Goal: Task Accomplishment & Management: Use online tool/utility

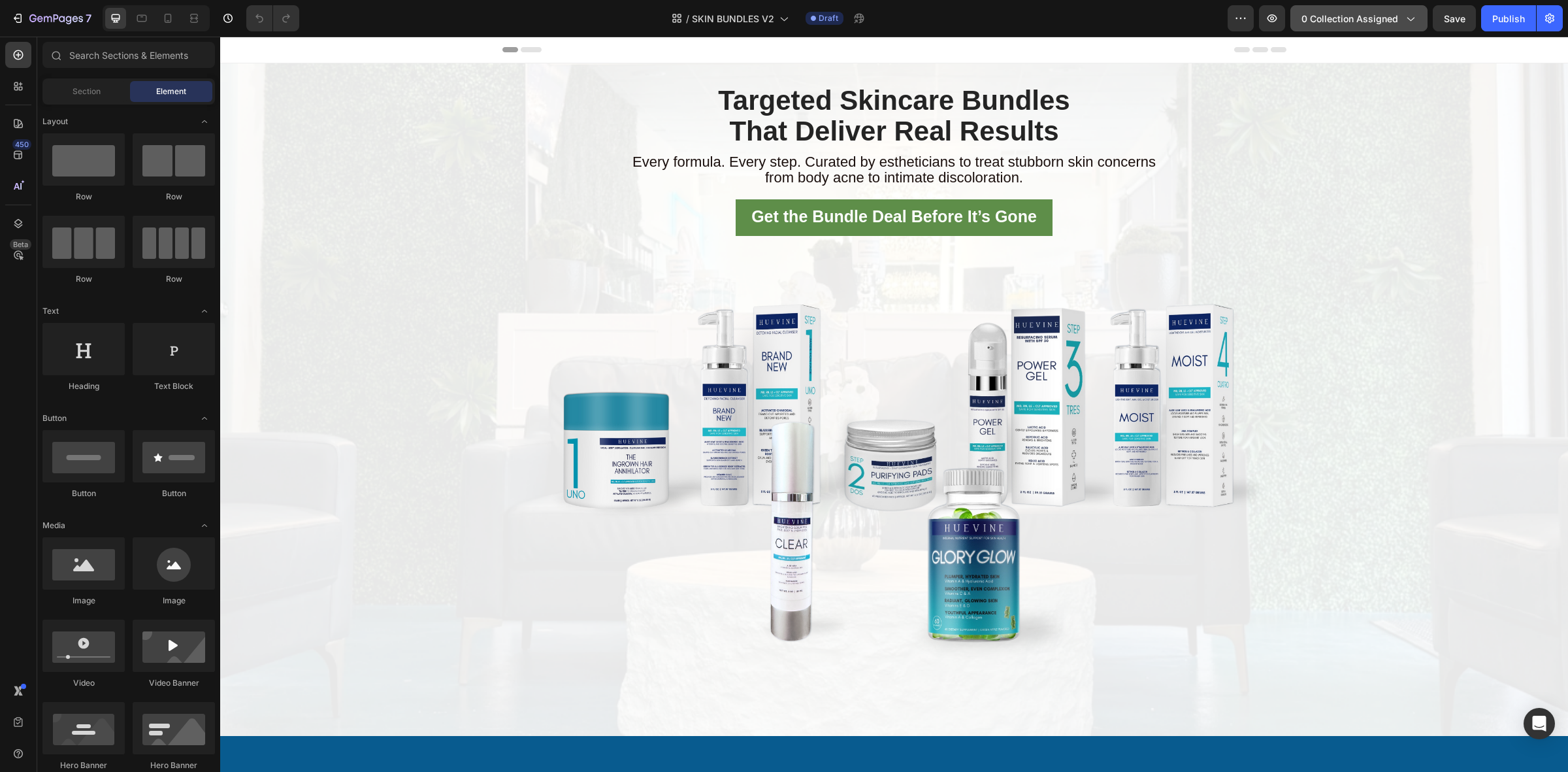
click at [1350, 15] on span "0 collection assigned" at bounding box center [1350, 18] width 97 height 14
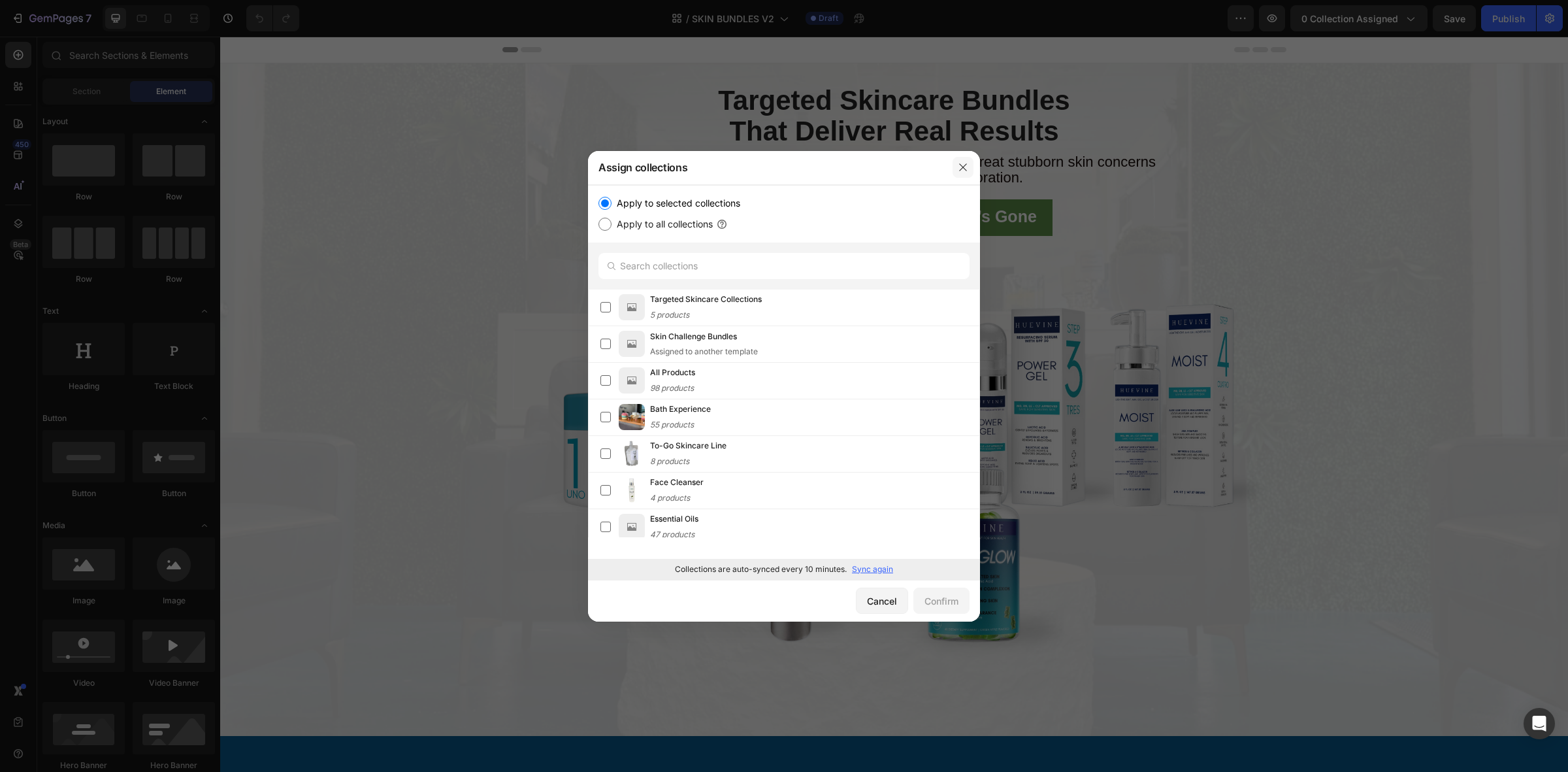
click at [964, 168] on icon "button" at bounding box center [962, 167] width 11 height 11
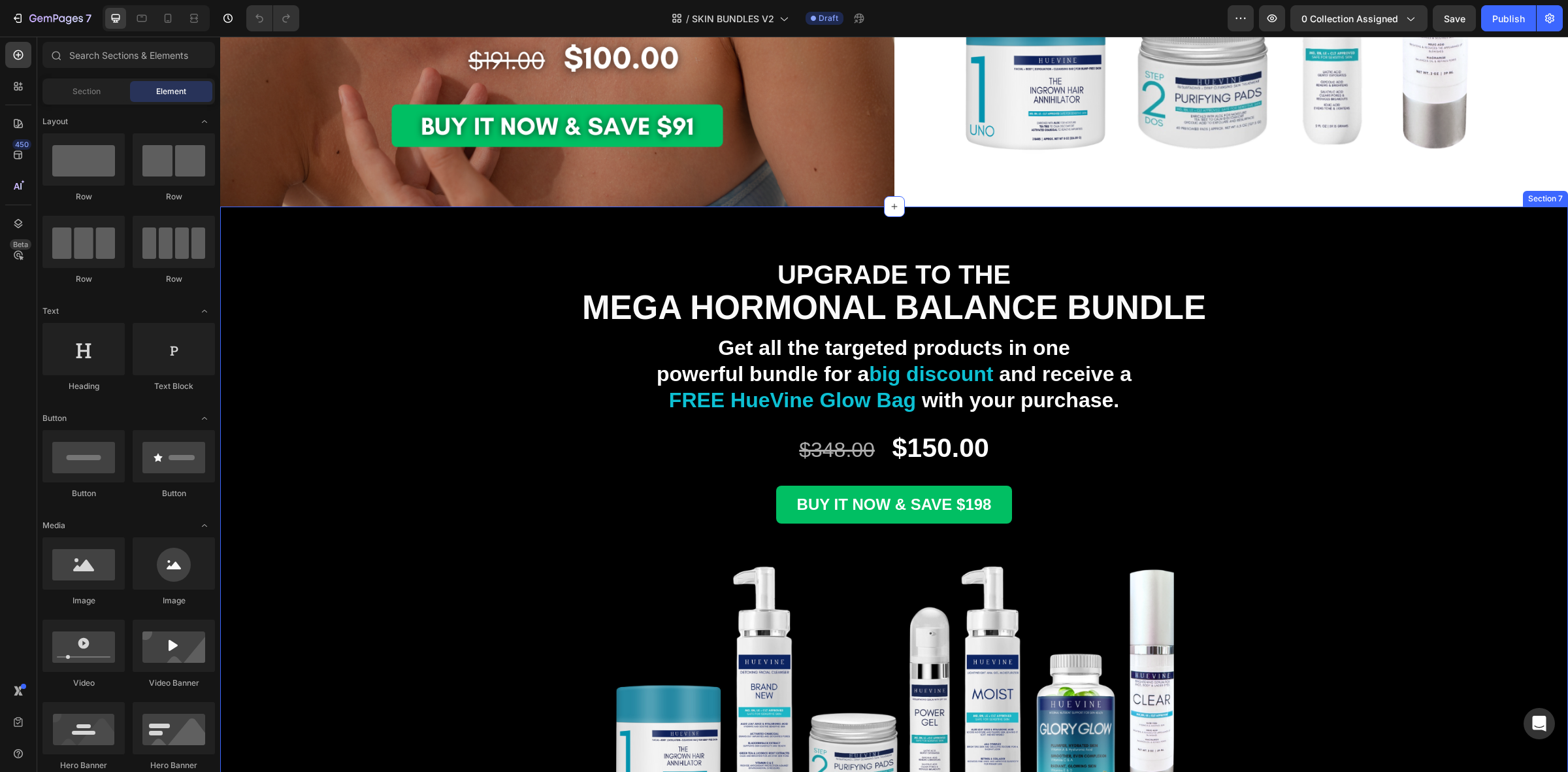
scroll to position [2805, 0]
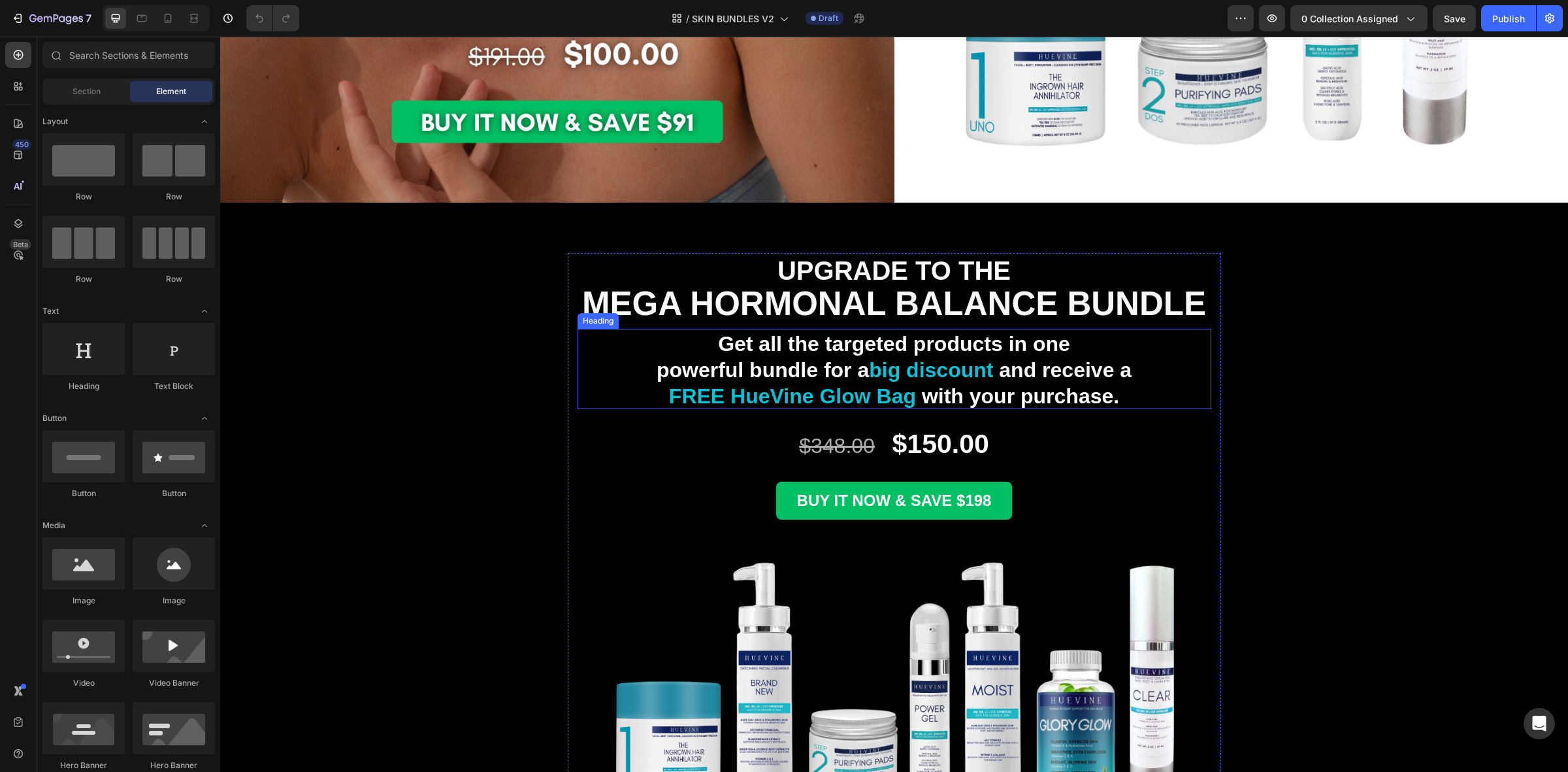
click at [884, 358] on span "big discount" at bounding box center [930, 370] width 124 height 24
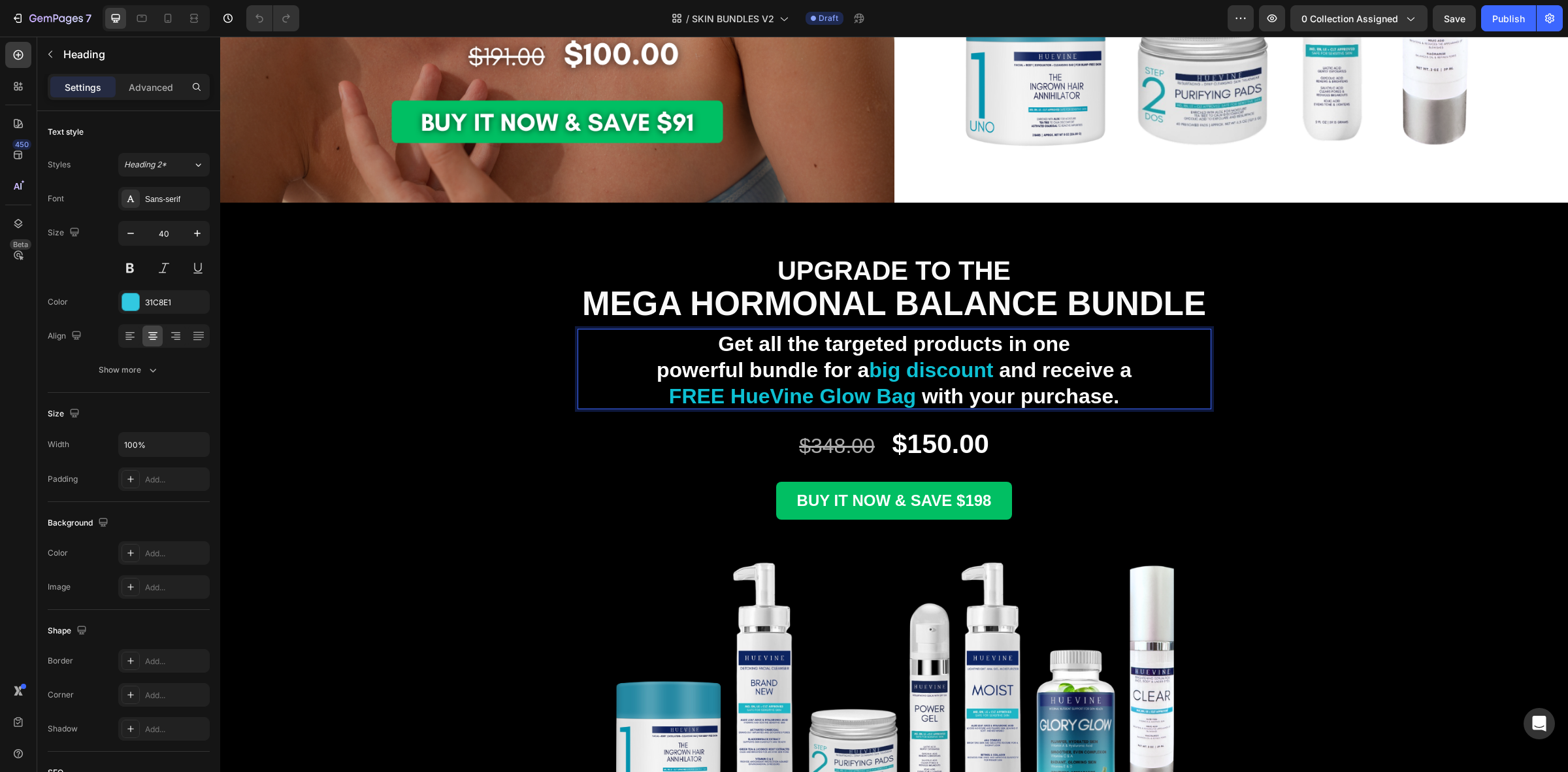
click at [898, 358] on span "big discount" at bounding box center [930, 370] width 124 height 24
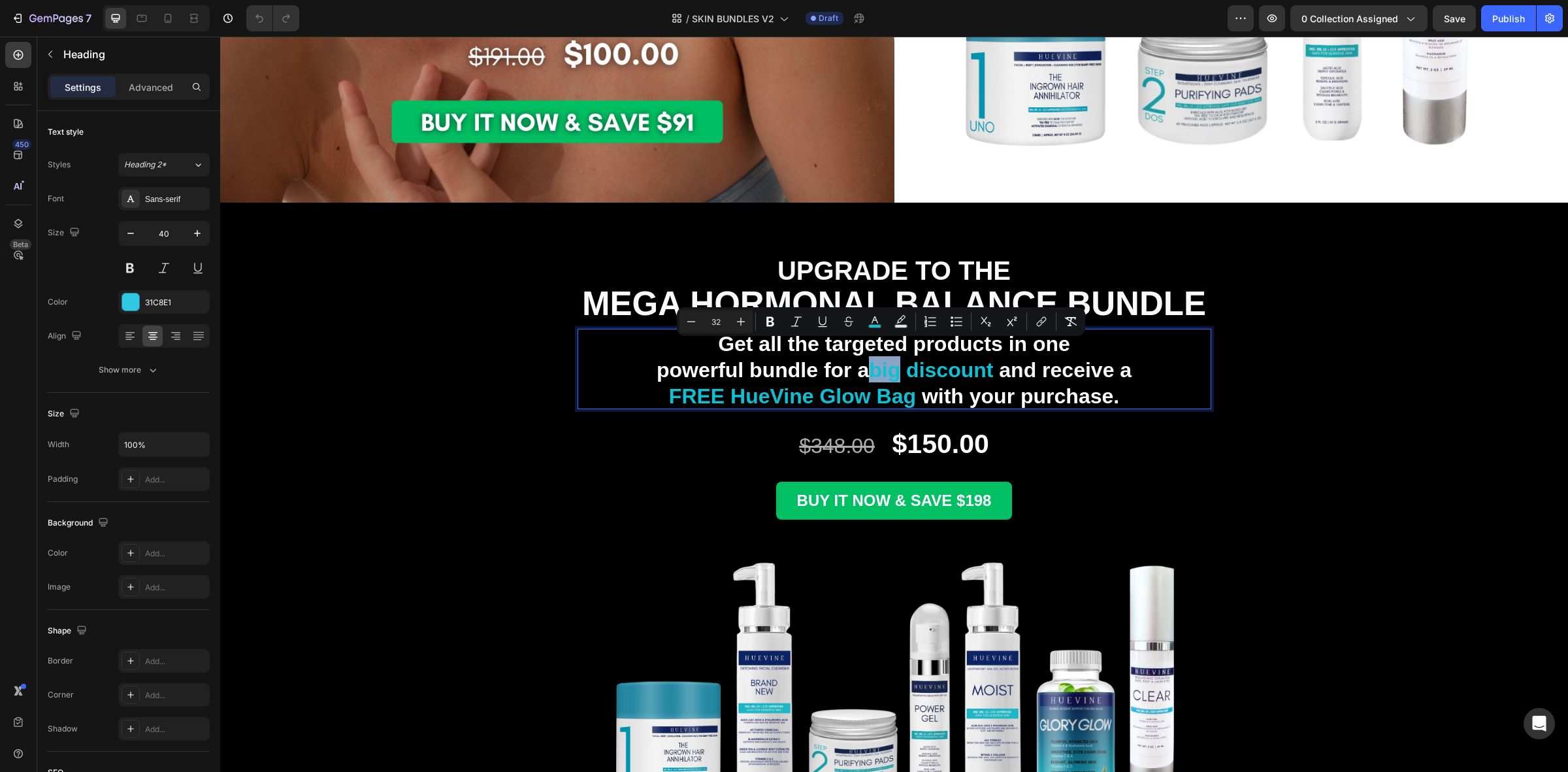
drag, startPoint x: 898, startPoint y: 355, endPoint x: 869, endPoint y: 358, distance: 29.2
click at [869, 358] on span "big discount" at bounding box center [930, 370] width 124 height 24
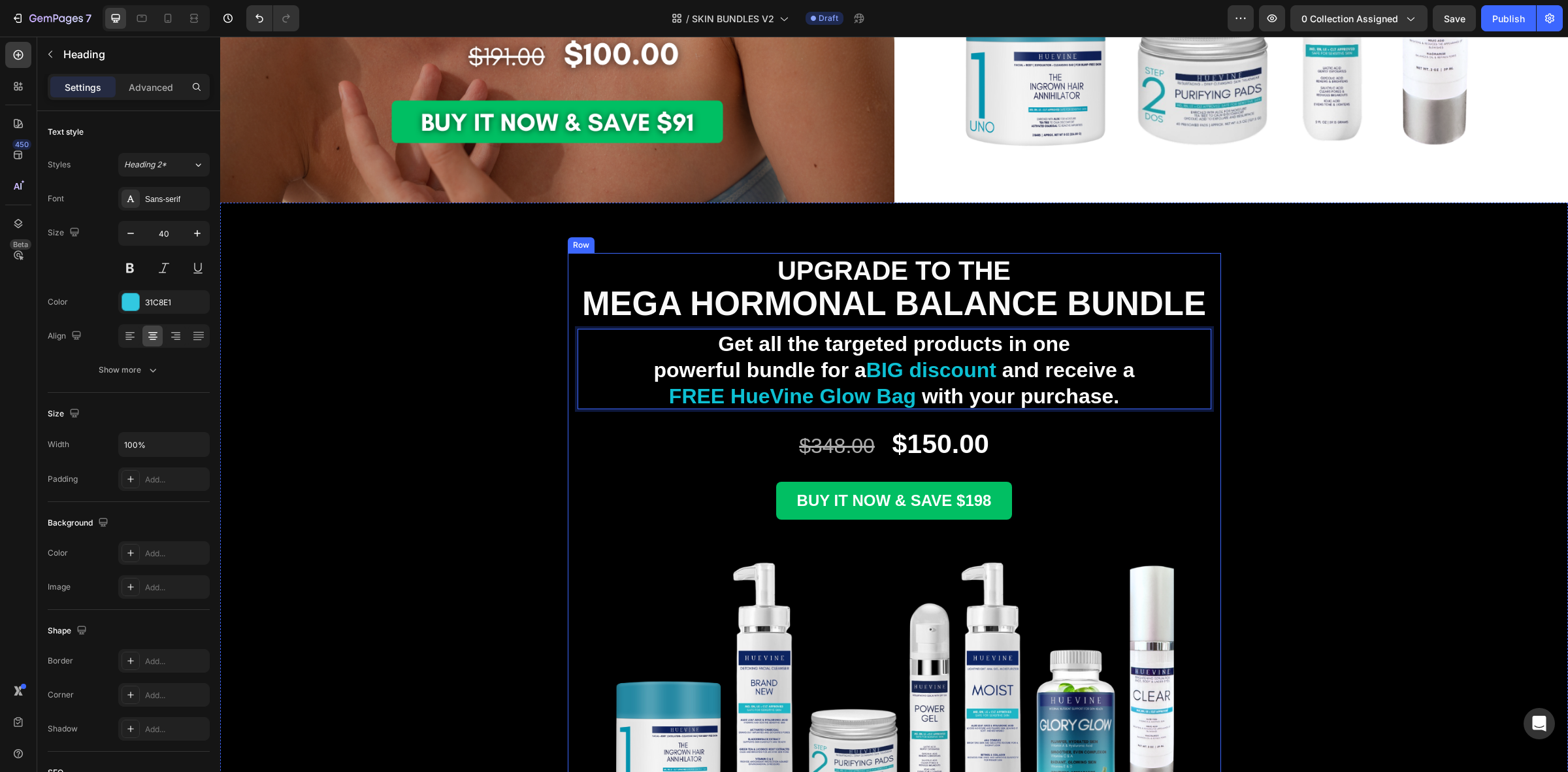
click at [648, 514] on div "BUY IT NOW & SAVE $198 Button" at bounding box center [894, 516] width 634 height 69
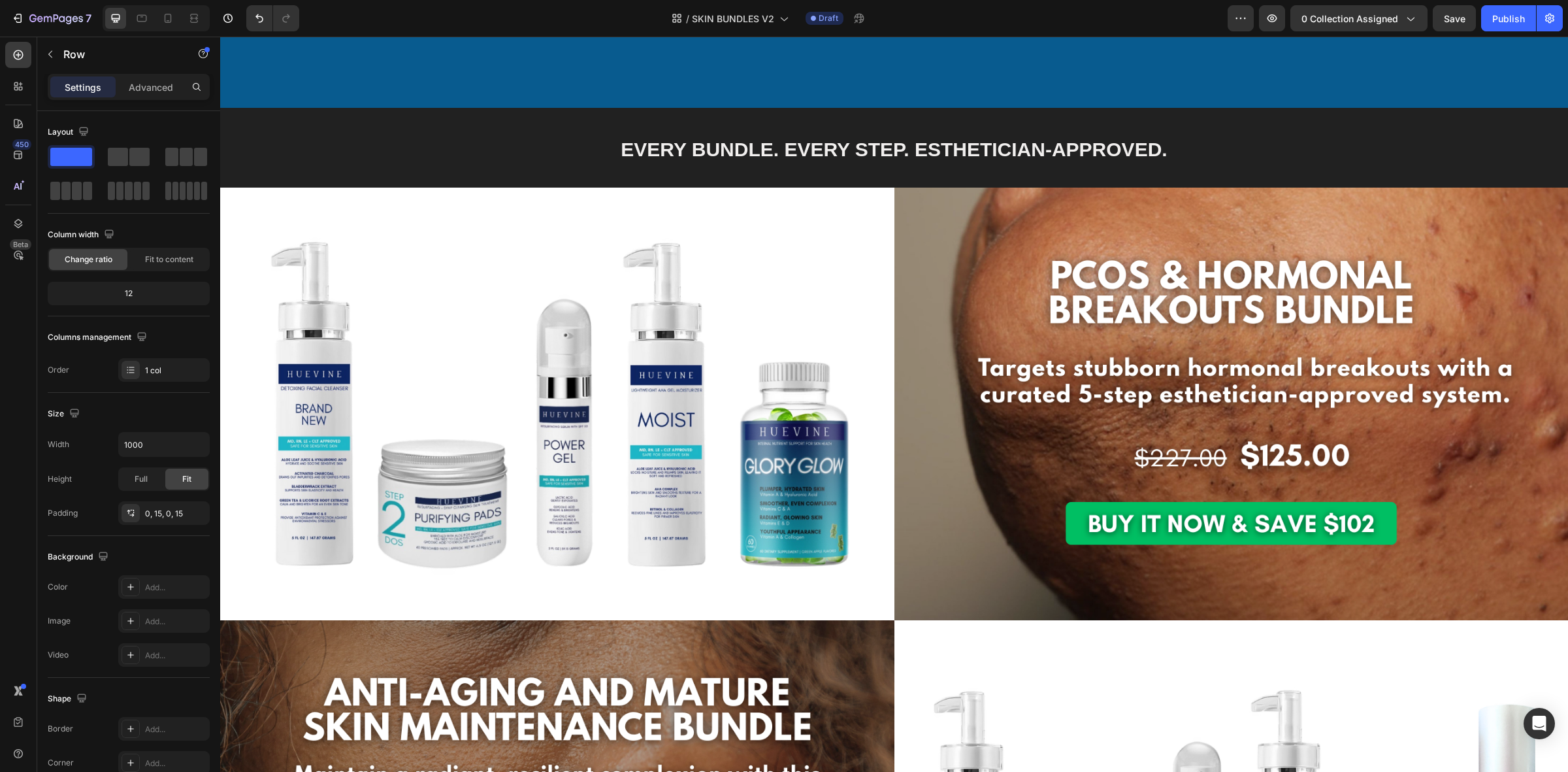
scroll to position [682, 0]
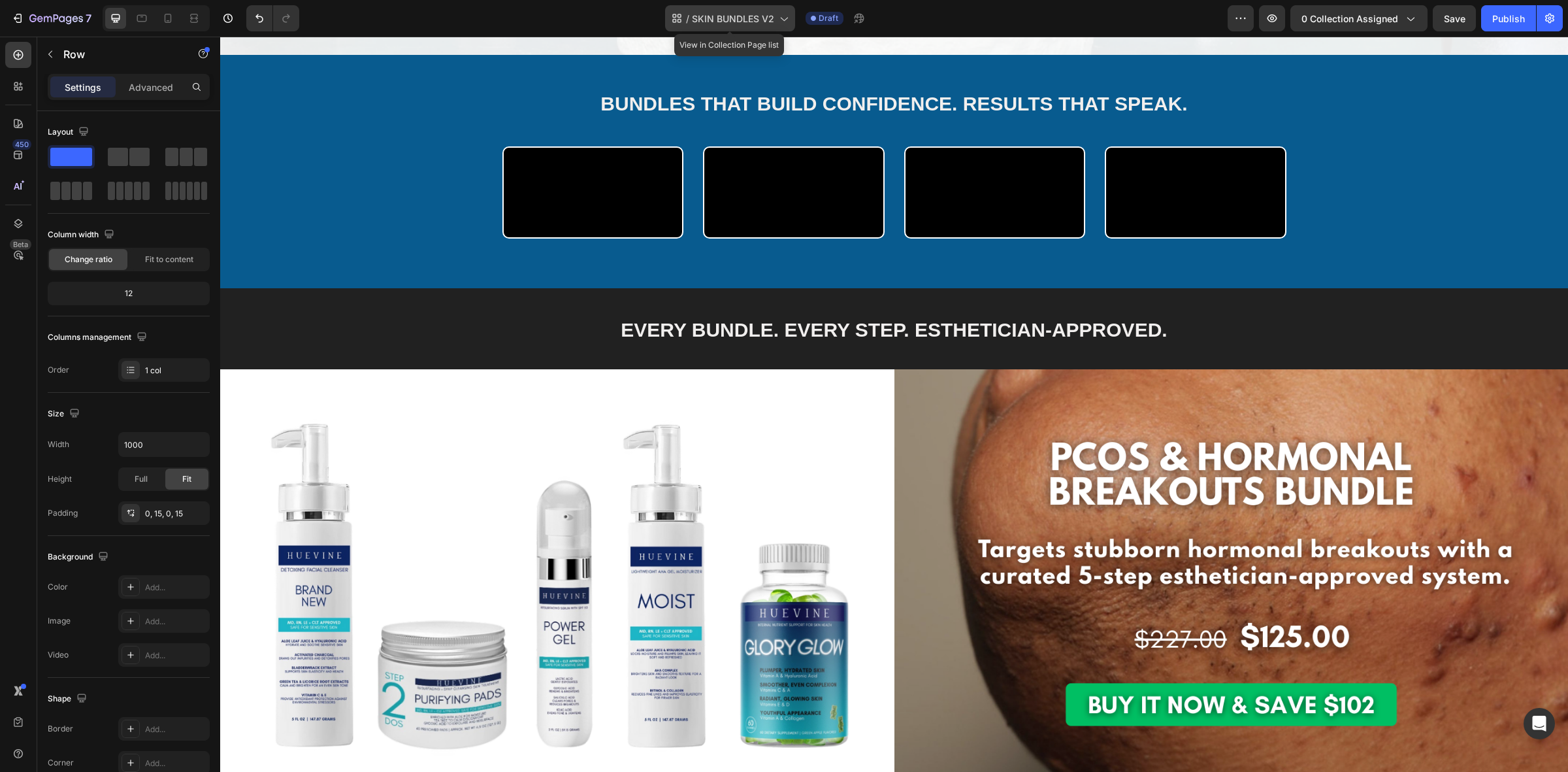
click at [727, 14] on span "SKIN BUNDLES V2" at bounding box center [733, 18] width 82 height 14
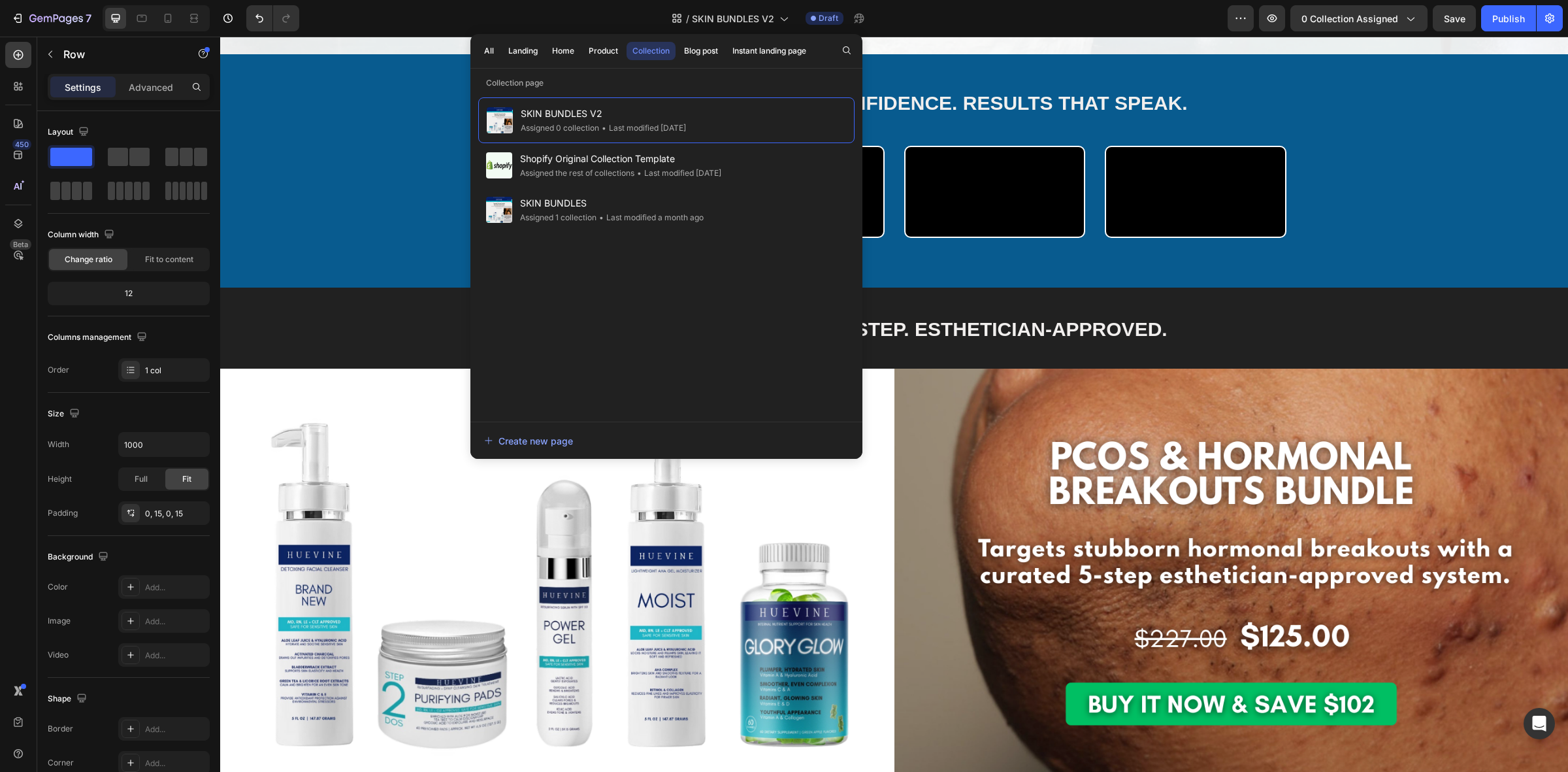
click at [991, 16] on div "/ SKIN BUNDLES V2 Draft" at bounding box center [768, 18] width 918 height 26
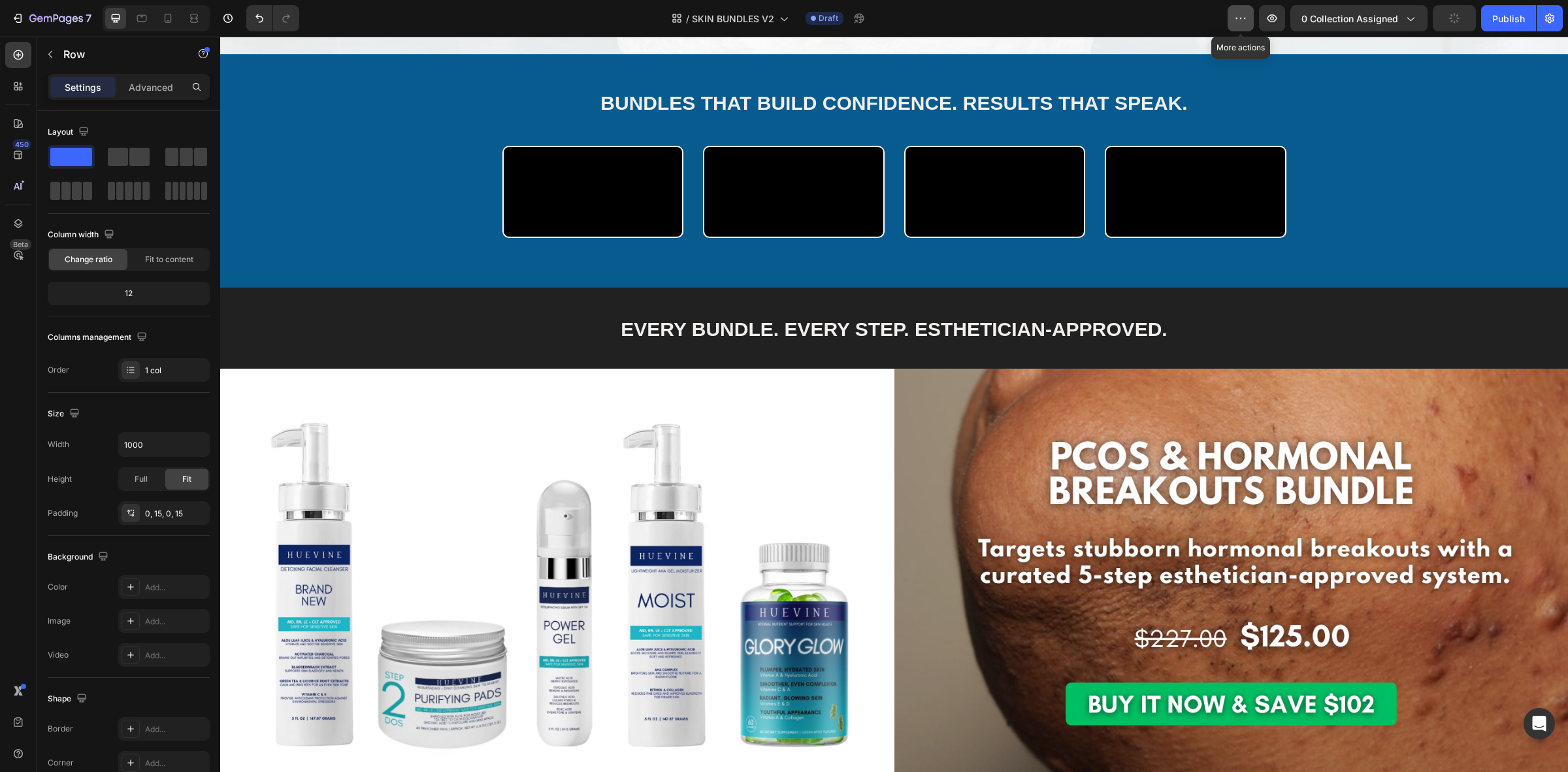
click at [1245, 21] on icon "button" at bounding box center [1240, 18] width 13 height 13
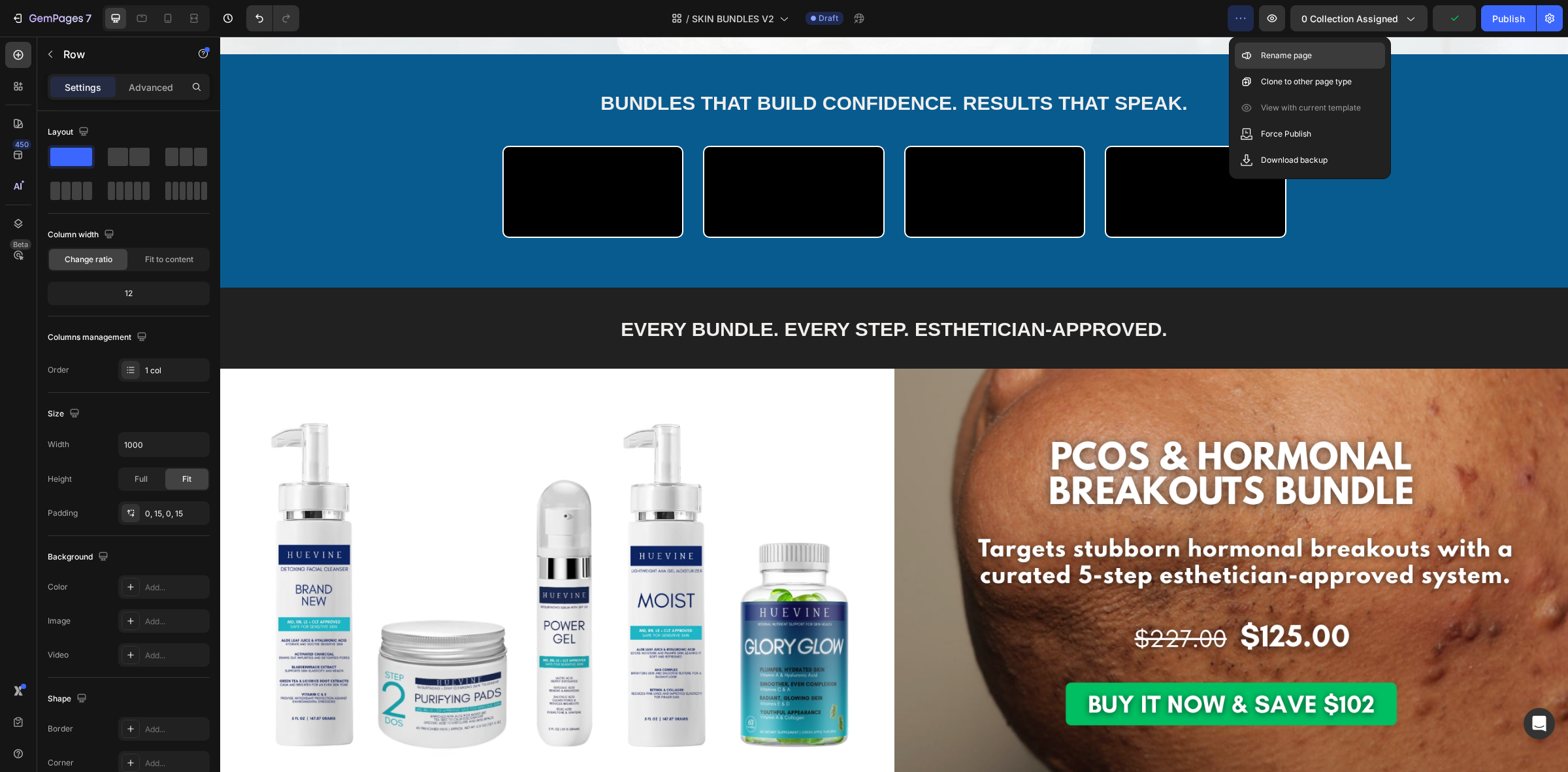
click at [1274, 56] on p "Rename page" at bounding box center [1286, 56] width 51 height 13
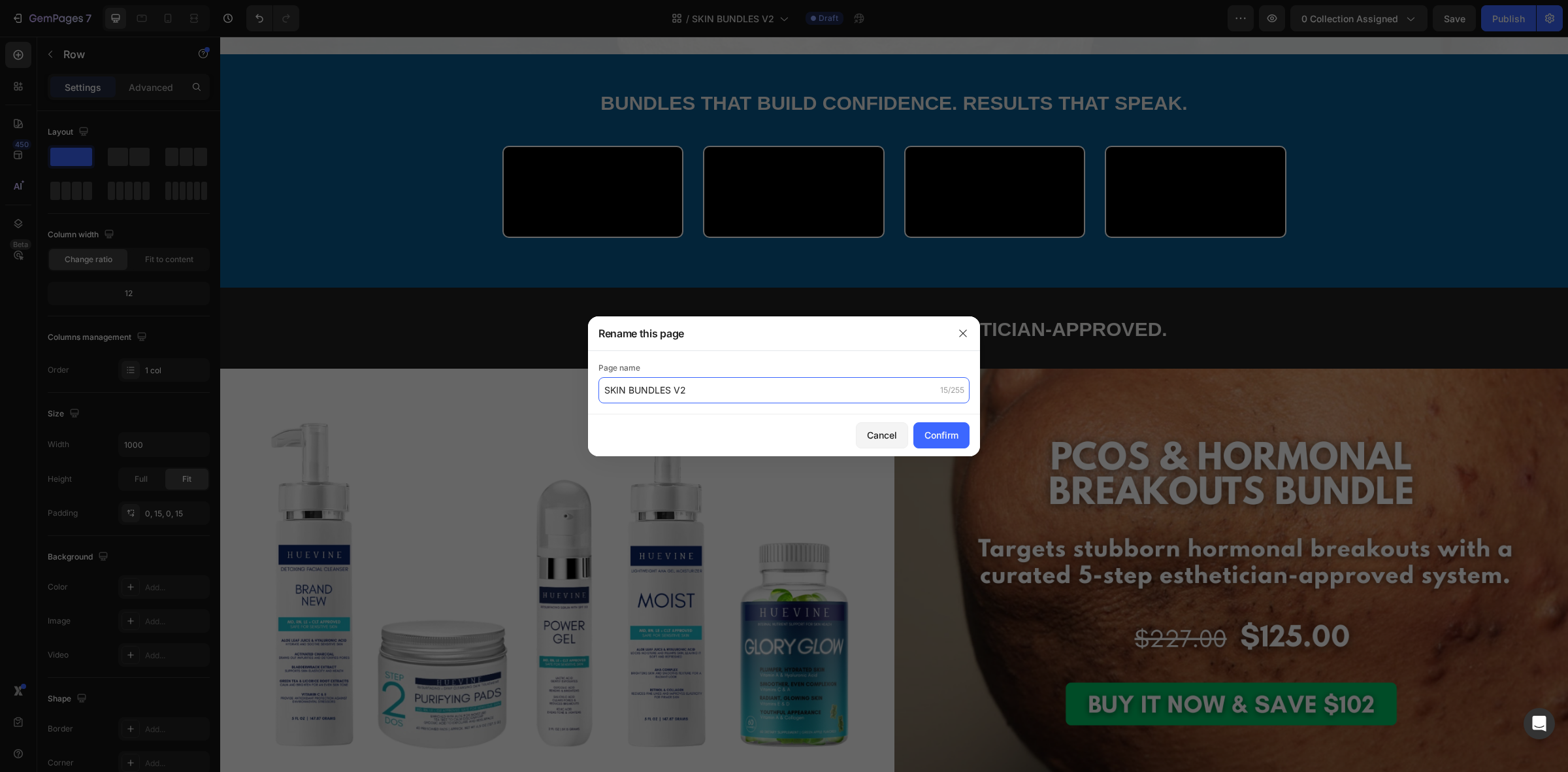
paste input "HueVine Discovery Flash Sale"
type input "HueVine Discovery Flash Sale"
click at [942, 429] on div "Confirm" at bounding box center [941, 434] width 34 height 14
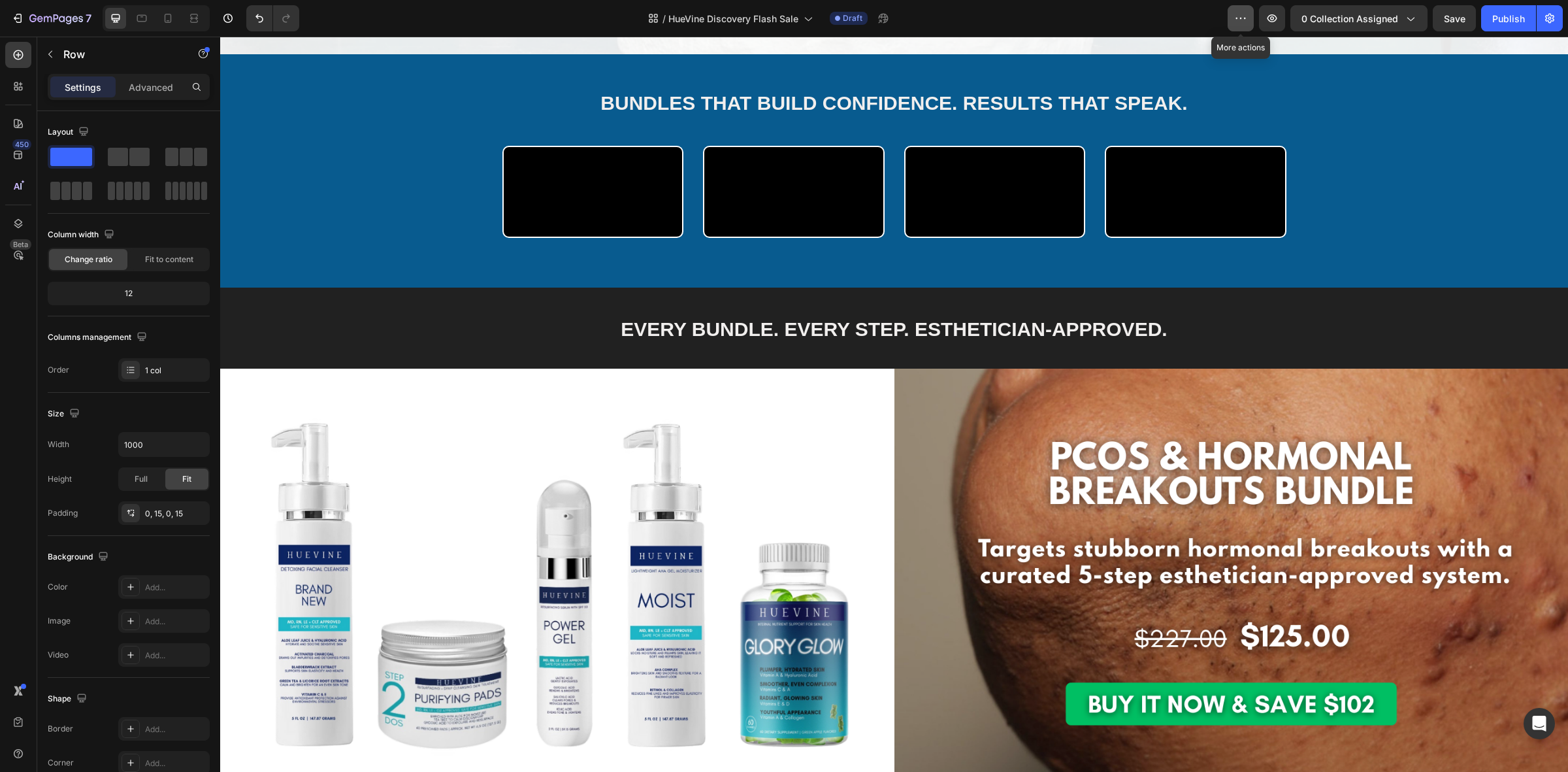
click at [1242, 17] on icon "button" at bounding box center [1240, 18] width 2 height 2
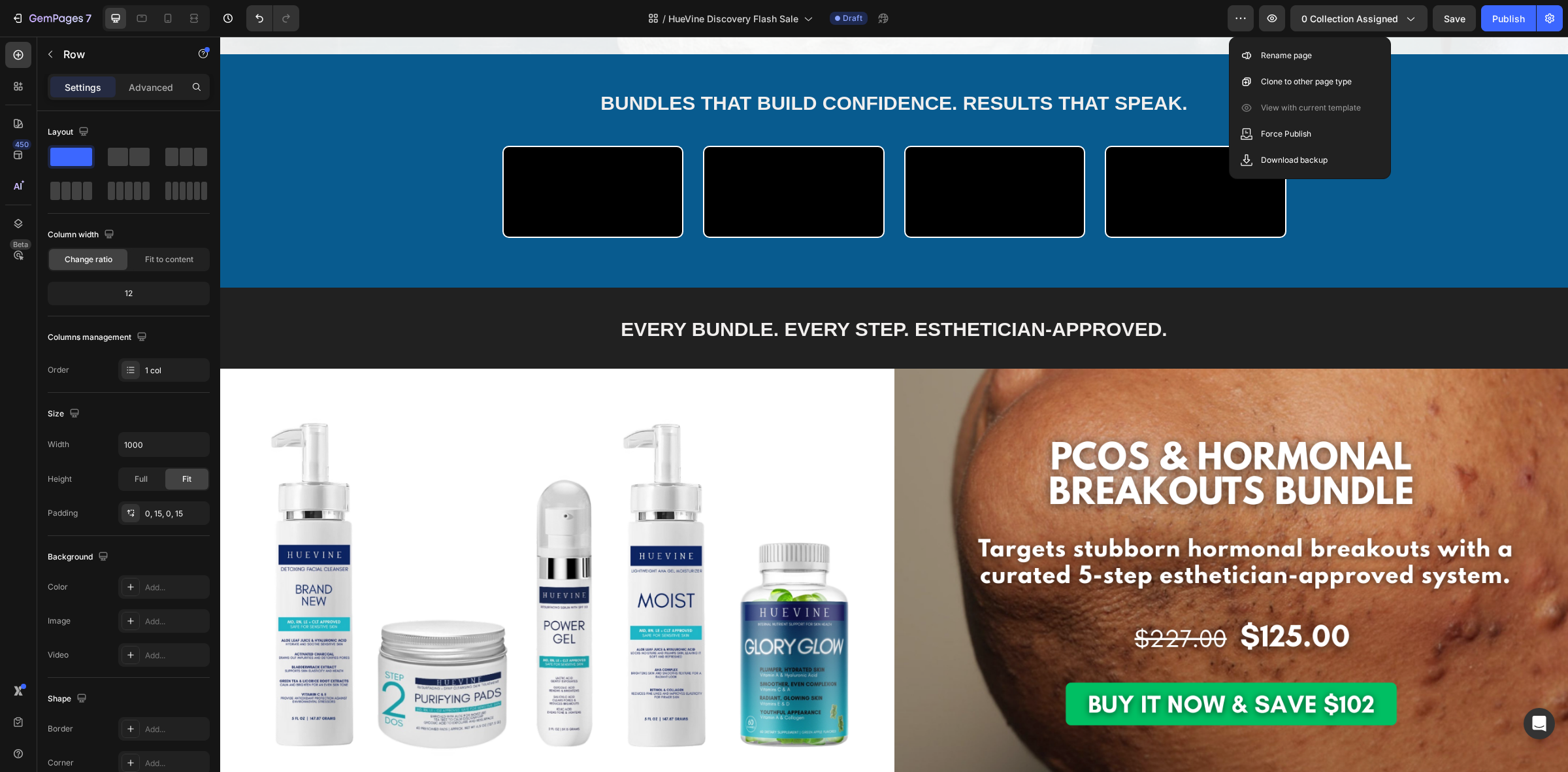
click at [1200, 17] on div "/ HueVine Discovery Flash Sale Draft" at bounding box center [768, 18] width 918 height 26
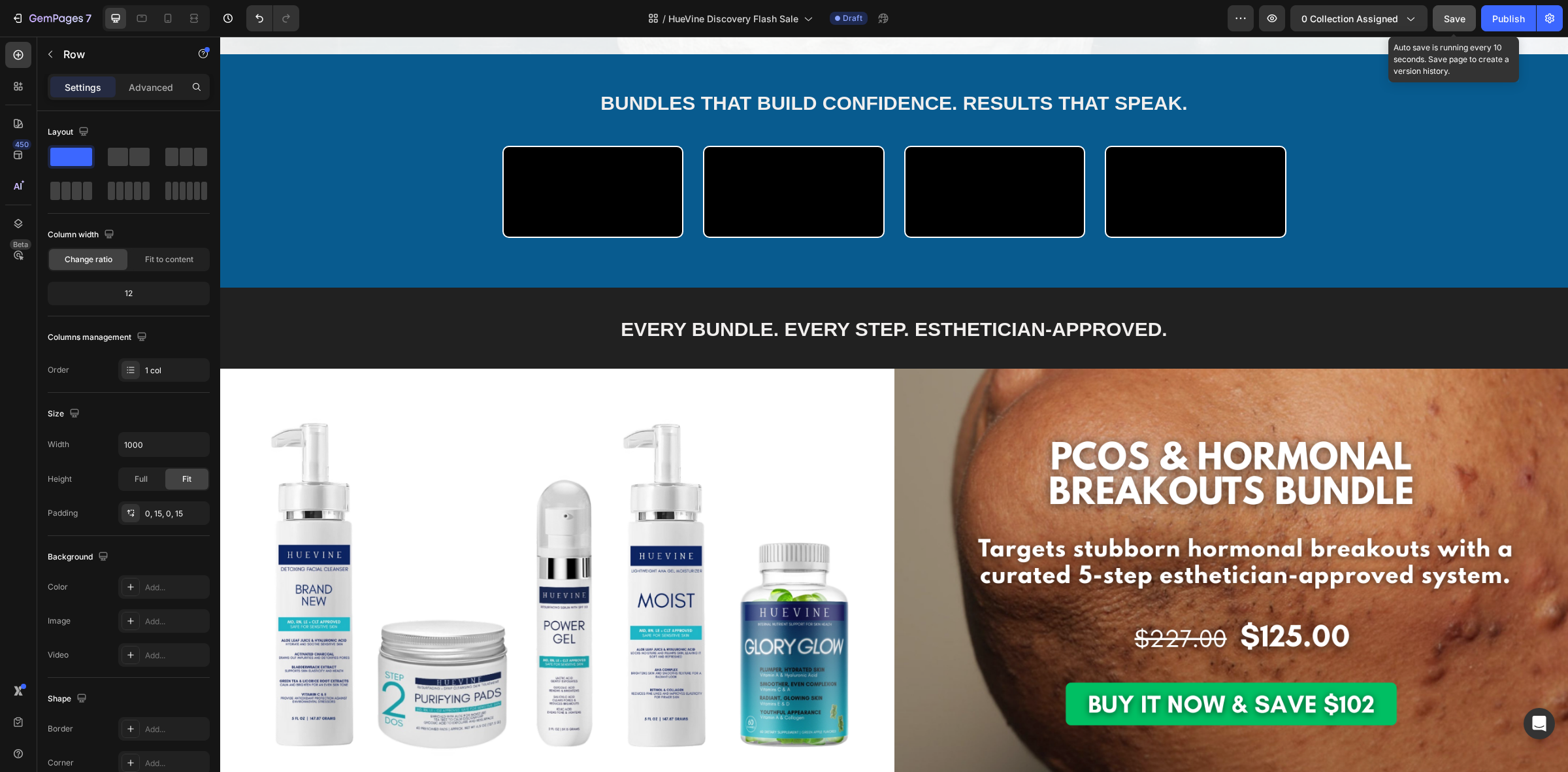
click at [1447, 17] on span "Save" at bounding box center [1454, 19] width 21 height 11
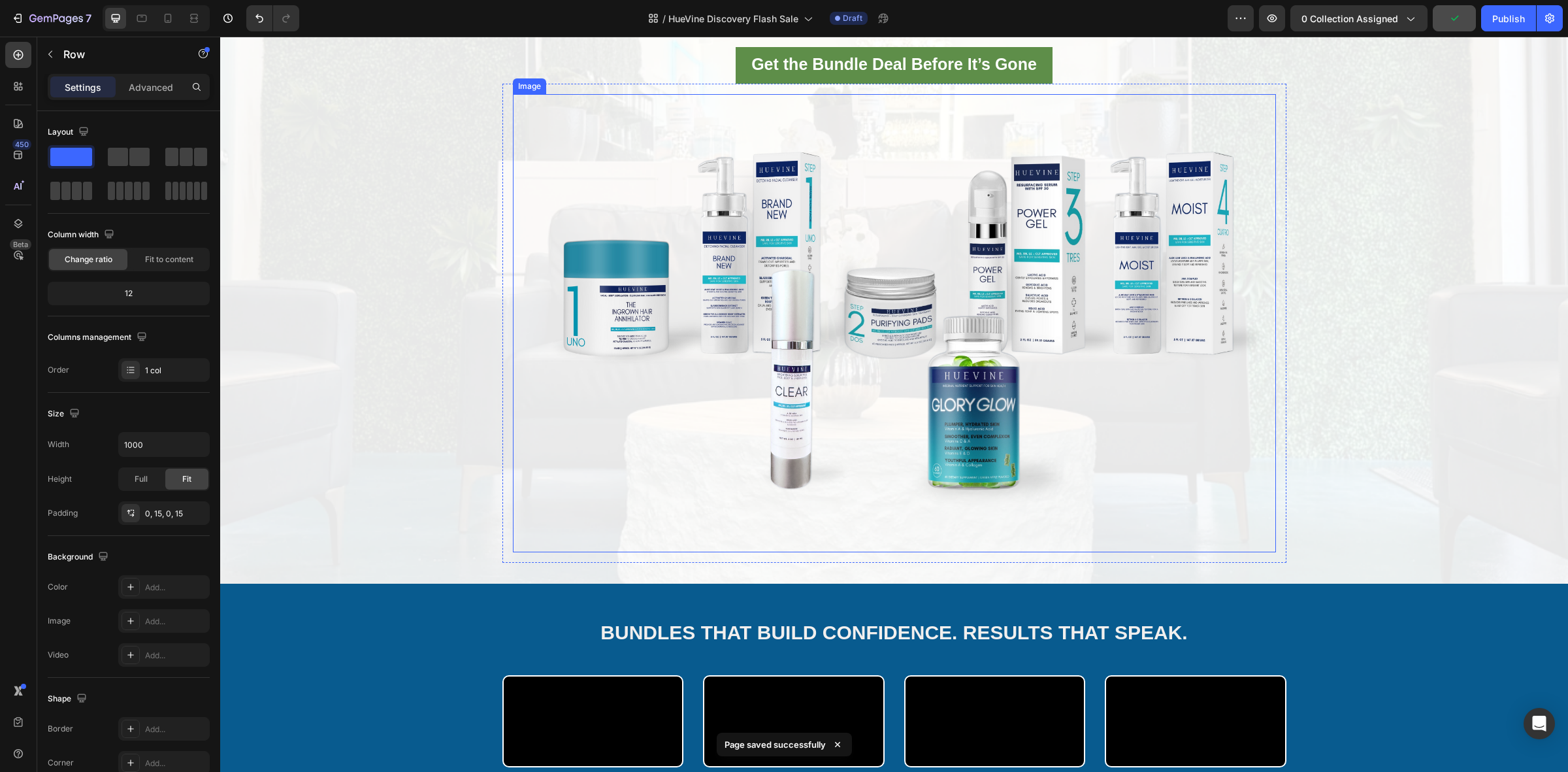
scroll to position [0, 0]
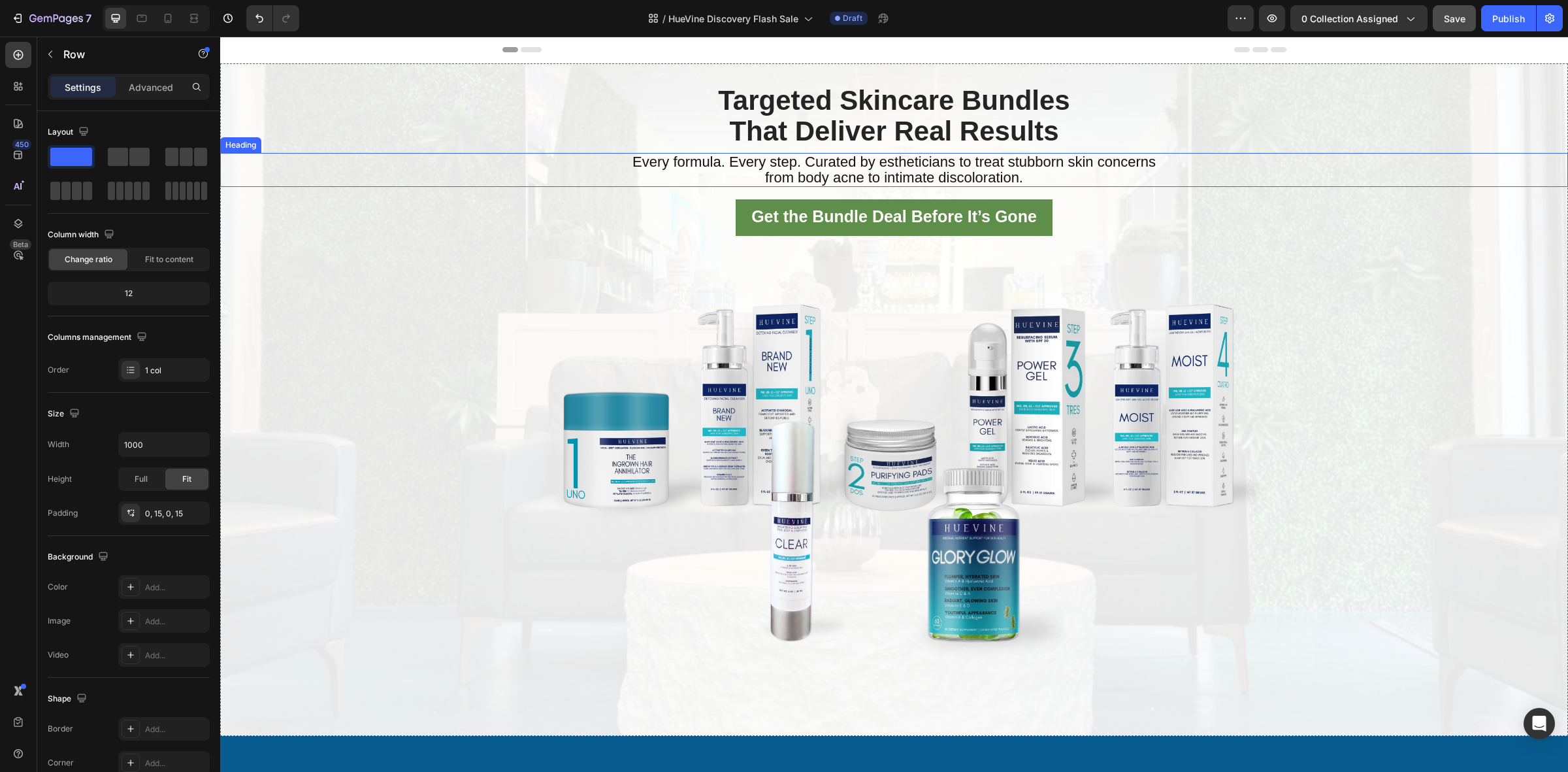
click at [854, 180] on span "from body acne to intimate discoloration." at bounding box center [894, 177] width 258 height 16
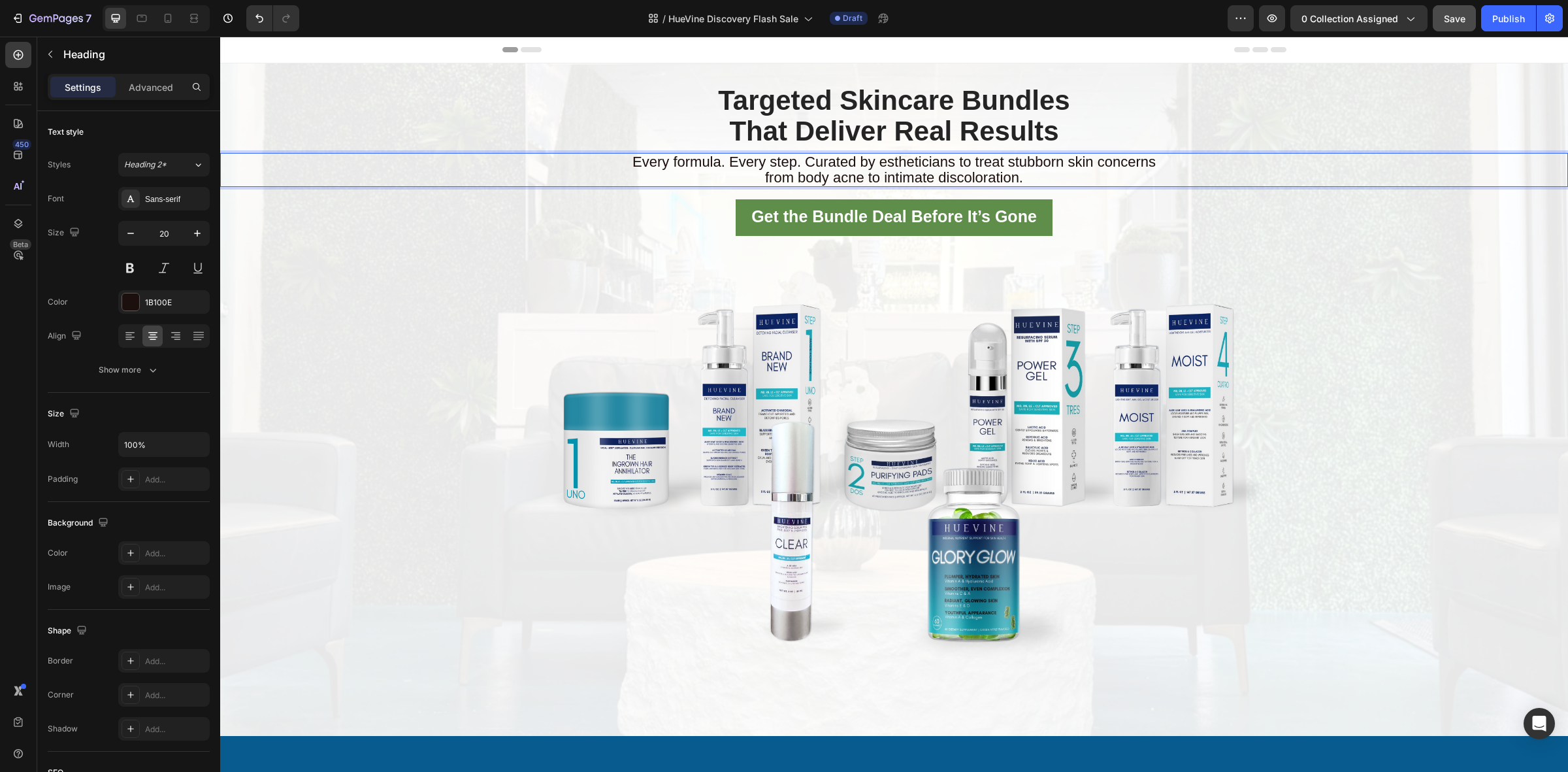
click at [851, 172] on span "from body acne to intimate discoloration." at bounding box center [894, 177] width 258 height 16
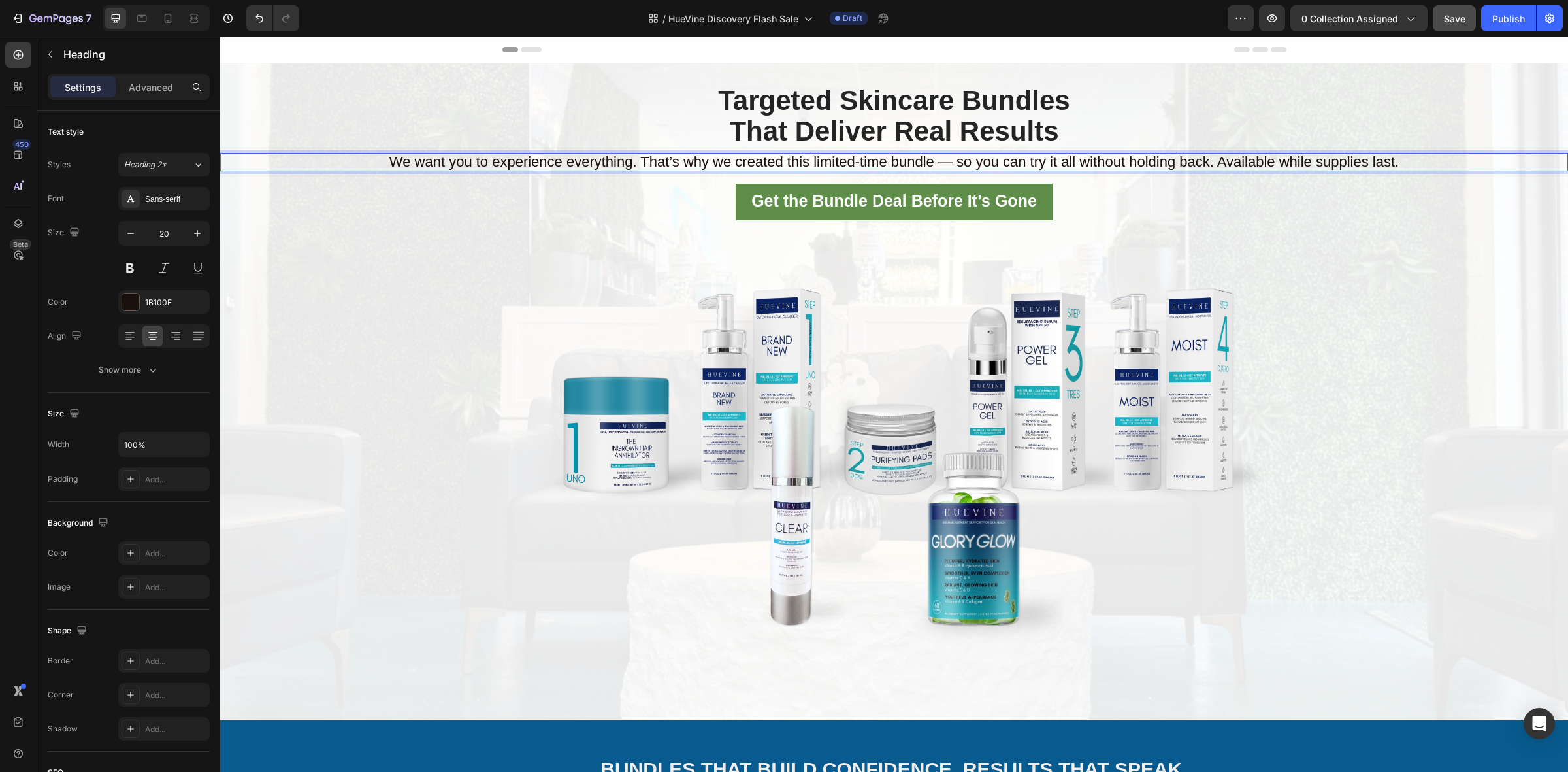
click at [952, 163] on span "We want you to experience everything. That’s why we created this limited-time b…" at bounding box center [893, 162] width 1009 height 16
click at [948, 167] on span "We want you to experience everything. That’s why we created this limited-time b…" at bounding box center [893, 162] width 1009 height 16
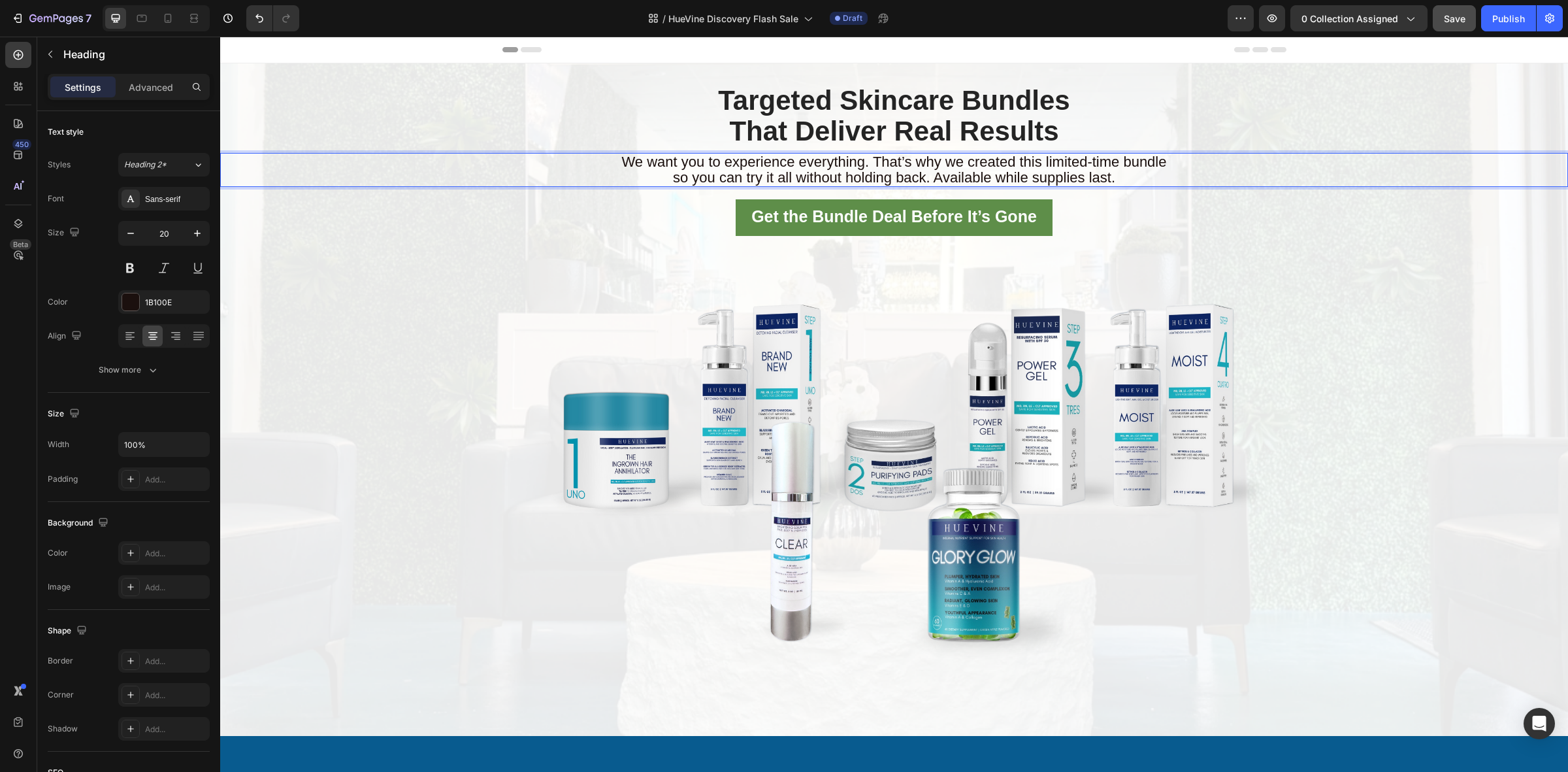
click at [905, 113] on span "Targeted Skincare Bundles" at bounding box center [893, 99] width 351 height 30
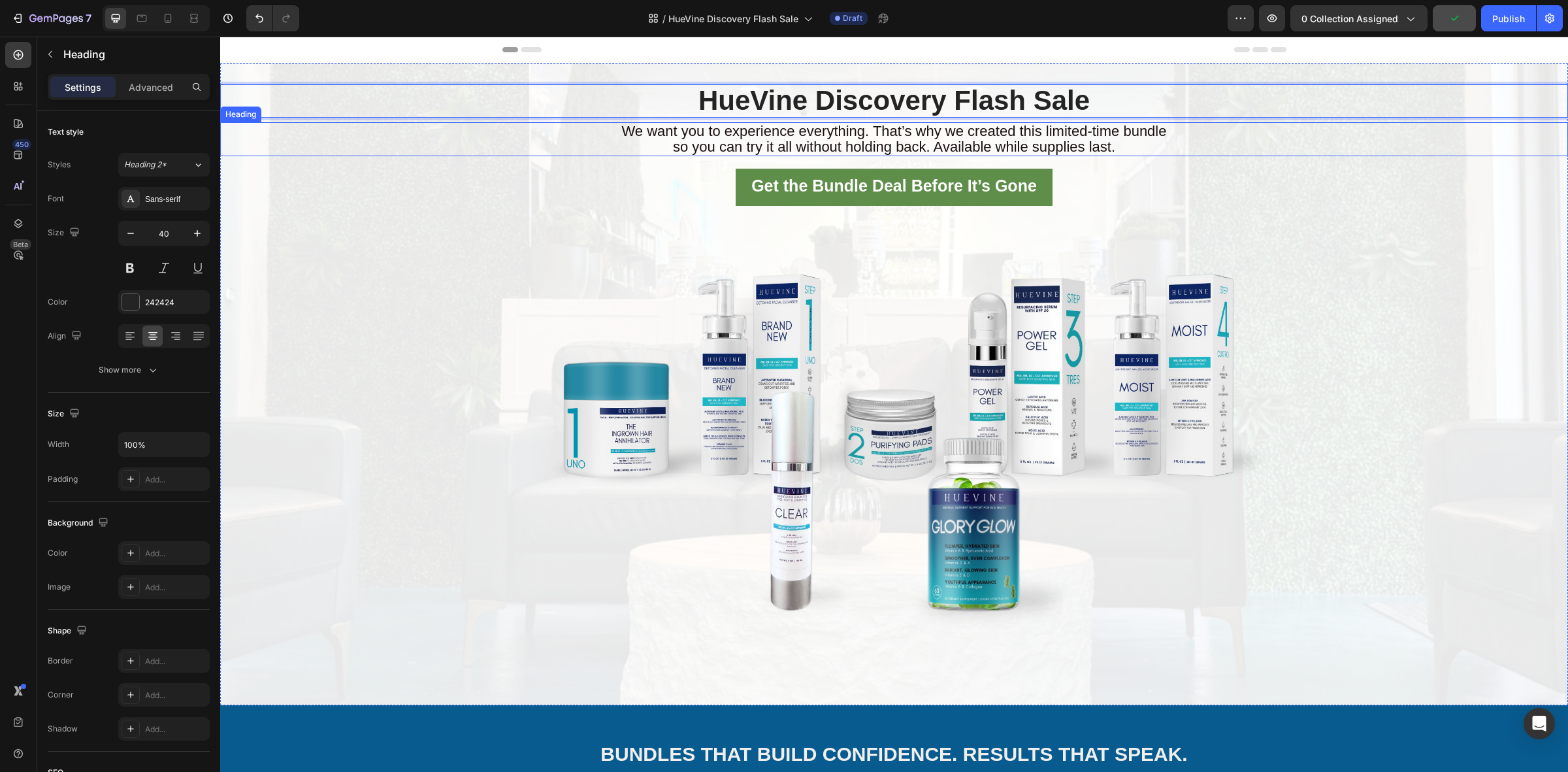
click at [740, 161] on div "HueVine Discovery Flash Sale Heading 7 ⁠⁠⁠⁠⁠⁠⁠ We want you to experience everyt…" at bounding box center [893, 384] width 1347 height 600
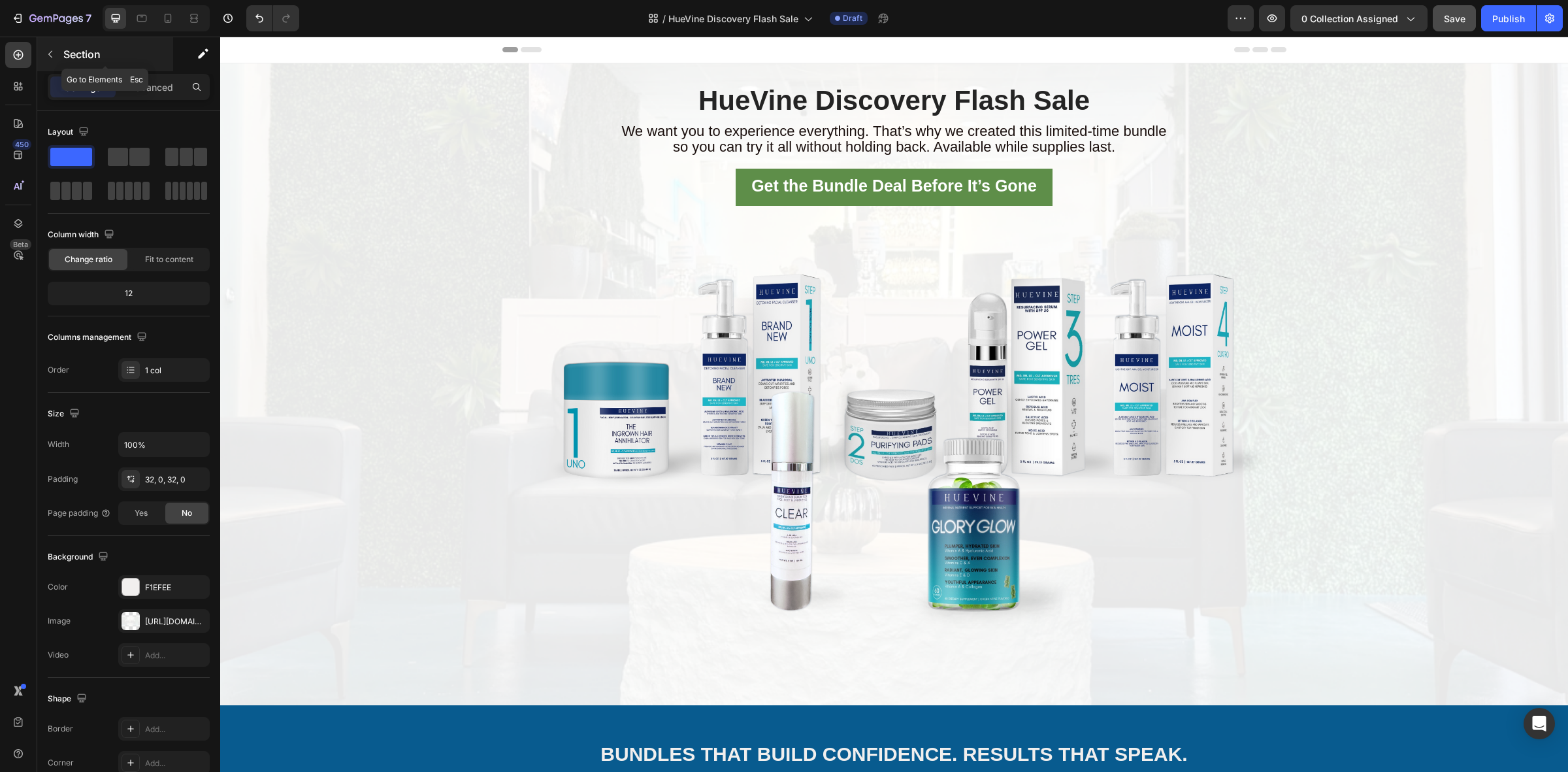
click at [54, 56] on icon "button" at bounding box center [50, 54] width 11 height 11
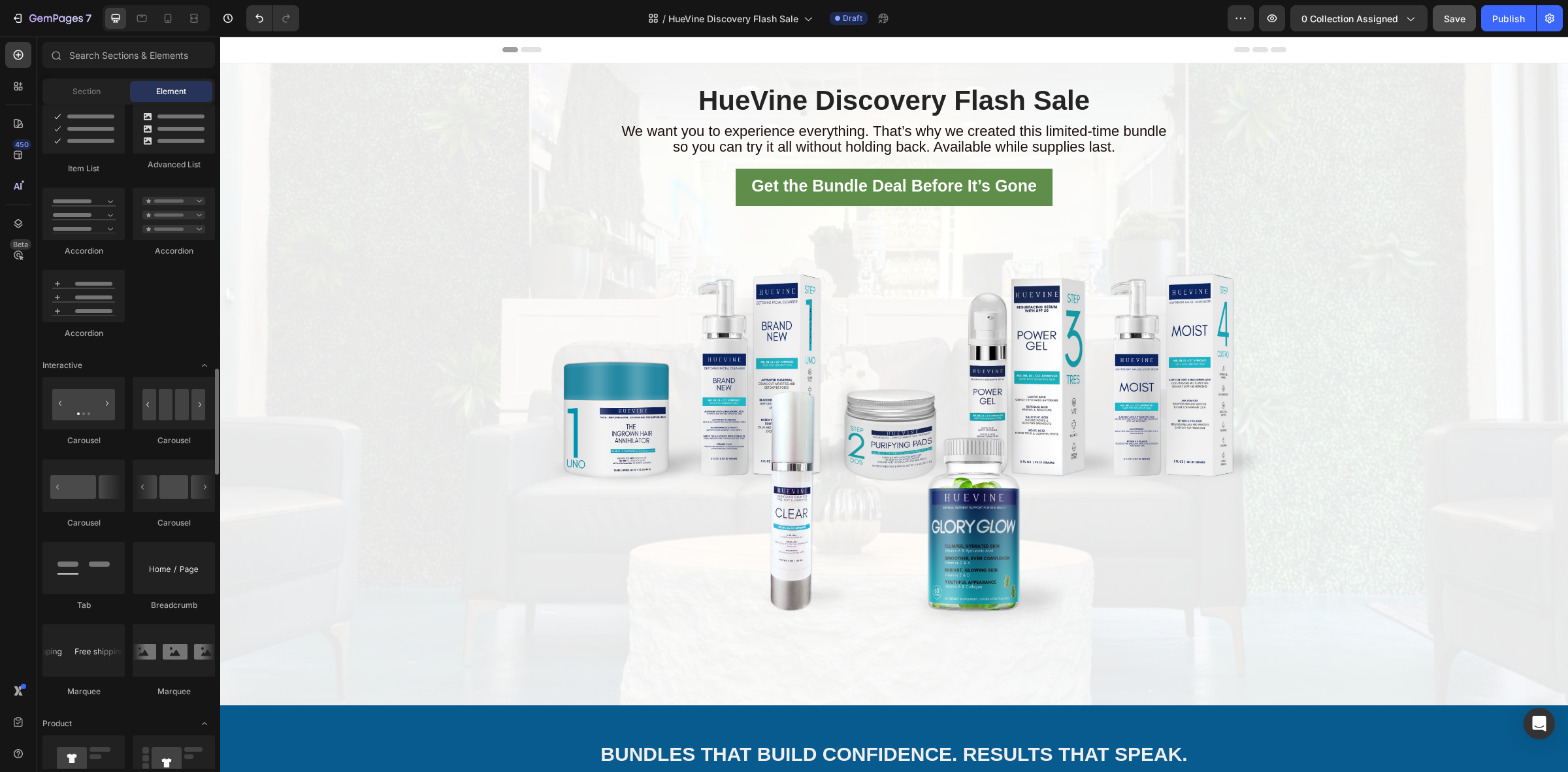
scroll to position [1143, 0]
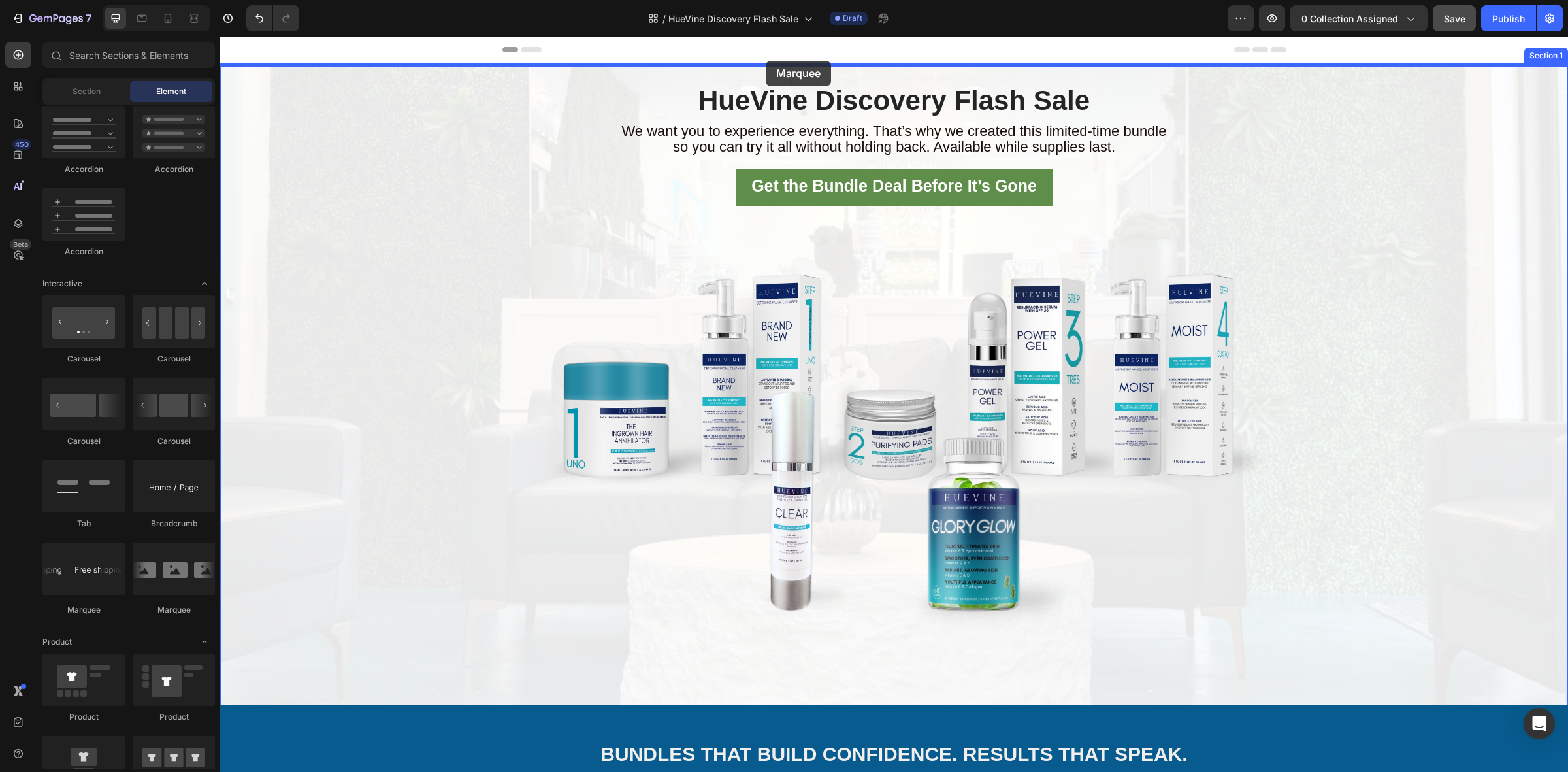
drag, startPoint x: 299, startPoint y: 619, endPoint x: 766, endPoint y: 61, distance: 727.6
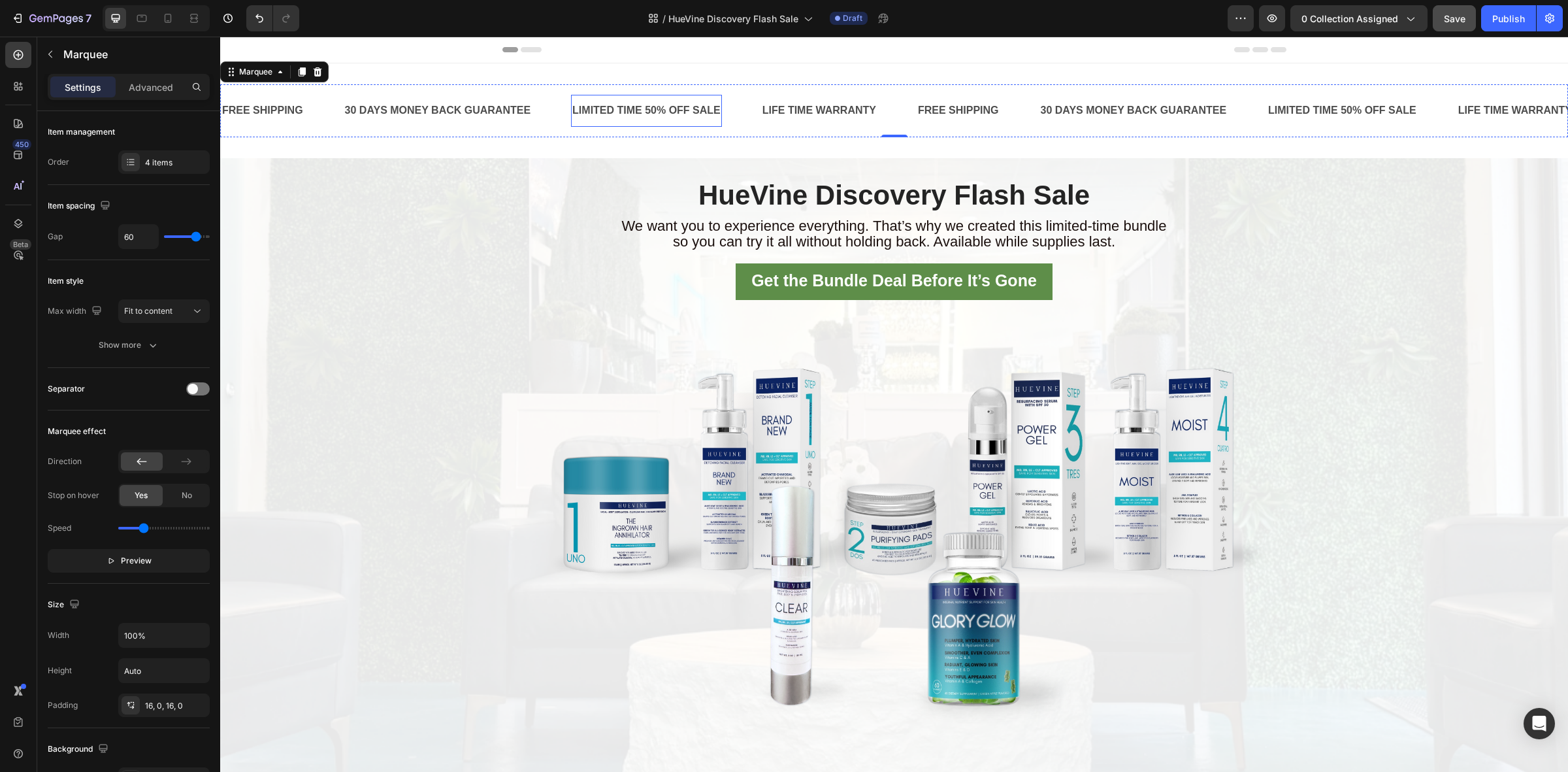
click at [662, 111] on div "LIMITED TIME 50% OFF SALE" at bounding box center [646, 111] width 151 height 21
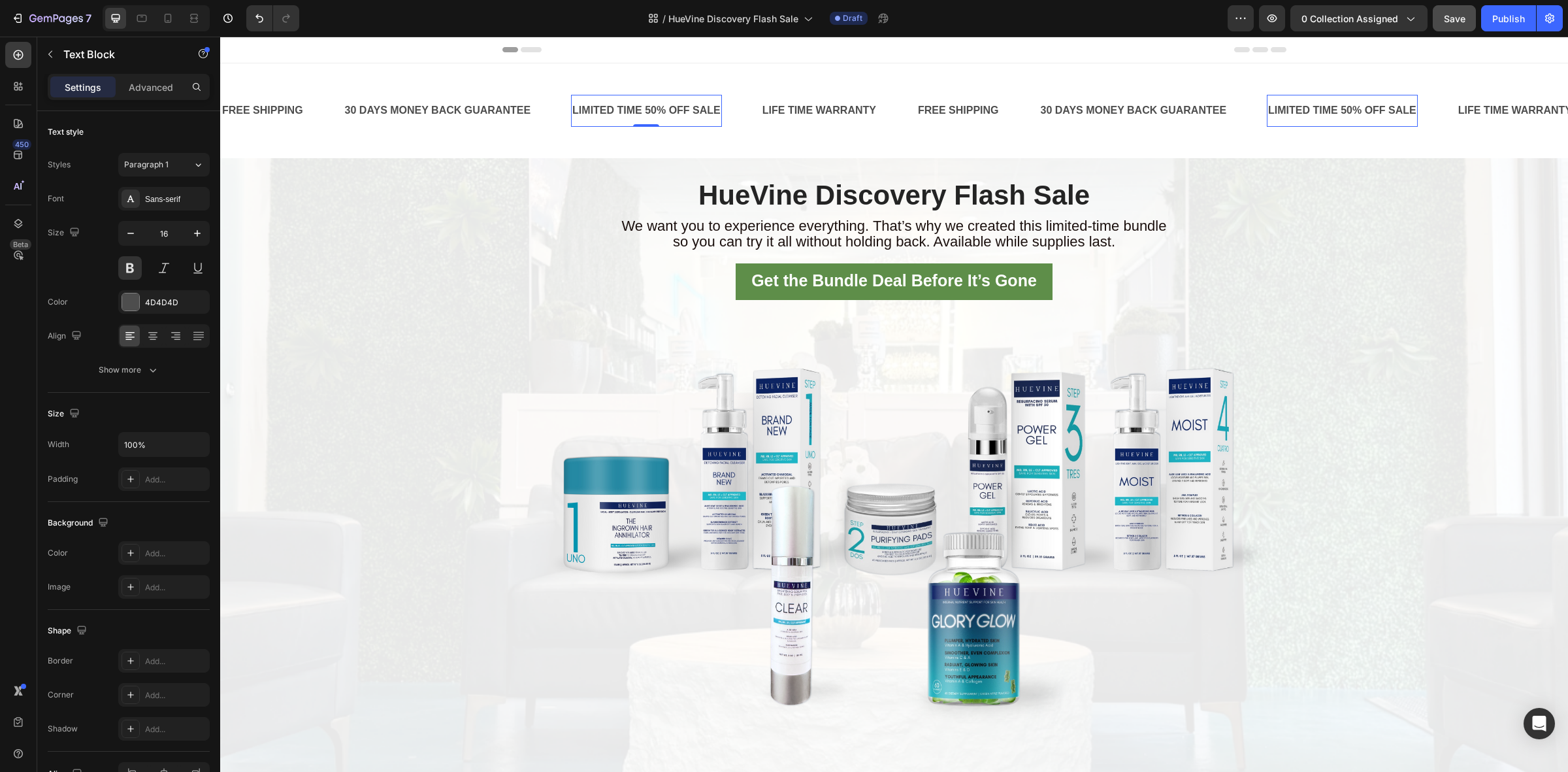
click at [667, 109] on div "LIMITED TIME 50% OFF SALE" at bounding box center [646, 111] width 151 height 21
click at [667, 109] on p "LIMITED TIME 50% OFF SALE" at bounding box center [646, 110] width 149 height 19
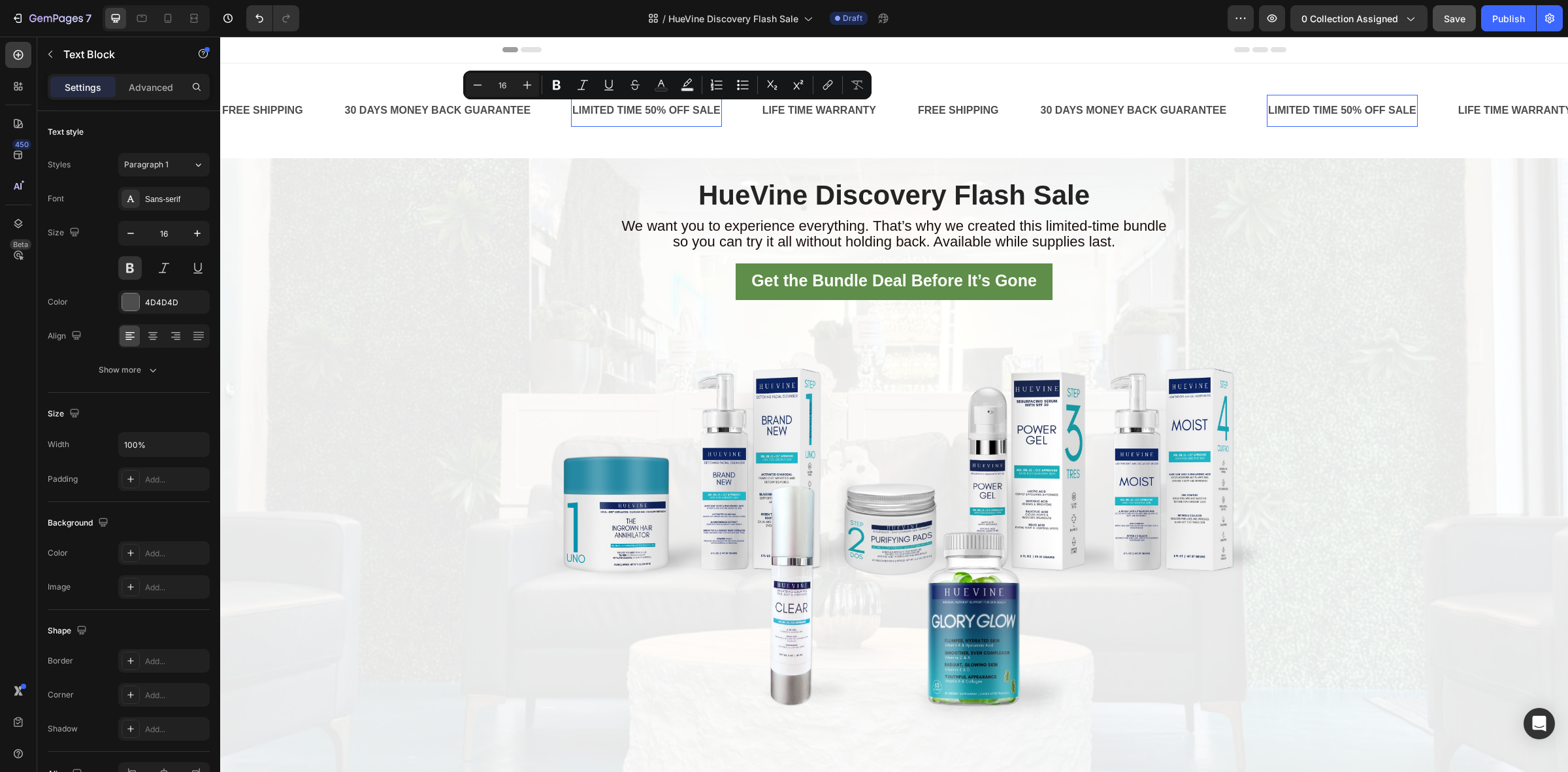
click at [705, 105] on p "LIMITED TIME 50% OFF SALE" at bounding box center [646, 110] width 149 height 19
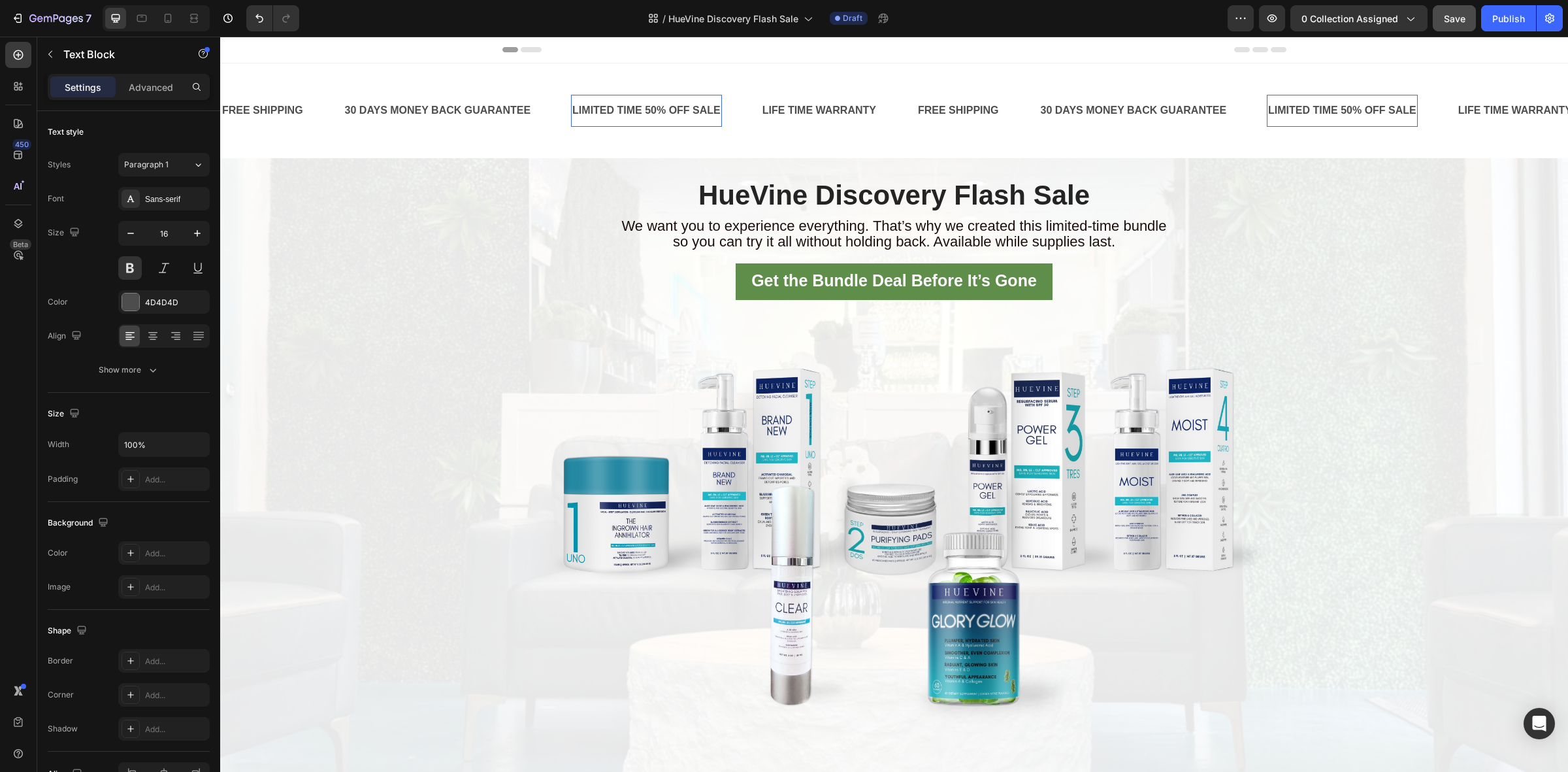
click at [642, 111] on p "LIMITED TIME 50% OFF SALE" at bounding box center [646, 110] width 149 height 19
click at [690, 106] on div "LIFE TIME WARRANTY" at bounding box center [737, 111] width 117 height 21
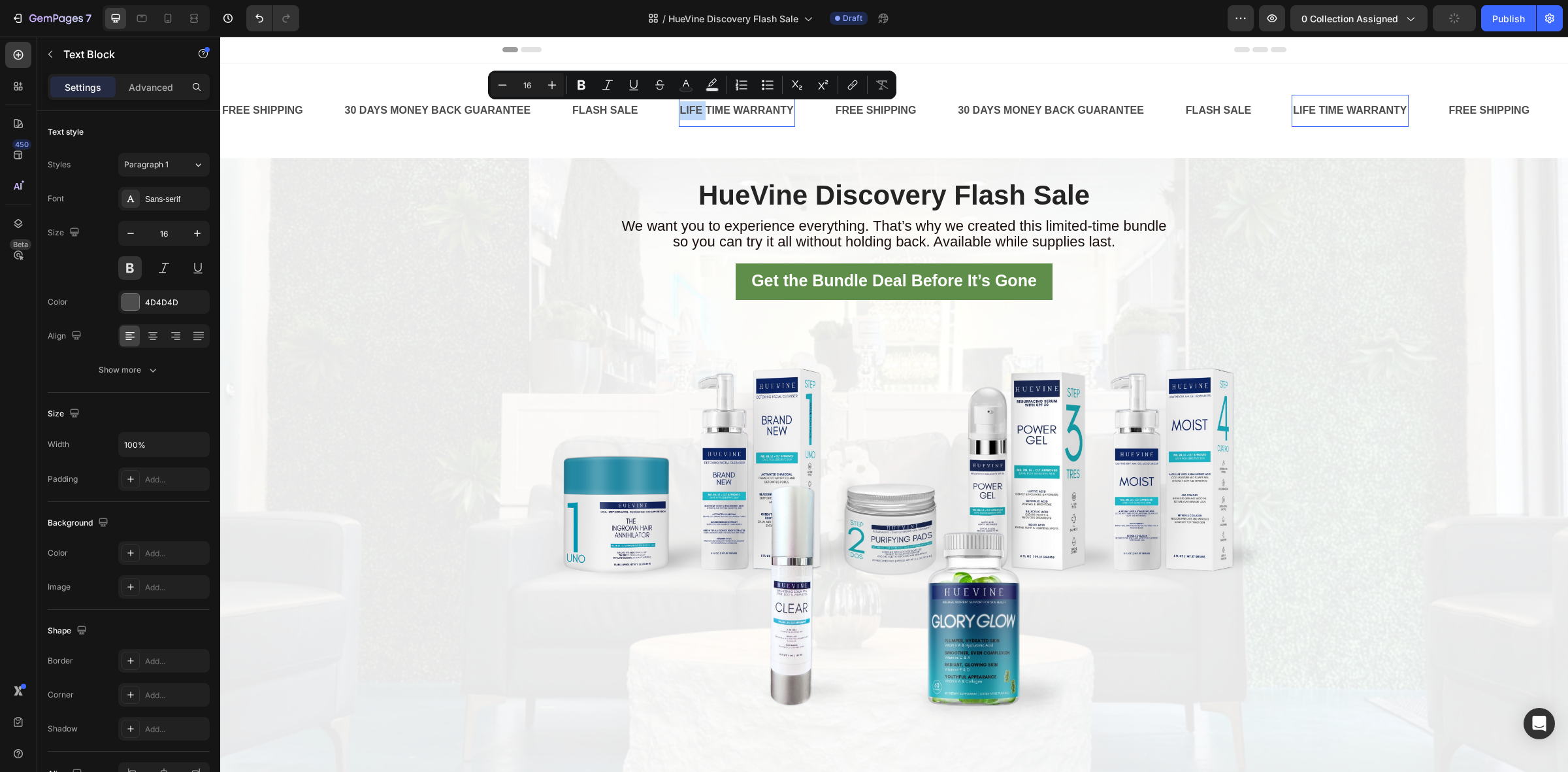
click at [700, 112] on p "LIFE TIME WARRANTY" at bounding box center [736, 110] width 113 height 19
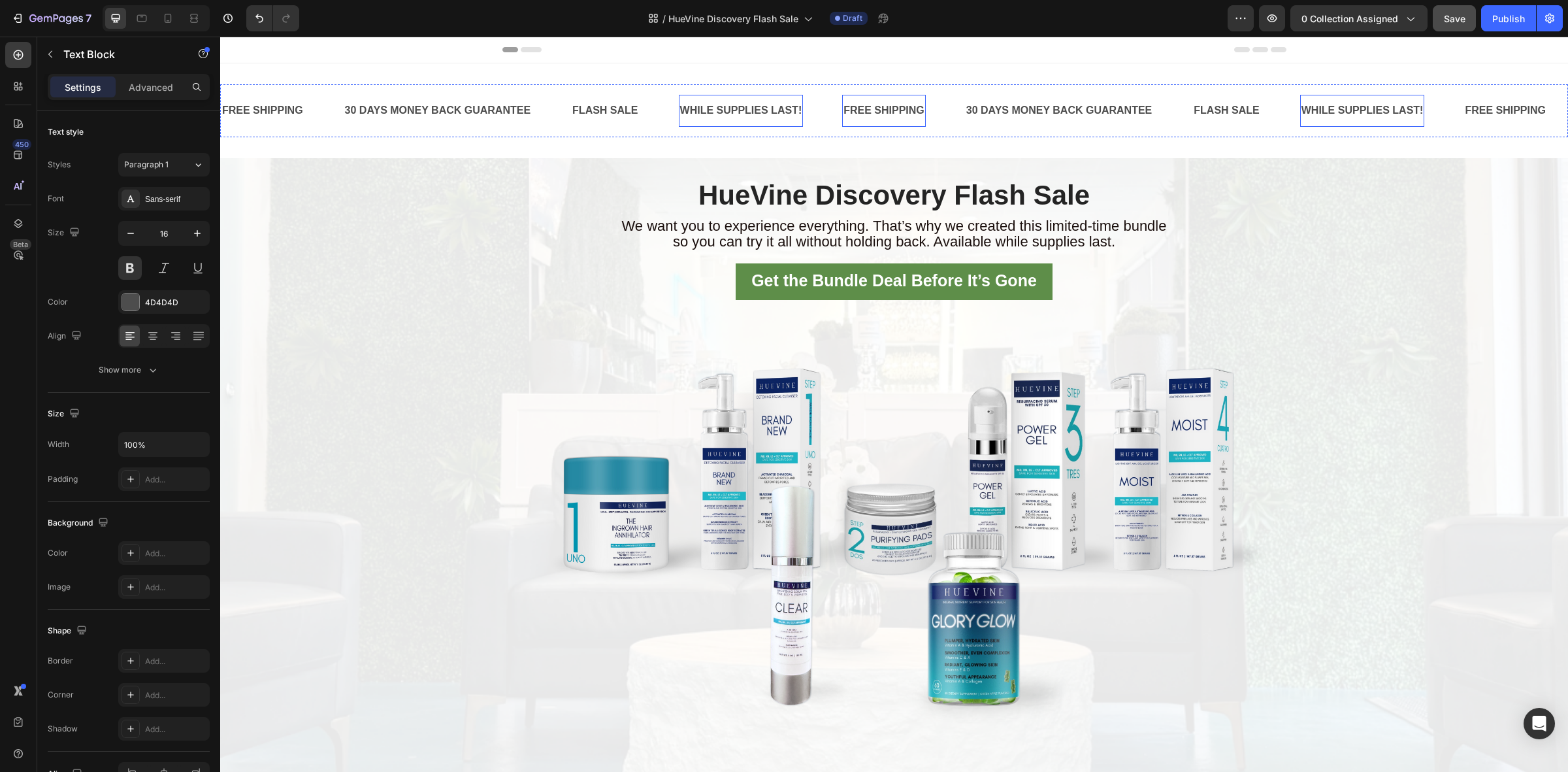
click at [916, 114] on div "FREE SHIPPING" at bounding box center [884, 111] width 84 height 21
click at [550, 99] on div "30 DAYS MONEY BACK GUARANTEE Text Block" at bounding box center [447, 110] width 228 height 32
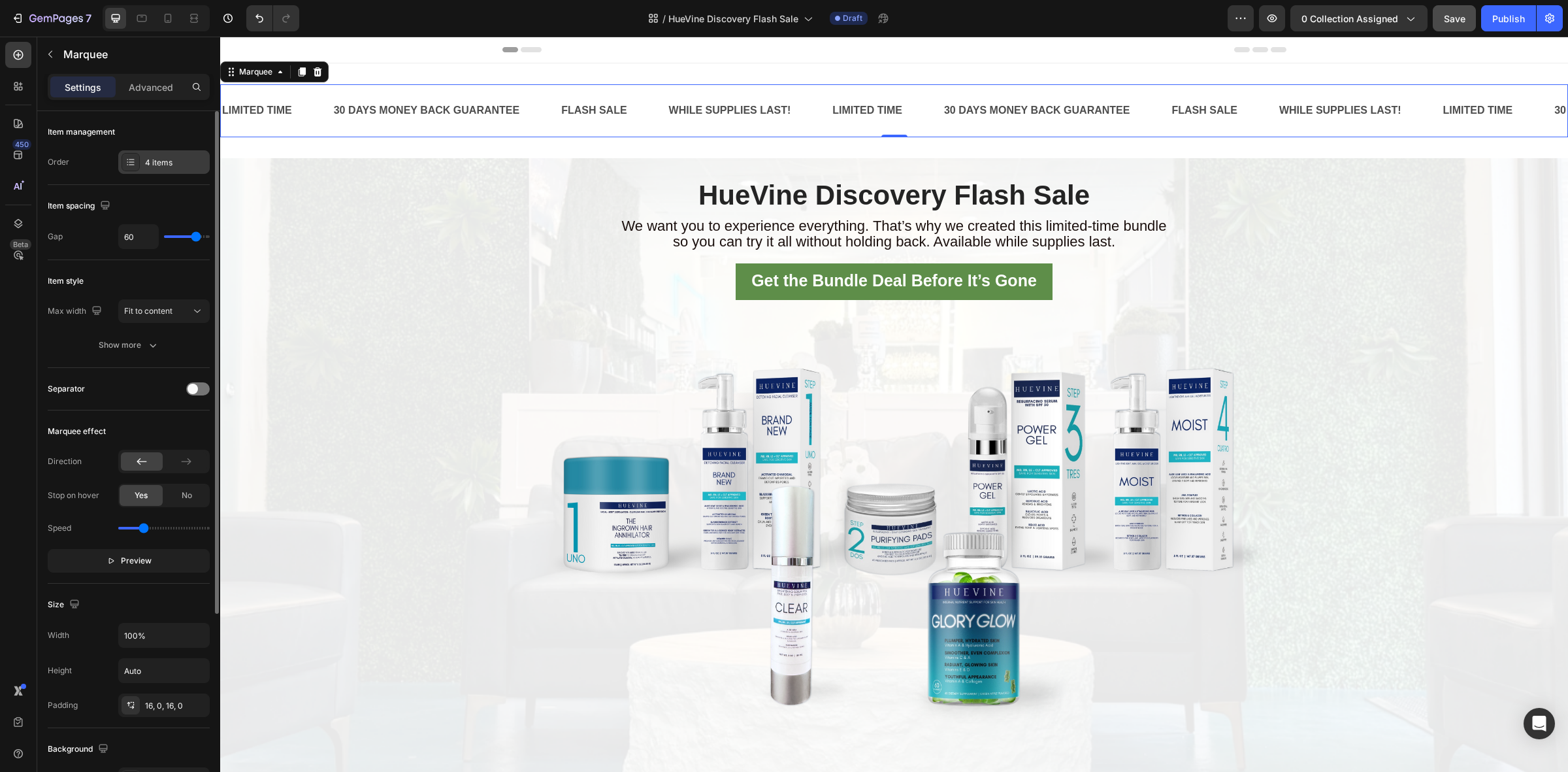
click at [131, 161] on icon at bounding box center [131, 162] width 11 height 11
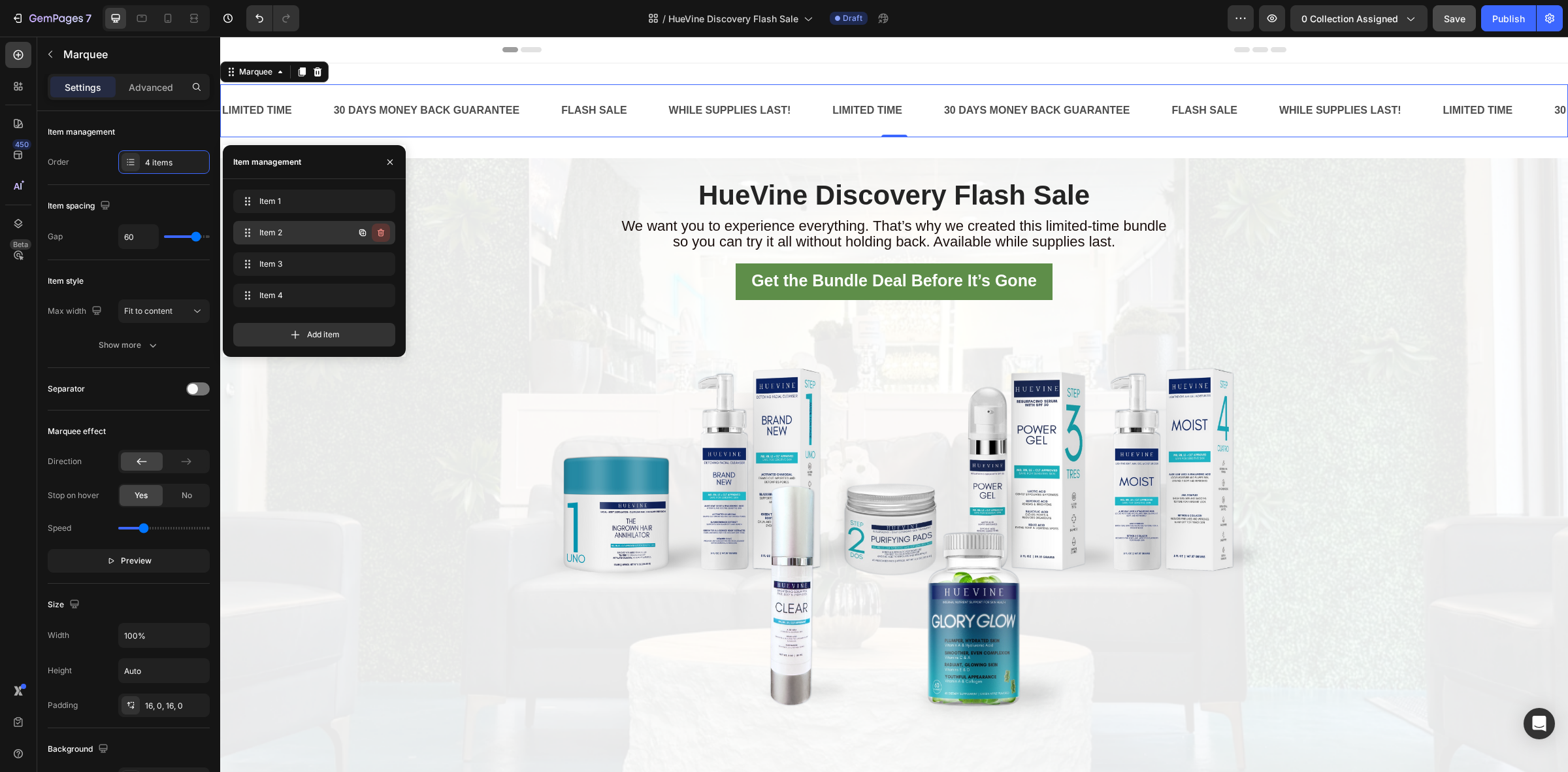
click at [378, 234] on icon "button" at bounding box center [381, 232] width 7 height 8
click at [378, 233] on div "Delete" at bounding box center [371, 232] width 24 height 11
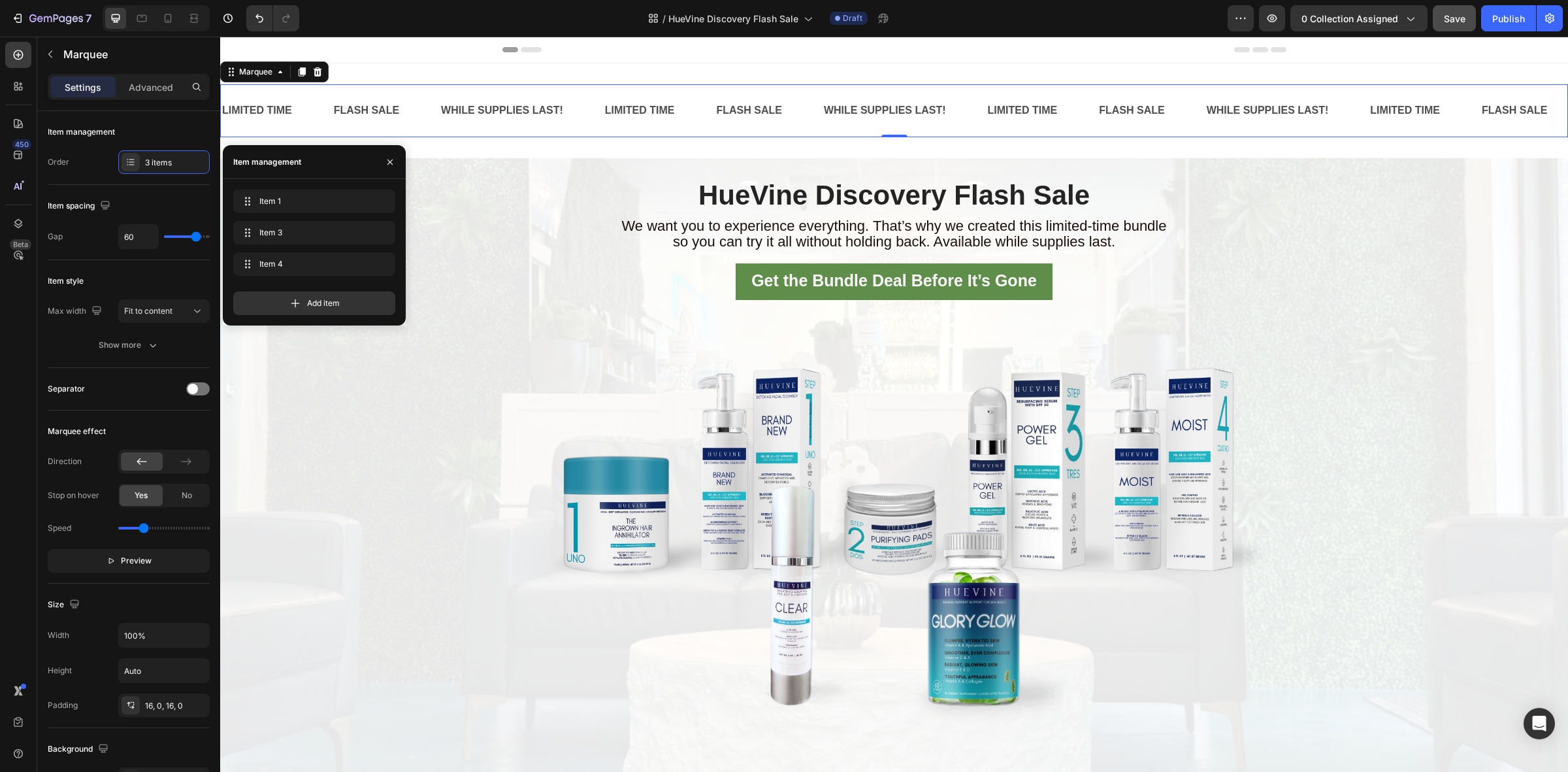
click at [558, 91] on div "LIMITED TIME Text Block FLASH SALE Text Block WHILE SUPPLIES LAST! Text Block L…" at bounding box center [893, 111] width 1347 height 53
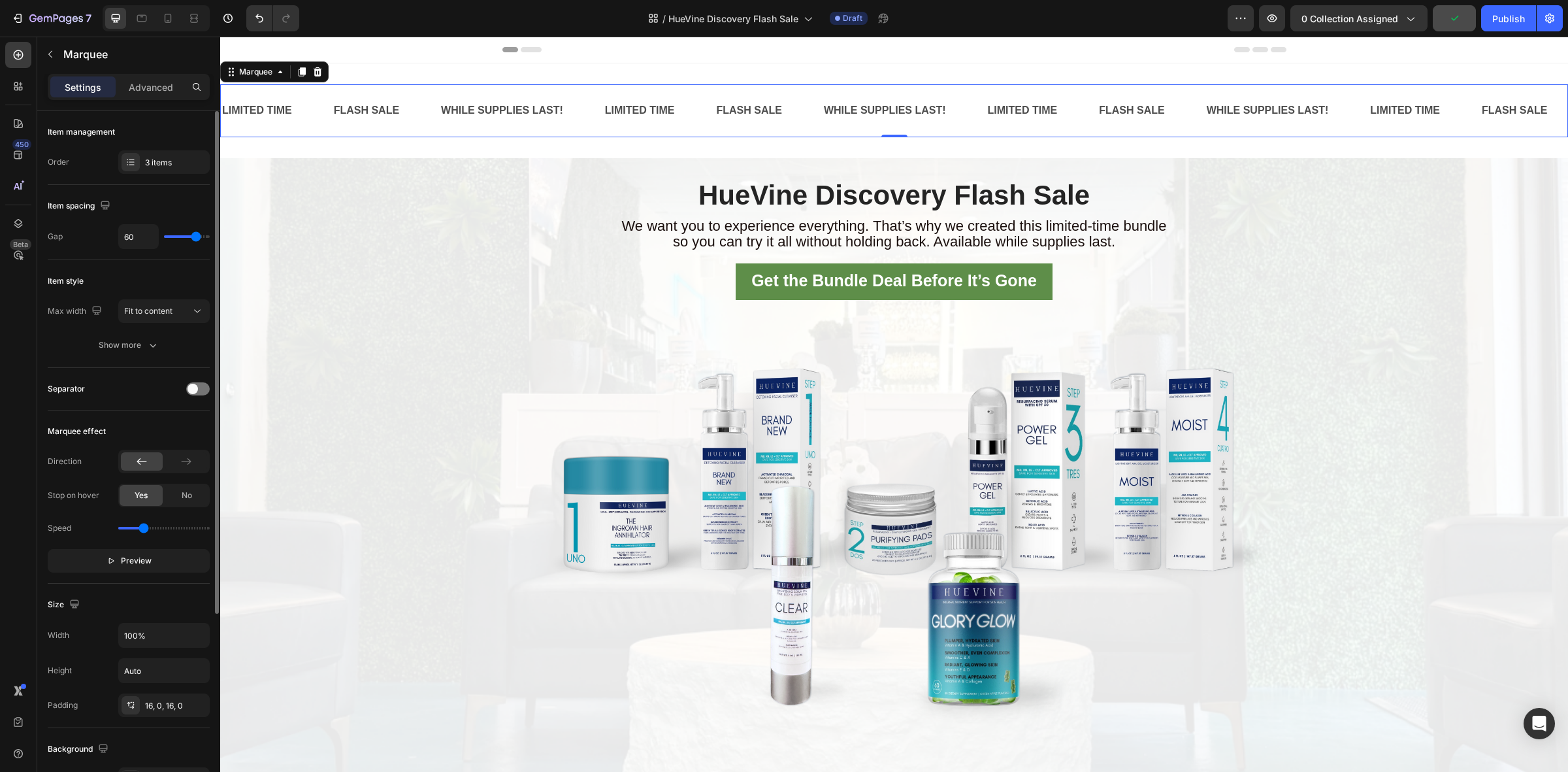
type input "46"
type input "37"
type input "42"
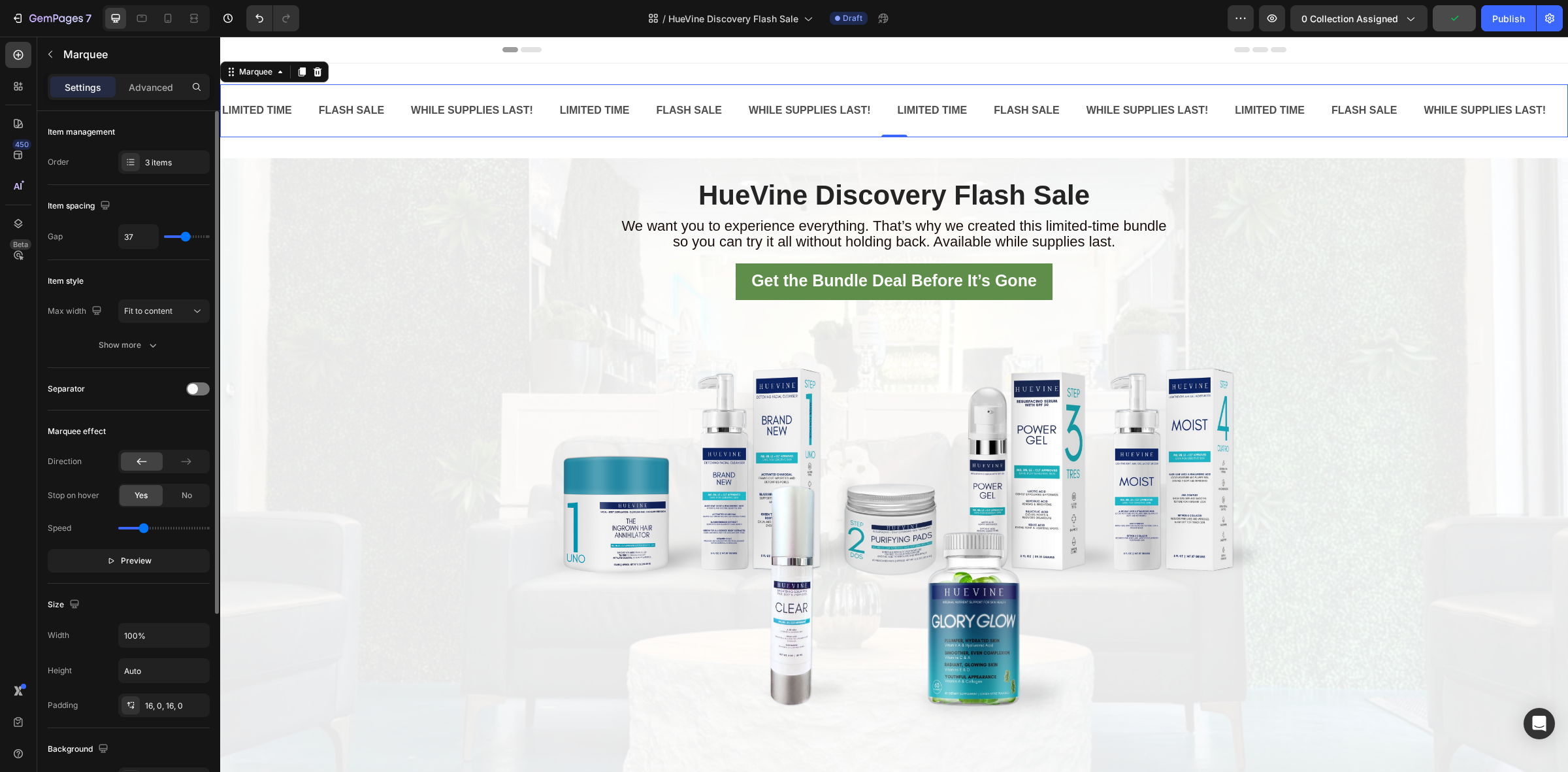
type input "42"
type input "44"
type input "46"
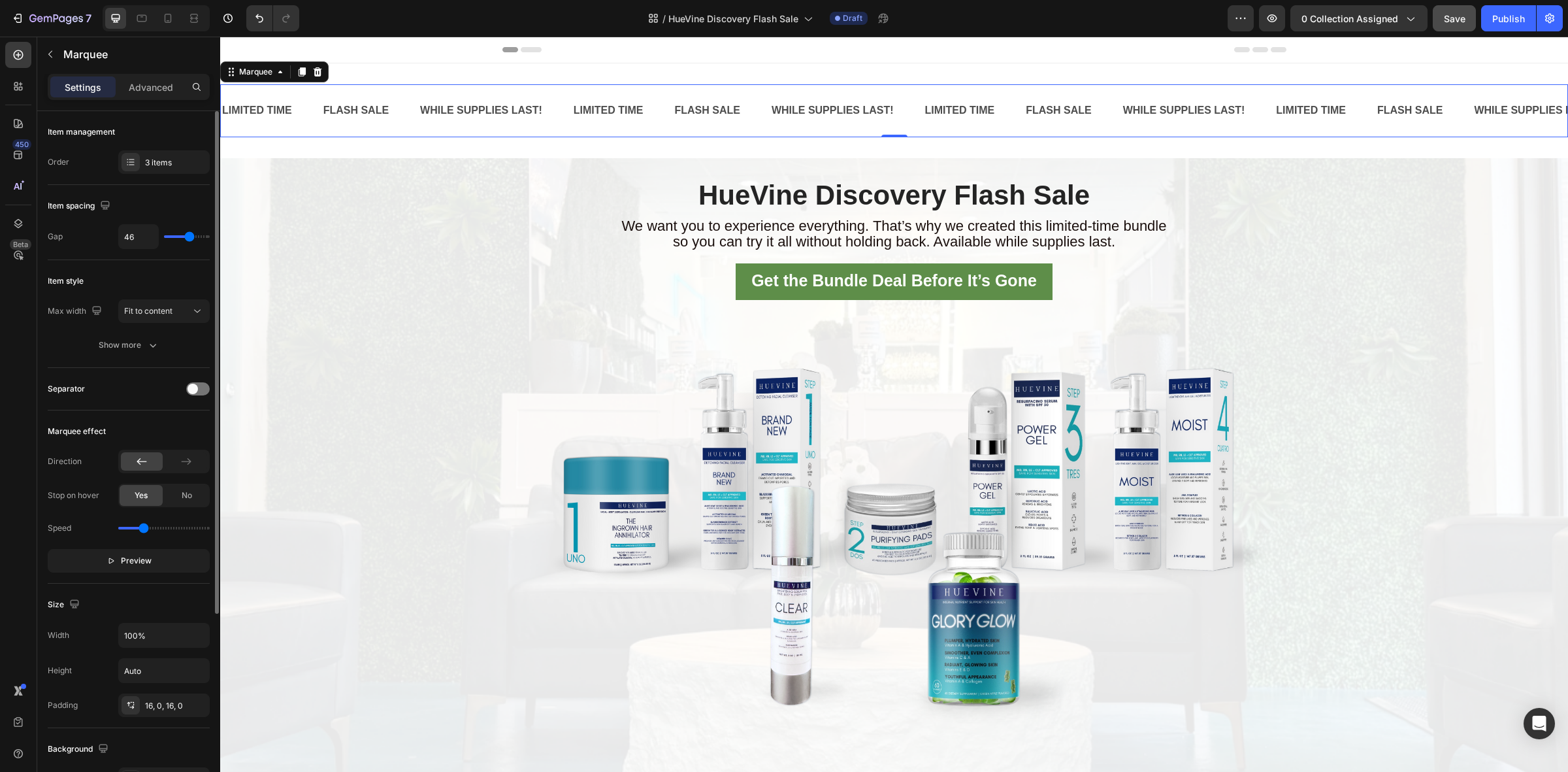
type input "48"
type input "50"
type input "52"
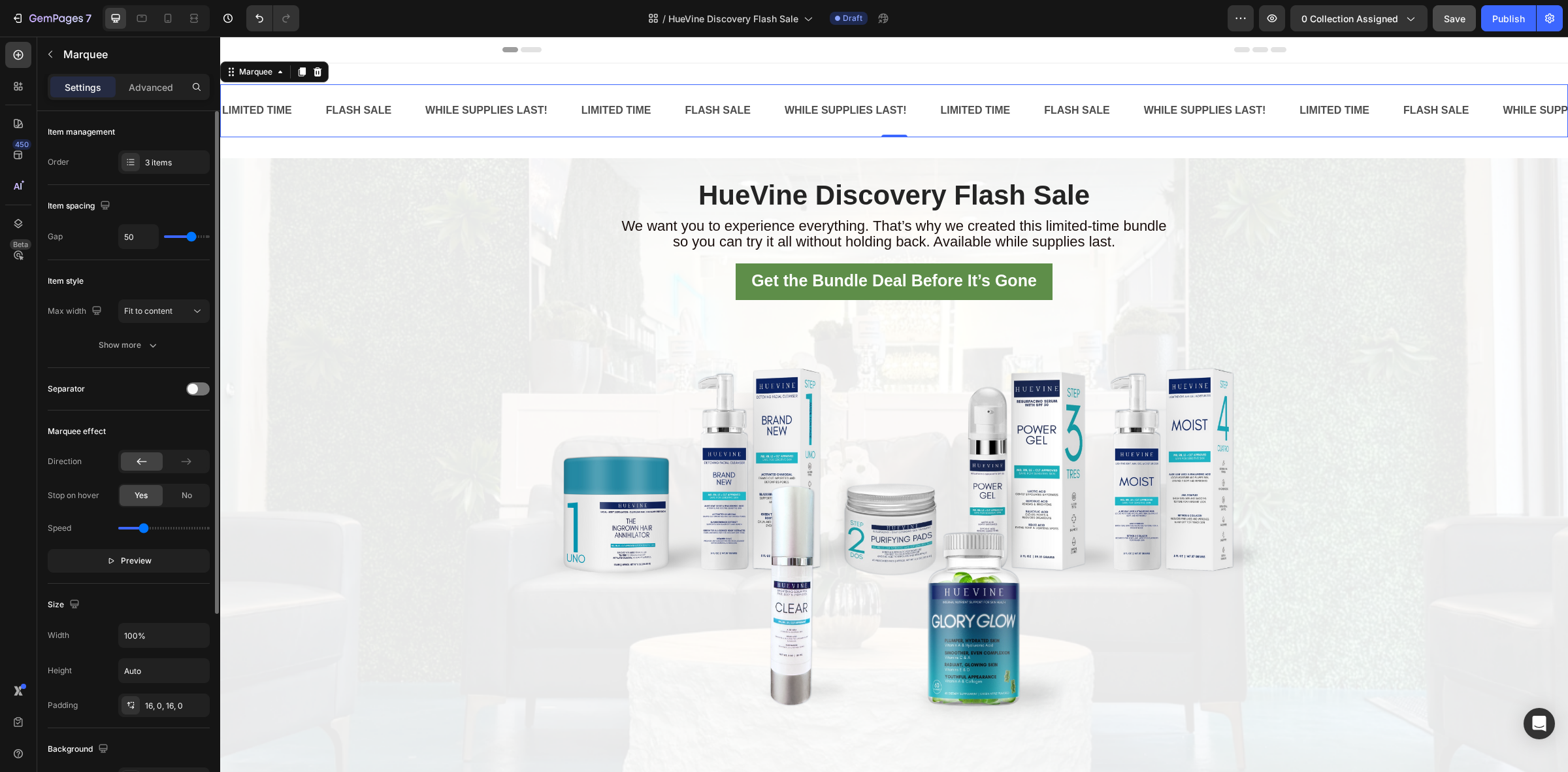
type input "52"
type input "53"
click at [193, 237] on input "range" at bounding box center [187, 236] width 46 height 2
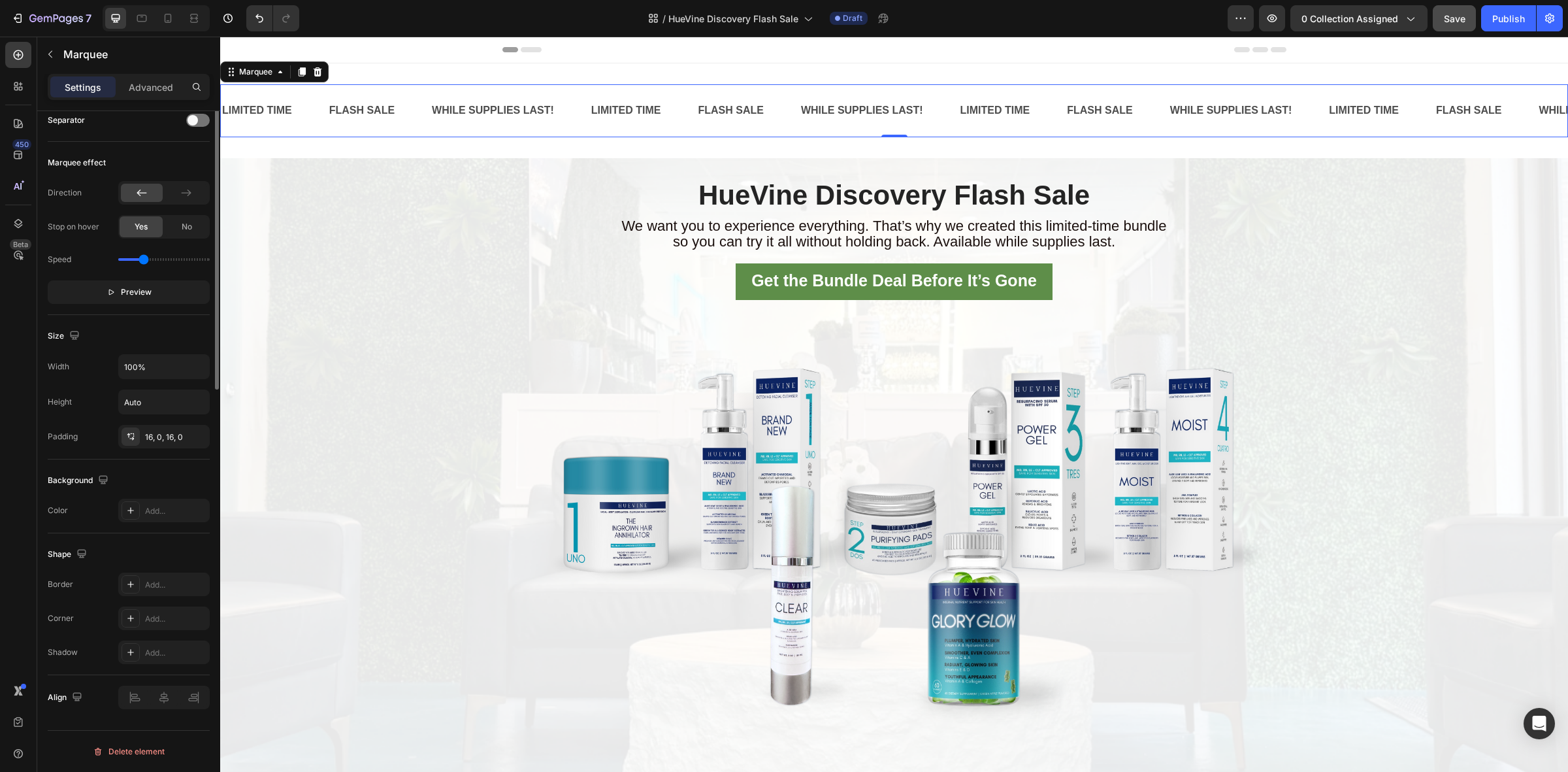
scroll to position [0, 0]
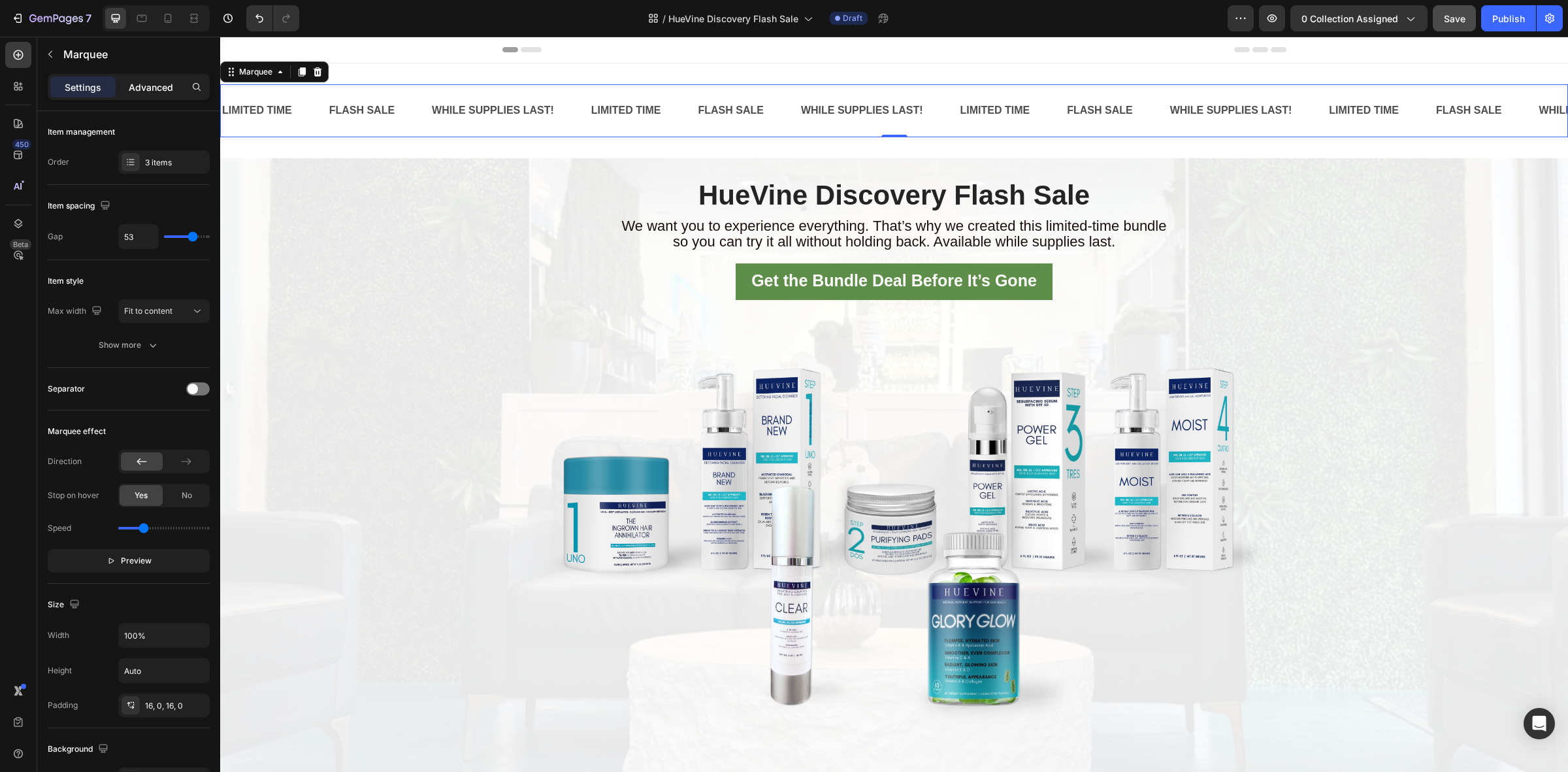
click at [144, 81] on p "Advanced" at bounding box center [151, 87] width 44 height 14
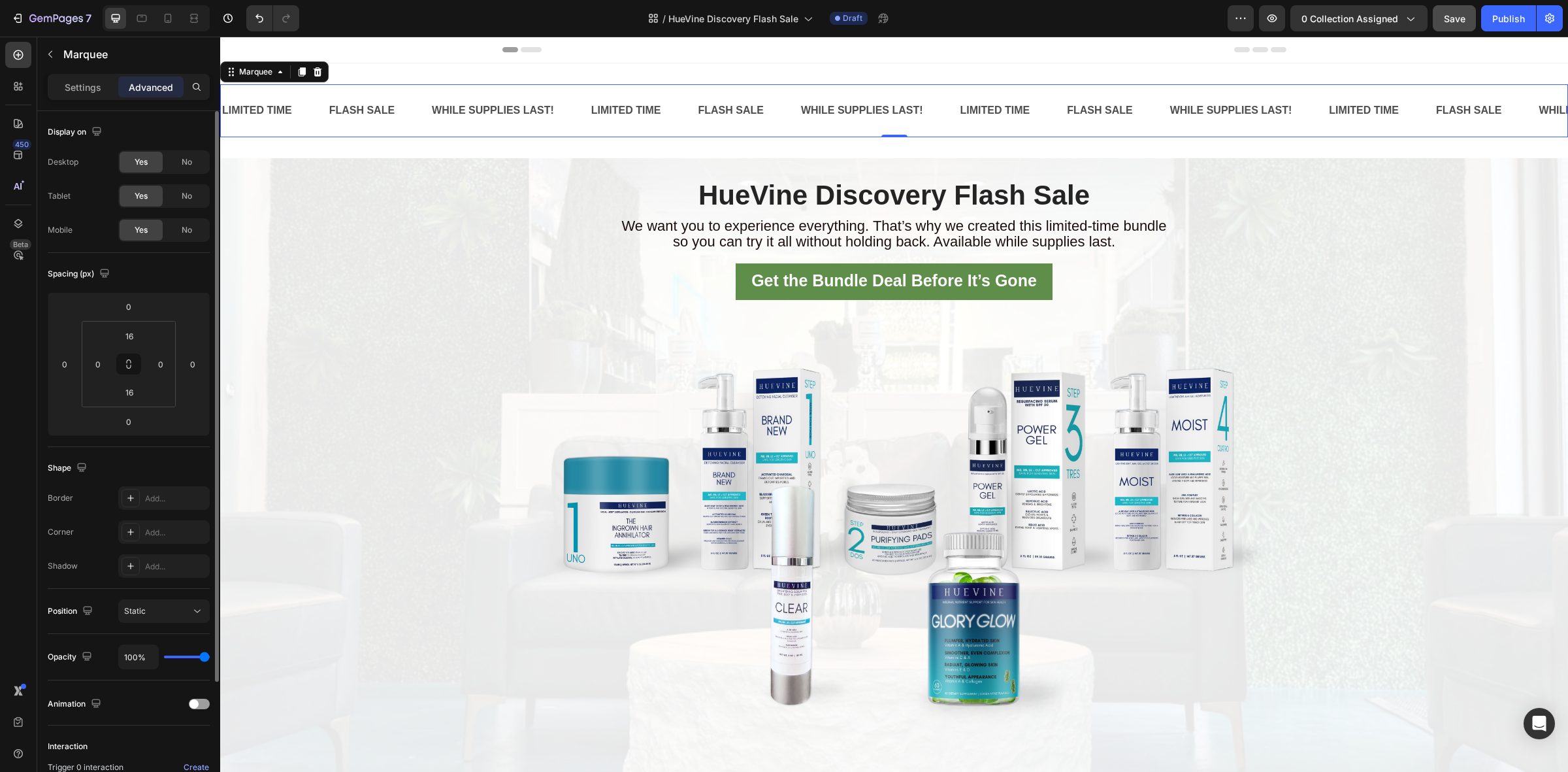
scroll to position [155, 0]
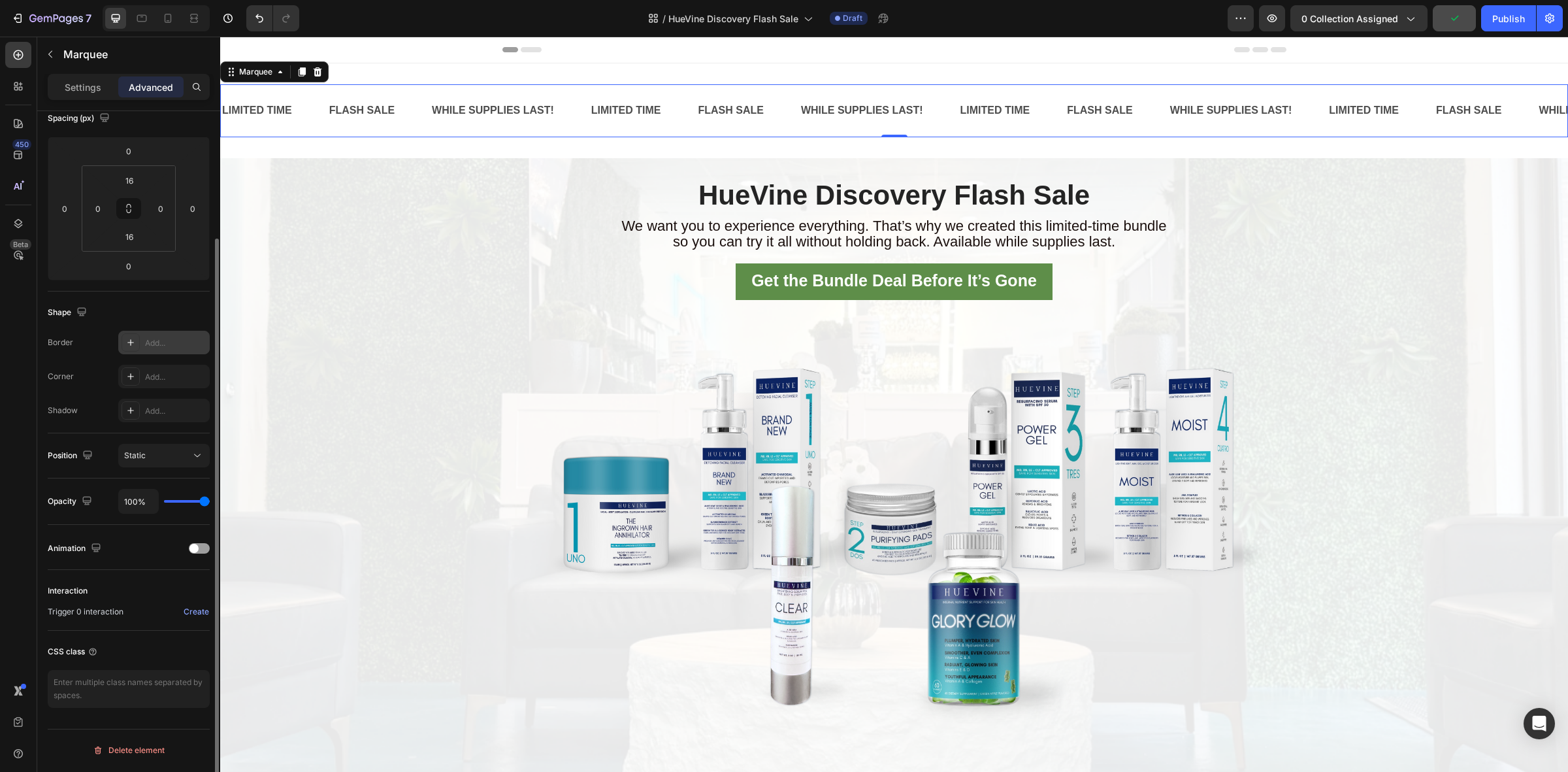
click at [134, 338] on icon at bounding box center [131, 342] width 11 height 11
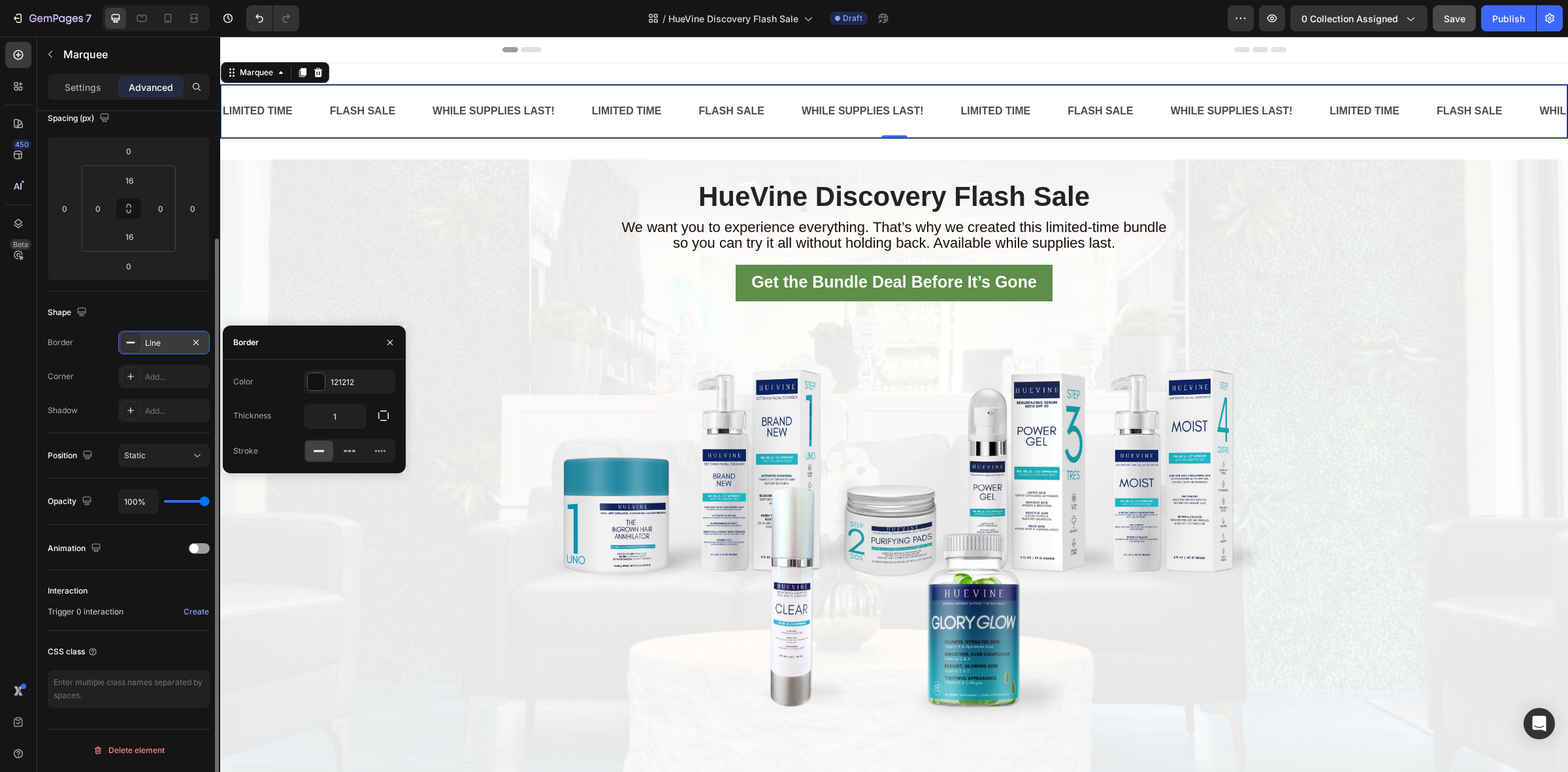
click at [134, 338] on icon at bounding box center [131, 342] width 11 height 11
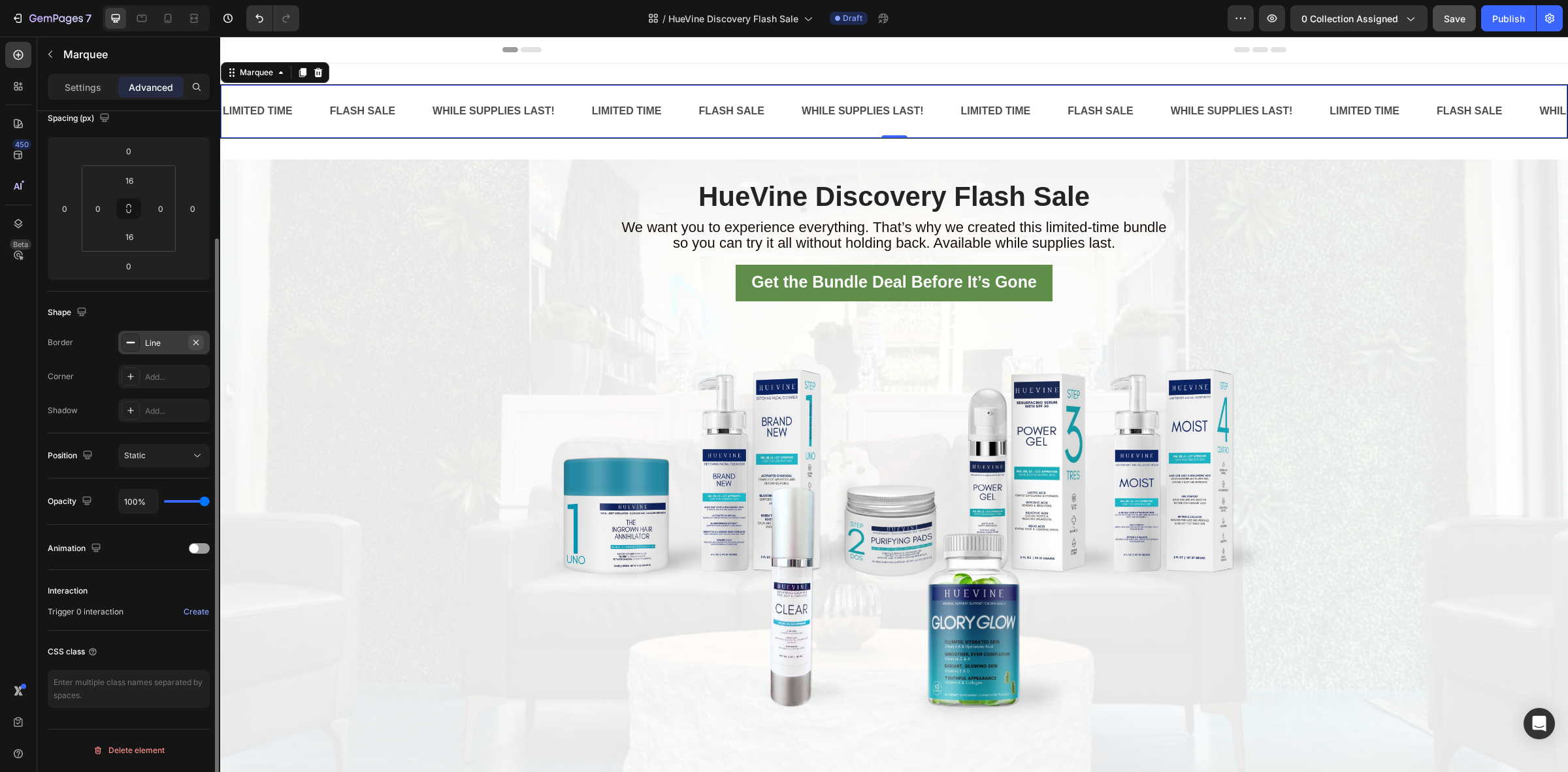
click at [193, 338] on icon "button" at bounding box center [195, 342] width 11 height 11
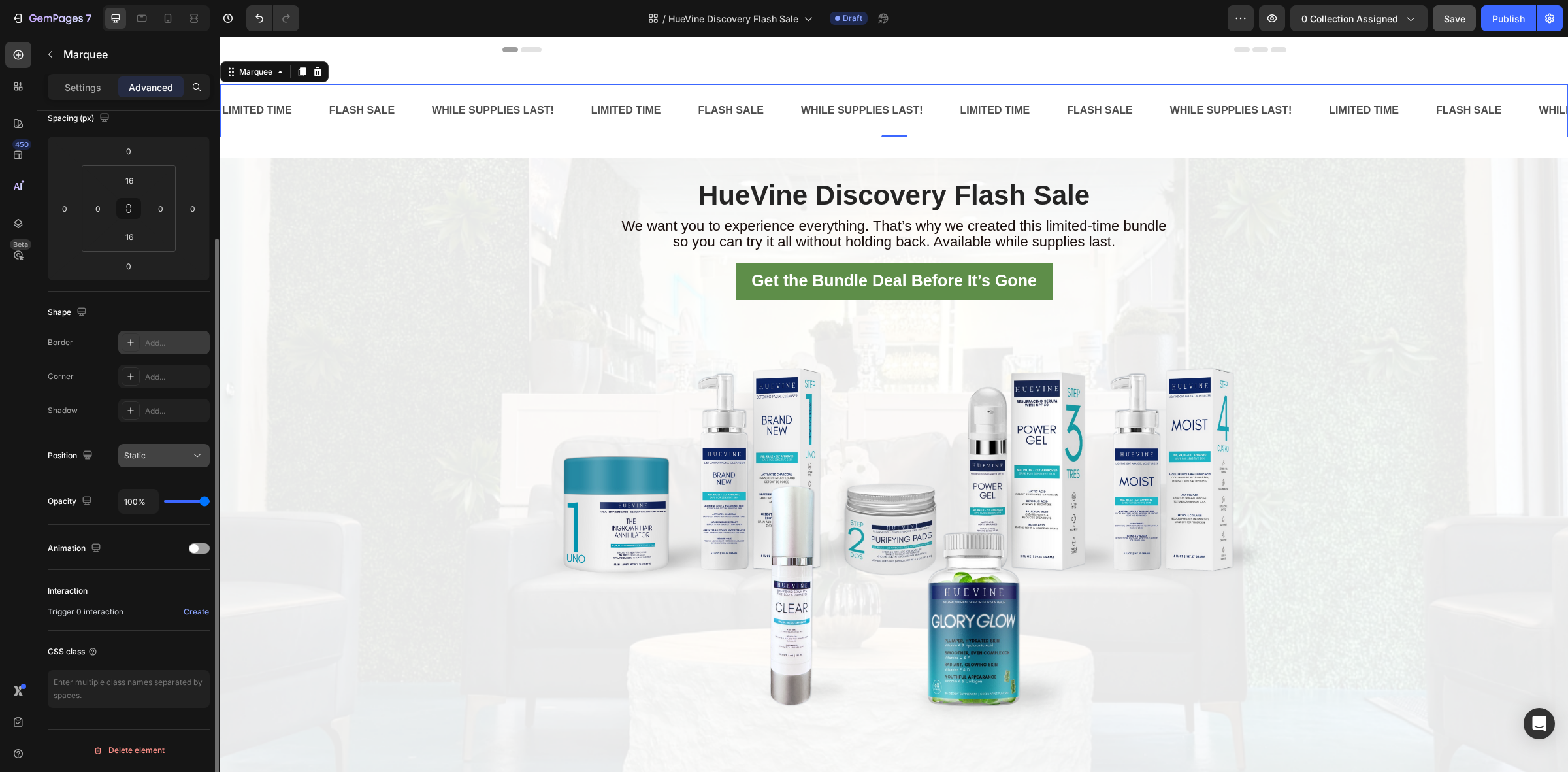
scroll to position [0, 0]
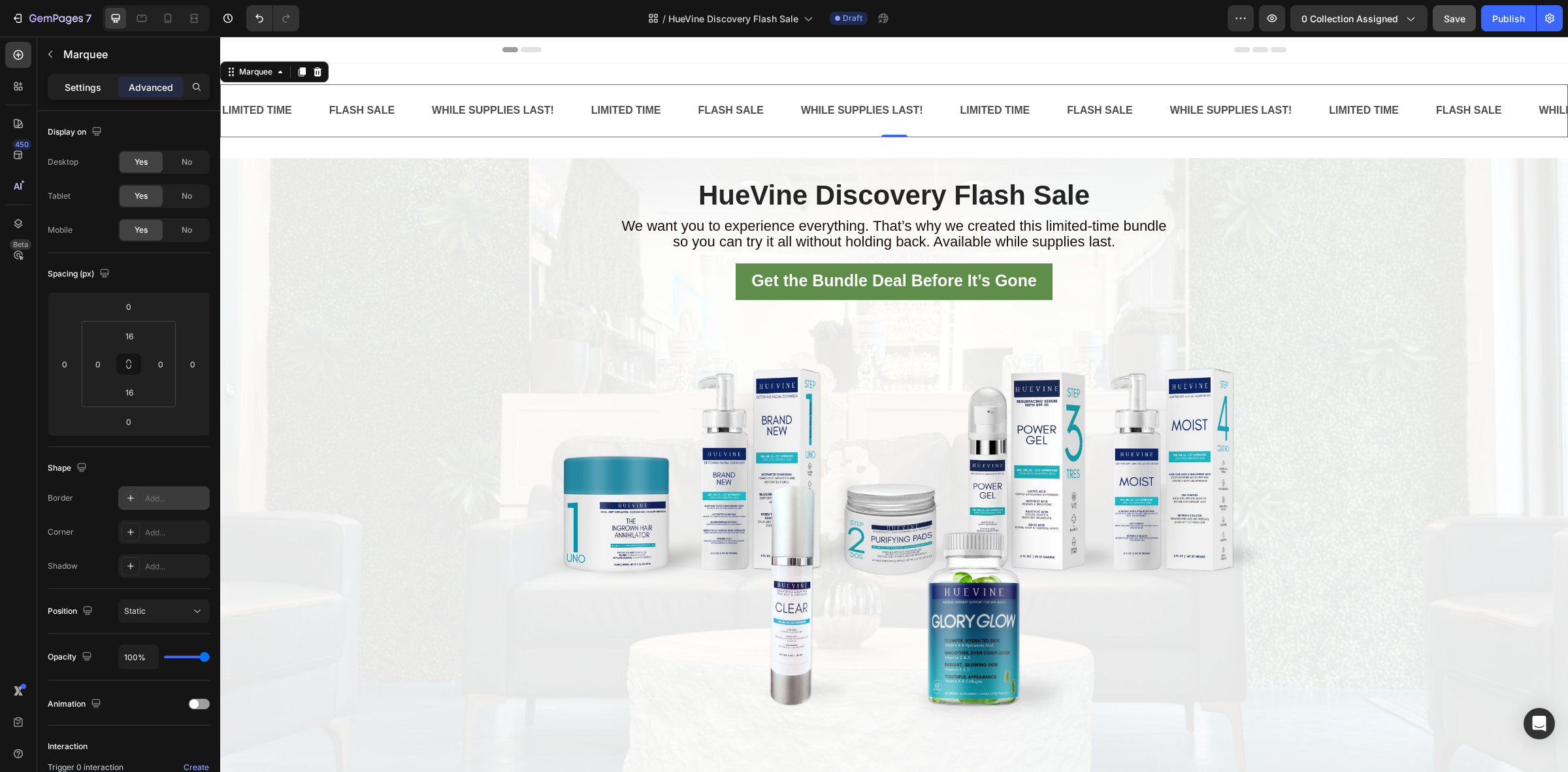
click at [87, 79] on div "Settings" at bounding box center [83, 86] width 66 height 21
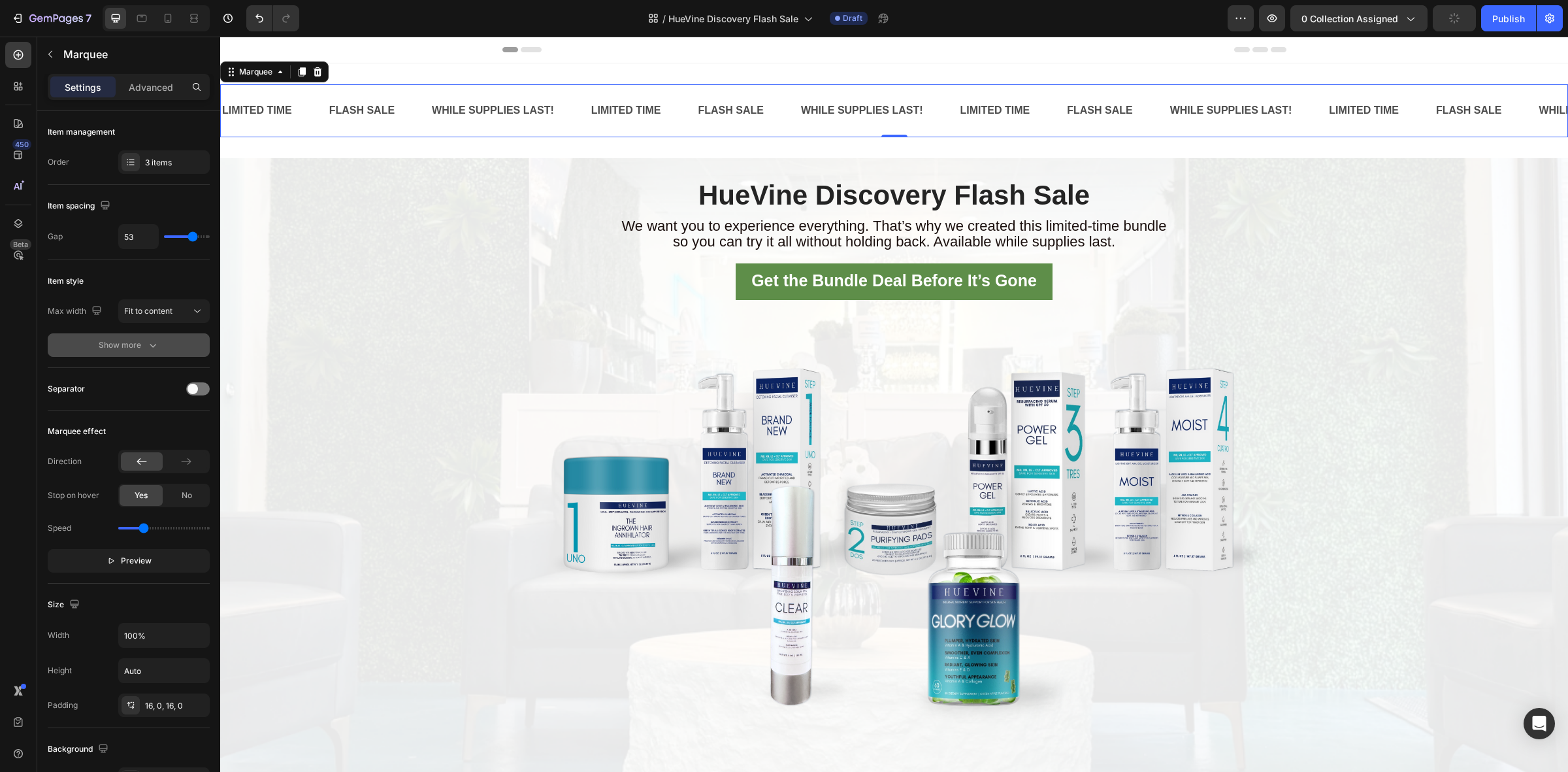
click at [134, 344] on div "Show more" at bounding box center [129, 345] width 61 height 13
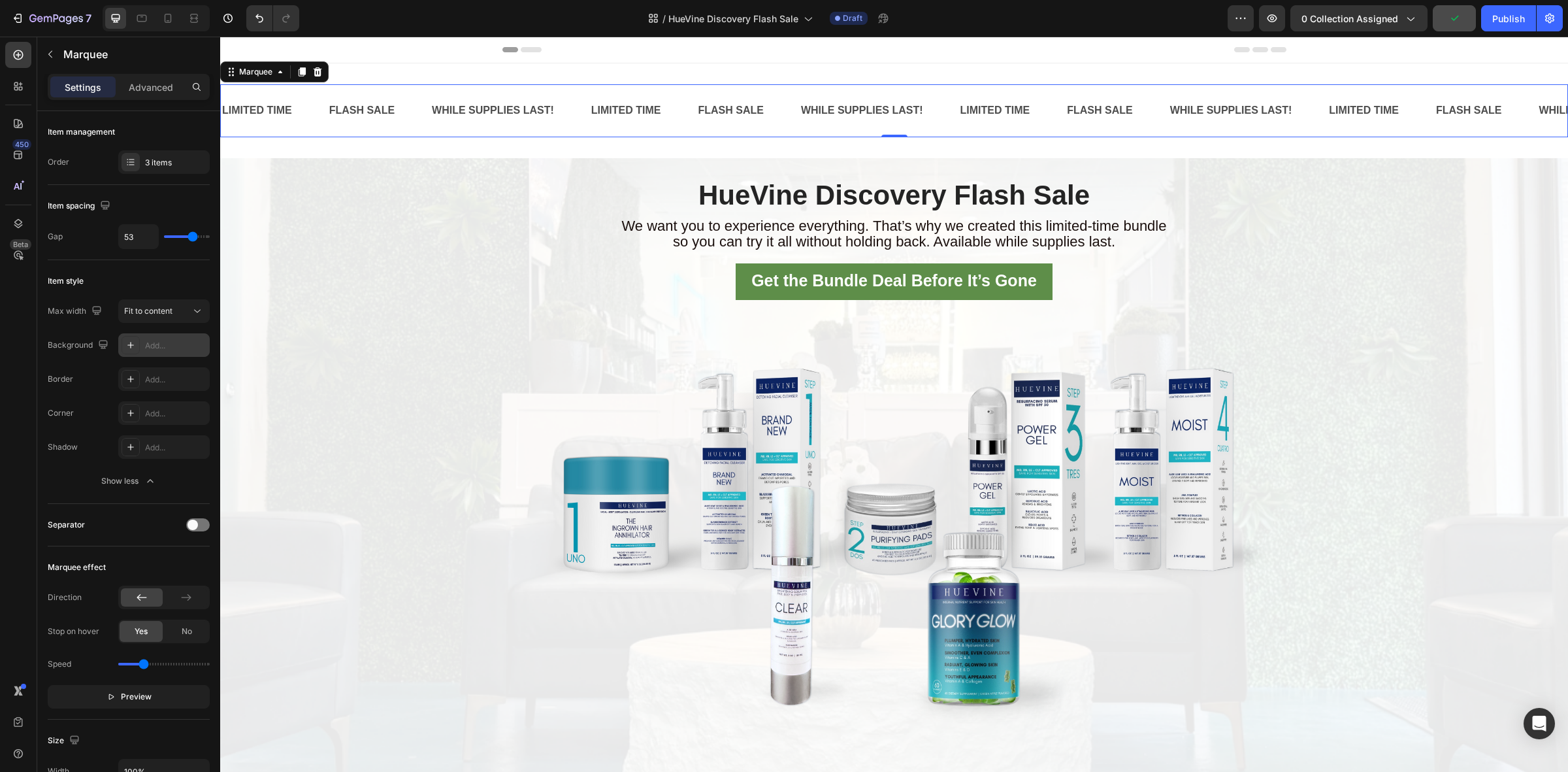
click at [155, 347] on div "Add..." at bounding box center [176, 346] width 62 height 11
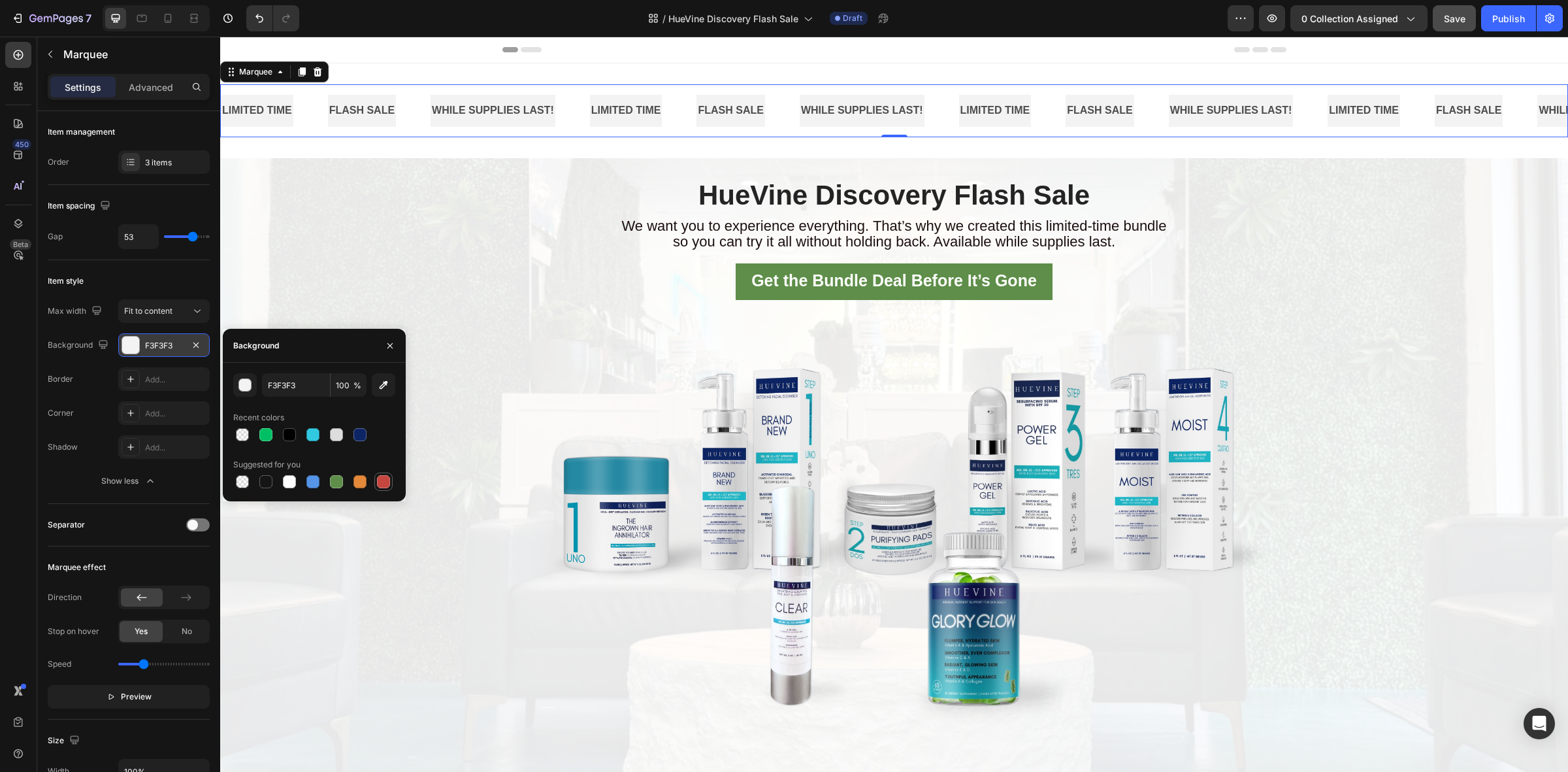
click at [385, 485] on div at bounding box center [383, 481] width 13 height 13
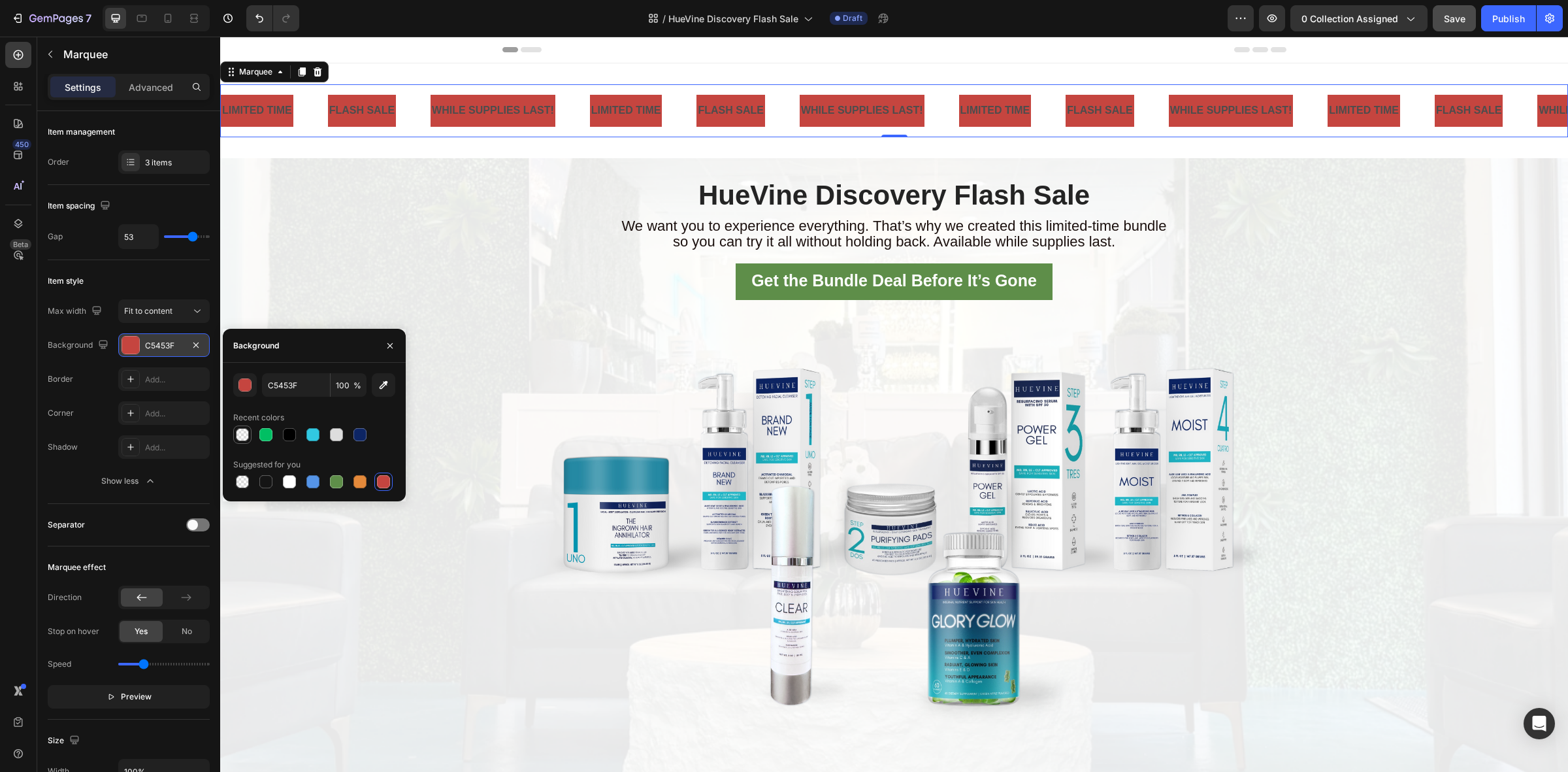
click at [243, 429] on div at bounding box center [242, 434] width 13 height 13
type input "00000B"
type input "0"
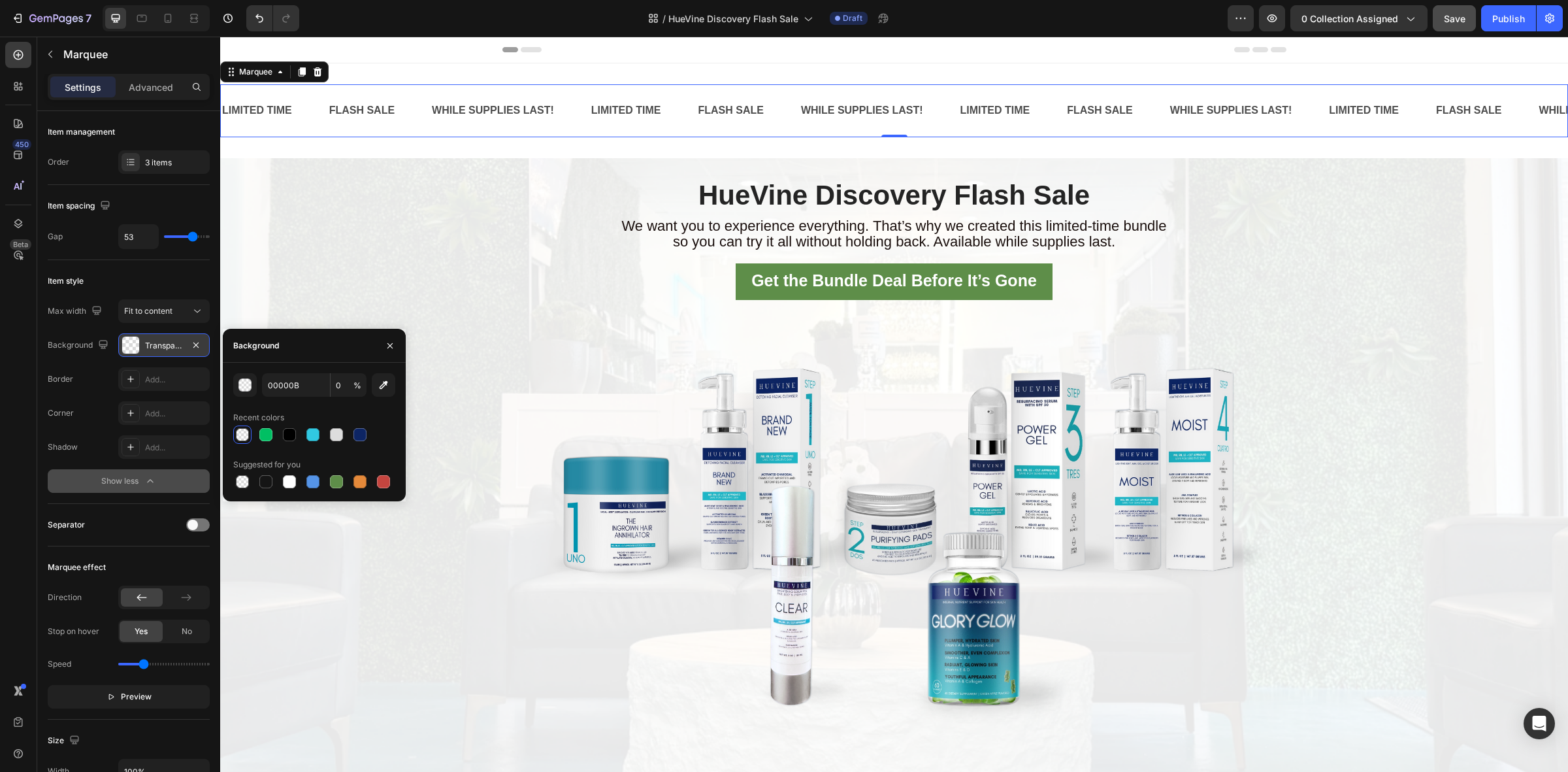
scroll to position [81, 0]
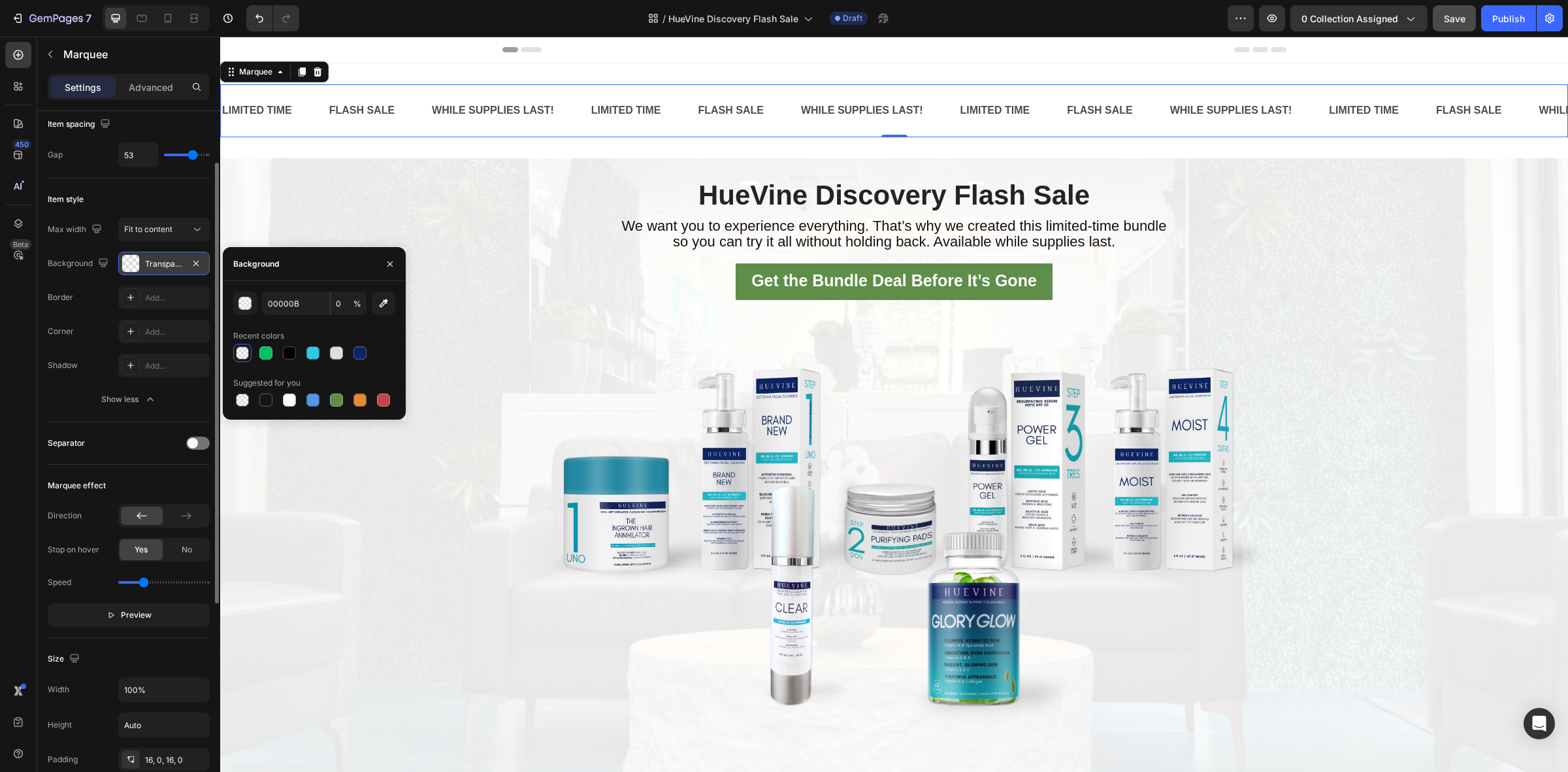
click at [150, 439] on div "Separator" at bounding box center [128, 443] width 162 height 21
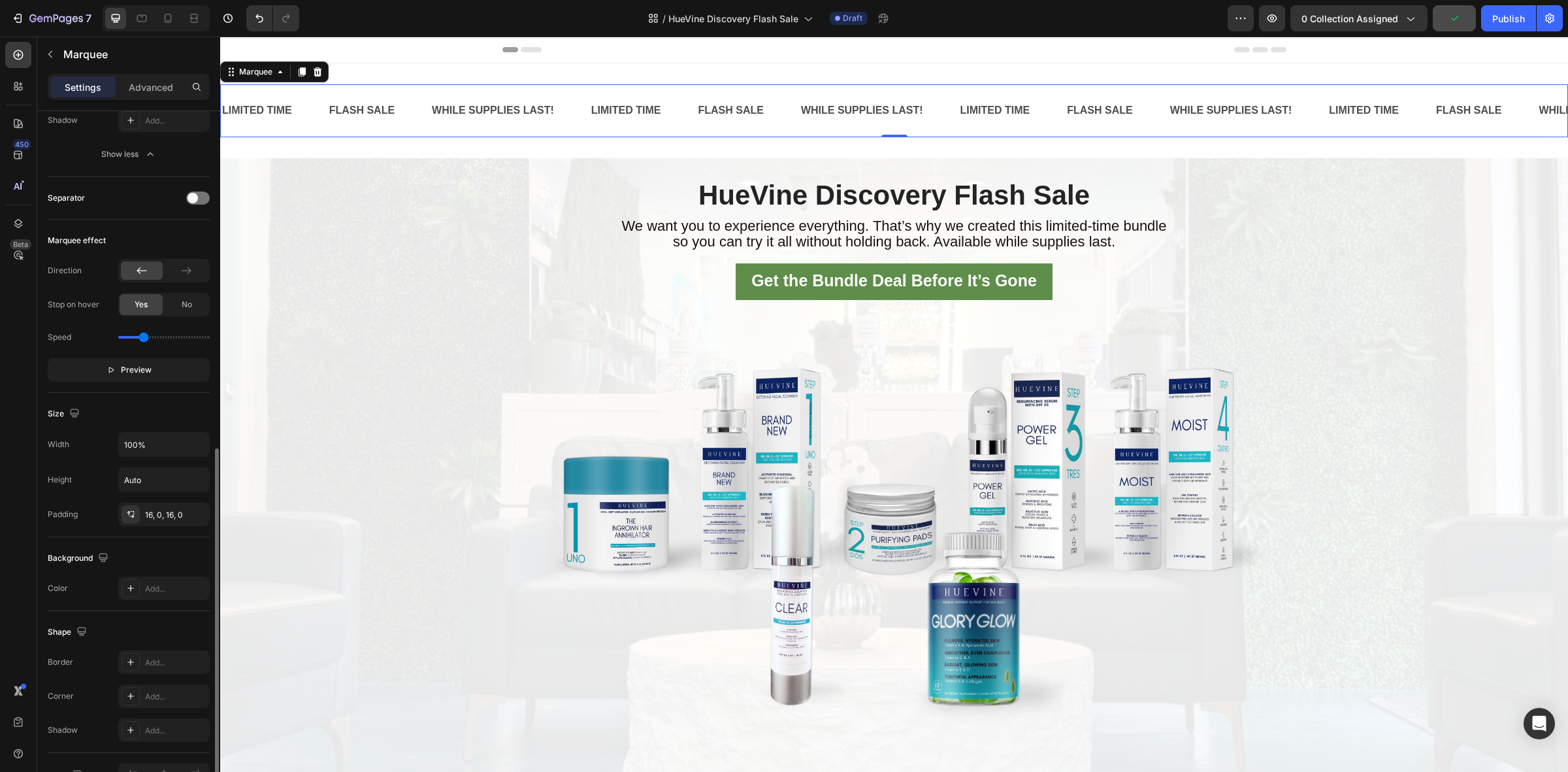
scroll to position [407, 0]
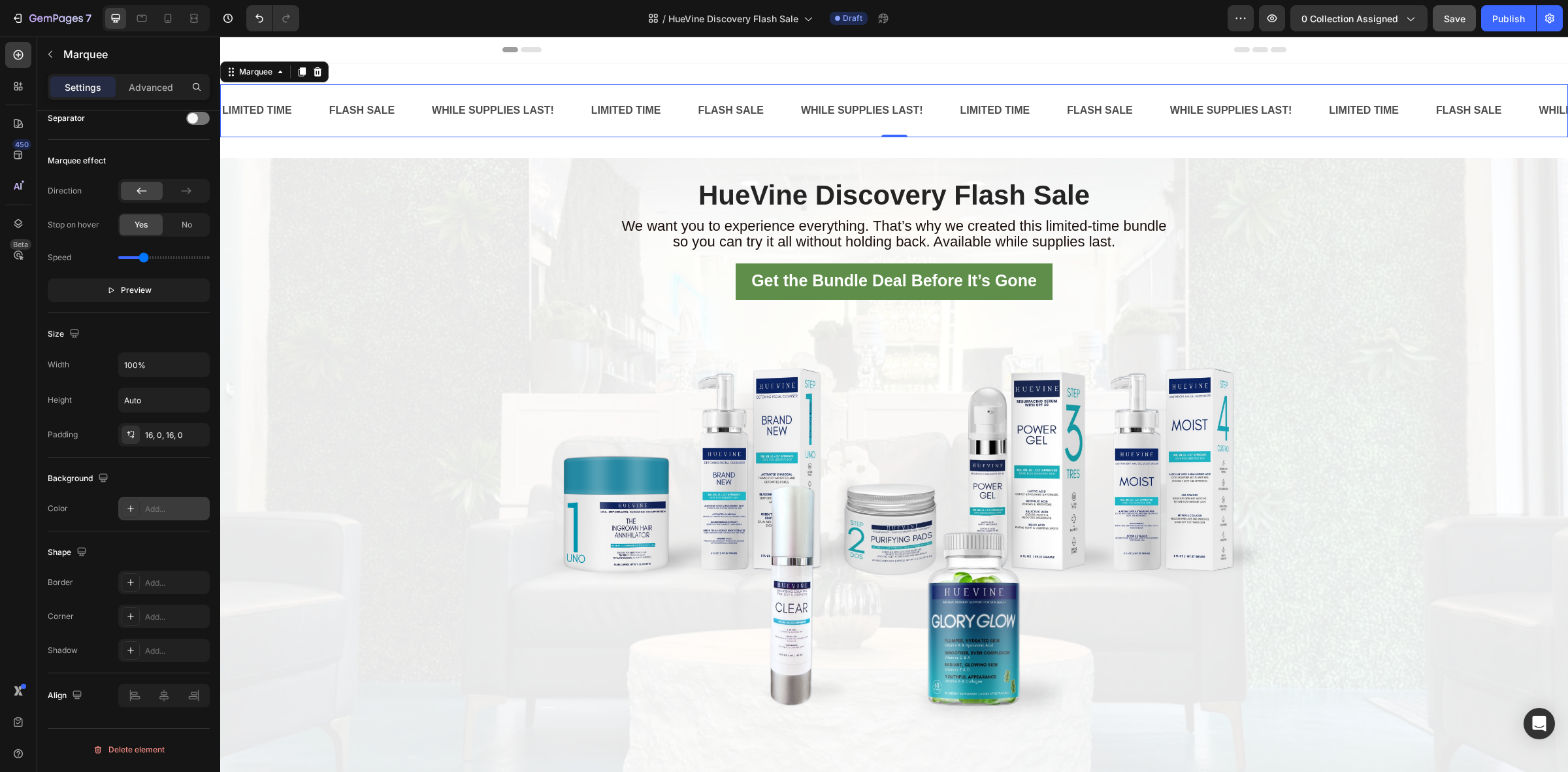
click at [138, 510] on div at bounding box center [131, 508] width 18 height 18
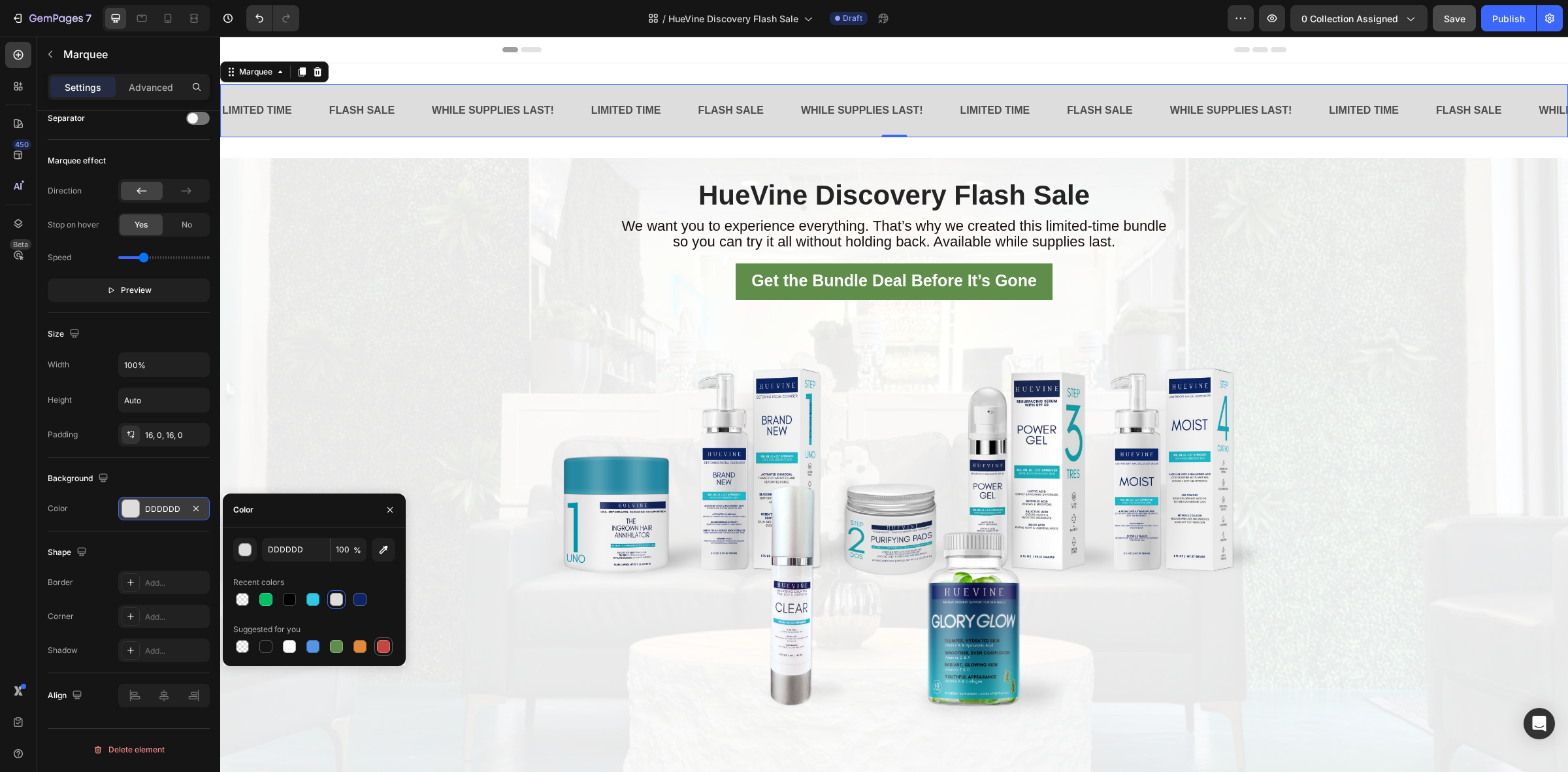
click at [378, 637] on div at bounding box center [383, 646] width 18 height 18
type input "C5453F"
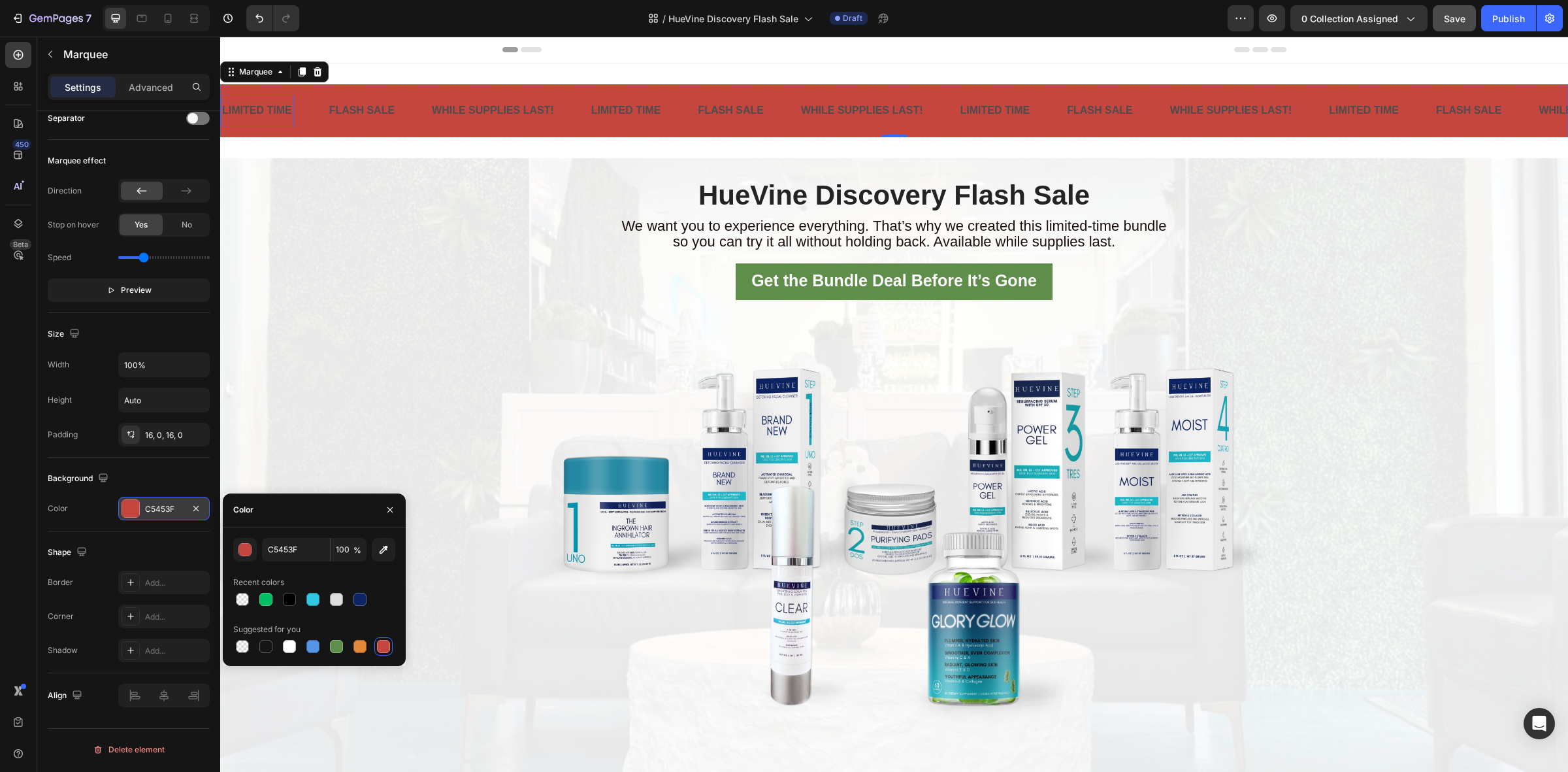
click at [268, 109] on p "LIMITED TIME" at bounding box center [257, 110] width 70 height 19
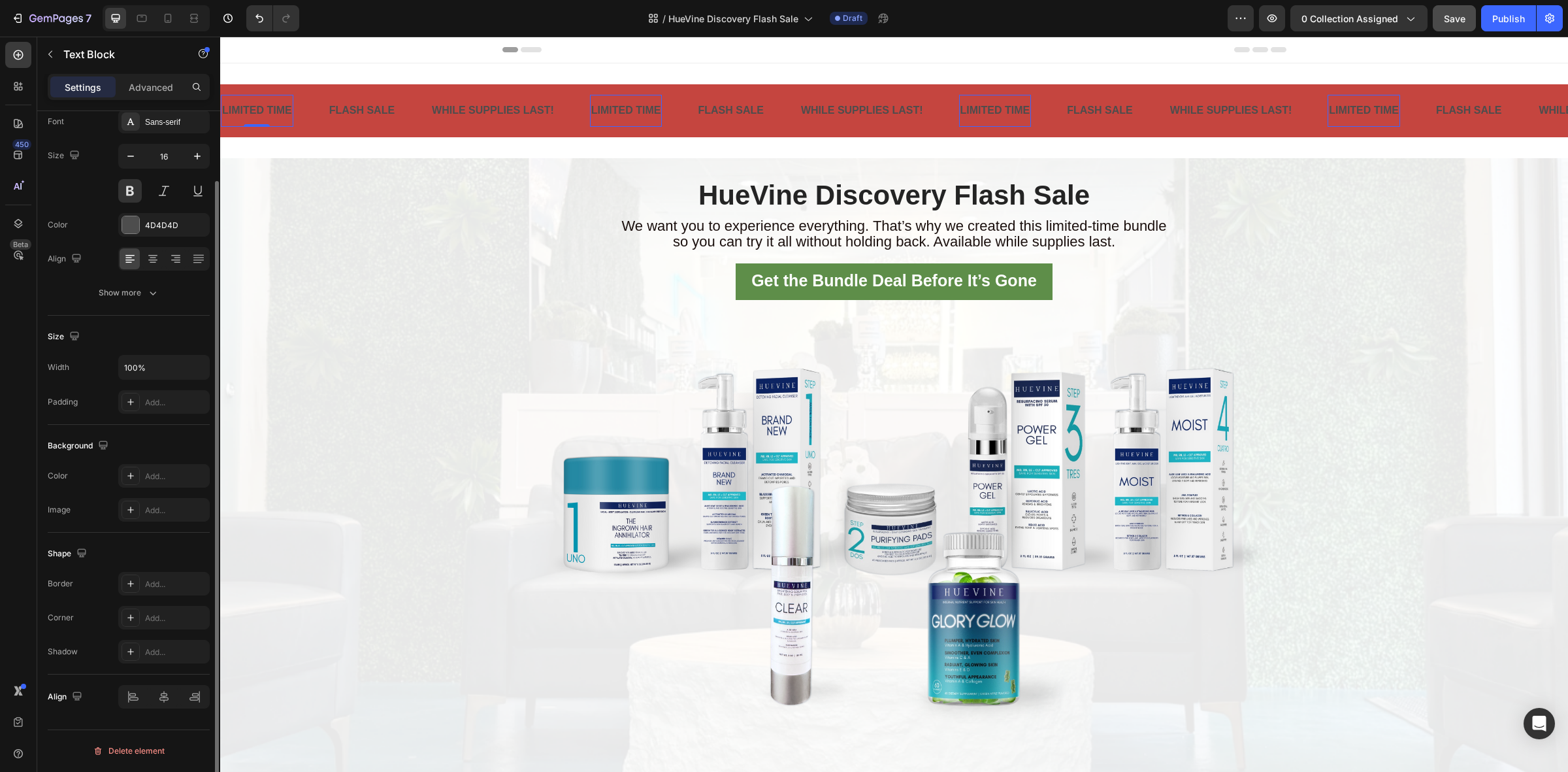
scroll to position [0, 0]
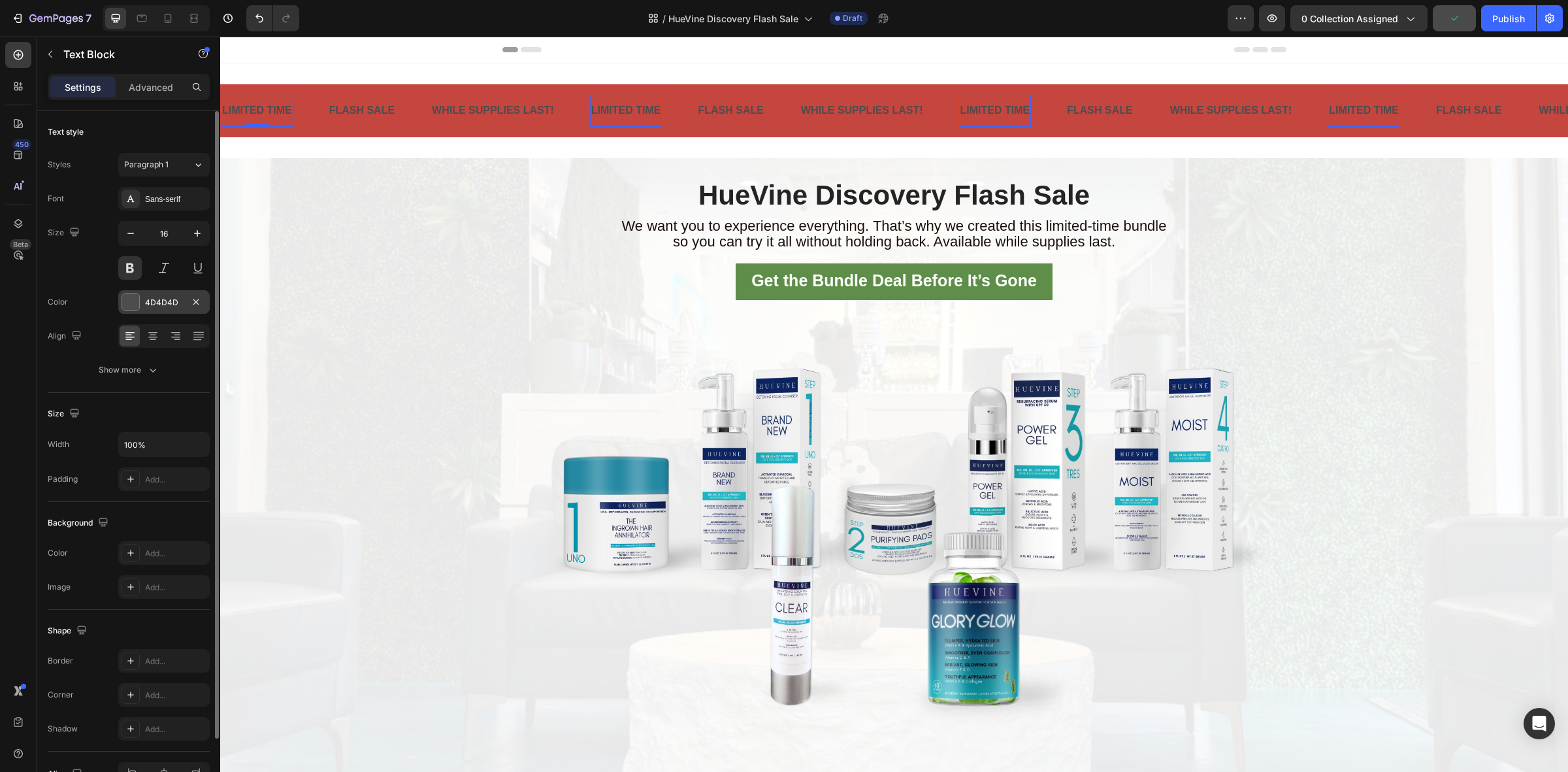
click at [127, 307] on div at bounding box center [131, 301] width 17 height 17
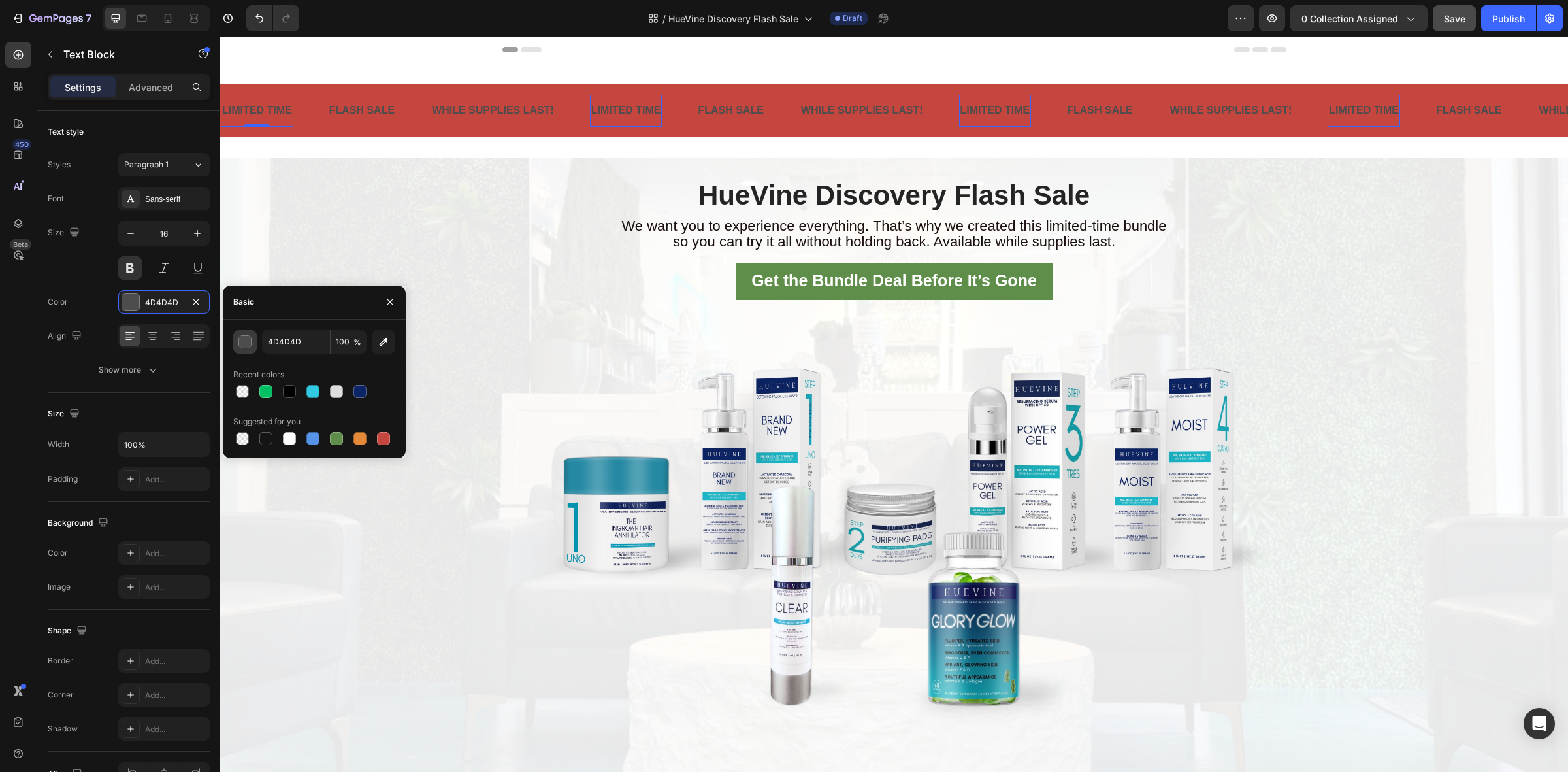
click at [242, 335] on div "button" at bounding box center [245, 342] width 13 height 13
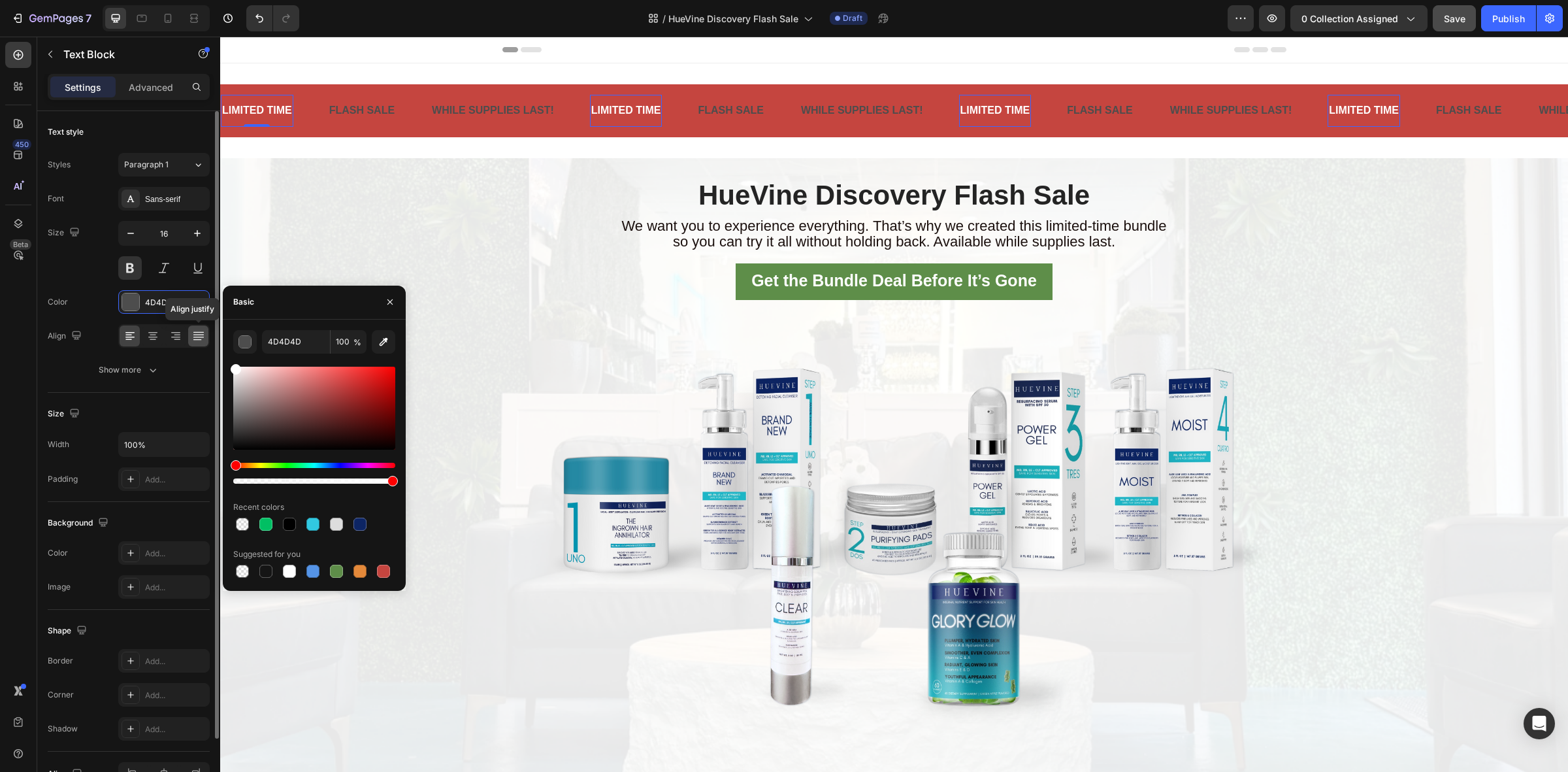
drag, startPoint x: 229, startPoint y: 354, endPoint x: 208, endPoint y: 327, distance: 34.2
click at [208, 327] on div "450 Beta Sections(18) Elements(88) Section Element Hero Section Product Detail …" at bounding box center [110, 404] width 220 height 735
type input "FFFFFF"
click at [353, 110] on p "FLASH SALE" at bounding box center [362, 110] width 66 height 19
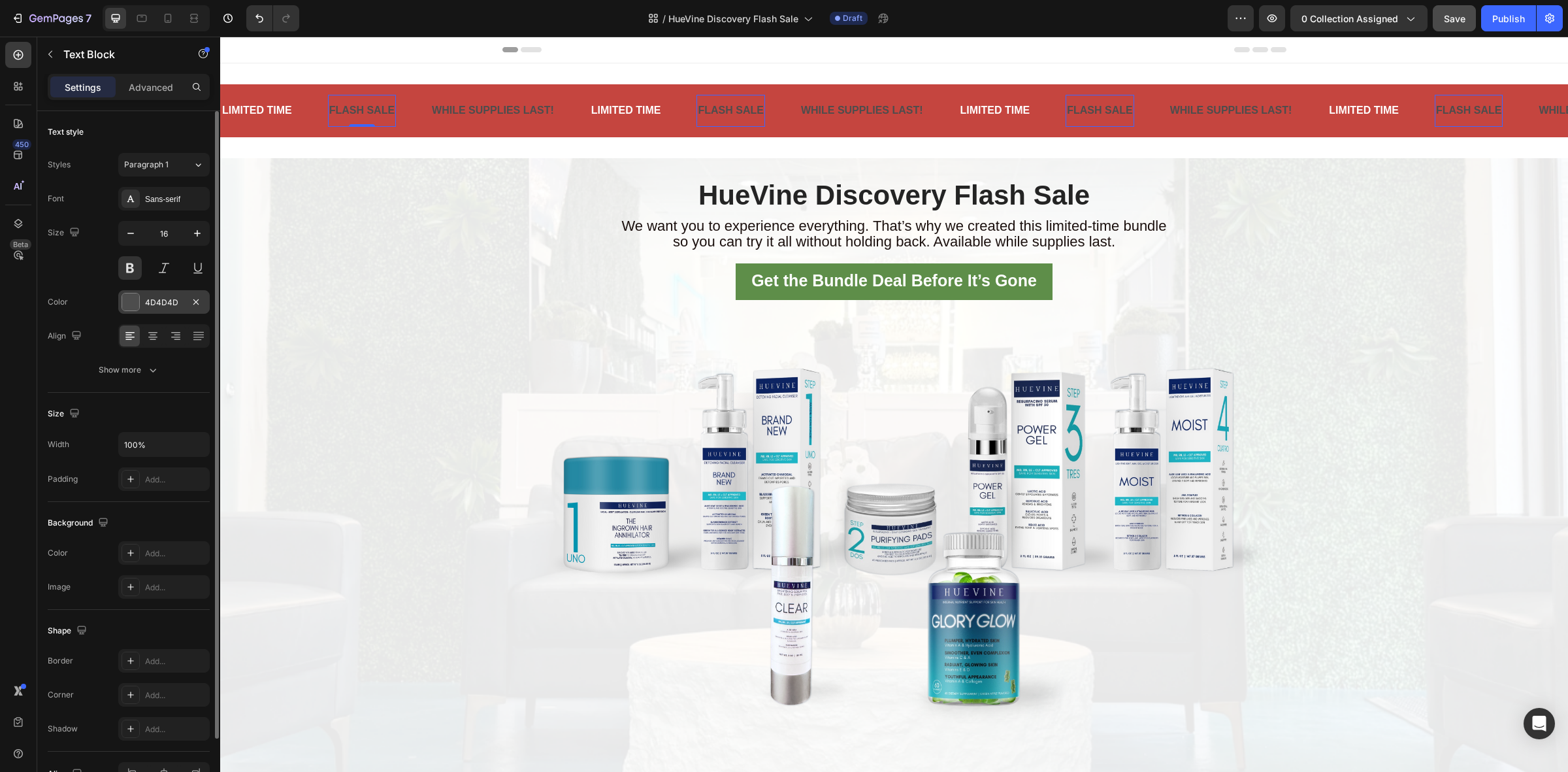
click at [131, 298] on div at bounding box center [131, 301] width 17 height 17
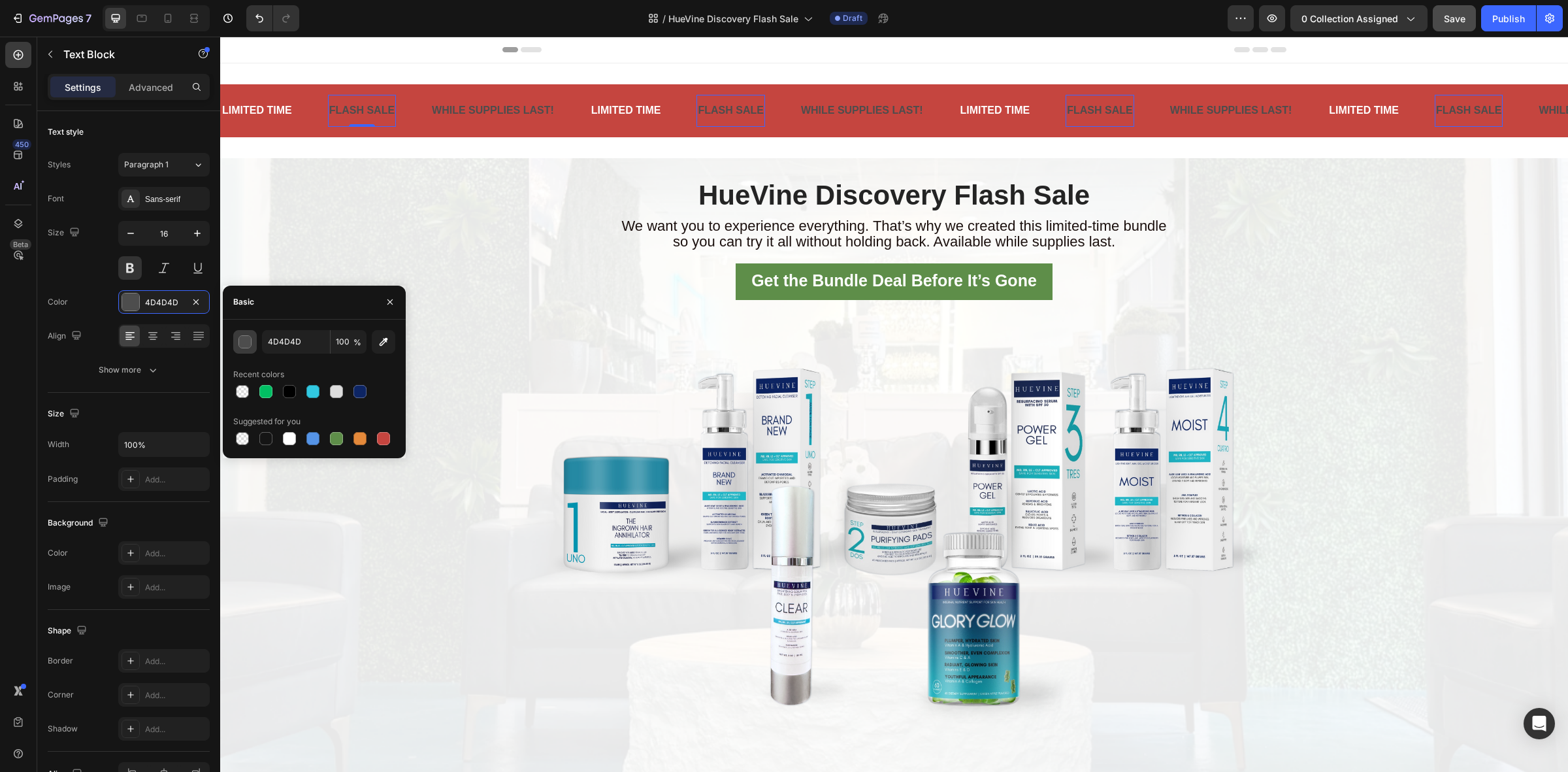
click at [233, 341] on button "button" at bounding box center [245, 342] width 24 height 24
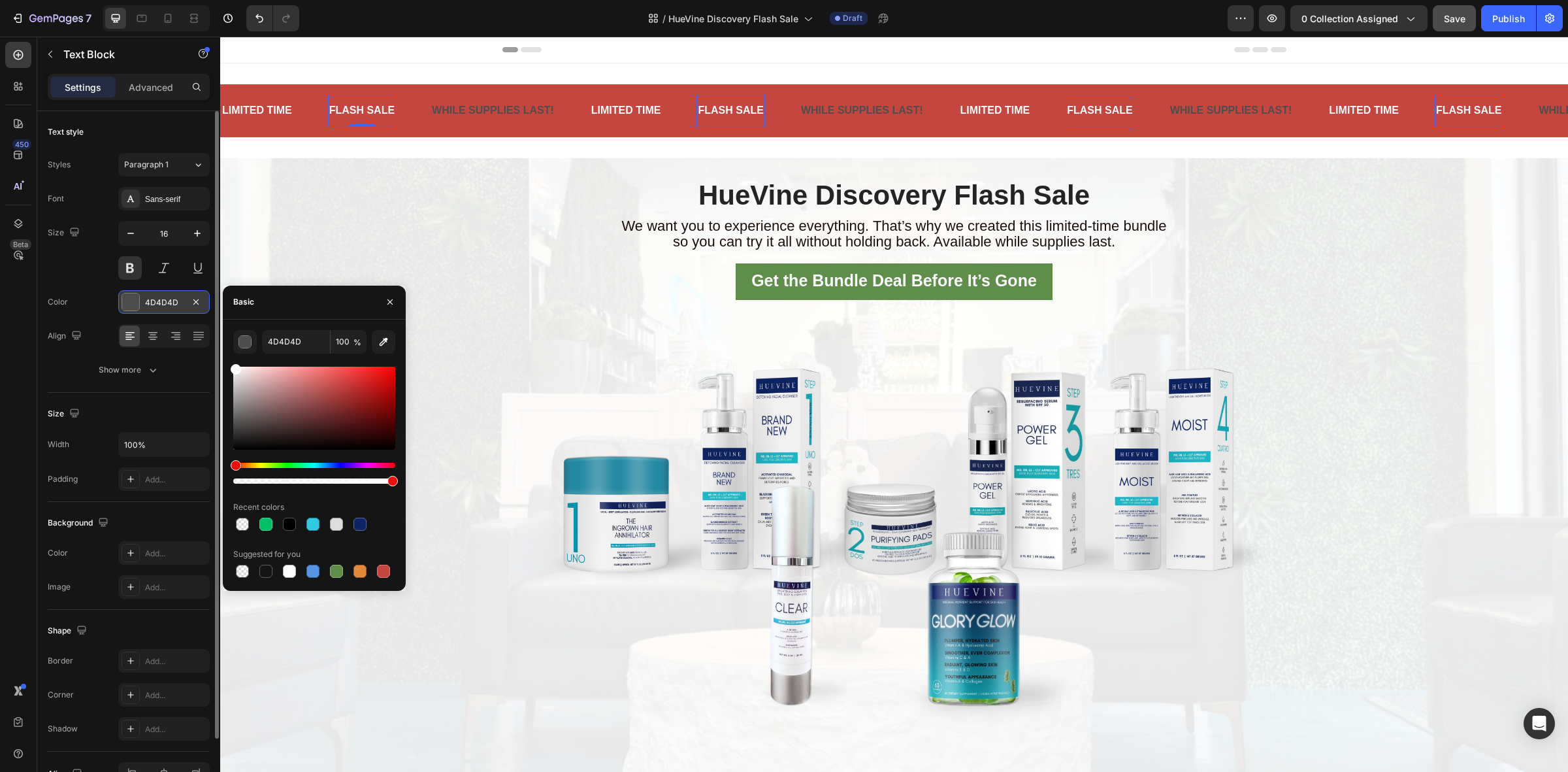
drag, startPoint x: 209, startPoint y: 315, endPoint x: 204, endPoint y: 310, distance: 7.1
click at [204, 310] on div "450 Beta Sections(18) Elements(88) Section Element Hero Section Product Detail …" at bounding box center [110, 404] width 220 height 735
click at [446, 105] on p "WHILE SUPPLIES LAST!" at bounding box center [493, 110] width 122 height 19
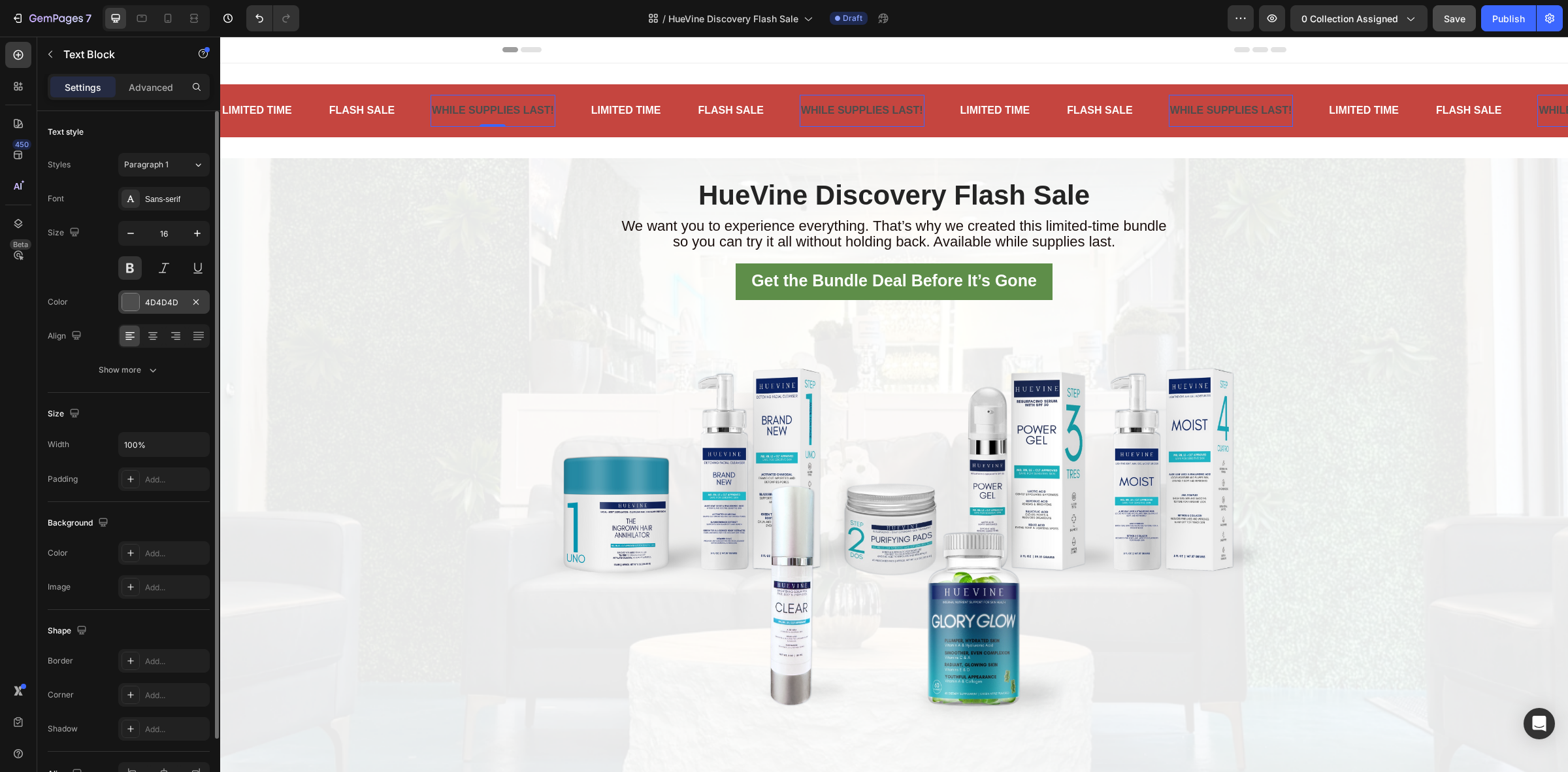
click at [149, 297] on div "4D4D4D" at bounding box center [164, 302] width 38 height 11
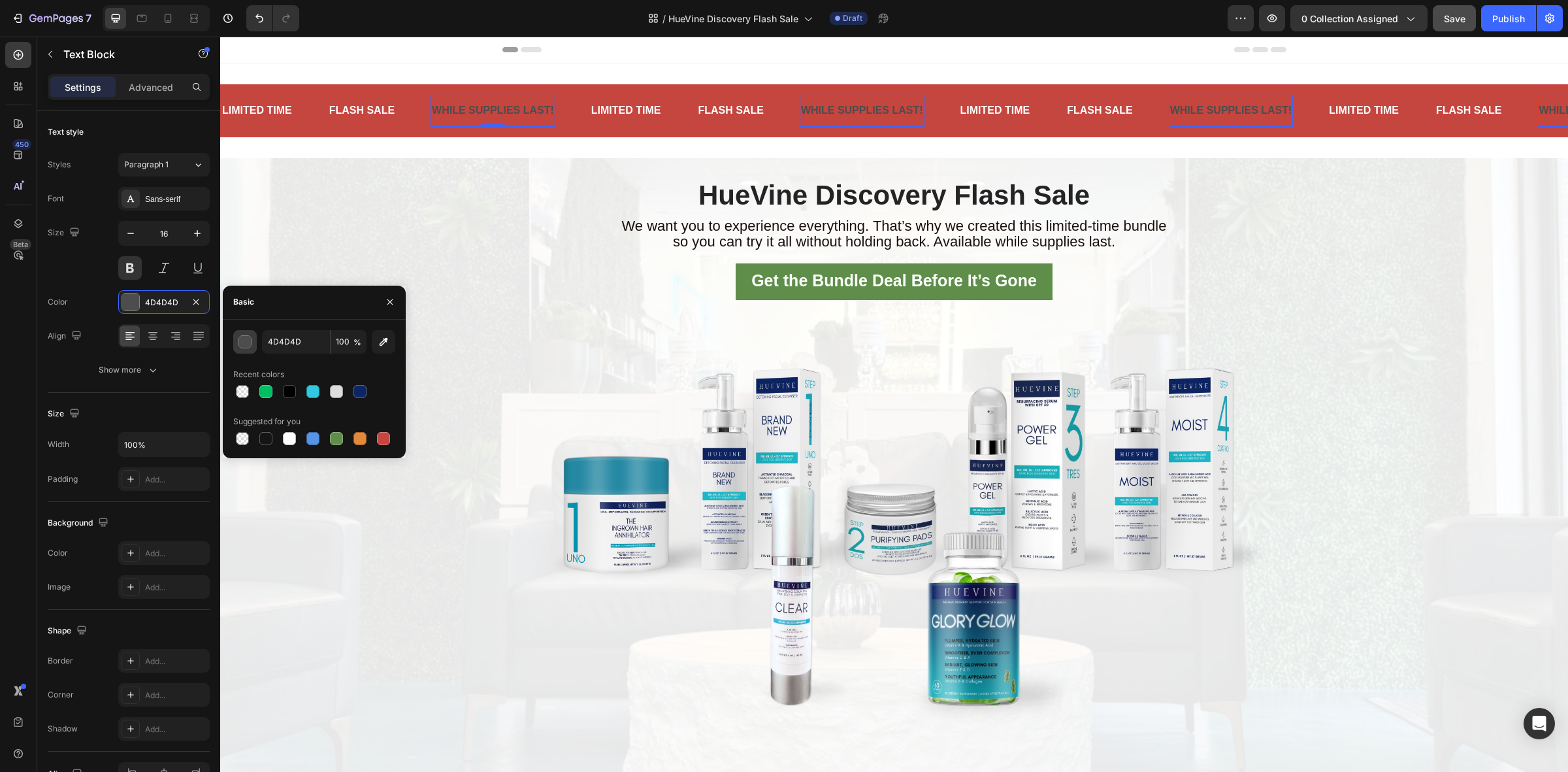
click at [246, 342] on div "button" at bounding box center [245, 342] width 13 height 13
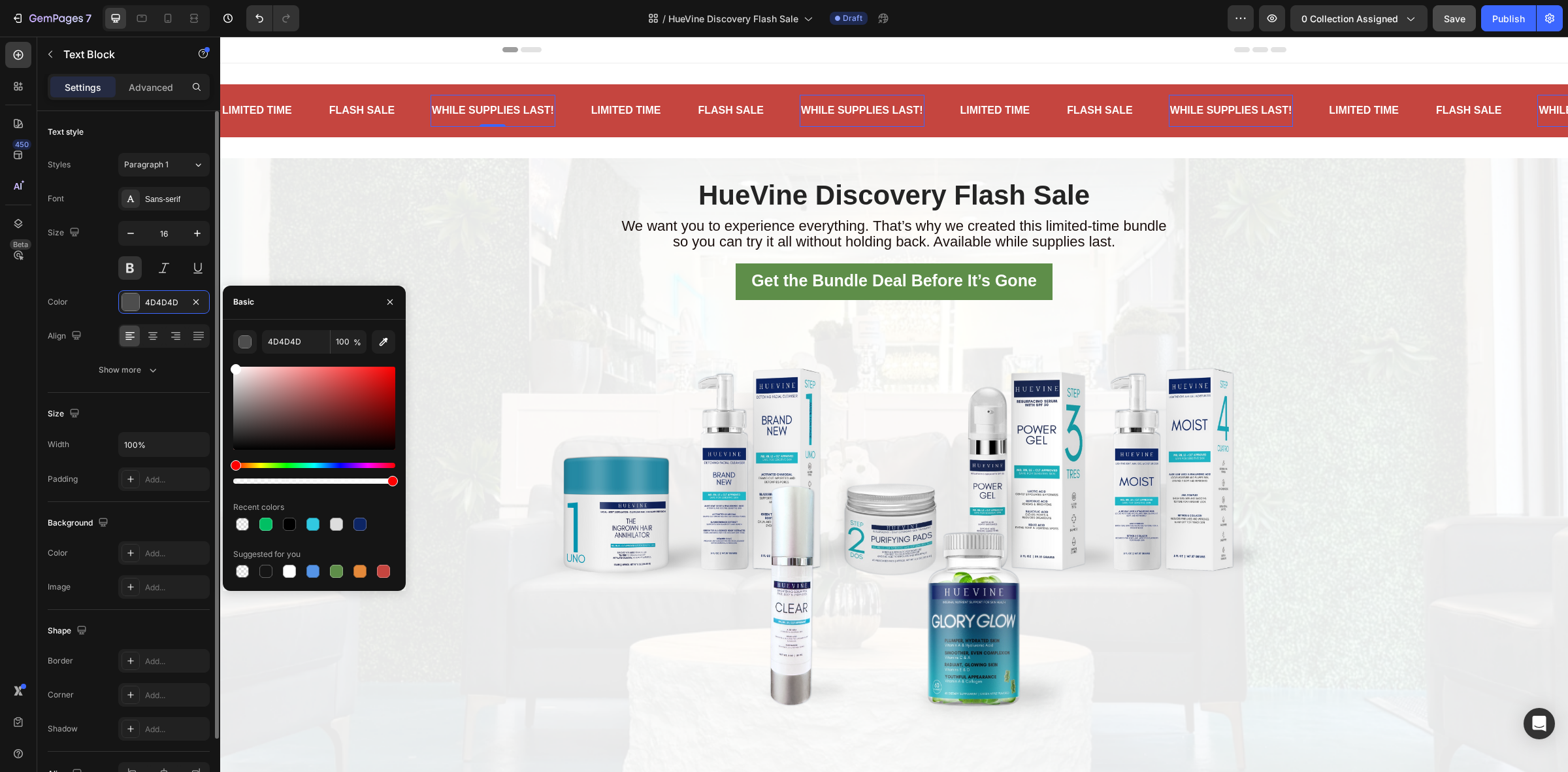
drag, startPoint x: 206, startPoint y: 309, endPoint x: 190, endPoint y: 287, distance: 27.2
click at [190, 287] on div "450 Beta Sections(18) Elements(88) Section Element Hero Section Product Detail …" at bounding box center [110, 404] width 220 height 735
type input "FFFFFF"
click at [557, 150] on div "LIMITED TIME Text Block FLASH SALE Text Block WHILE SUPPLIES LAST! Text Block 0…" at bounding box center [893, 110] width 1347 height 94
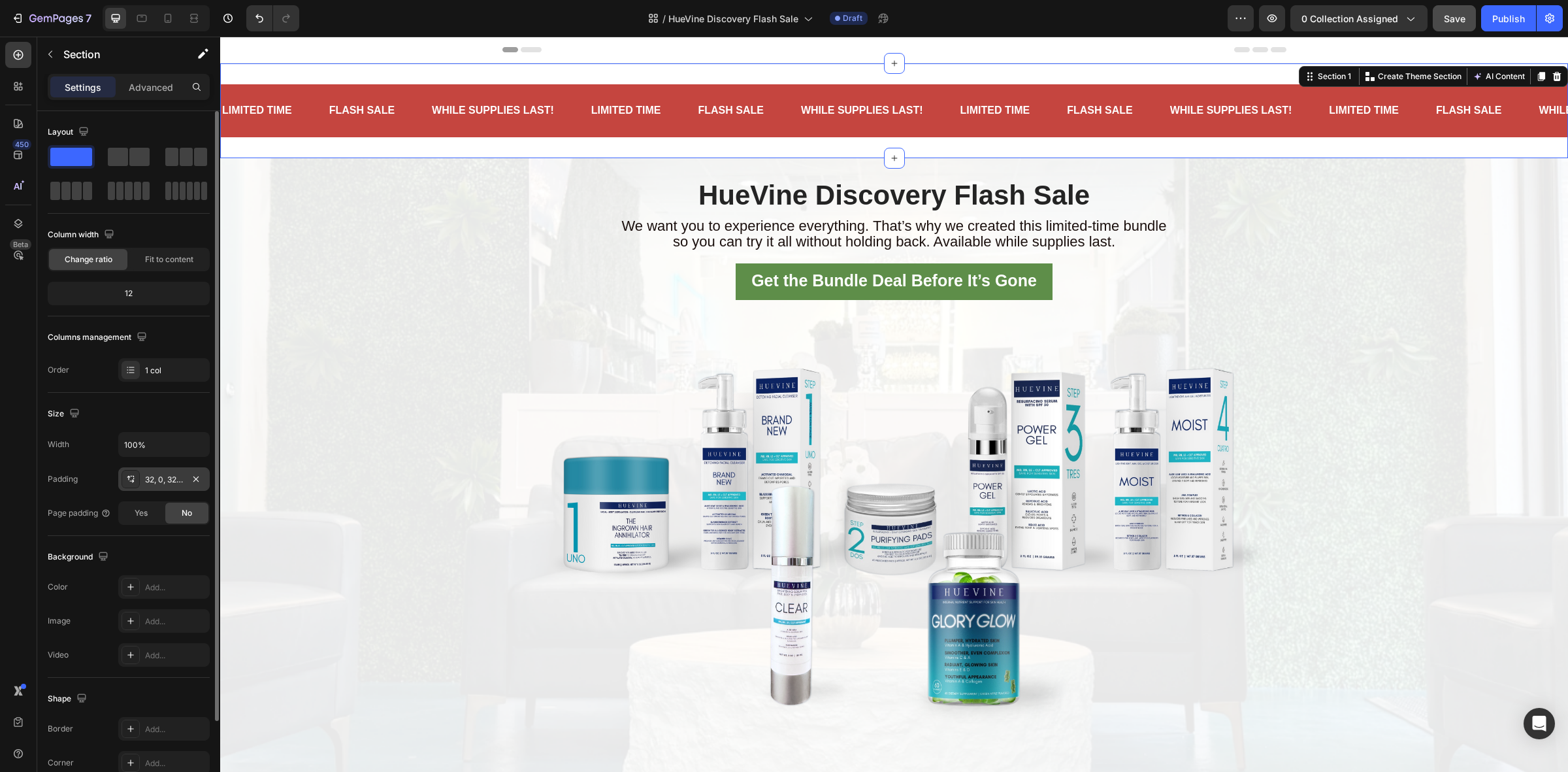
click at [154, 478] on div "32, 0, 32, 0" at bounding box center [164, 480] width 38 height 11
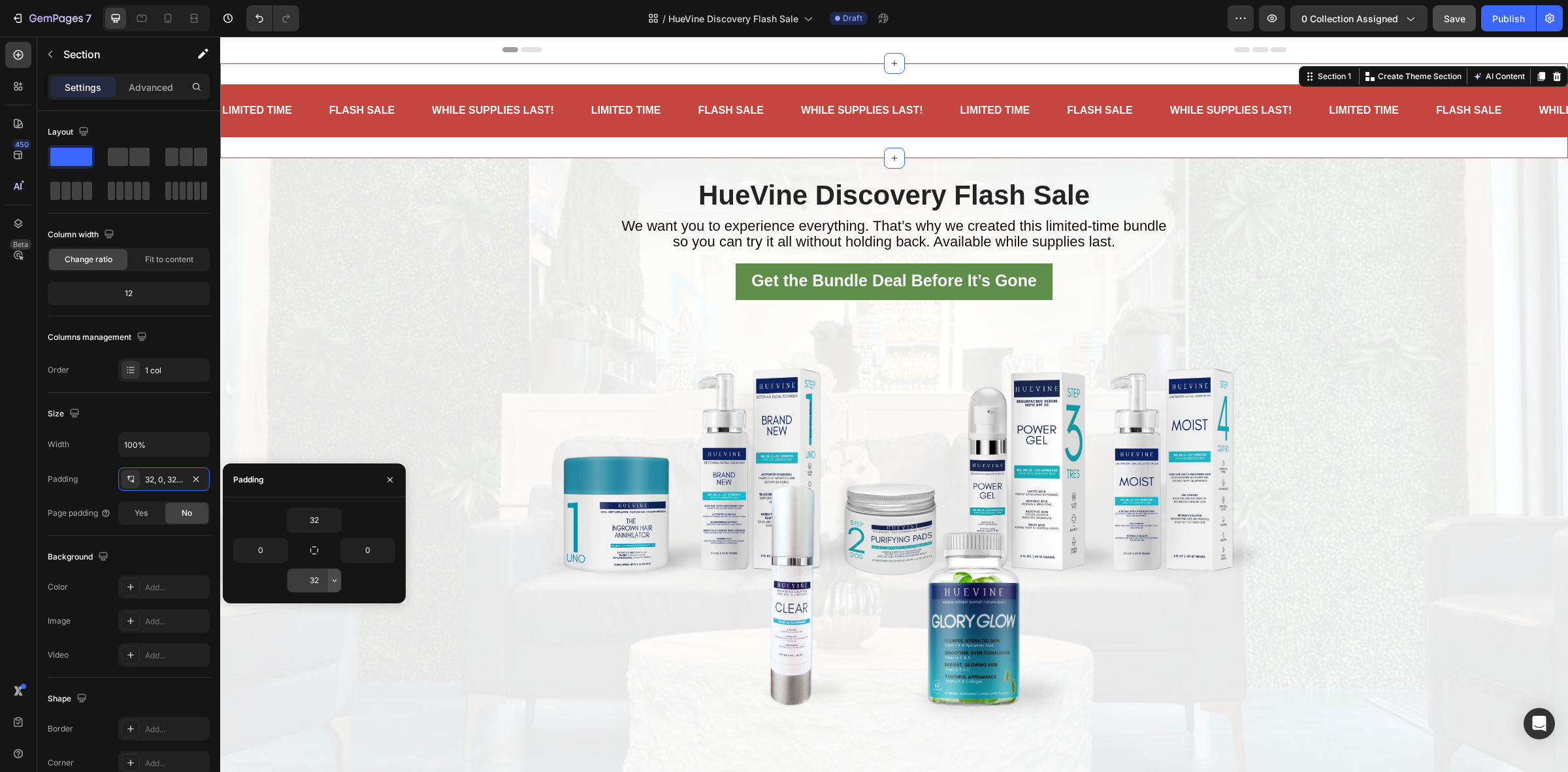
click at [329, 584] on icon "button" at bounding box center [334, 580] width 11 height 11
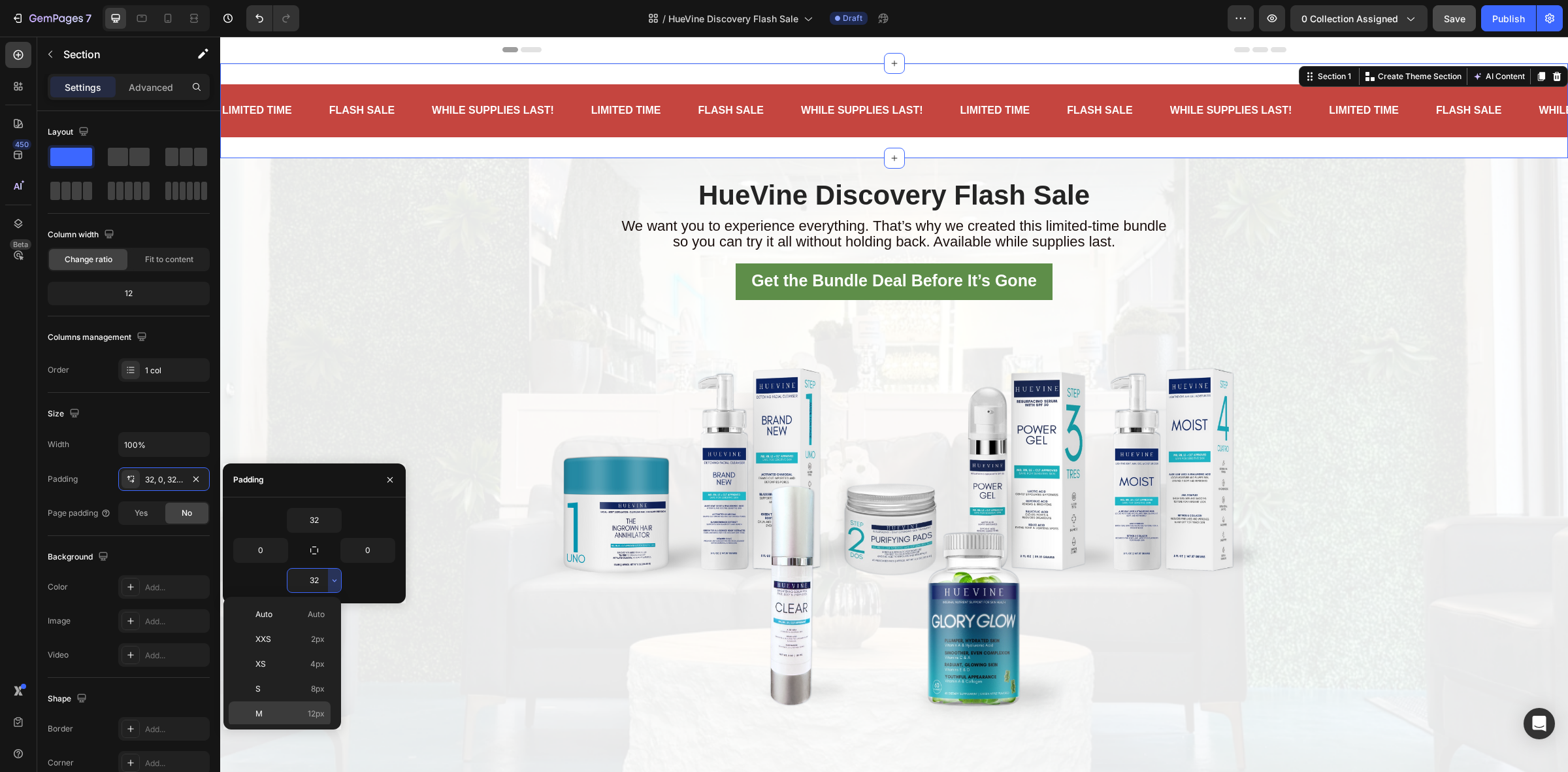
scroll to position [94, 0]
click at [287, 621] on p "M 12px" at bounding box center [290, 620] width 69 height 11
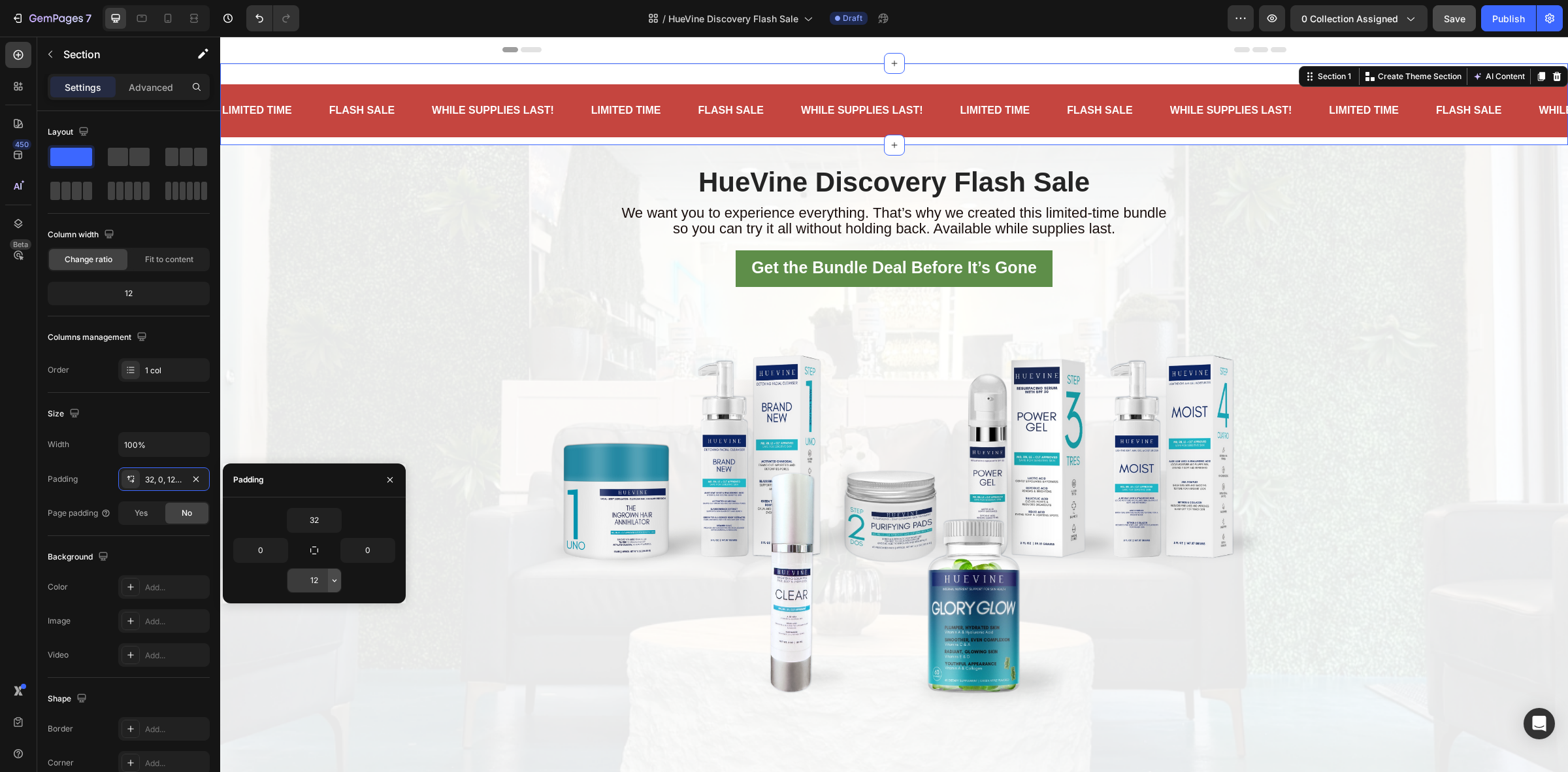
click at [331, 577] on icon "button" at bounding box center [334, 580] width 11 height 11
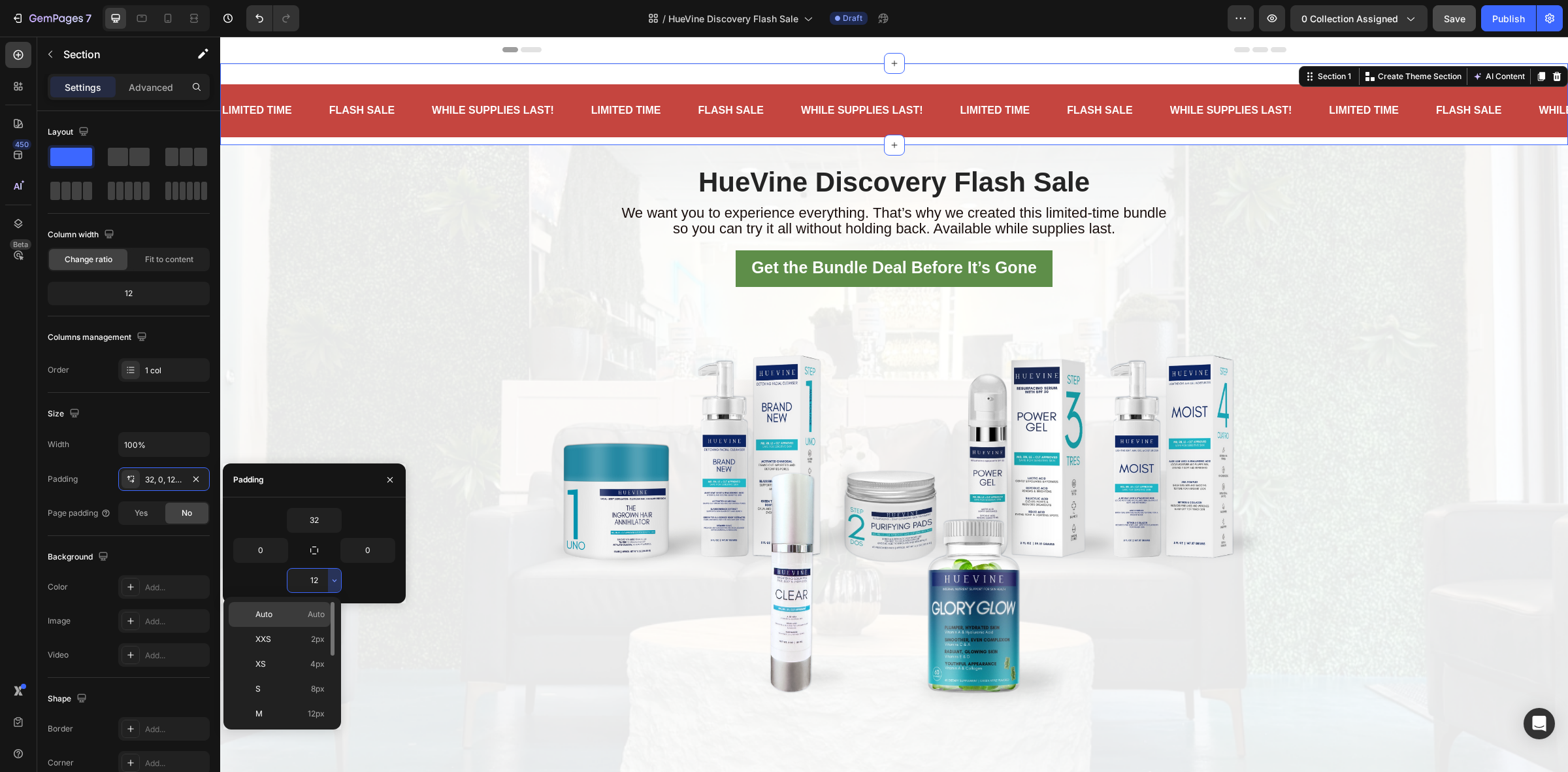
click at [299, 611] on p "Auto Auto" at bounding box center [290, 614] width 69 height 11
type input "Auto"
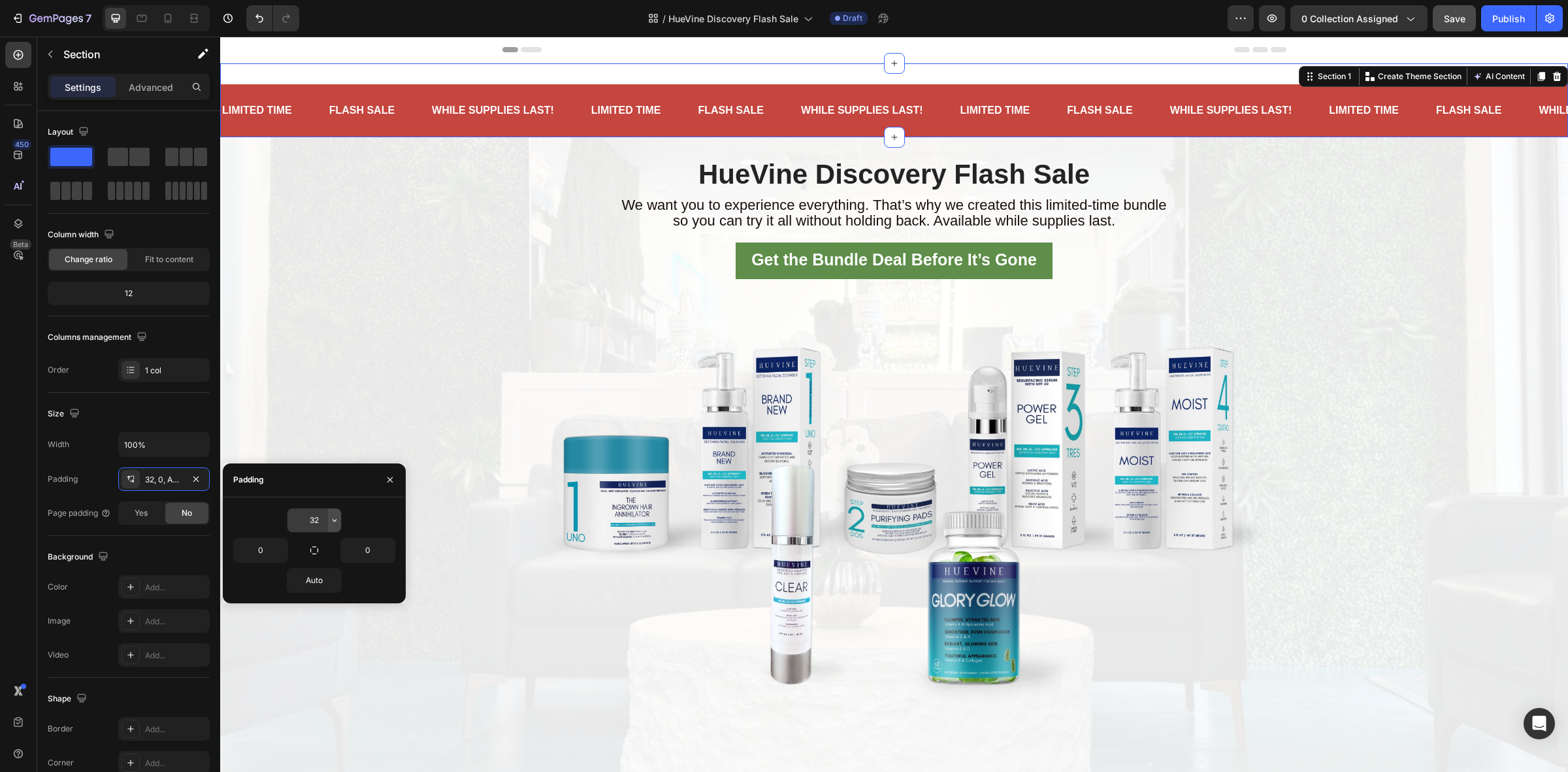
click at [328, 520] on button "button" at bounding box center [334, 520] width 13 height 24
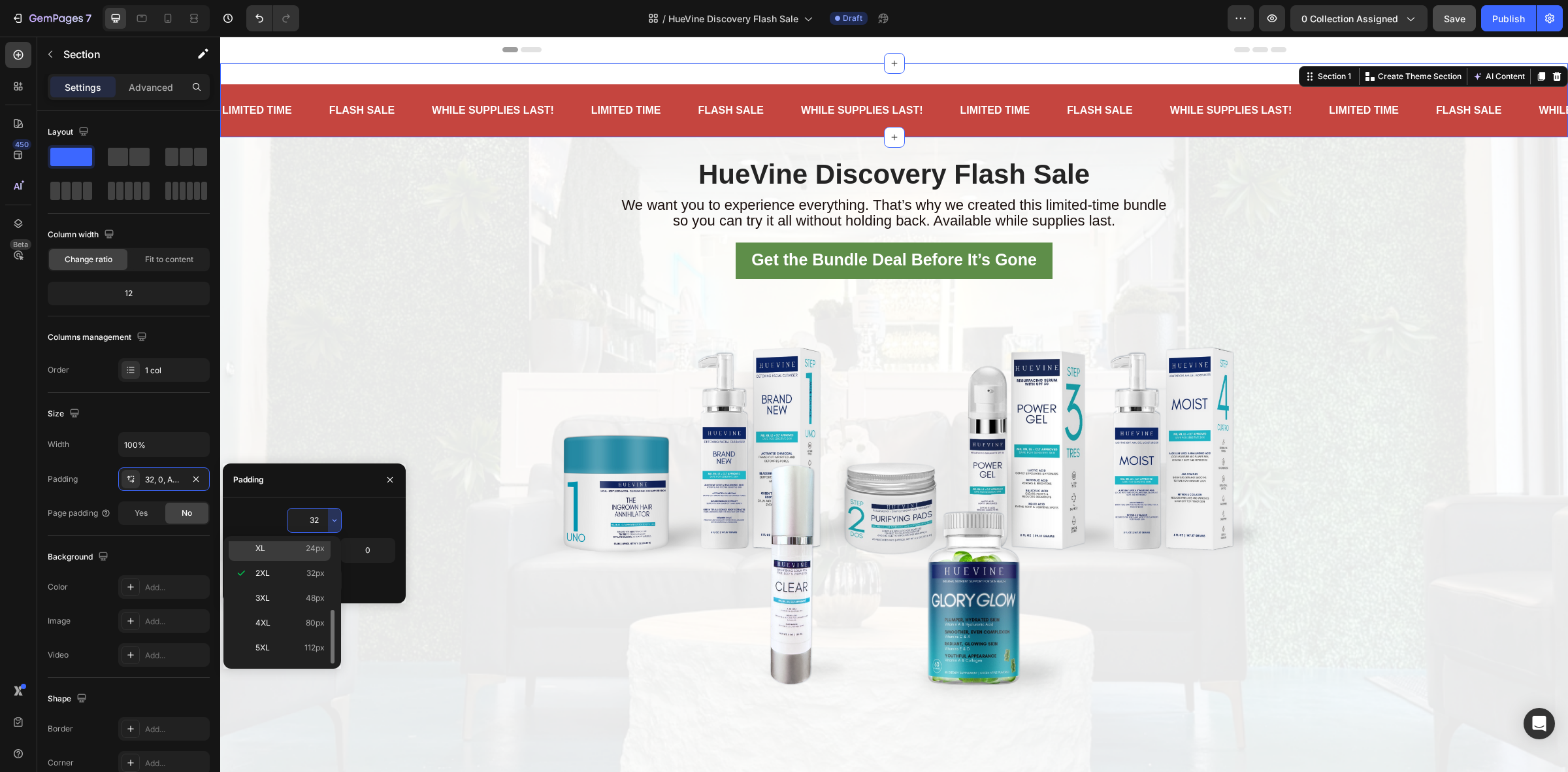
scroll to position [0, 0]
click at [291, 548] on p "Auto Auto" at bounding box center [290, 554] width 69 height 11
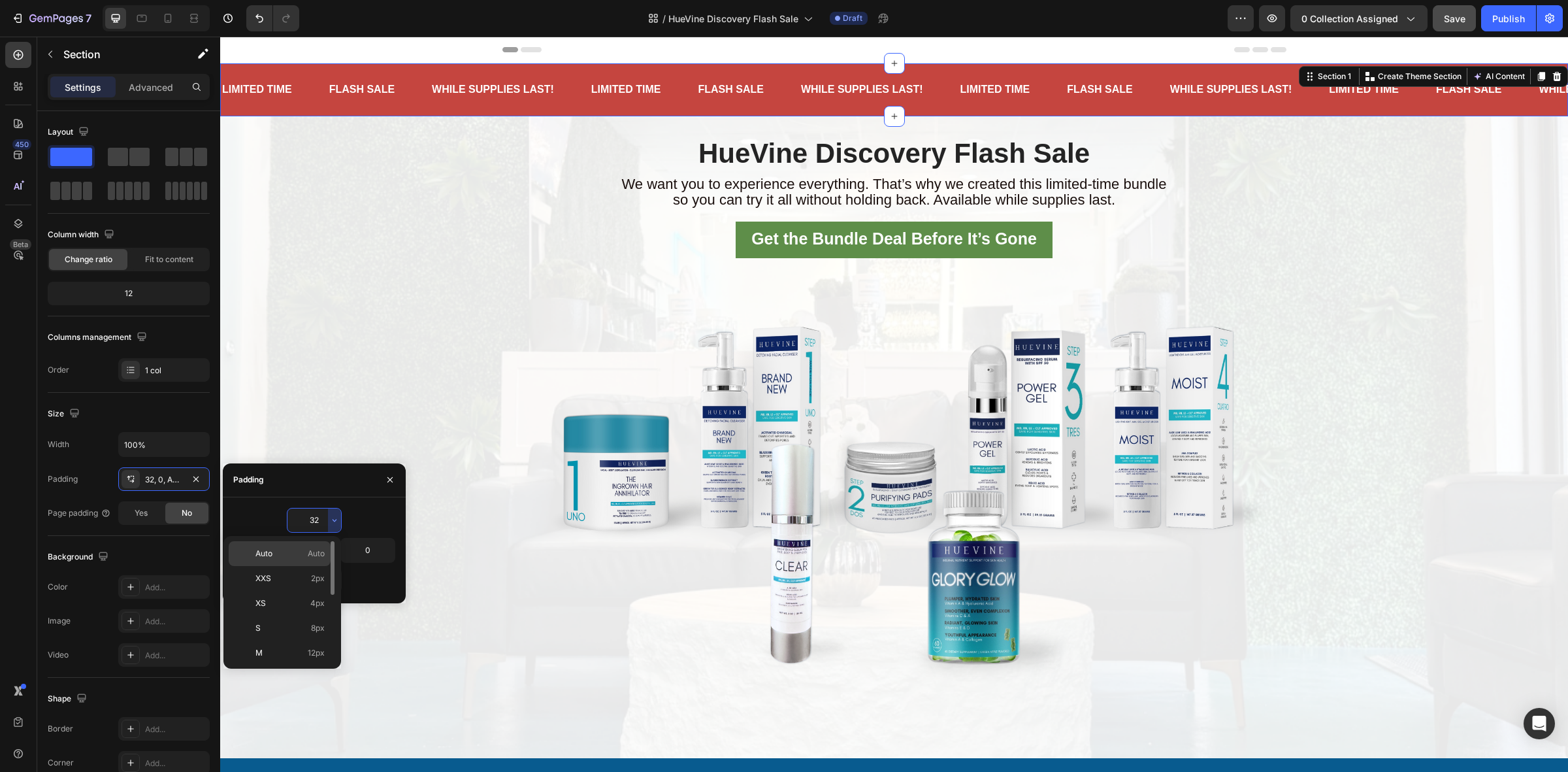
type input "Auto"
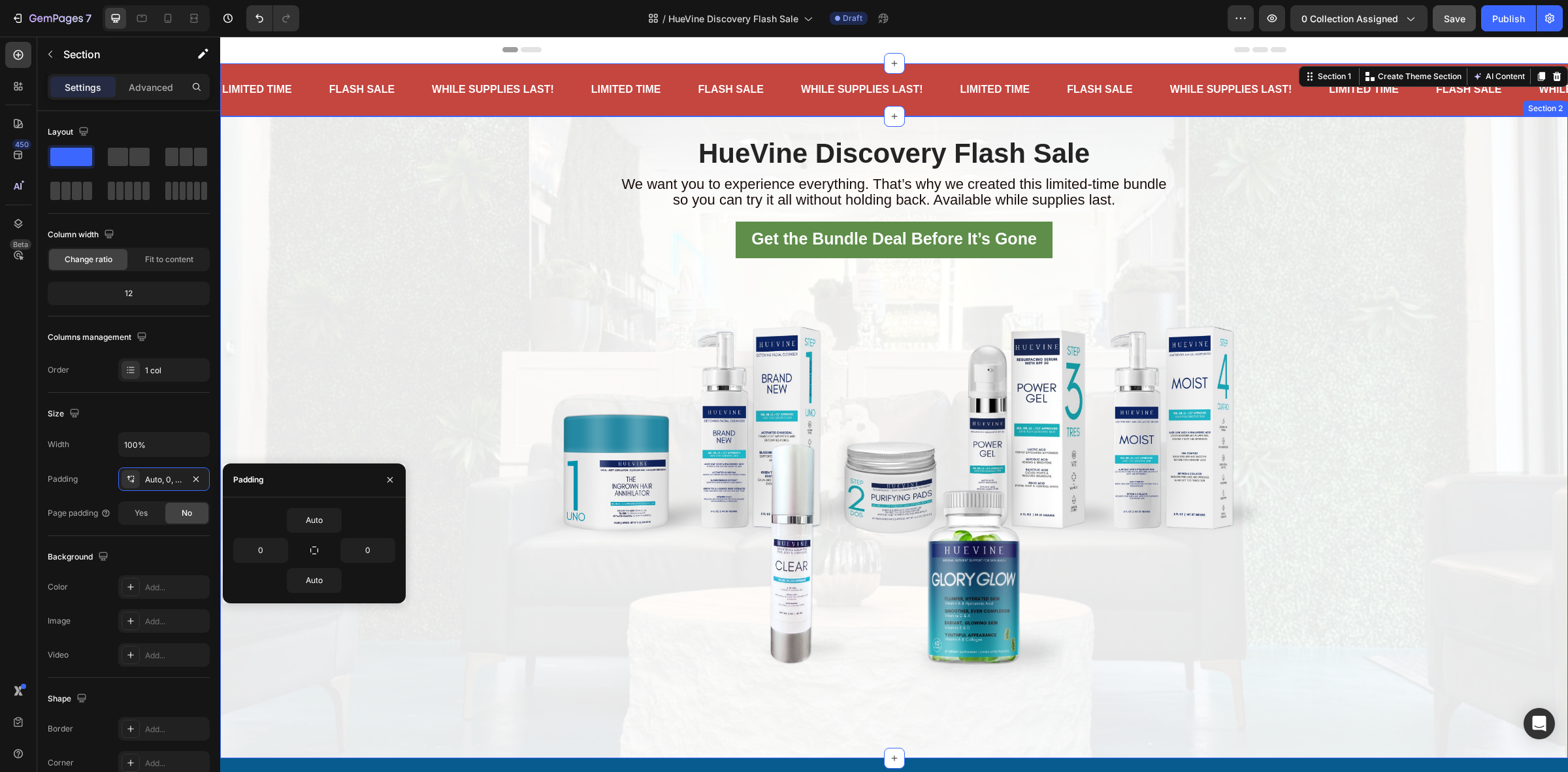
click at [378, 278] on div "HueVine Discovery Flash Sale Heading We want you to experience everything. That…" at bounding box center [893, 437] width 1347 height 600
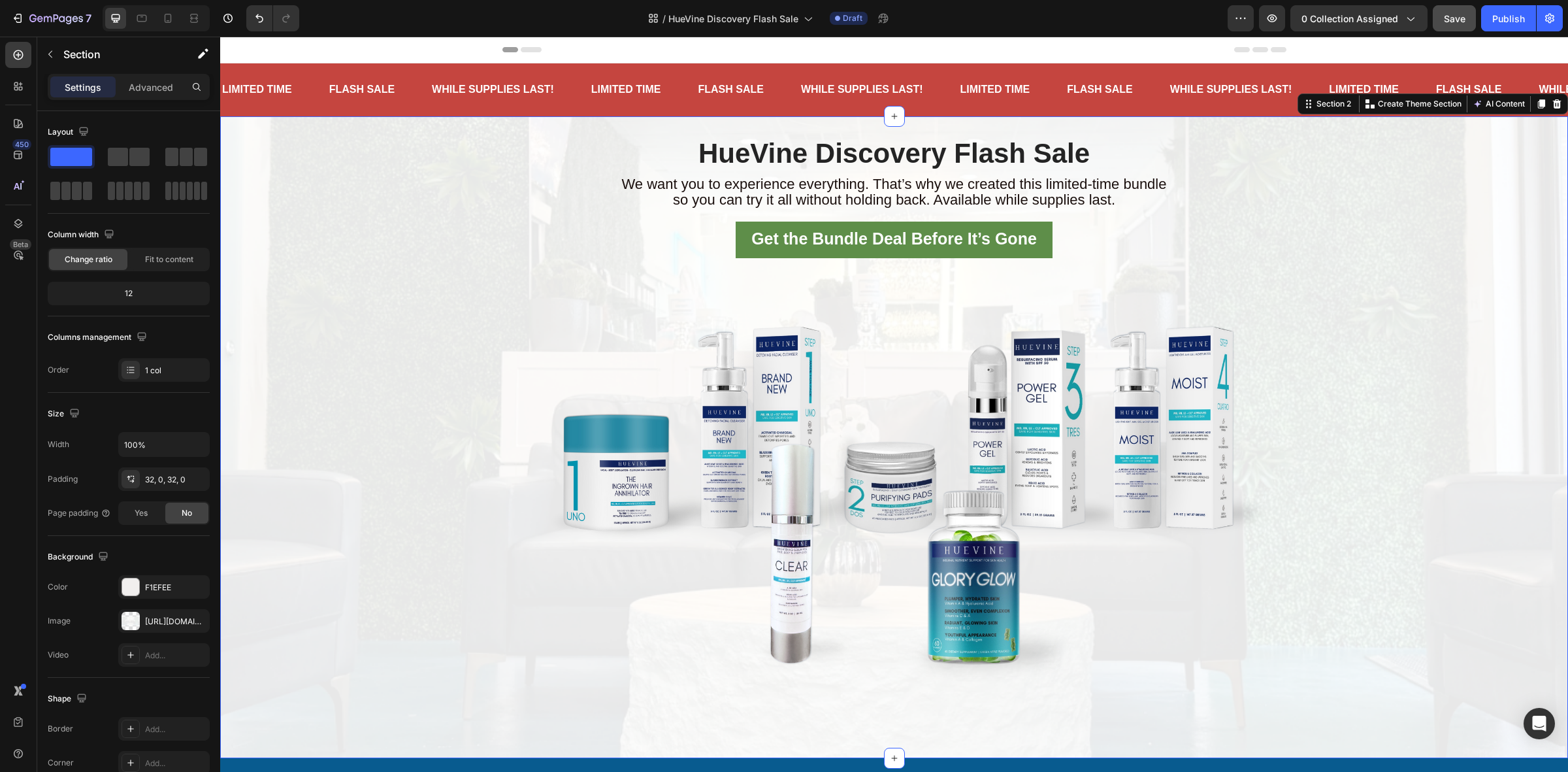
click at [1355, 260] on div "HueVine Discovery Flash Sale Heading We want you to experience everything. That…" at bounding box center [893, 437] width 1347 height 600
click at [962, 111] on div "LIMITED TIME Text Block FLASH SALE Text Block WHILE SUPPLIES LAST! Text Block L…" at bounding box center [893, 90] width 1347 height 53
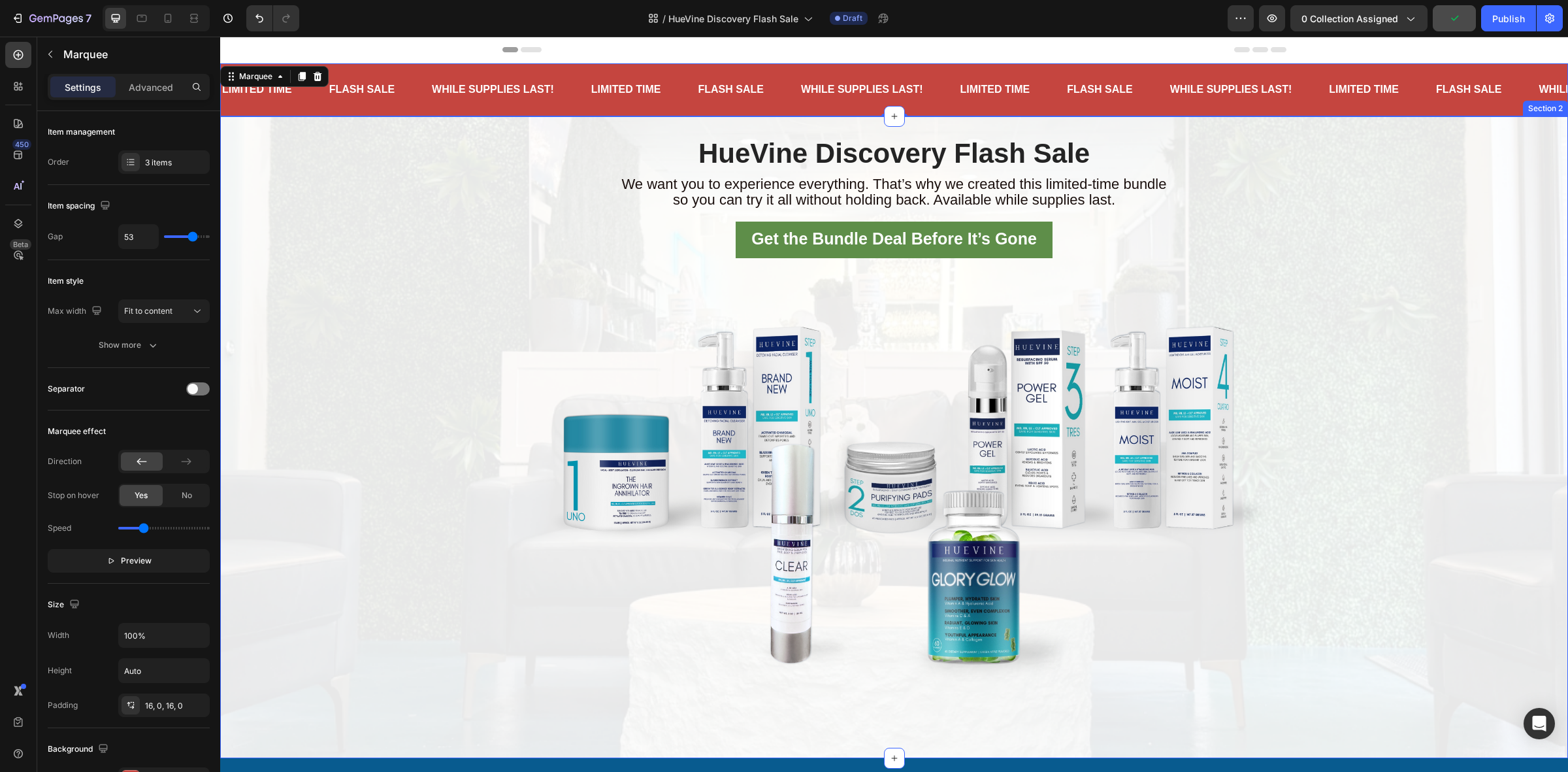
click at [1342, 321] on div "HueVine Discovery Flash Sale Heading We want you to experience everything. That…" at bounding box center [893, 437] width 1347 height 600
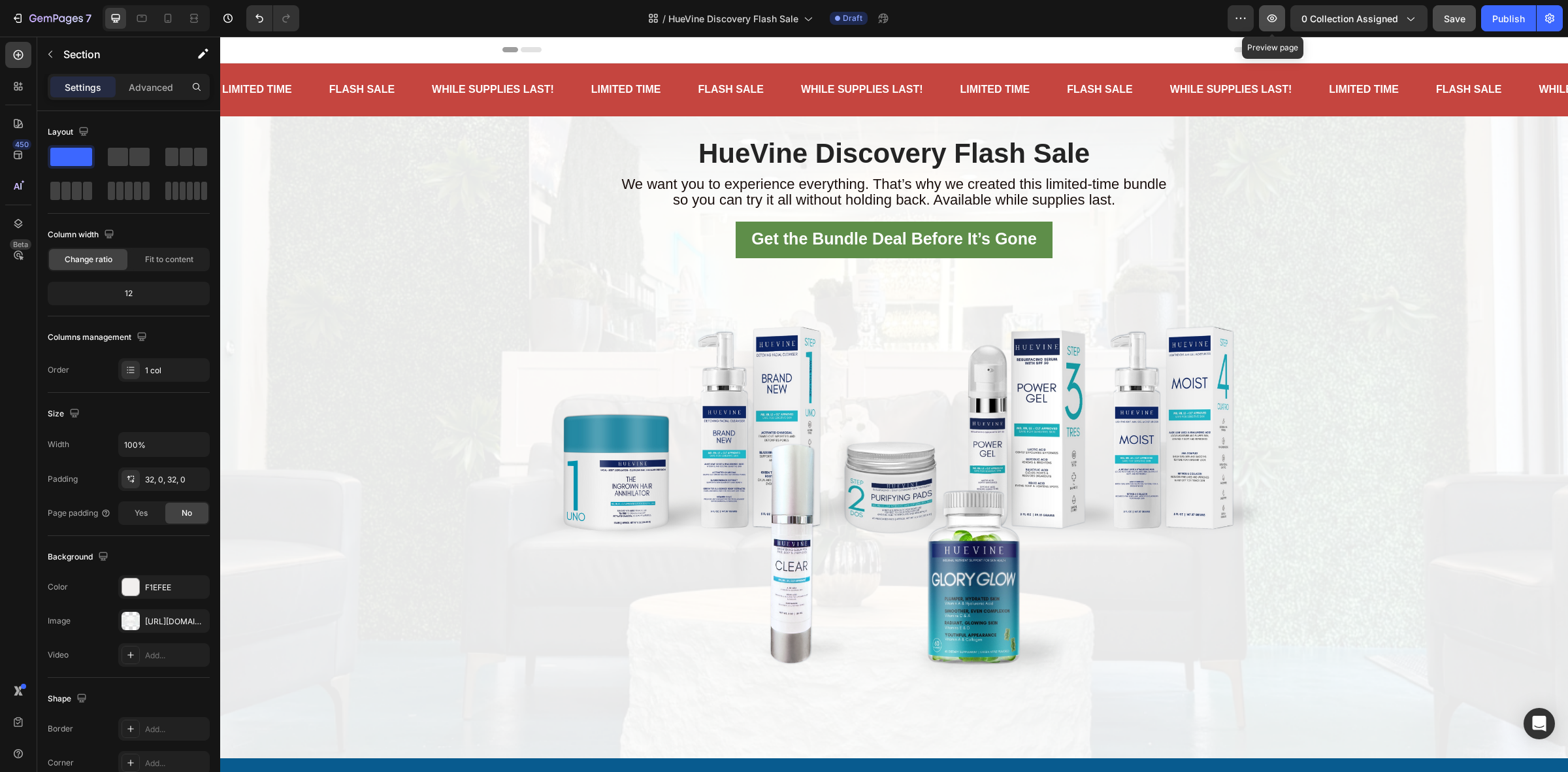
click at [1272, 15] on icon "button" at bounding box center [1272, 19] width 10 height 8
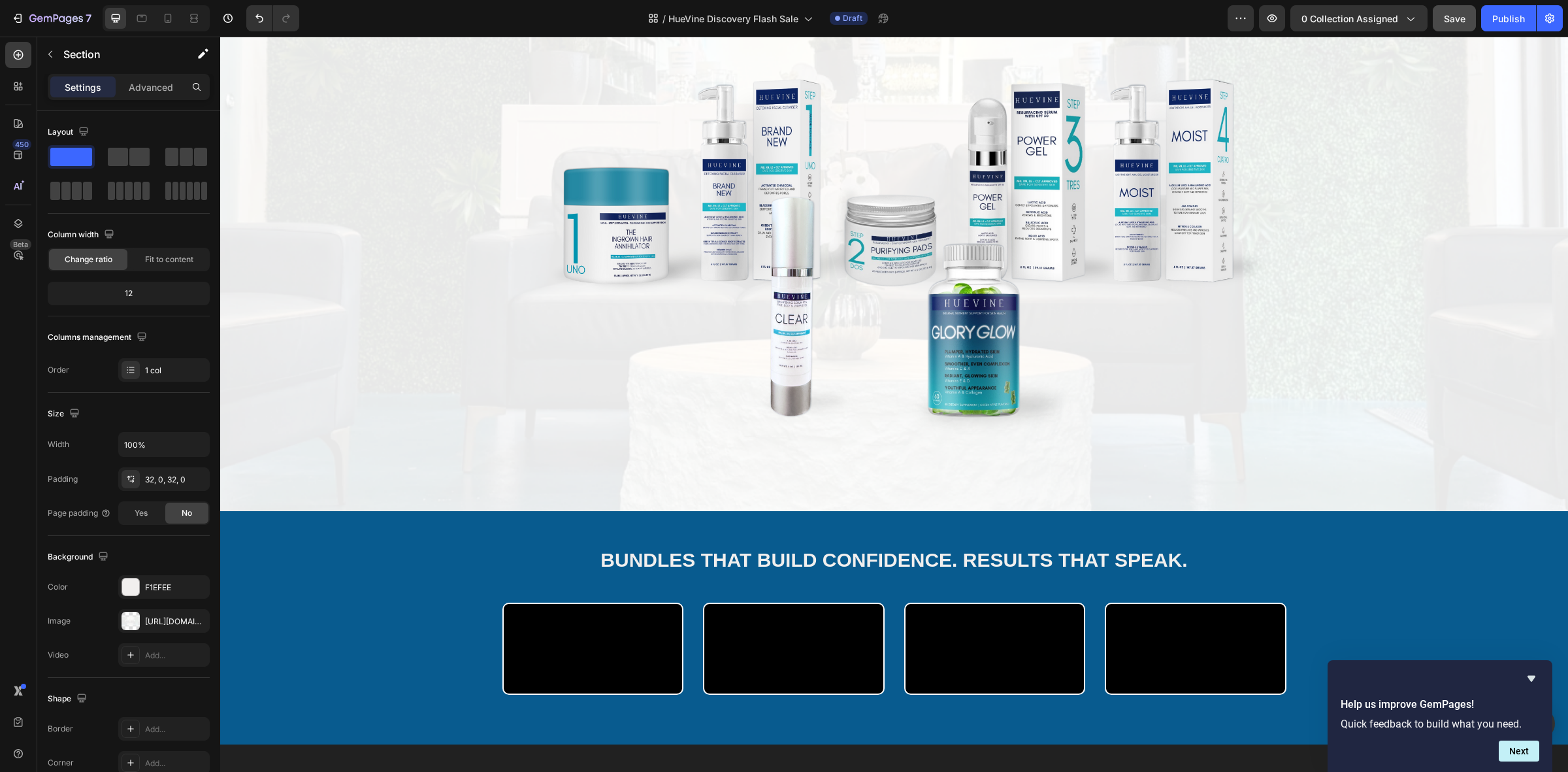
scroll to position [163, 0]
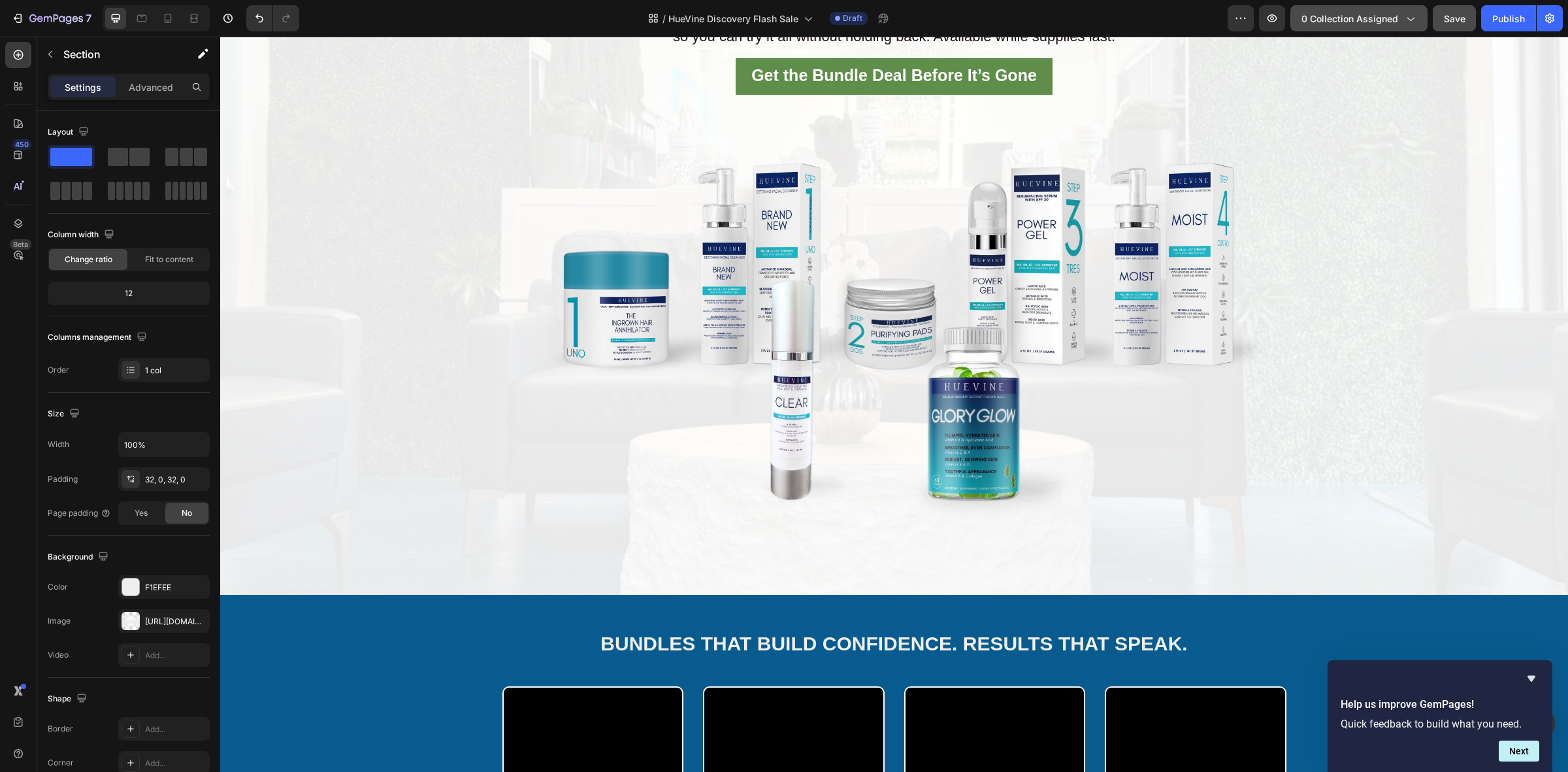
click at [1370, 17] on span "0 collection assigned" at bounding box center [1350, 18] width 97 height 14
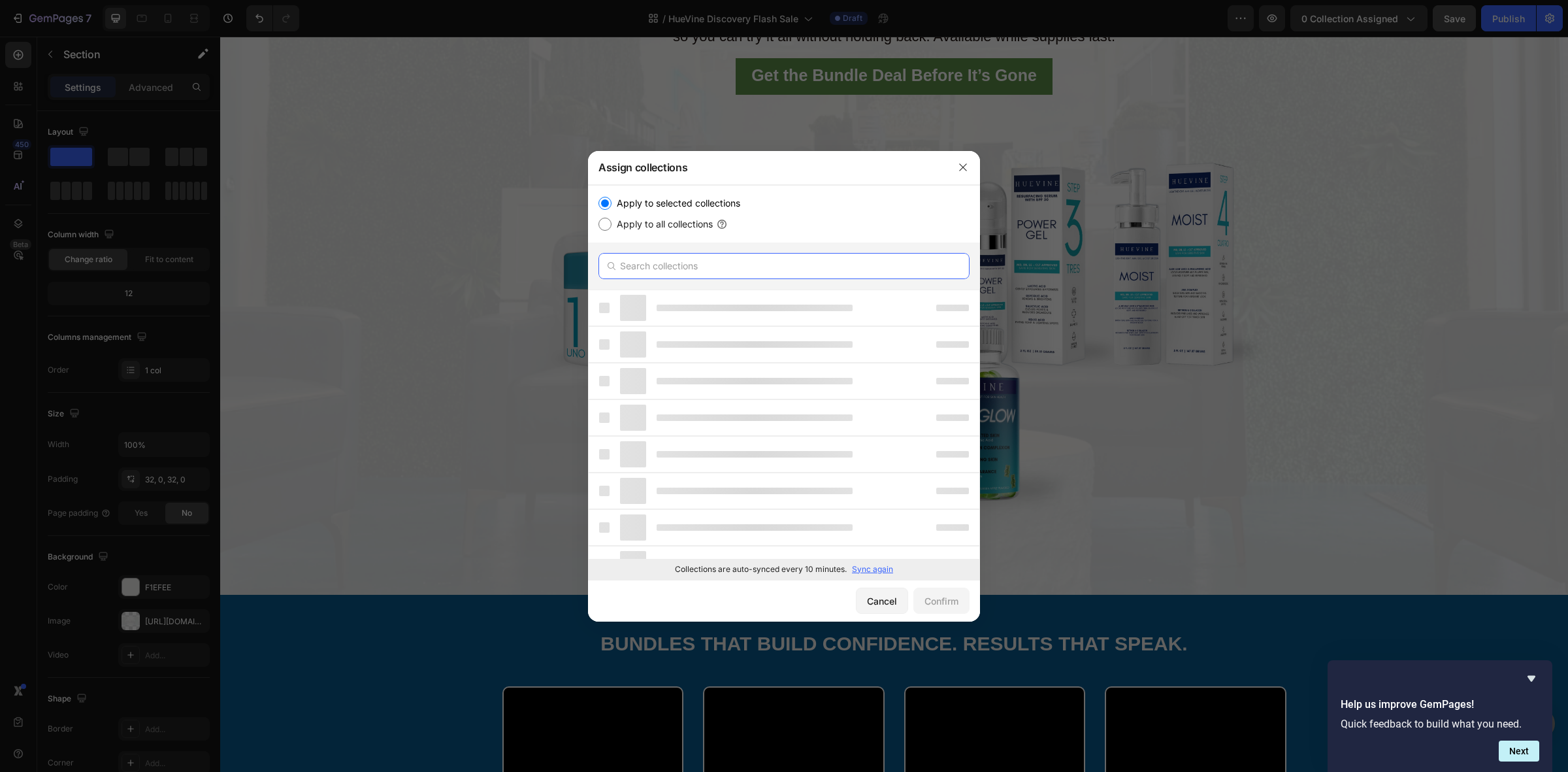
click at [681, 268] on input "text" at bounding box center [784, 266] width 371 height 26
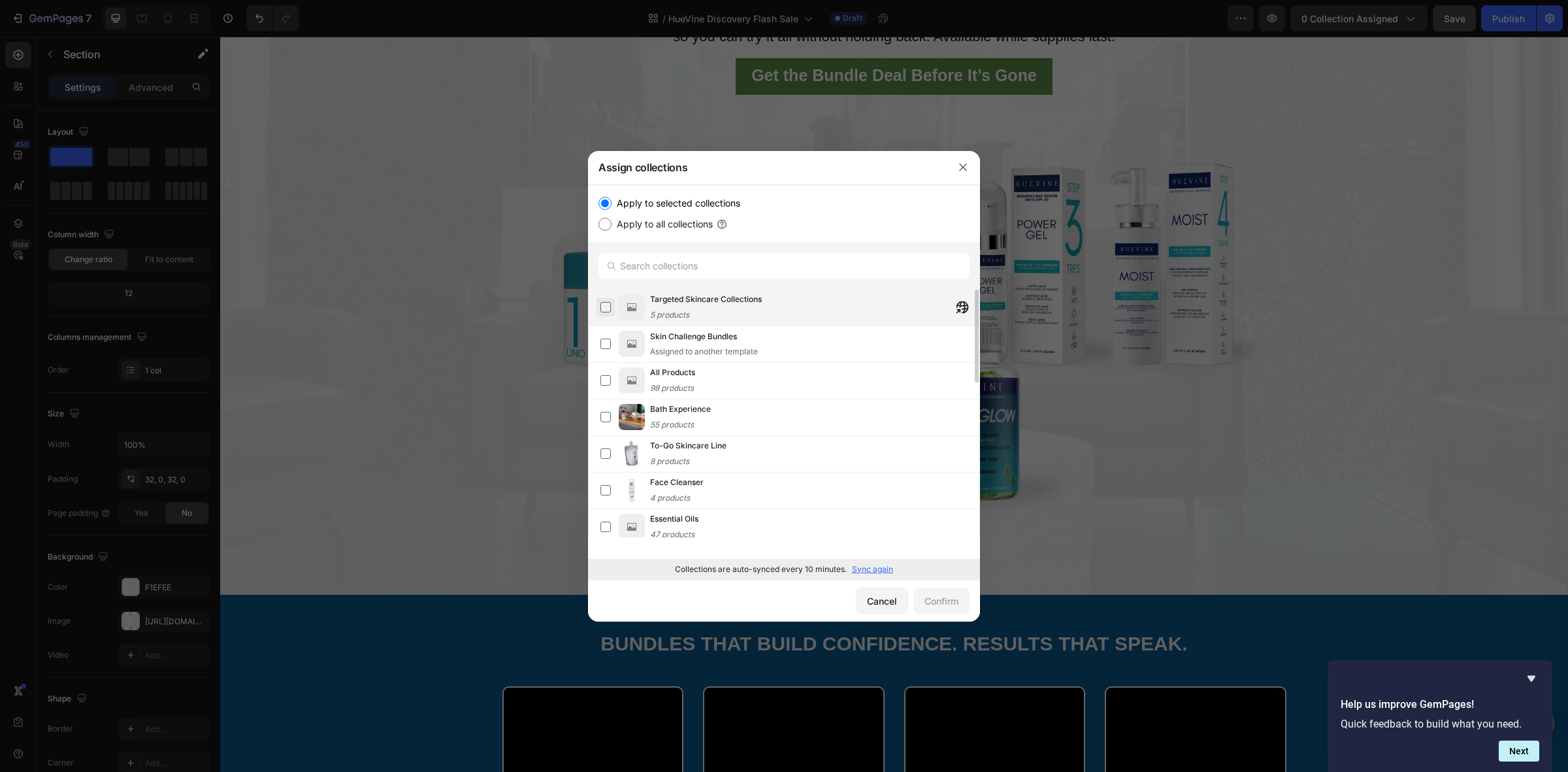
click at [605, 305] on label at bounding box center [605, 307] width 11 height 11
click at [944, 599] on div "Confirm" at bounding box center [941, 600] width 34 height 14
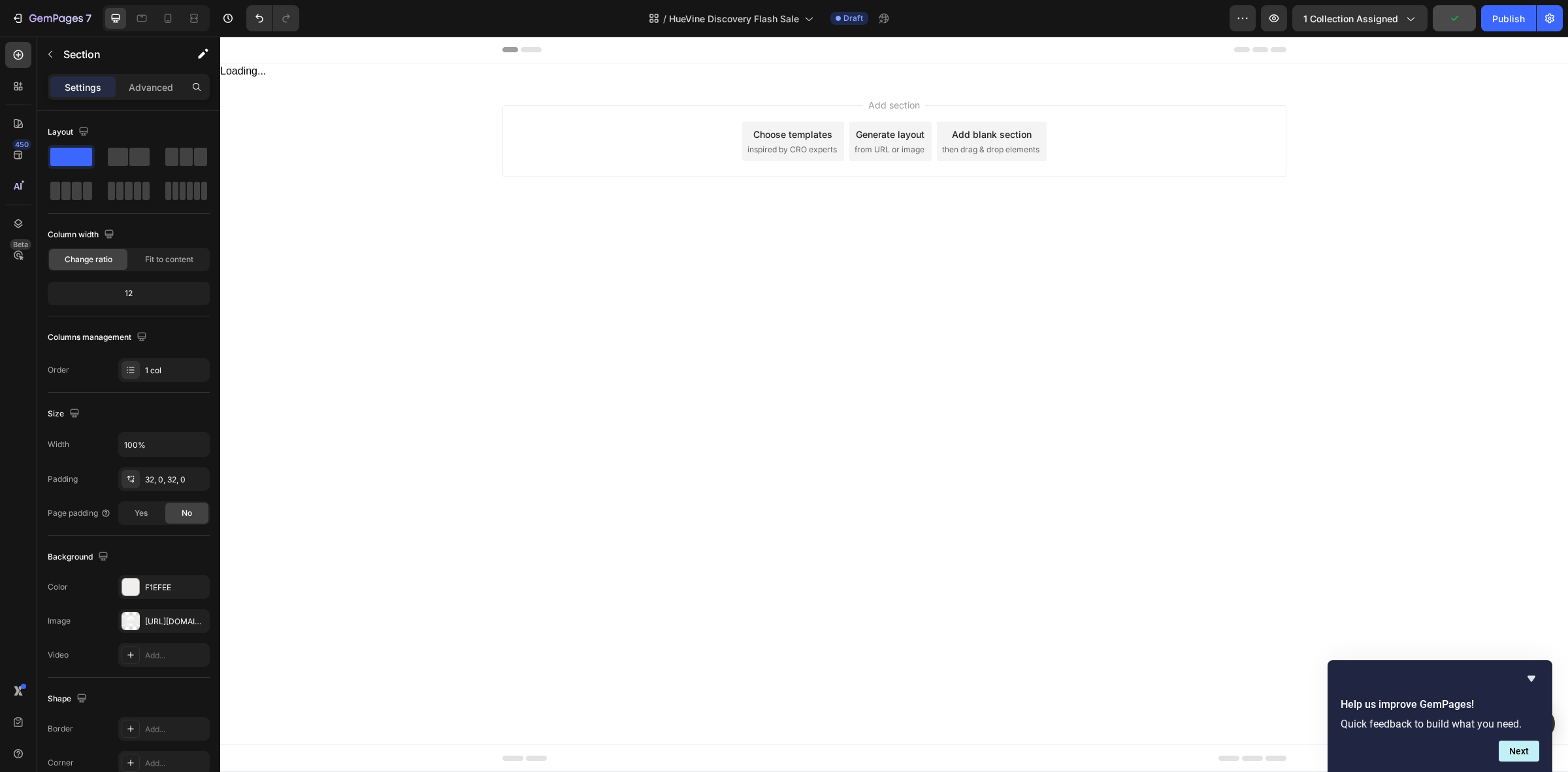
scroll to position [0, 0]
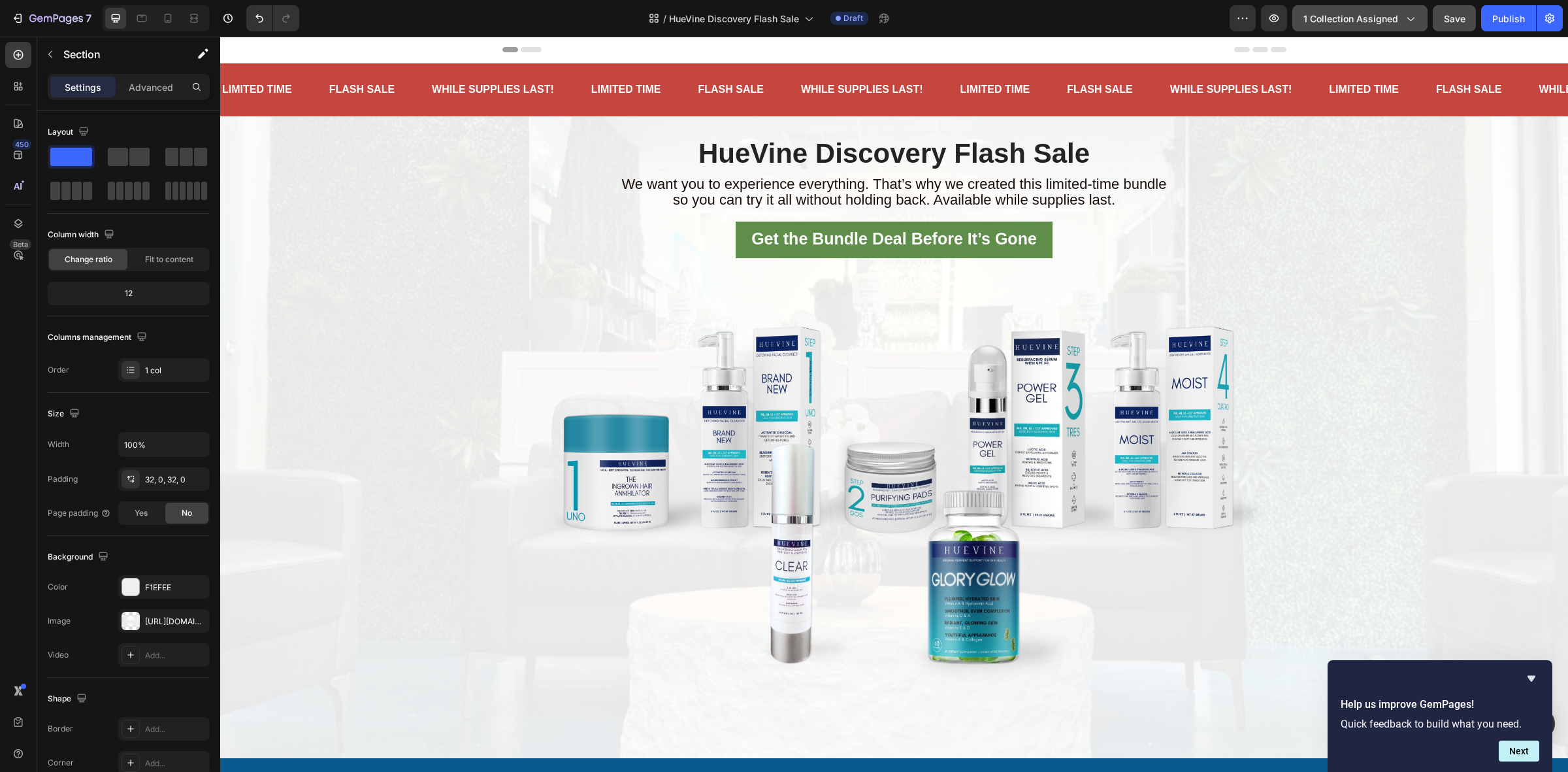
click at [1406, 20] on icon "button" at bounding box center [1410, 18] width 13 height 13
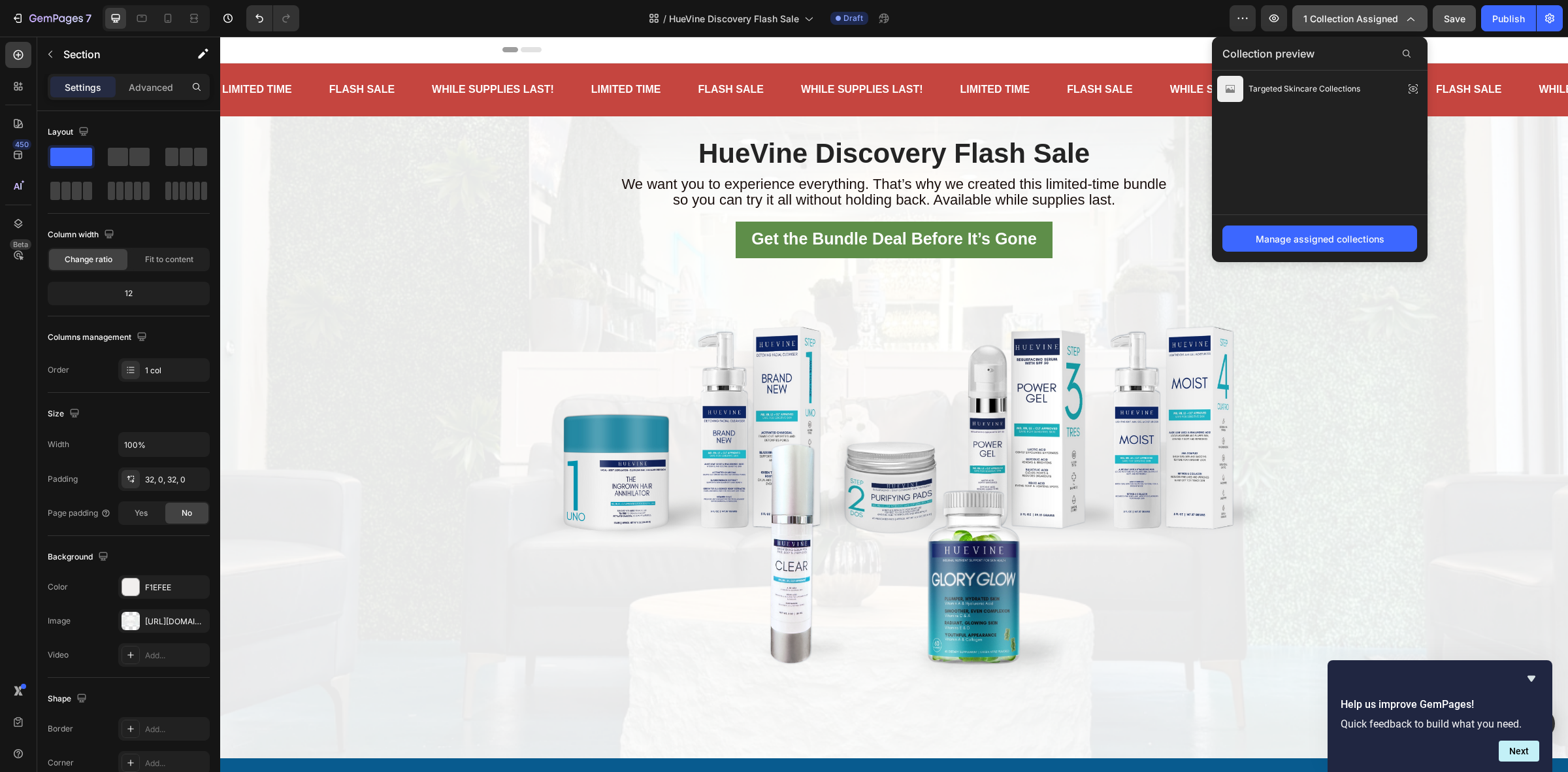
click at [1406, 20] on icon "button" at bounding box center [1410, 18] width 13 height 13
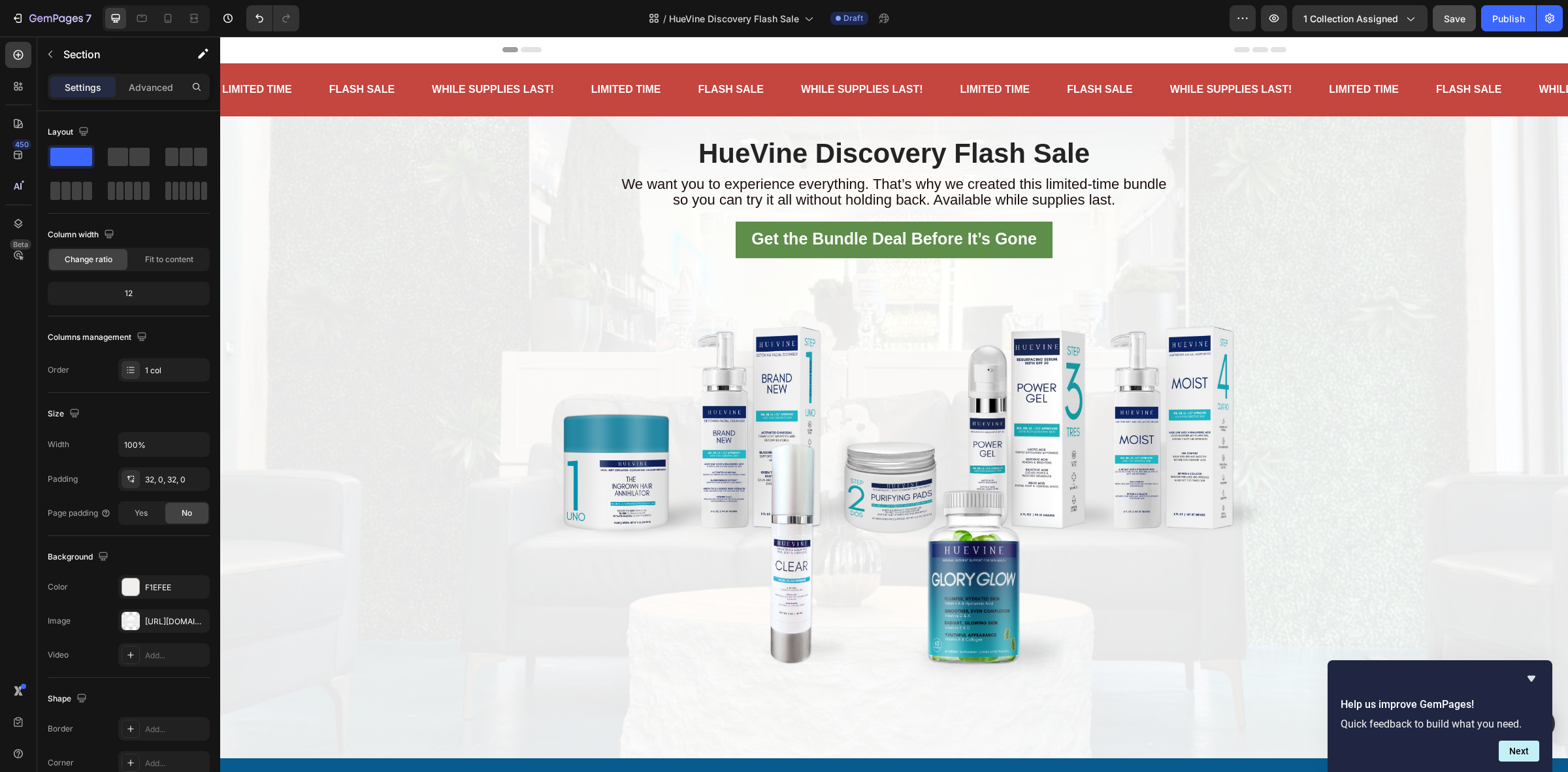
click at [1229, 11] on div "/ HueVine Discovery Flash Sale Draft" at bounding box center [769, 18] width 919 height 26
click at [1239, 14] on icon "button" at bounding box center [1242, 18] width 13 height 13
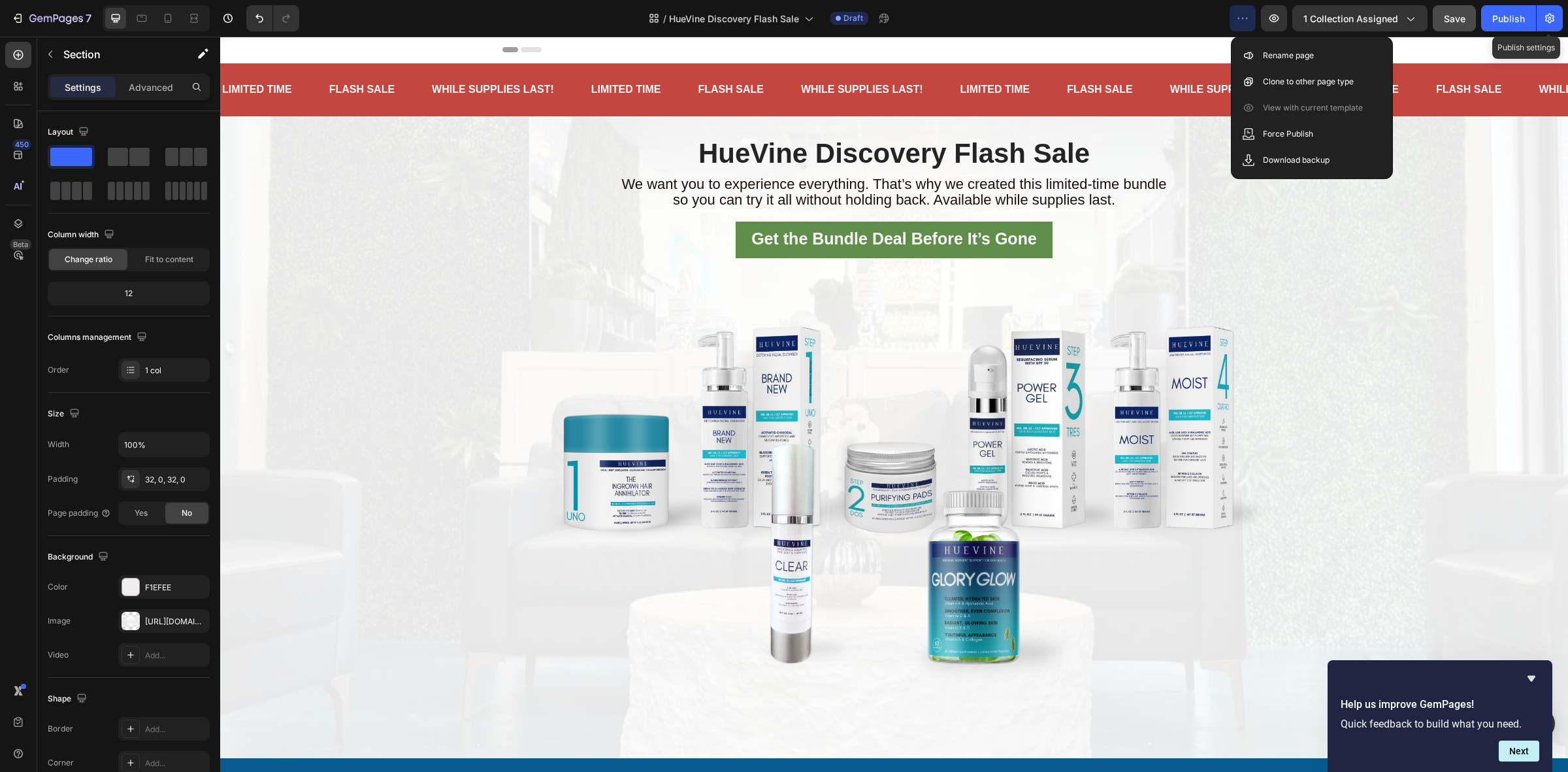
click at [1562, 16] on div "7 Version history / HueVine Discovery Flash Sale Draft Preview 1 collection ass…" at bounding box center [784, 18] width 1568 height 37
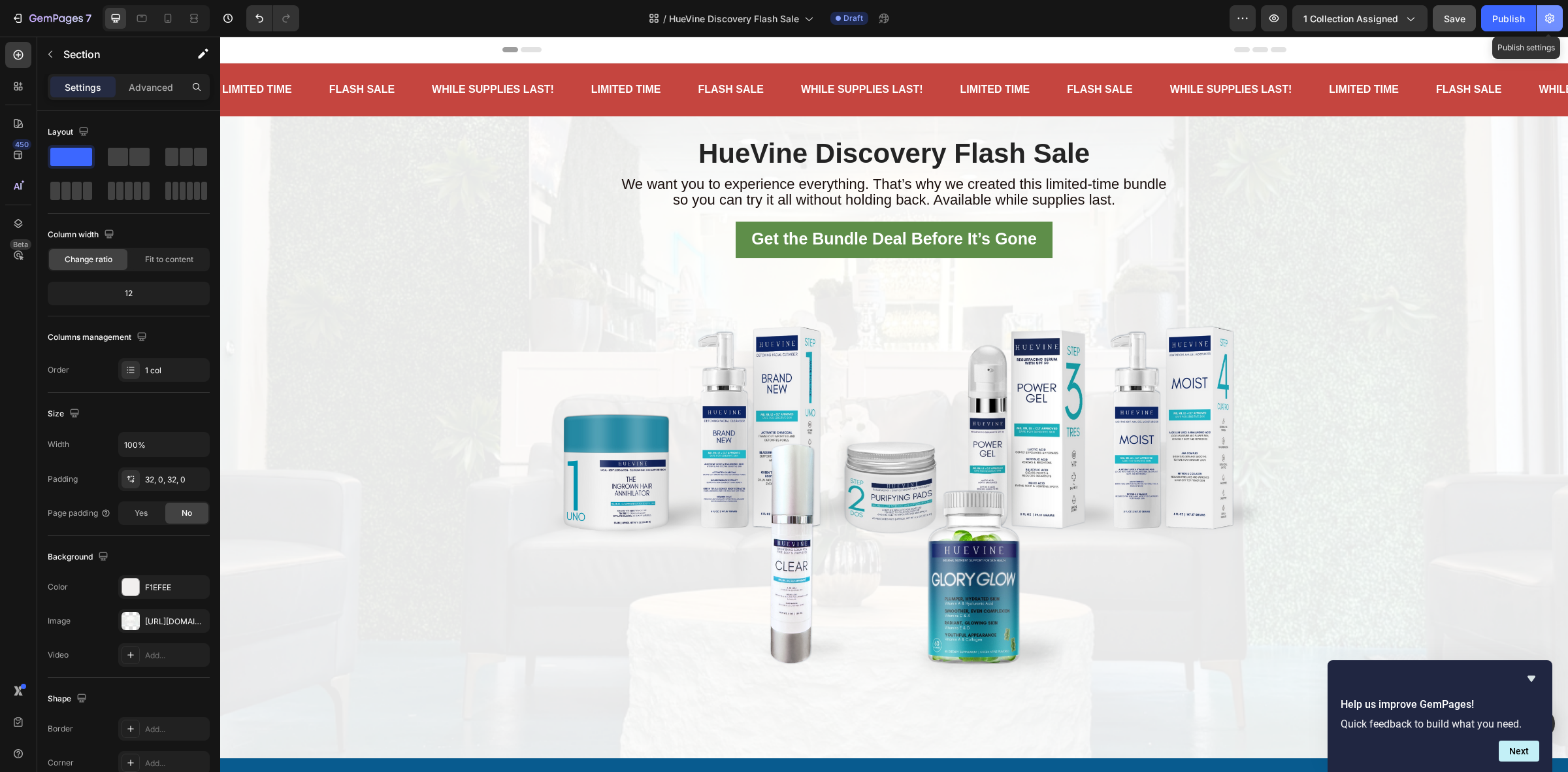
click at [1555, 16] on icon "button" at bounding box center [1549, 18] width 13 height 13
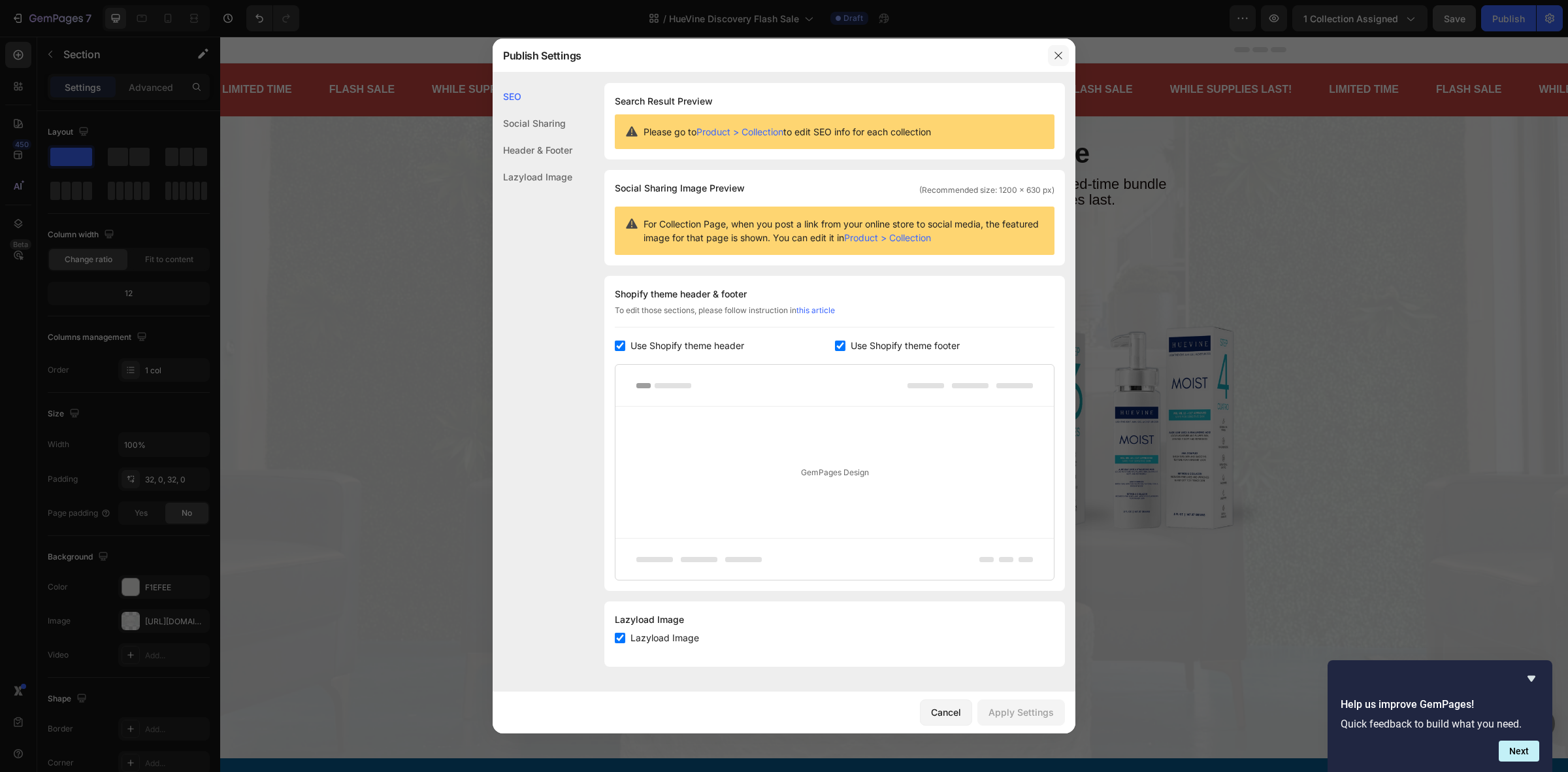
click at [1063, 53] on icon "button" at bounding box center [1058, 55] width 11 height 11
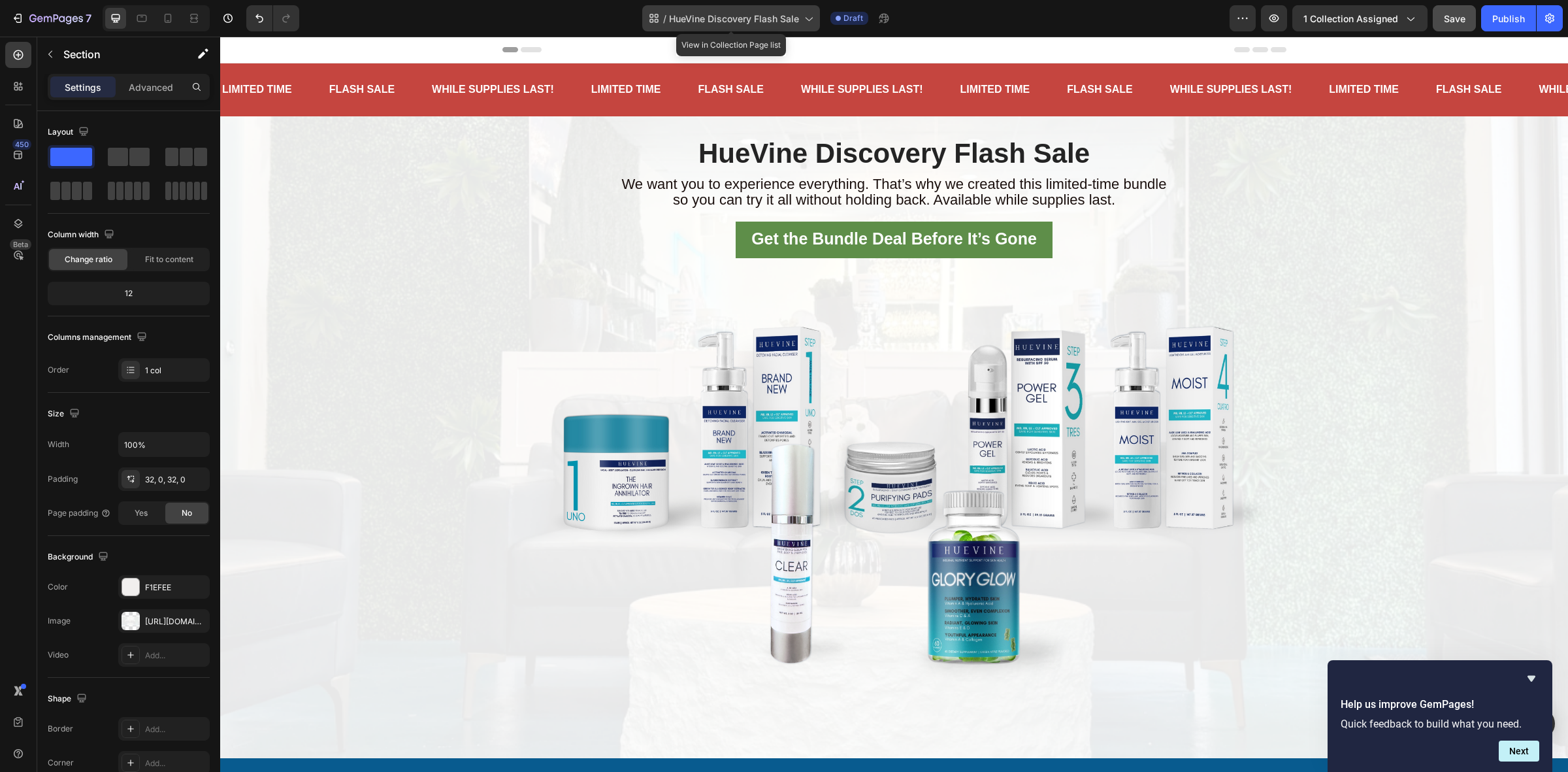
click at [703, 15] on span "HueVine Discovery Flash Sale" at bounding box center [734, 18] width 130 height 14
click at [1093, 31] on div "7 Version history / HueVine Discovery Flash Sale Draft Preview 1 collection ass…" at bounding box center [784, 18] width 1568 height 37
click at [1496, 16] on div "Publish" at bounding box center [1508, 18] width 33 height 14
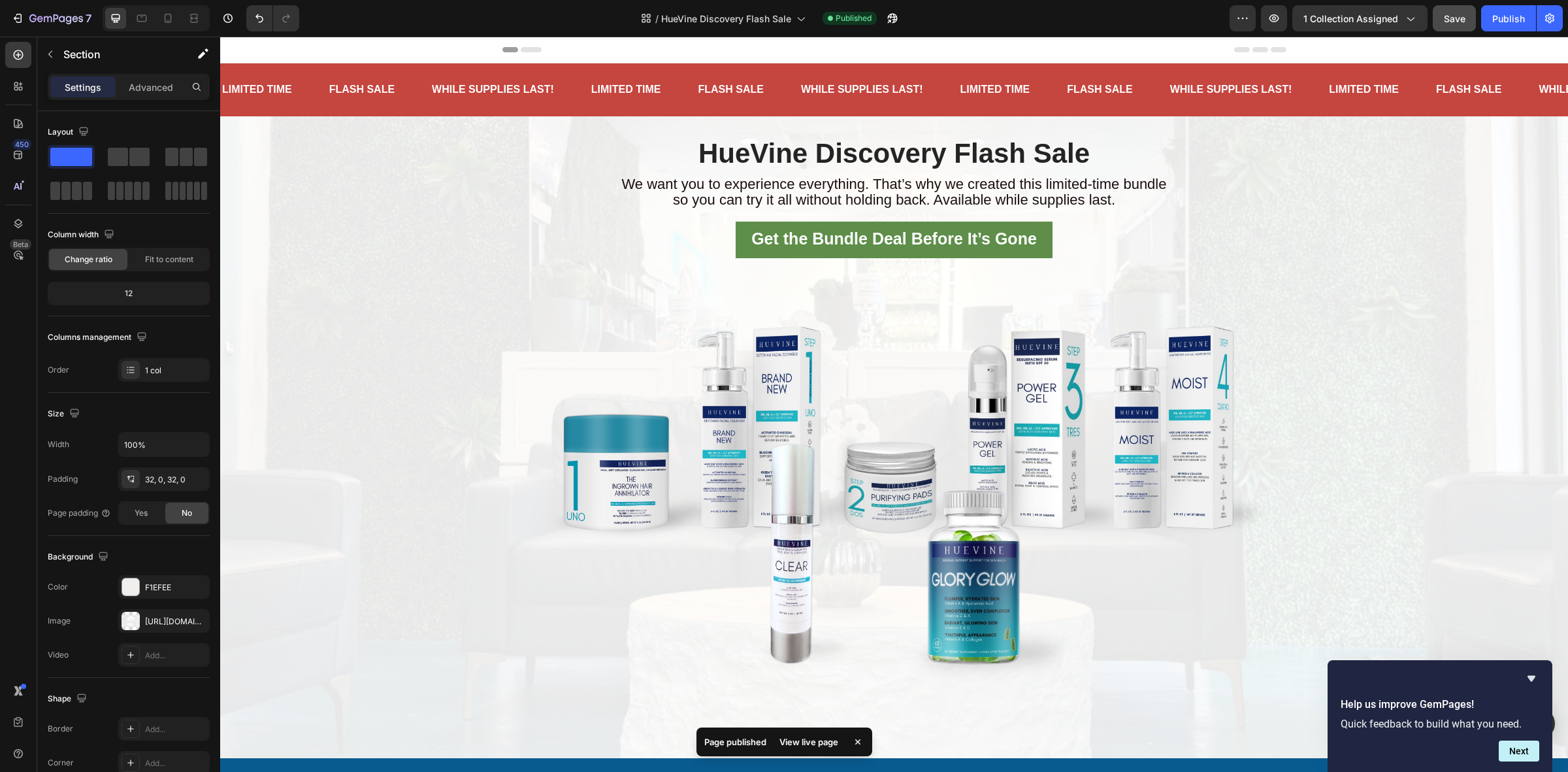
click at [799, 740] on div "View live page" at bounding box center [809, 742] width 75 height 18
click at [1241, 16] on icon "button" at bounding box center [1242, 18] width 13 height 13
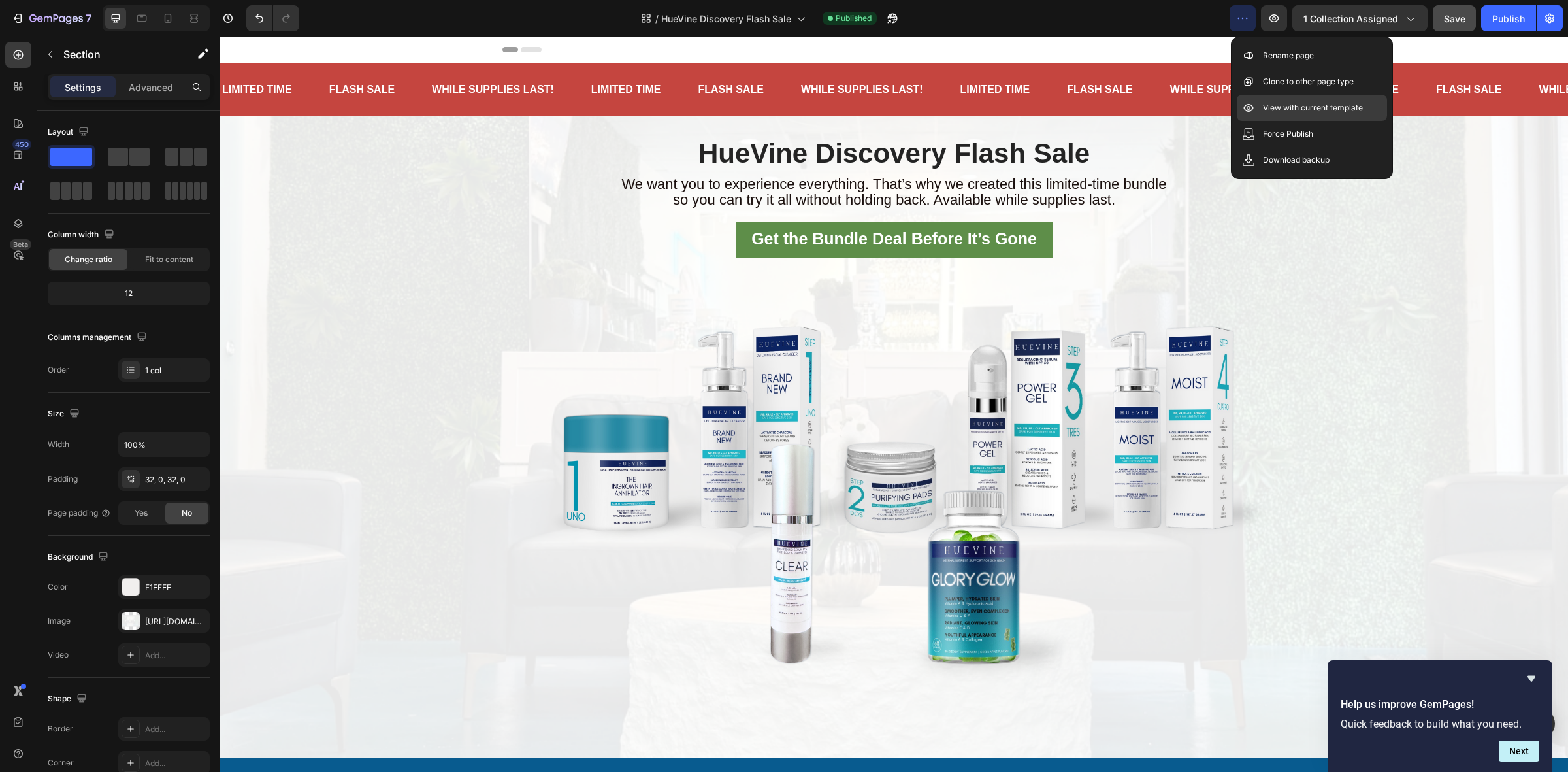
click at [1325, 115] on div "View with current template" at bounding box center [1311, 108] width 150 height 26
click at [1550, 23] on icon "button" at bounding box center [1549, 18] width 13 height 13
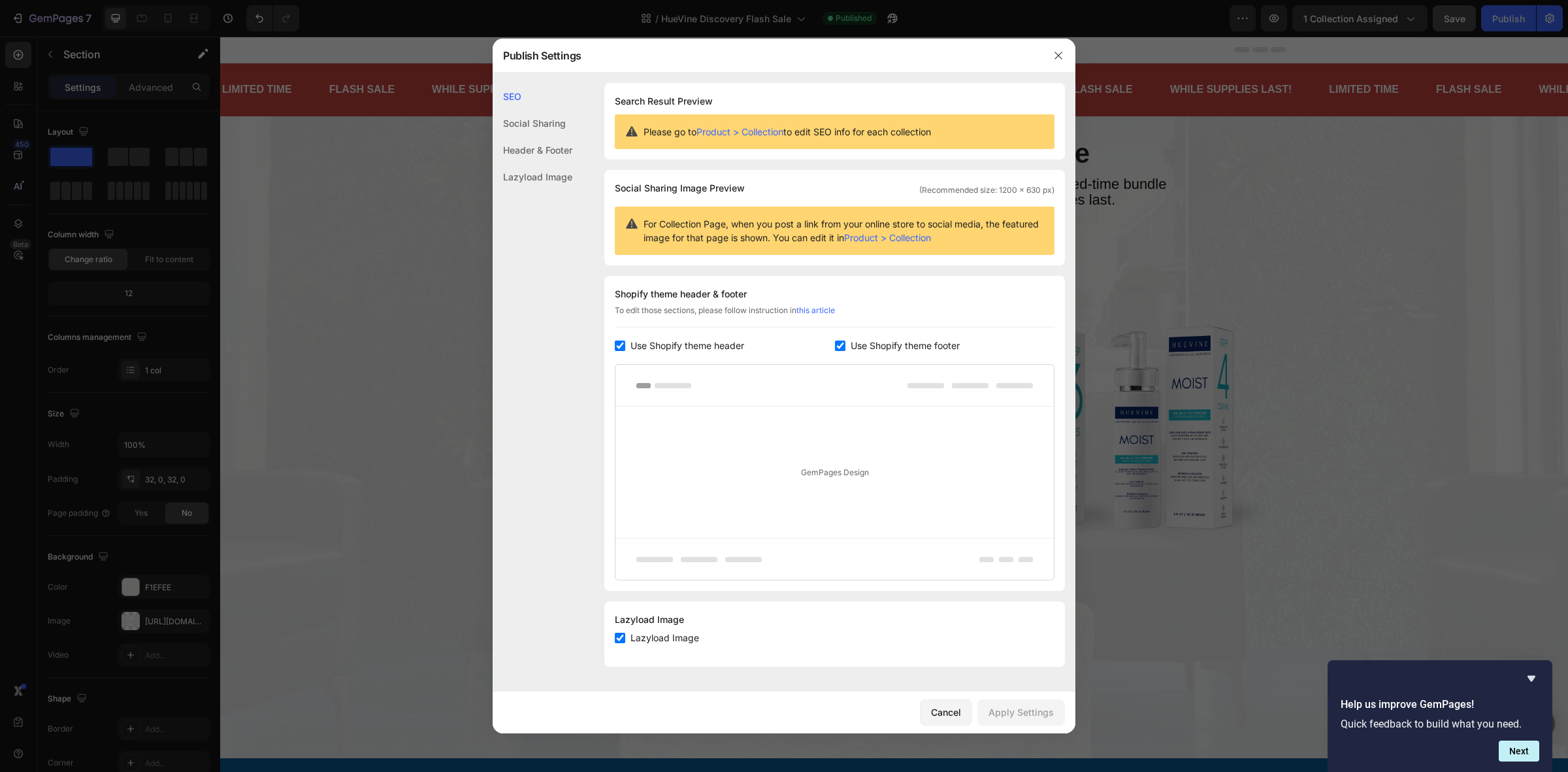
click at [537, 125] on div "Social Sharing" at bounding box center [532, 123] width 80 height 27
click at [534, 145] on div "Header & Footer" at bounding box center [532, 149] width 80 height 27
click at [531, 164] on div "Lazyload Image" at bounding box center [532, 177] width 80 height 27
click at [1060, 51] on icon "button" at bounding box center [1058, 55] width 11 height 11
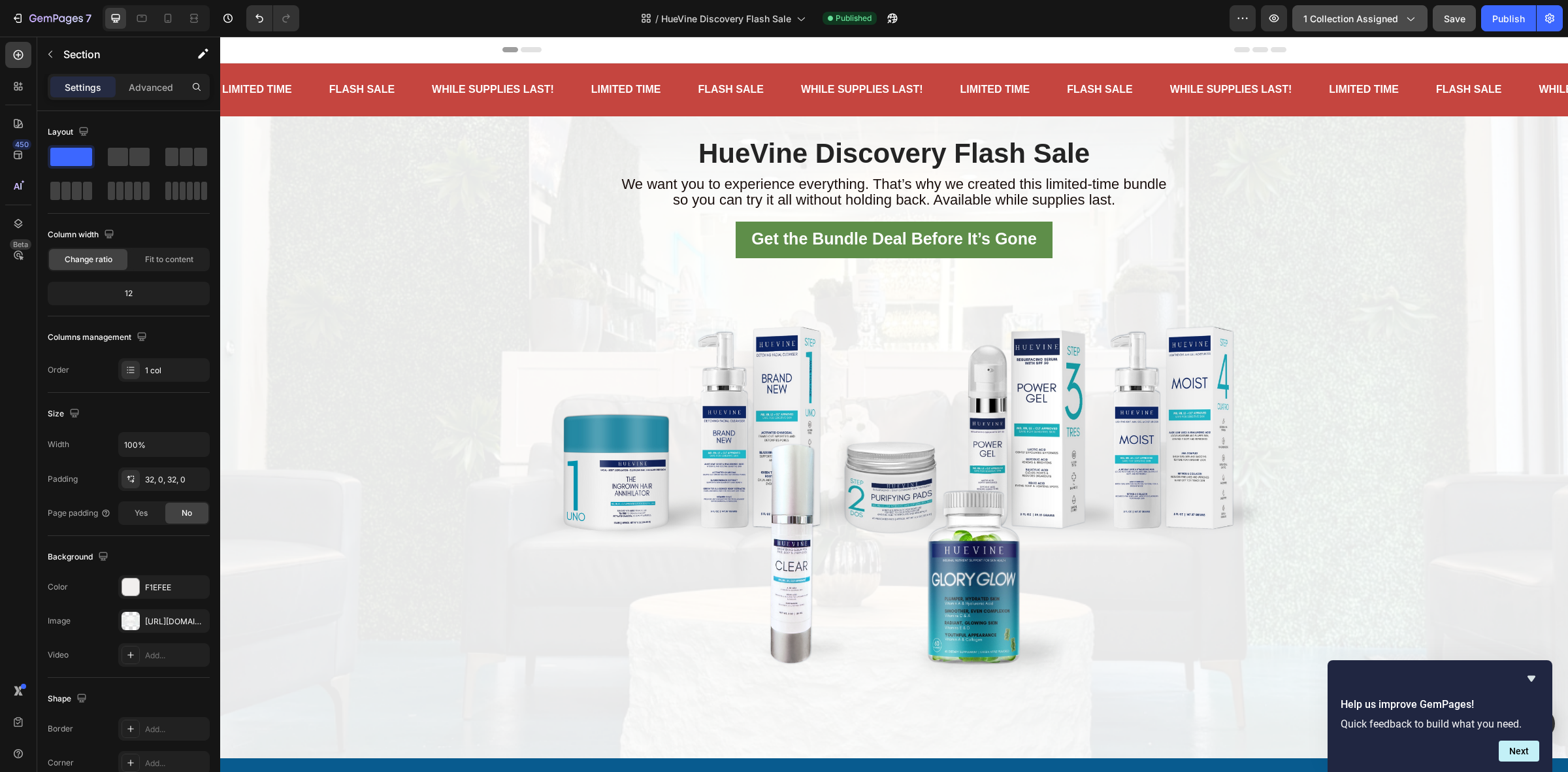
click at [1405, 15] on icon "button" at bounding box center [1410, 18] width 13 height 13
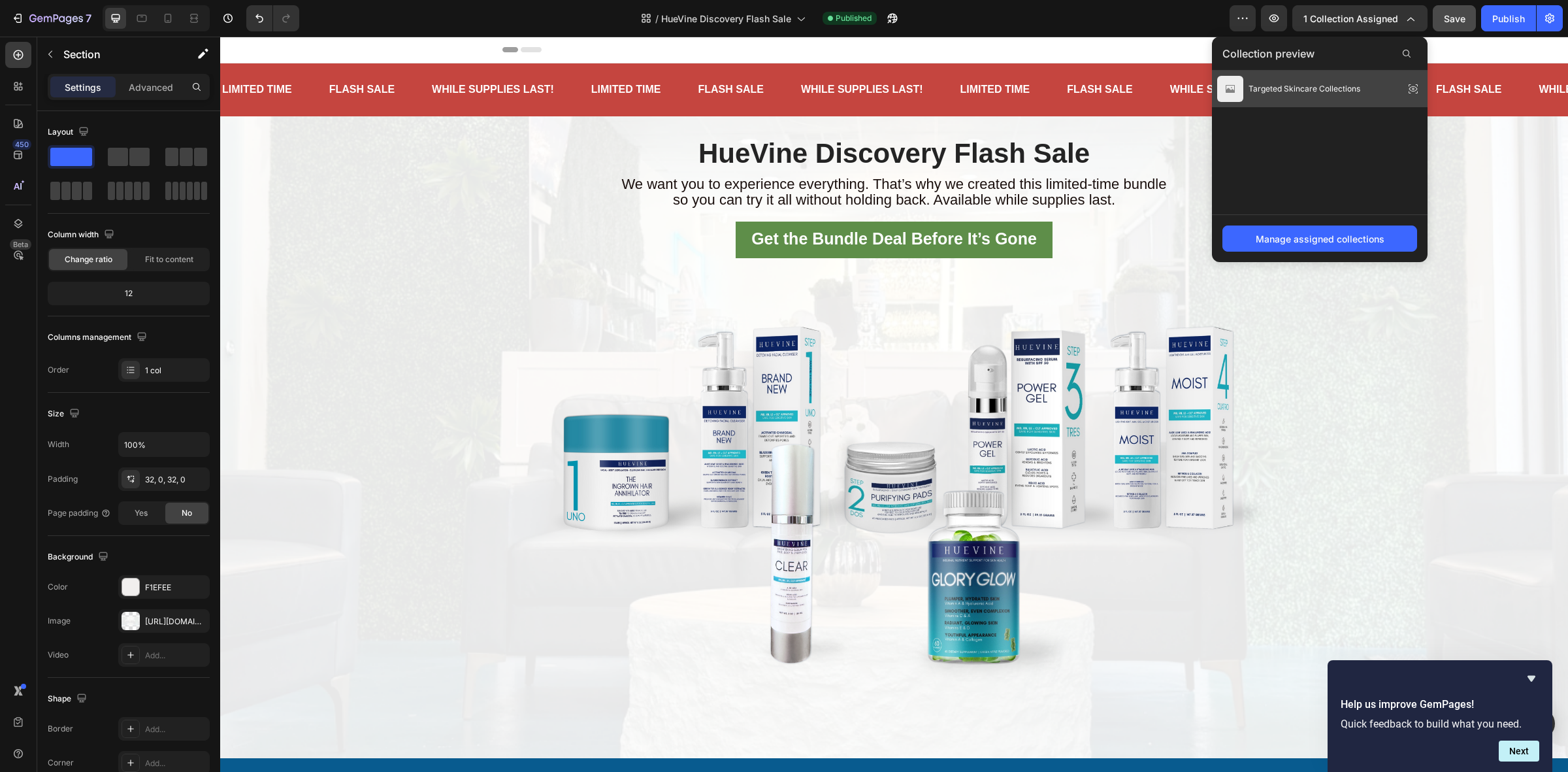
click at [1413, 90] on icon at bounding box center [1413, 89] width 18 height 18
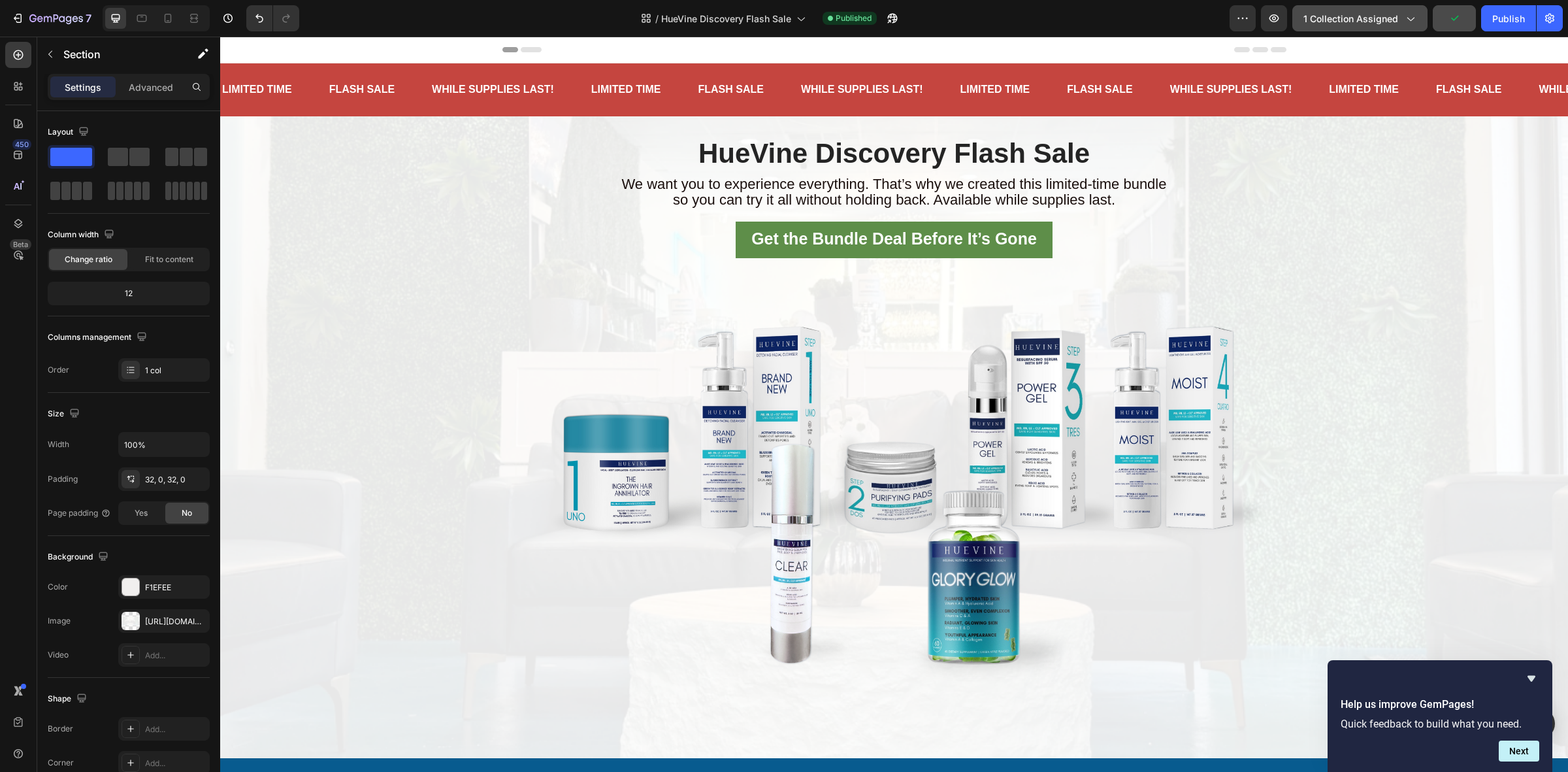
click at [1411, 13] on icon "button" at bounding box center [1410, 18] width 13 height 13
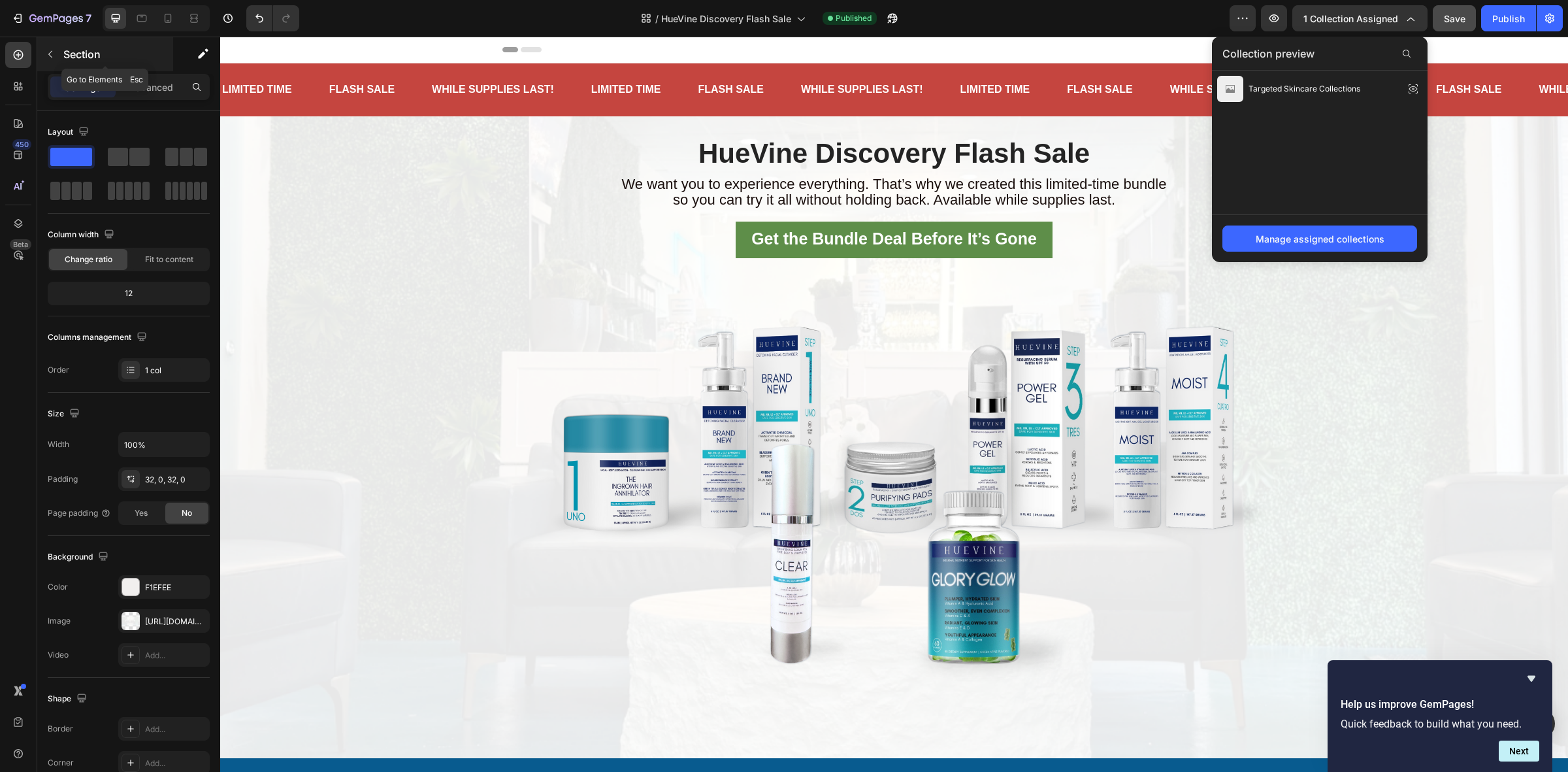
click at [48, 51] on icon "button" at bounding box center [50, 54] width 11 height 11
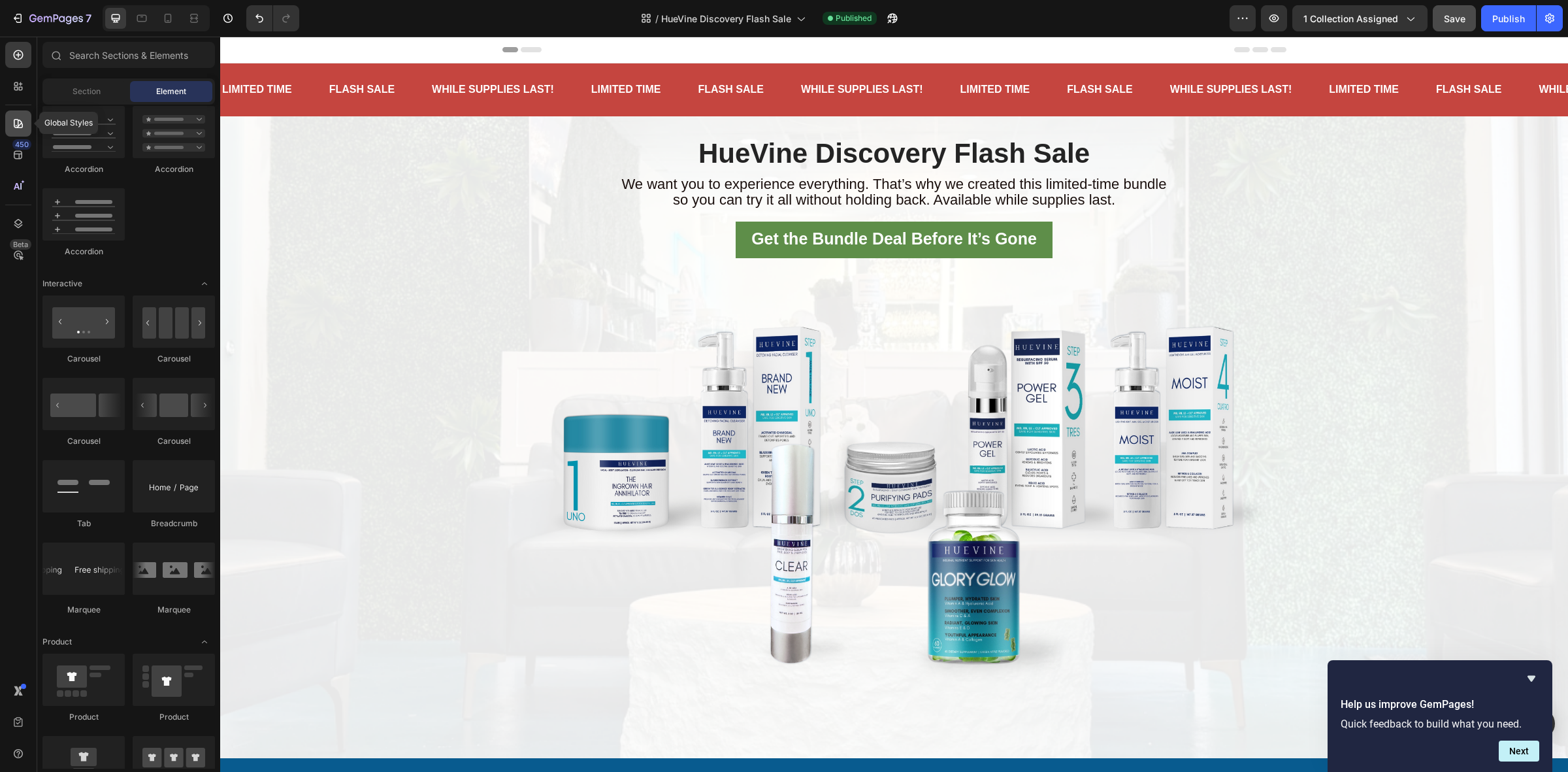
click at [13, 131] on div at bounding box center [18, 123] width 26 height 26
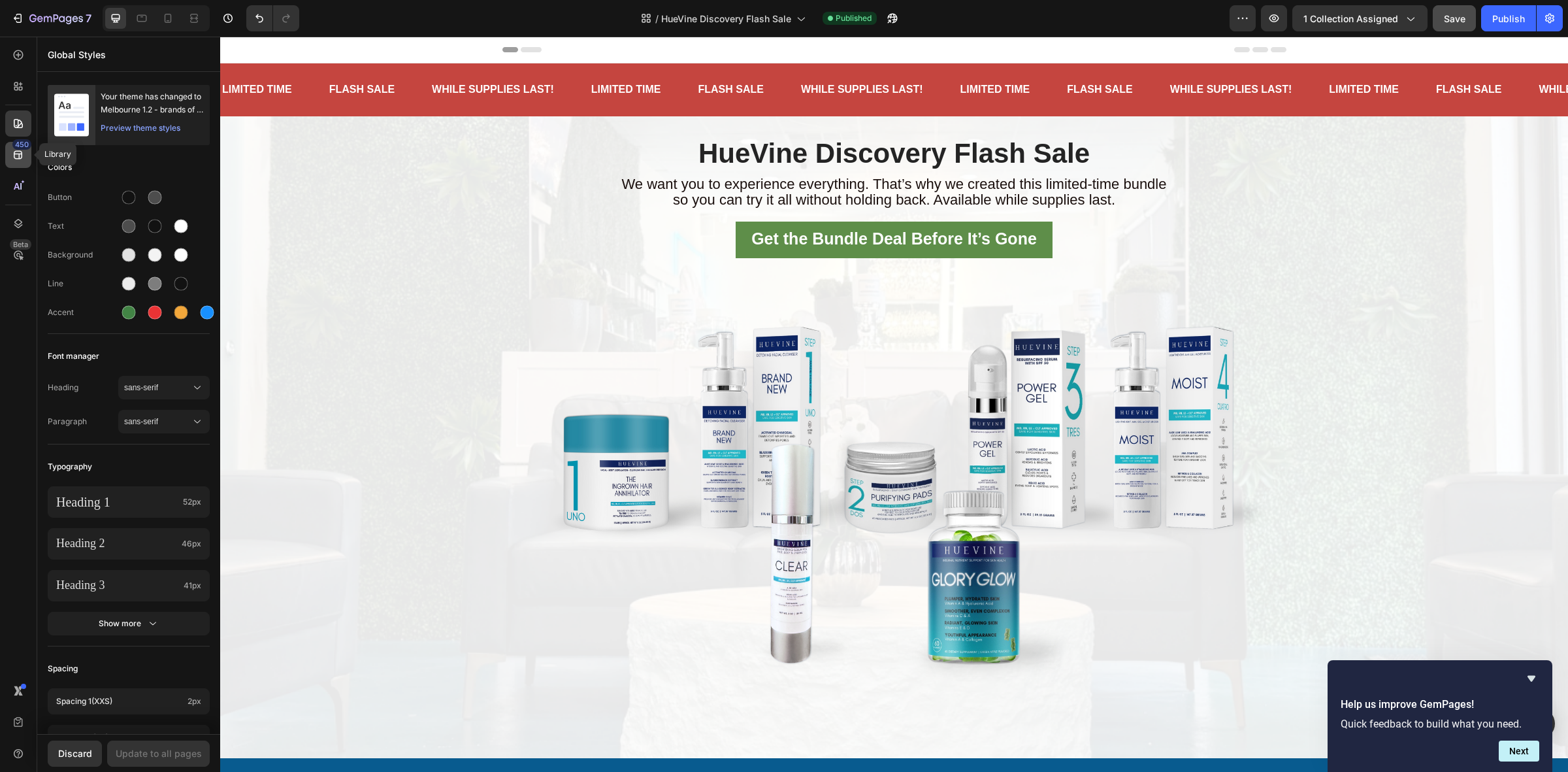
click at [15, 154] on icon at bounding box center [18, 155] width 8 height 8
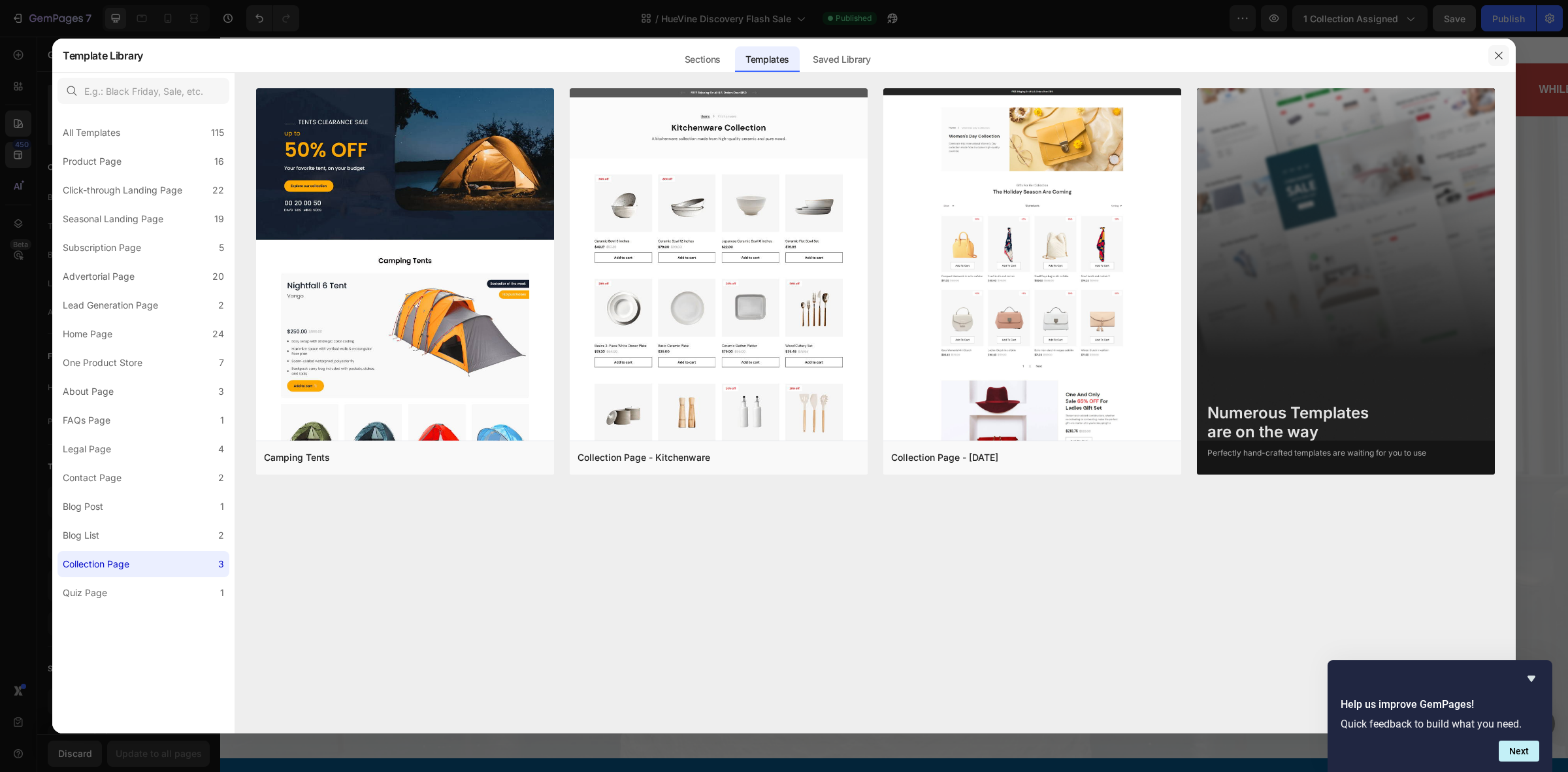
click at [1494, 59] on icon "button" at bounding box center [1498, 55] width 11 height 11
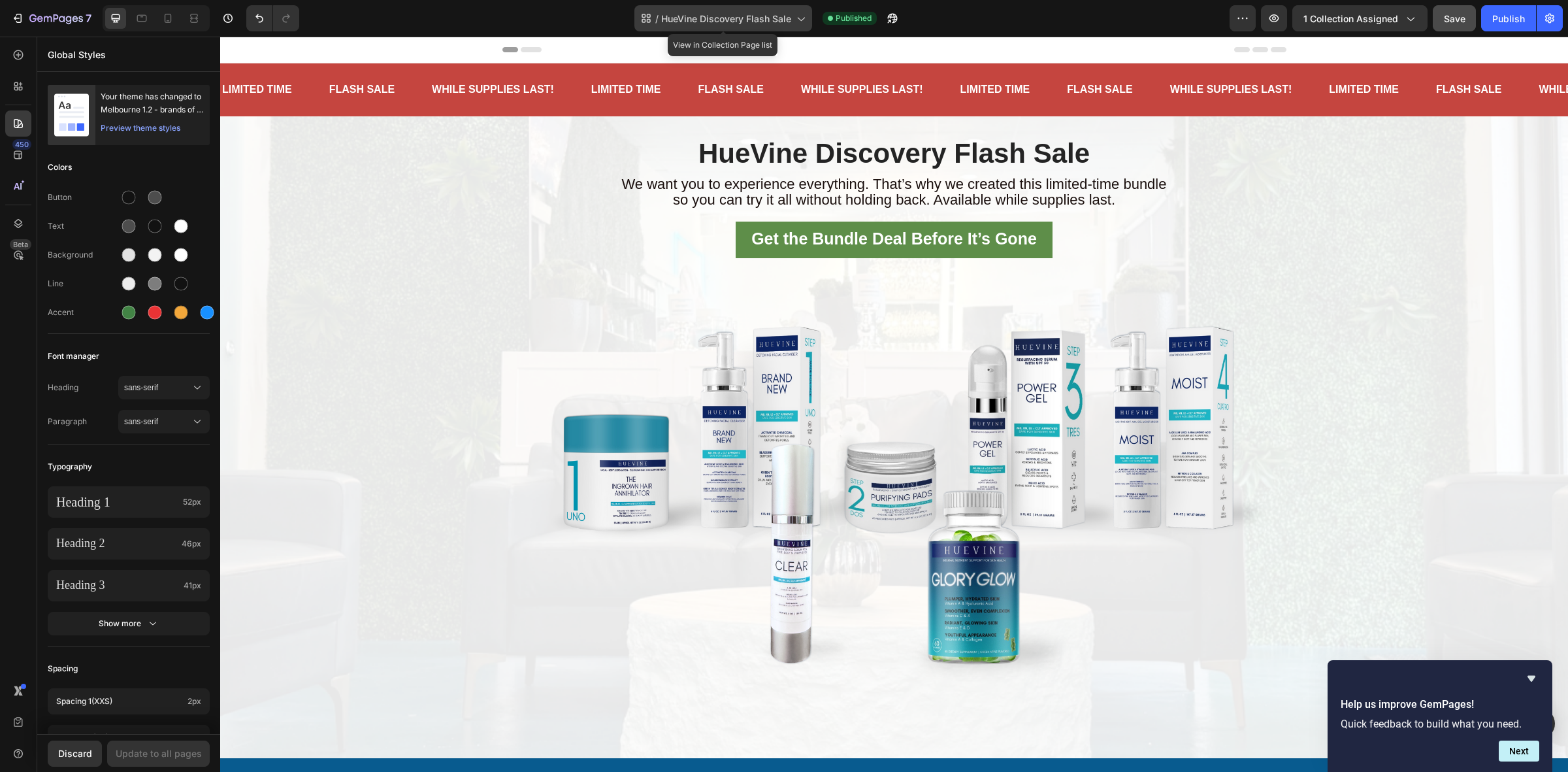
click at [673, 23] on span "HueVine Discovery Flash Sale" at bounding box center [726, 18] width 130 height 14
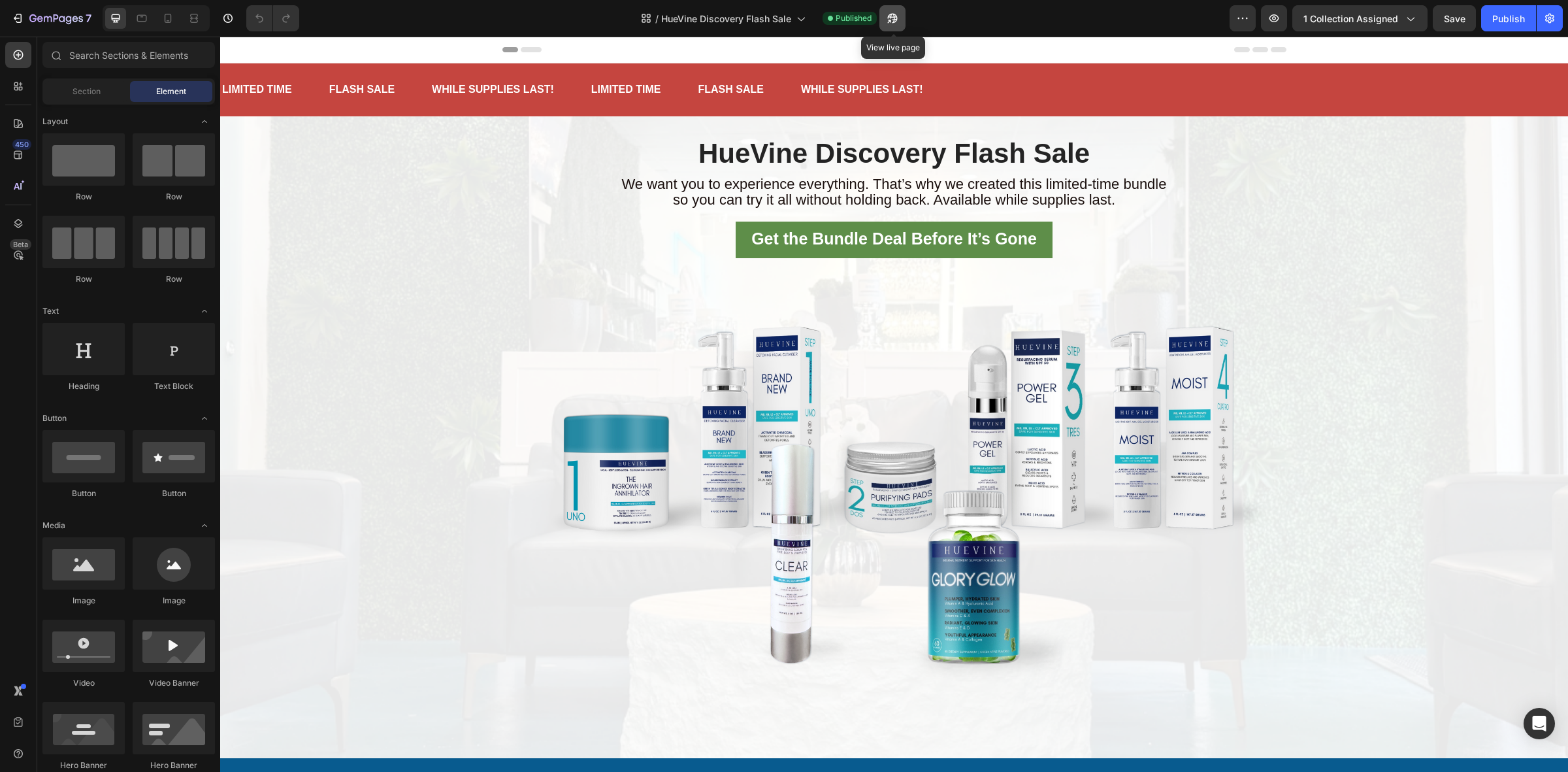
click at [896, 17] on icon "button" at bounding box center [892, 19] width 10 height 10
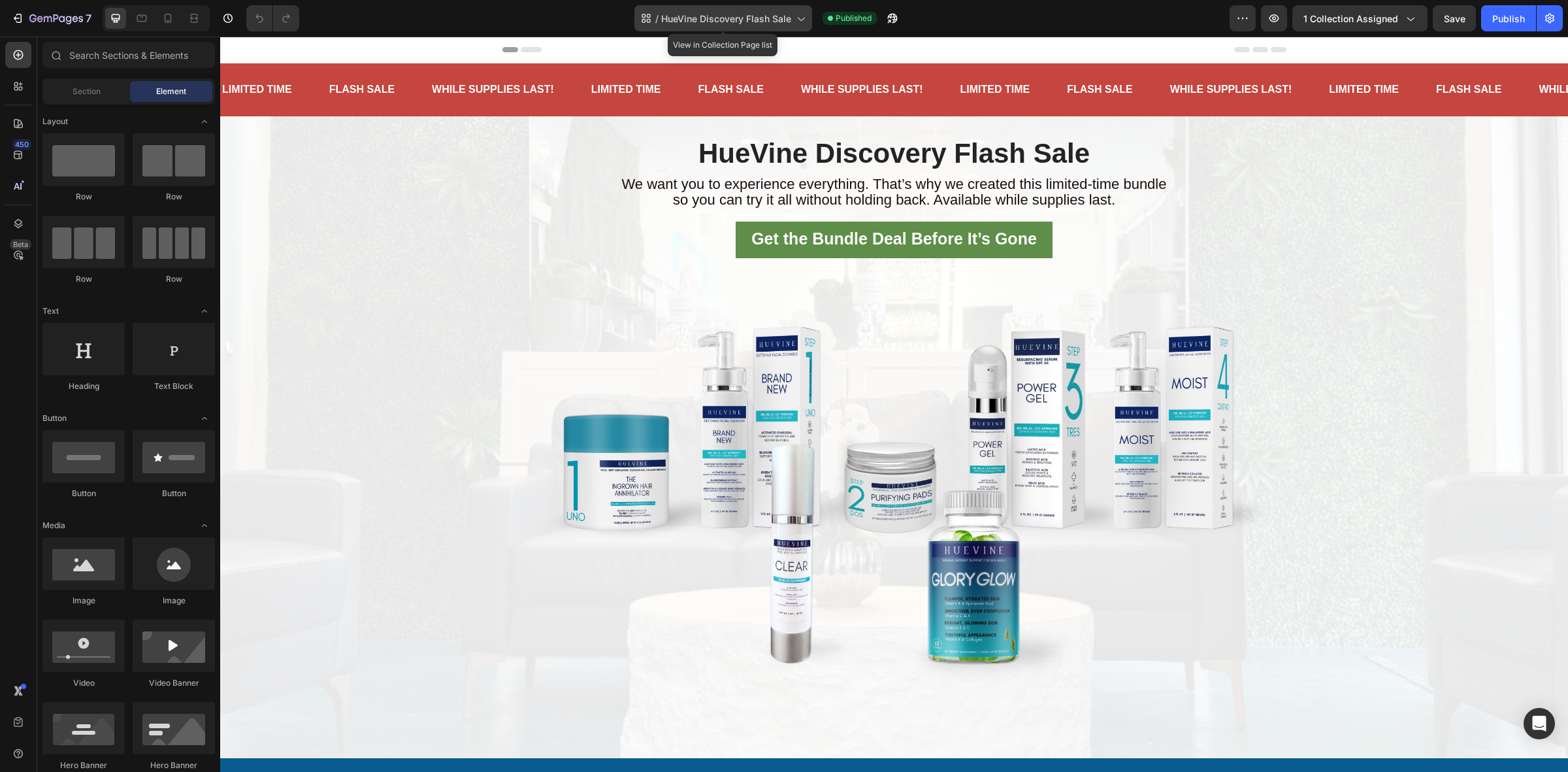
click at [798, 11] on icon at bounding box center [800, 18] width 13 height 13
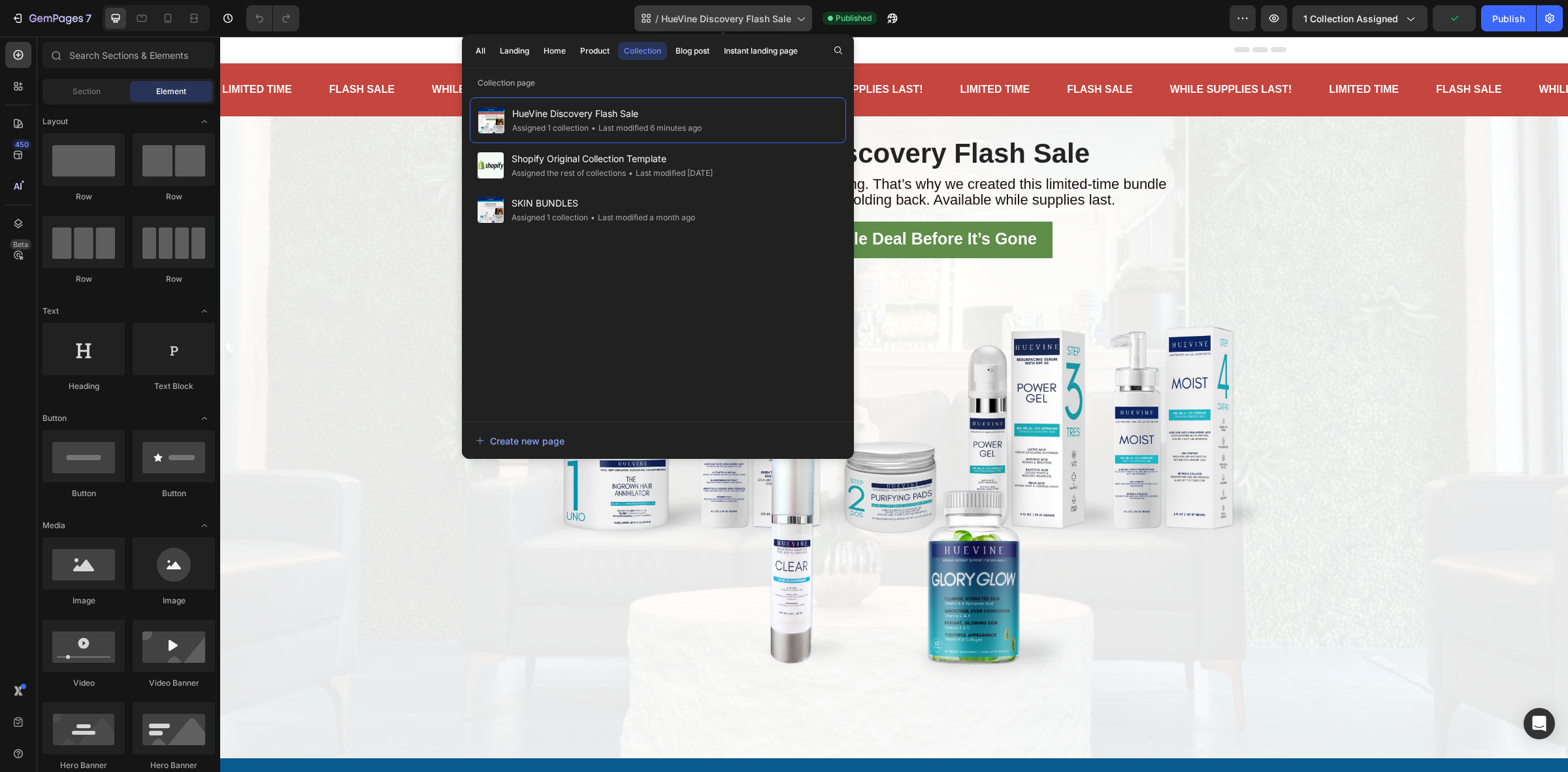
click at [798, 11] on icon at bounding box center [800, 18] width 13 height 13
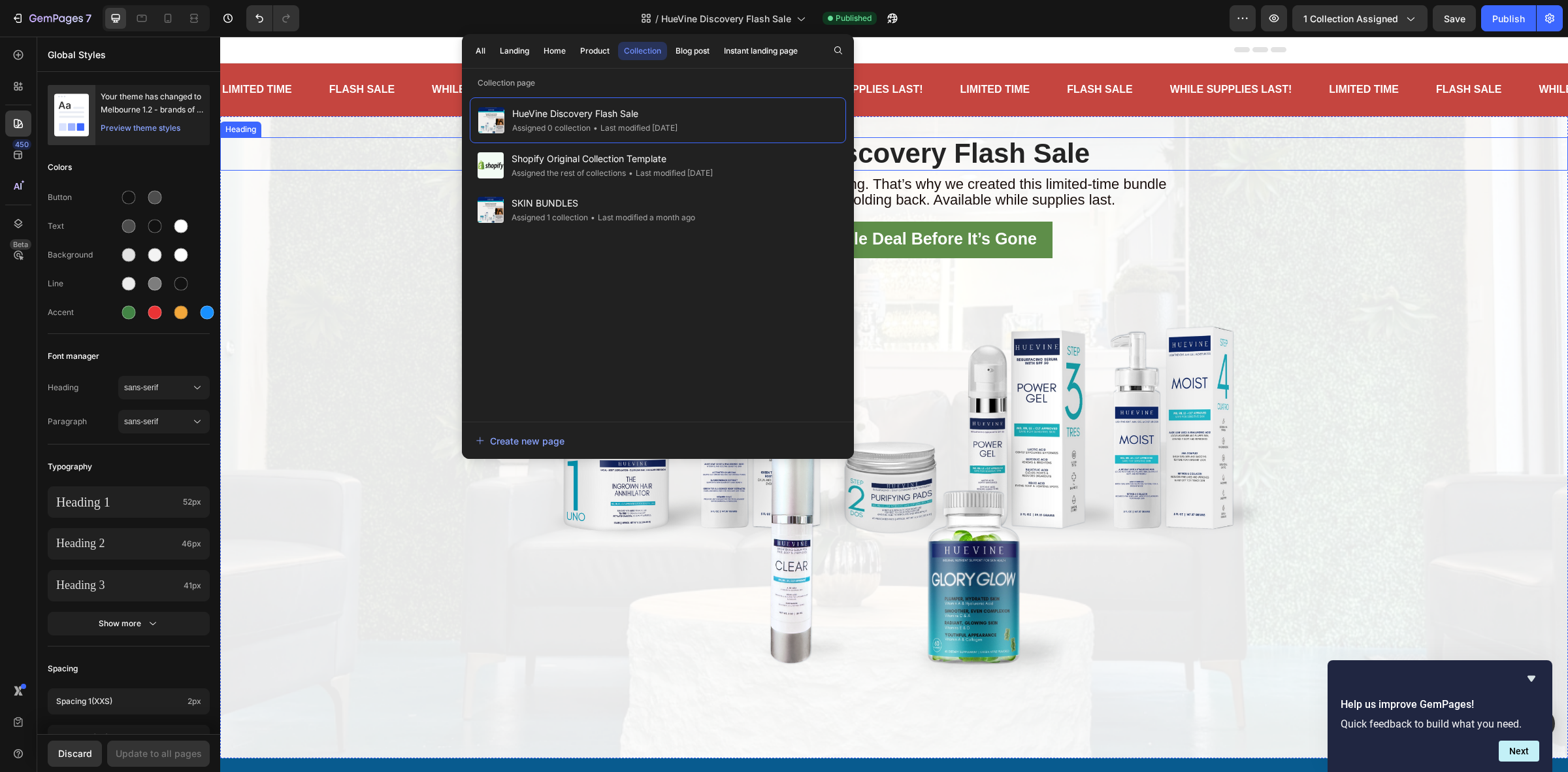
click at [1050, 155] on span "HueVine Discovery Flash Sale" at bounding box center [894, 153] width 392 height 30
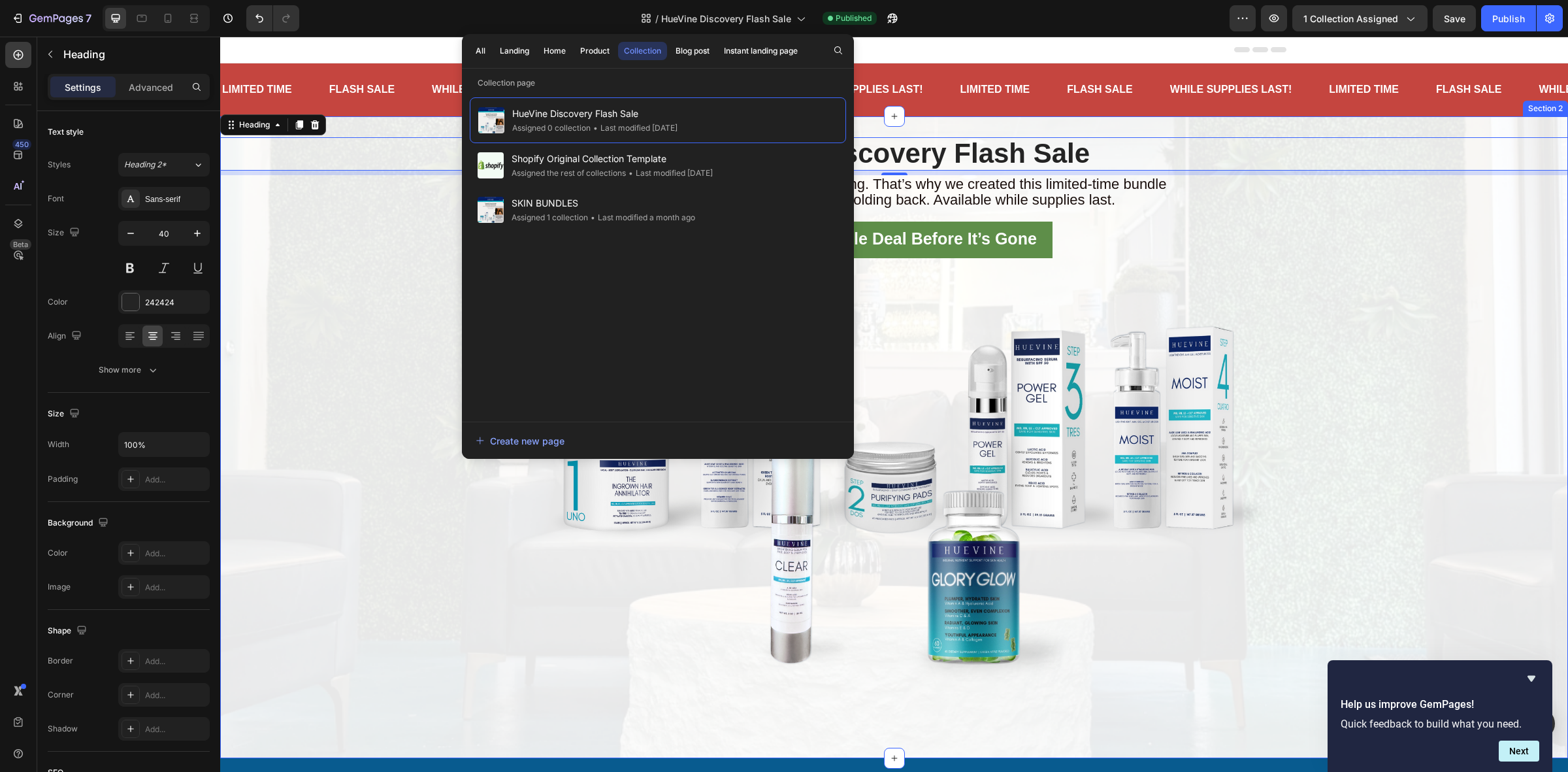
click at [314, 343] on div "HueVine Discovery Flash Sale Heading 7 We want you to experience everything. Th…" at bounding box center [893, 437] width 1347 height 600
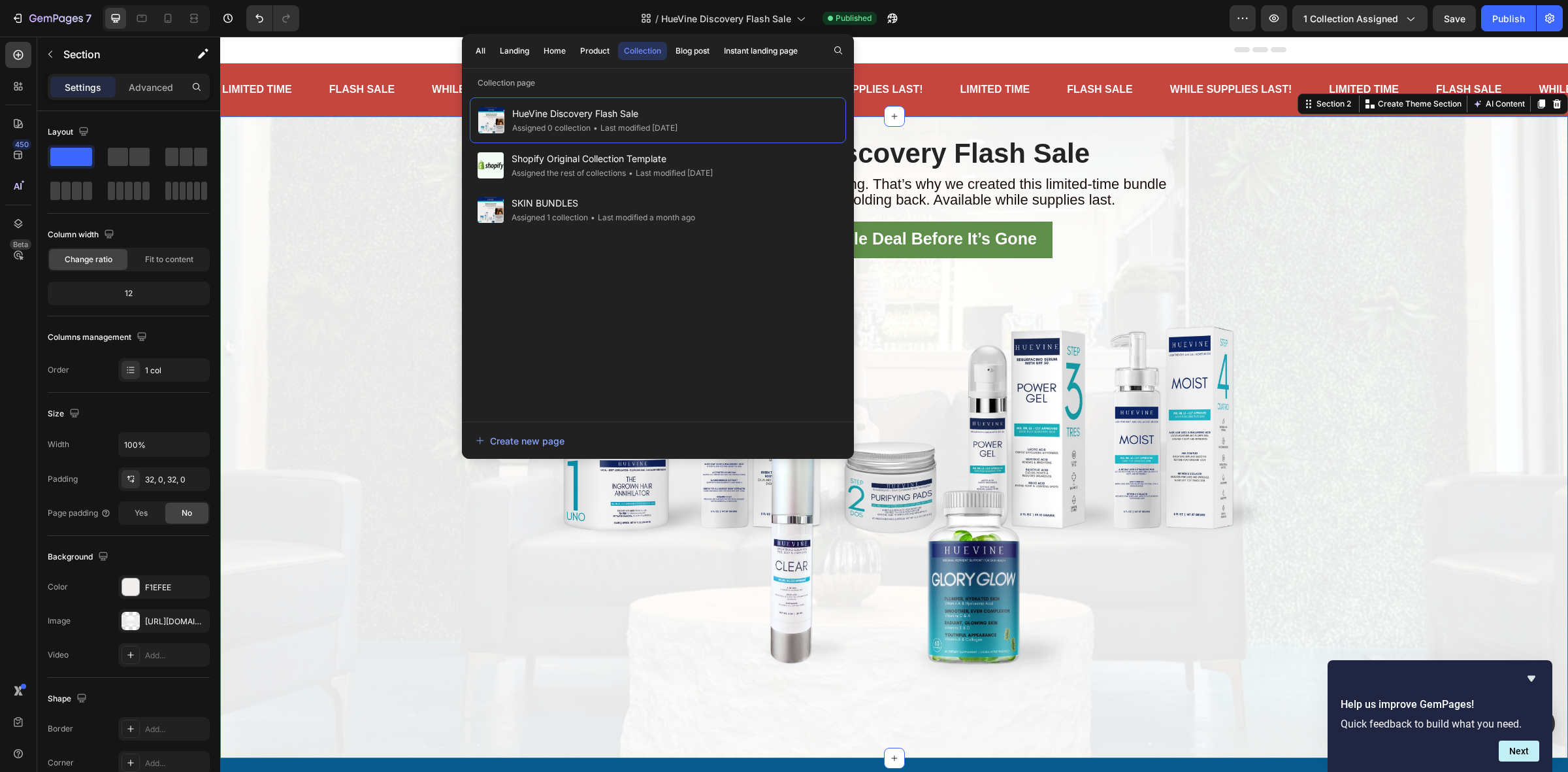
click at [1369, 267] on div "HueVine Discovery Flash Sale Heading We want you to experience everything. That…" at bounding box center [893, 437] width 1347 height 600
click at [1006, 44] on div "Header" at bounding box center [894, 50] width 784 height 26
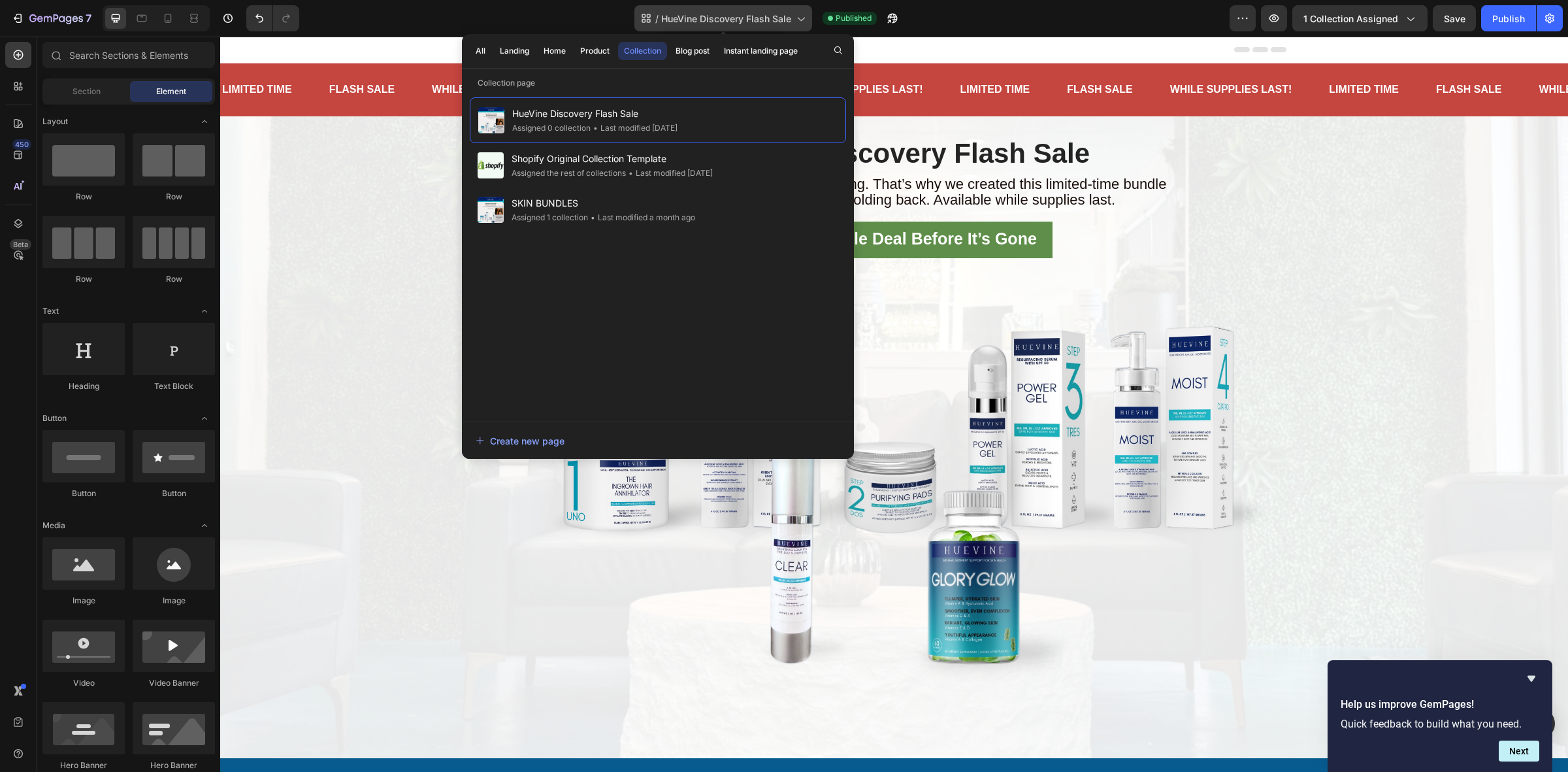
click at [794, 20] on icon at bounding box center [800, 18] width 13 height 13
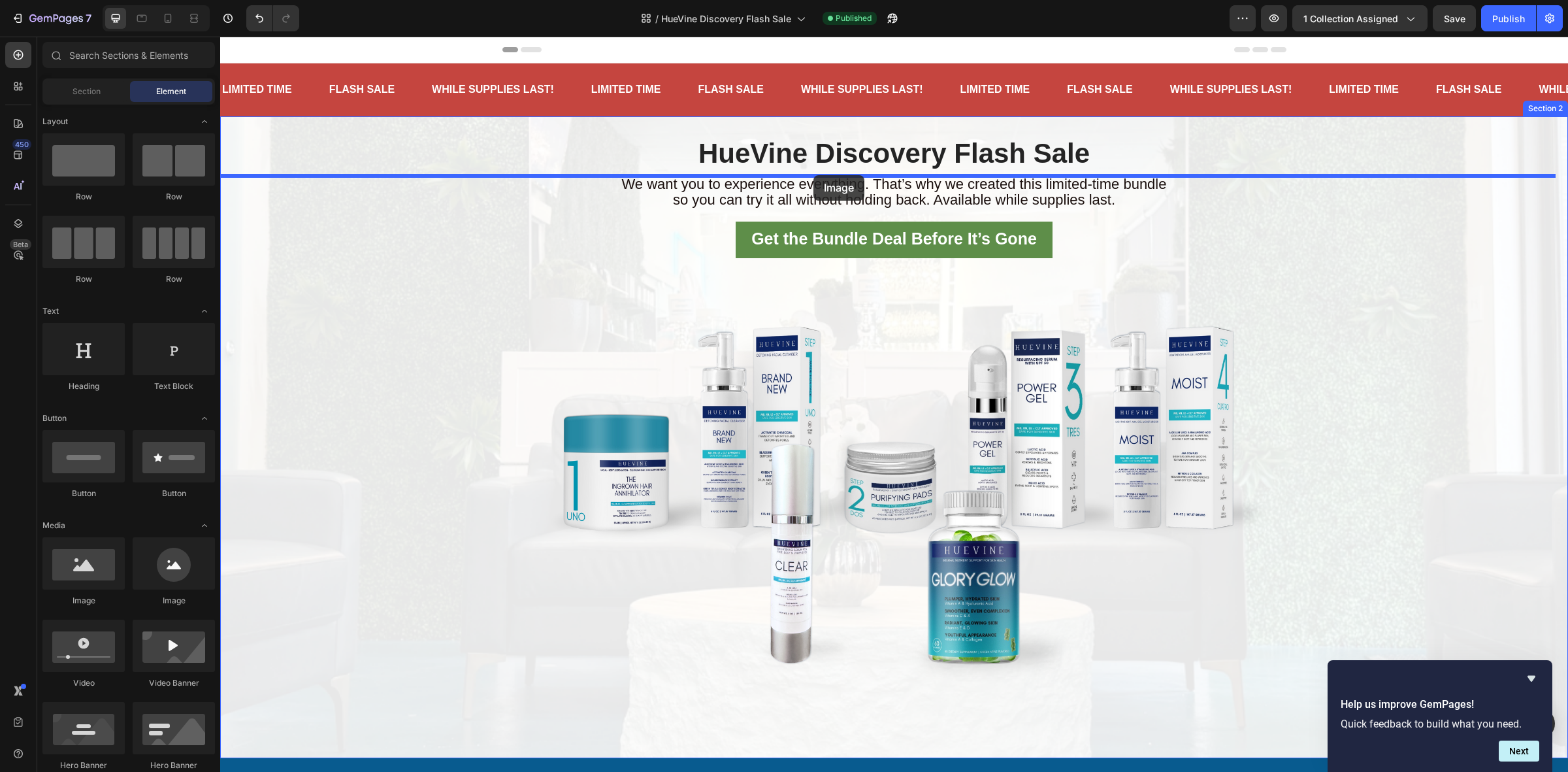
drag, startPoint x: 294, startPoint y: 599, endPoint x: 814, endPoint y: 175, distance: 671.0
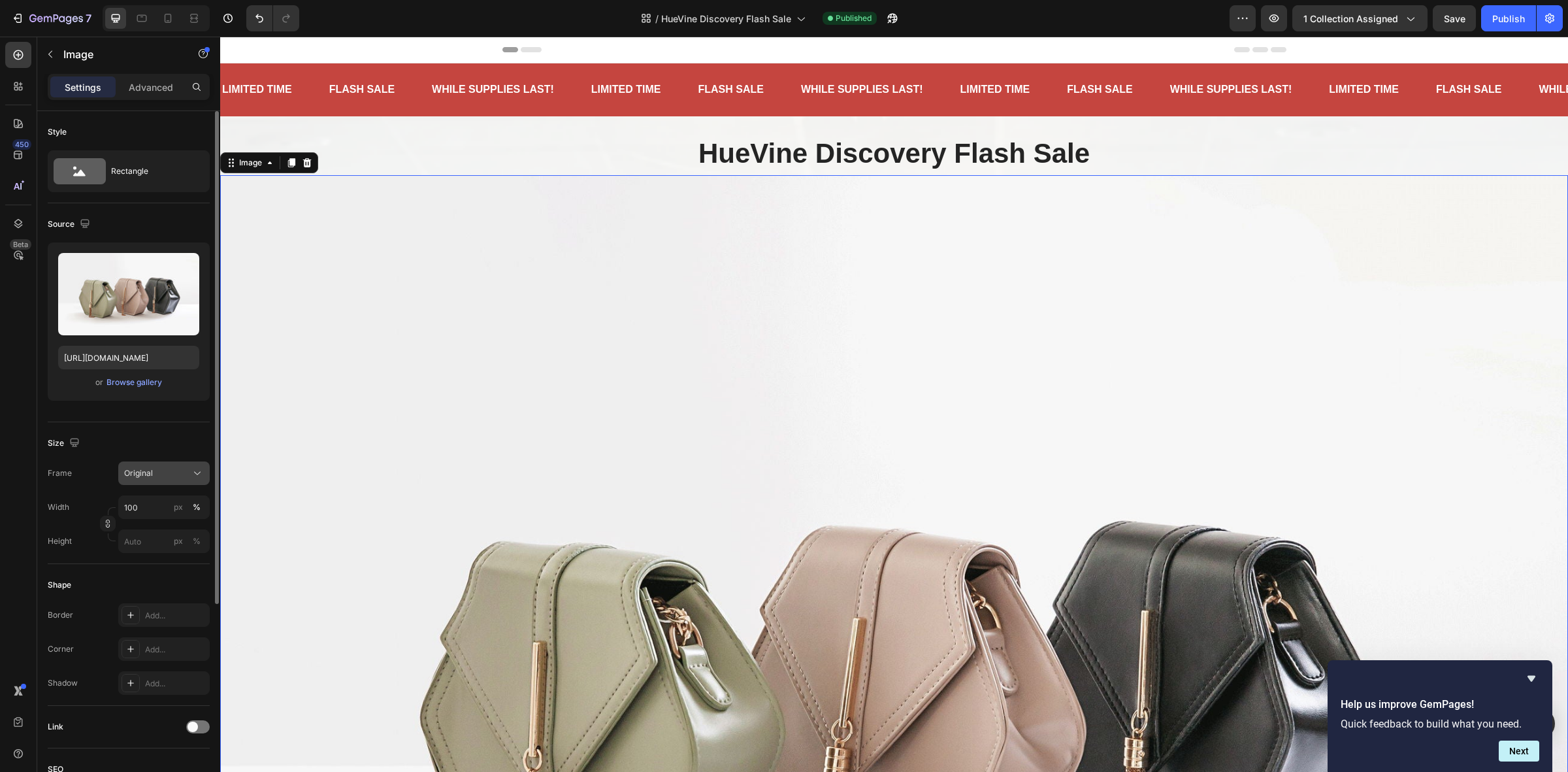
click at [154, 481] on button "Original" at bounding box center [163, 473] width 91 height 24
click at [170, 559] on div "Horizontal" at bounding box center [161, 555] width 76 height 13
click at [903, 149] on span "HueVine Discovery Flash Sale" at bounding box center [894, 153] width 392 height 30
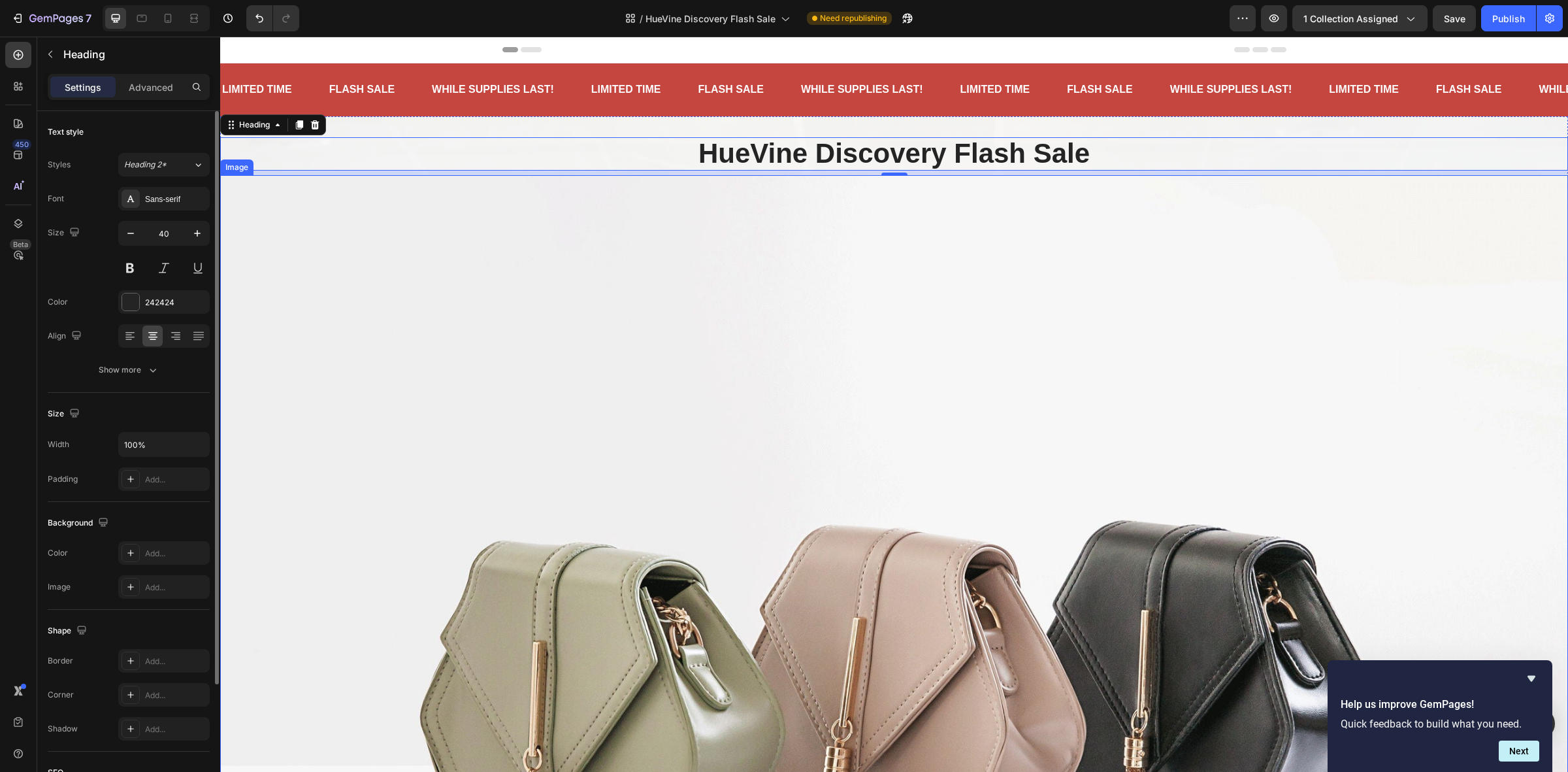
click at [746, 345] on img at bounding box center [893, 680] width 1347 height 1011
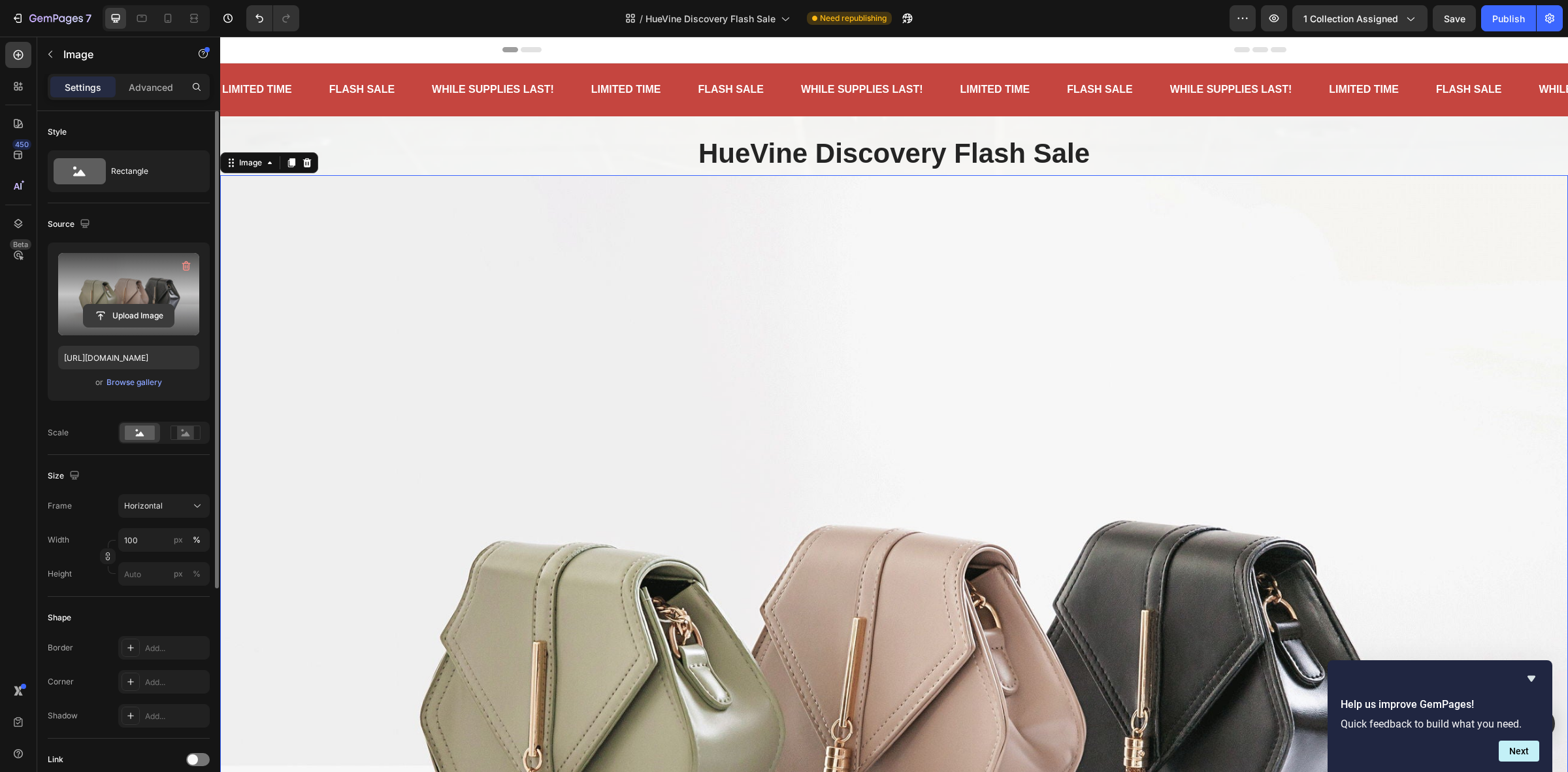
click at [133, 315] on input "file" at bounding box center [129, 315] width 90 height 22
type input "https://cdn.shopify.com/s/files/1/1357/9371/files/gempages_548745446370051303-6…"
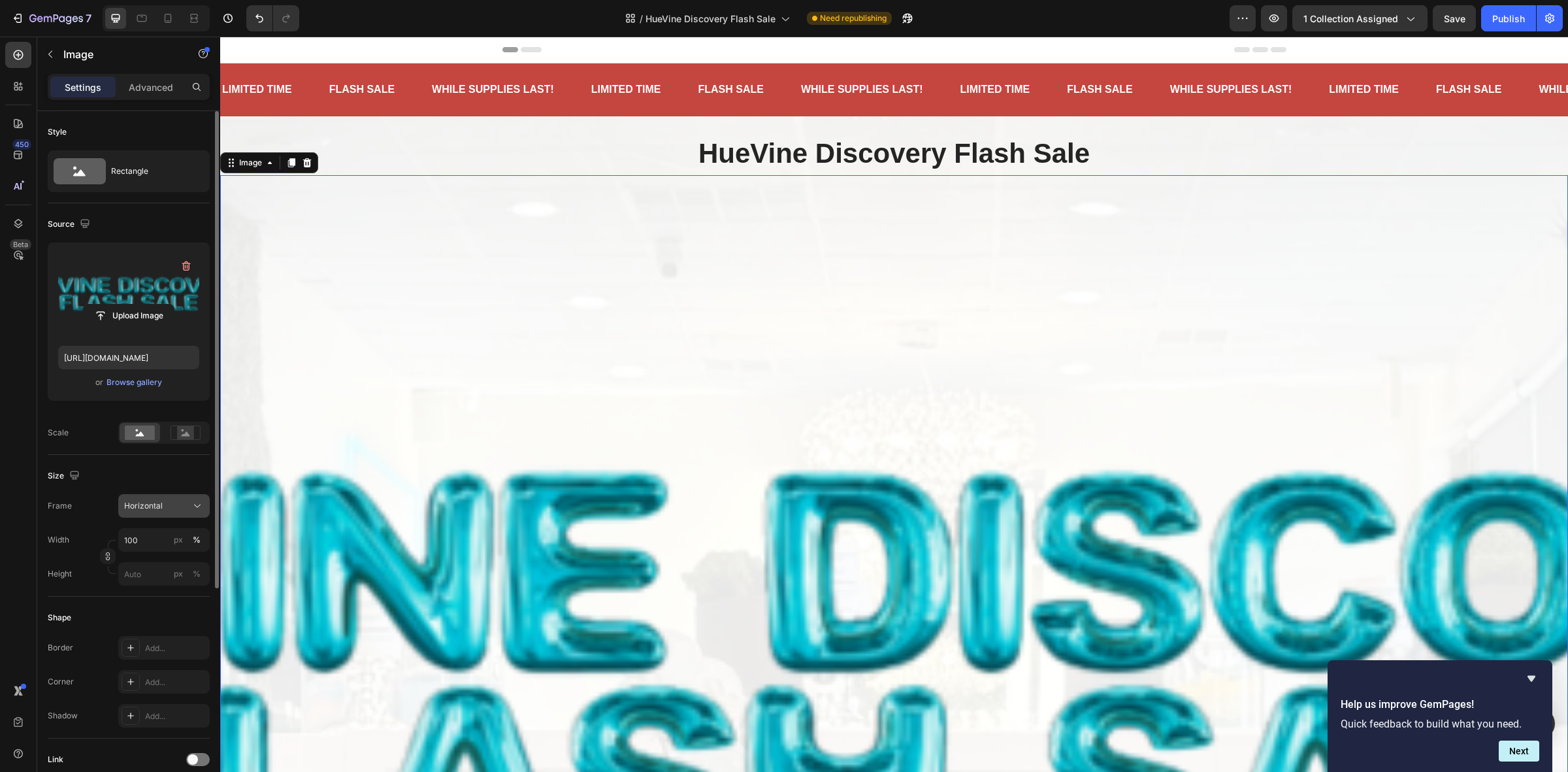
click at [167, 510] on div "Horizontal" at bounding box center [156, 506] width 64 height 11
click at [172, 609] on div "Original" at bounding box center [161, 612] width 76 height 11
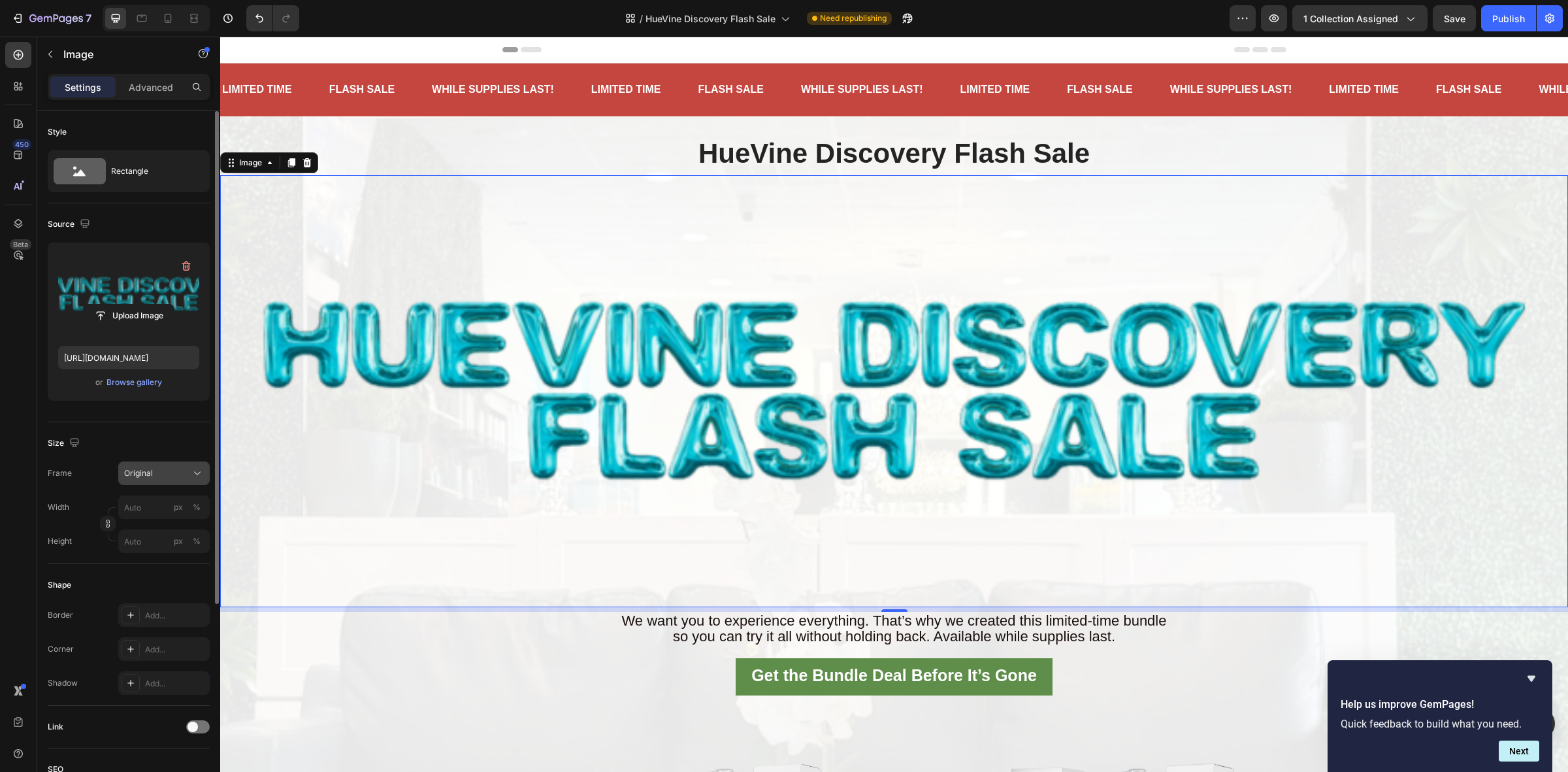
click at [165, 468] on div "Original" at bounding box center [156, 473] width 64 height 11
click at [162, 422] on div "Size Frame Original Width px % Height px %" at bounding box center [128, 493] width 162 height 142
click at [977, 152] on span "HueVine Discovery Flash Sale" at bounding box center [894, 153] width 392 height 30
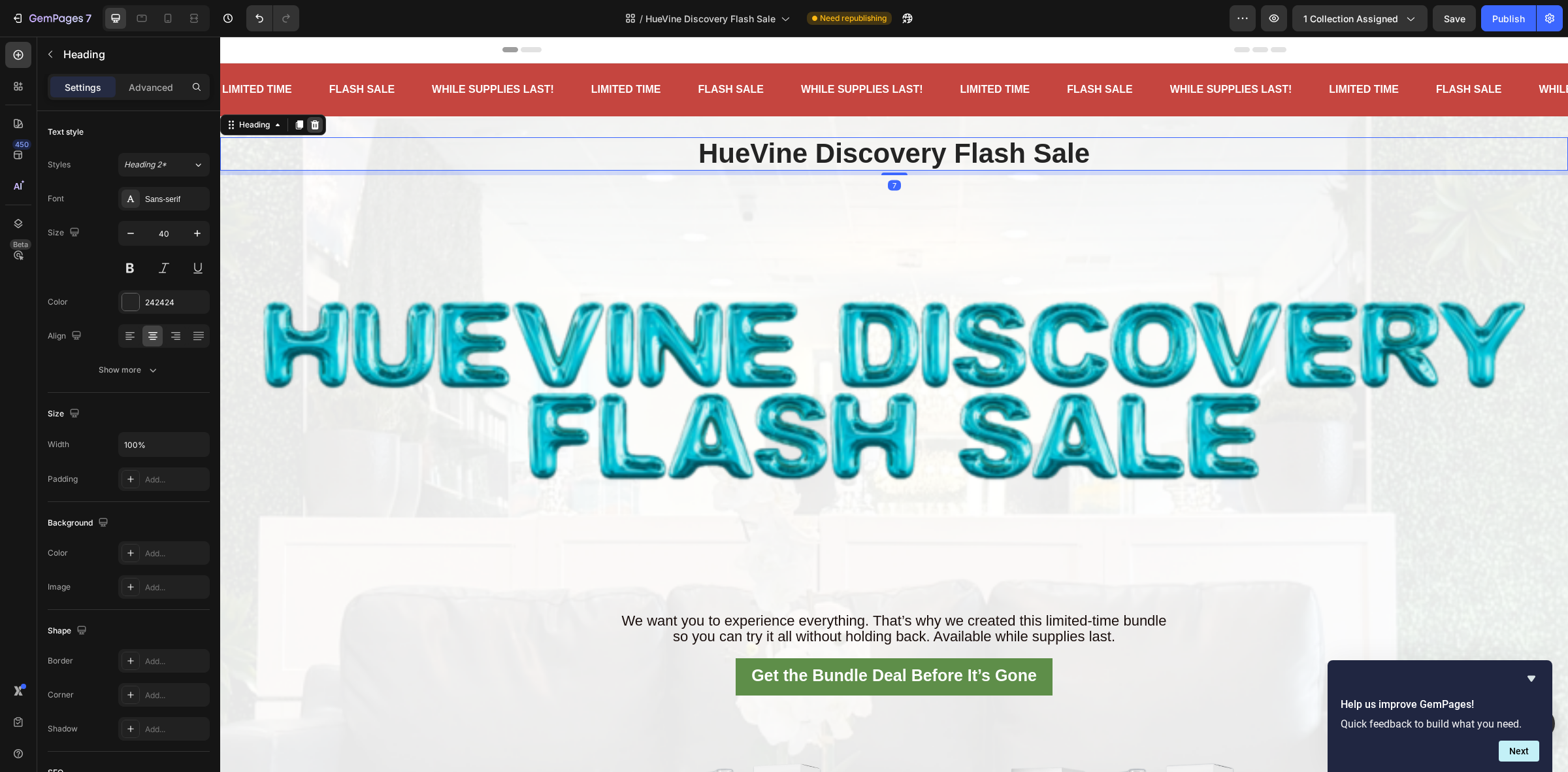
click at [315, 120] on icon at bounding box center [314, 125] width 11 height 11
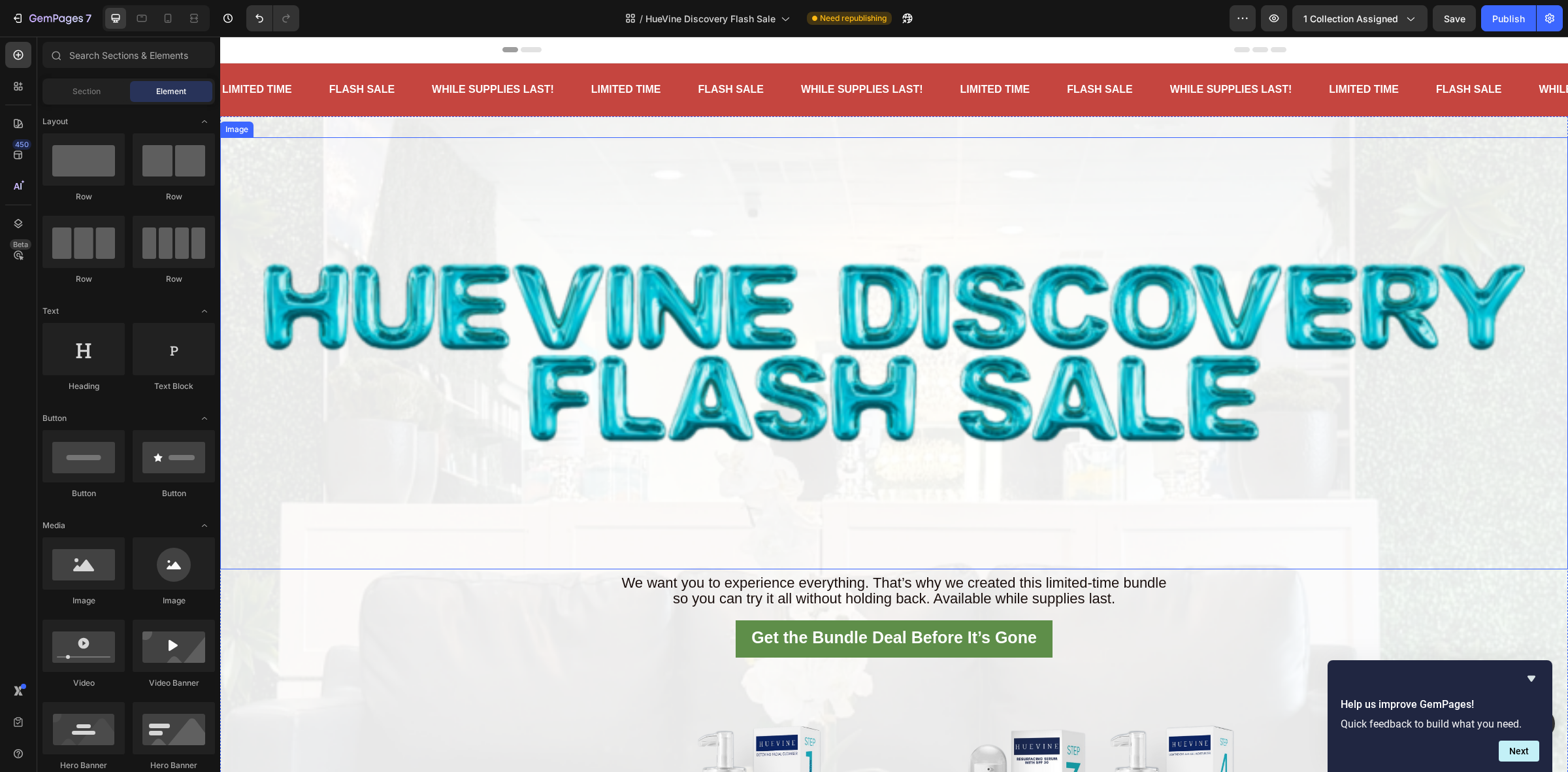
click at [779, 379] on img at bounding box center [893, 353] width 1347 height 432
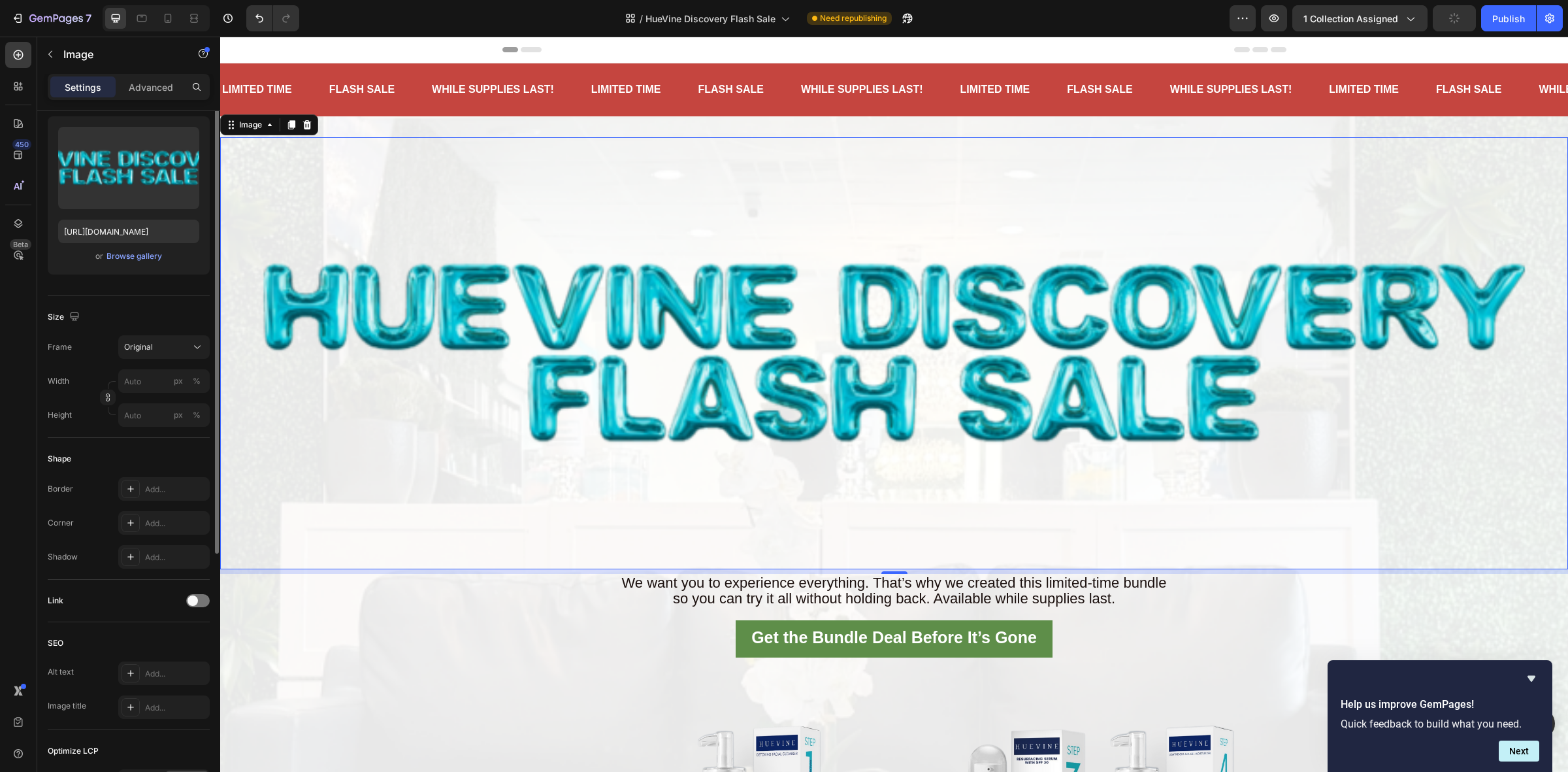
scroll to position [44, 0]
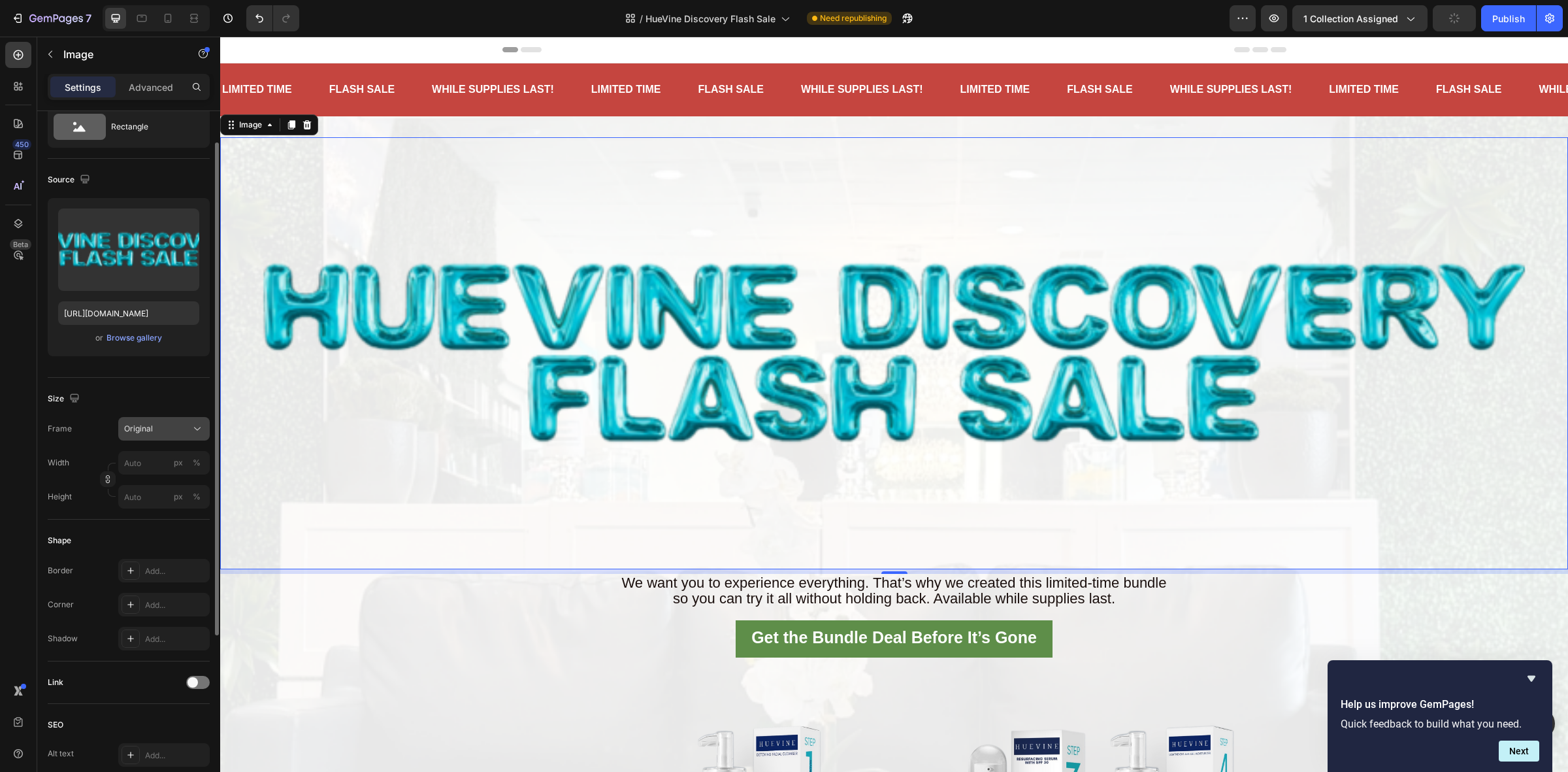
click at [187, 417] on button "Original" at bounding box center [163, 429] width 91 height 24
click at [126, 555] on span "Custom" at bounding box center [137, 558] width 29 height 11
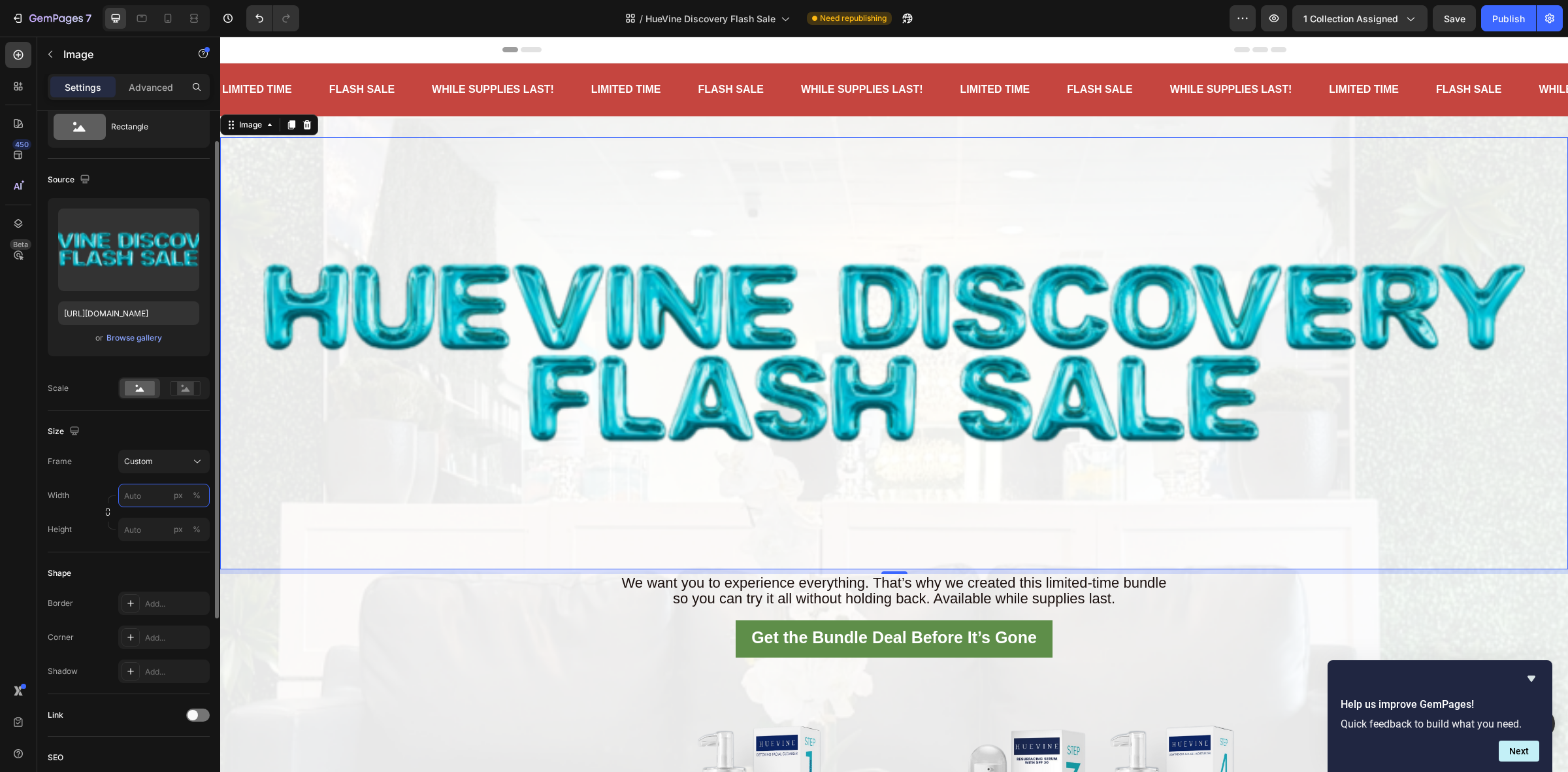
click at [158, 500] on input "px %" at bounding box center [163, 495] width 91 height 24
click at [183, 526] on span "100%" at bounding box center [188, 526] width 21 height 11
type input "100"
click at [152, 523] on input "px %" at bounding box center [163, 529] width 91 height 24
click at [161, 557] on p "Full 100%" at bounding box center [161, 561] width 76 height 11
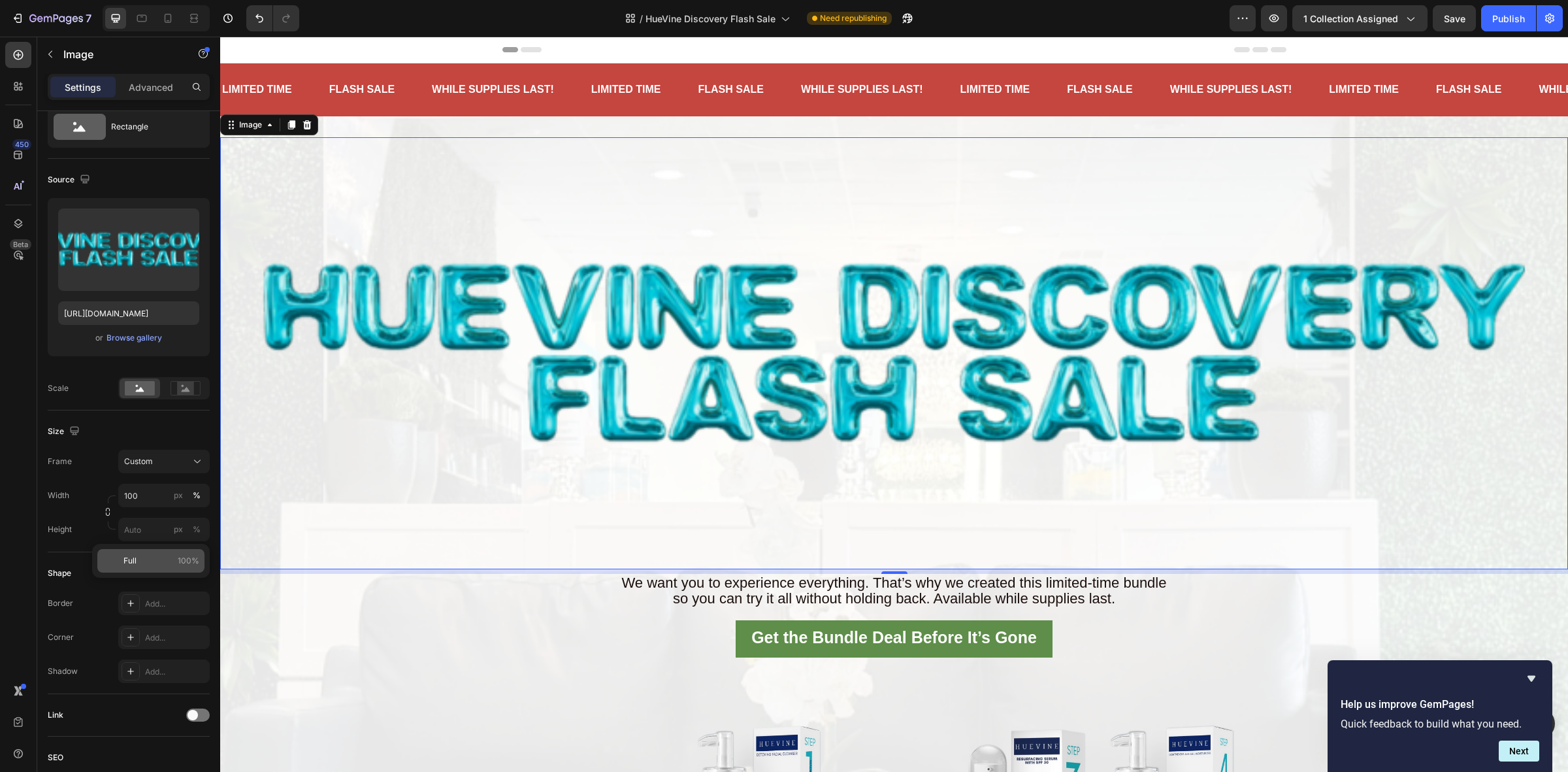
type input "100"
click at [161, 498] on input "100" at bounding box center [163, 495] width 91 height 24
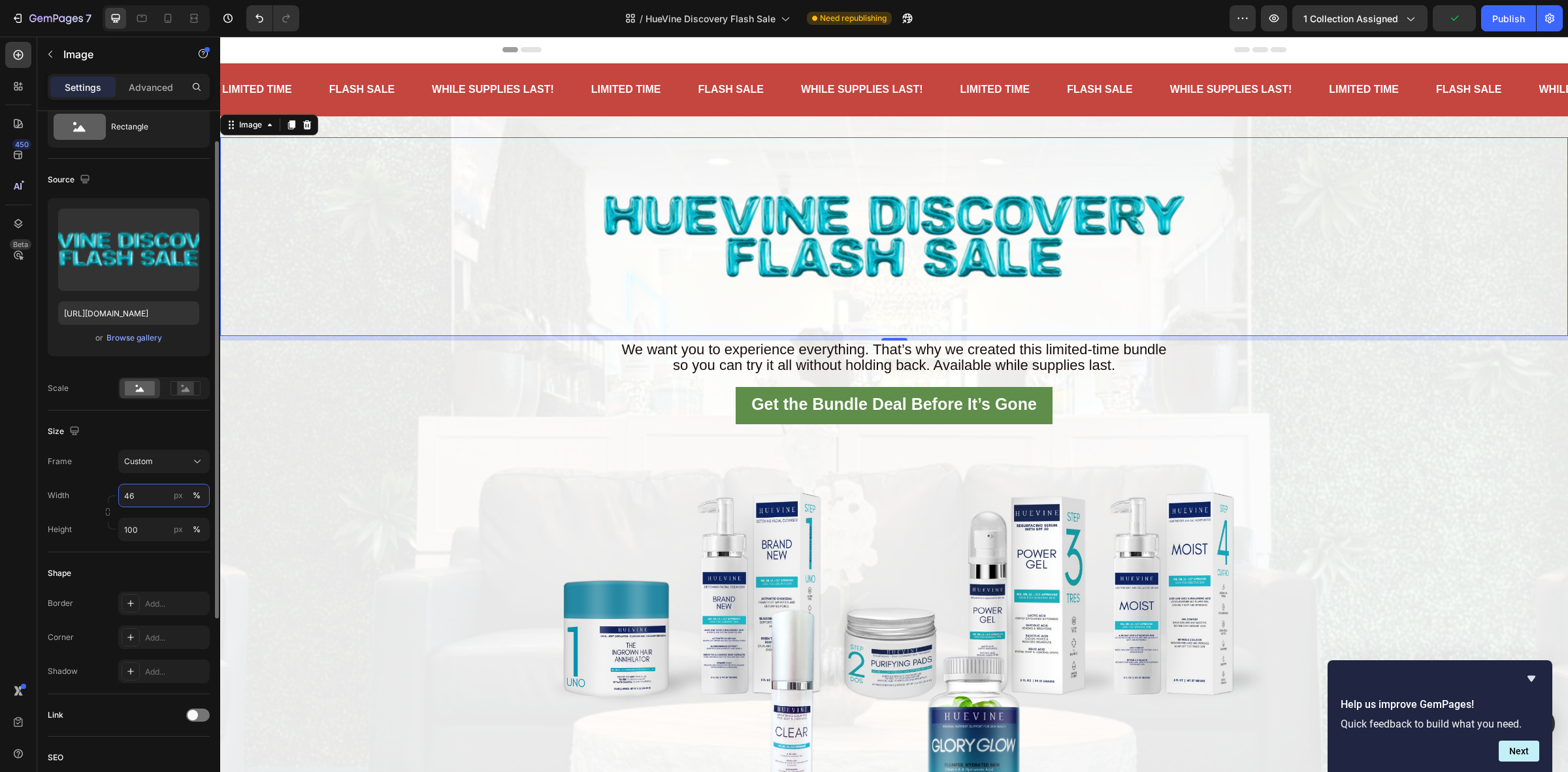
type input "47"
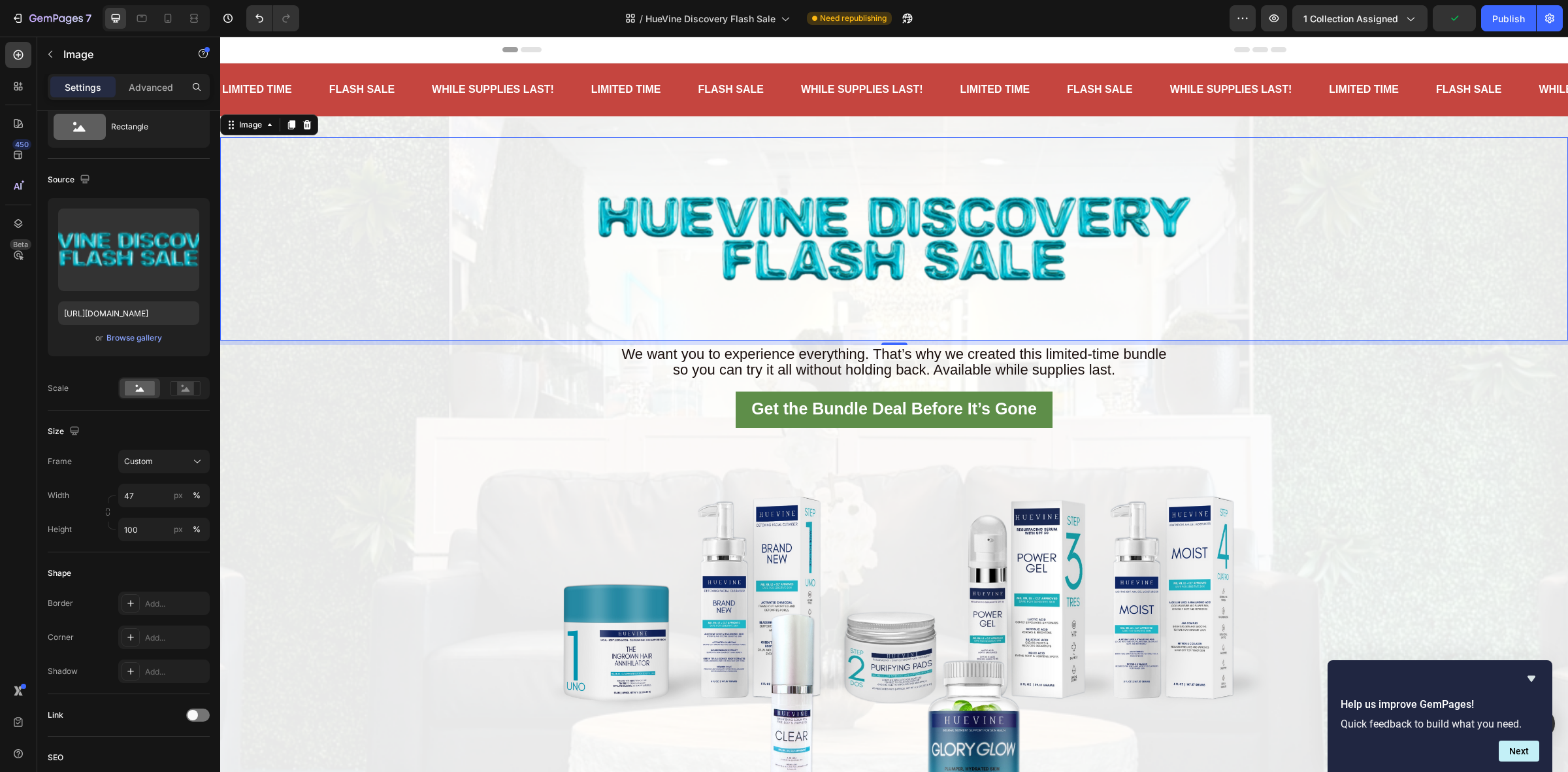
click at [428, 277] on div at bounding box center [893, 238] width 1347 height 203
click at [462, 449] on div "Image 7 We want you to experience everything. That’s why we created this limite…" at bounding box center [893, 522] width 1347 height 770
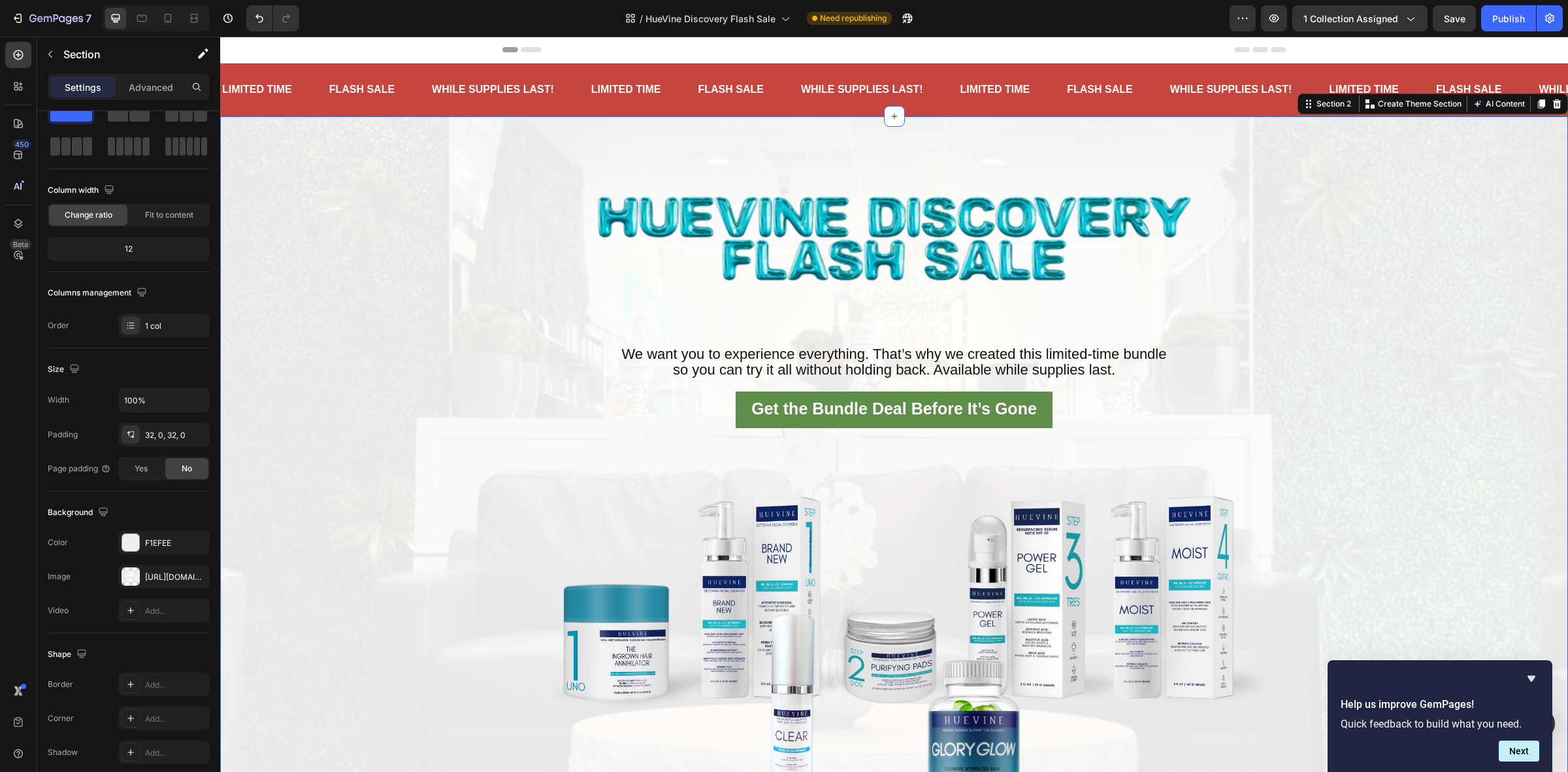
scroll to position [0, 0]
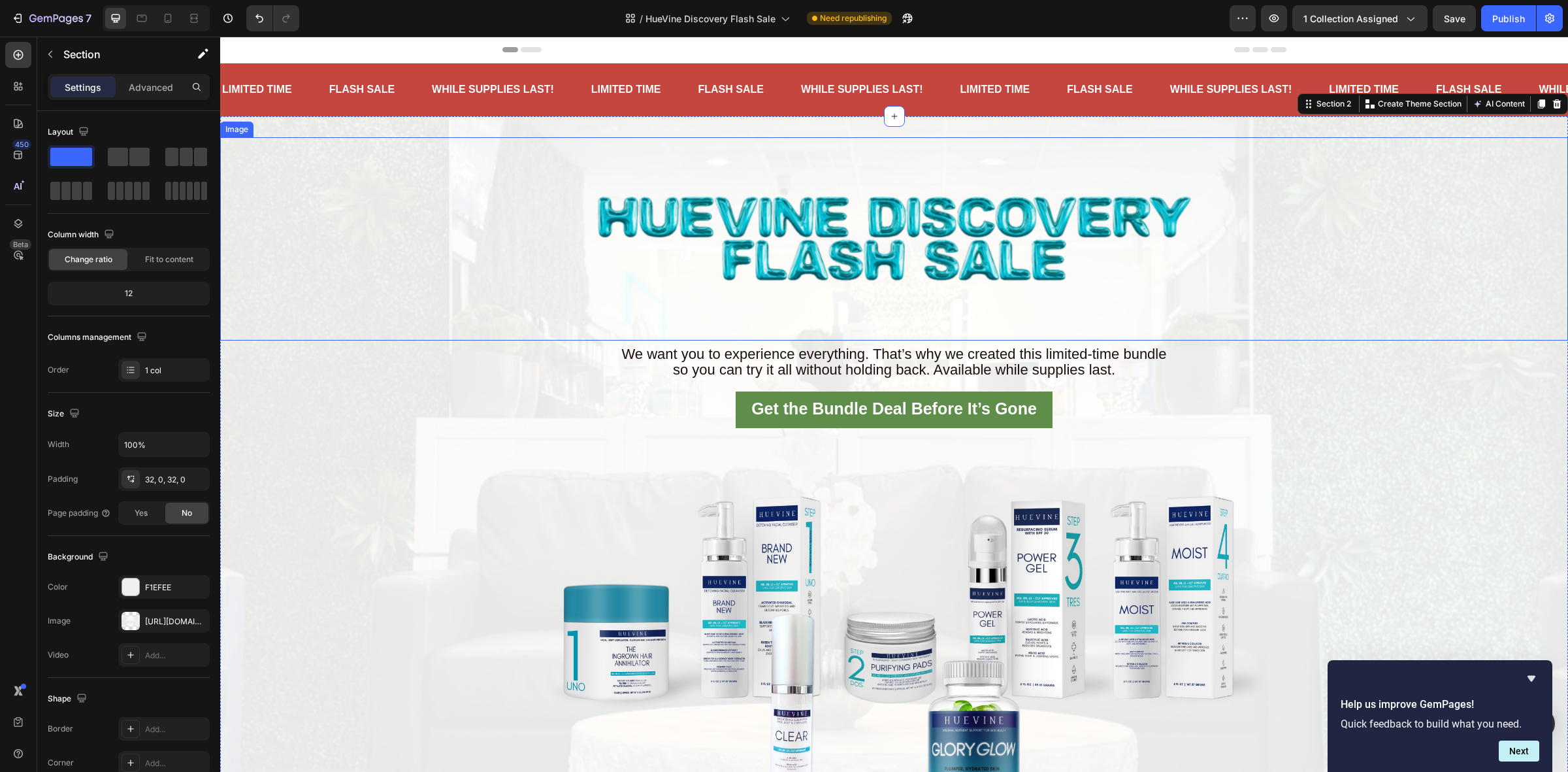
click at [766, 259] on img at bounding box center [894, 238] width 634 height 203
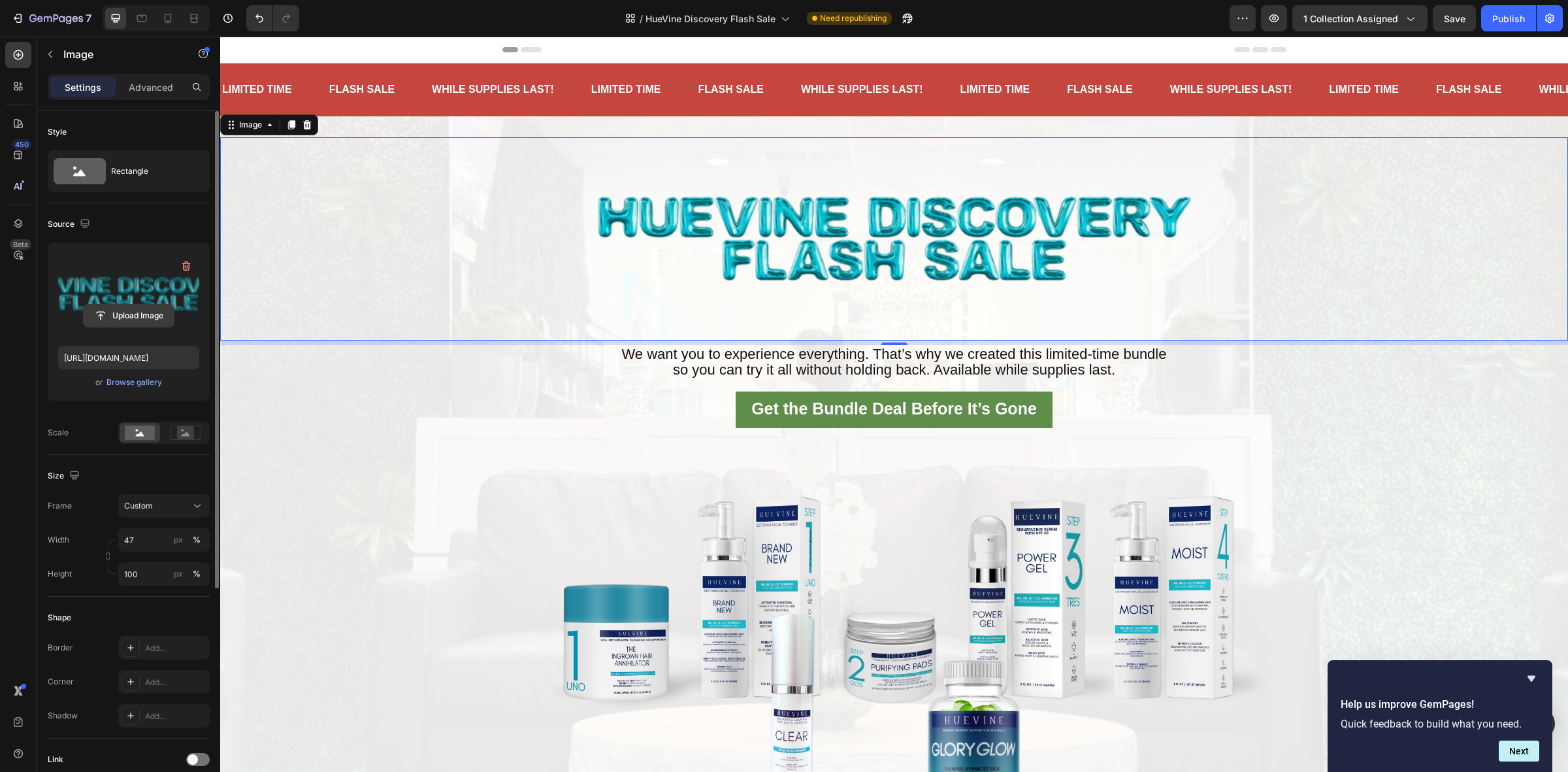
click at [126, 318] on input "file" at bounding box center [129, 315] width 90 height 22
type input "https://cdn.shopify.com/s/files/1/1357/9371/files/gempages_548745446370051303-7…"
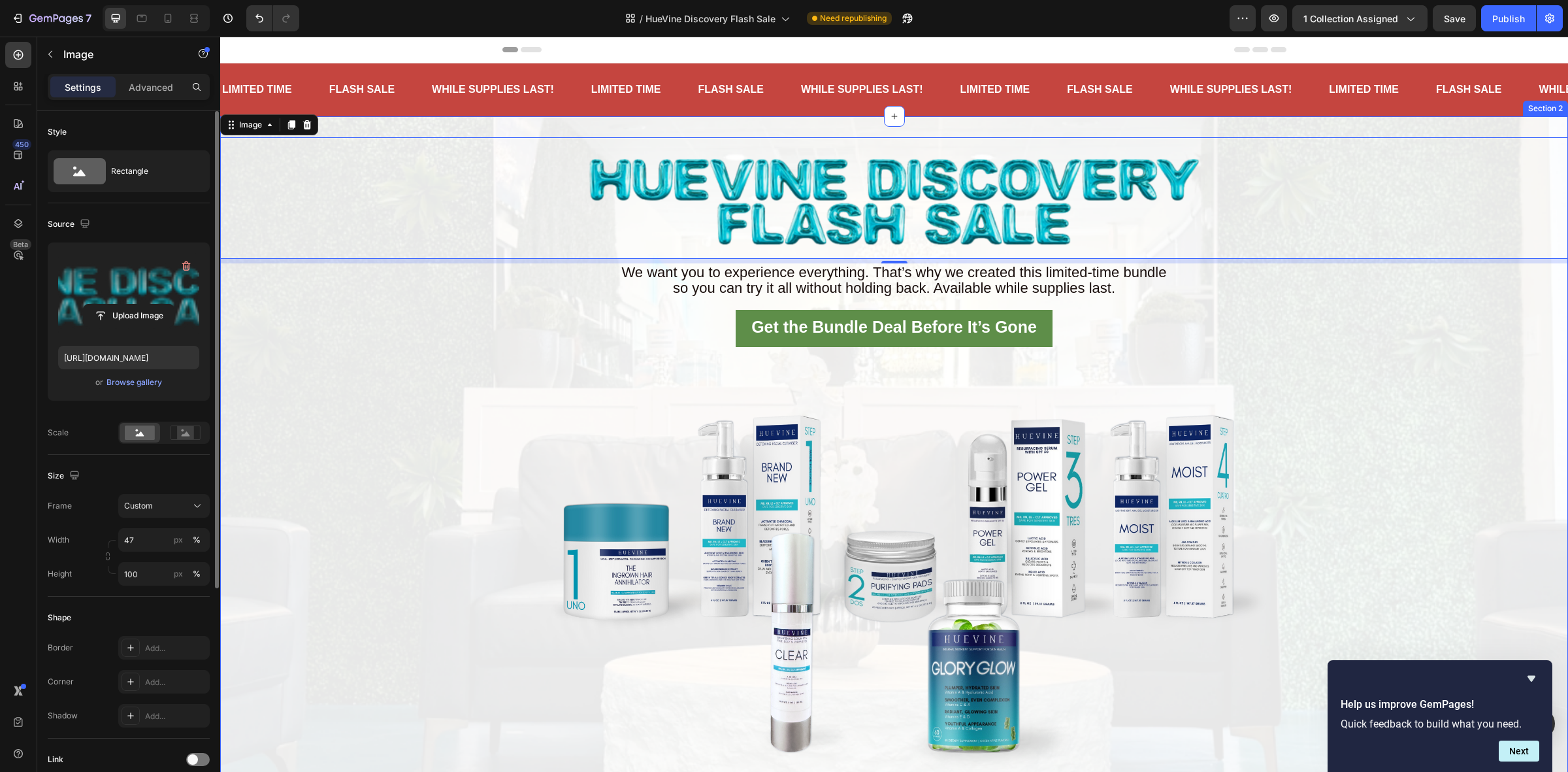
click at [449, 364] on div "Image 7 We want you to experience everything. That’s why we created this limite…" at bounding box center [893, 481] width 1347 height 689
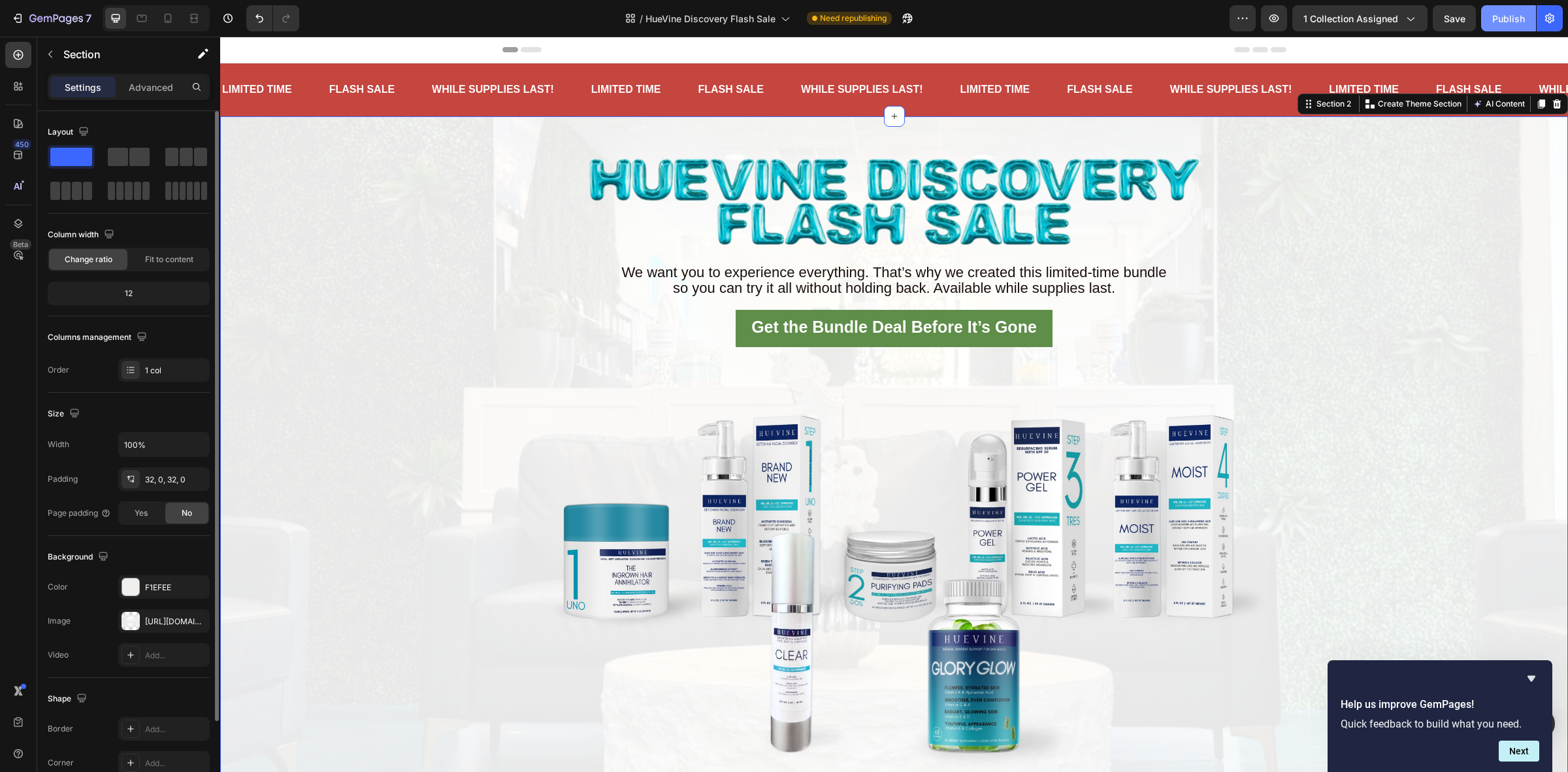
click at [1501, 18] on div "Publish" at bounding box center [1508, 18] width 33 height 14
click at [1029, 200] on img at bounding box center [894, 198] width 634 height 122
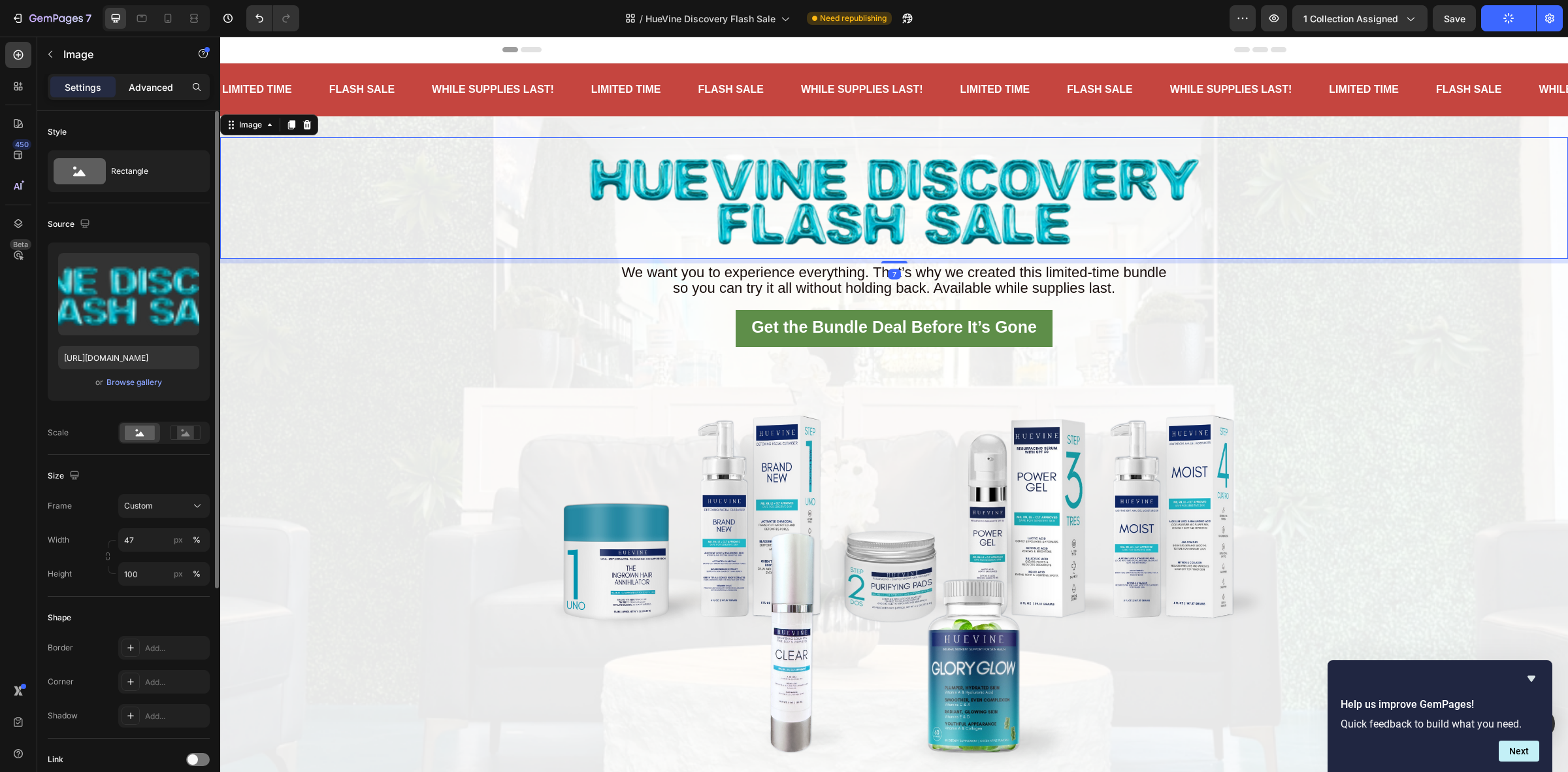
click at [148, 81] on p "Advanced" at bounding box center [151, 87] width 44 height 14
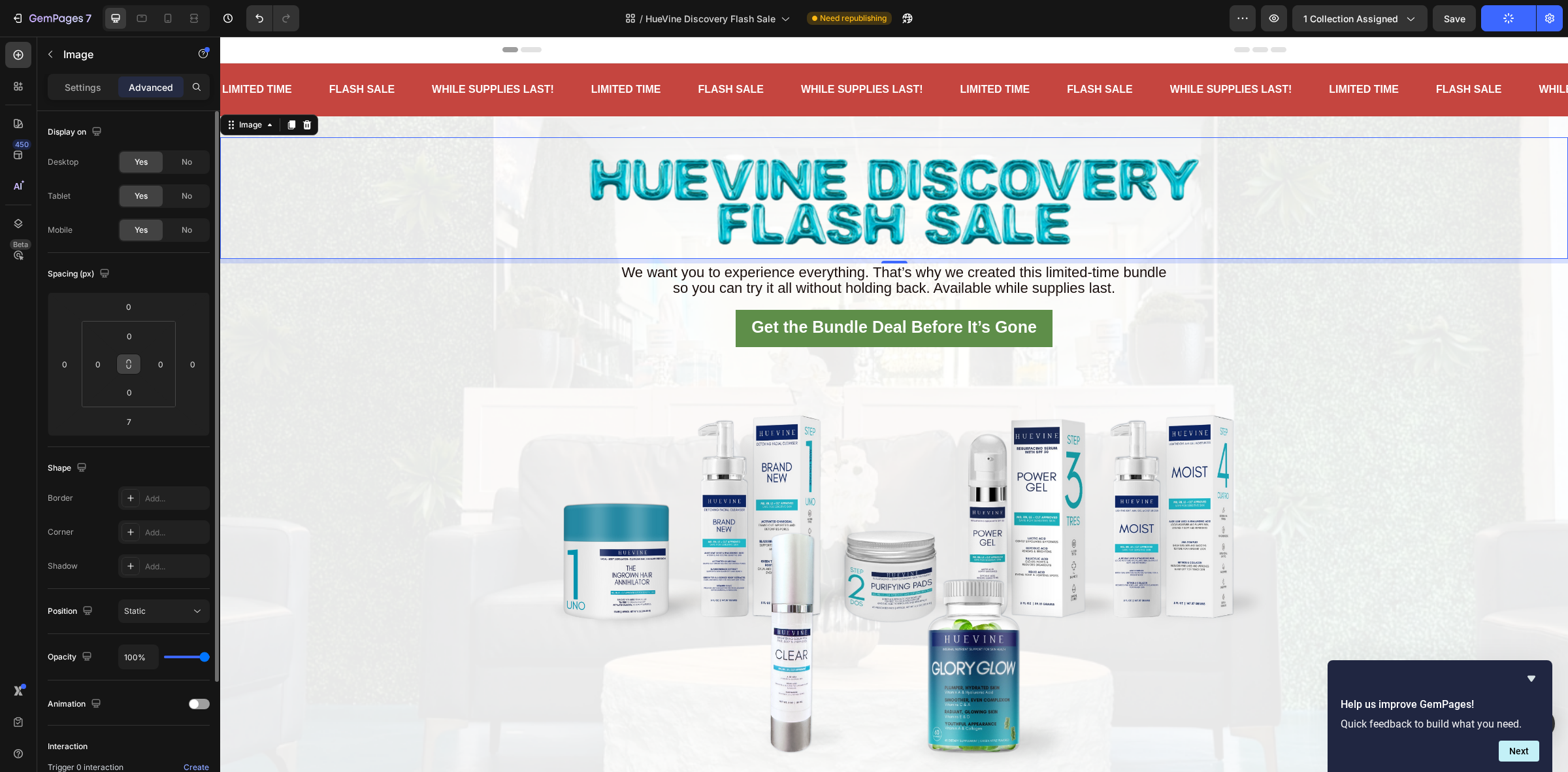
scroll to position [155, 0]
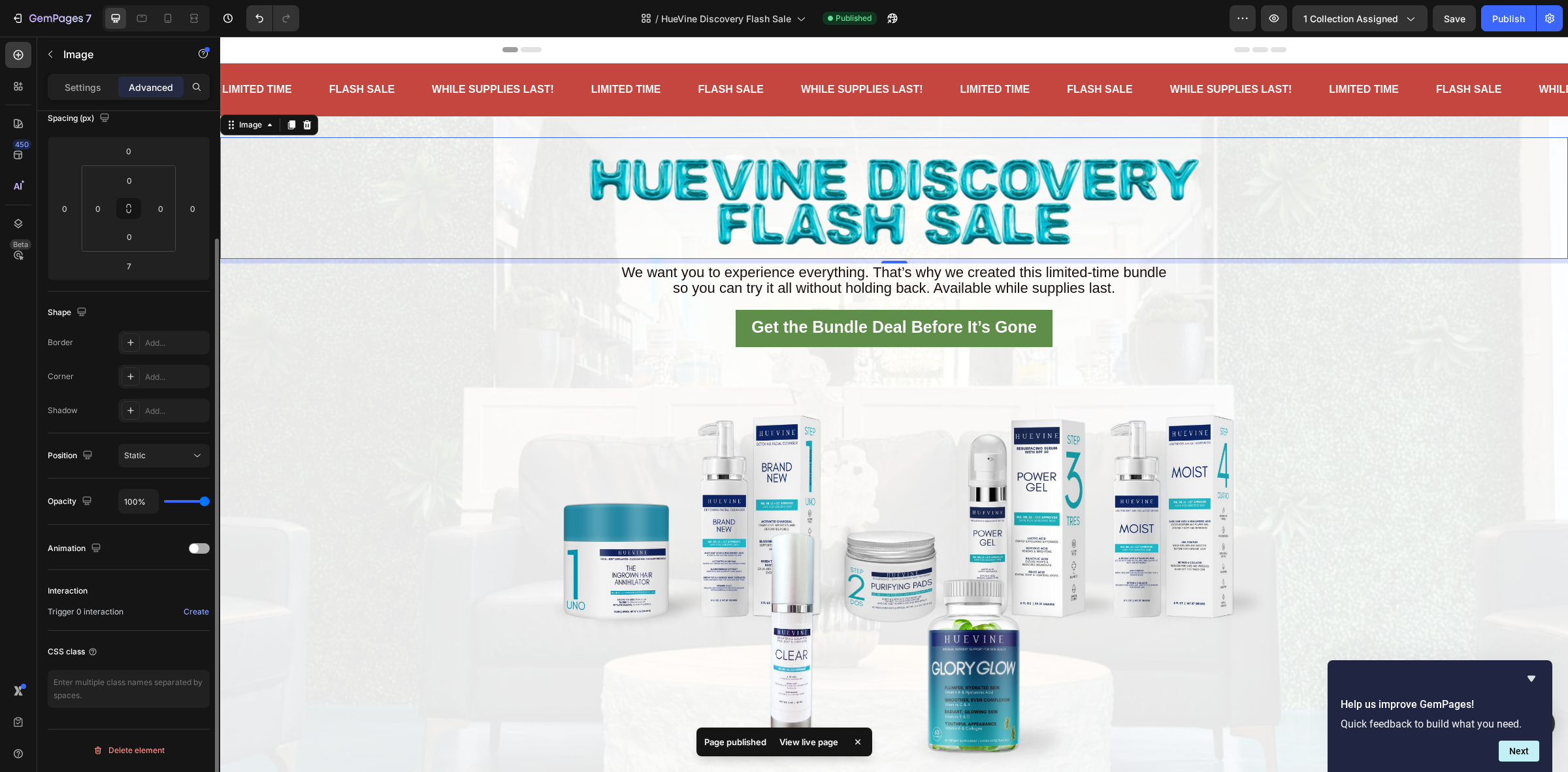
click at [195, 547] on span at bounding box center [194, 548] width 9 height 9
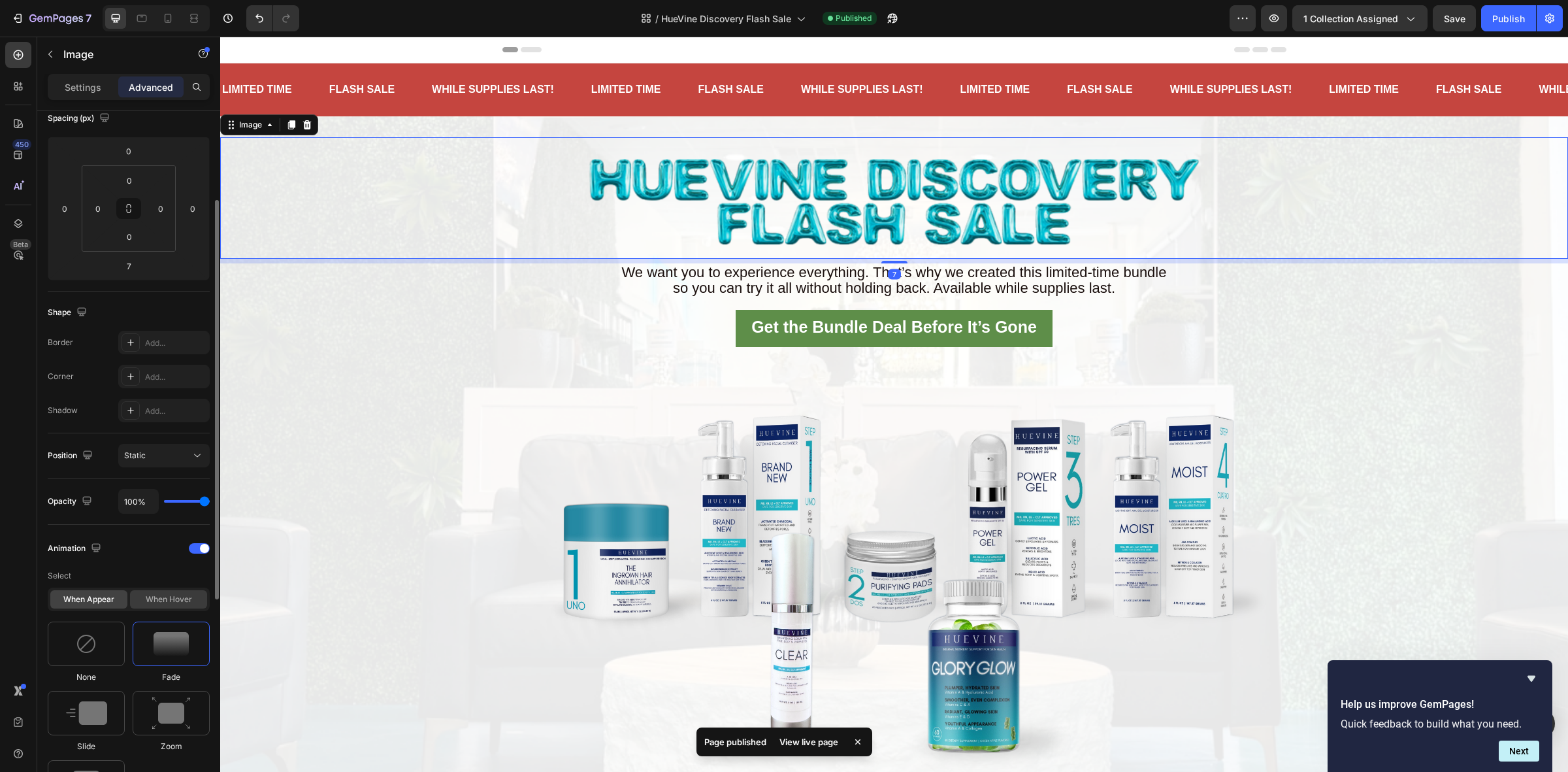
click at [173, 591] on div "When hover" at bounding box center [168, 599] width 77 height 18
click at [165, 662] on div at bounding box center [172, 644] width 77 height 44
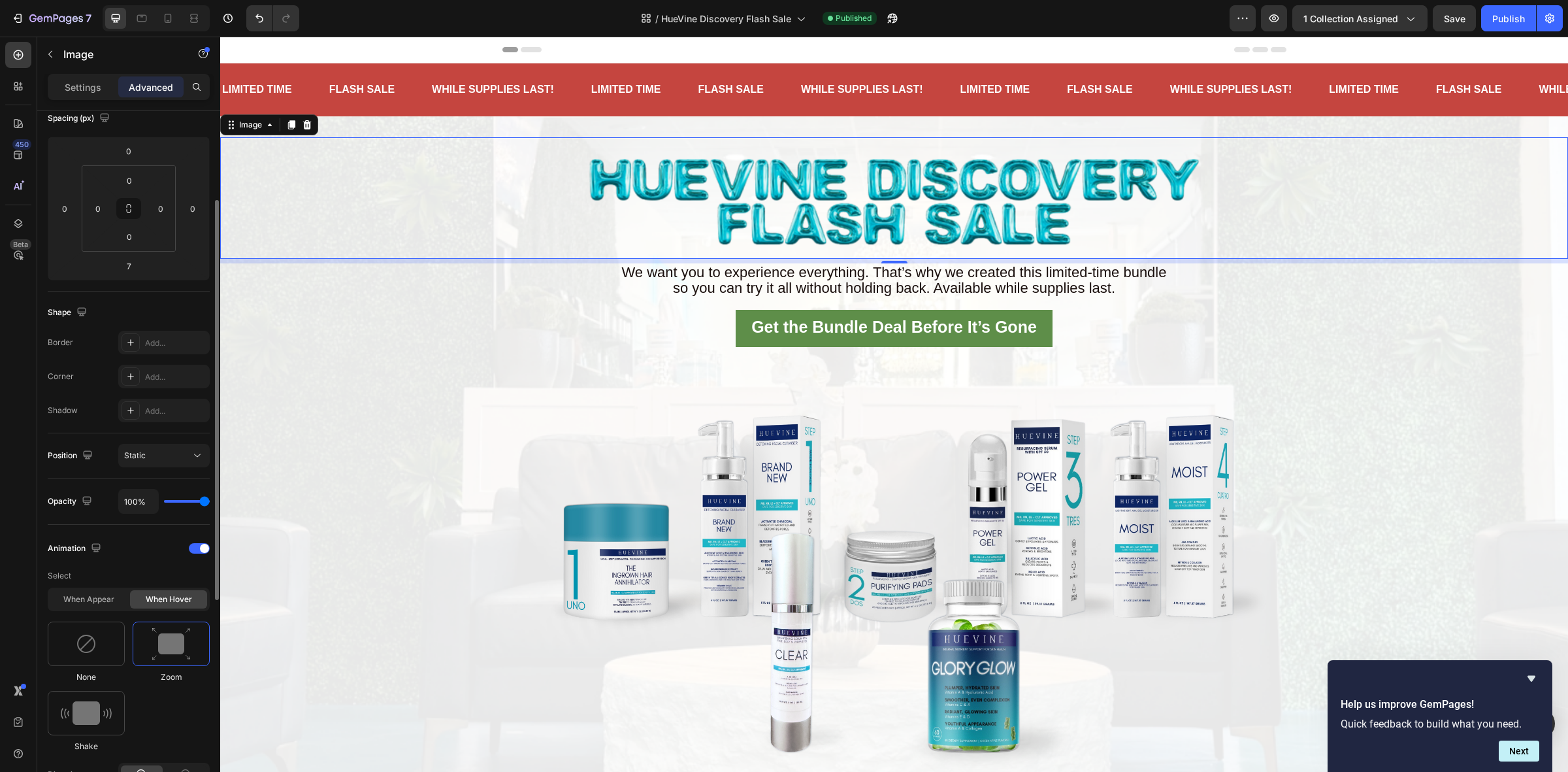
scroll to position [319, 0]
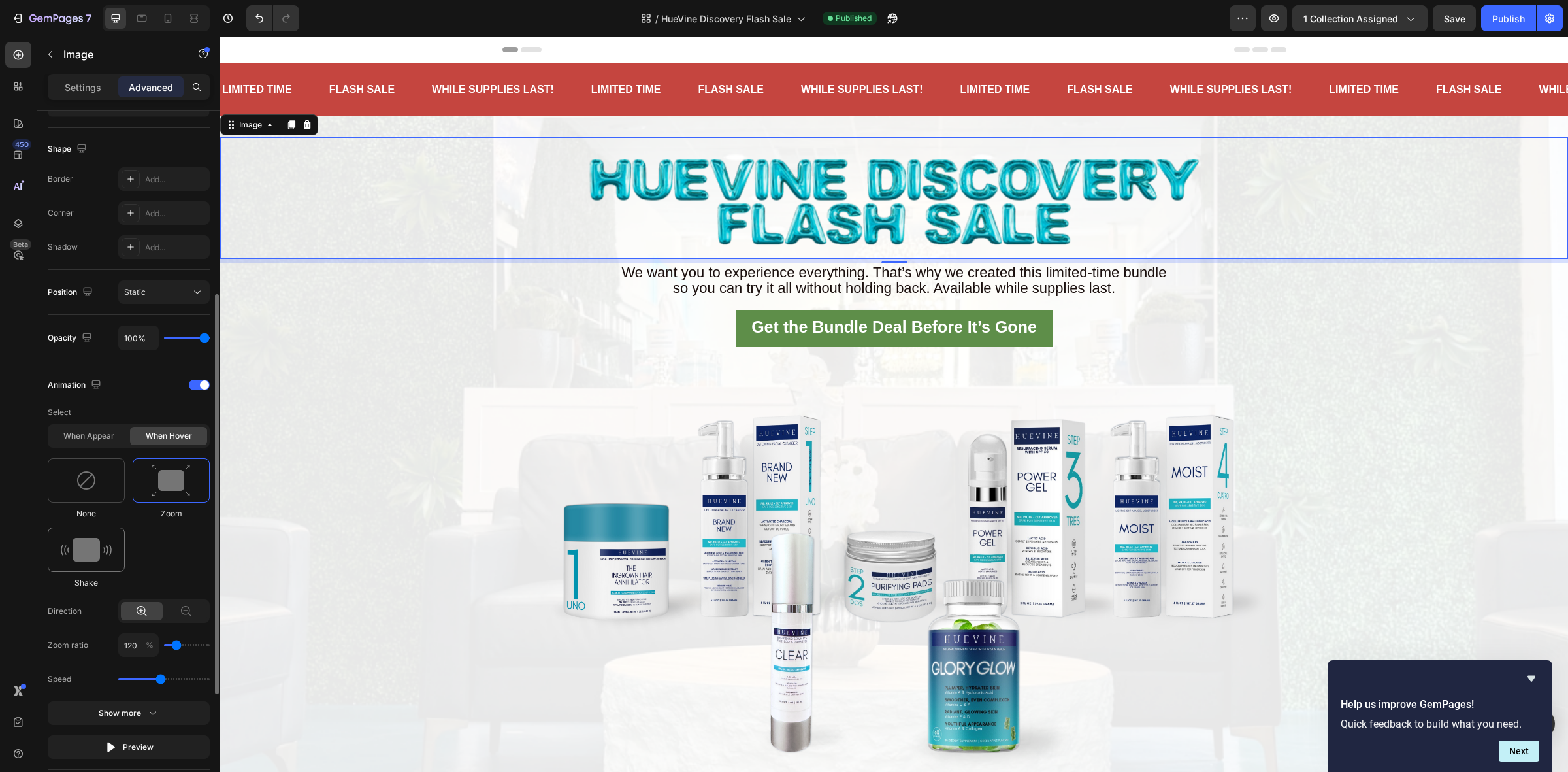
click at [96, 553] on img at bounding box center [86, 549] width 51 height 24
drag, startPoint x: 131, startPoint y: 646, endPoint x: 114, endPoint y: 645, distance: 17.0
click at [118, 645] on input "range" at bounding box center [163, 645] width 91 height 2
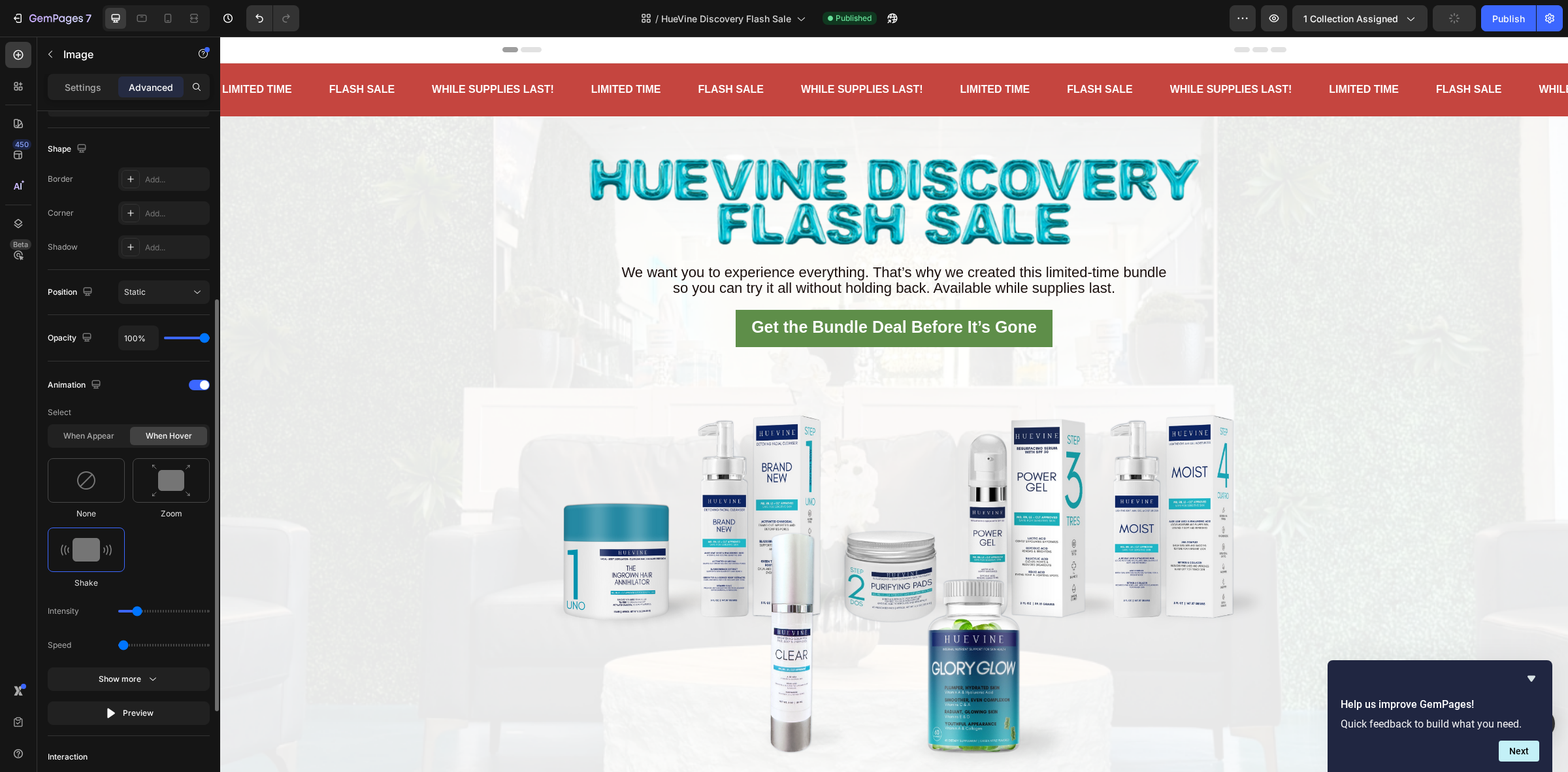
click at [92, 554] on img at bounding box center [86, 549] width 51 height 24
click at [172, 467] on img at bounding box center [172, 480] width 39 height 34
type input "1.7"
click at [184, 613] on icon at bounding box center [186, 611] width 13 height 13
type input "80"
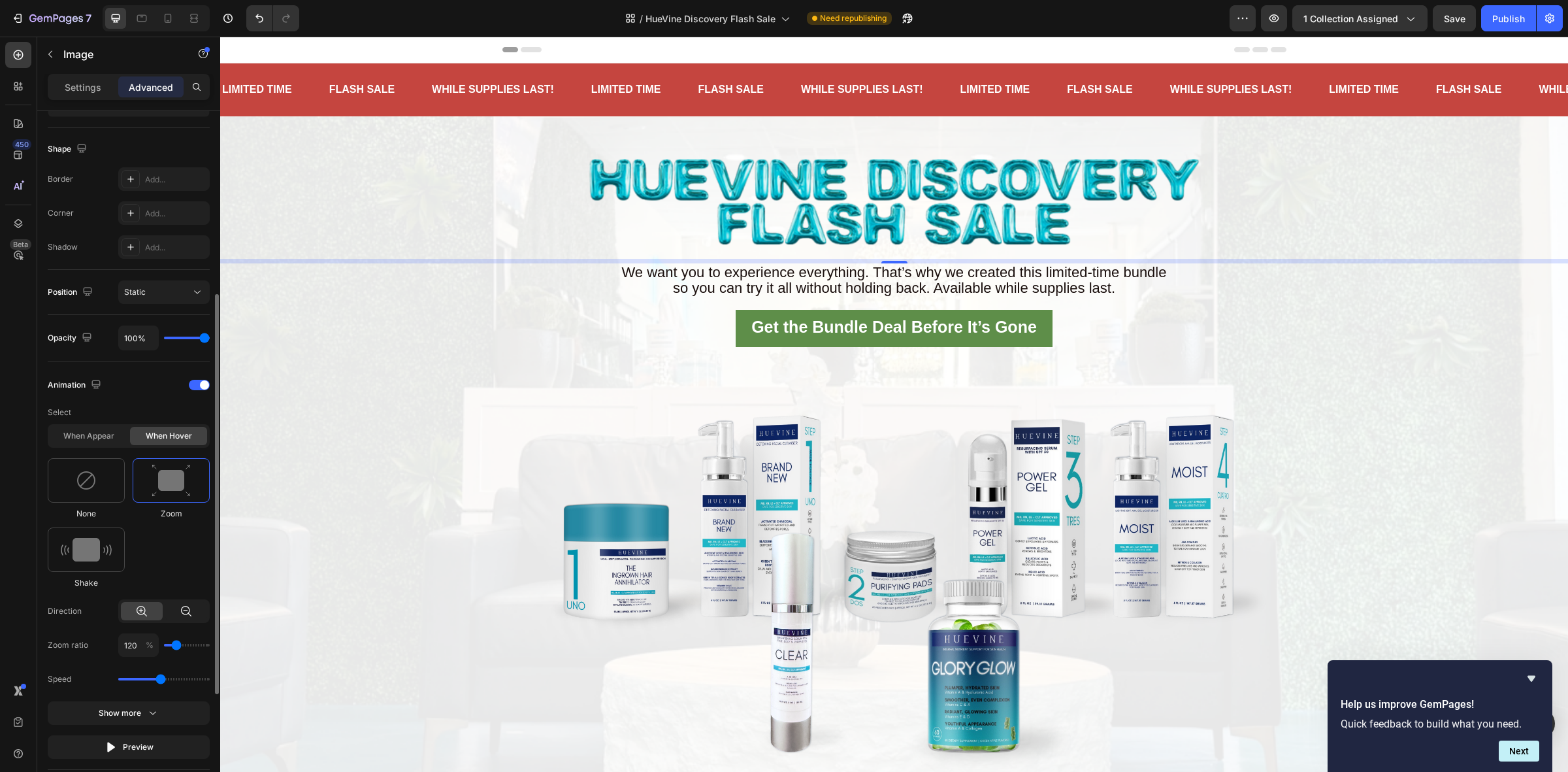
type input "80"
click at [147, 605] on icon at bounding box center [142, 611] width 13 height 13
type input "120"
drag, startPoint x: 158, startPoint y: 677, endPoint x: 128, endPoint y: 678, distance: 30.0
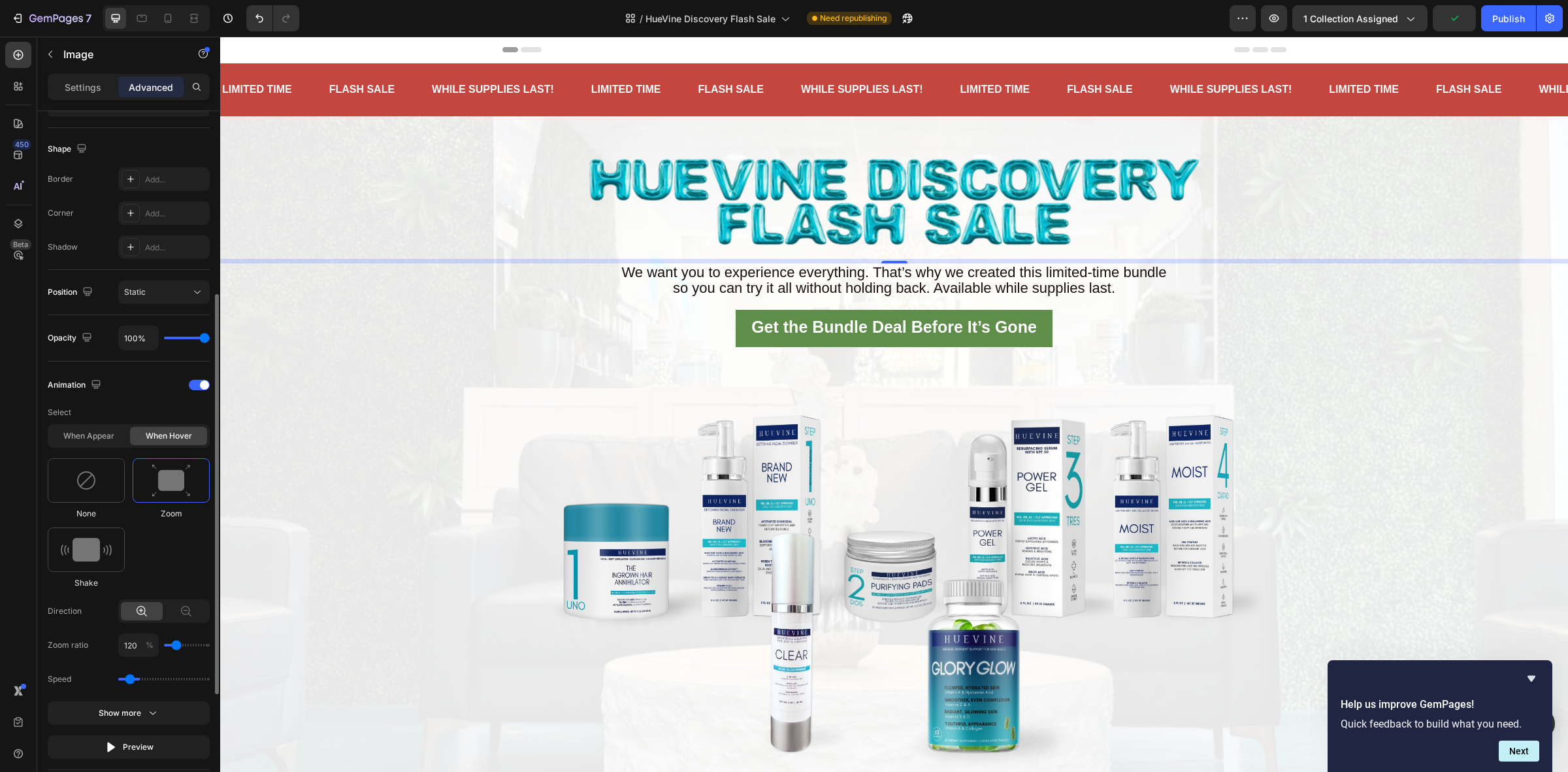
click at [128, 678] on input "range" at bounding box center [163, 678] width 91 height 2
click at [135, 678] on input "range" at bounding box center [163, 678] width 91 height 2
click at [141, 712] on div "Show more" at bounding box center [129, 713] width 61 height 13
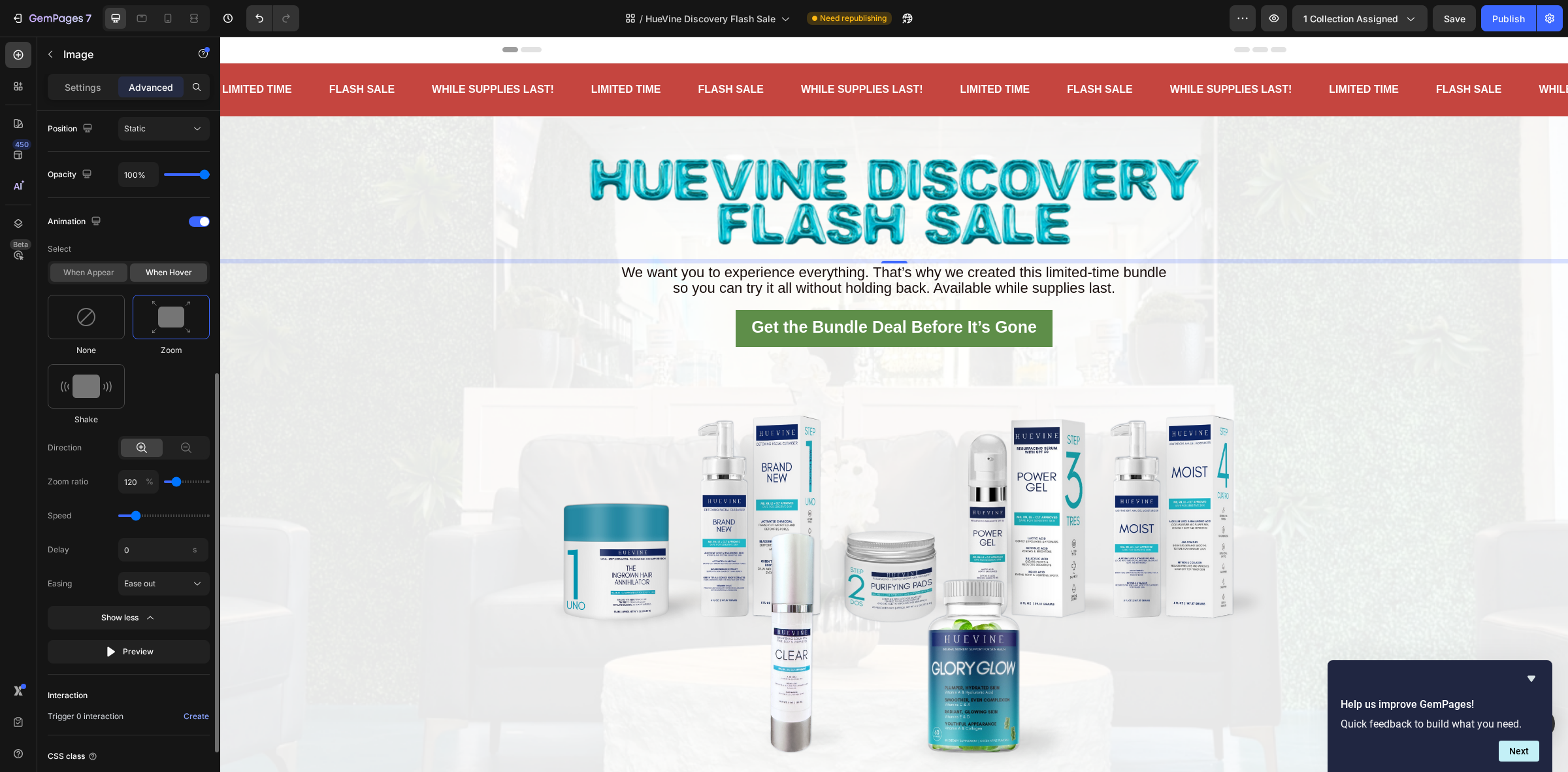
click at [103, 272] on div "When appear" at bounding box center [89, 273] width 77 height 18
type input "1.7"
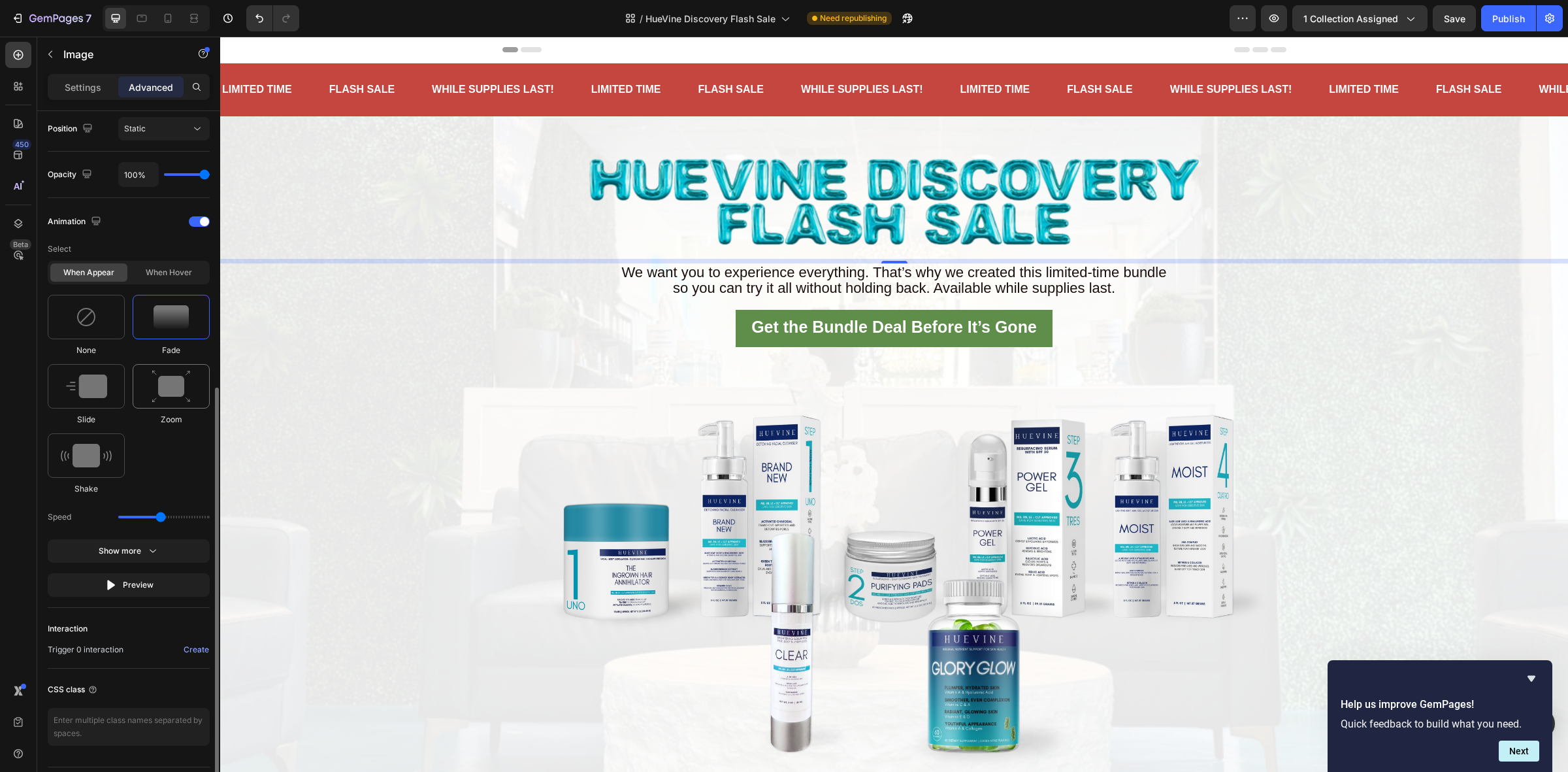
click at [171, 381] on img at bounding box center [172, 386] width 39 height 34
click at [162, 378] on img at bounding box center [172, 386] width 39 height 34
type input "90"
type input "100"
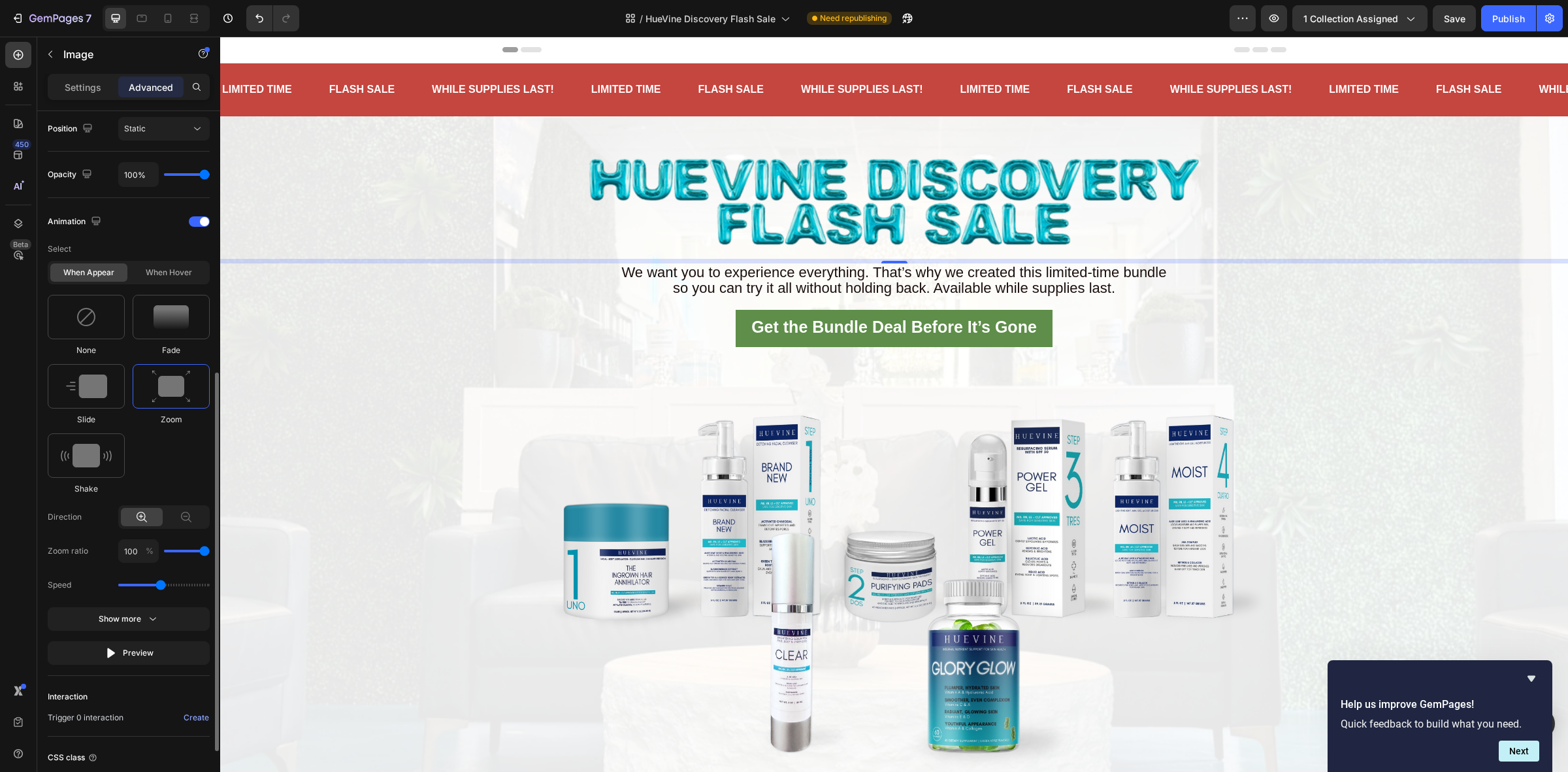
drag, startPoint x: 195, startPoint y: 551, endPoint x: 203, endPoint y: 551, distance: 8.0
type input "100"
click at [203, 551] on input "range" at bounding box center [187, 550] width 46 height 2
type input "90"
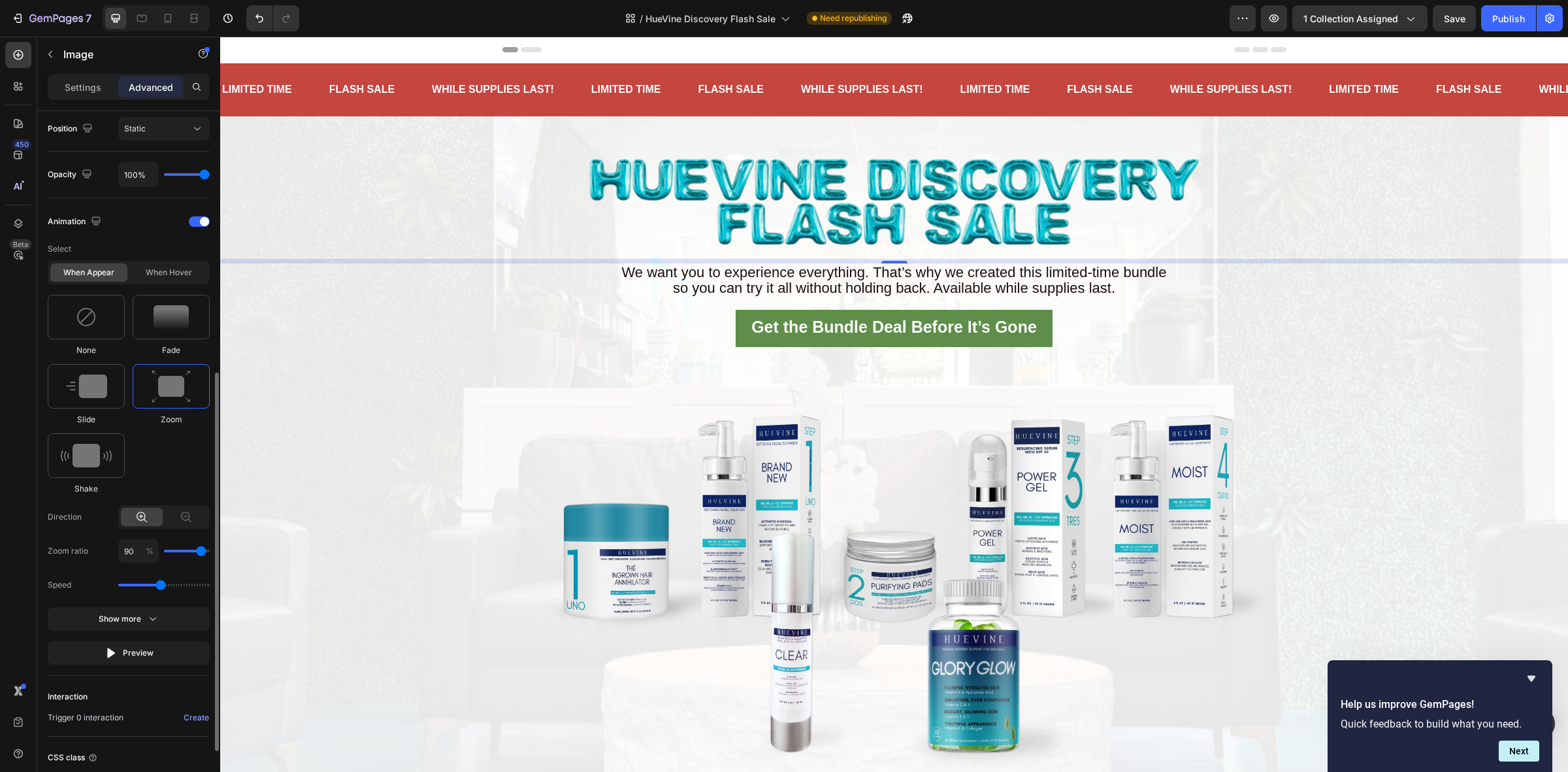
type input "80"
click at [197, 551] on input "range" at bounding box center [187, 550] width 46 height 2
type input "70"
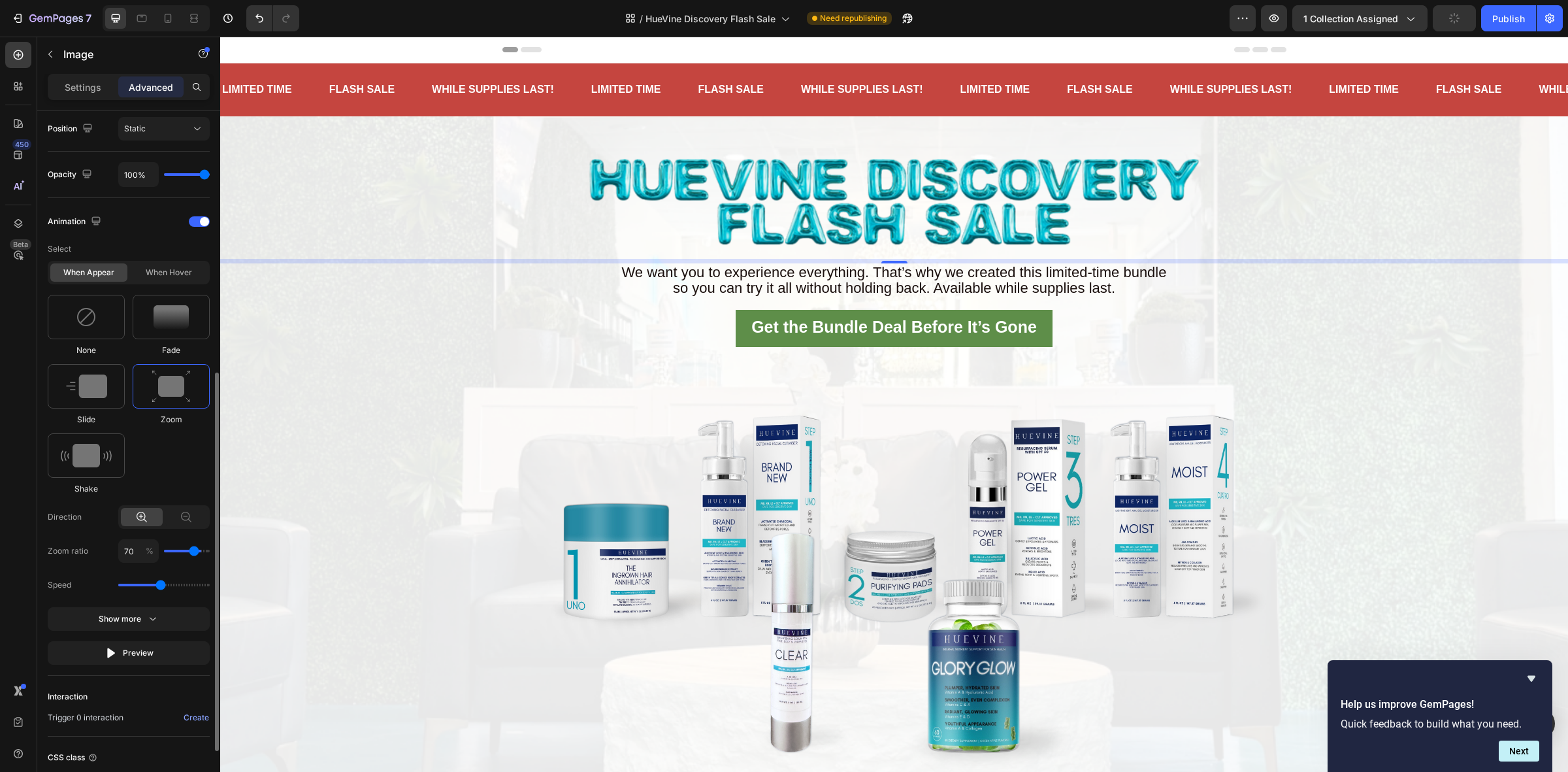
type input "60"
type input "50"
type input "40"
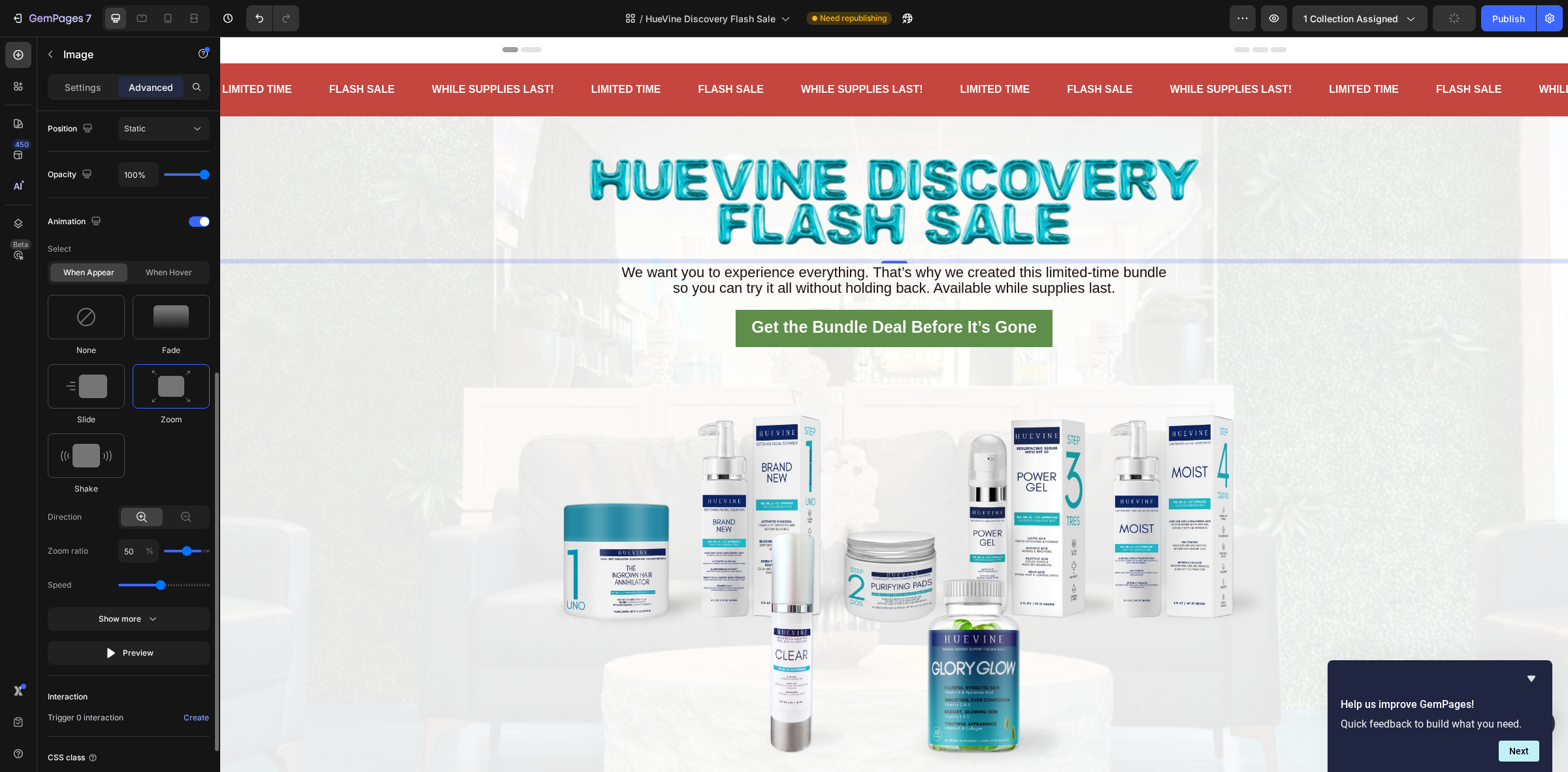
type input "40"
type input "30"
drag, startPoint x: 197, startPoint y: 551, endPoint x: 178, endPoint y: 550, distance: 19.0
type input "30"
click at [178, 550] on input "range" at bounding box center [187, 550] width 46 height 2
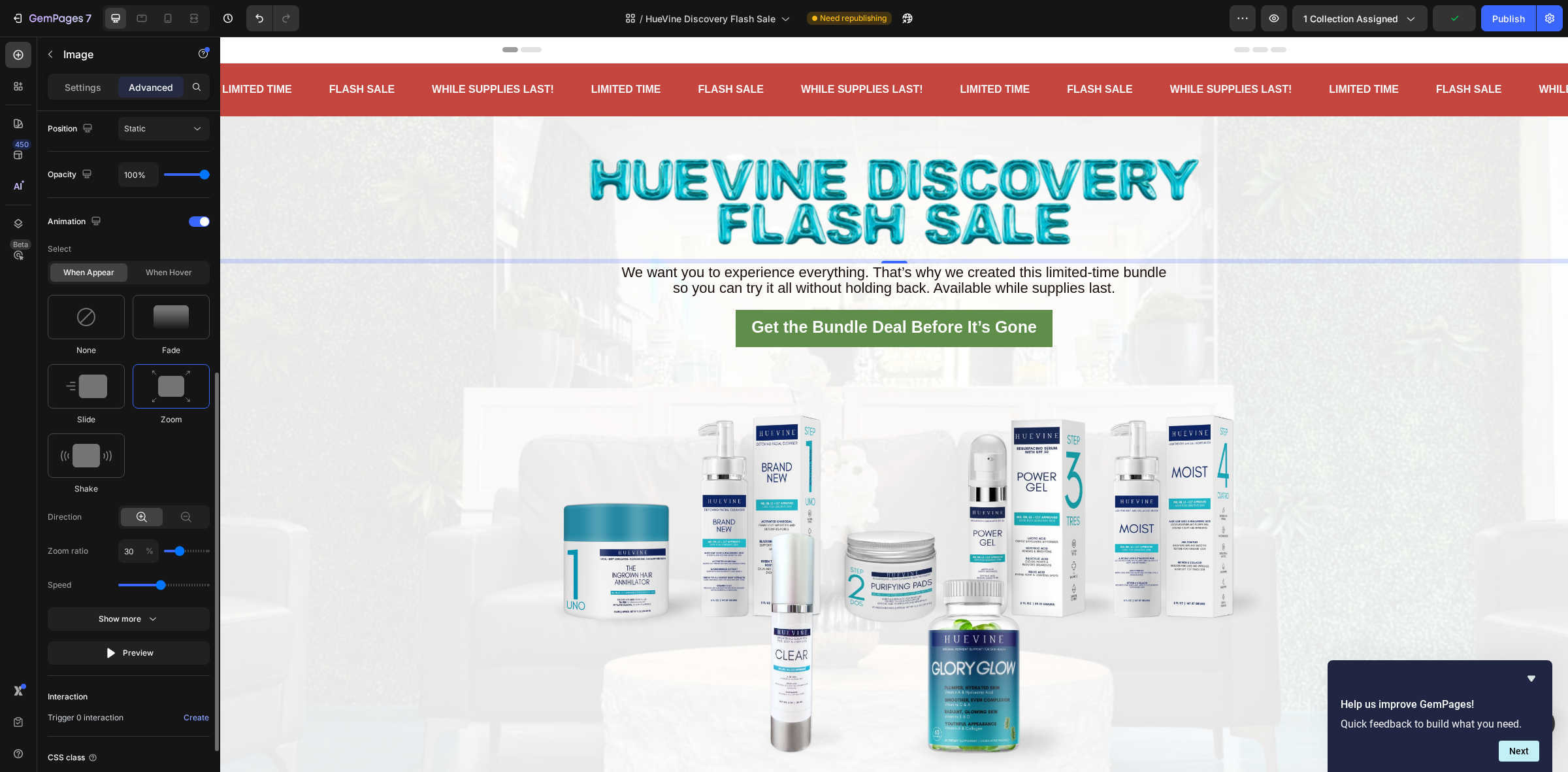
type input "40"
type input "50"
type input "60"
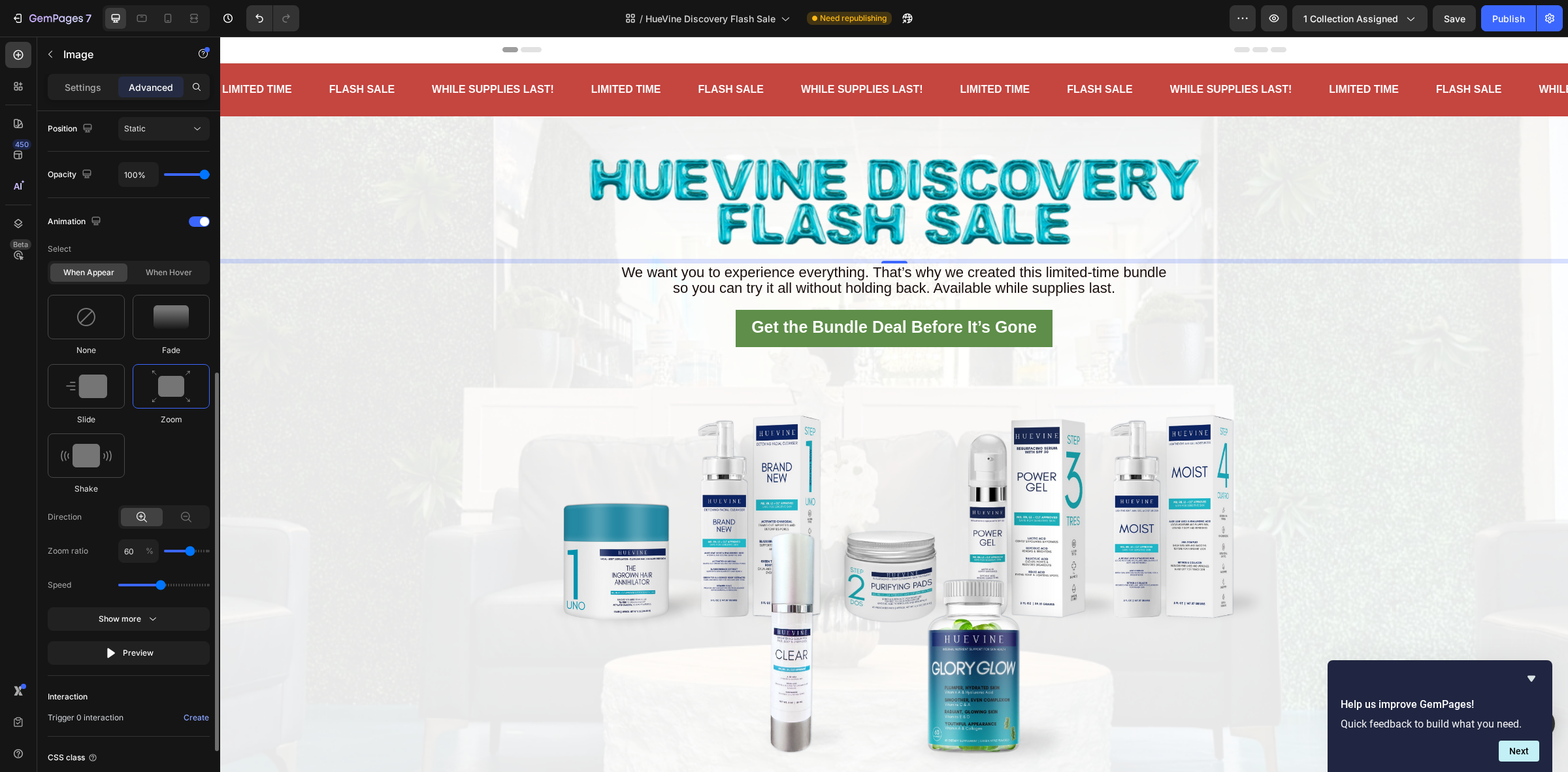
drag, startPoint x: 178, startPoint y: 550, endPoint x: 188, endPoint y: 549, distance: 10.0
type input "60"
click at [188, 549] on input "range" at bounding box center [187, 550] width 46 height 2
drag, startPoint x: 158, startPoint y: 582, endPoint x: 151, endPoint y: 582, distance: 7.0
type input "1.3"
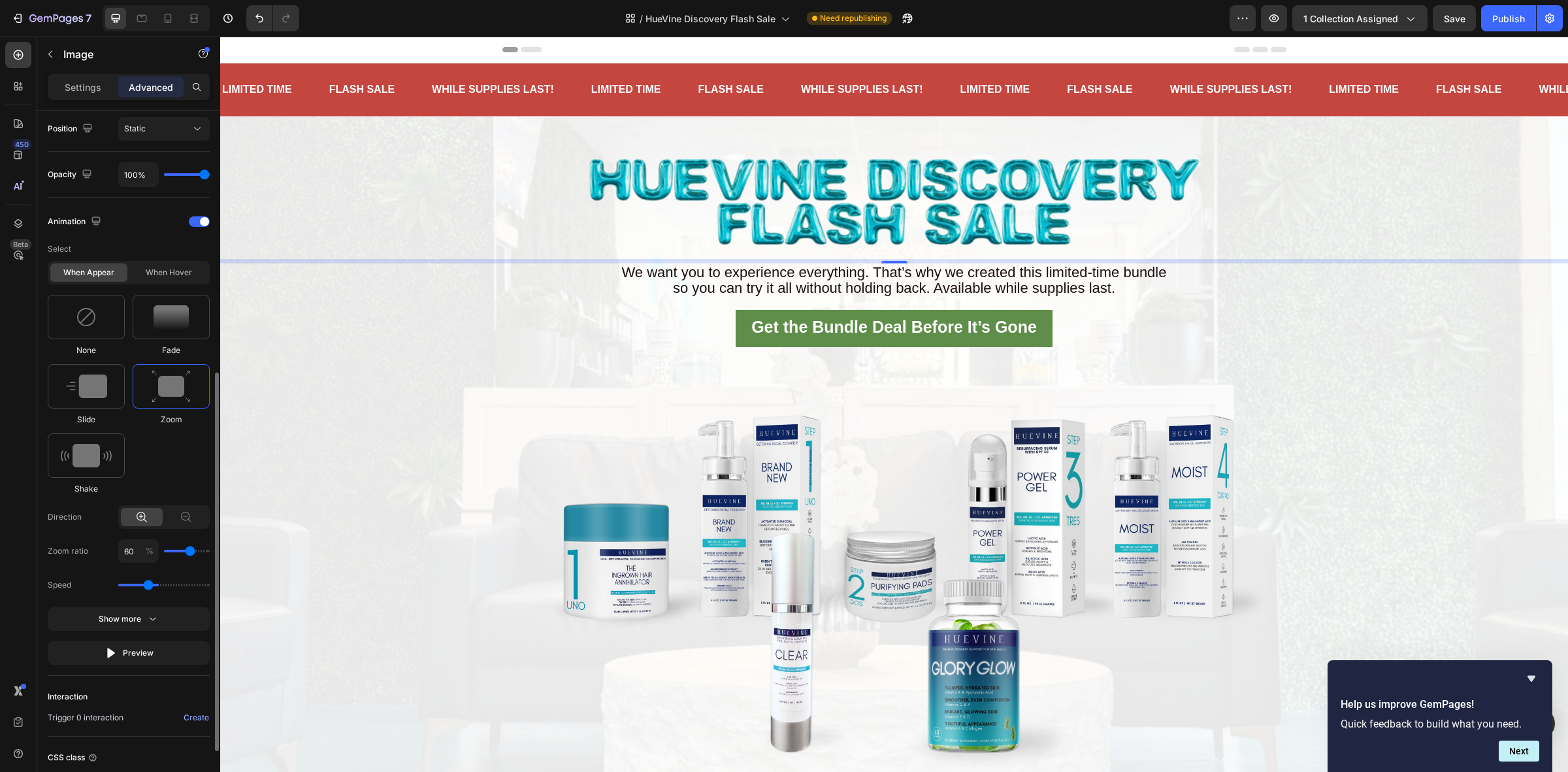
click at [151, 584] on input "range" at bounding box center [163, 585] width 91 height 2
click at [1497, 21] on div "Publish" at bounding box center [1508, 18] width 33 height 14
click at [910, 14] on icon "button" at bounding box center [908, 19] width 10 height 10
click at [1447, 18] on span "Save" at bounding box center [1454, 19] width 21 height 11
click at [147, 15] on icon at bounding box center [142, 18] width 13 height 13
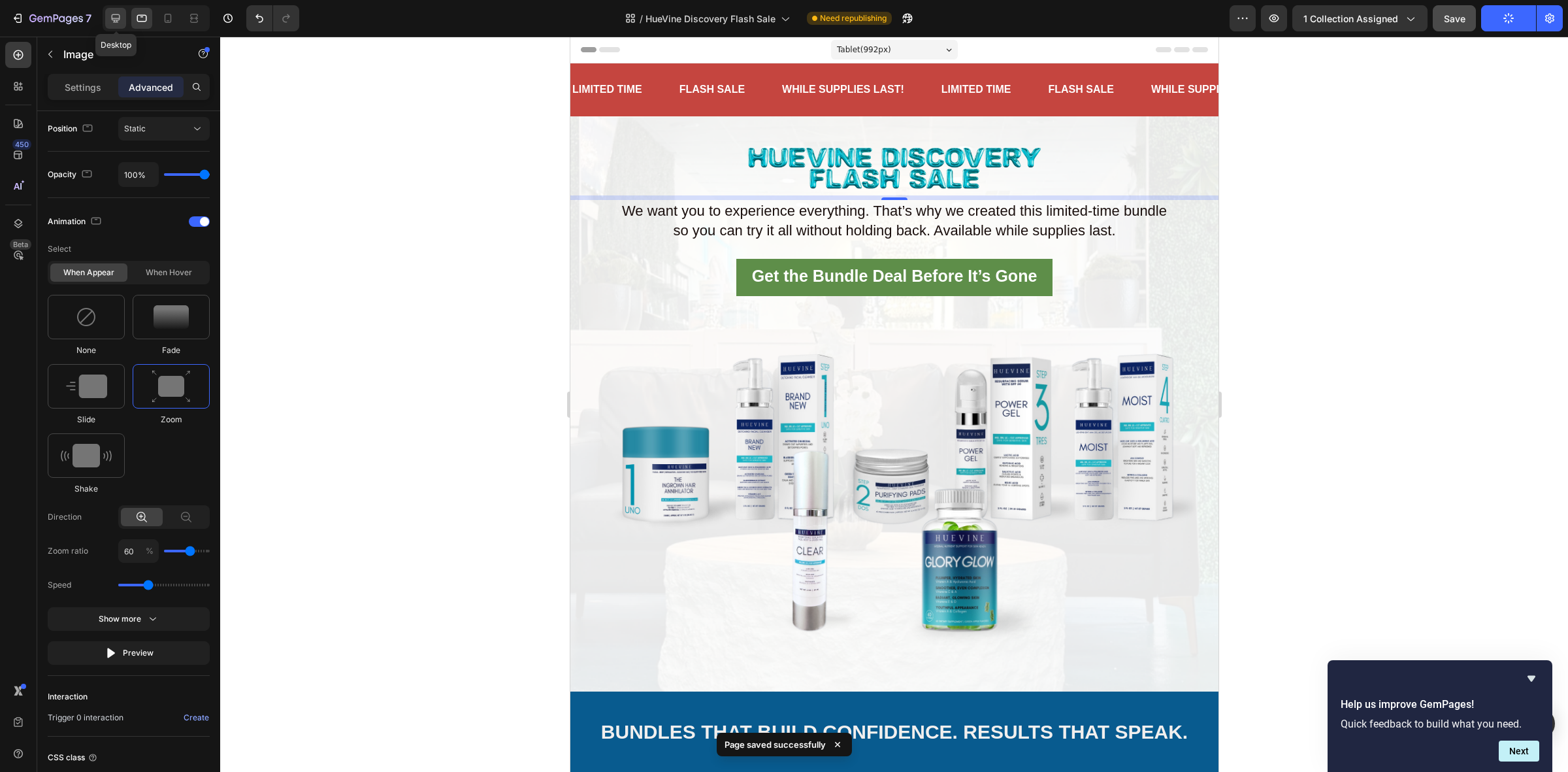
scroll to position [54, 0]
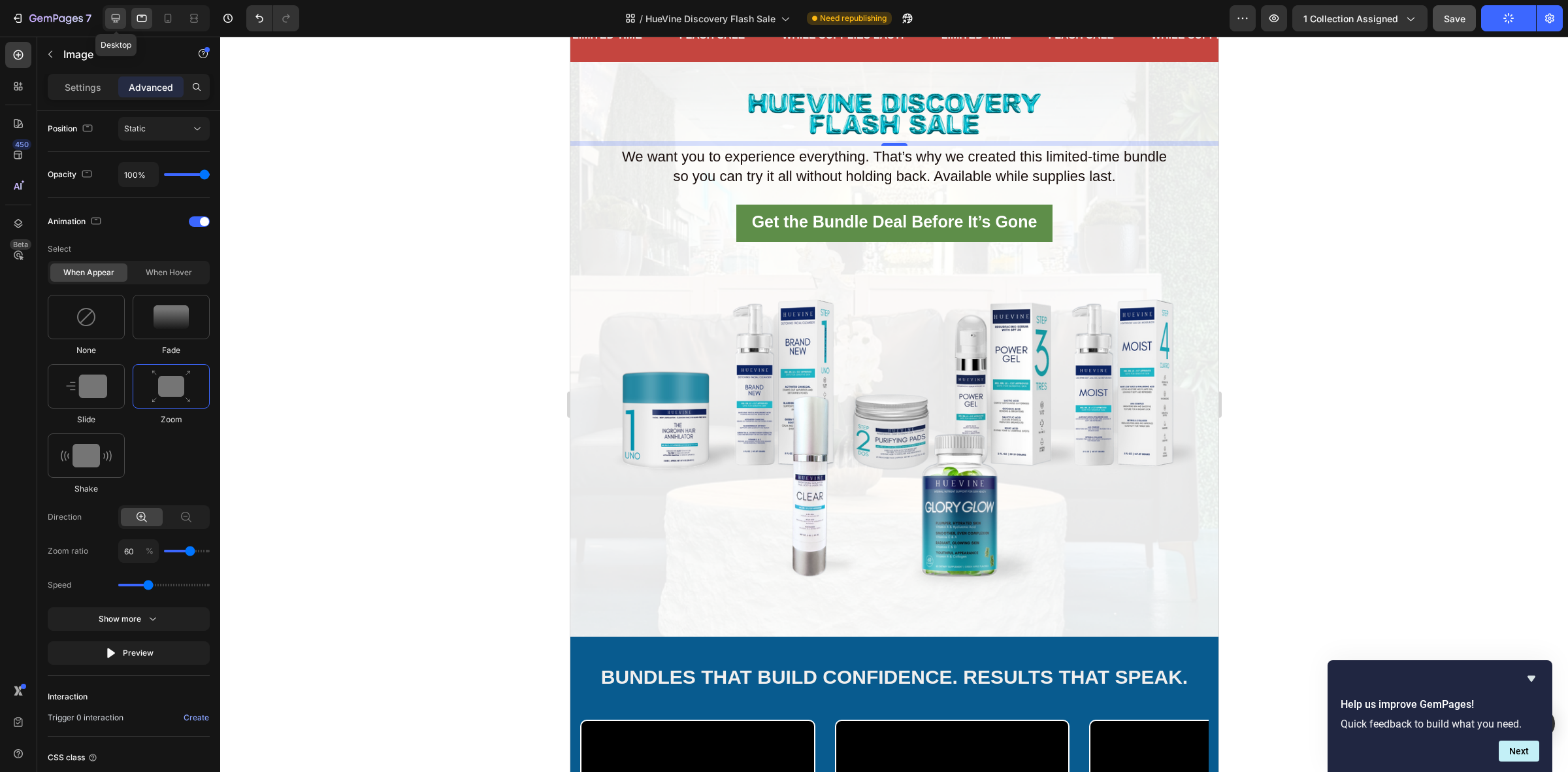
click at [112, 15] on icon at bounding box center [116, 19] width 8 height 8
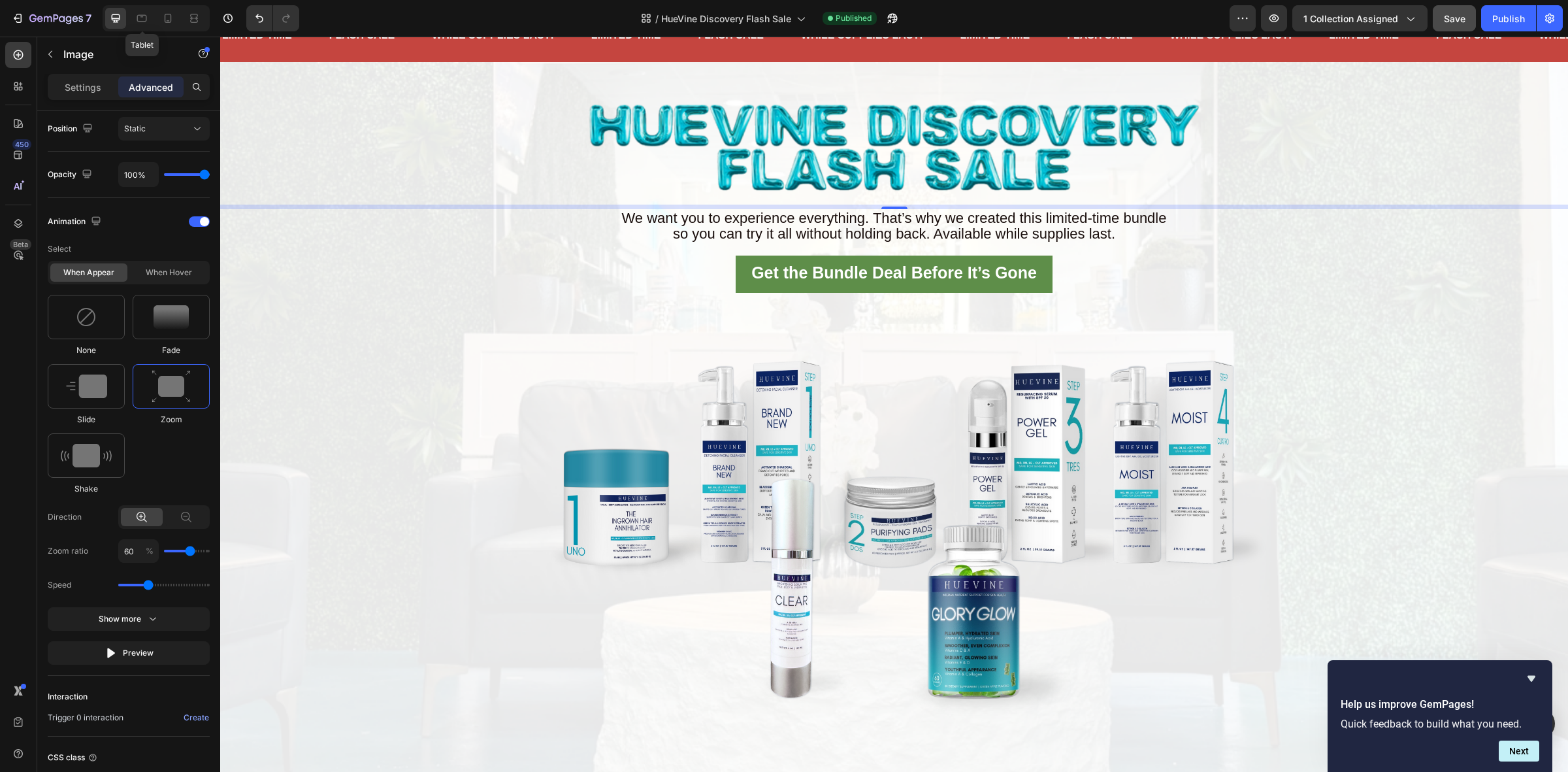
click at [145, 25] on div at bounding box center [141, 18] width 21 height 21
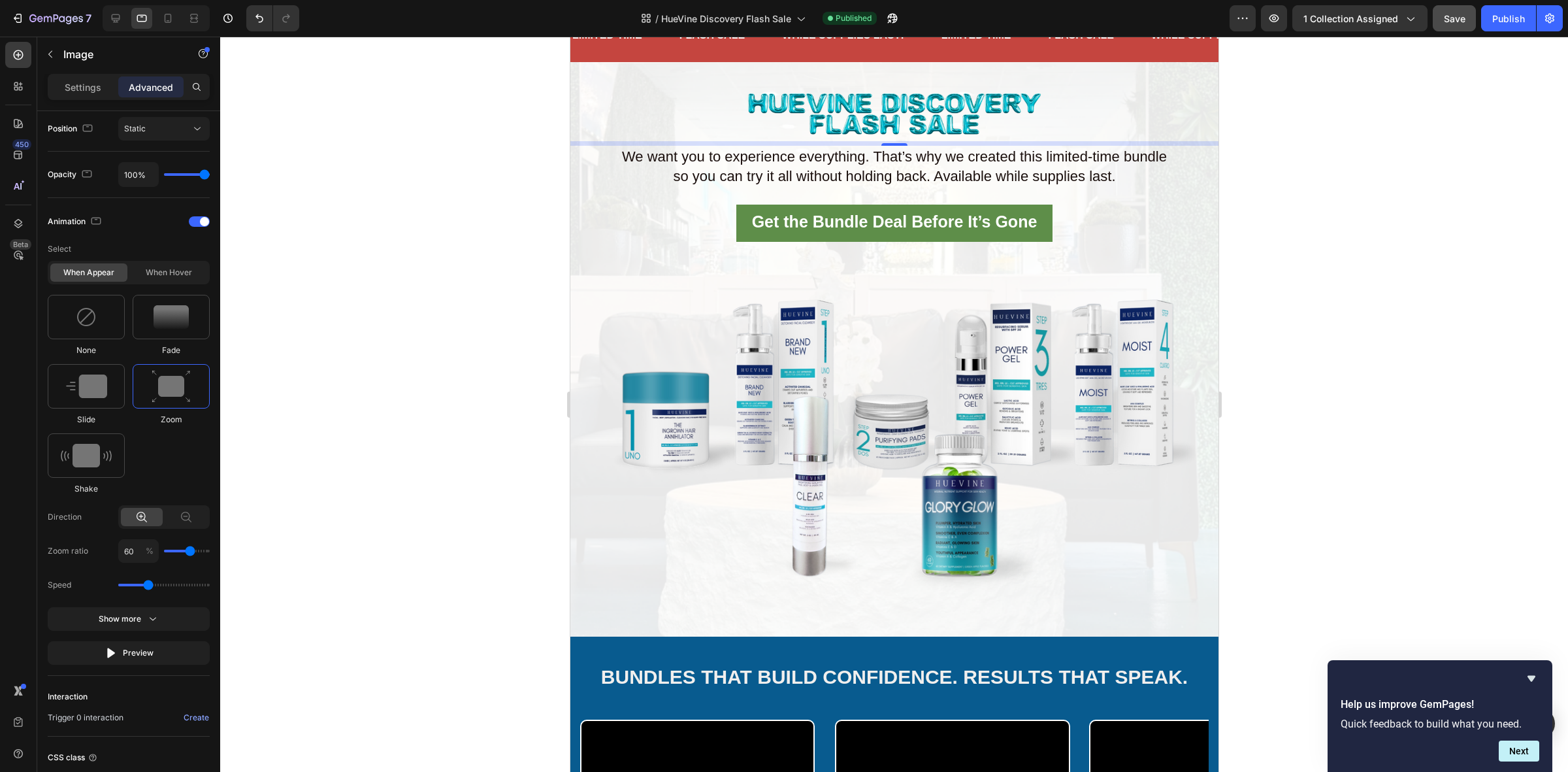
click at [731, 113] on div at bounding box center [893, 113] width 648 height 59
click at [56, 56] on button "button" at bounding box center [50, 53] width 21 height 21
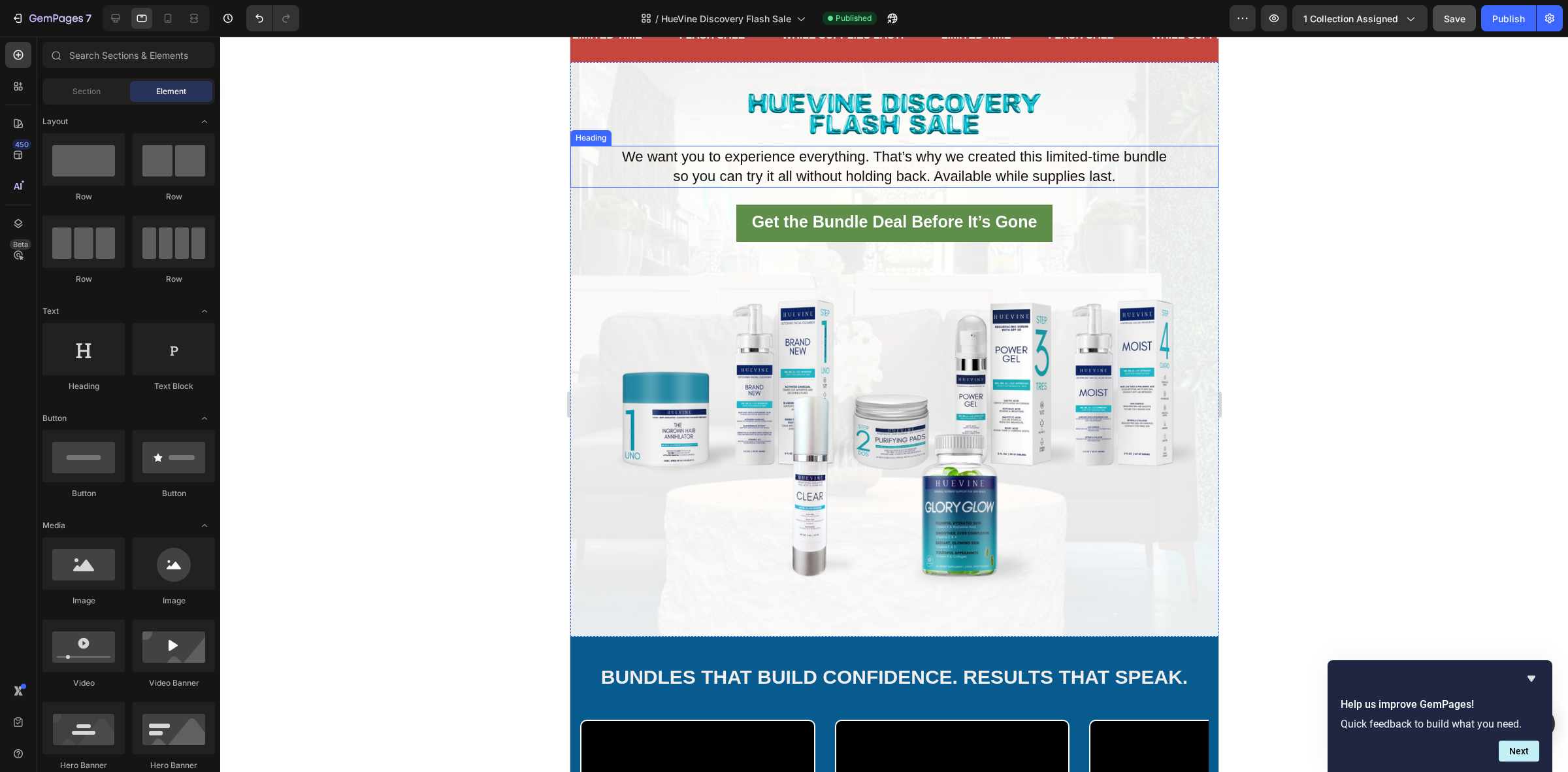
click at [792, 102] on img at bounding box center [893, 113] width 305 height 59
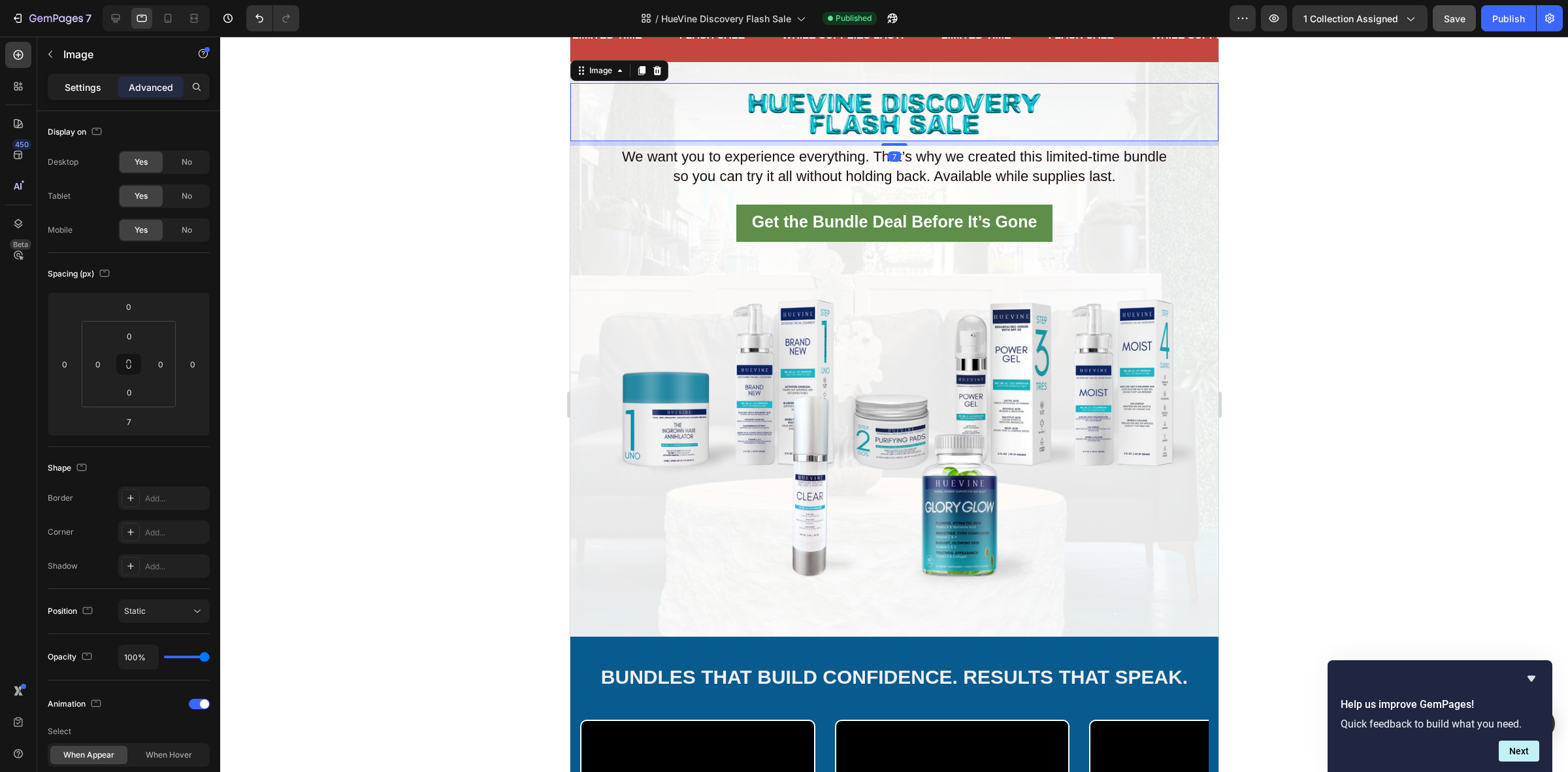
click at [64, 79] on div "Settings" at bounding box center [83, 86] width 66 height 21
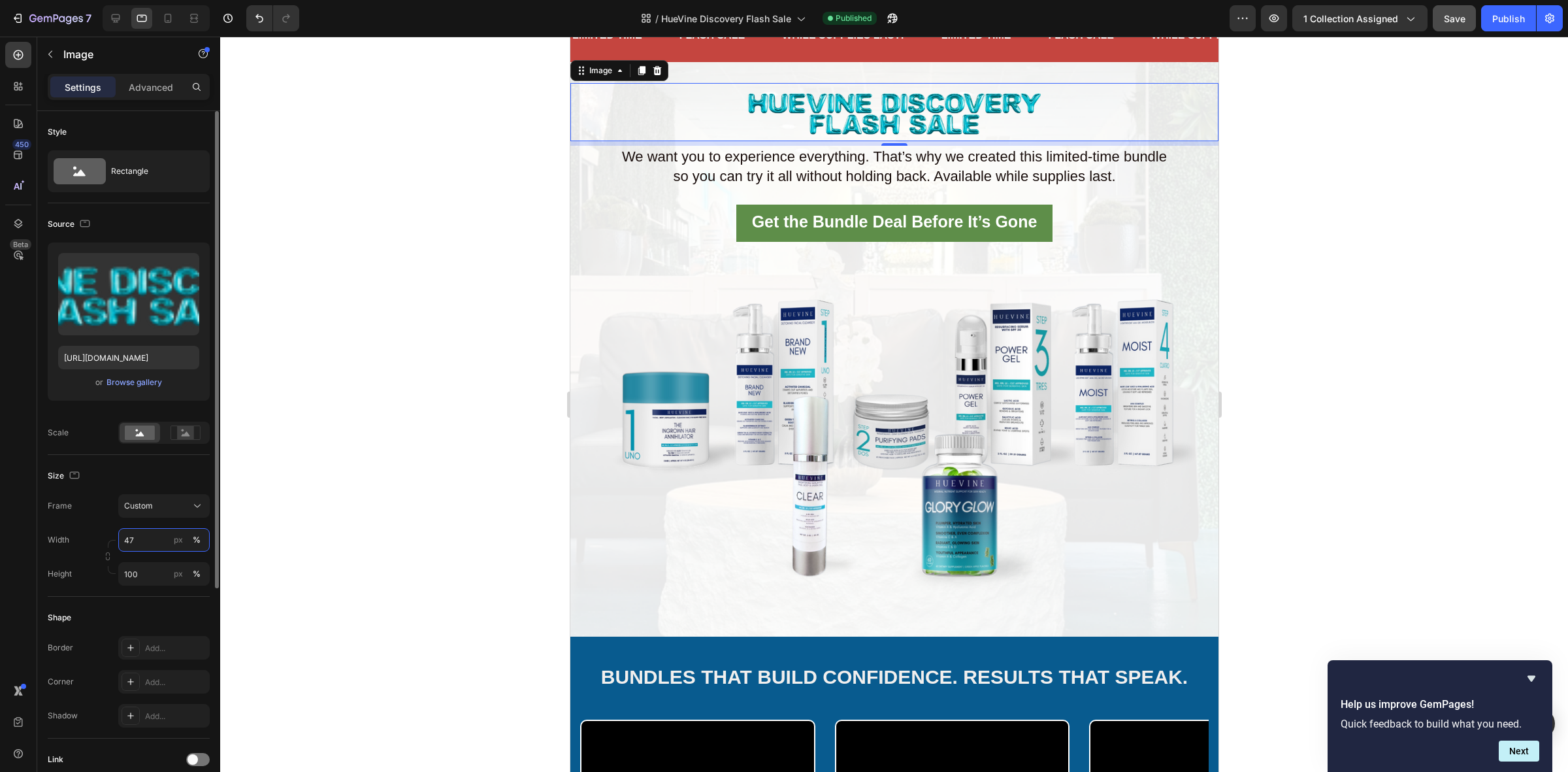
click at [152, 539] on input "47" at bounding box center [163, 540] width 91 height 24
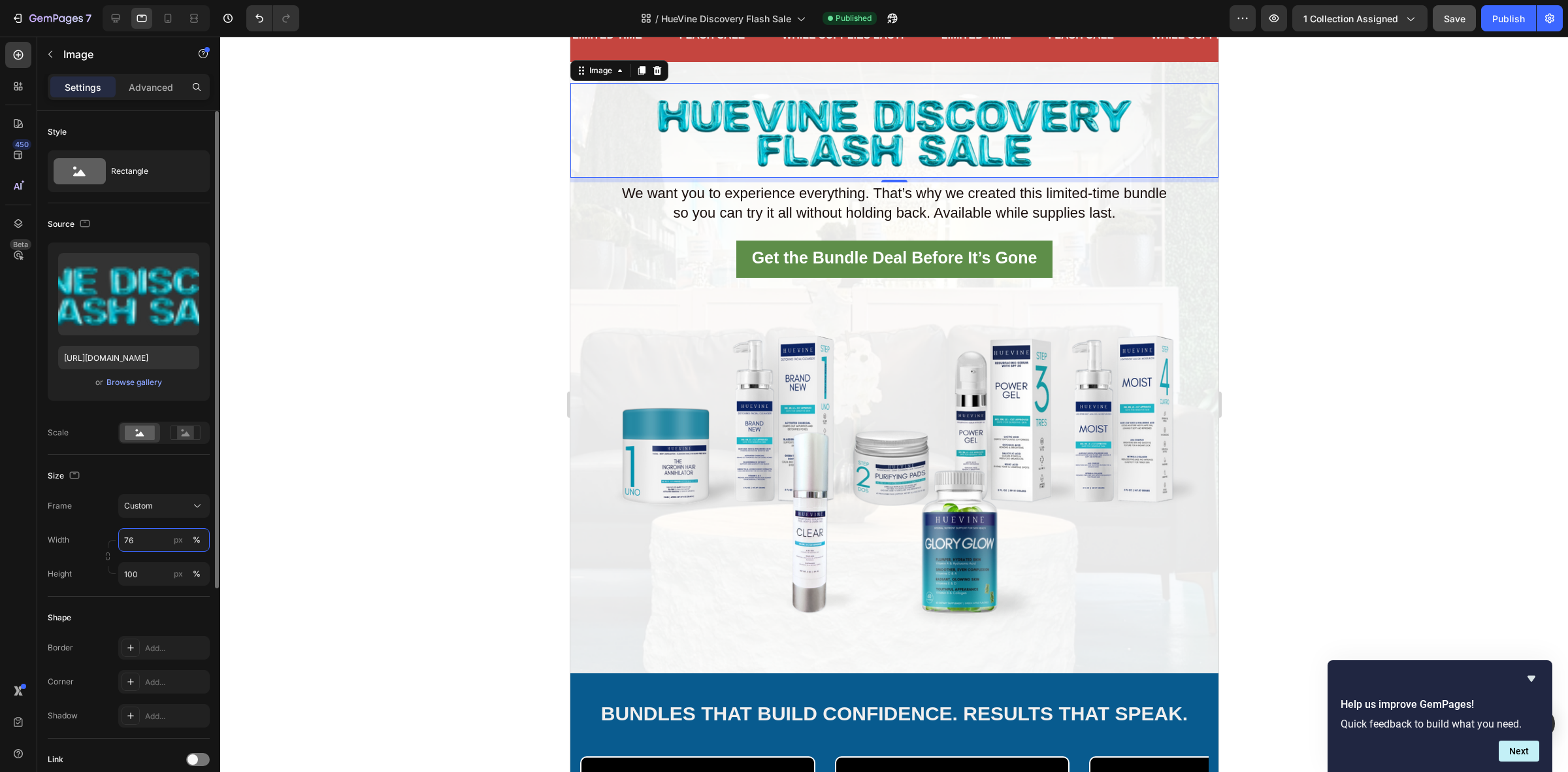
type input "75"
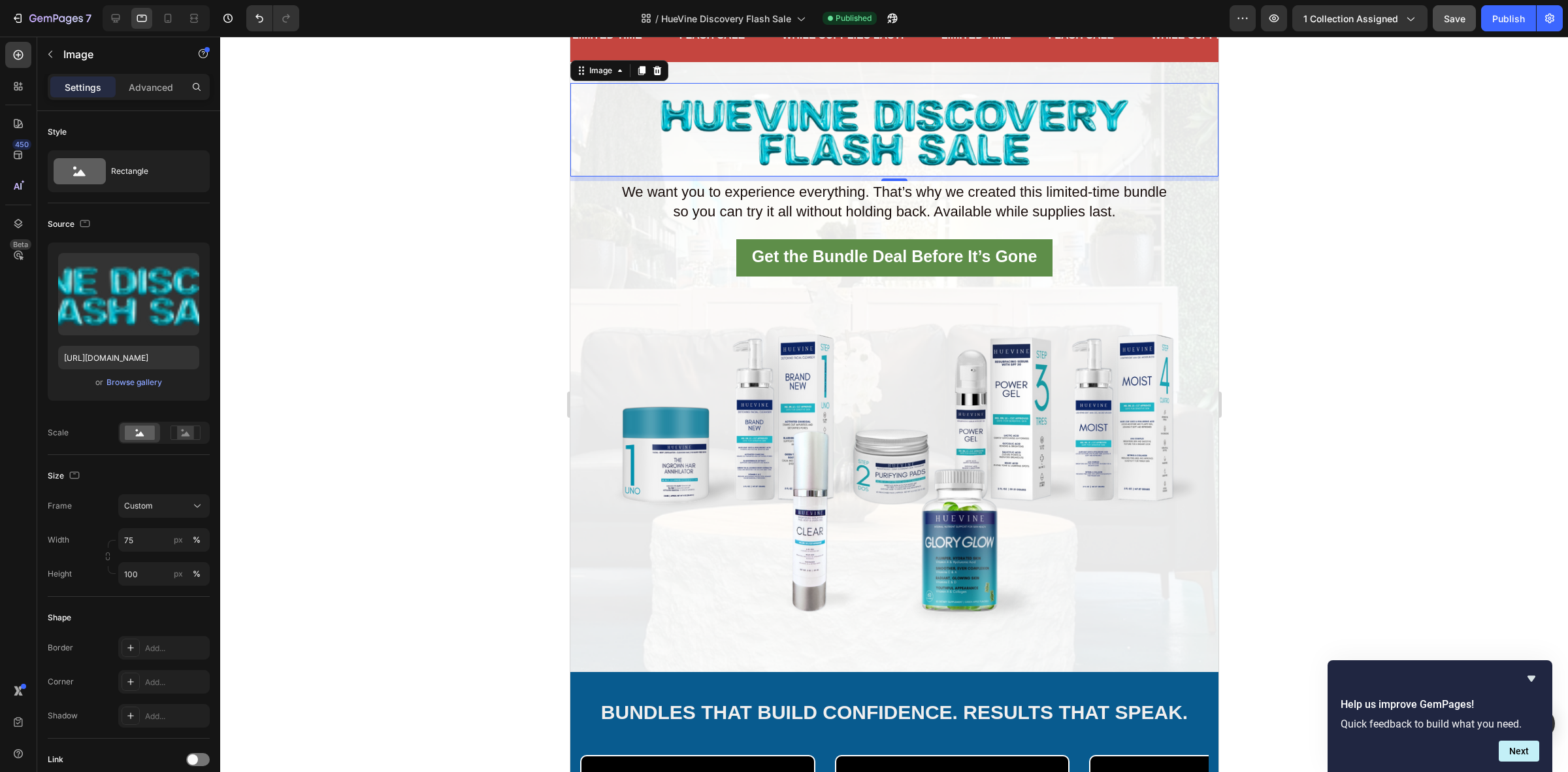
click at [488, 264] on div at bounding box center [893, 404] width 1347 height 735
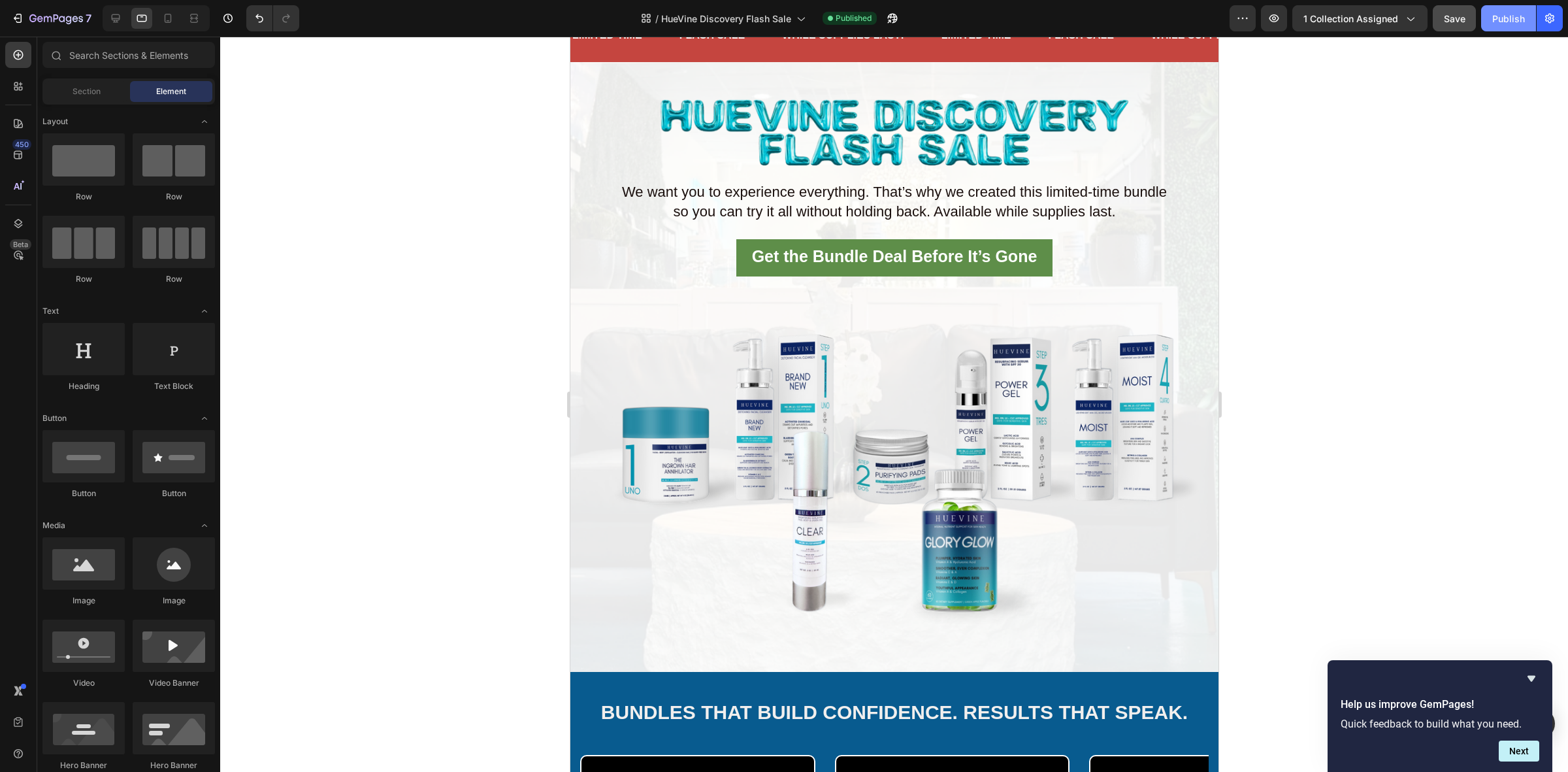
click at [1512, 17] on div "Publish" at bounding box center [1508, 18] width 33 height 14
click at [1460, 18] on span "Save" at bounding box center [1454, 19] width 21 height 11
click at [112, 23] on icon at bounding box center [116, 18] width 13 height 13
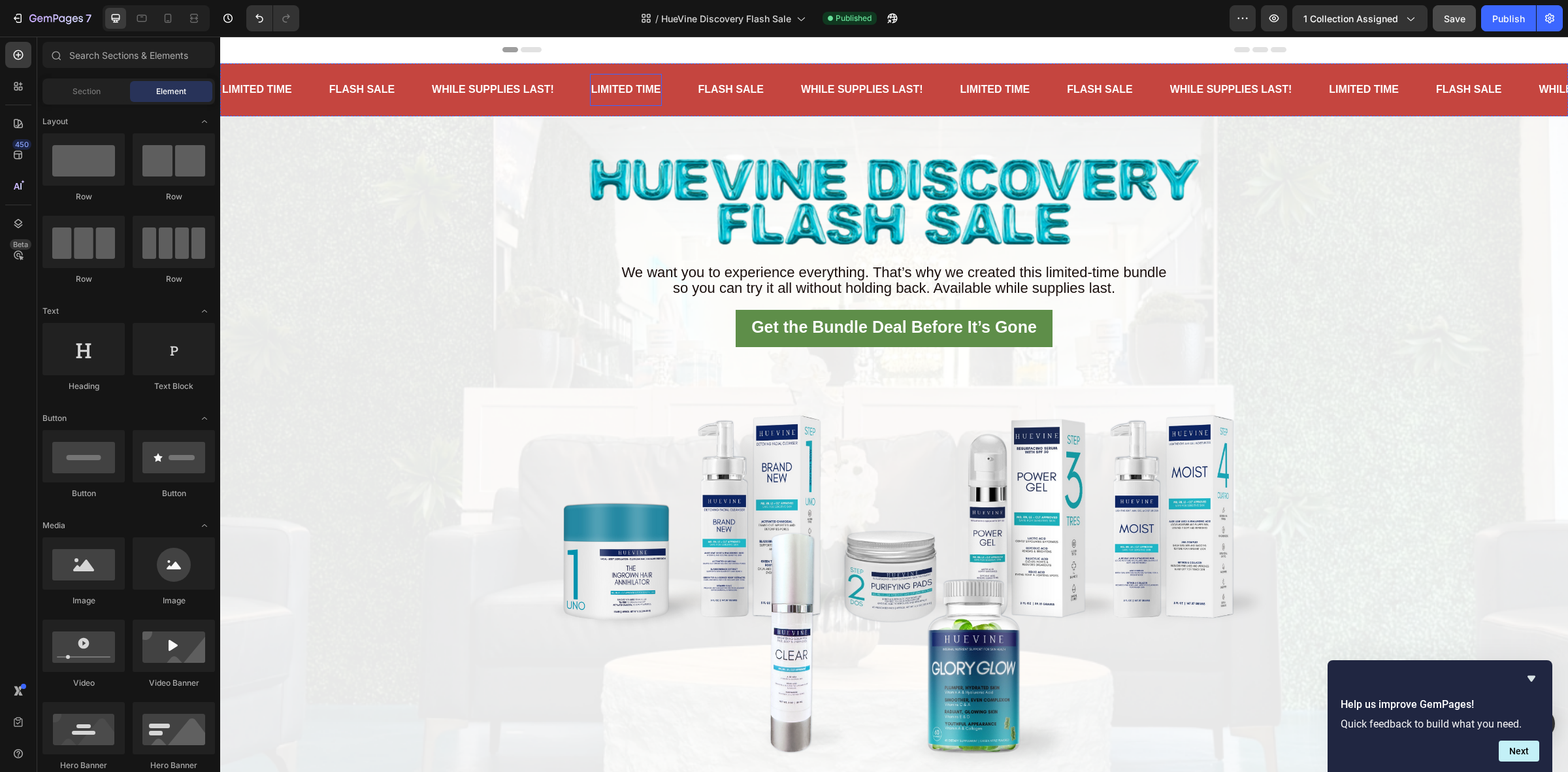
click at [648, 95] on p "LIMITED TIME" at bounding box center [626, 90] width 70 height 19
click at [658, 93] on p "LIMITED TIME" at bounding box center [626, 90] width 70 height 19
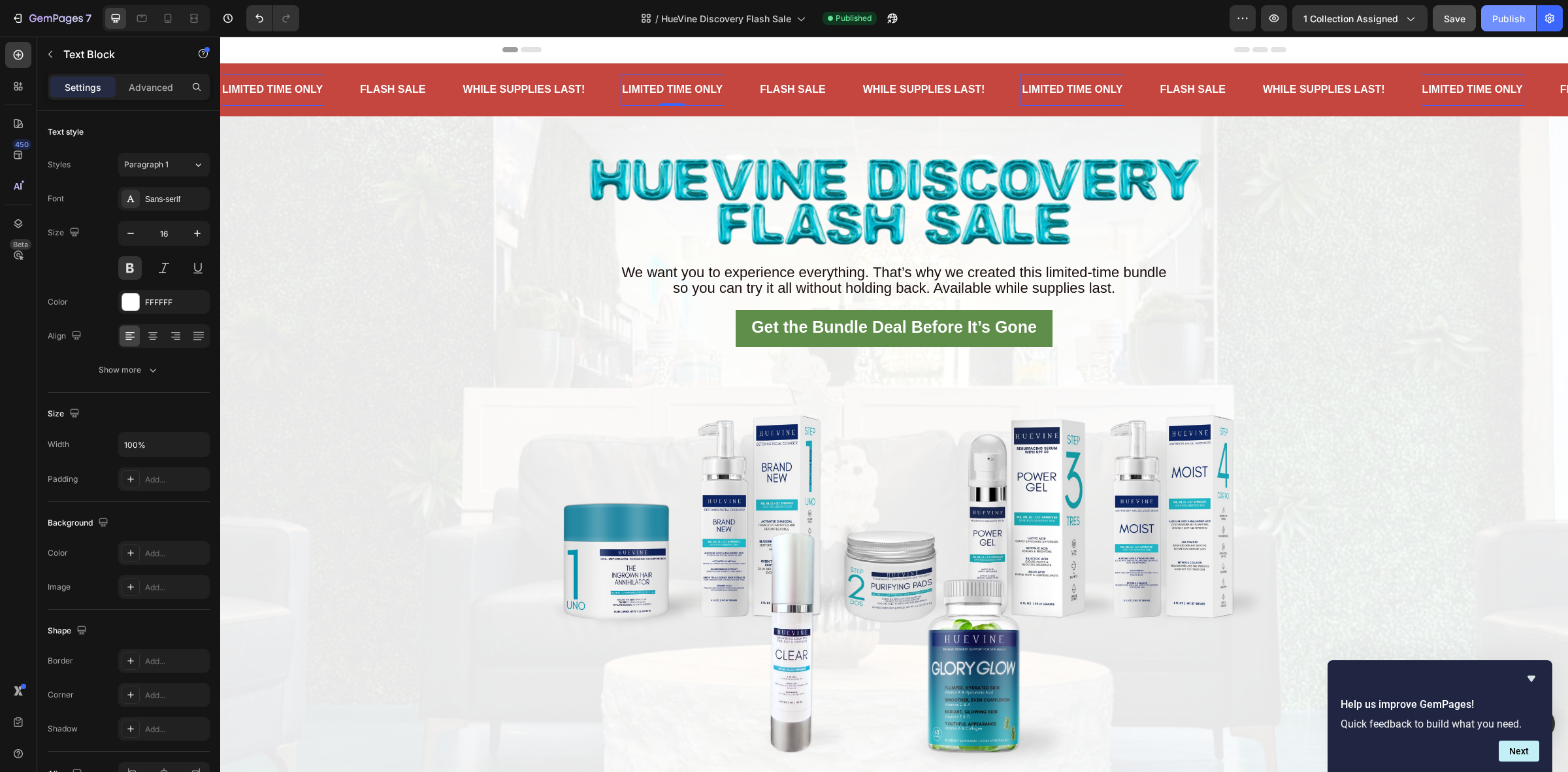
click at [1497, 16] on div "Publish" at bounding box center [1508, 18] width 33 height 14
click at [142, 14] on icon at bounding box center [142, 18] width 13 height 13
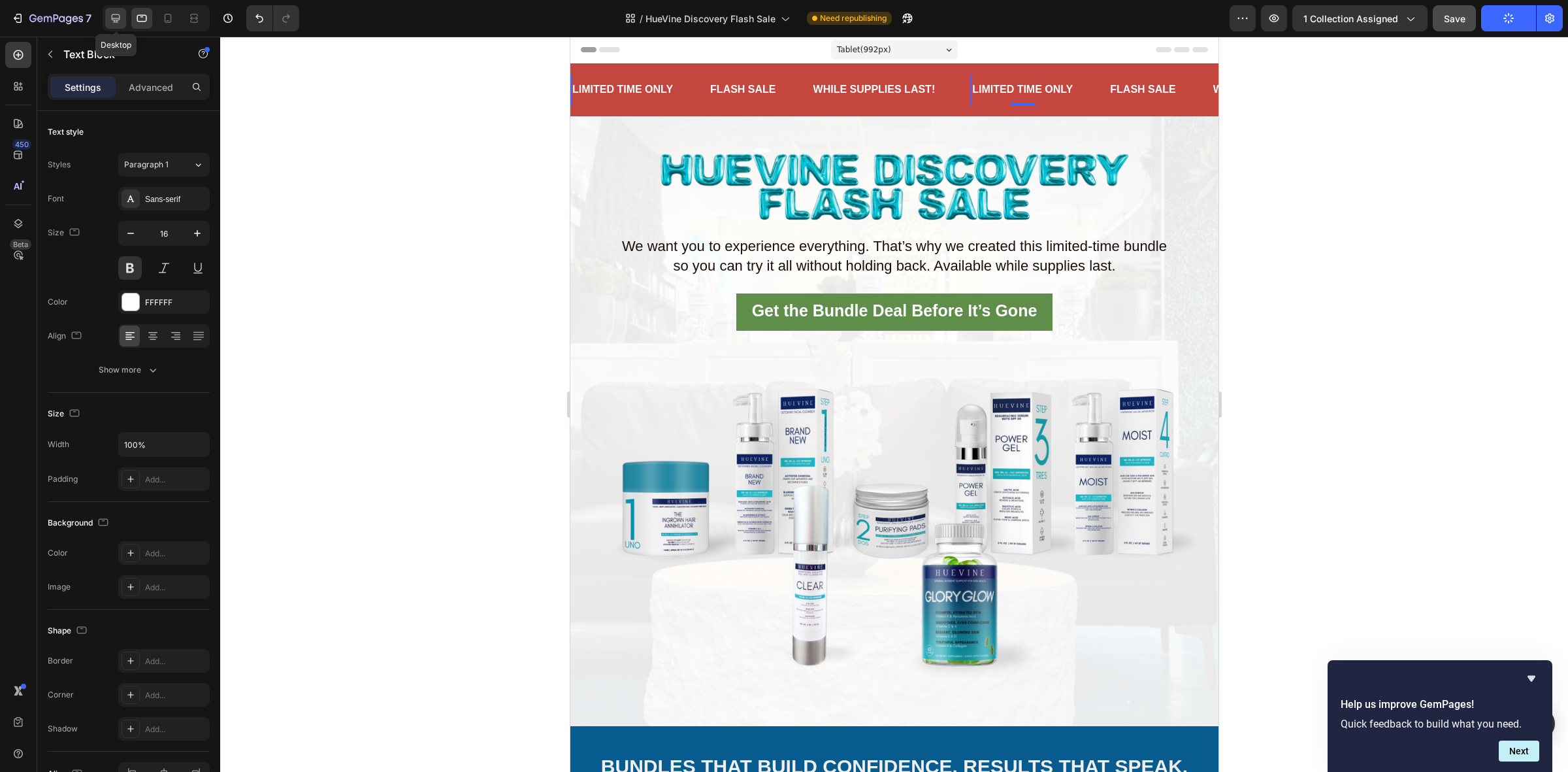
click at [112, 14] on icon at bounding box center [116, 18] width 13 height 13
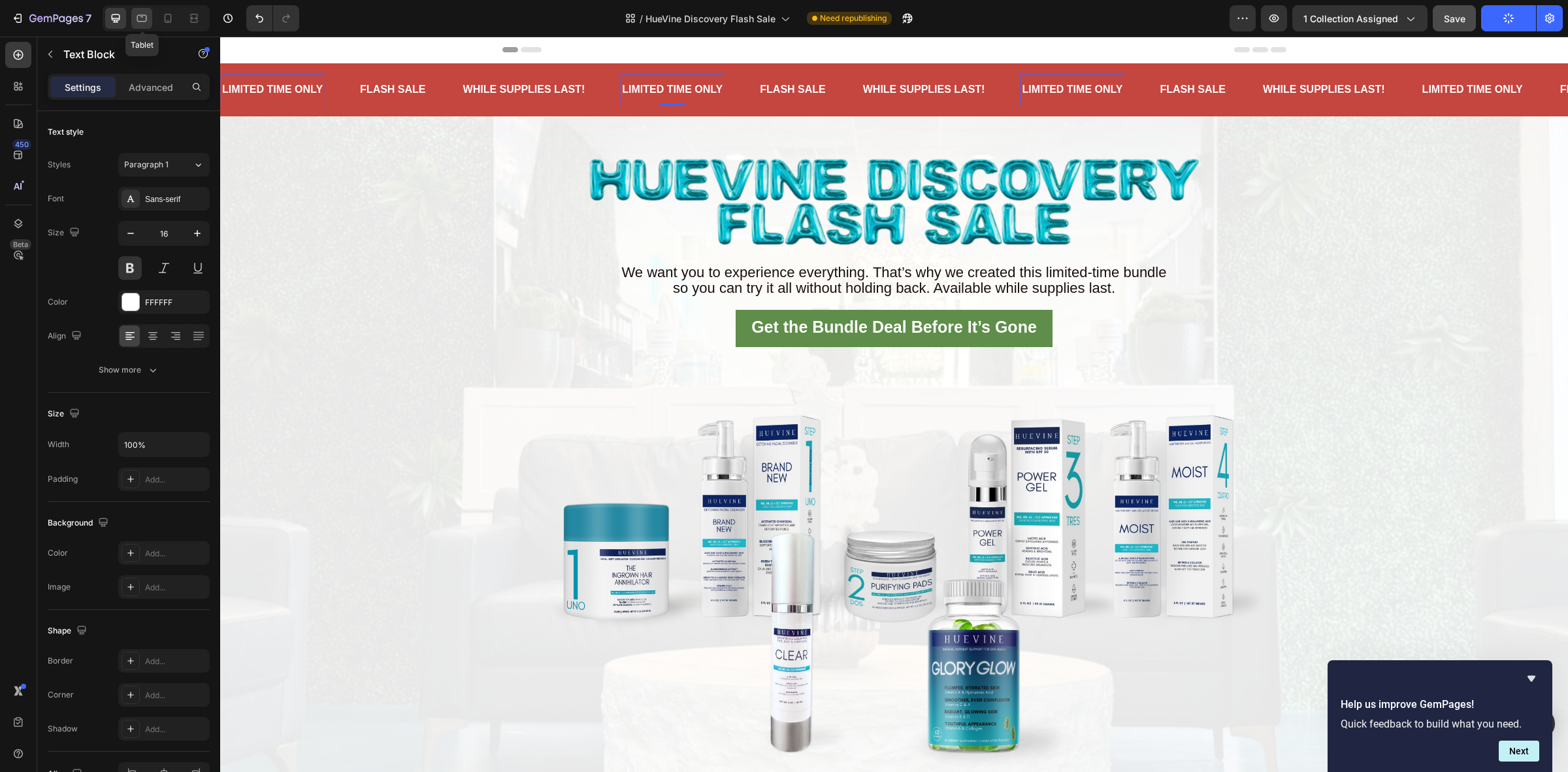
click at [145, 15] on icon at bounding box center [142, 18] width 10 height 7
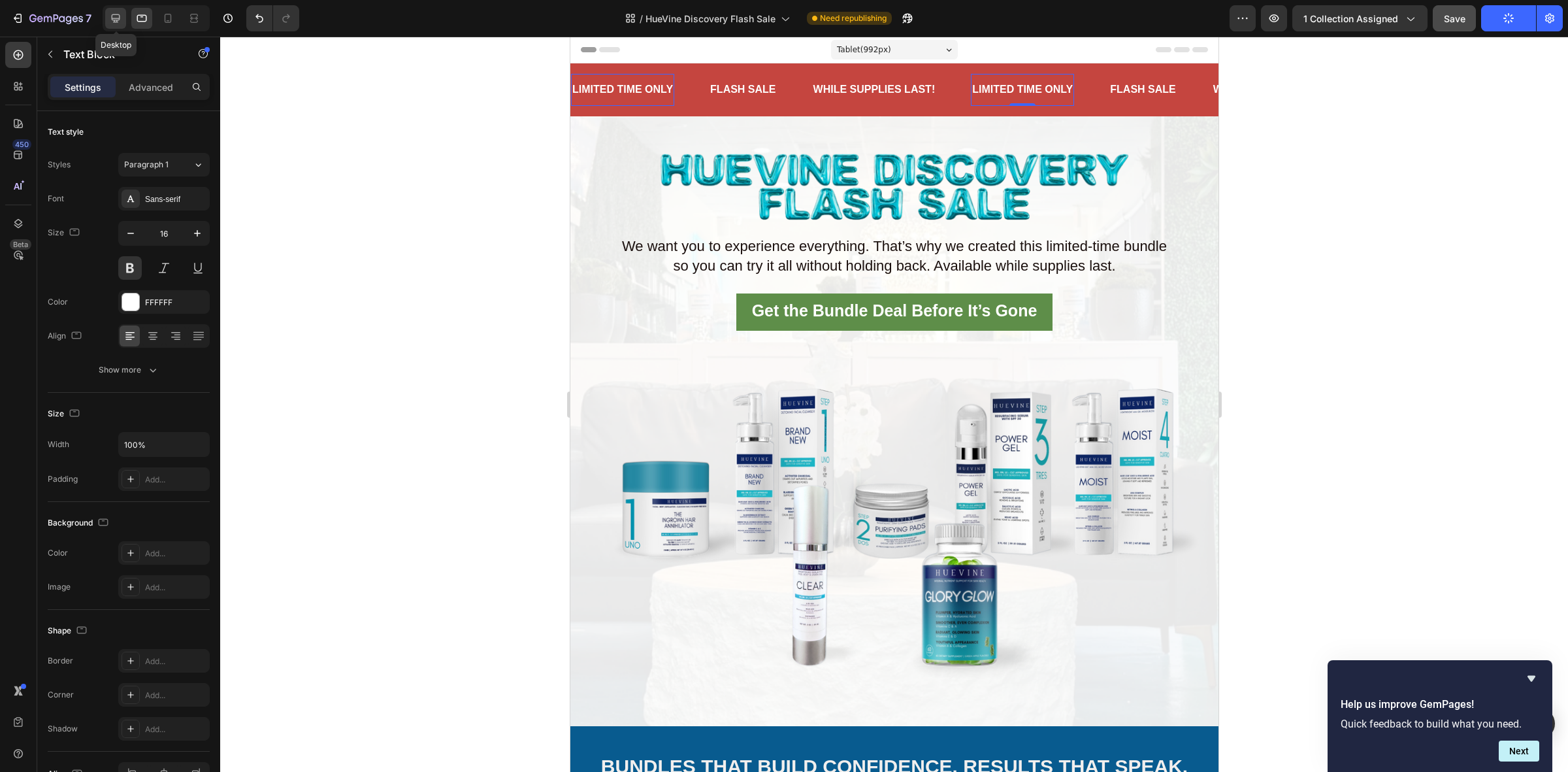
click at [117, 17] on icon at bounding box center [116, 18] width 13 height 13
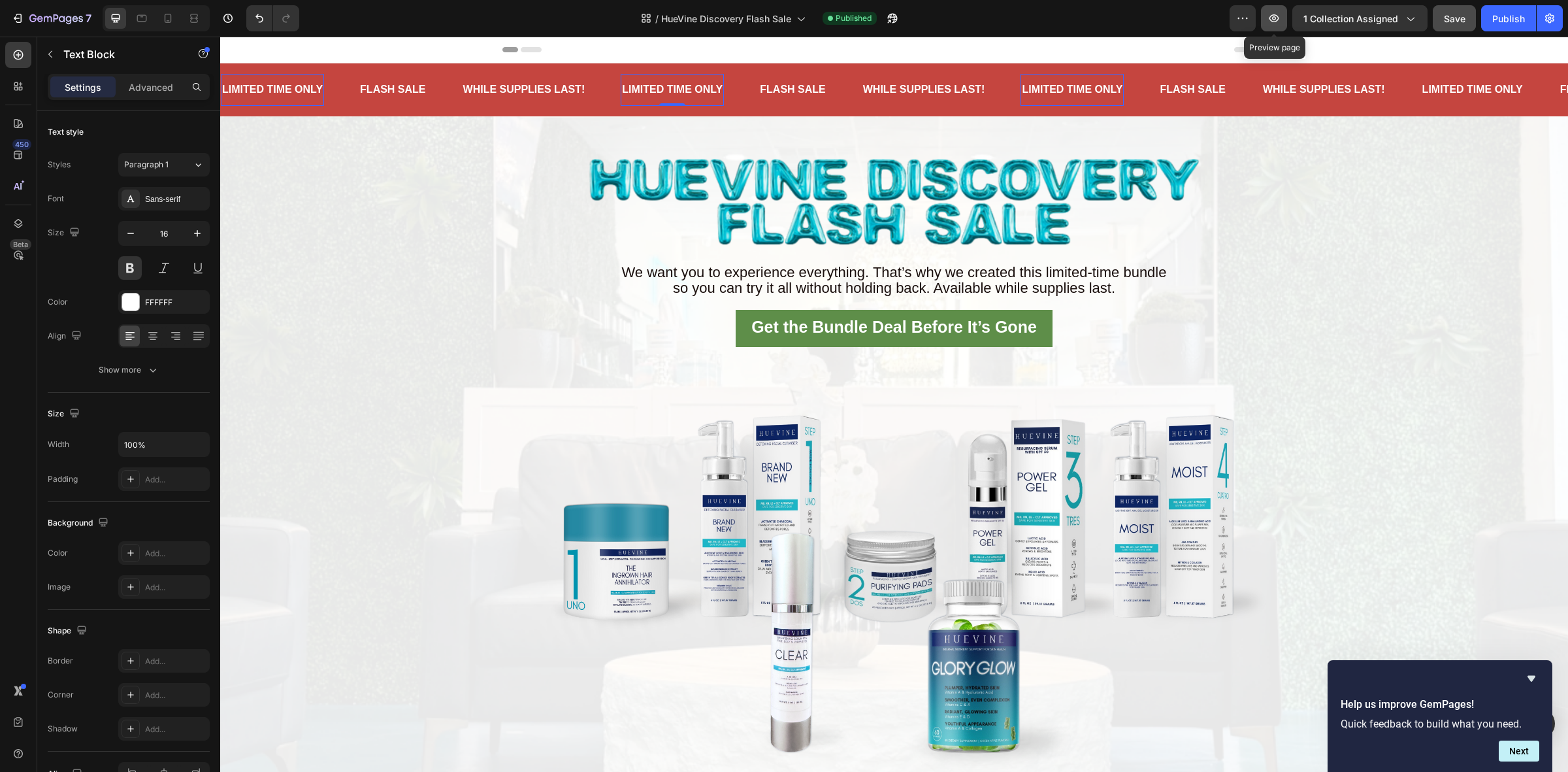
click at [1279, 11] on icon "button" at bounding box center [1274, 18] width 13 height 13
click at [141, 11] on icon at bounding box center [142, 18] width 13 height 13
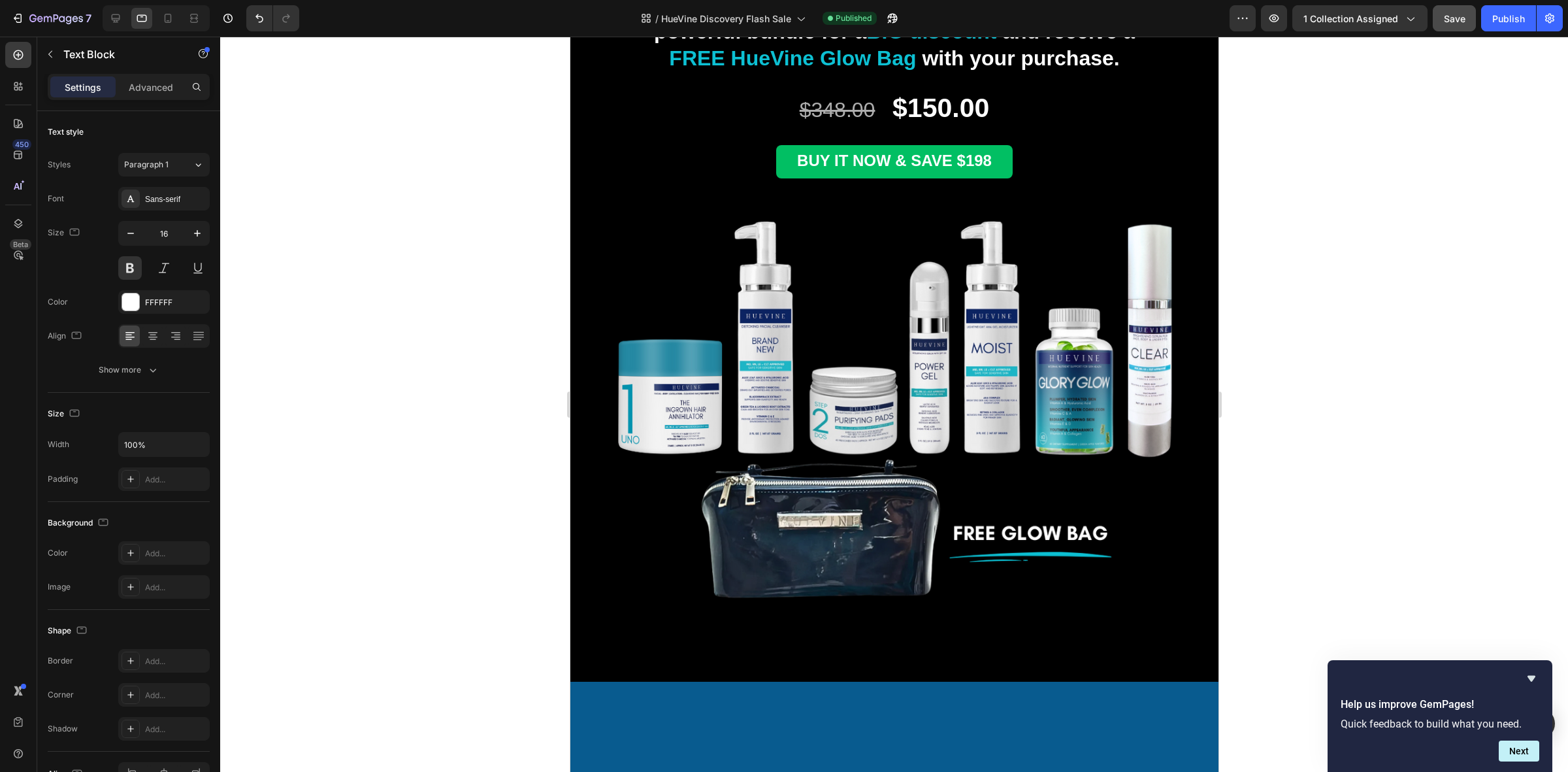
scroll to position [1879, 0]
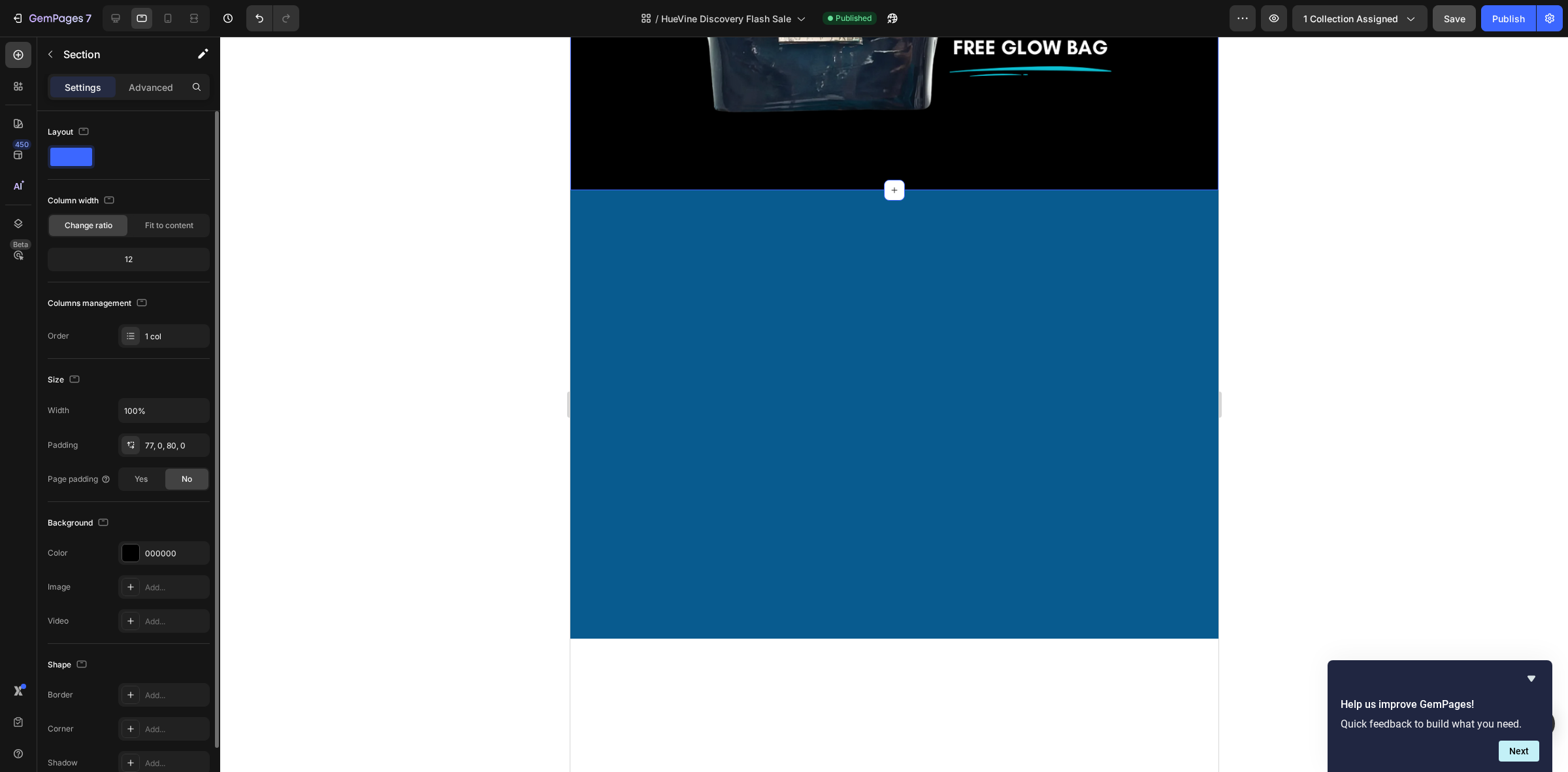
scroll to position [67, 0]
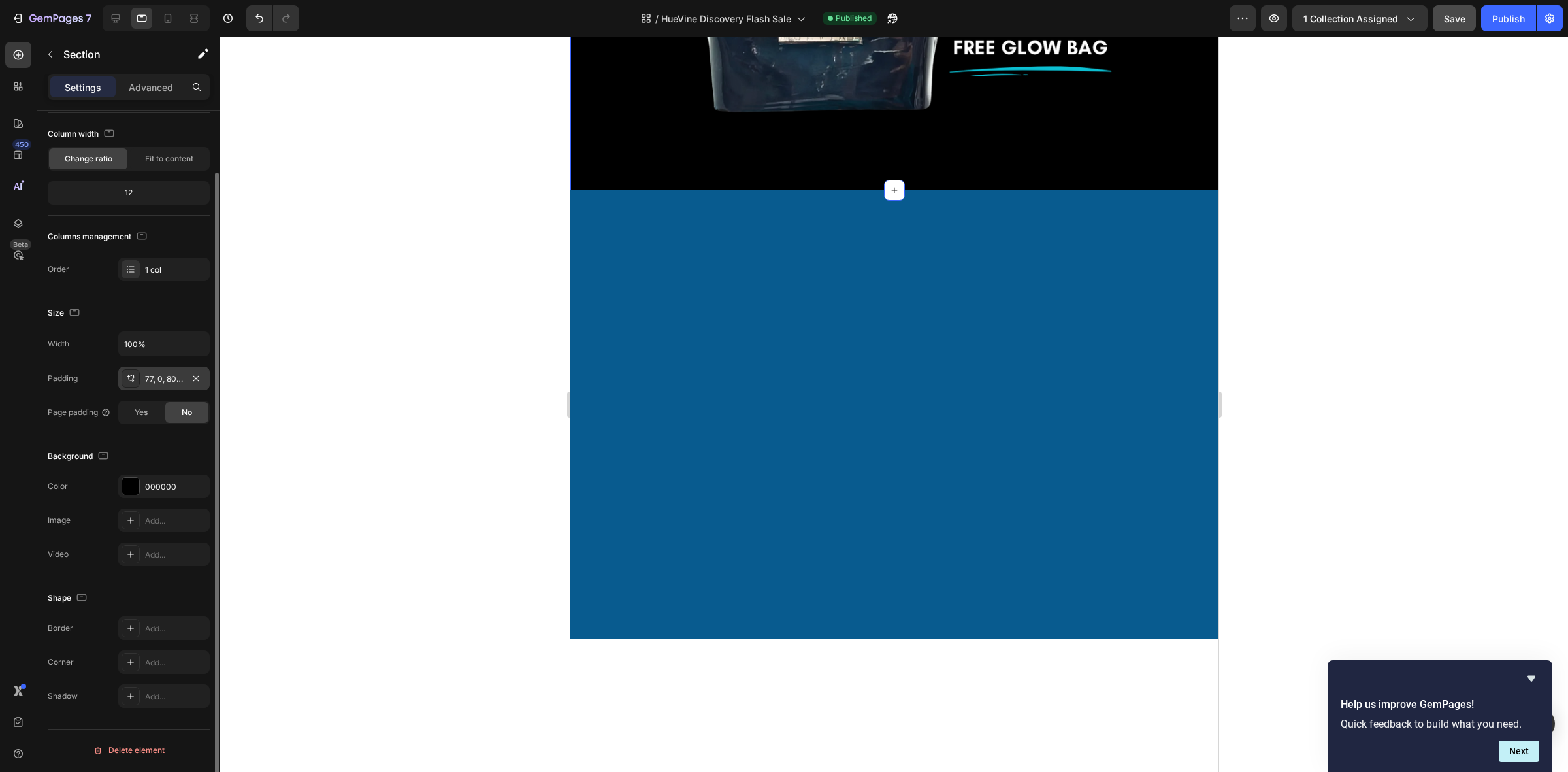
click at [165, 380] on div "77, 0, 80, 0" at bounding box center [164, 379] width 38 height 11
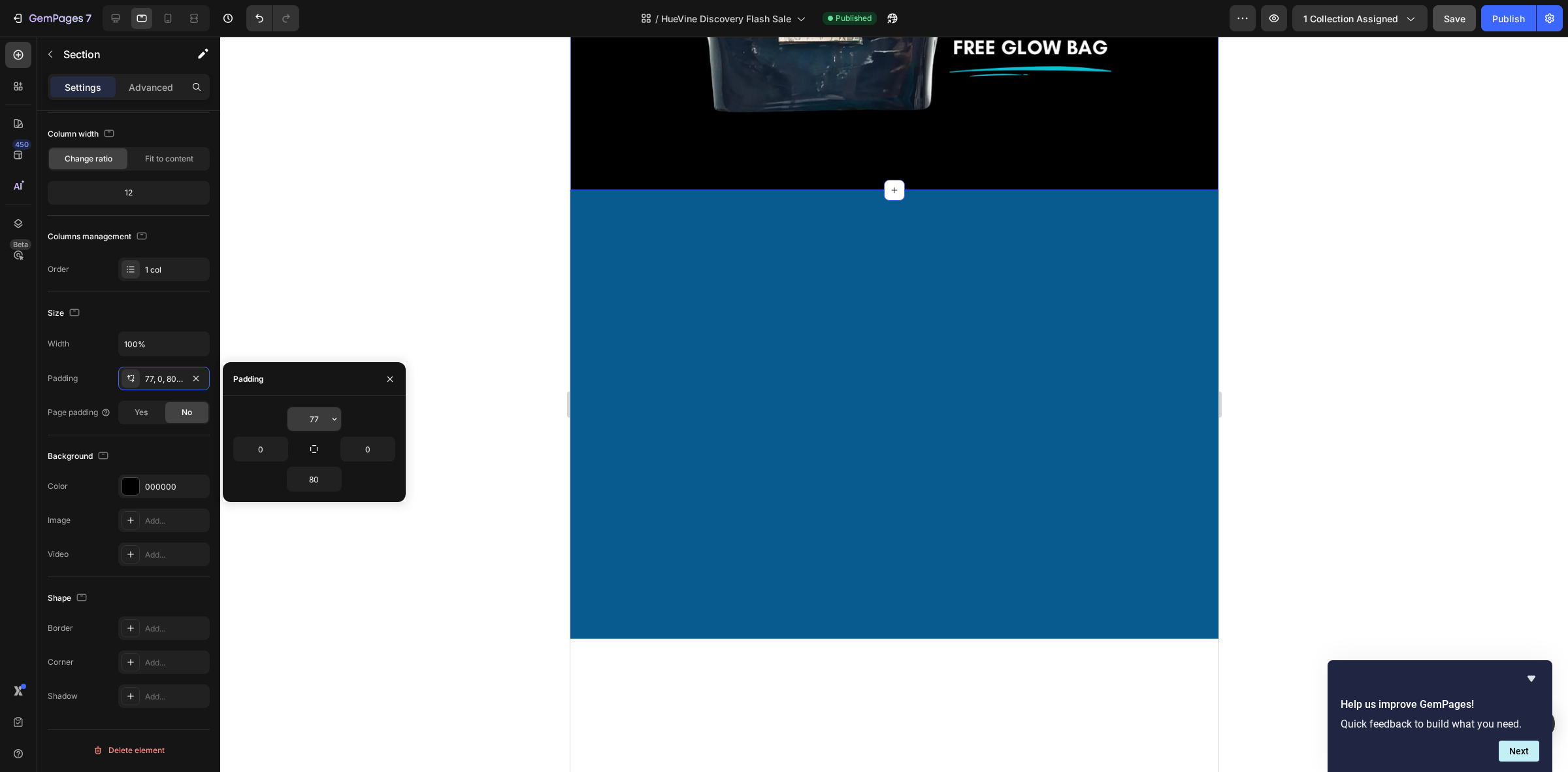
click at [320, 416] on input "77" at bounding box center [314, 419] width 53 height 24
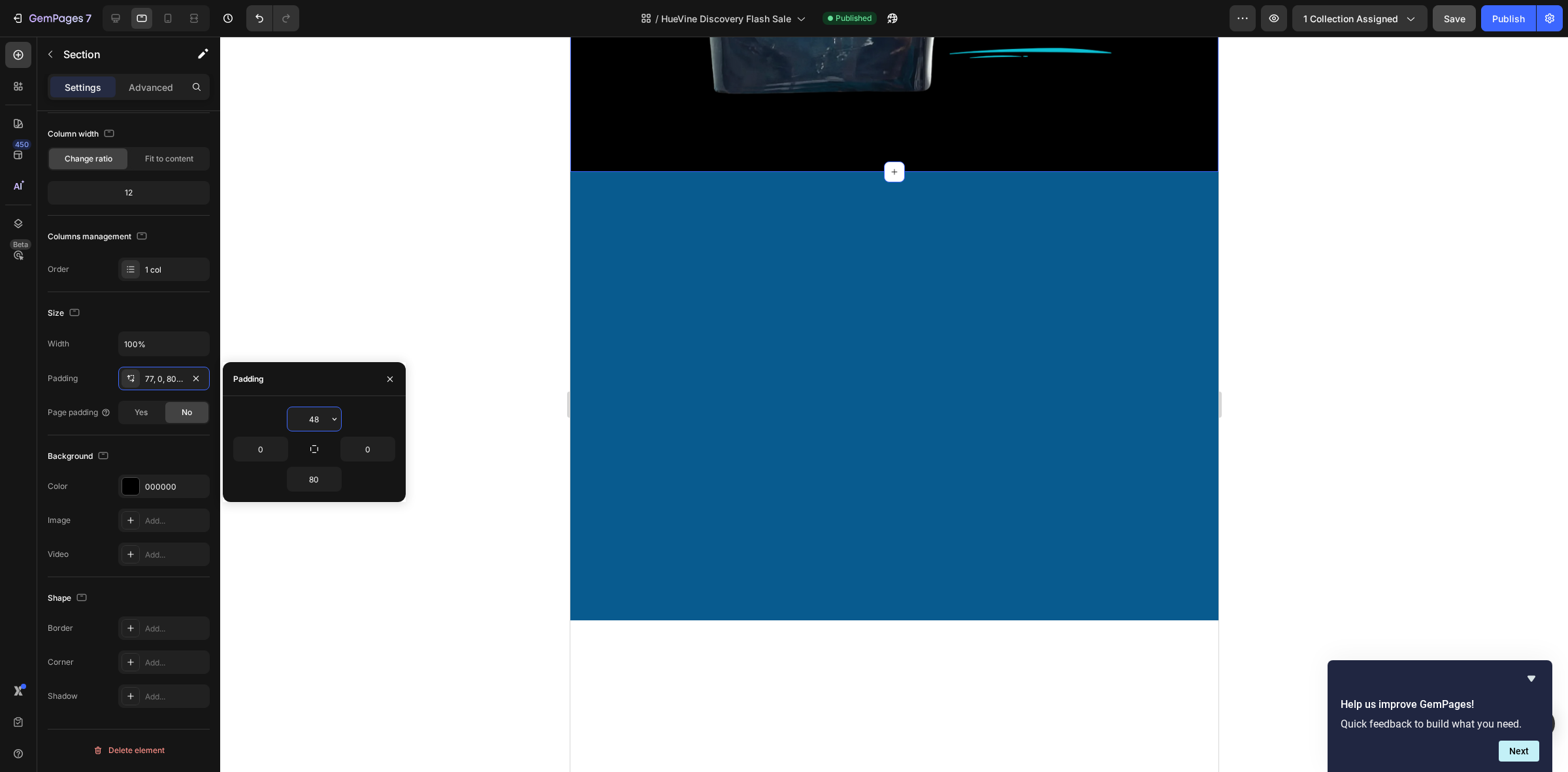
type input "47"
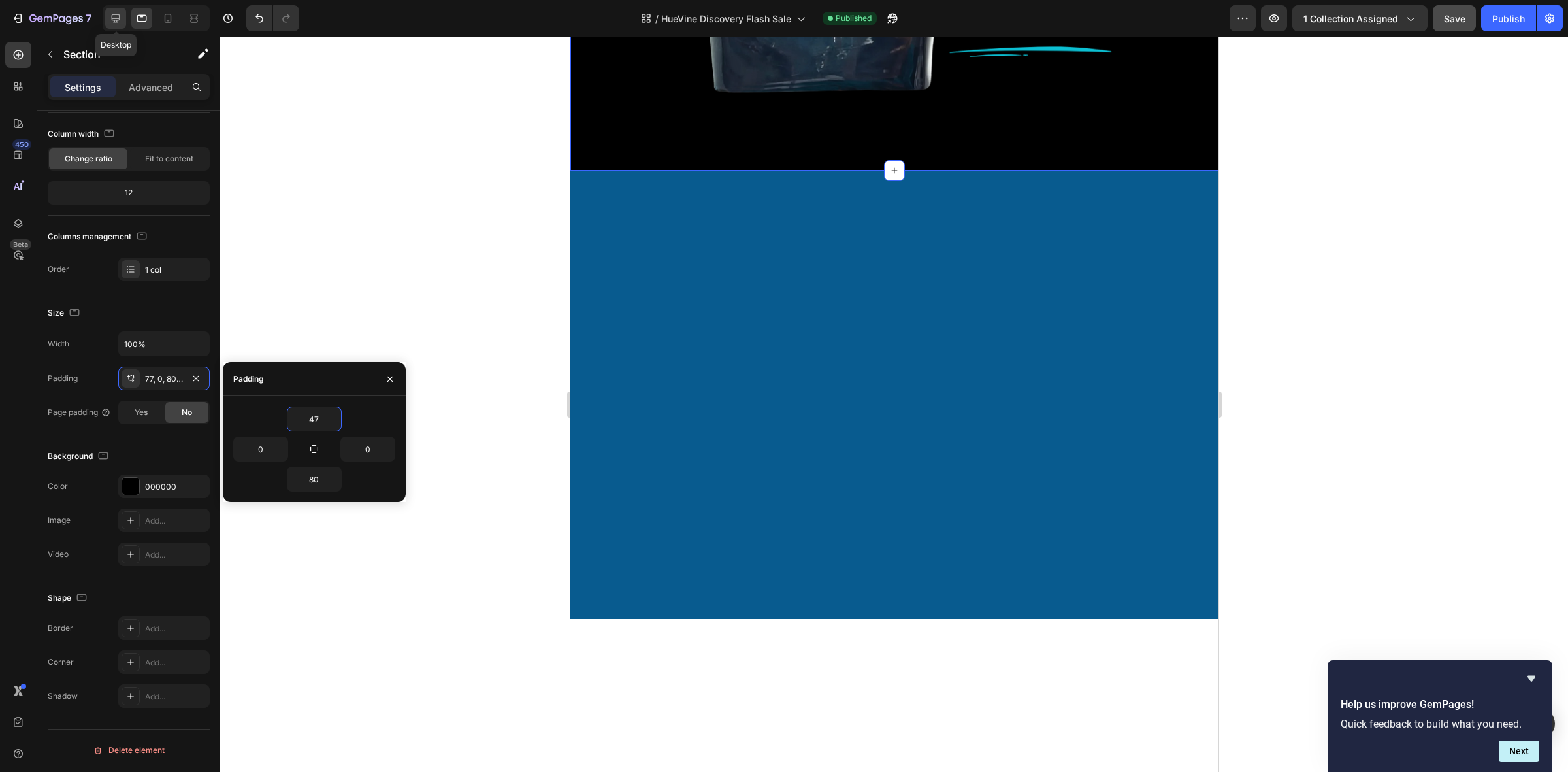
click at [112, 18] on icon at bounding box center [116, 19] width 8 height 8
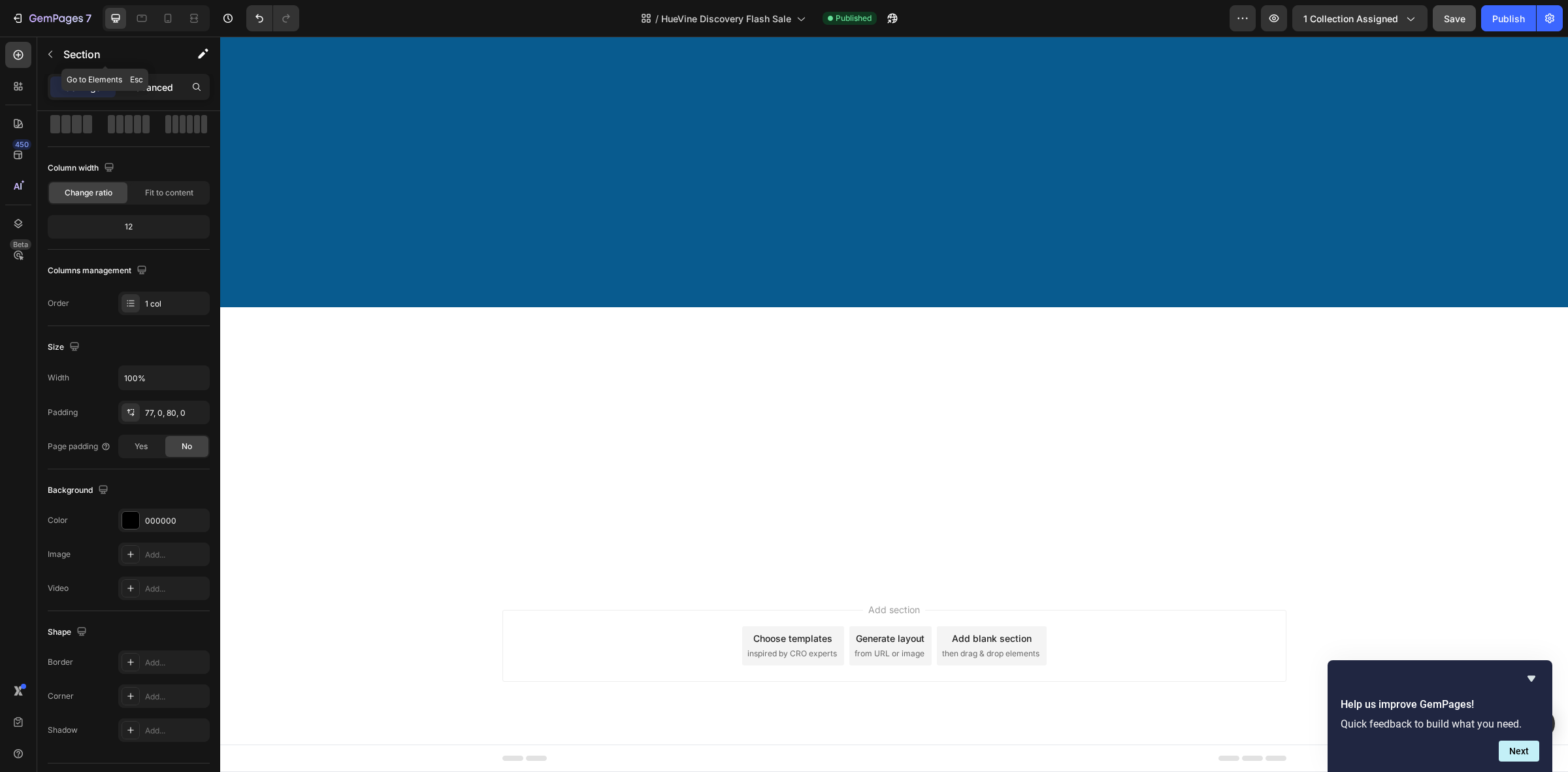
scroll to position [2889, 0]
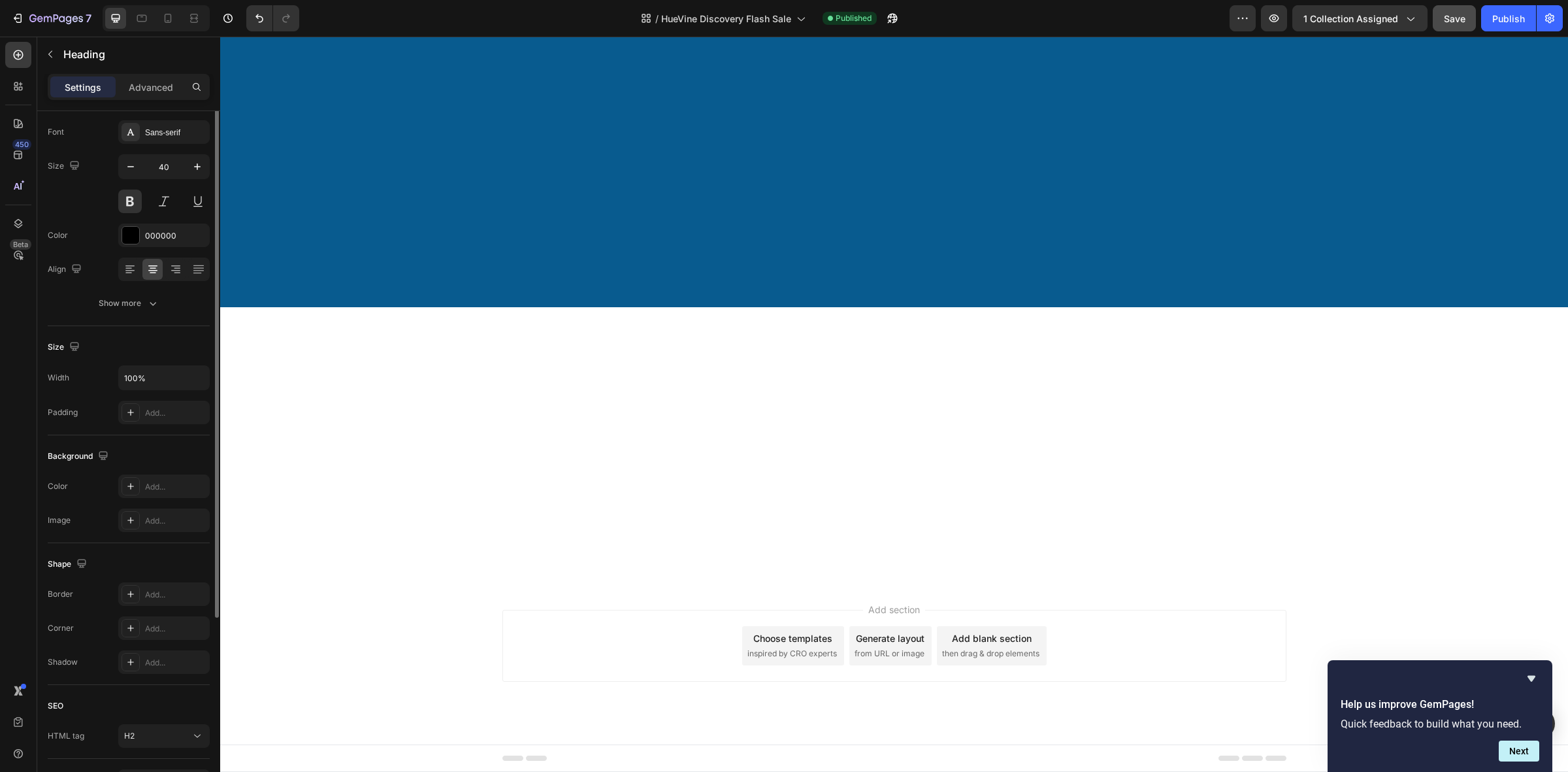
scroll to position [0, 0]
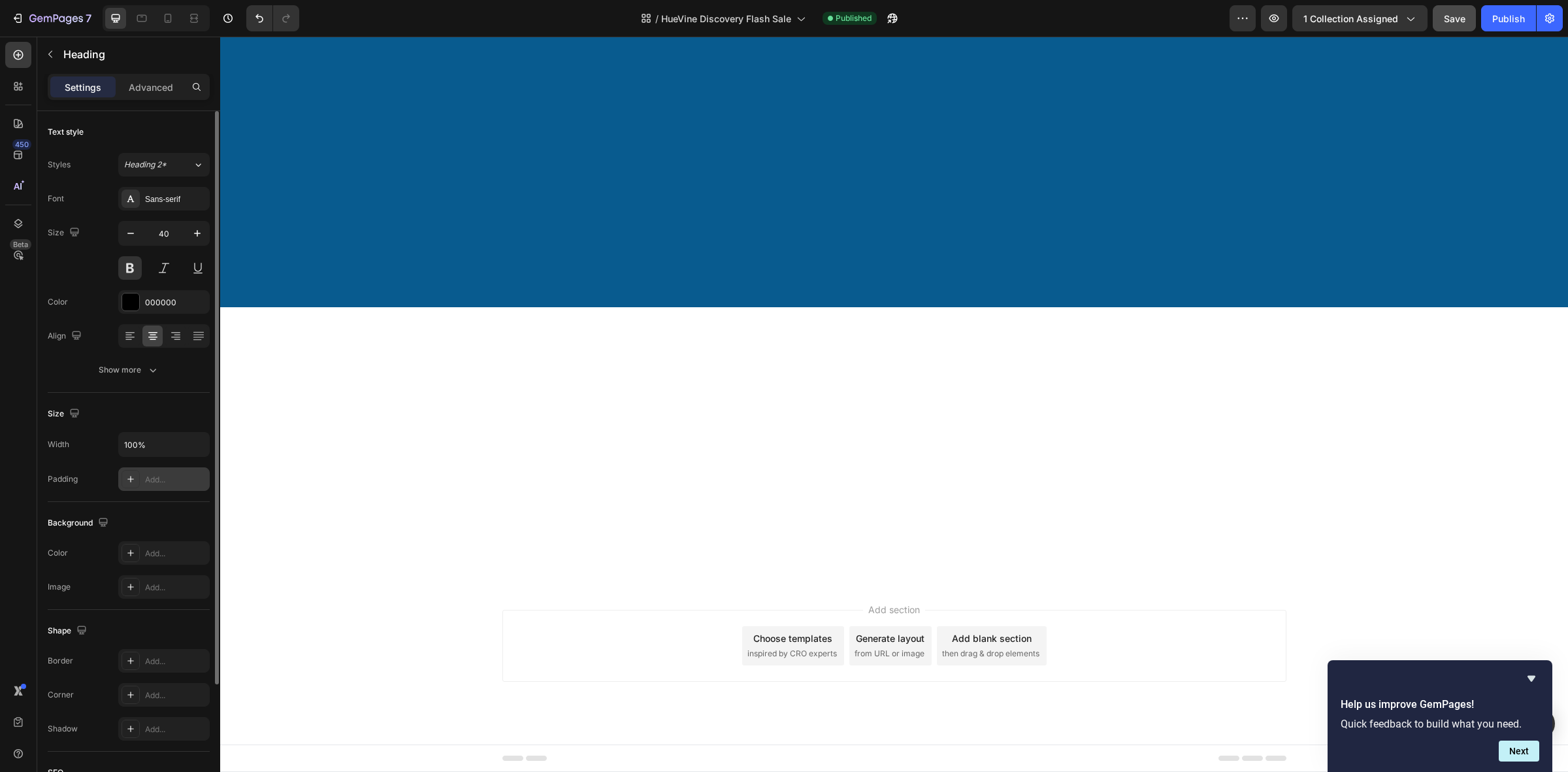
click at [151, 481] on div "Add..." at bounding box center [176, 480] width 62 height 11
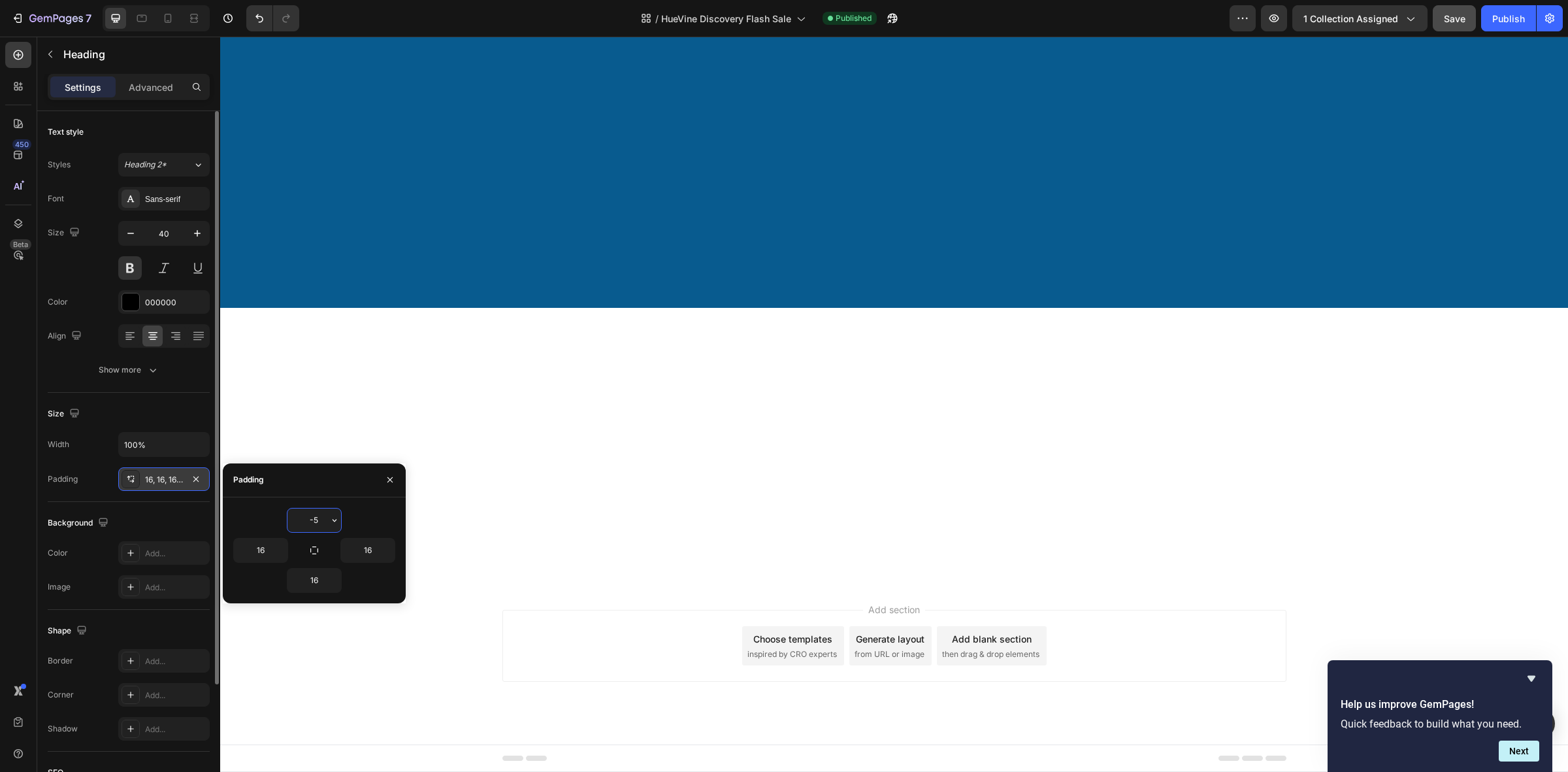
type input "-6"
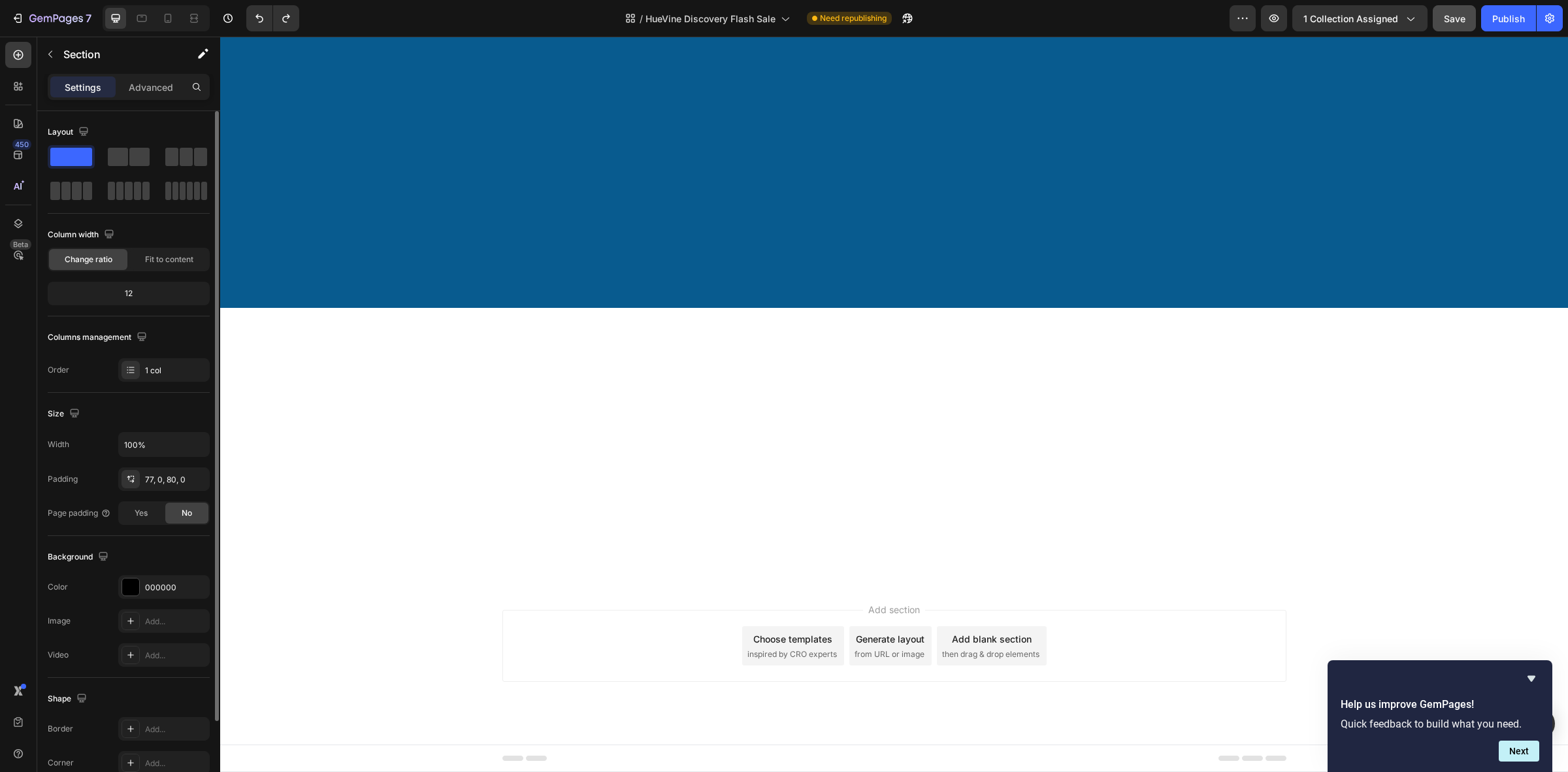
click at [162, 485] on div "77, 0, 80, 0" at bounding box center [164, 480] width 38 height 11
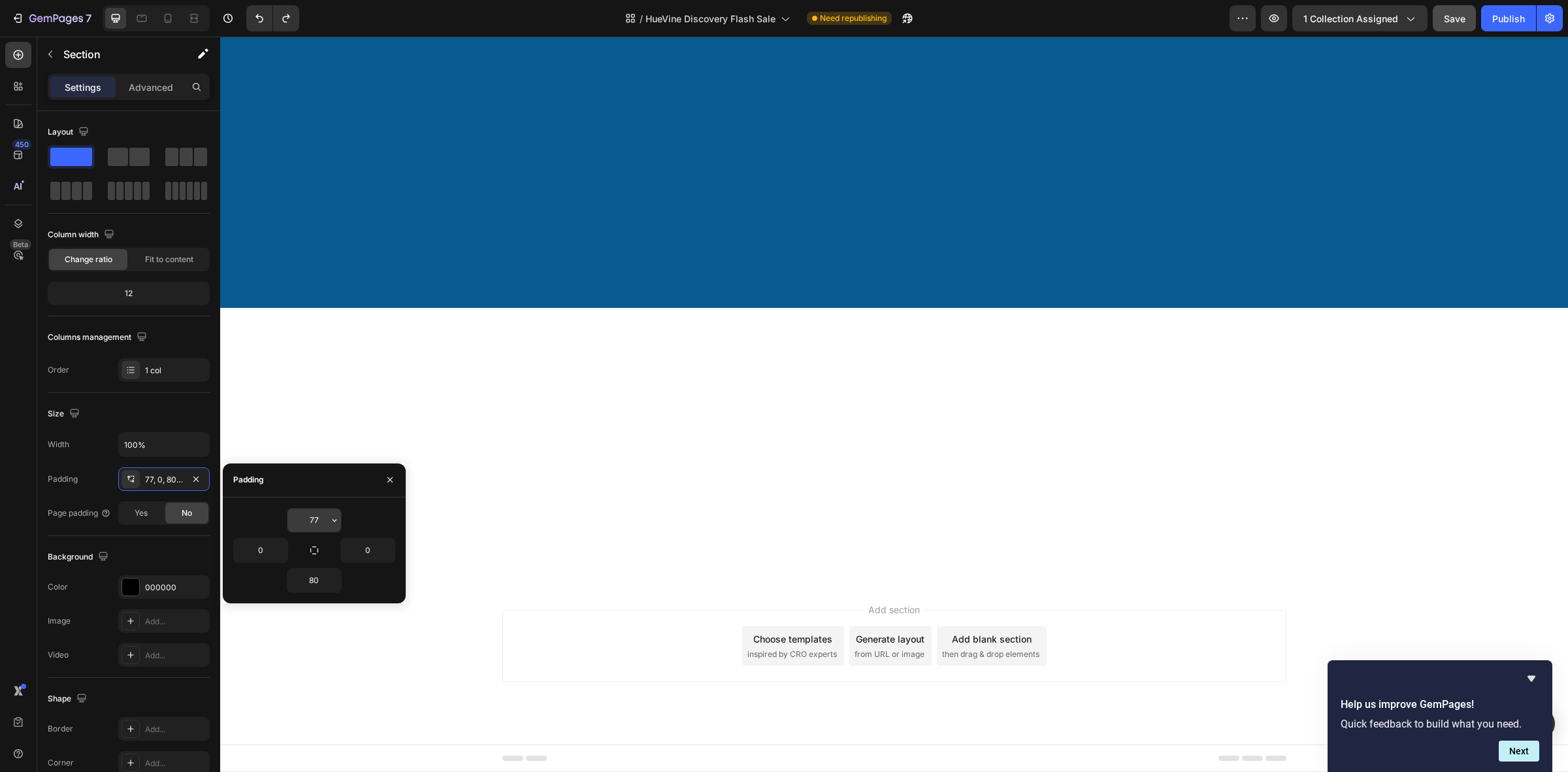
click at [321, 525] on input "77" at bounding box center [314, 520] width 53 height 24
click at [137, 15] on icon at bounding box center [142, 18] width 13 height 13
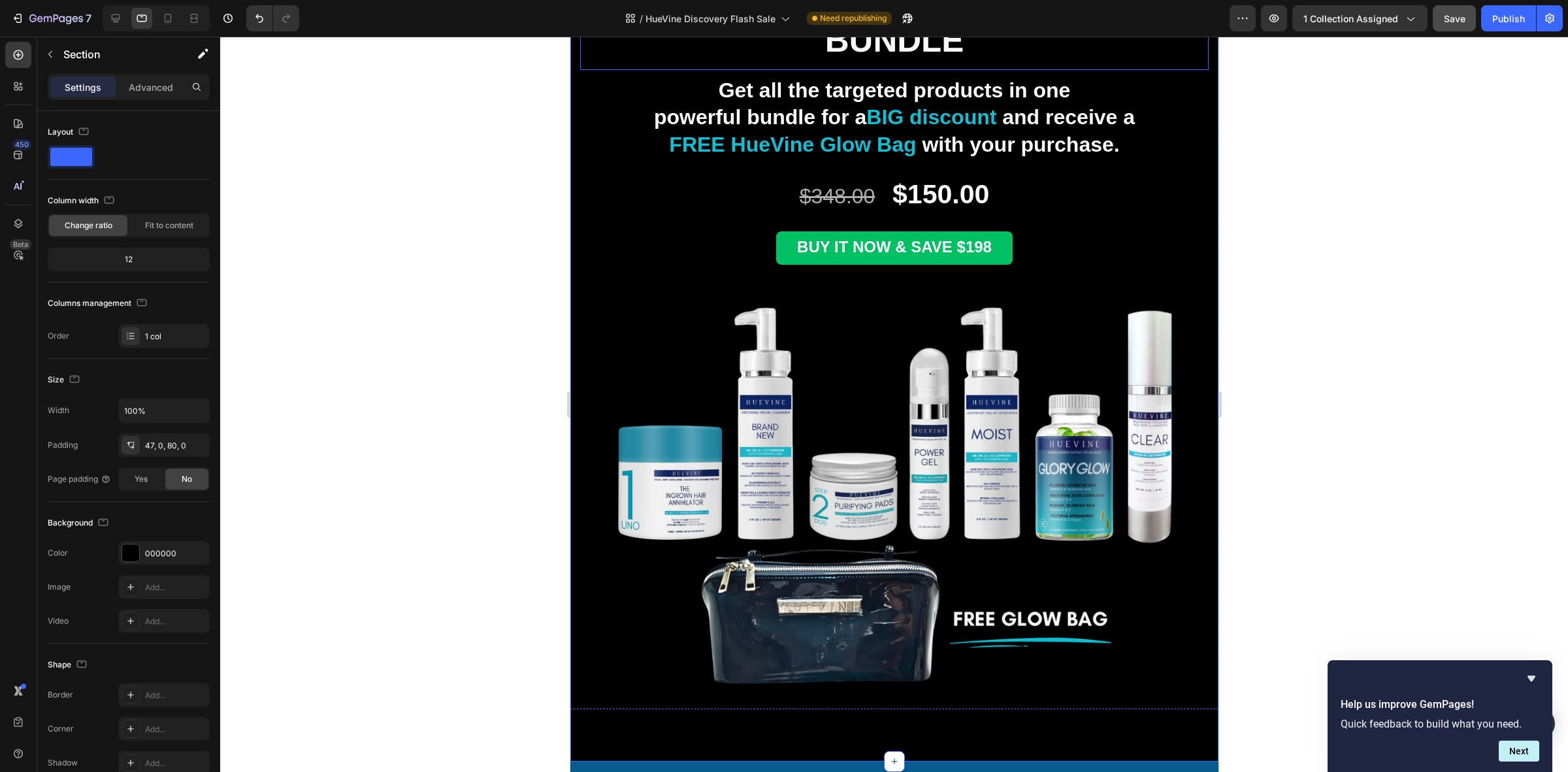
scroll to position [2223, 0]
click at [690, 264] on div "UPGRADE TO THE MEGA HORMONAL BALANCE BUNDLE Heading Get all the targeted produc…" at bounding box center [893, 339] width 648 height 842
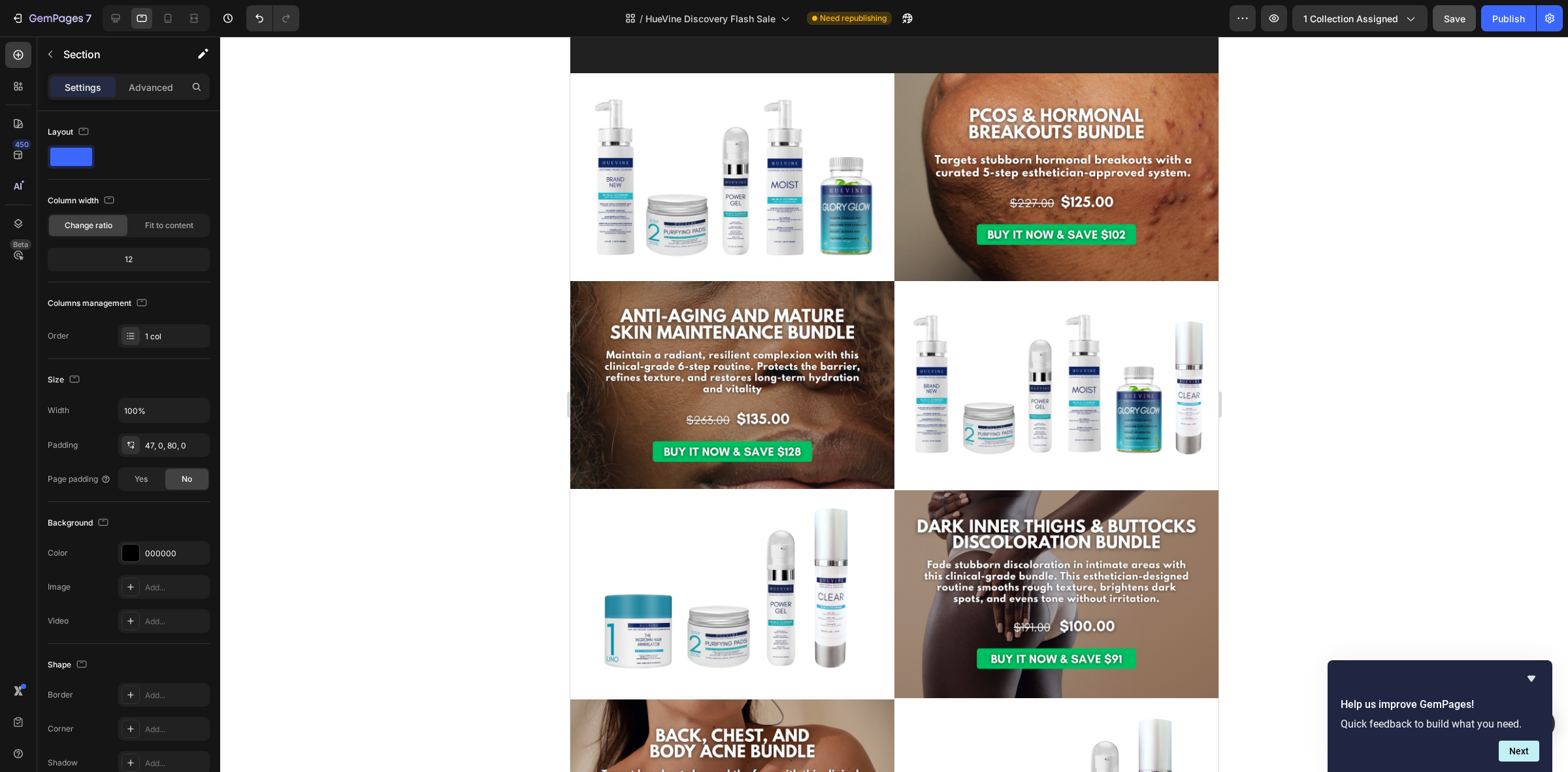
scroll to position [1652, 0]
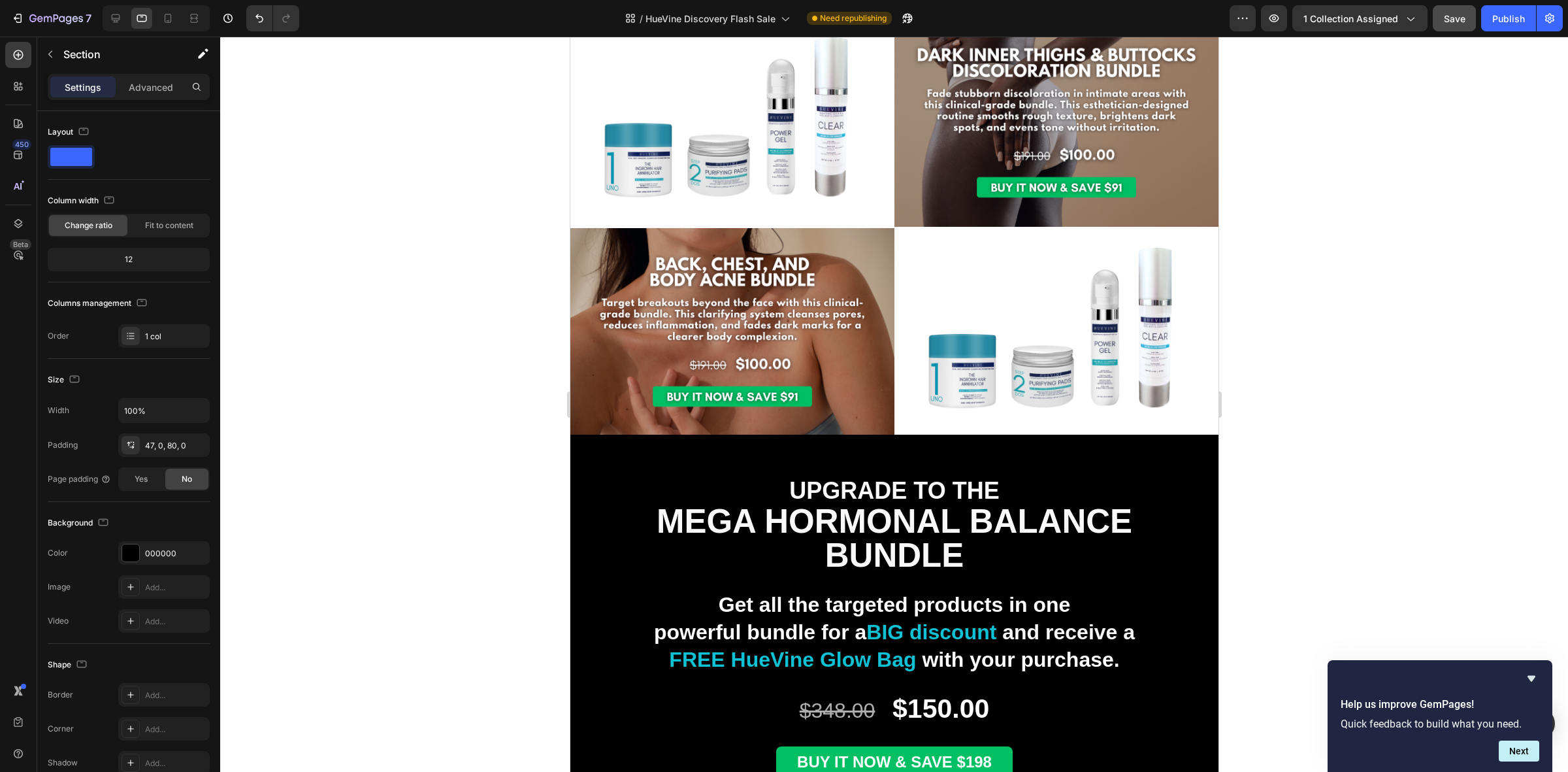
click at [164, 448] on div "47, 0, 80, 0" at bounding box center [164, 445] width 38 height 11
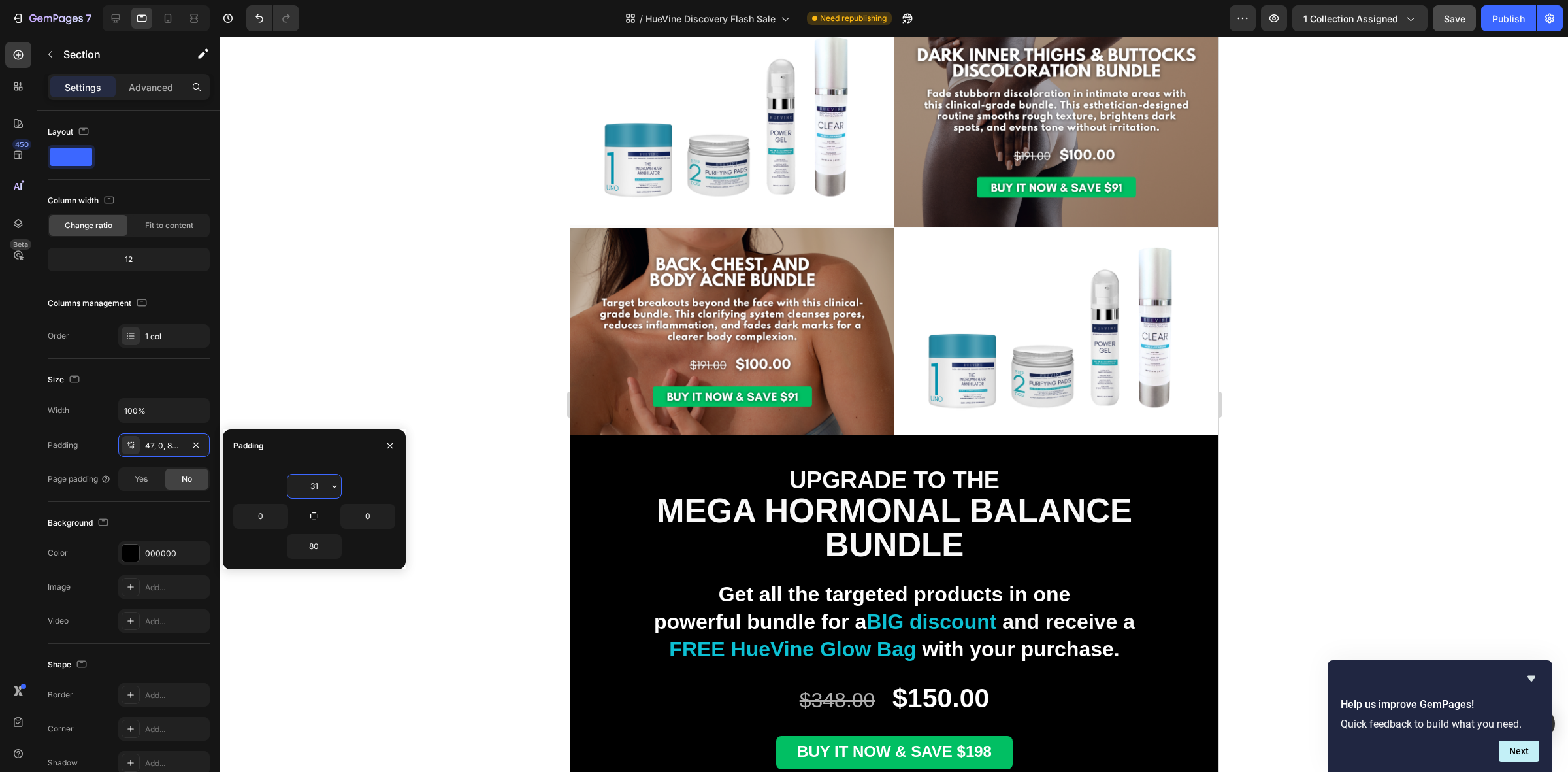
type input "30"
click at [1501, 21] on div "Publish" at bounding box center [1508, 18] width 33 height 14
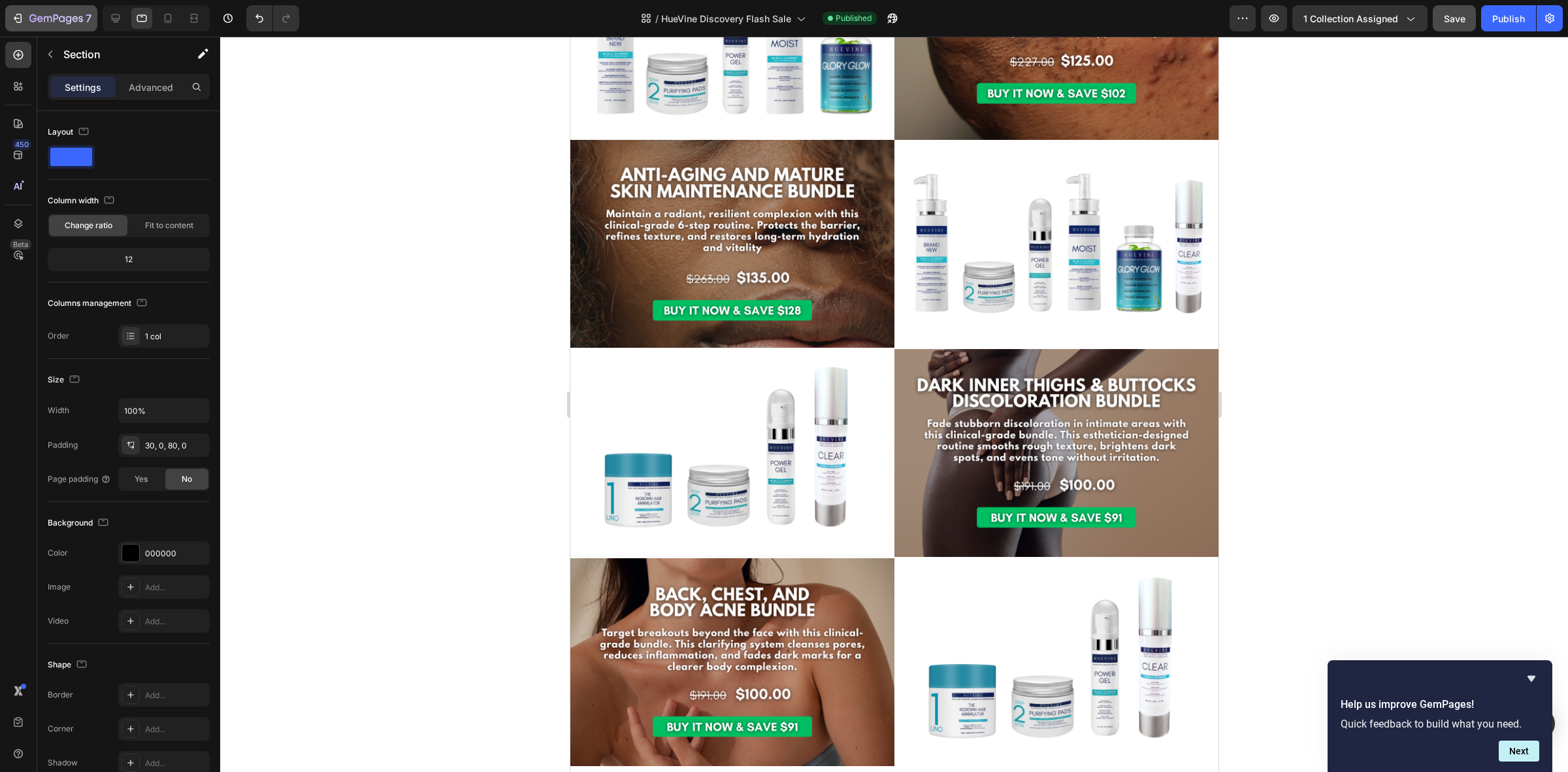
scroll to position [917, 0]
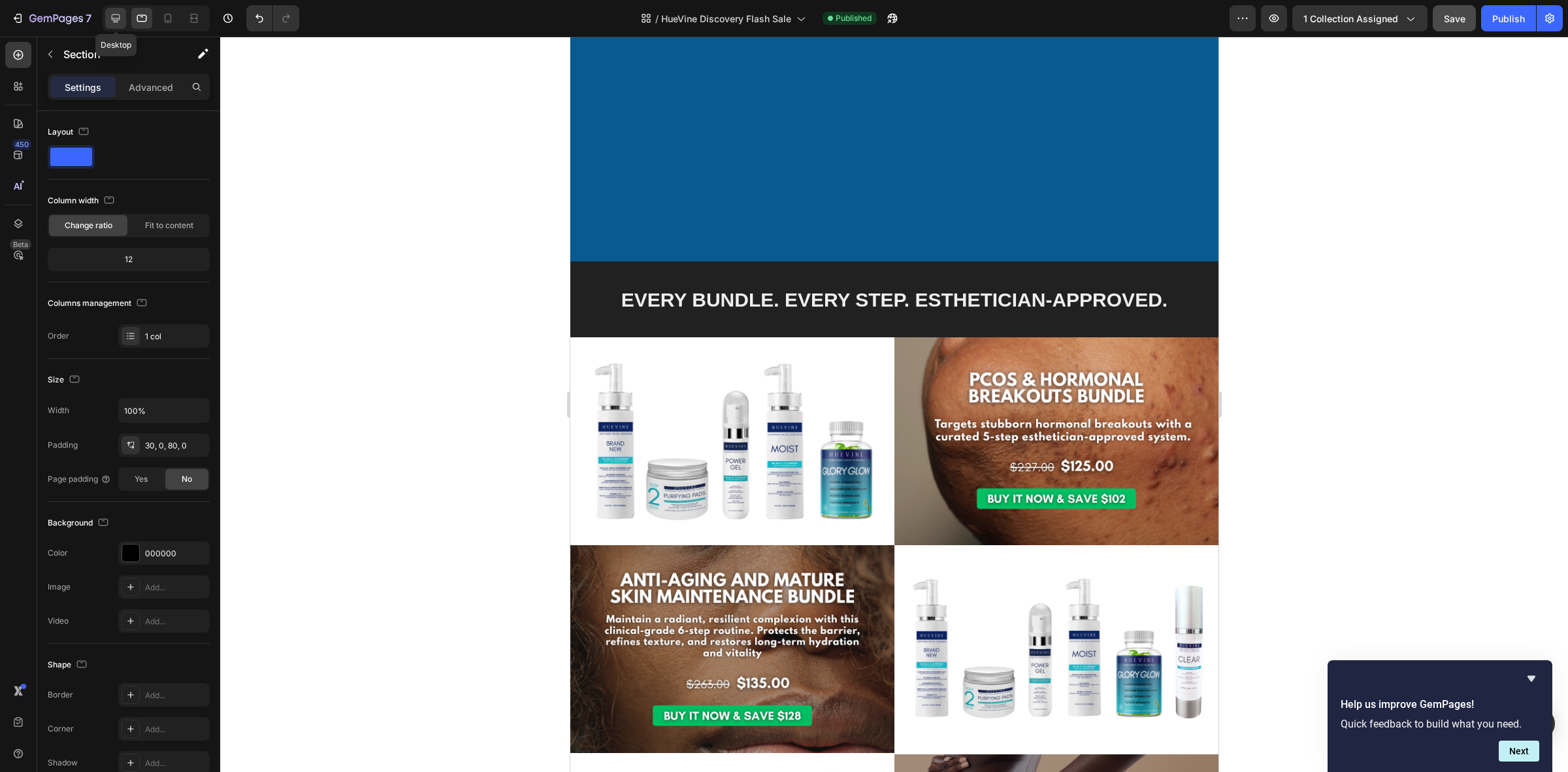
click at [117, 14] on icon at bounding box center [116, 18] width 13 height 13
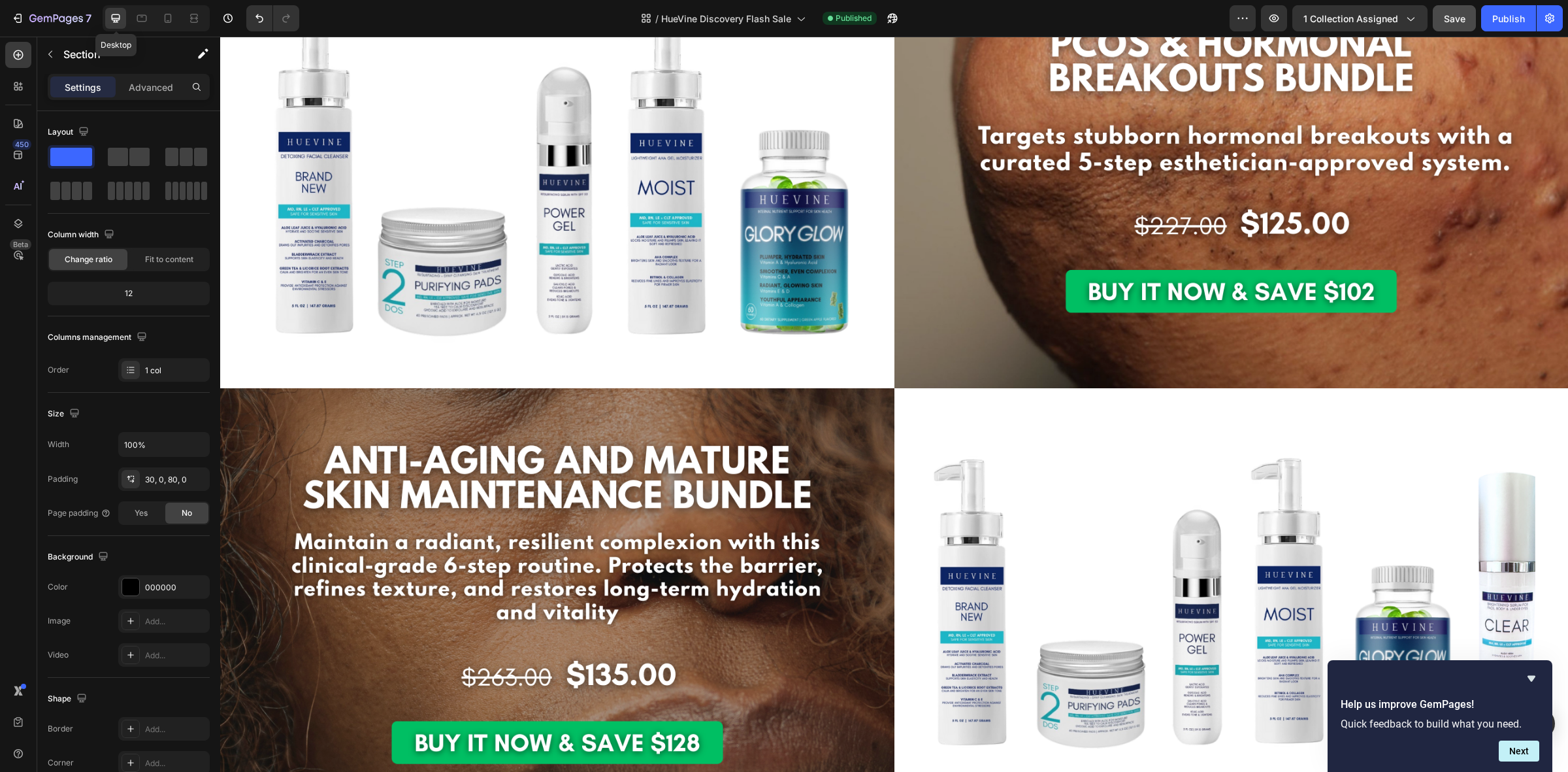
scroll to position [3216, 0]
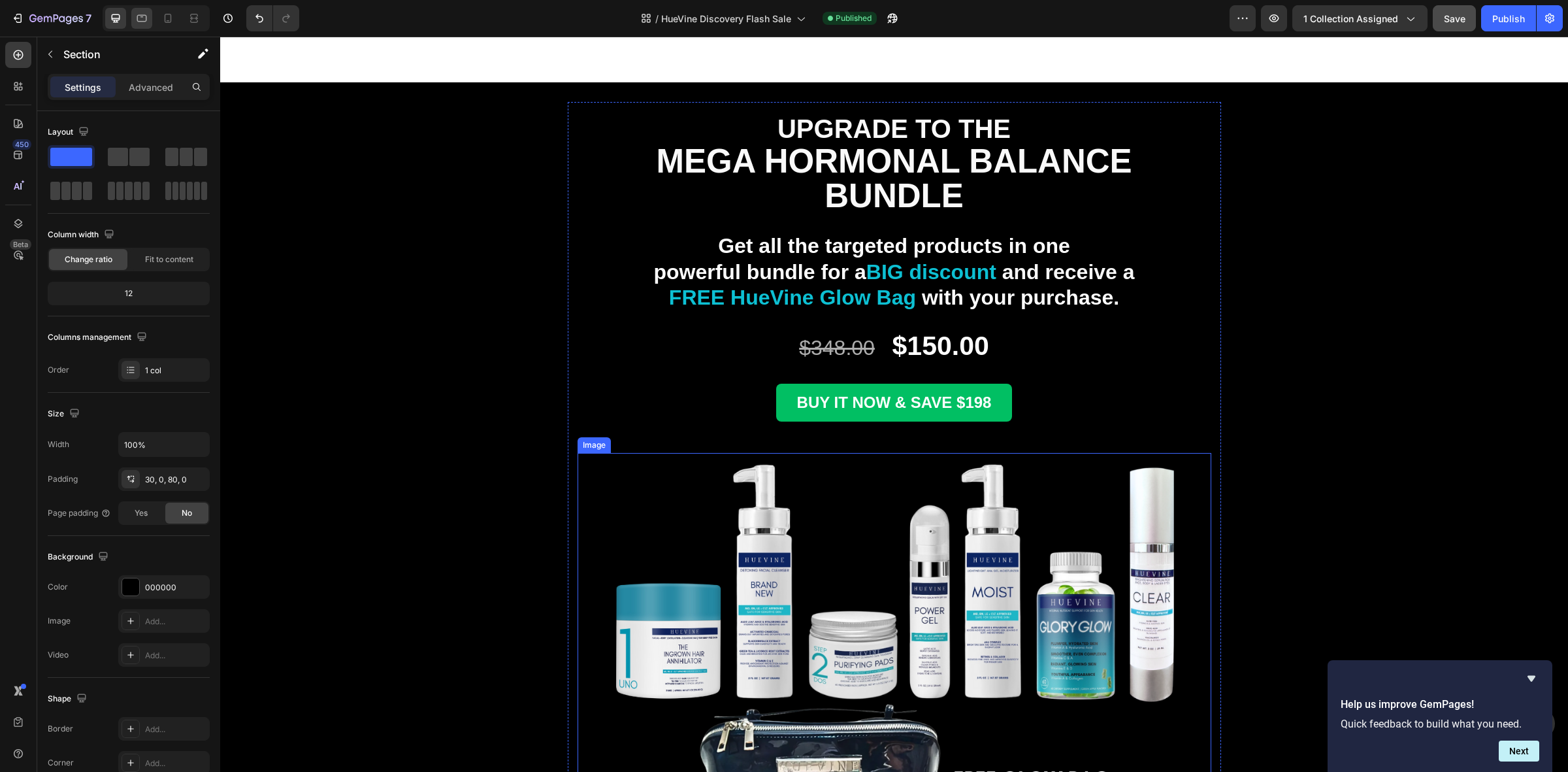
click at [132, 15] on div at bounding box center [141, 18] width 21 height 21
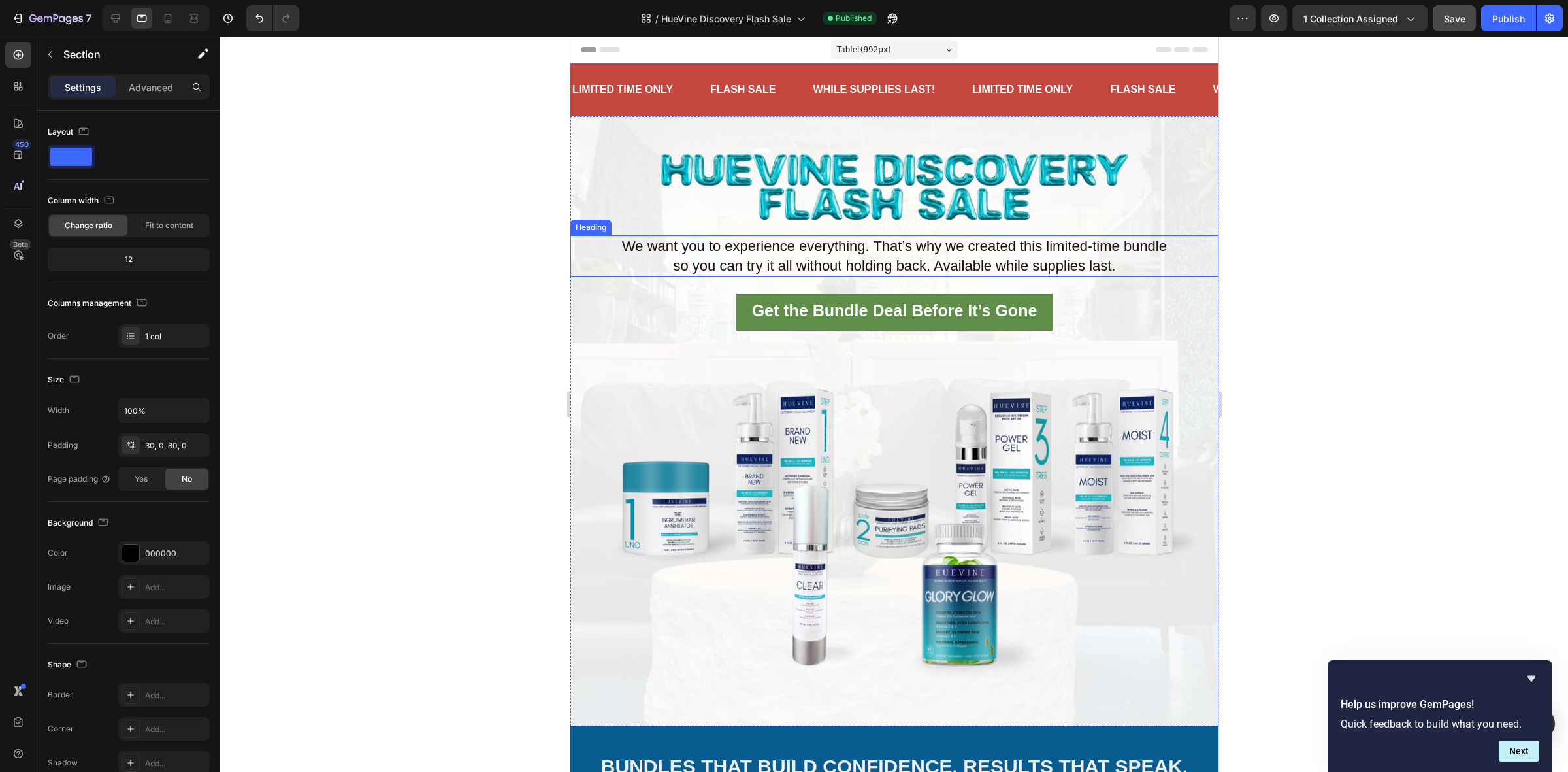
click at [842, 264] on span "so you can try it all without holding back. Available while supplies last." at bounding box center [893, 265] width 442 height 16
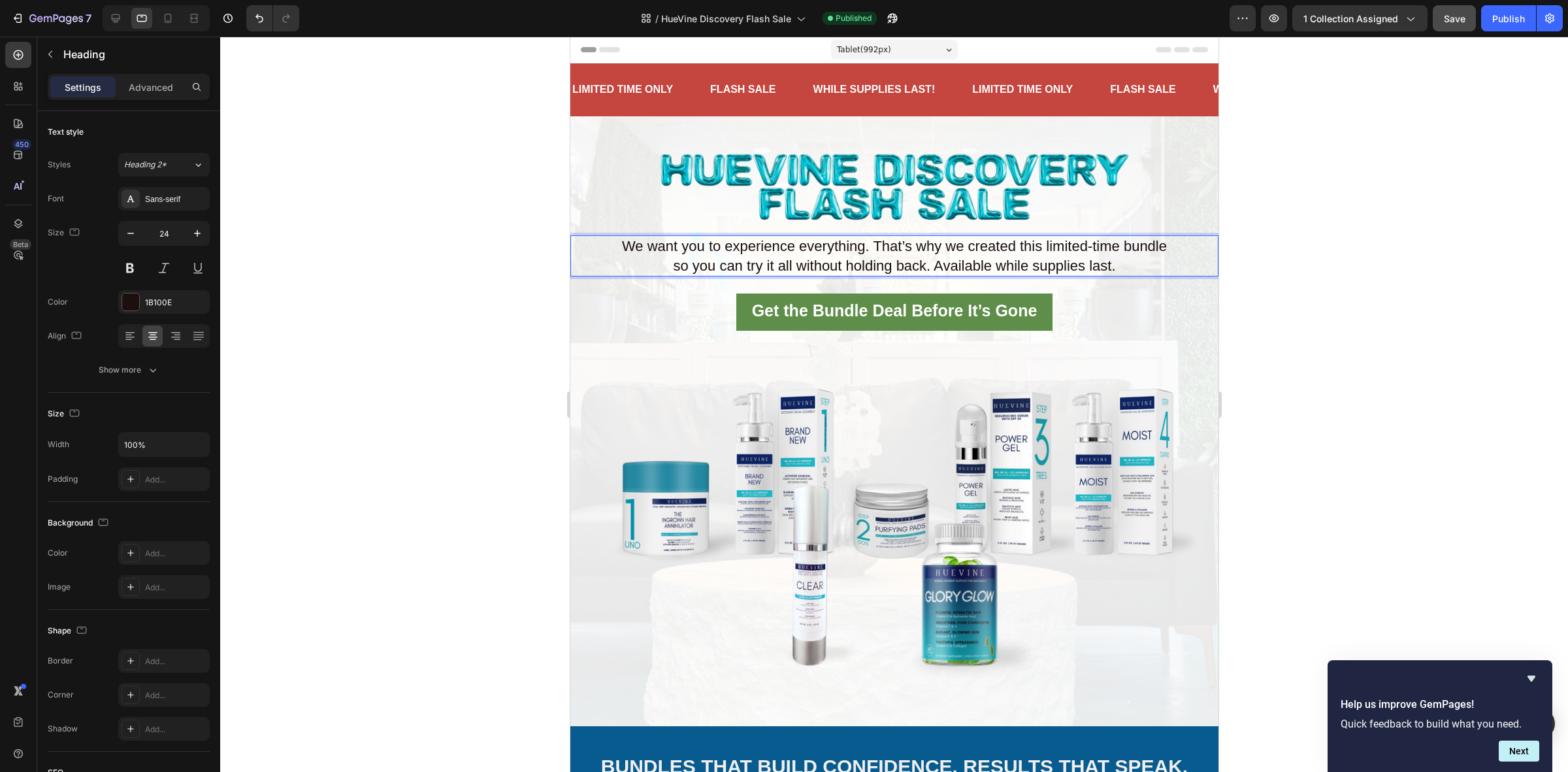
click at [1118, 264] on p "We want you to experience everything. That’s why we created this limited-time b…" at bounding box center [893, 256] width 645 height 39
drag, startPoint x: 1119, startPoint y: 264, endPoint x: 616, endPoint y: 230, distance: 504.1
click at [616, 230] on div "Image We want you to experience everything. That’s why we created this limited-…" at bounding box center [893, 420] width 648 height 568
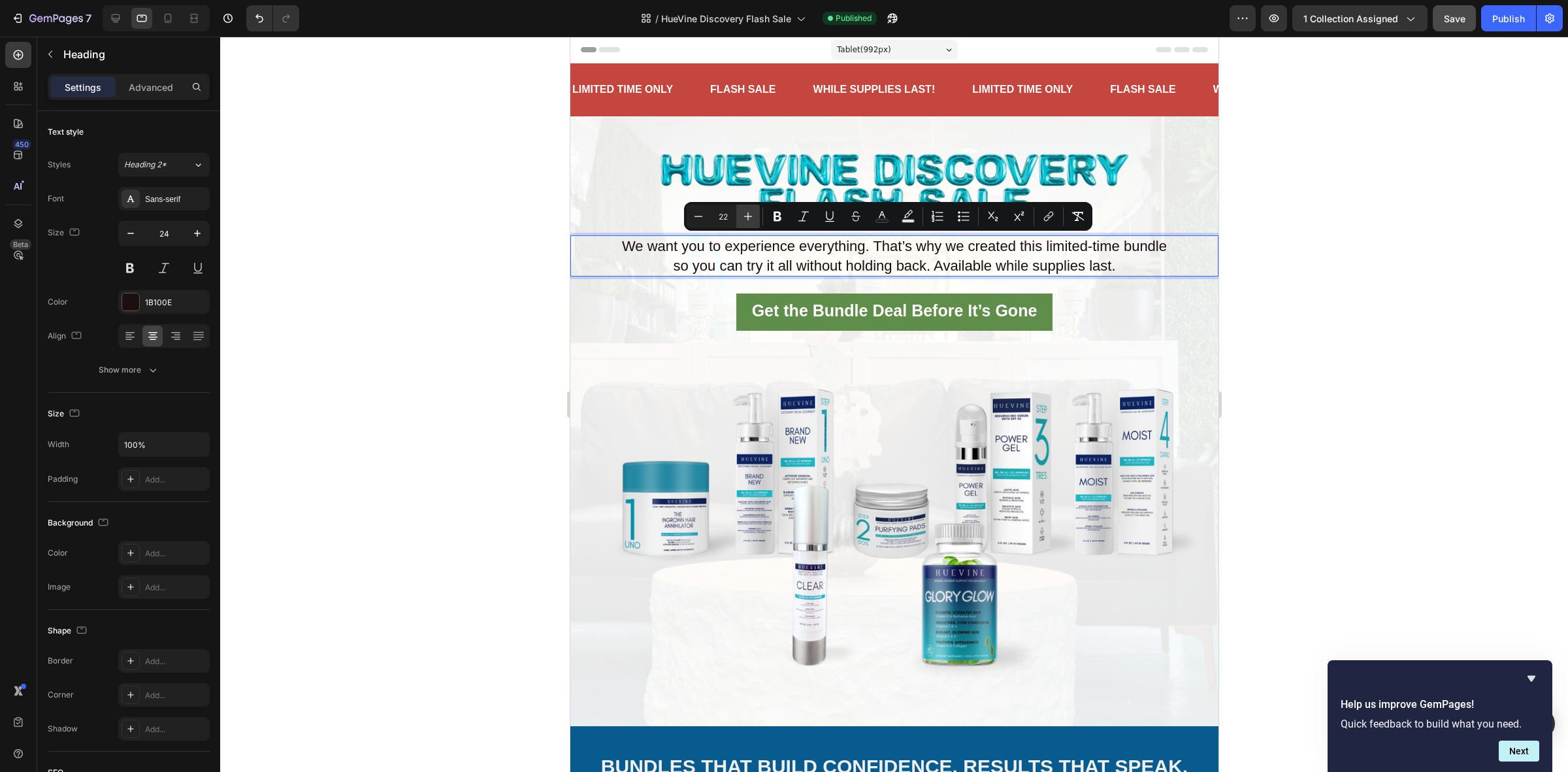
click at [750, 214] on icon "Editor contextual toolbar" at bounding box center [748, 216] width 13 height 13
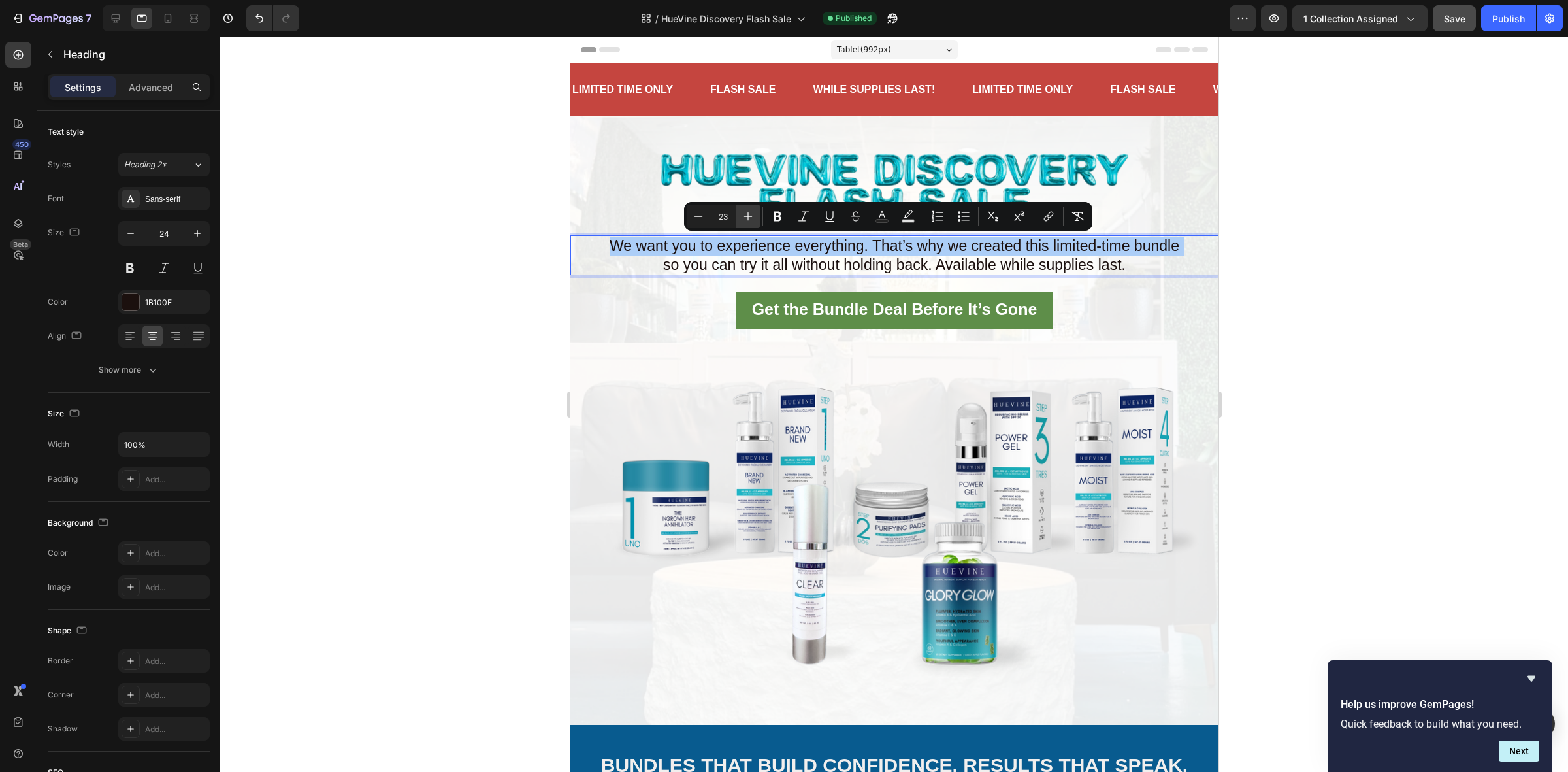
click at [750, 214] on icon "Editor contextual toolbar" at bounding box center [748, 216] width 13 height 13
type input "24"
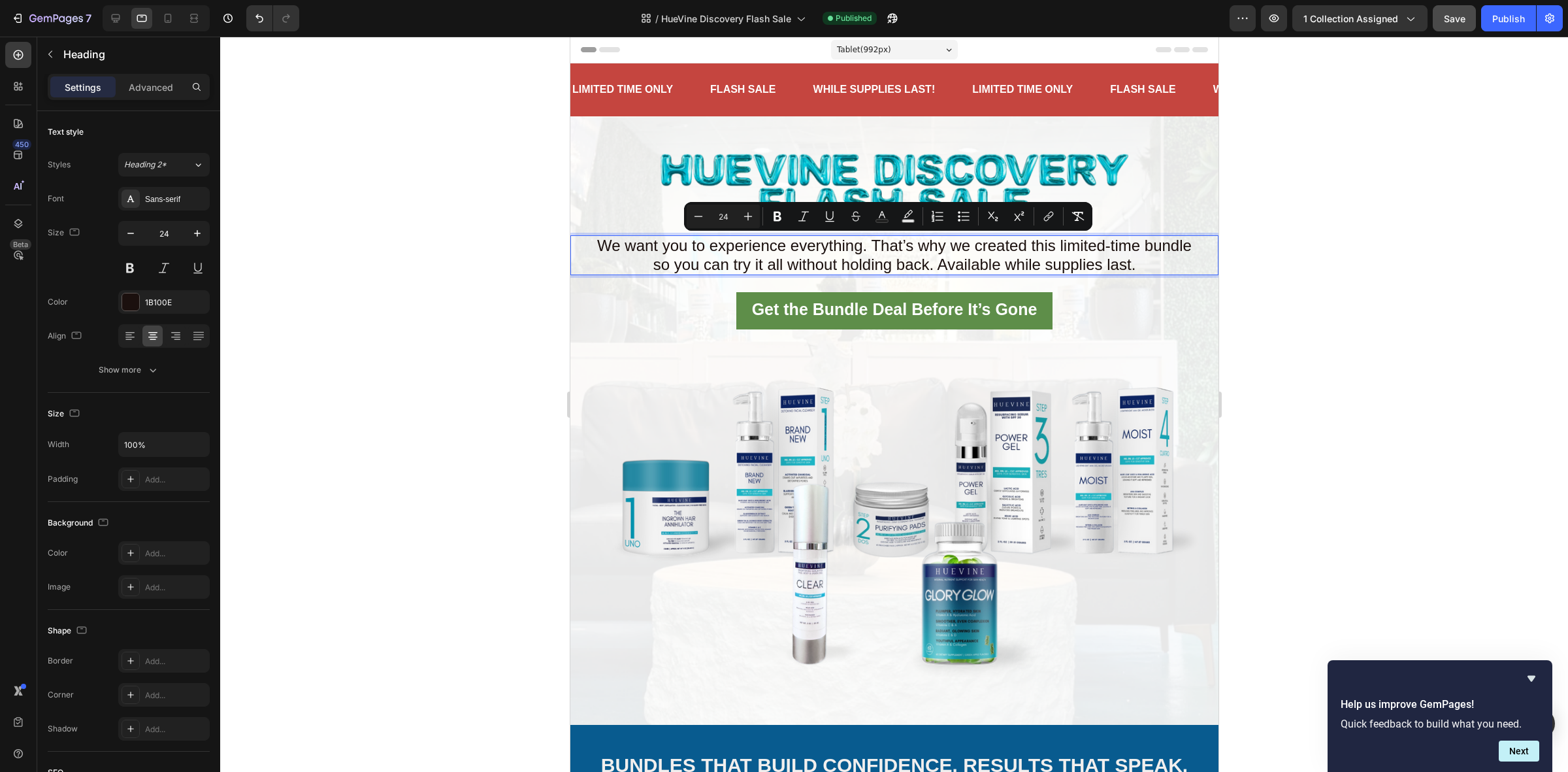
click at [457, 332] on div at bounding box center [893, 404] width 1347 height 735
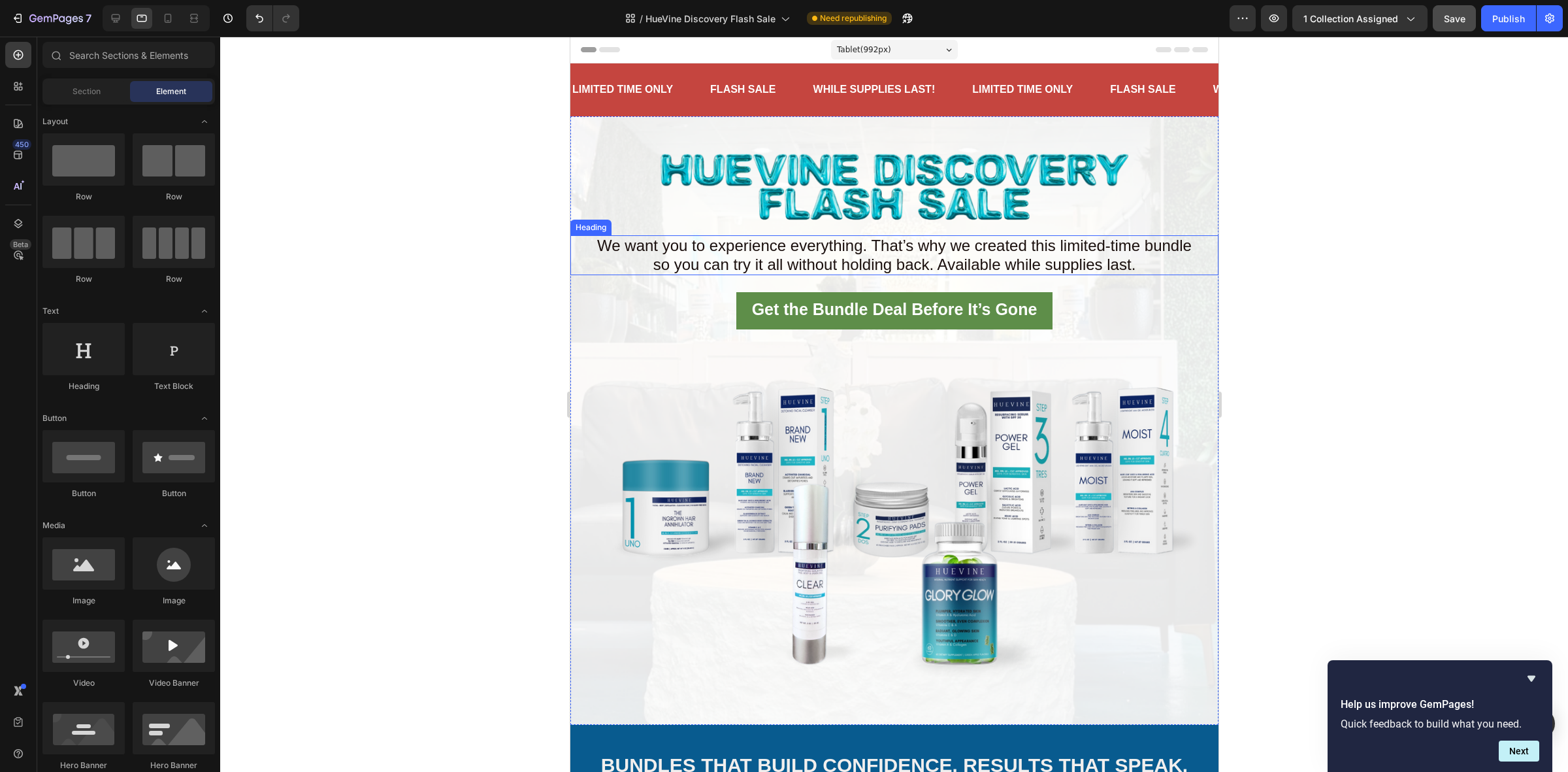
click at [632, 257] on p "⁠⁠⁠⁠⁠⁠⁠ We want you to experience everything. That’s why we created this limite…" at bounding box center [893, 255] width 645 height 38
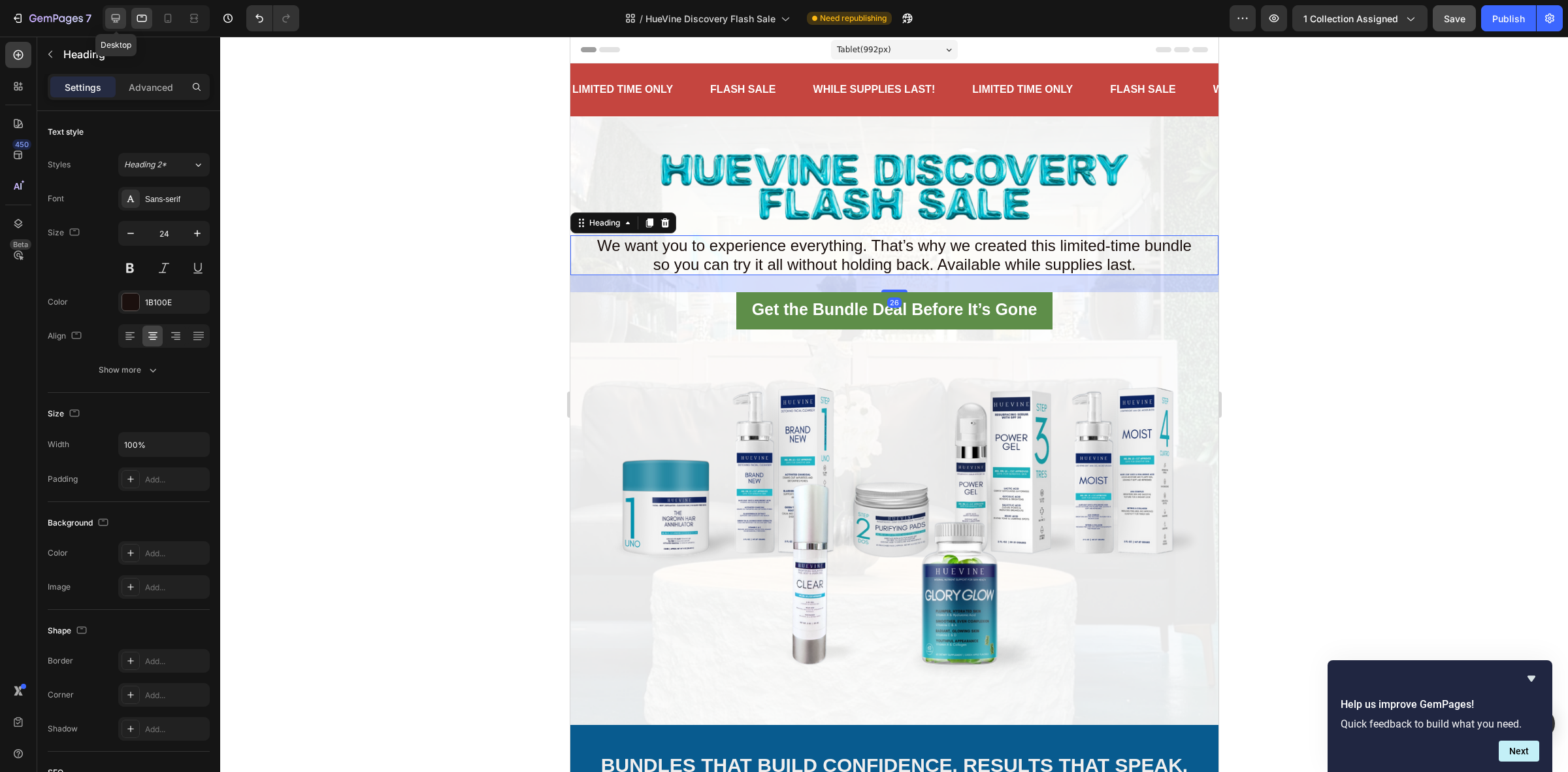
click at [112, 11] on div at bounding box center [115, 18] width 21 height 21
type input "20"
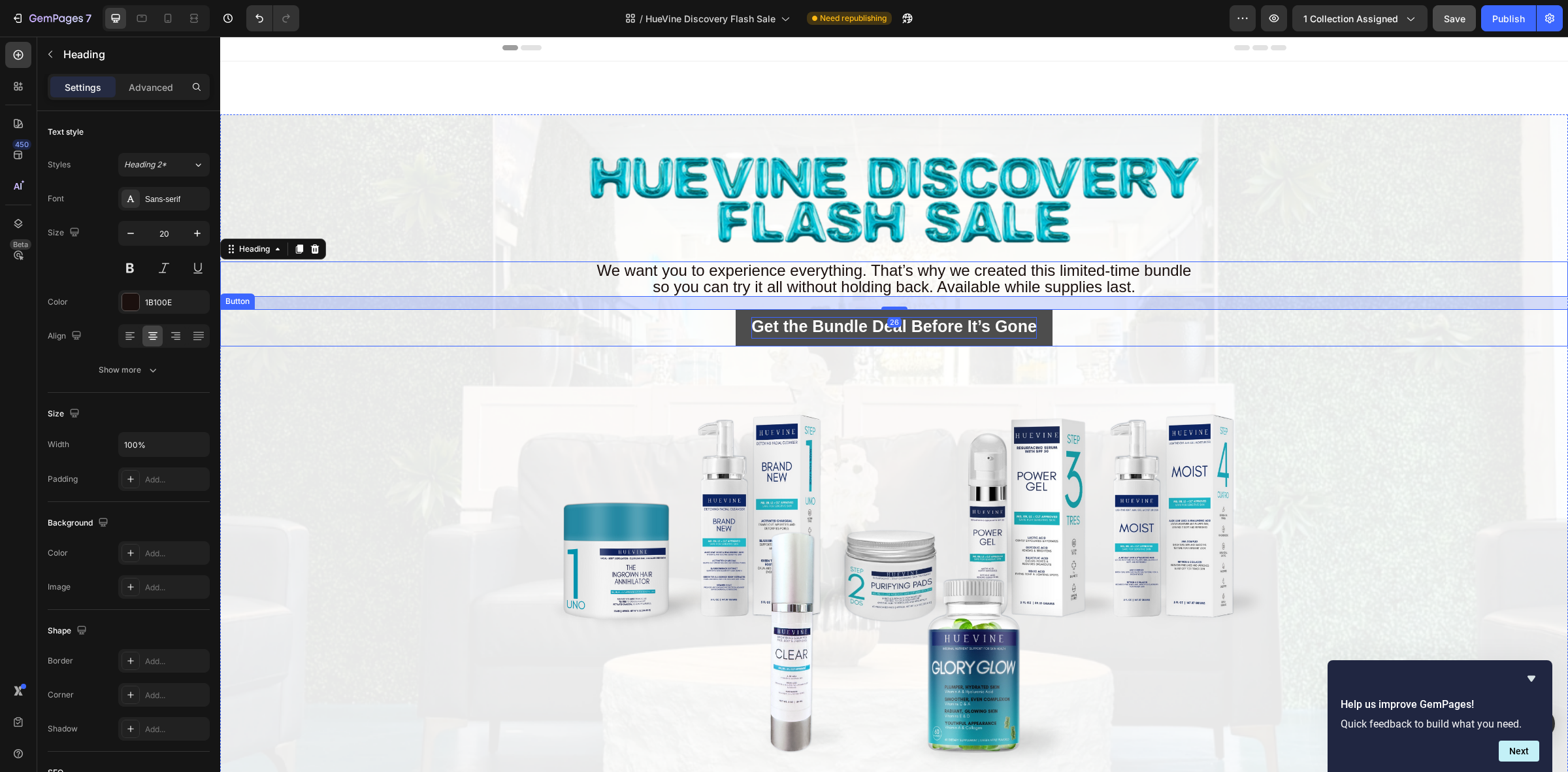
scroll to position [181, 0]
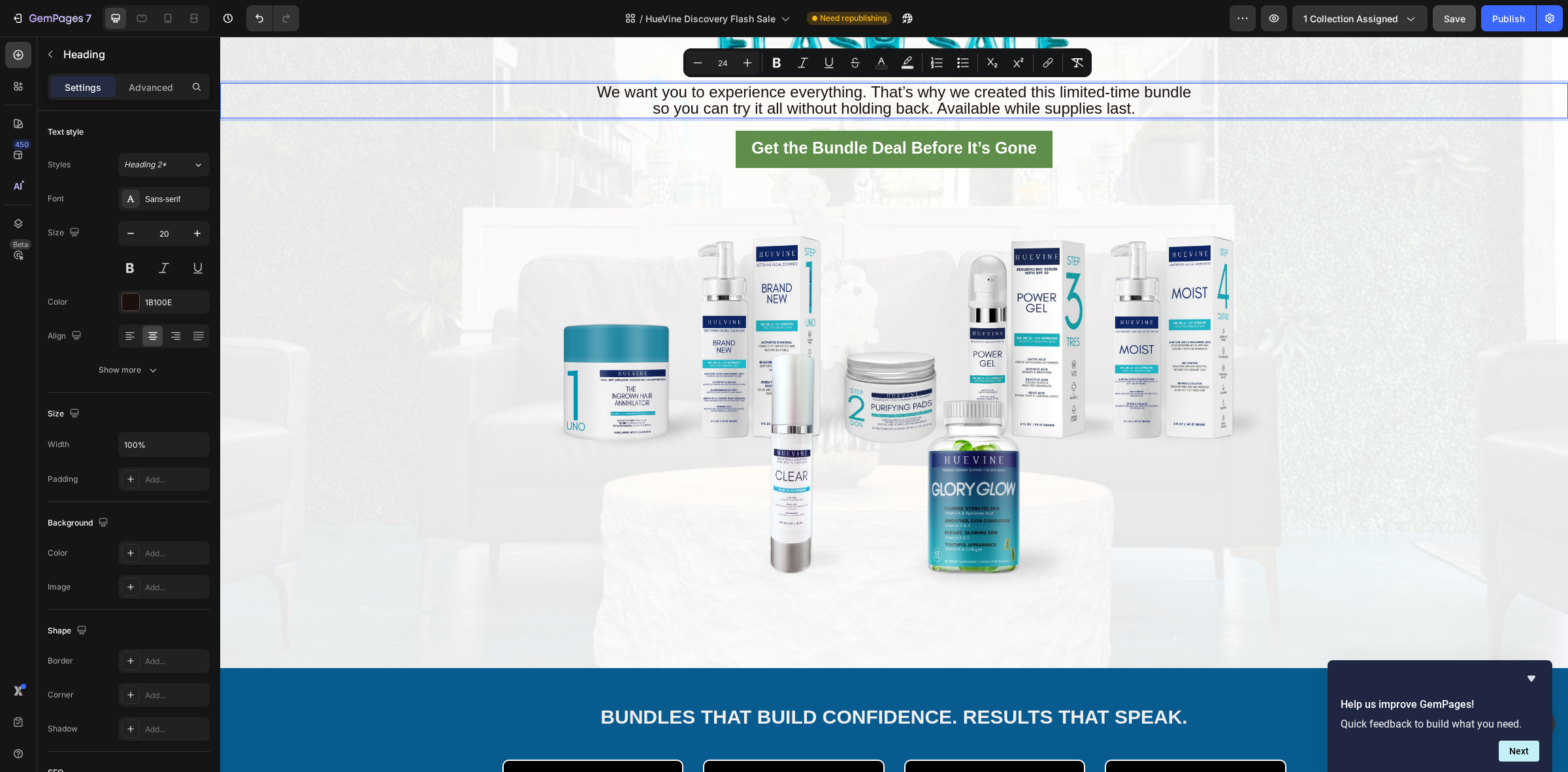
drag, startPoint x: 1171, startPoint y: 108, endPoint x: 520, endPoint y: 88, distance: 651.3
click at [520, 88] on p "We want you to experience everything. That’s why we created this limited-time b…" at bounding box center [894, 101] width 1345 height 33
click at [127, 377] on button "Show more" at bounding box center [128, 370] width 162 height 24
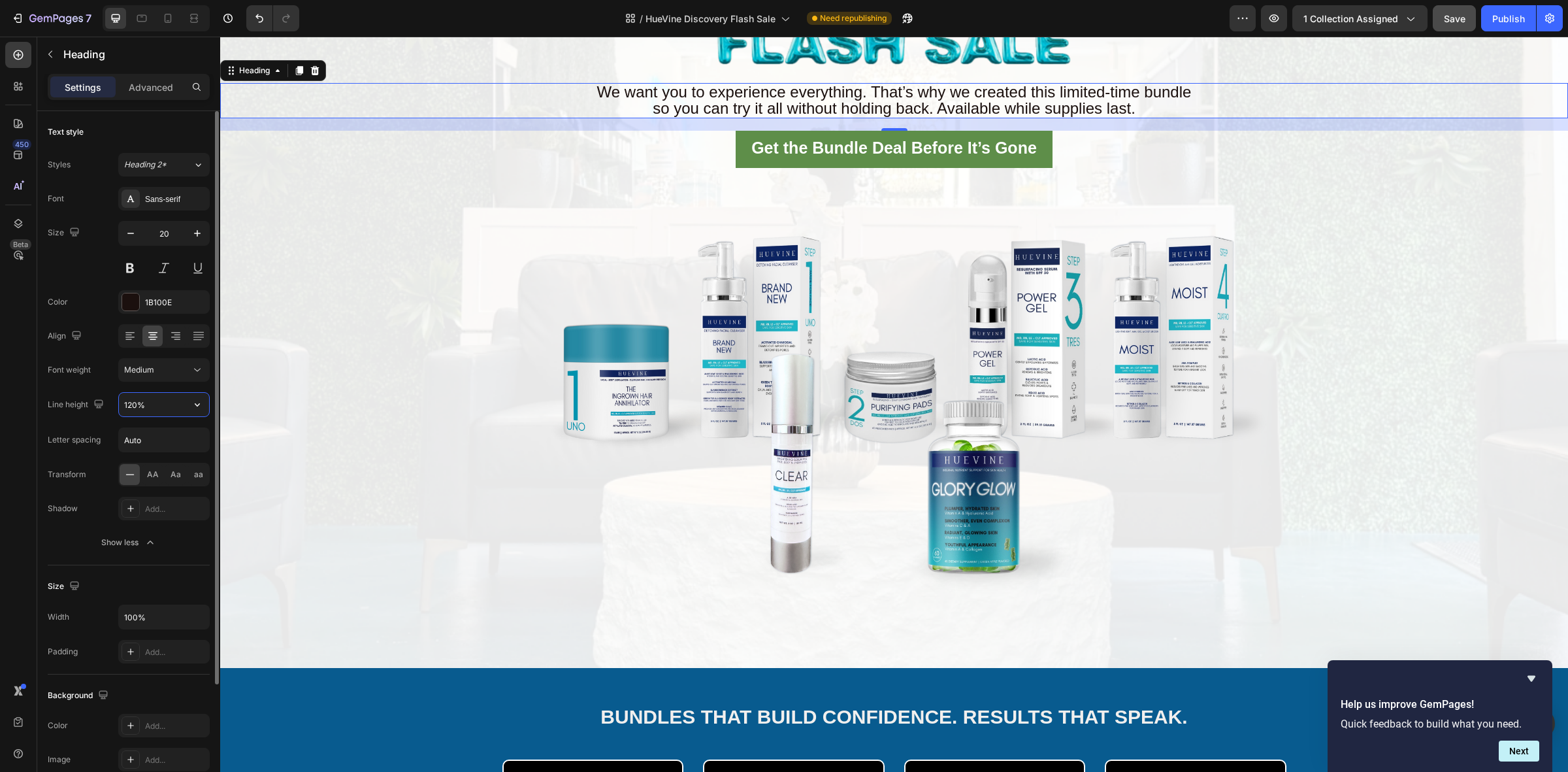
click at [170, 407] on input "120%" at bounding box center [164, 404] width 90 height 24
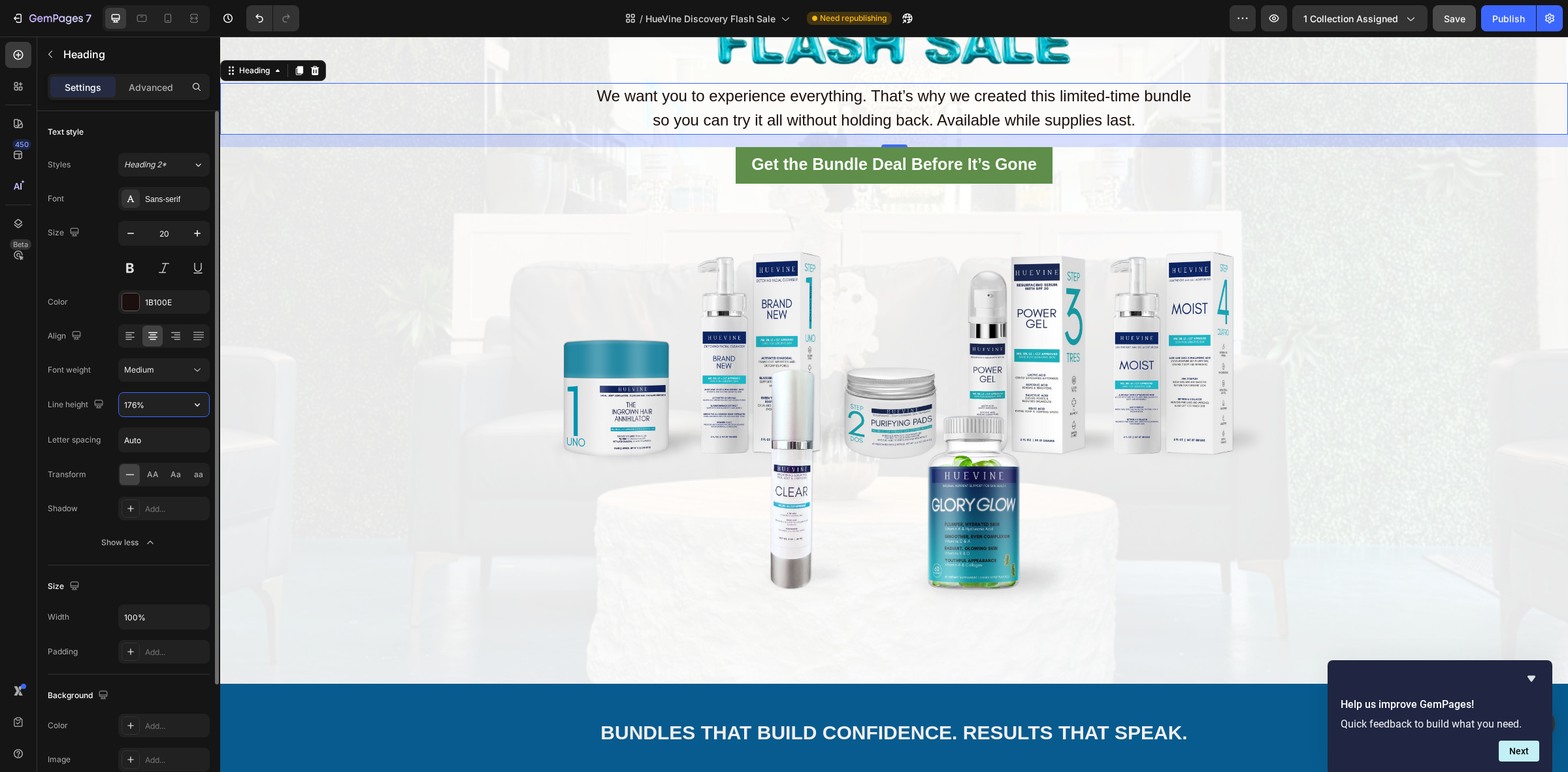
type input "175%"
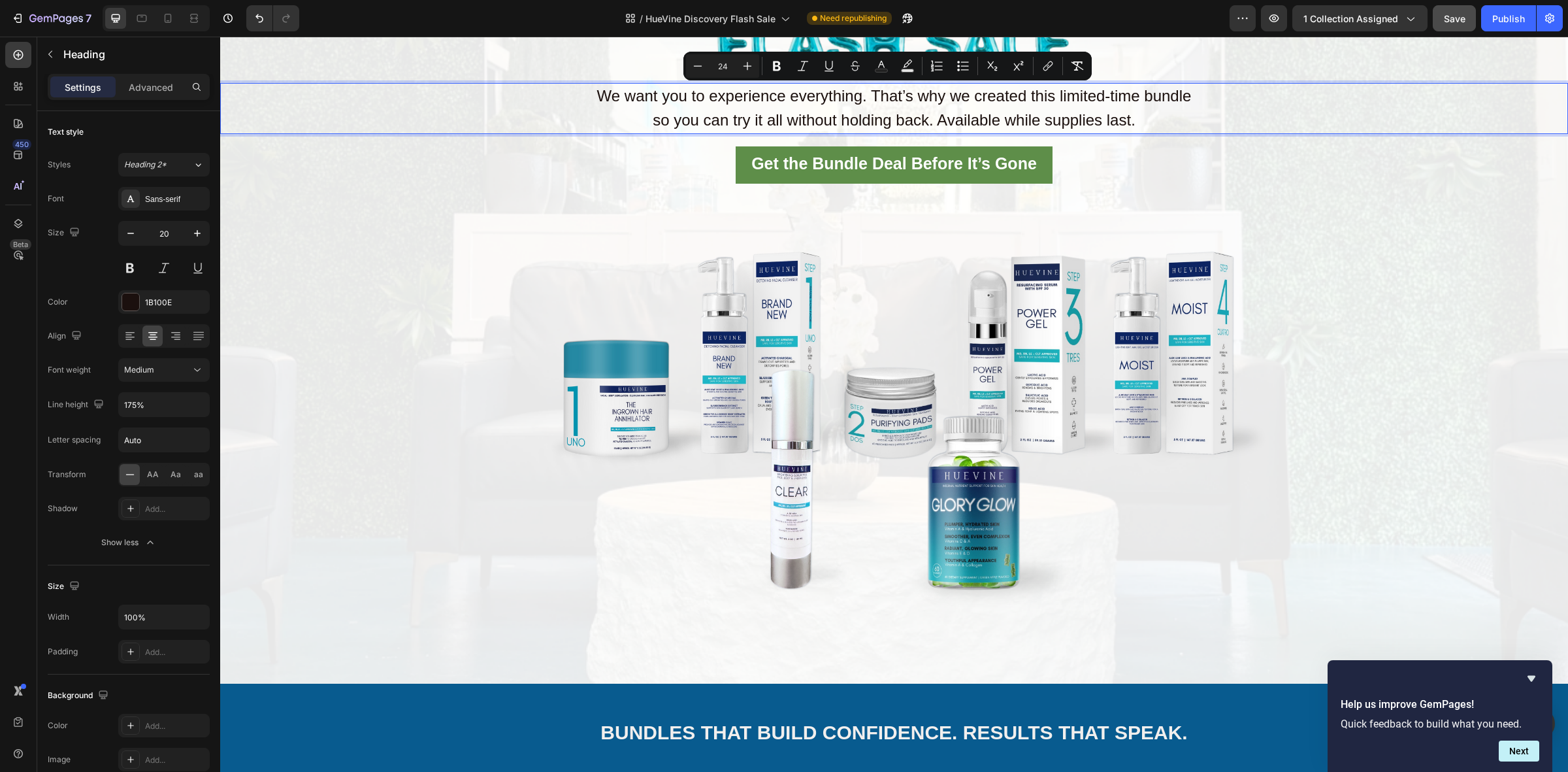
drag, startPoint x: 1145, startPoint y: 120, endPoint x: 415, endPoint y: 87, distance: 730.7
click at [415, 87] on p "We want you to experience everything. That’s why we created this limited-time b…" at bounding box center [894, 108] width 1345 height 48
click at [746, 66] on icon "Editor contextual toolbar" at bounding box center [747, 66] width 13 height 13
type input "26"
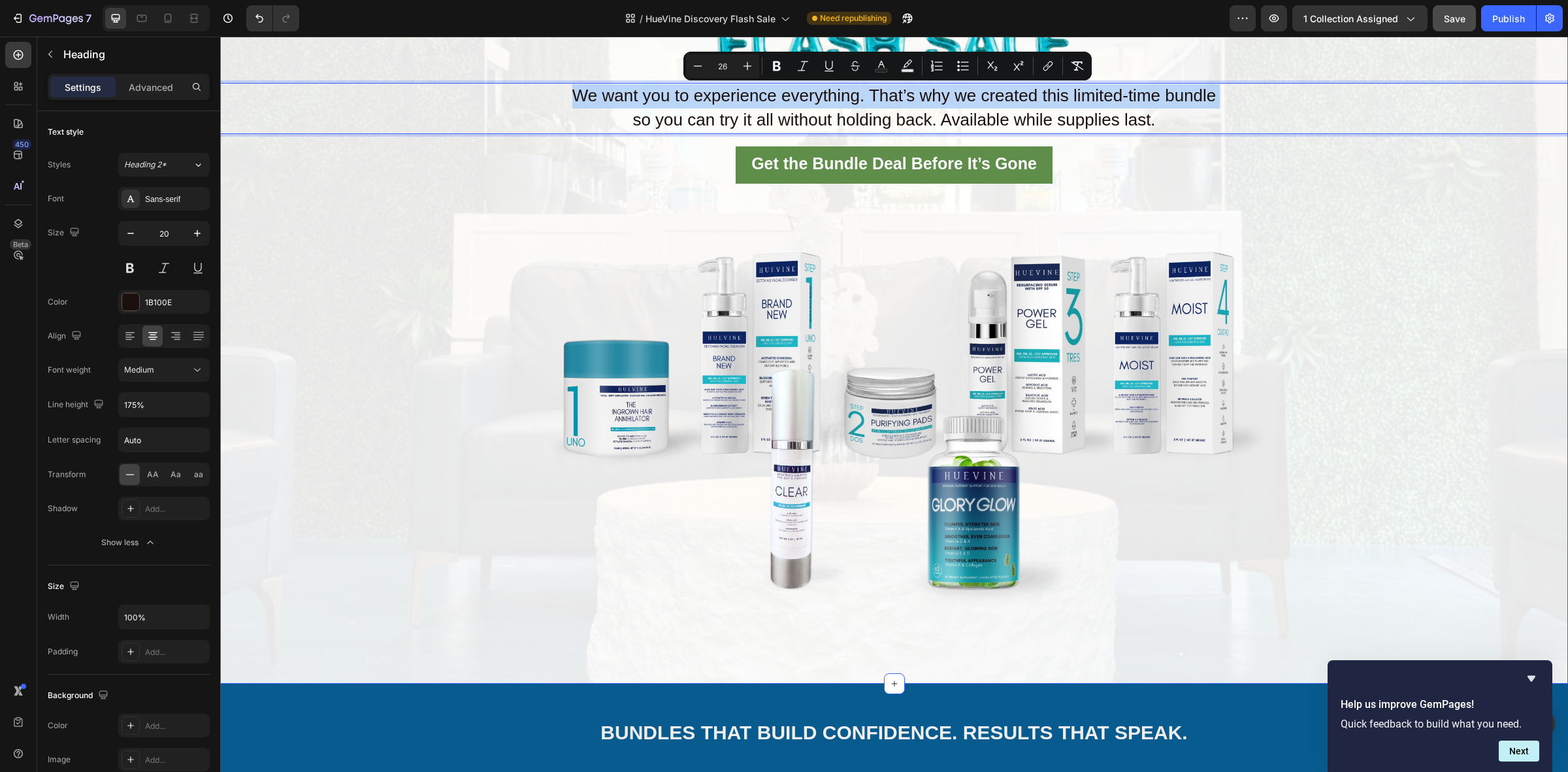
click at [485, 219] on div "Image We want you to experience everything. That’s why we created this limited-…" at bounding box center [893, 309] width 1347 height 705
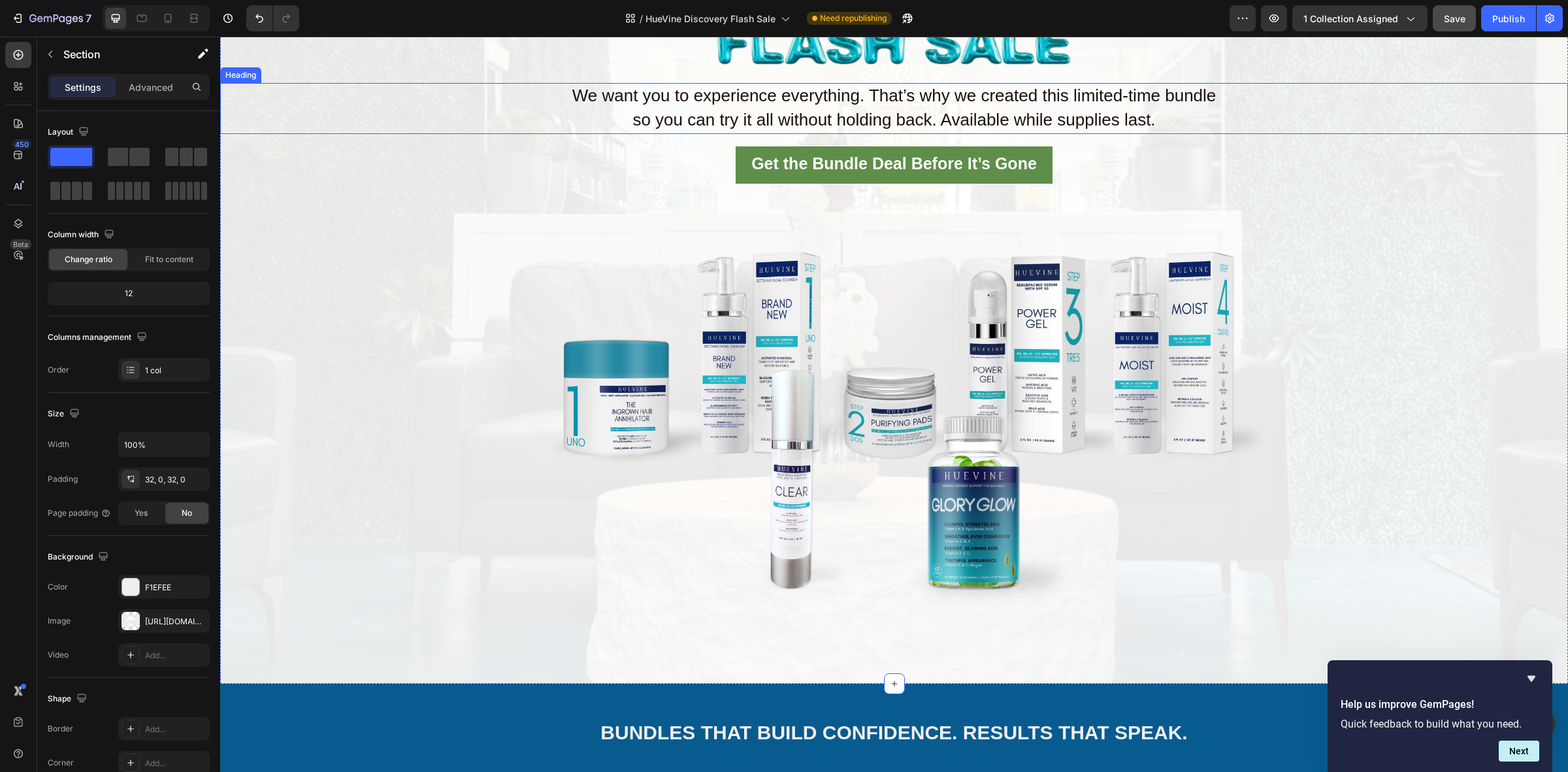
click at [572, 85] on span "We want you to experience everything. That’s why we created this limited-time b…" at bounding box center [894, 95] width 644 height 20
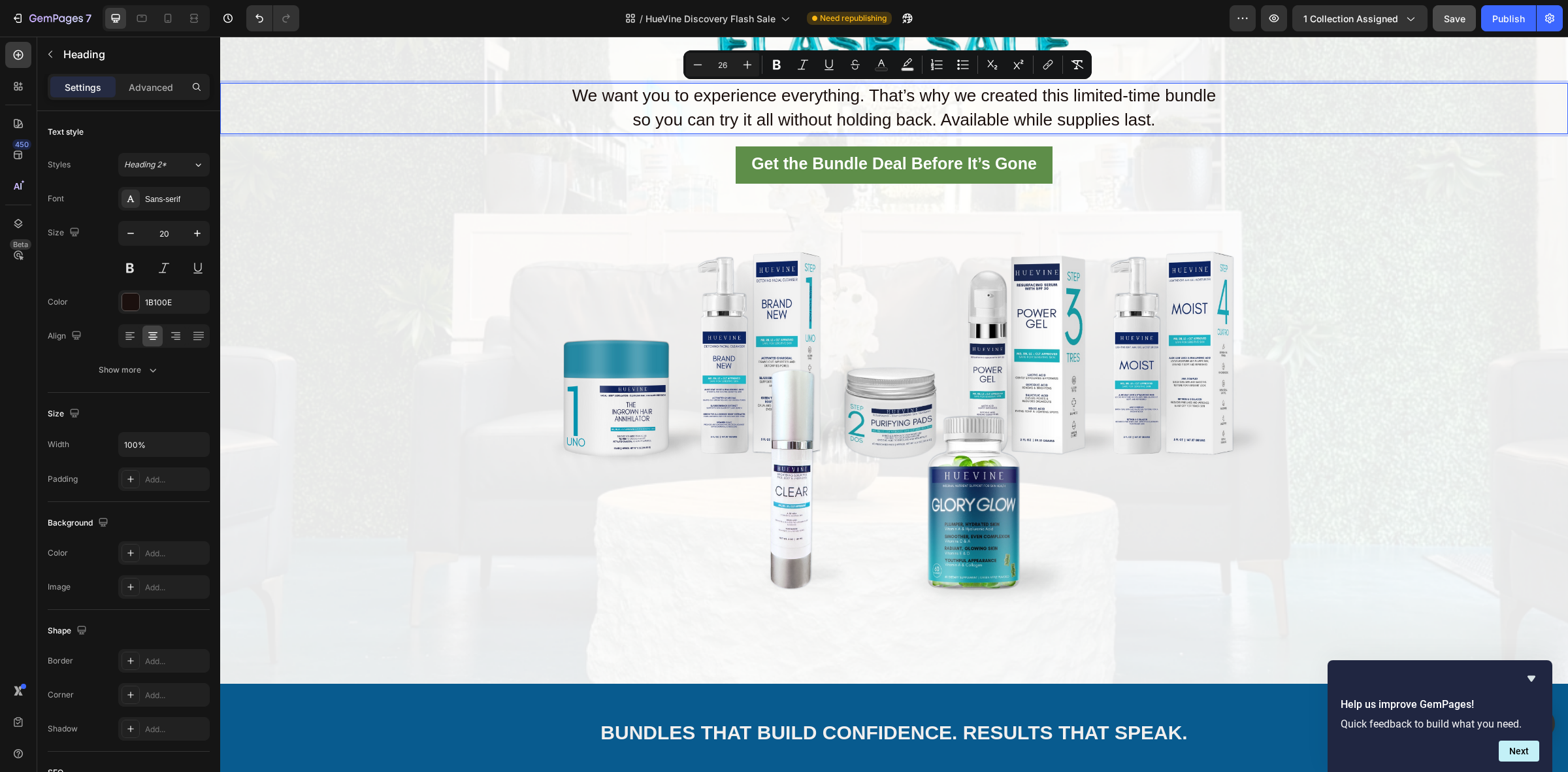
drag, startPoint x: 564, startPoint y: 90, endPoint x: 1163, endPoint y: 131, distance: 600.4
click at [1163, 131] on p "We want you to experience everything. That’s why we created this limited-time b…" at bounding box center [894, 108] width 1345 height 48
click at [208, 238] on button "button" at bounding box center [197, 233] width 24 height 24
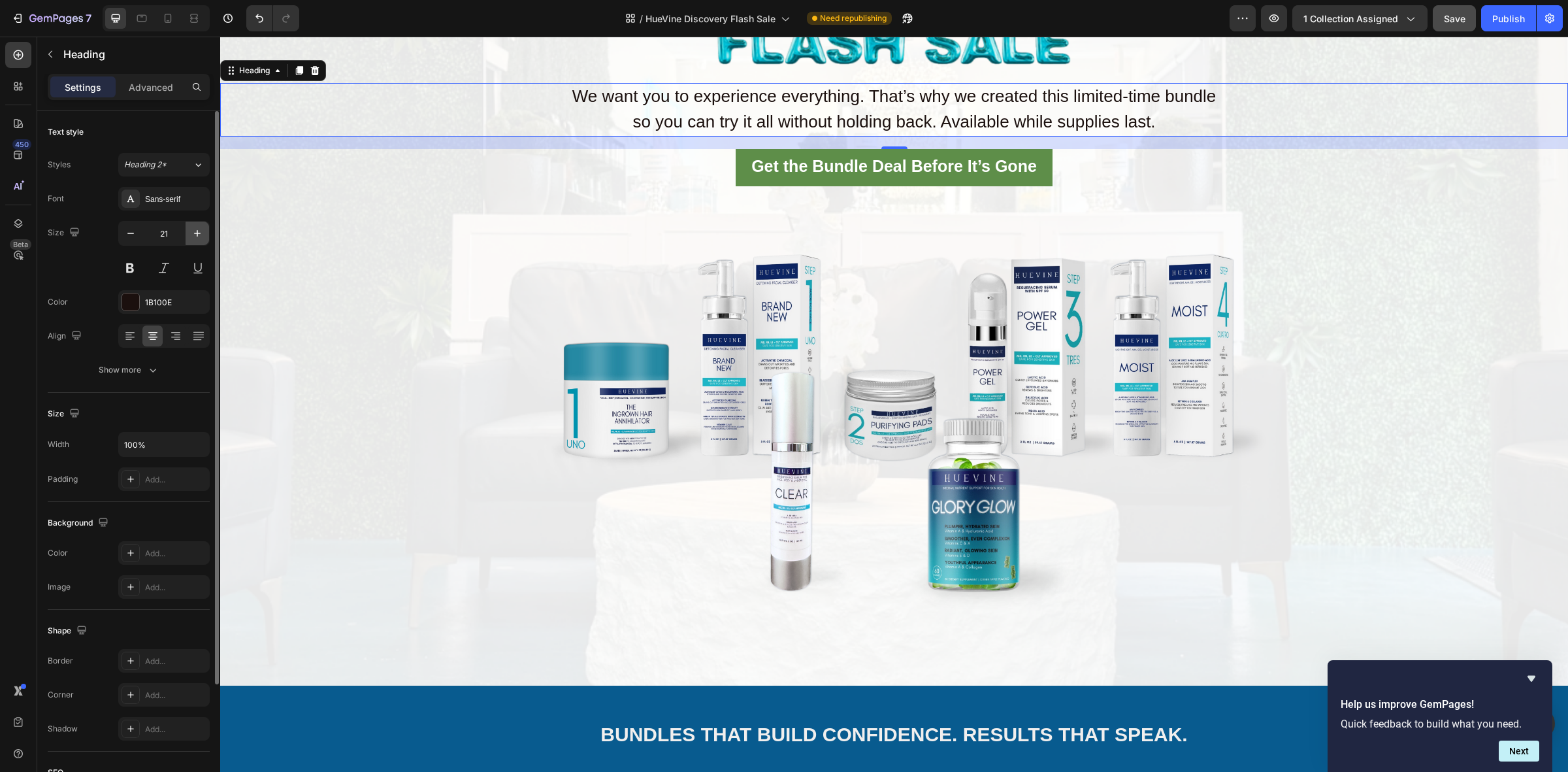
click at [206, 238] on button "button" at bounding box center [197, 233] width 24 height 24
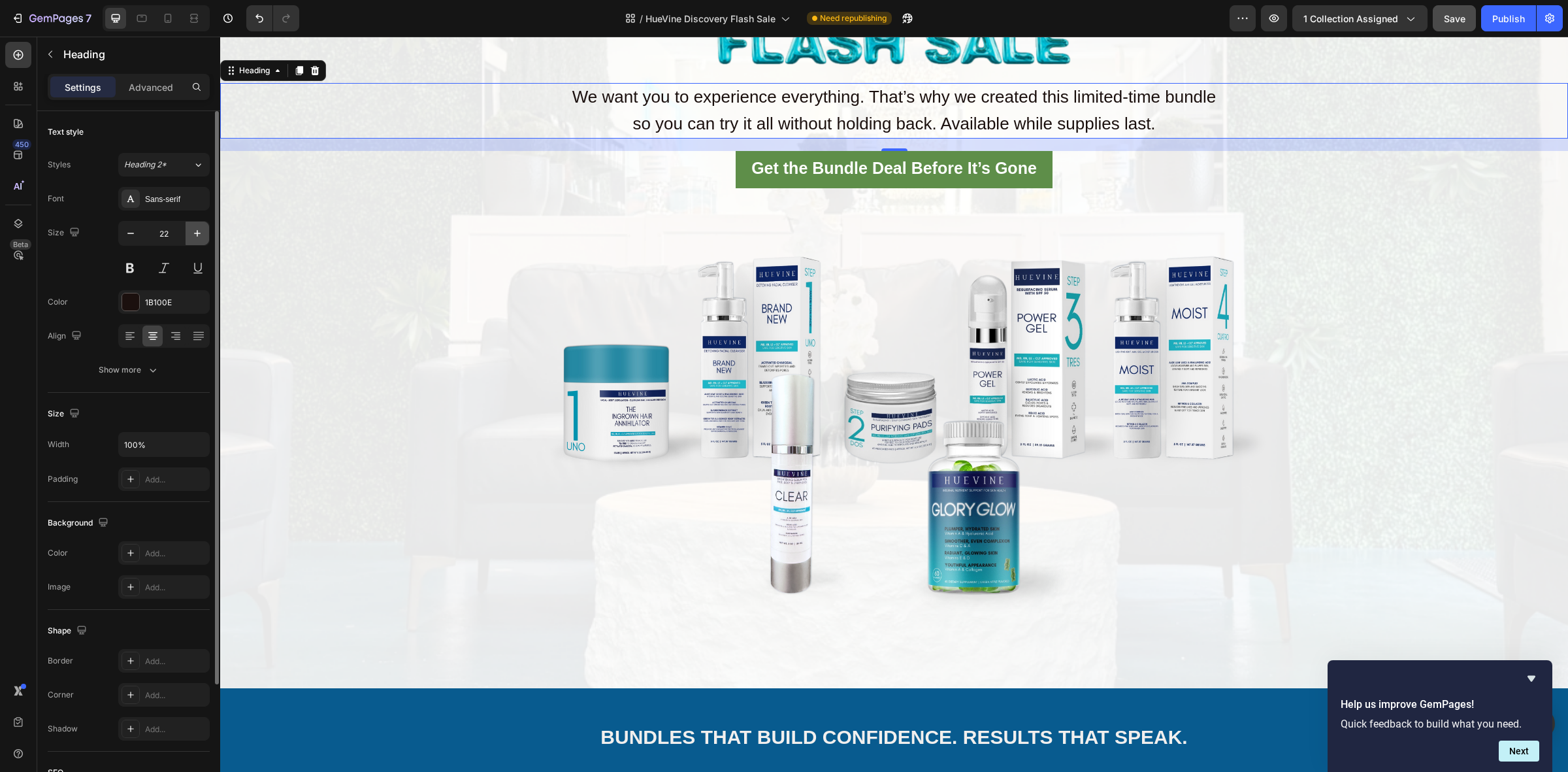
click at [203, 236] on icon "button" at bounding box center [197, 233] width 13 height 13
click at [135, 228] on icon "button" at bounding box center [131, 233] width 13 height 13
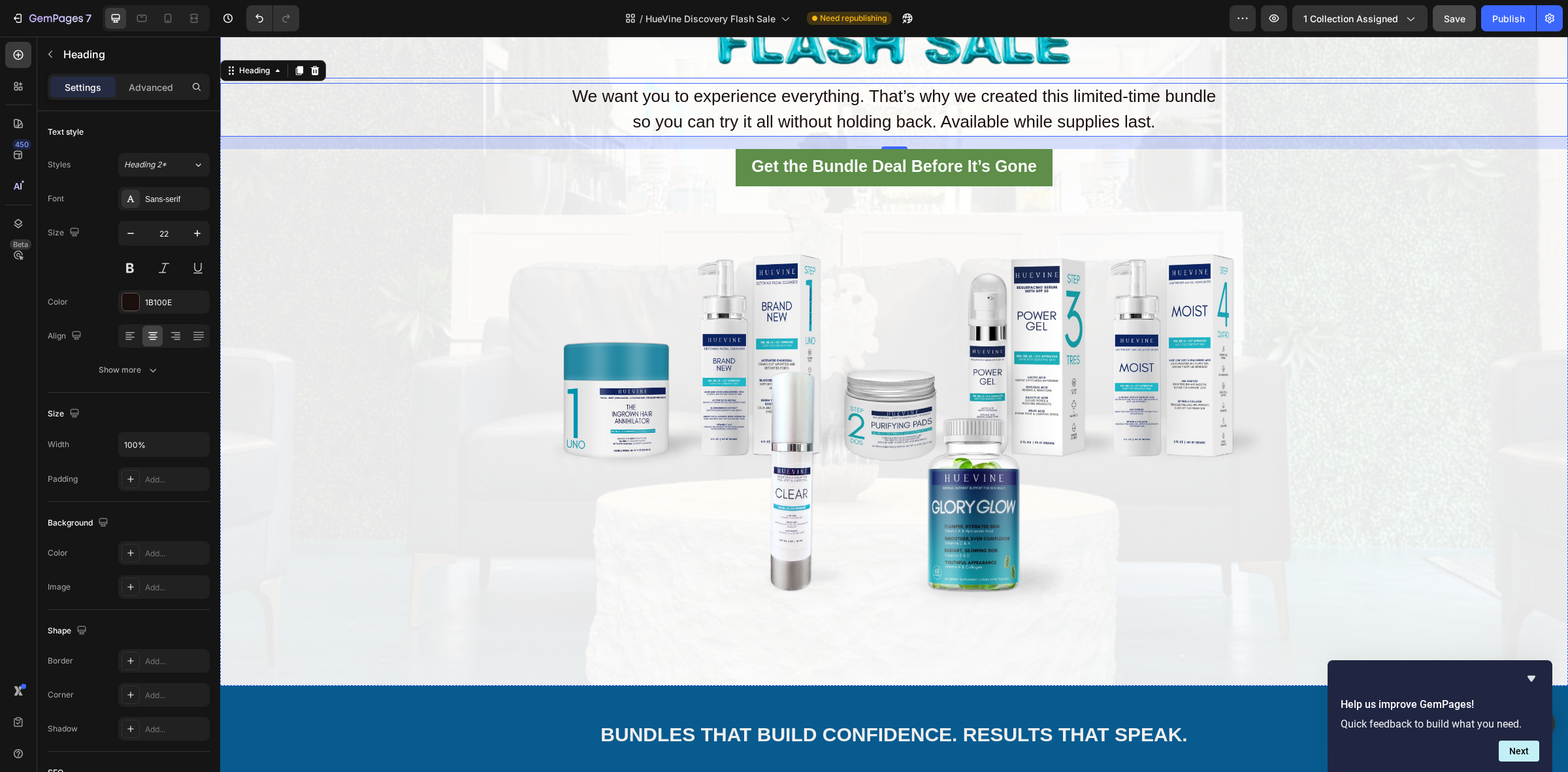
type input "21"
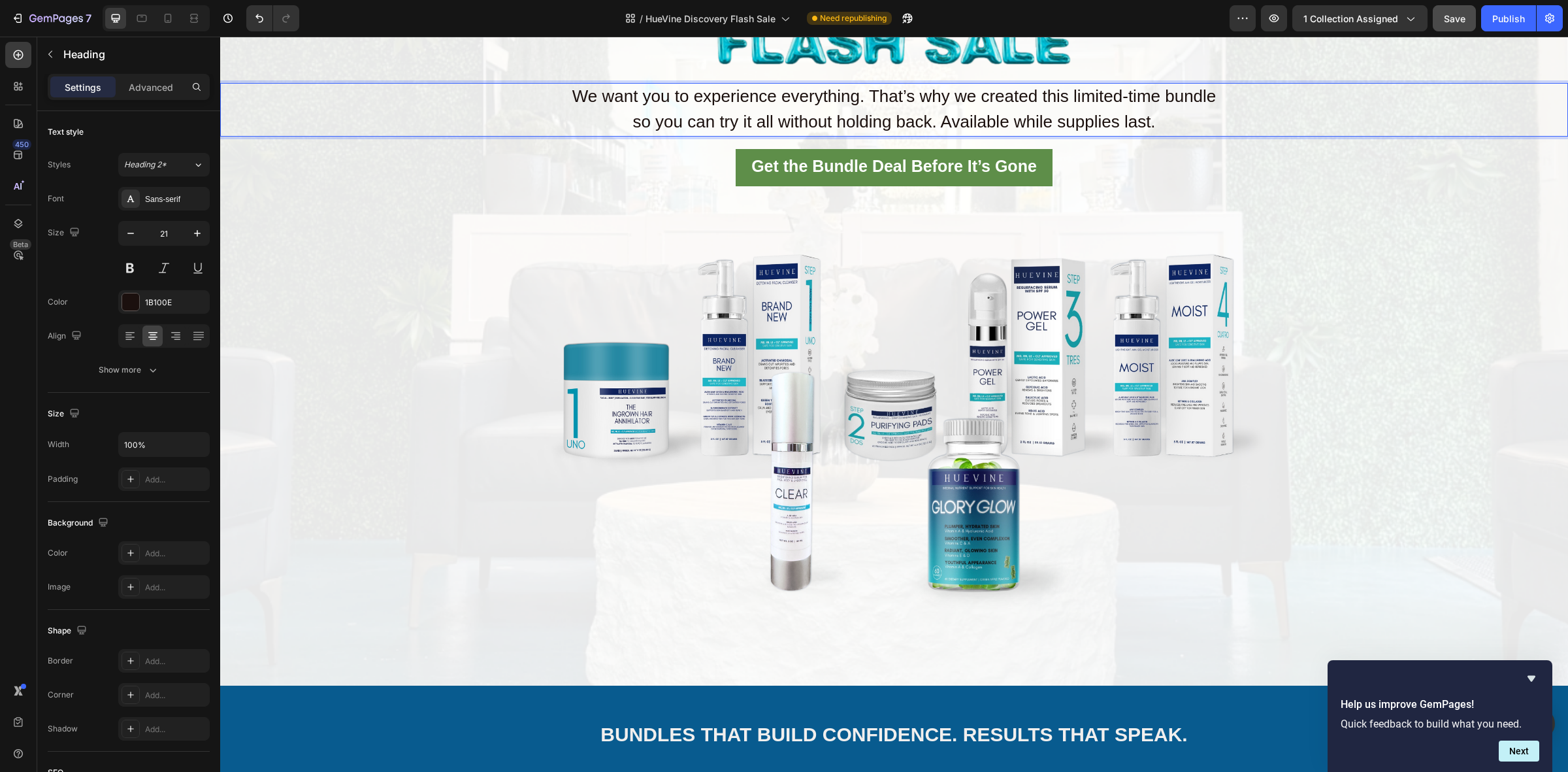
drag, startPoint x: 557, startPoint y: 90, endPoint x: 1183, endPoint y: 124, distance: 626.9
click at [1183, 124] on p "We want you to experience everything. That’s why we created this limited-time b…" at bounding box center [894, 110] width 1345 height 51
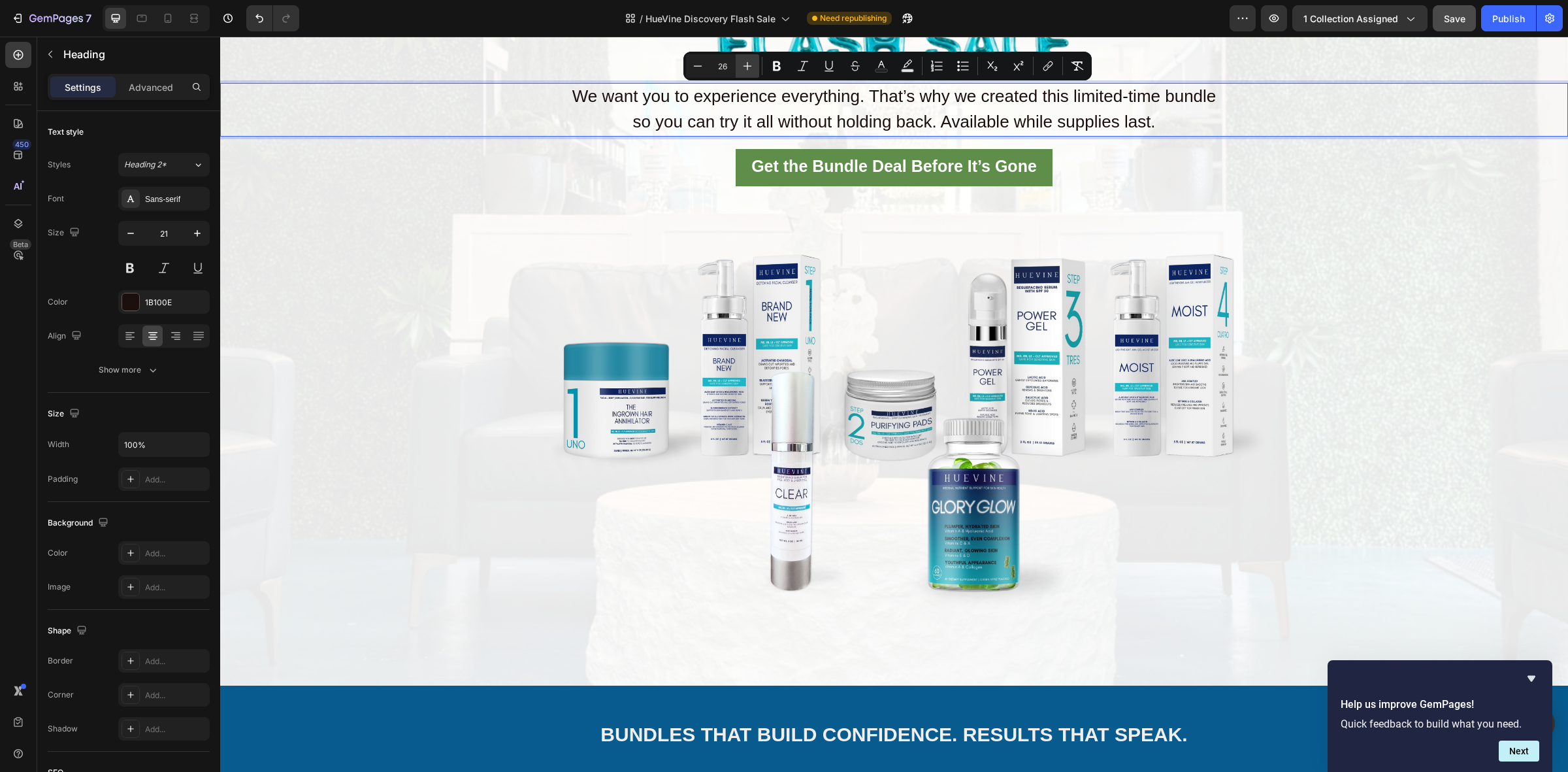
click at [742, 57] on button "Plus" at bounding box center [747, 66] width 24 height 24
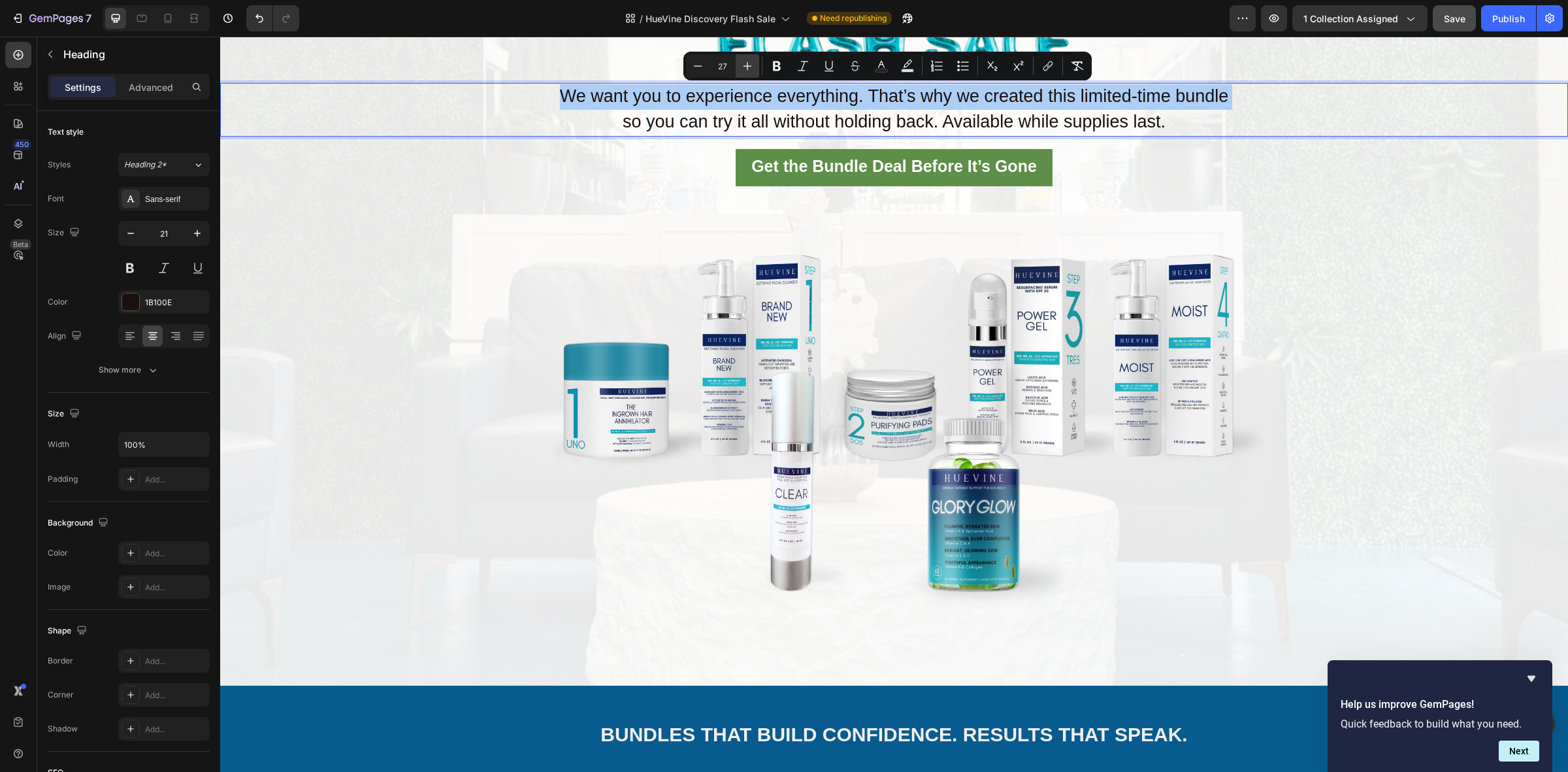
click at [742, 57] on button "Plus" at bounding box center [747, 66] width 24 height 24
type input "28"
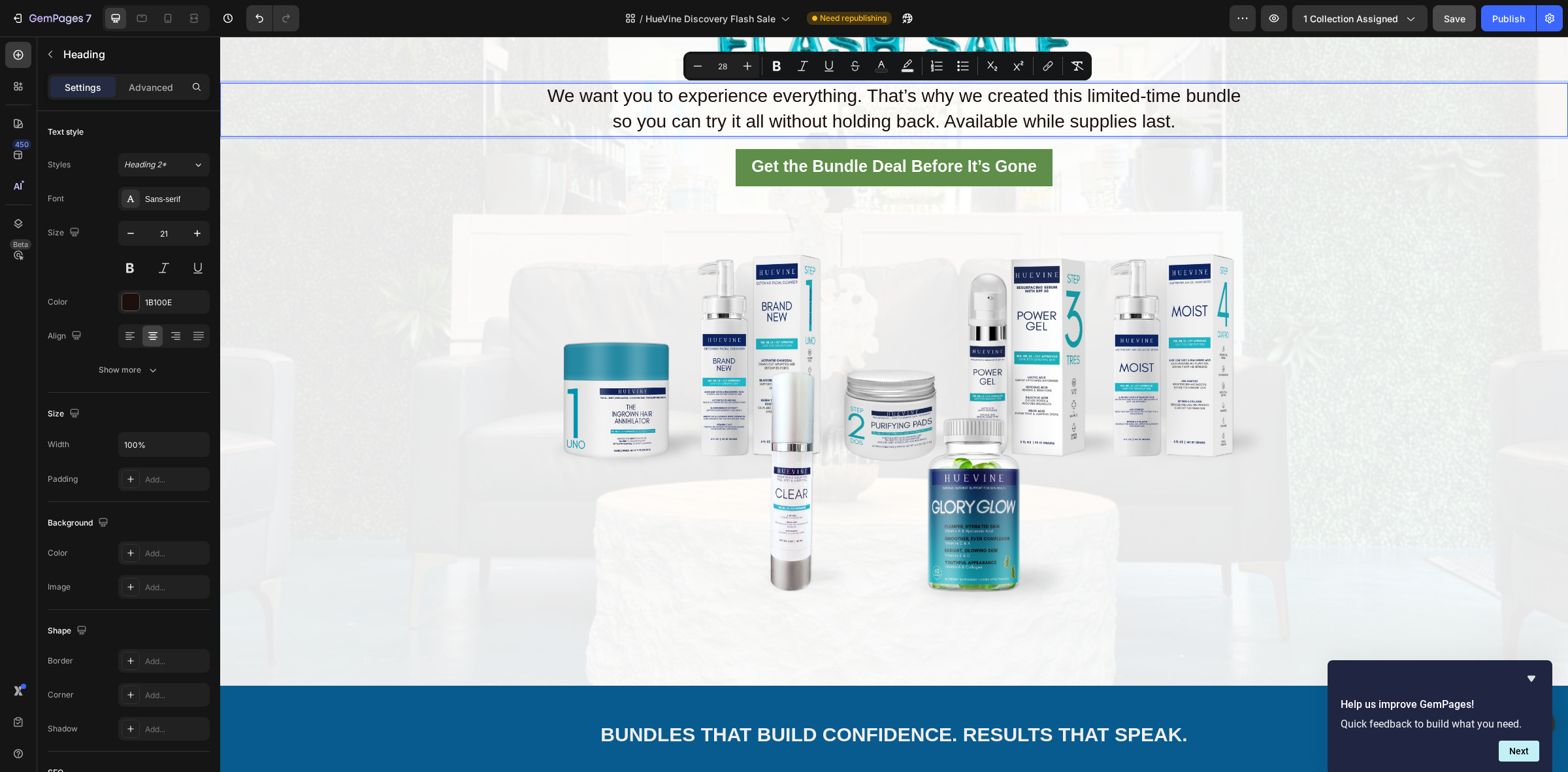
click at [454, 269] on div "Image We want you to experience everything. That’s why we created this limited-…" at bounding box center [893, 310] width 1347 height 709
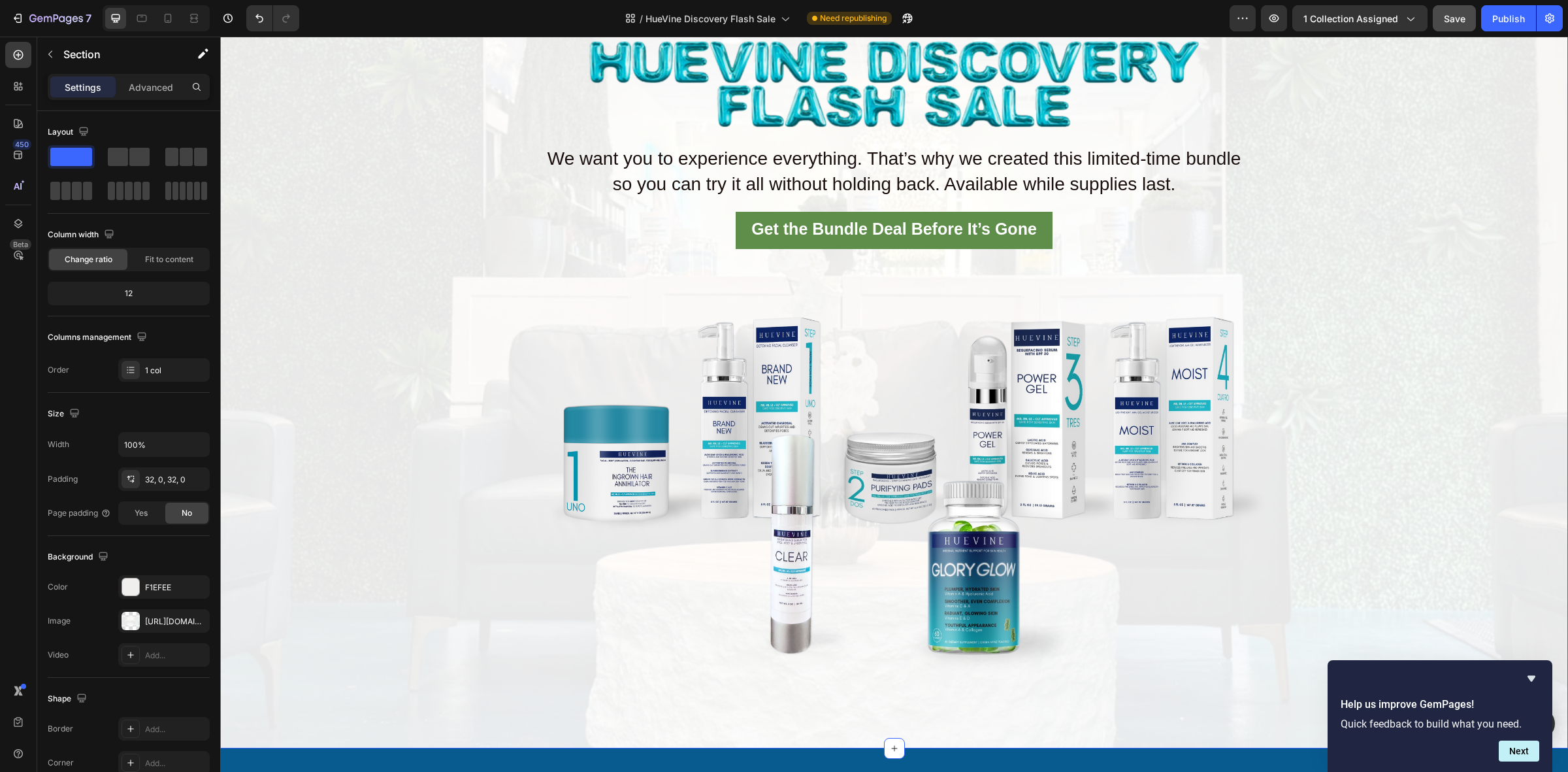
scroll to position [17, 0]
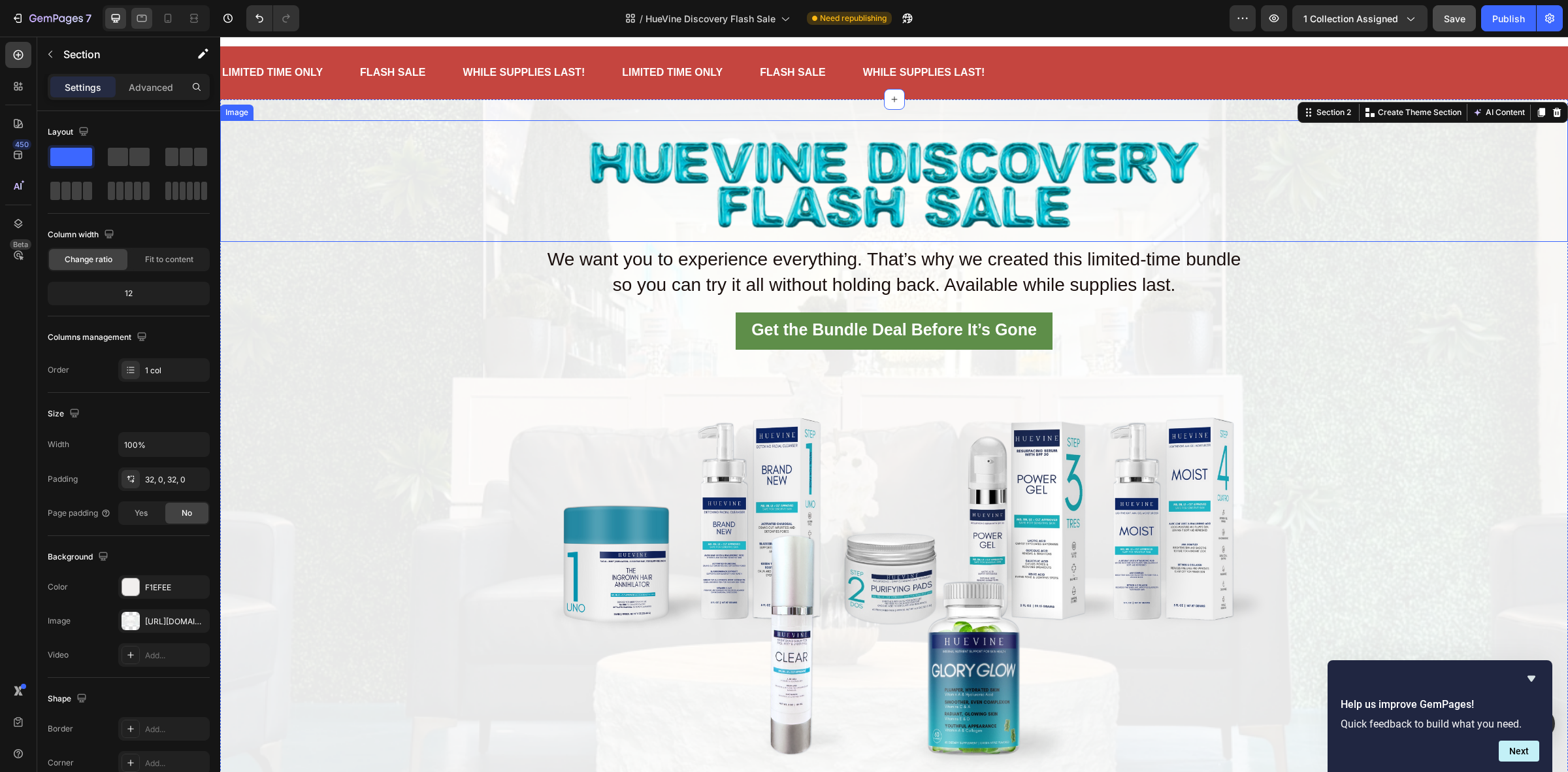
click at [144, 18] on icon at bounding box center [142, 18] width 13 height 13
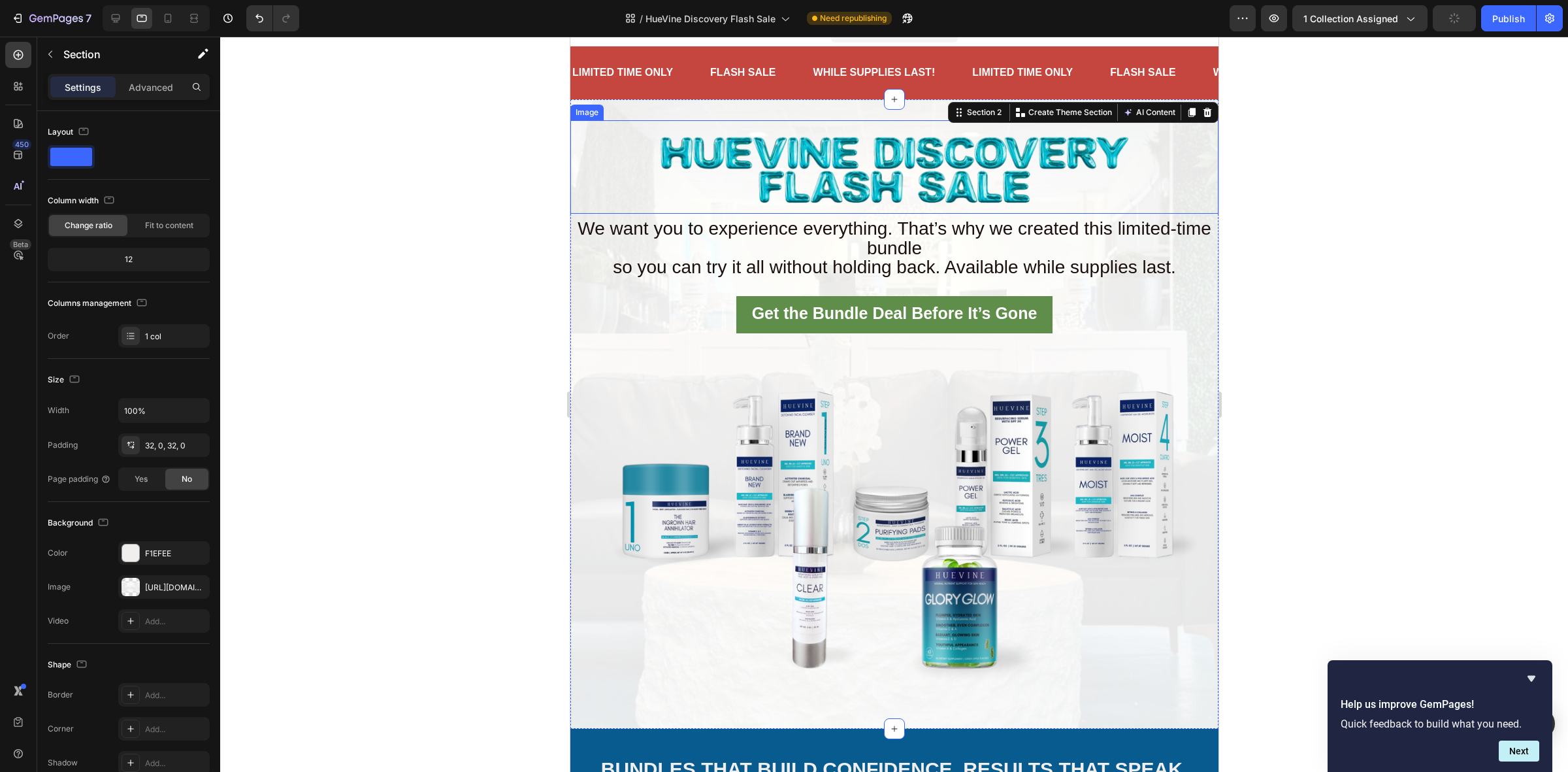
scroll to position [34, 0]
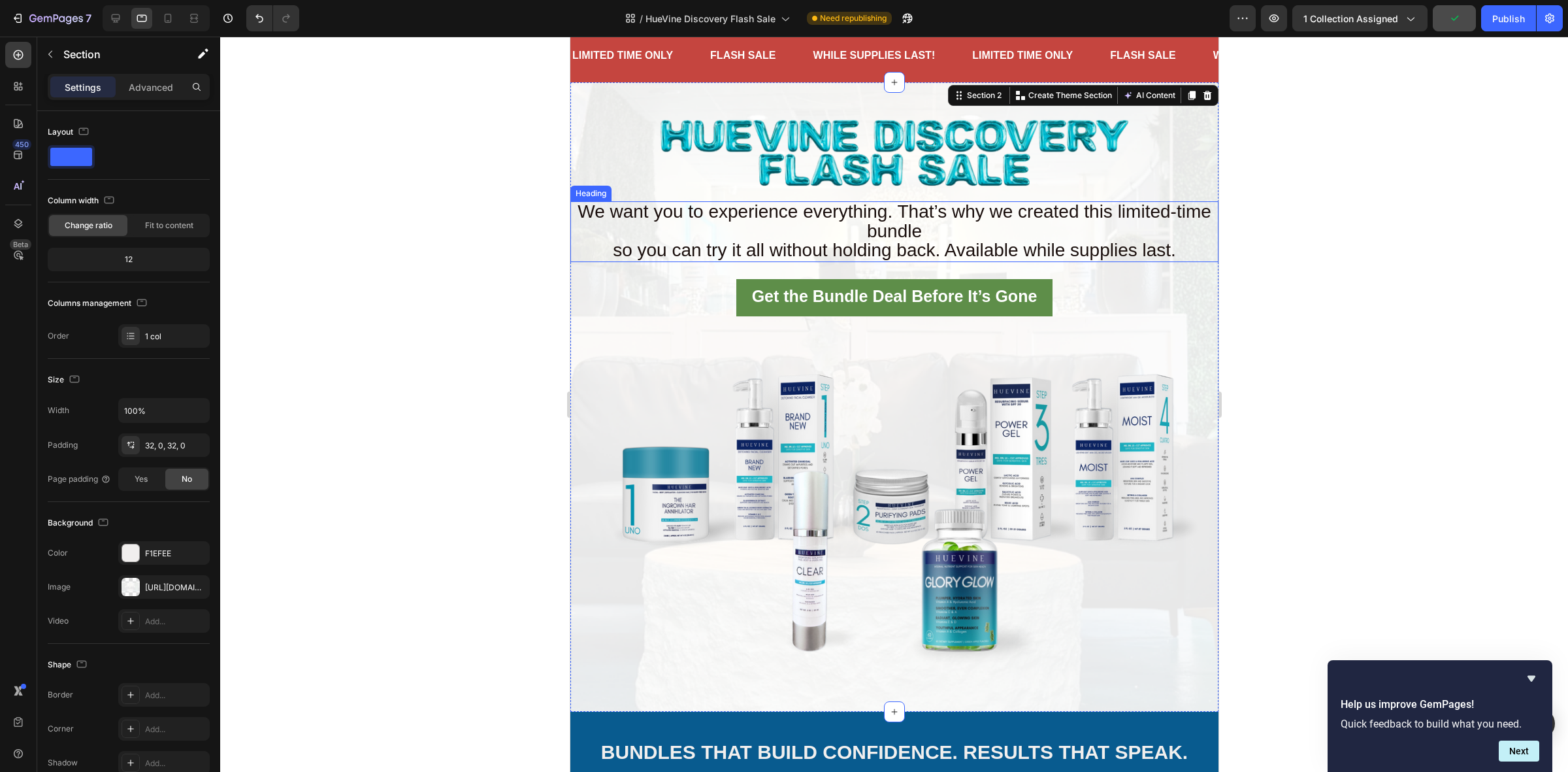
click at [635, 253] on span "so you can try it all without holding back. Available while supplies last." at bounding box center [894, 250] width 563 height 21
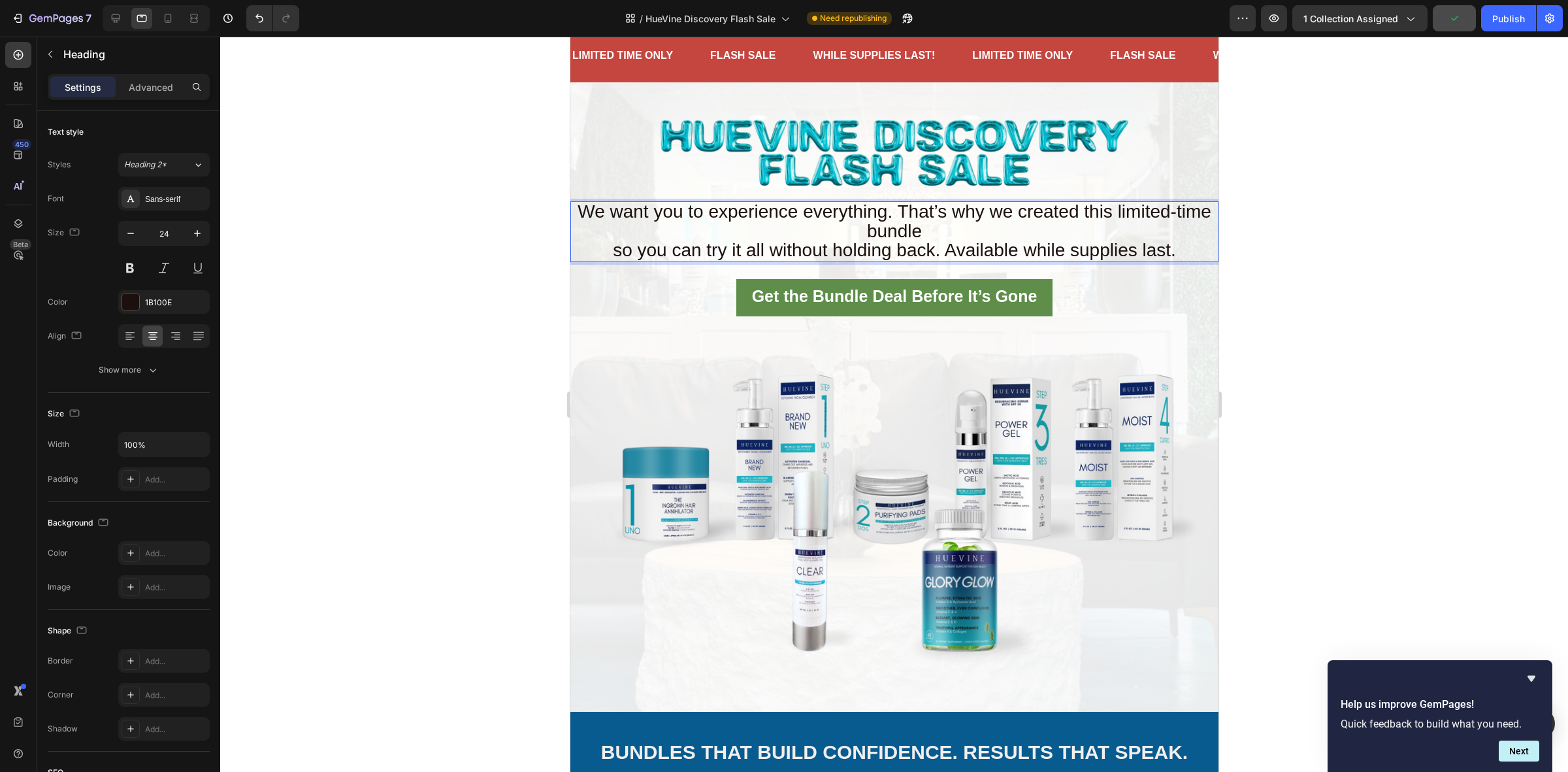
click at [612, 250] on span "so you can try it all without holding back. Available while supplies last." at bounding box center [894, 250] width 563 height 21
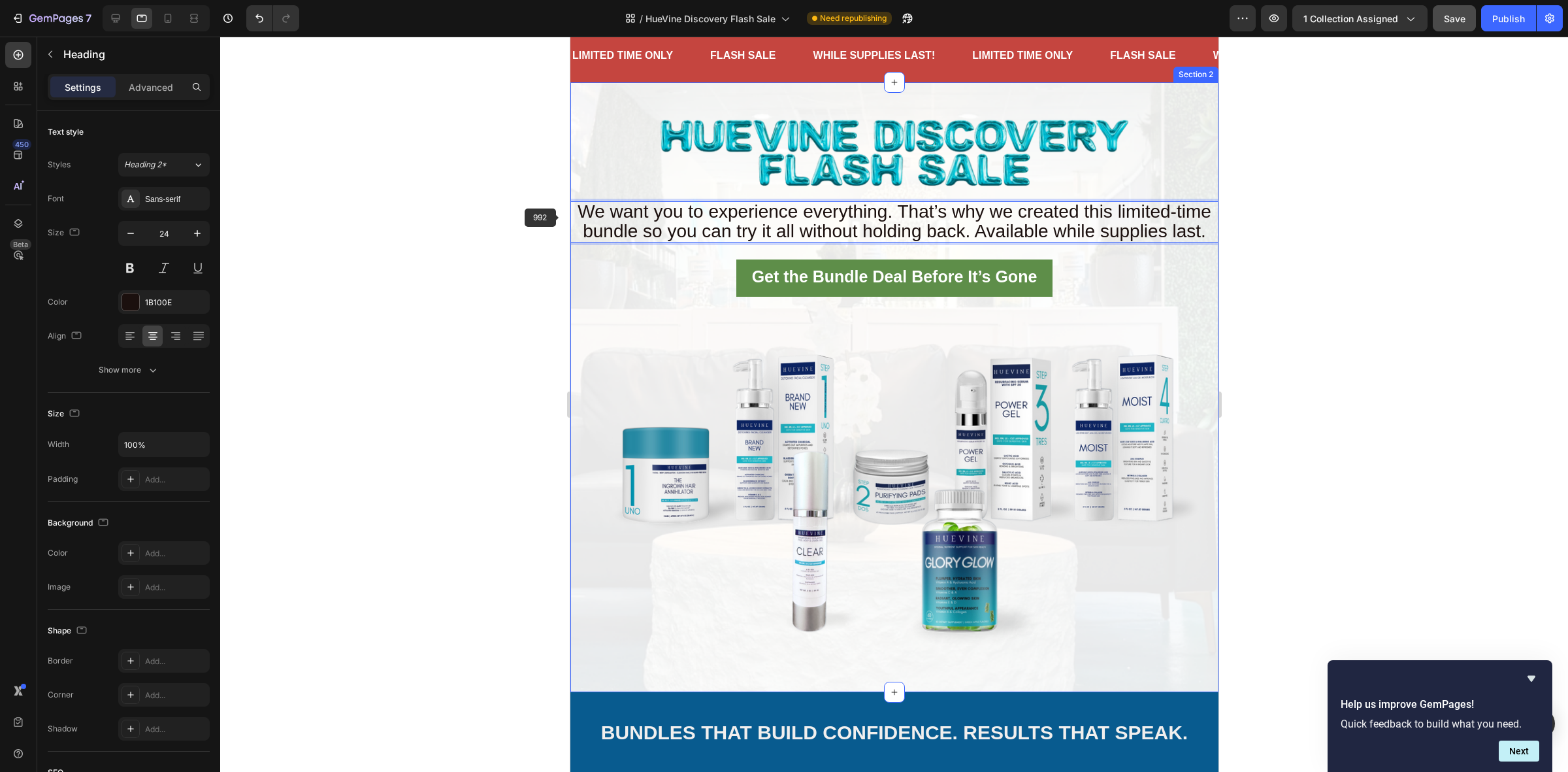
click at [570, 217] on h2 "We want you to experience everything. That’s why we created this limited-time b…" at bounding box center [893, 222] width 648 height 42
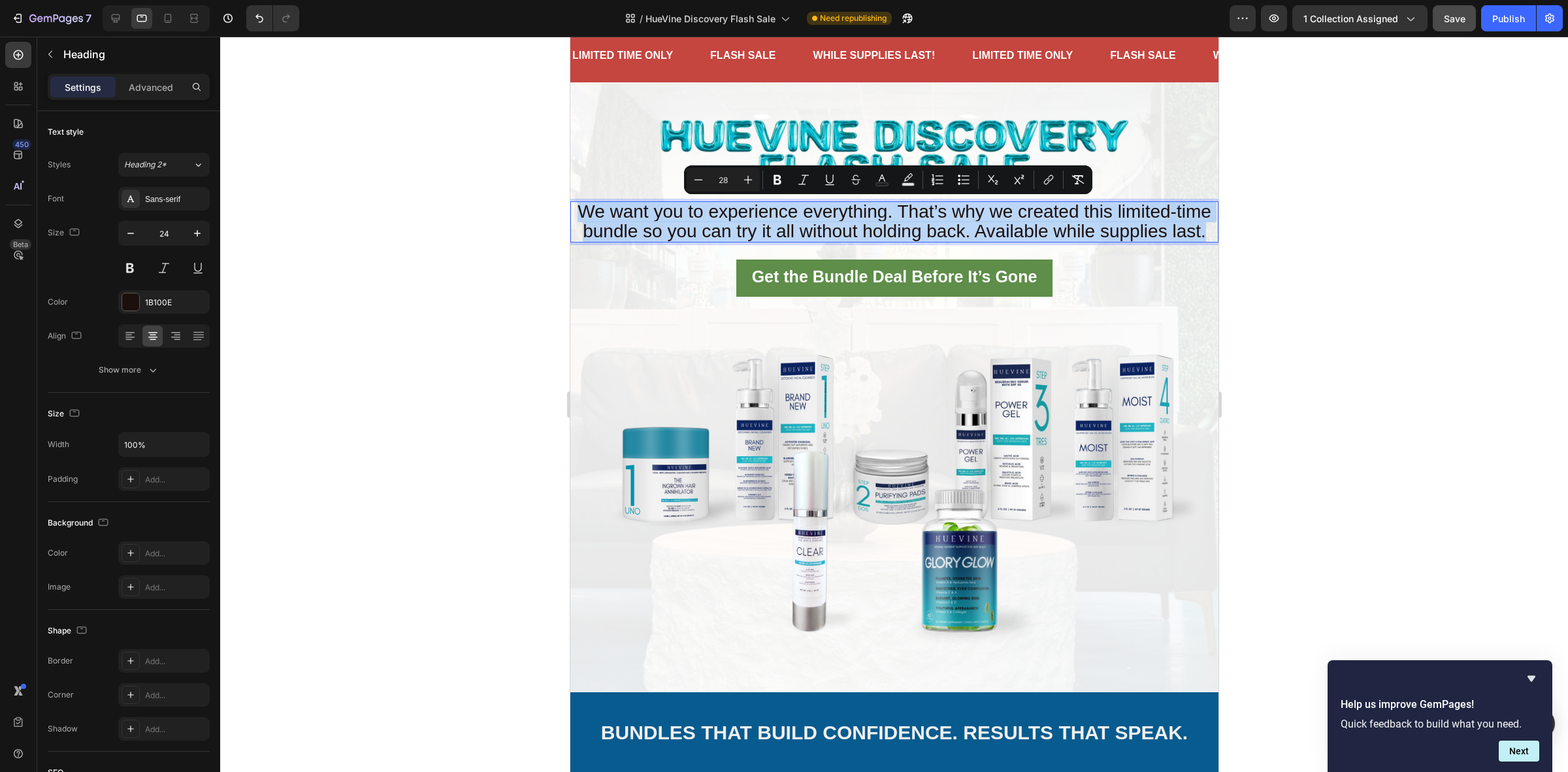
drag, startPoint x: 580, startPoint y: 216, endPoint x: 1800, endPoint y: 273, distance: 1221.3
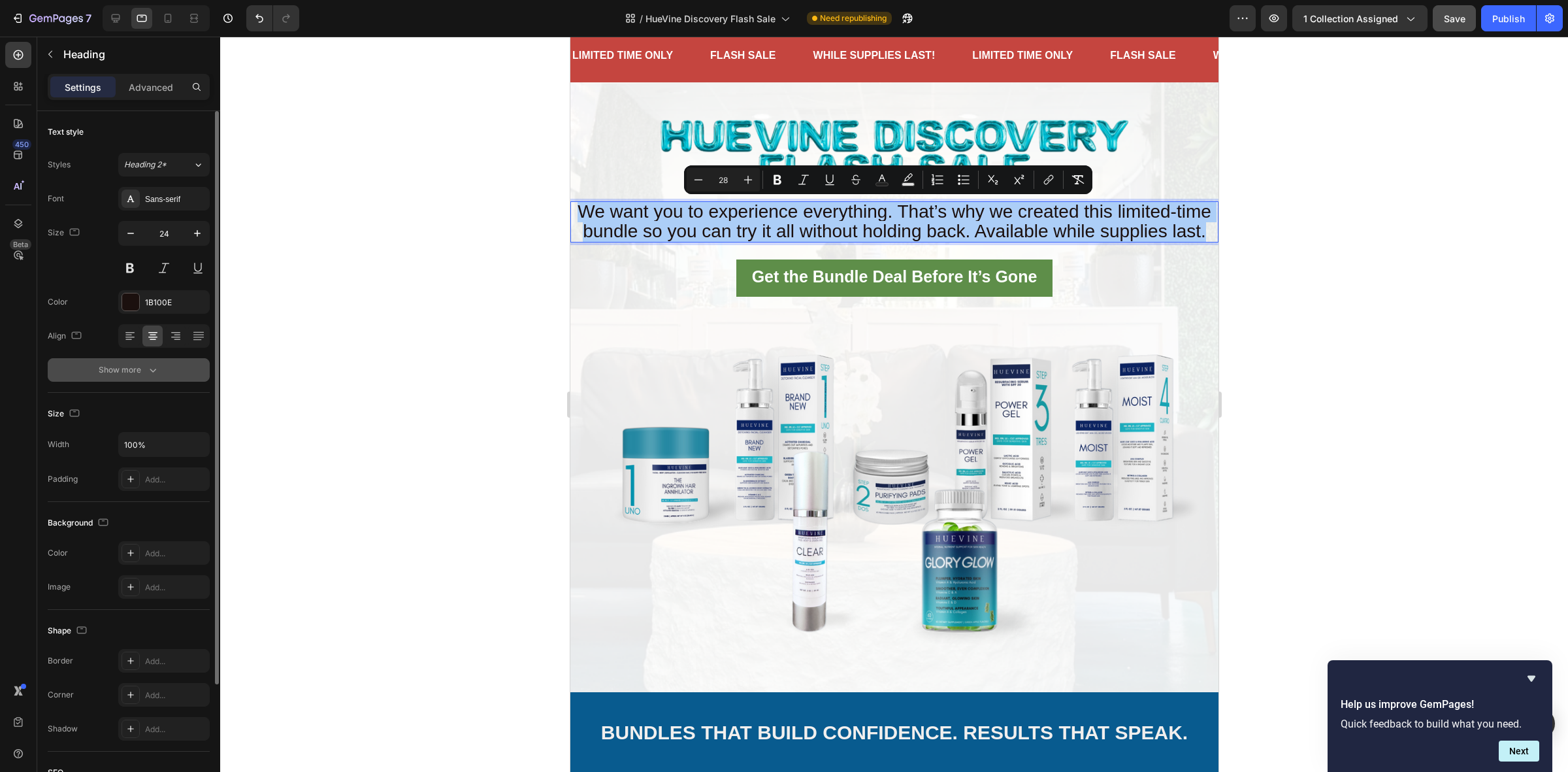
click at [152, 370] on icon "button" at bounding box center [153, 370] width 13 height 13
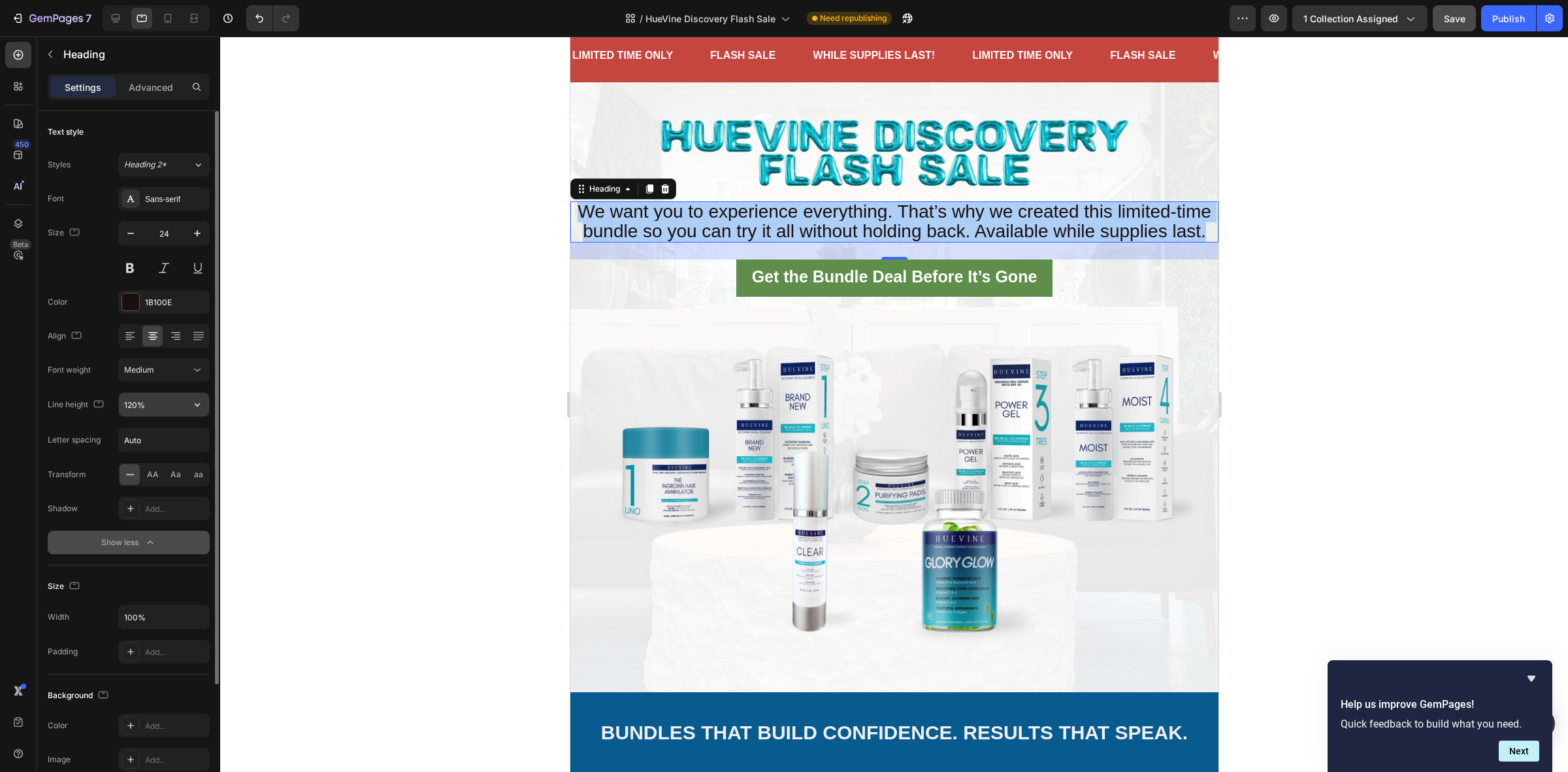
click at [149, 415] on input "120%" at bounding box center [164, 404] width 90 height 24
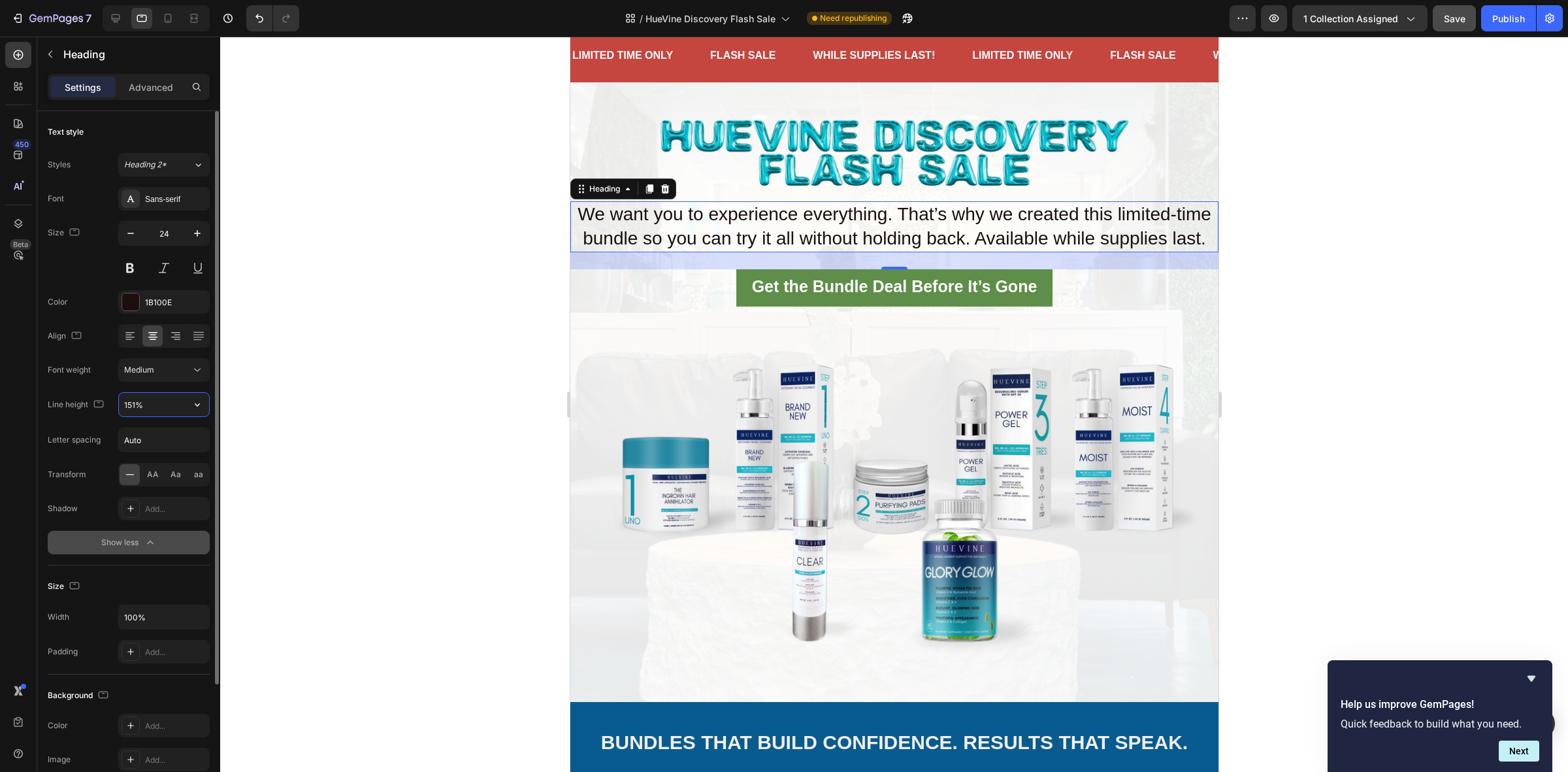
type input "152%"
click at [743, 155] on img at bounding box center [893, 150] width 486 height 94
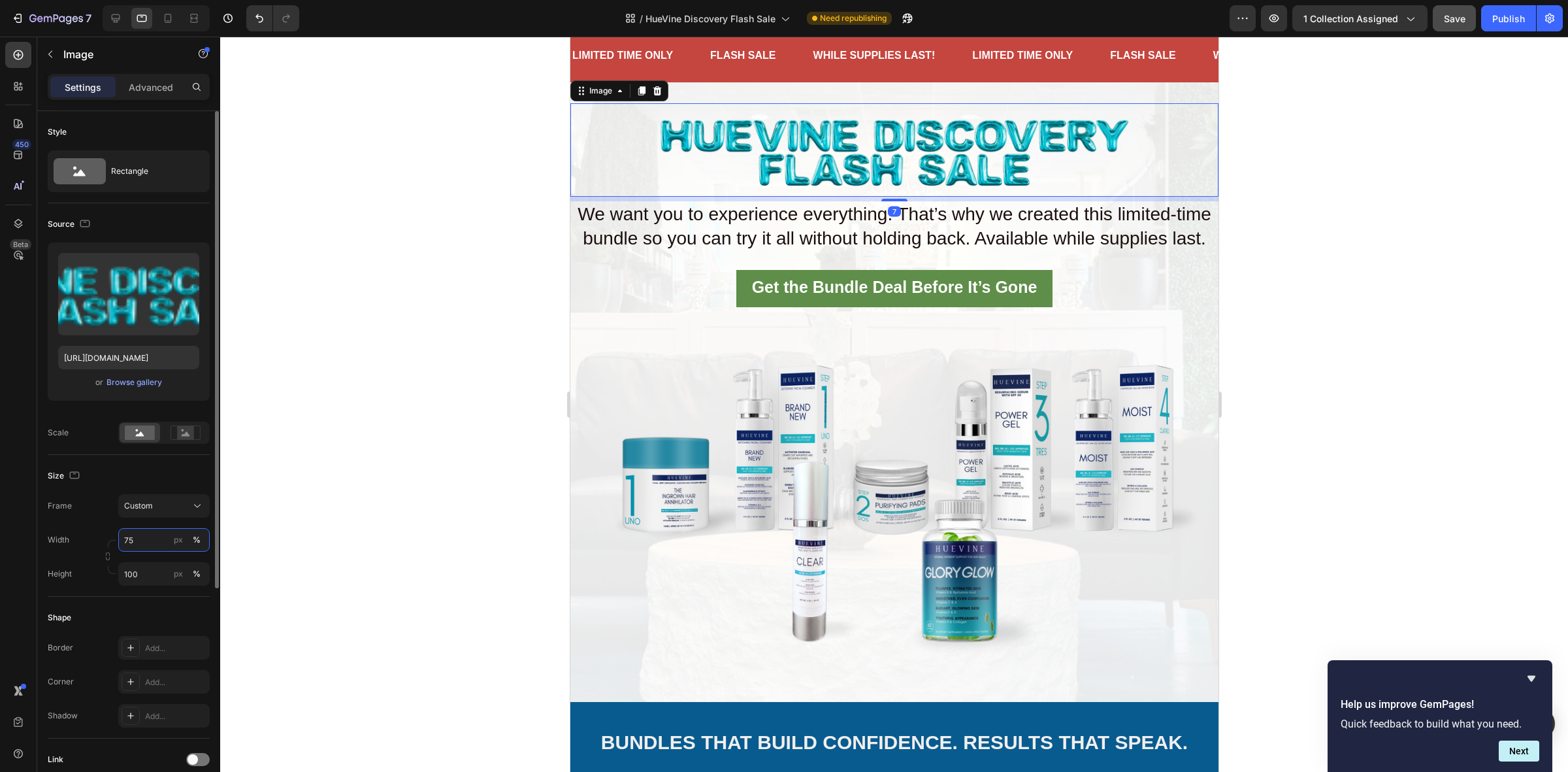
click at [141, 543] on input "75" at bounding box center [163, 540] width 91 height 24
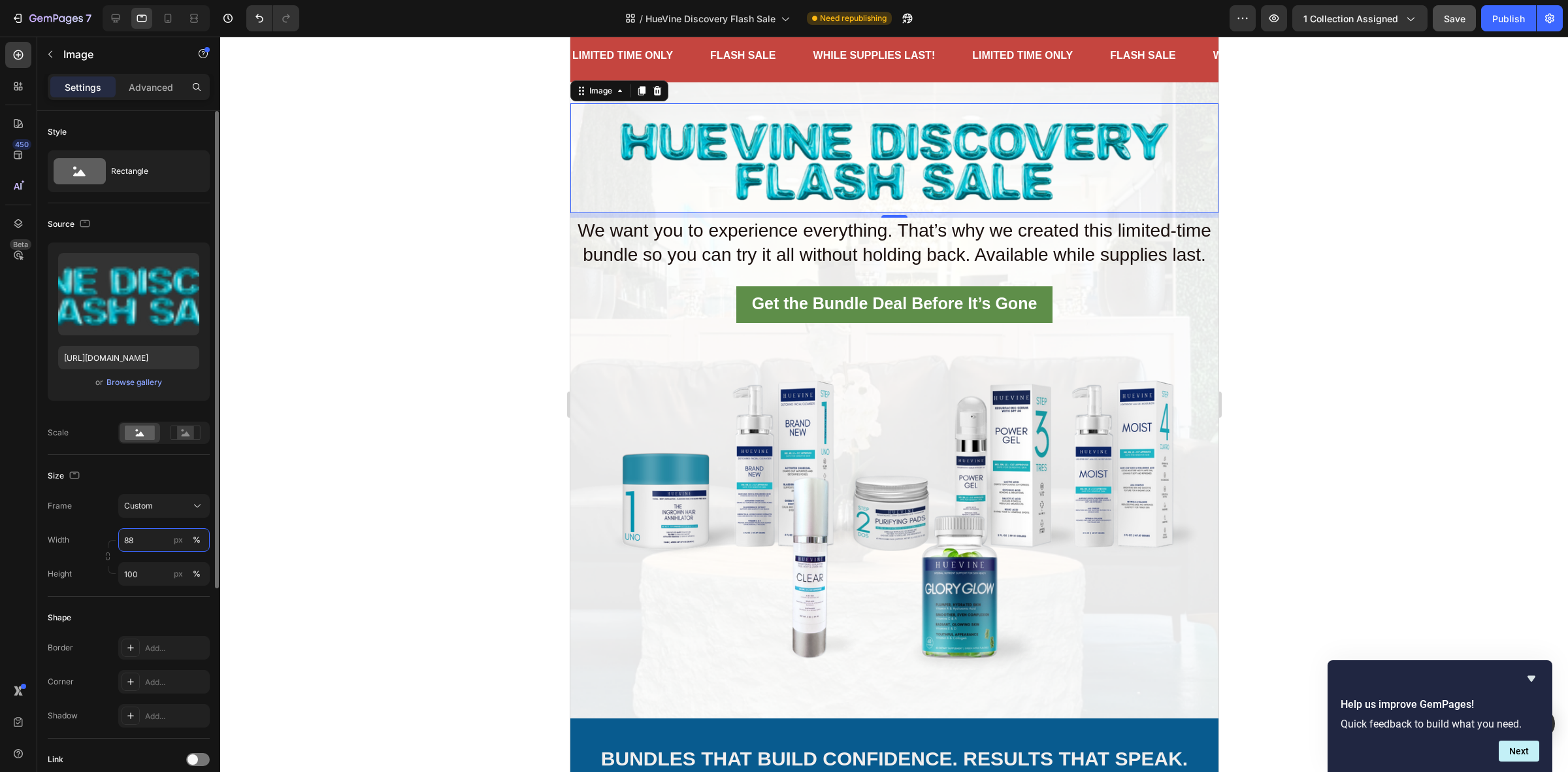
type input "87"
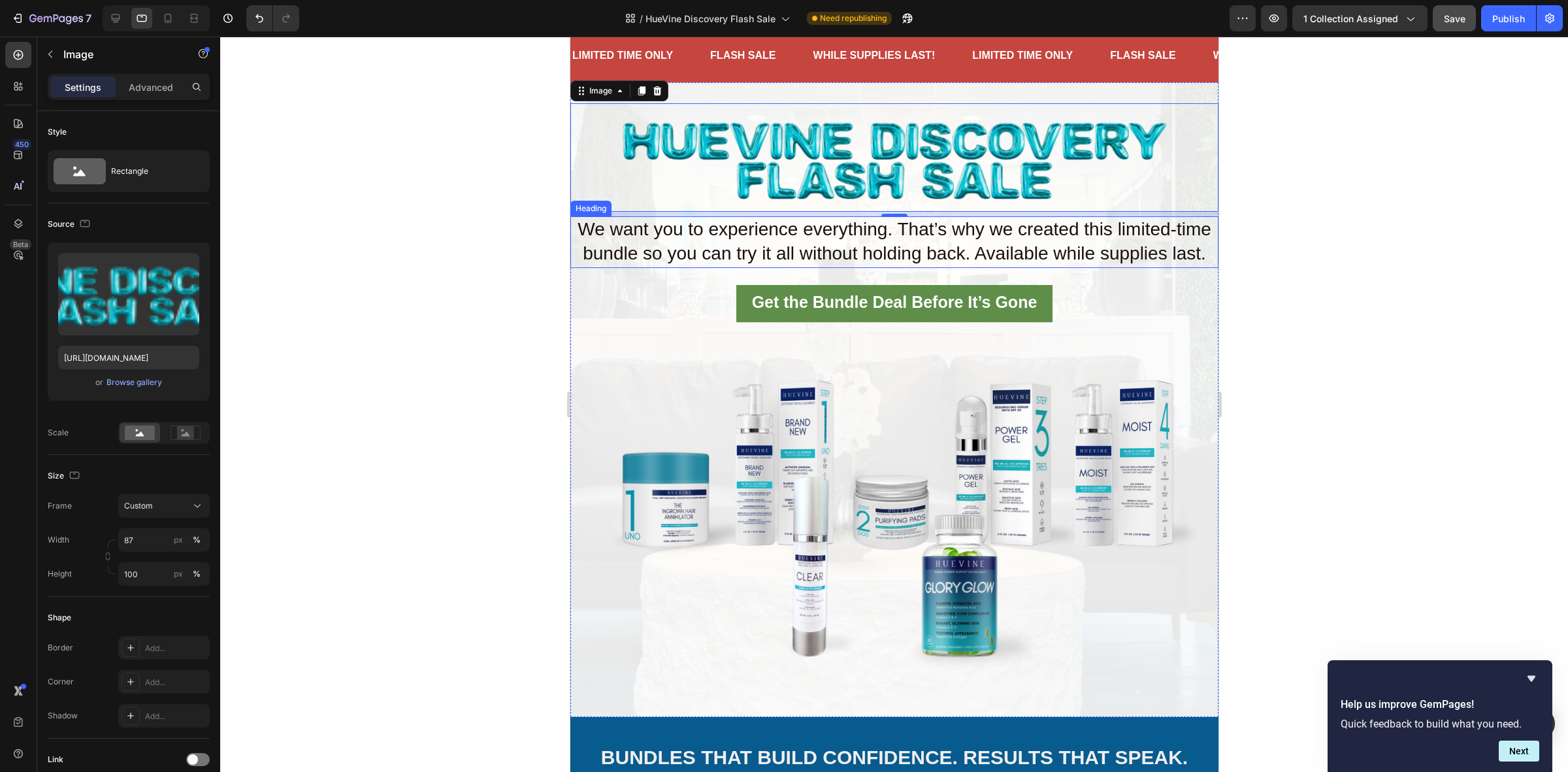
click at [911, 227] on span "We want you to experience everything. That’s why we created this limited-time b…" at bounding box center [894, 241] width 634 height 44
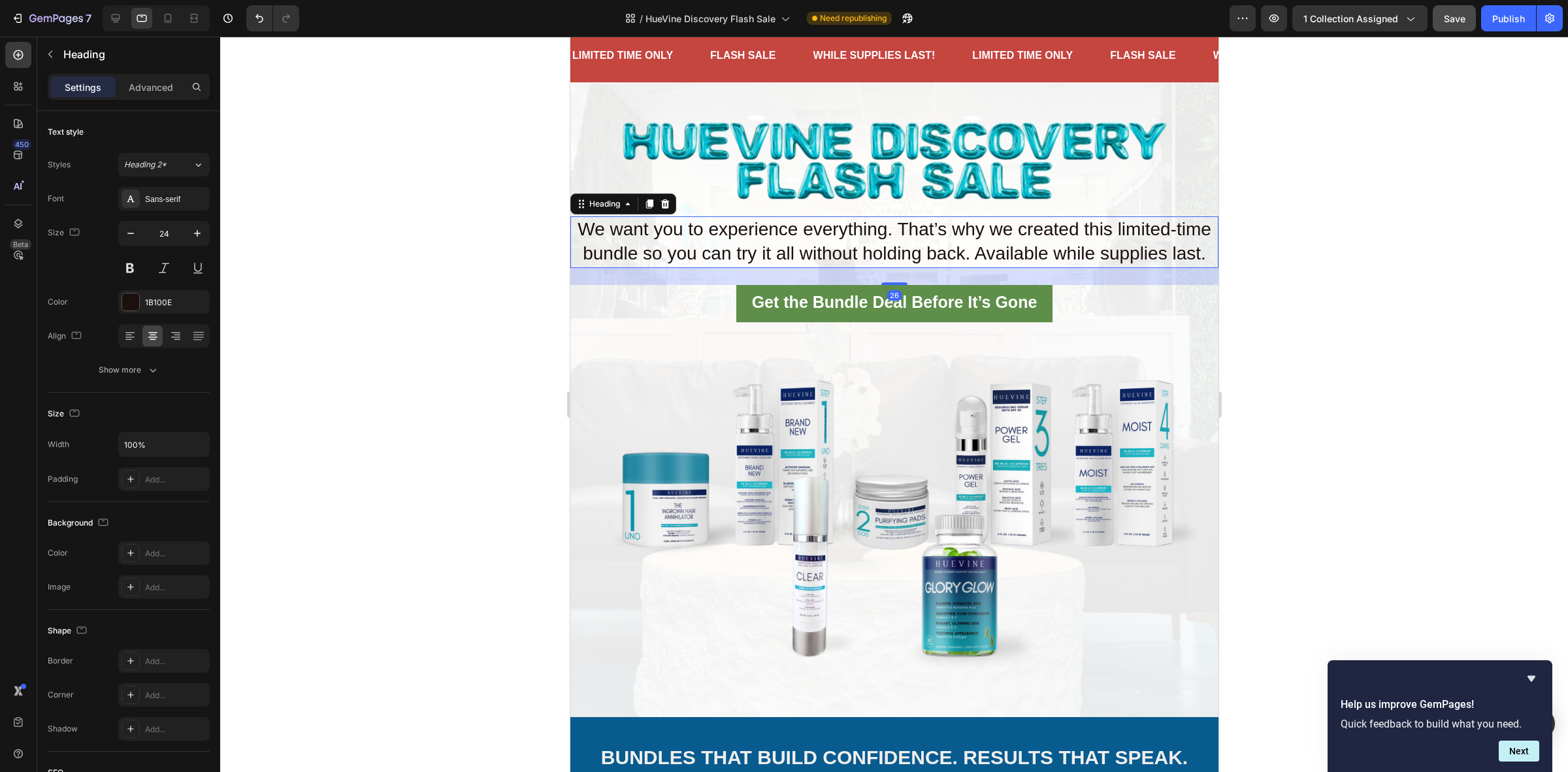
click at [555, 287] on div at bounding box center [893, 404] width 1347 height 735
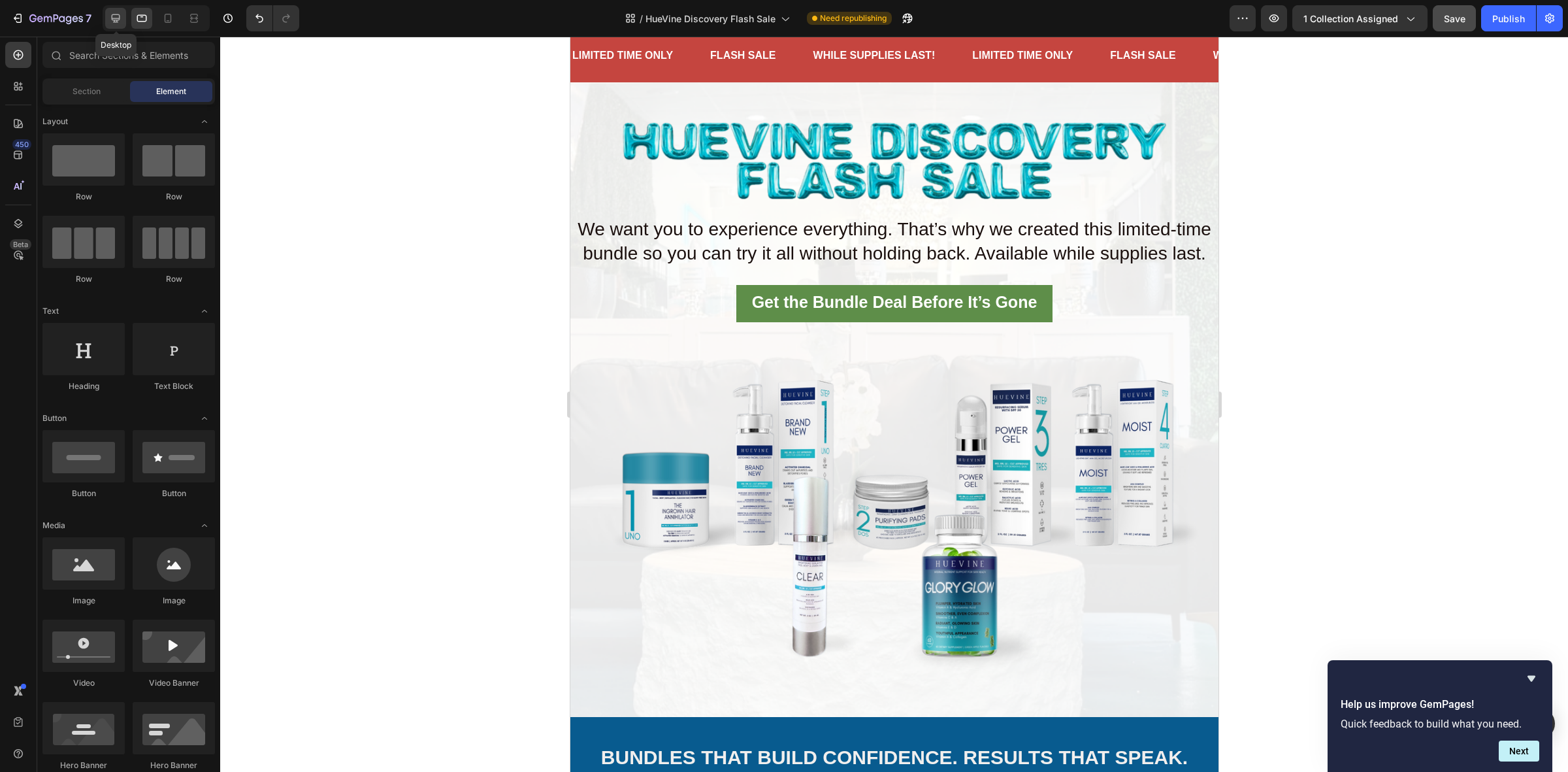
click at [114, 20] on icon at bounding box center [116, 19] width 8 height 8
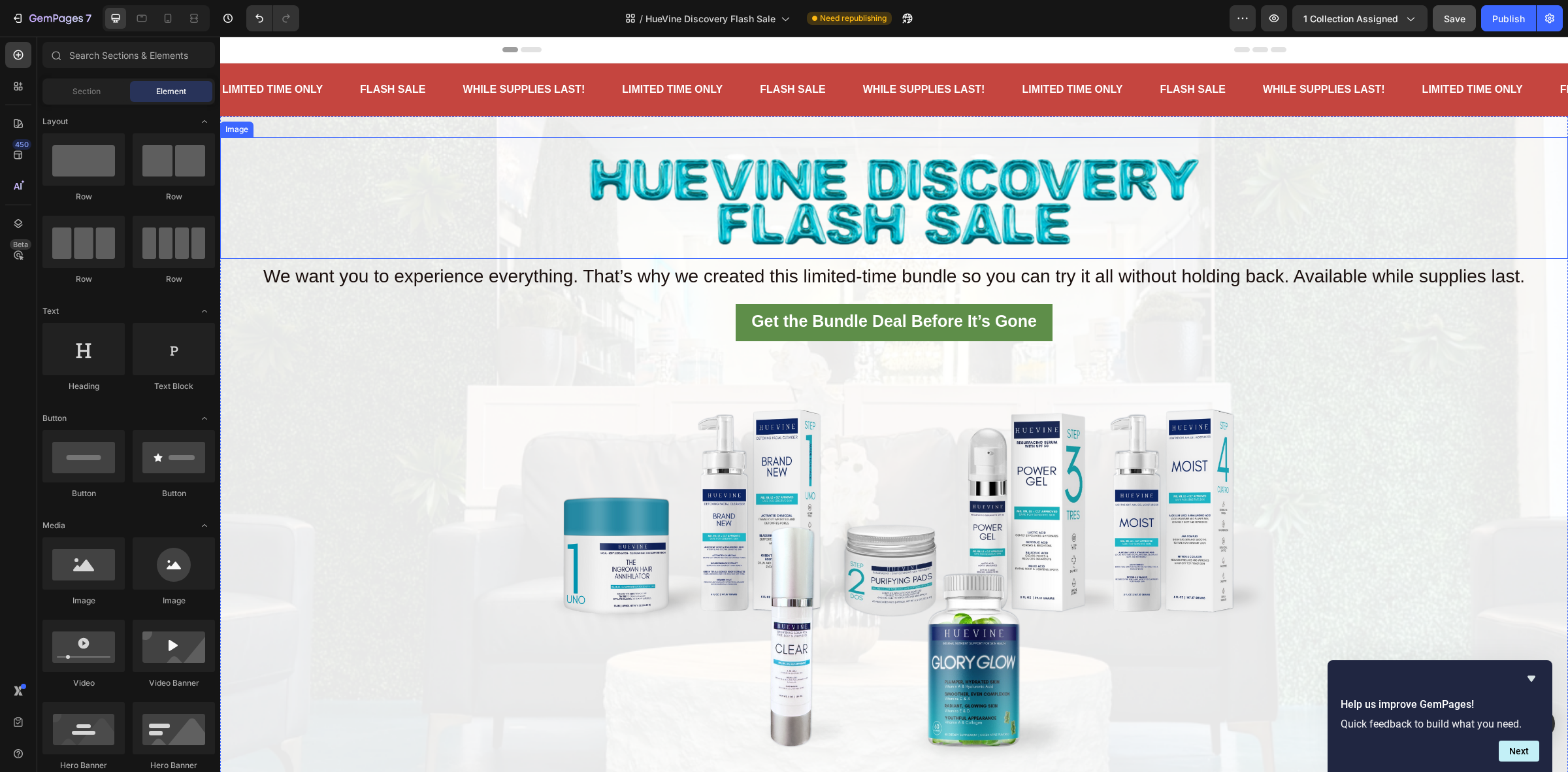
click at [695, 181] on img at bounding box center [894, 198] width 634 height 122
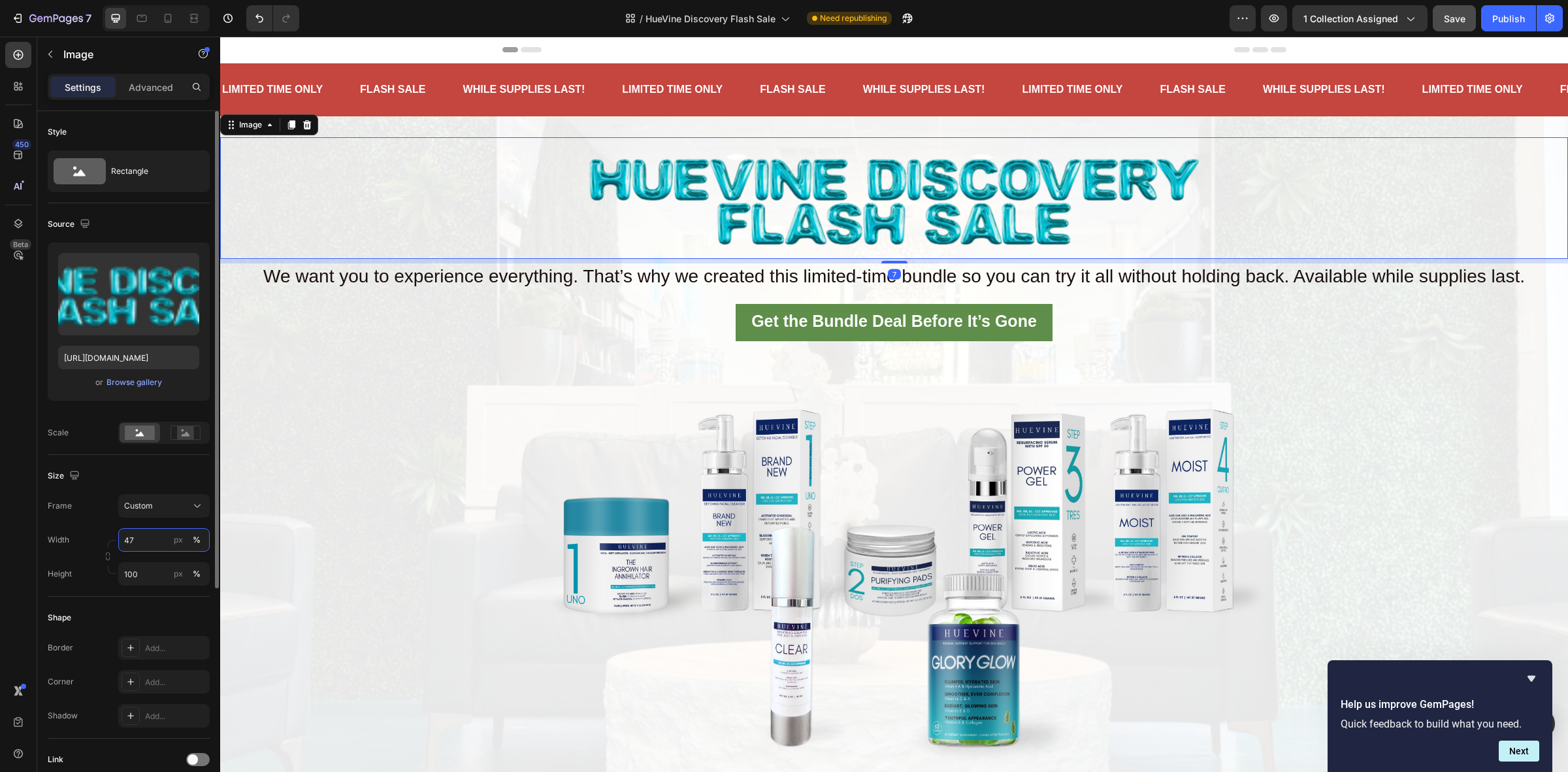
click at [155, 537] on input "47" at bounding box center [163, 540] width 91 height 24
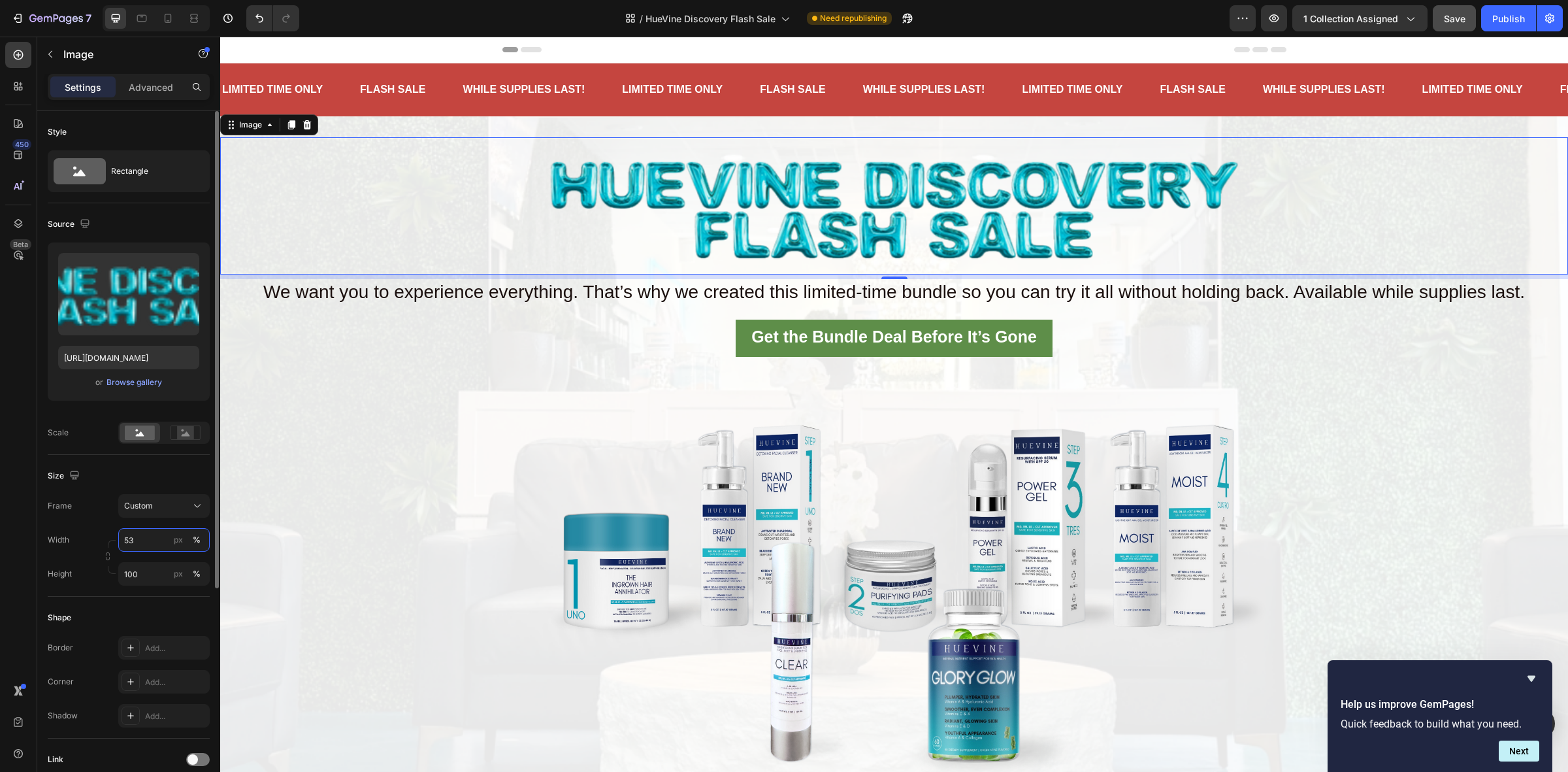
type input "52"
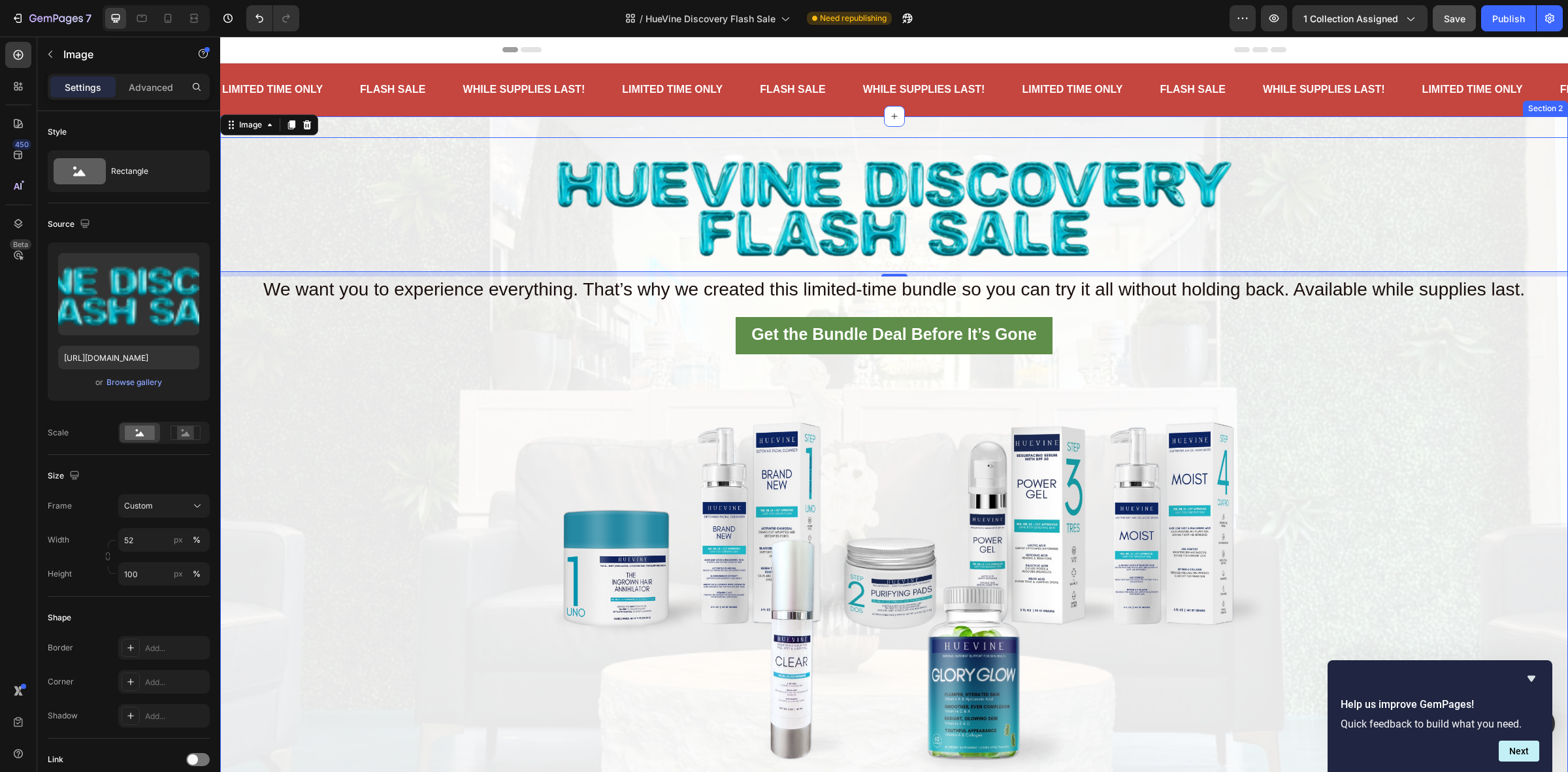
click at [424, 407] on div "Image 7 ⁠⁠⁠⁠⁠⁠⁠ We want you to experience everything. That’s why we created thi…" at bounding box center [893, 485] width 1347 height 696
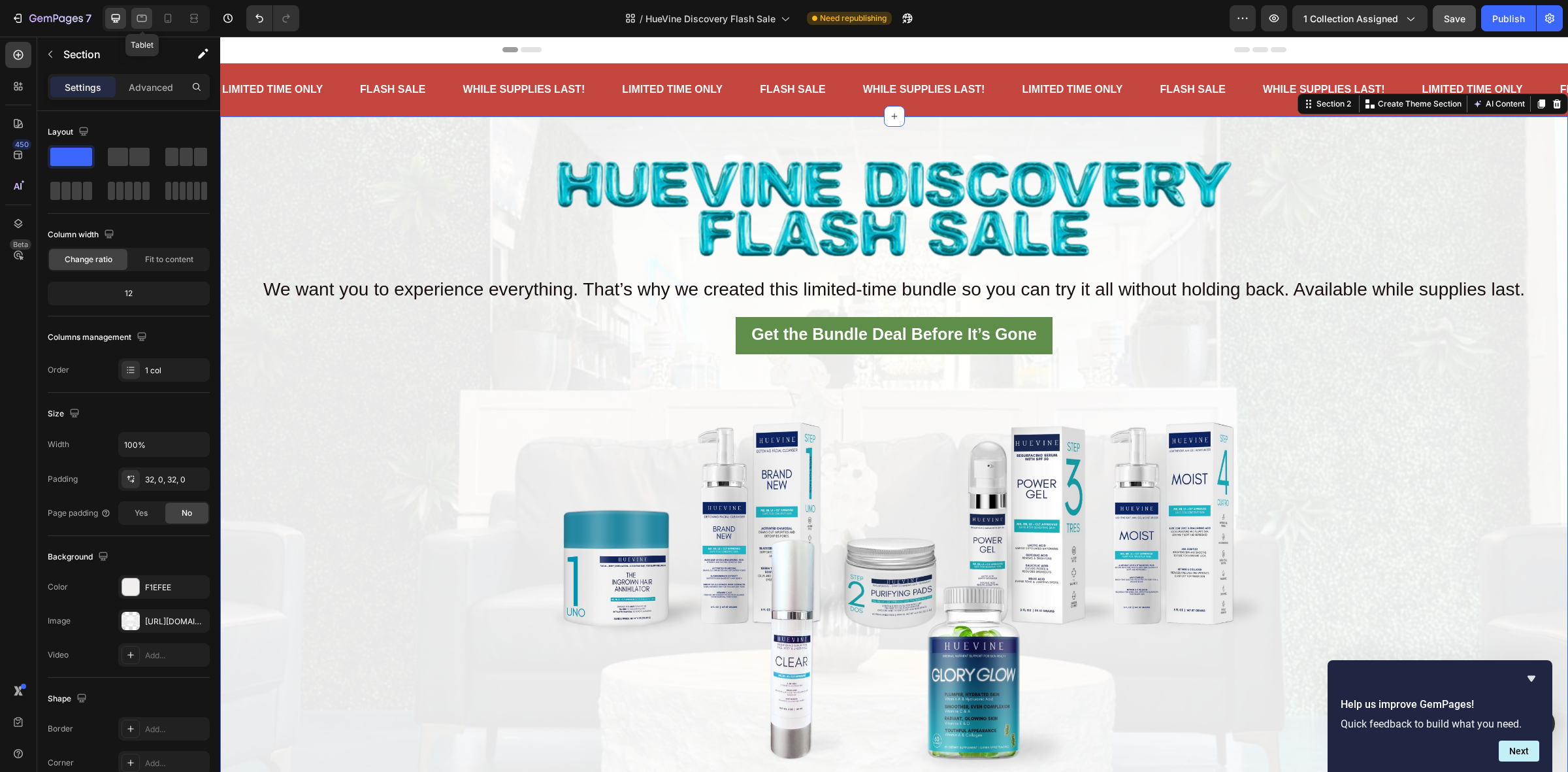
click at [147, 15] on icon at bounding box center [142, 18] width 13 height 13
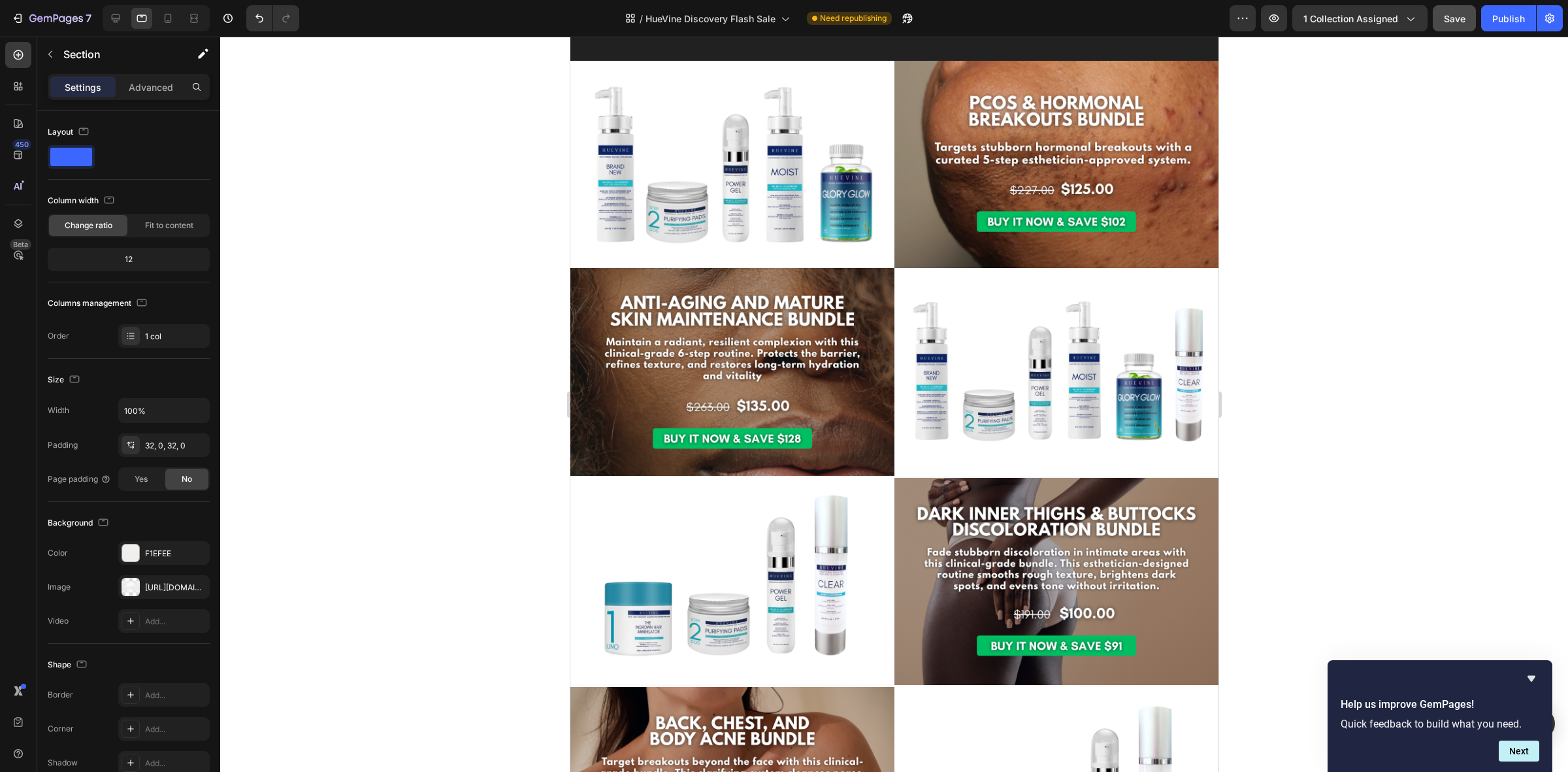
scroll to position [1470, 0]
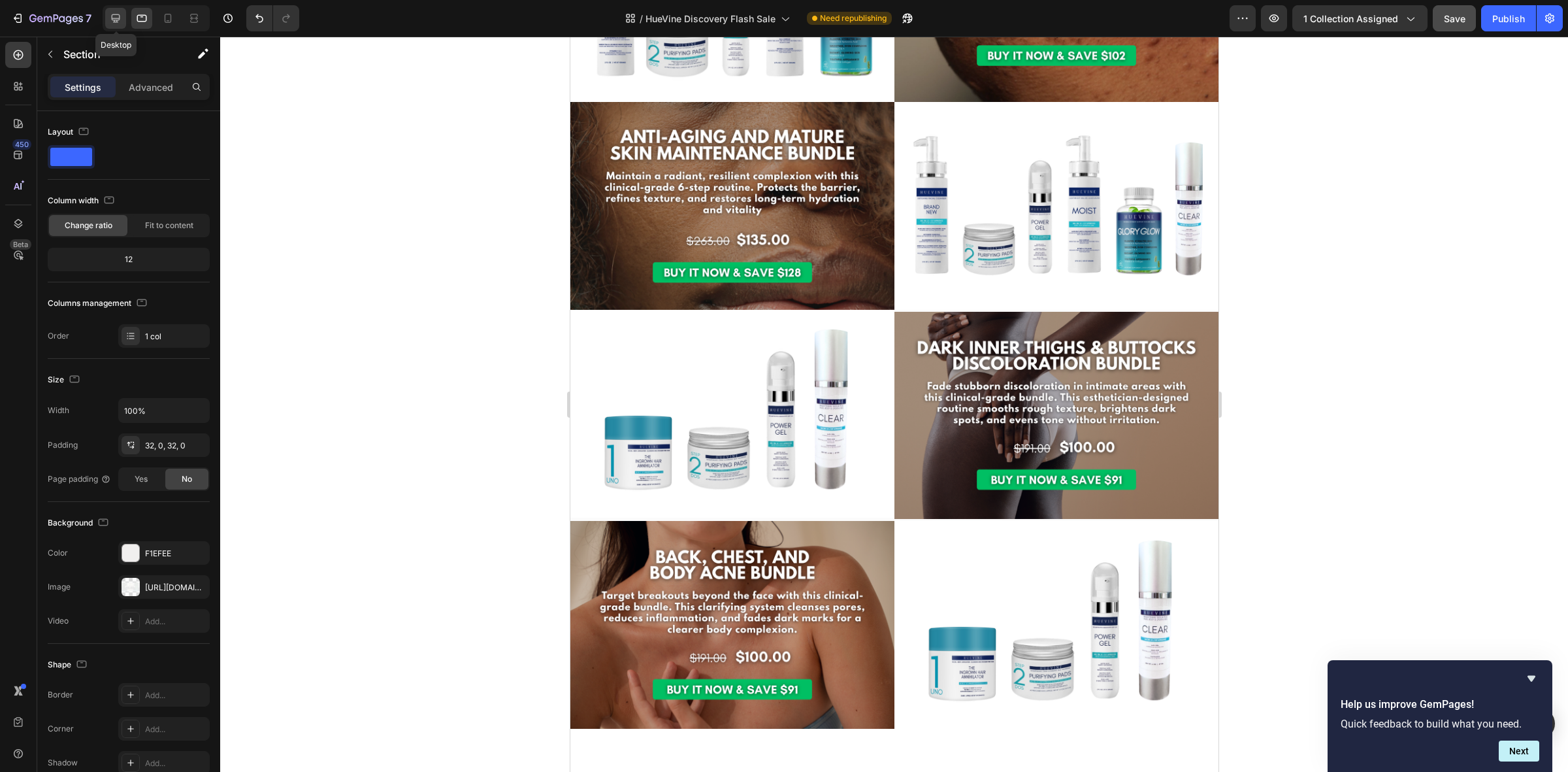
click at [125, 16] on div at bounding box center [115, 18] width 21 height 21
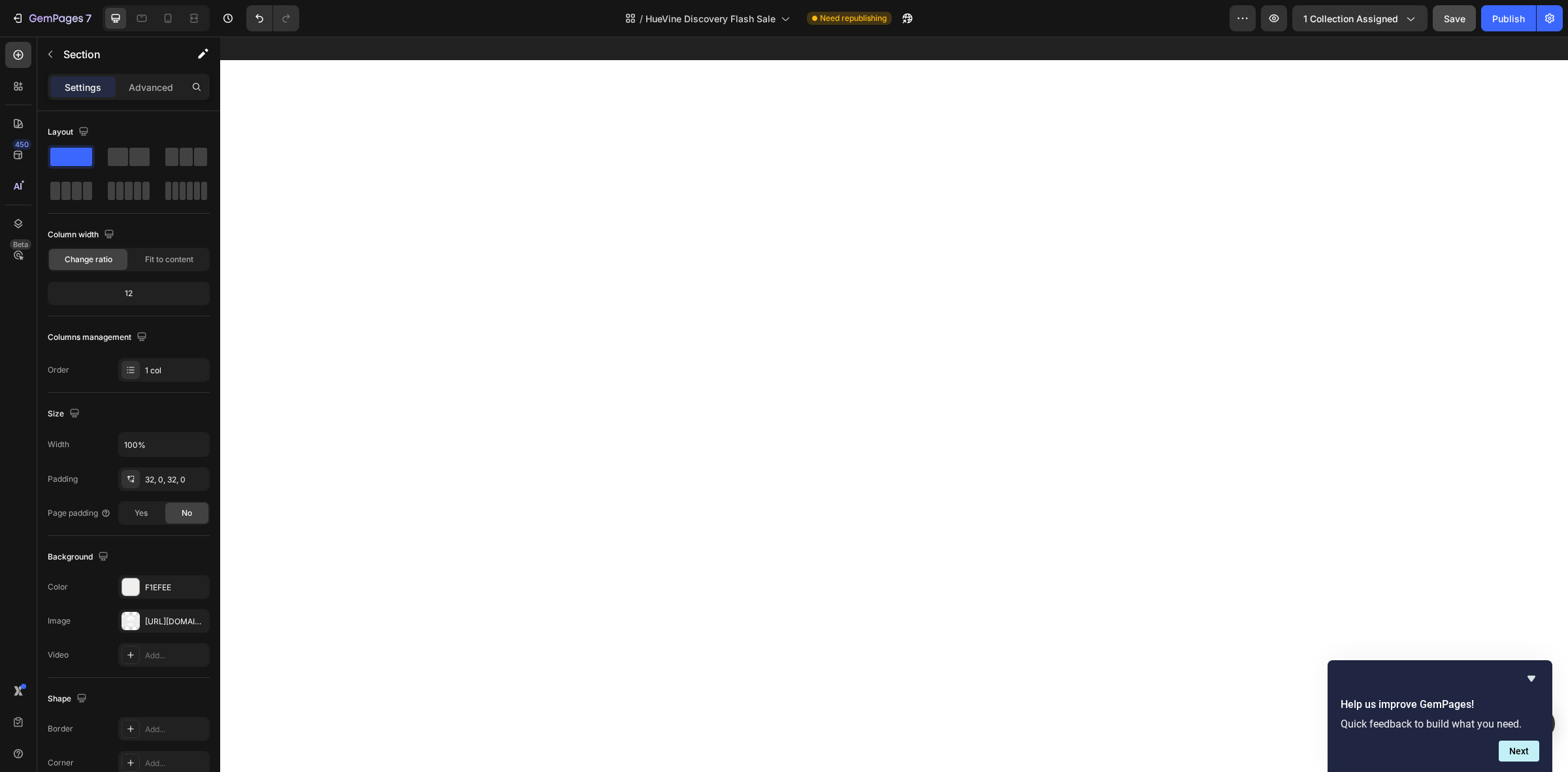
scroll to position [34, 0]
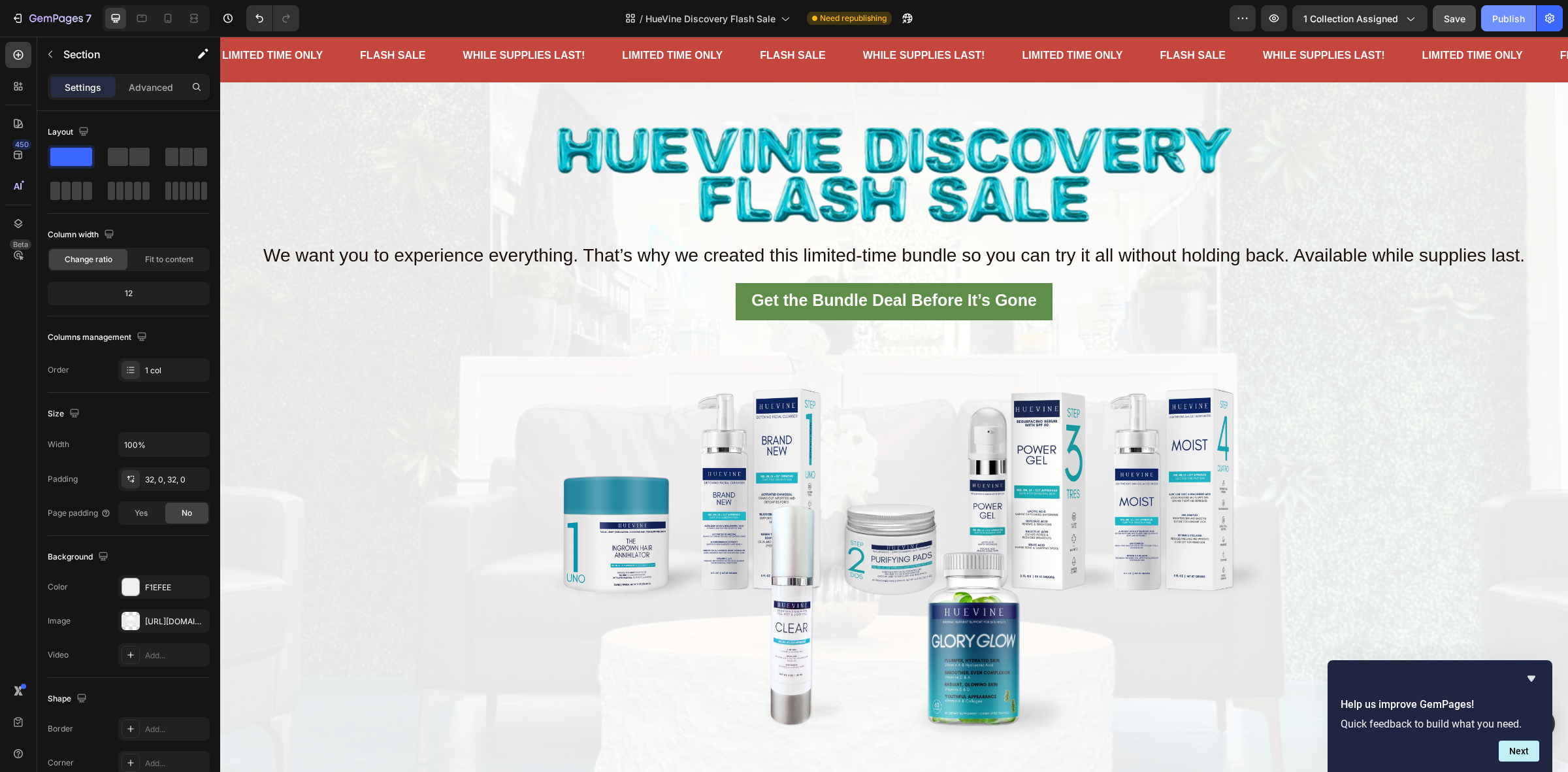
click at [1493, 11] on div "Publish" at bounding box center [1508, 18] width 33 height 14
click at [141, 15] on icon at bounding box center [142, 18] width 10 height 7
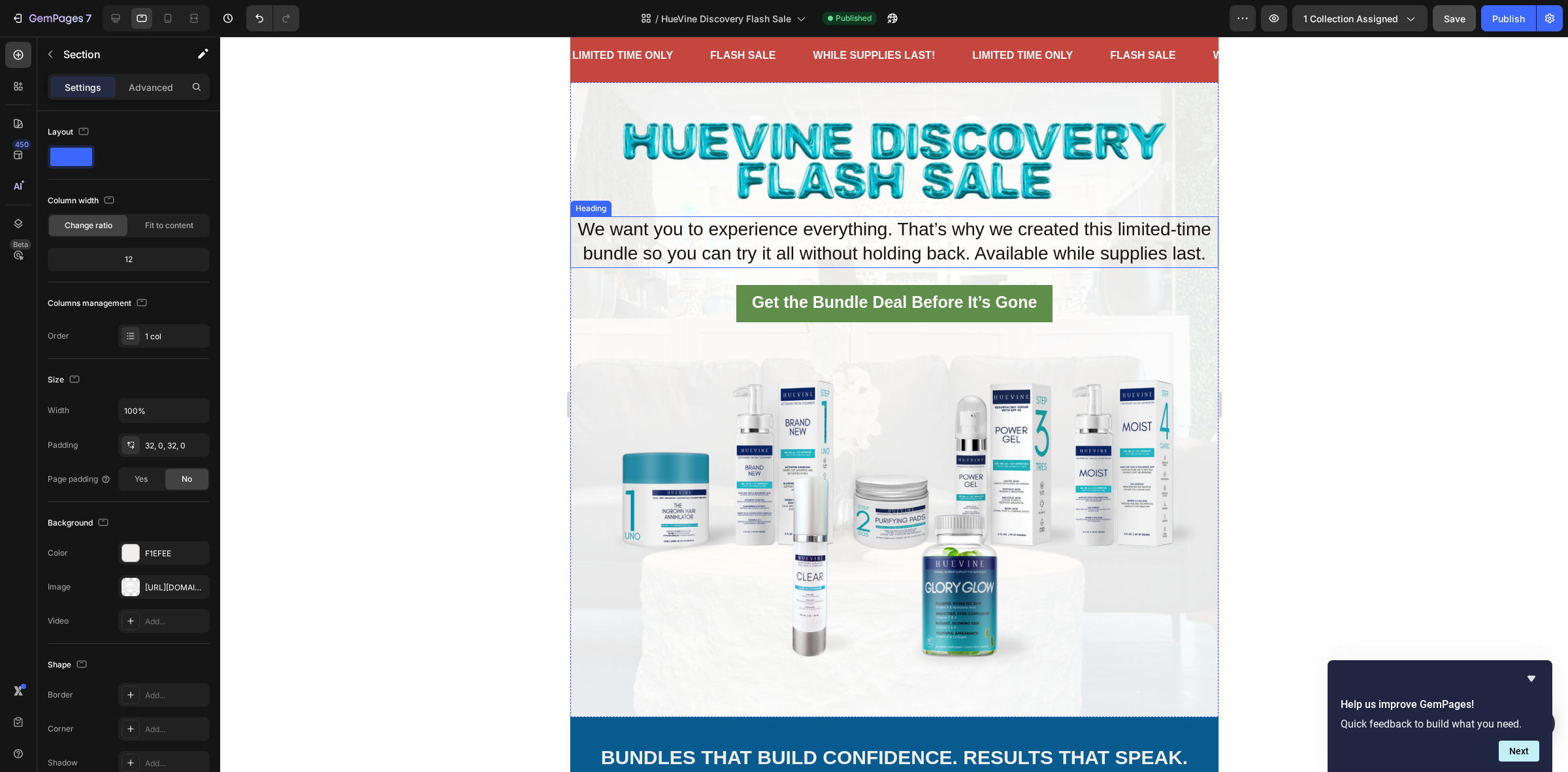
click at [593, 252] on span "We want you to experience everything. That’s why we created this limited-time b…" at bounding box center [894, 241] width 634 height 44
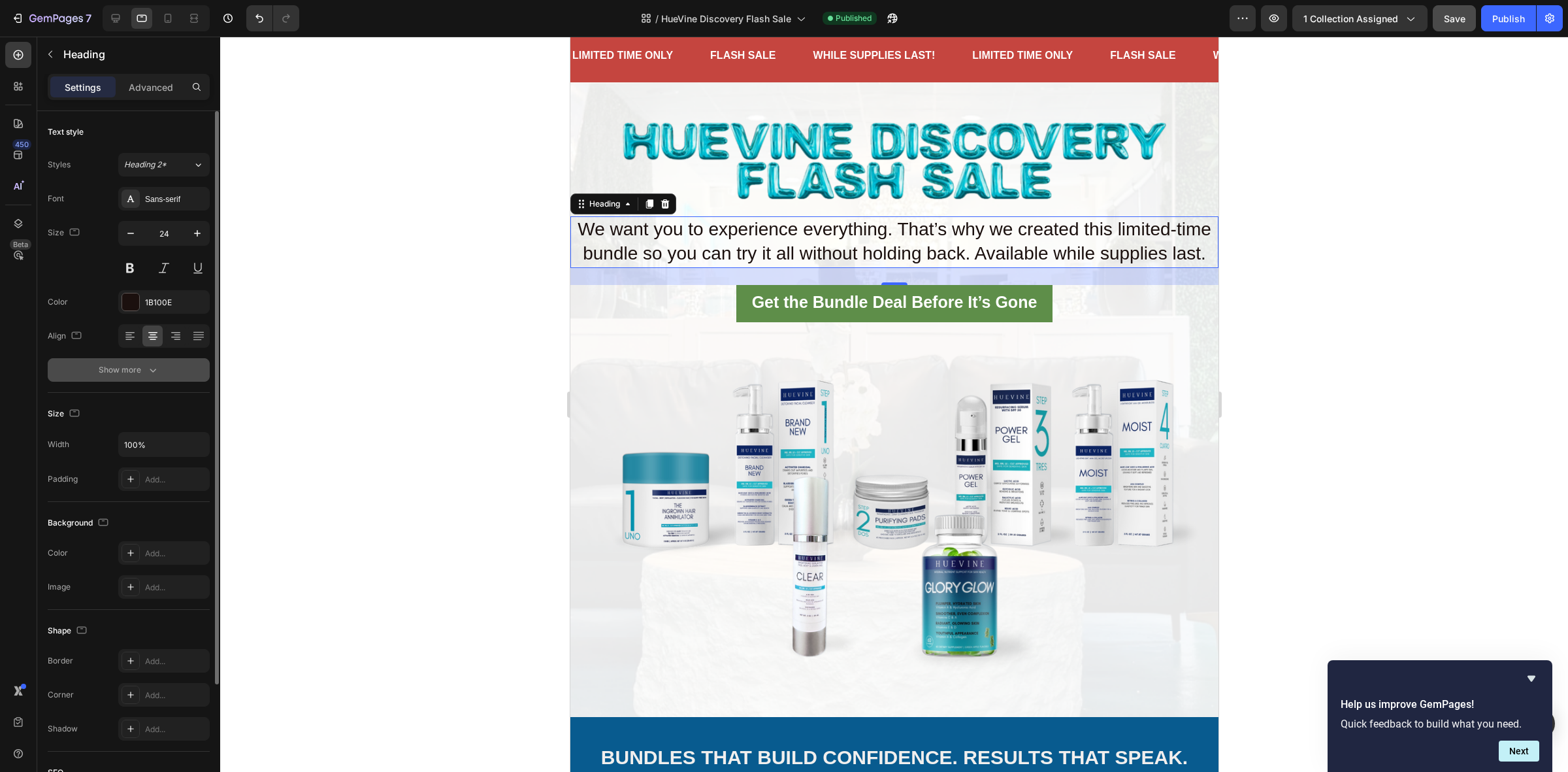
click at [146, 376] on icon "button" at bounding box center [153, 370] width 13 height 13
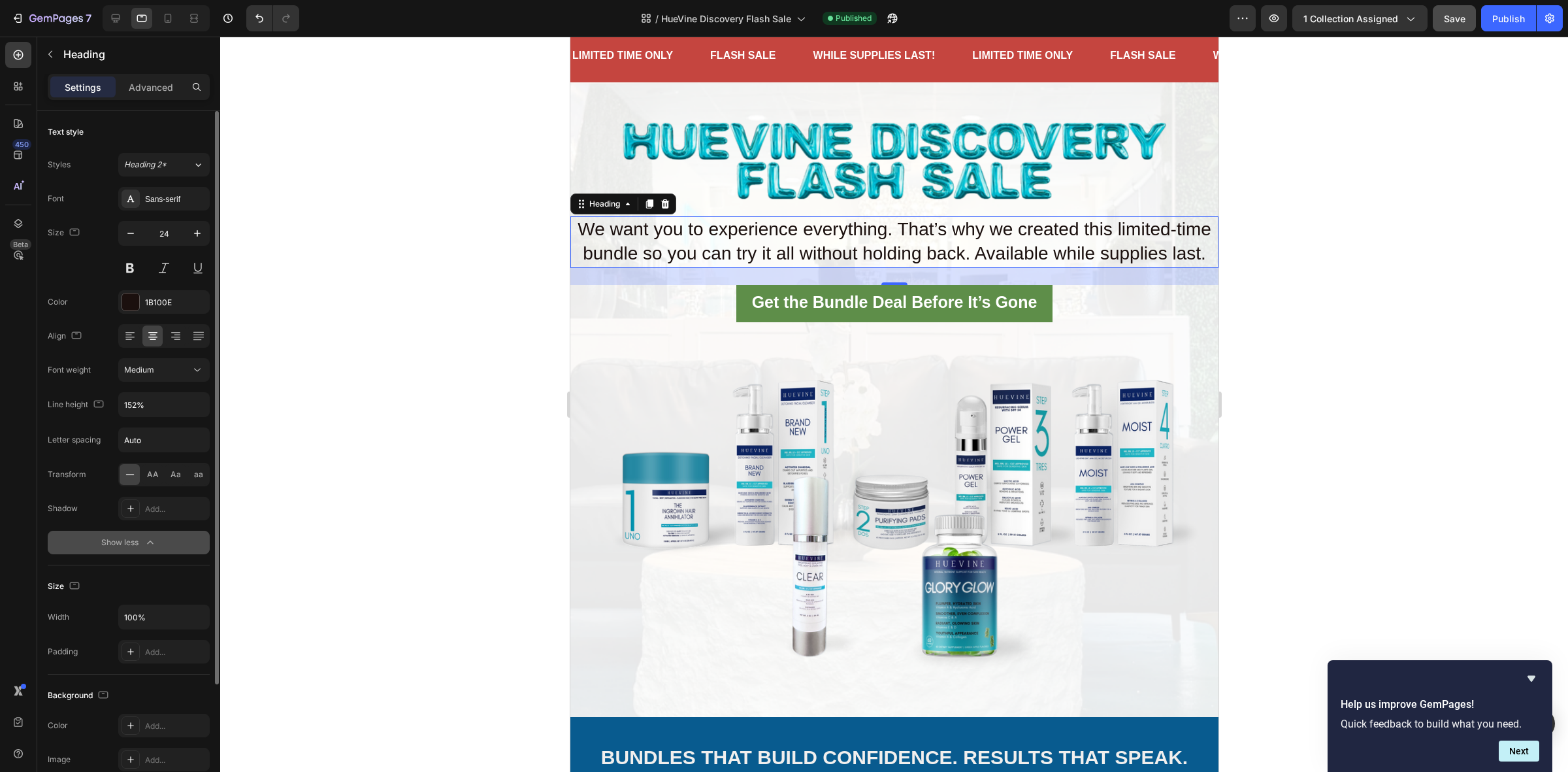
scroll to position [245, 0]
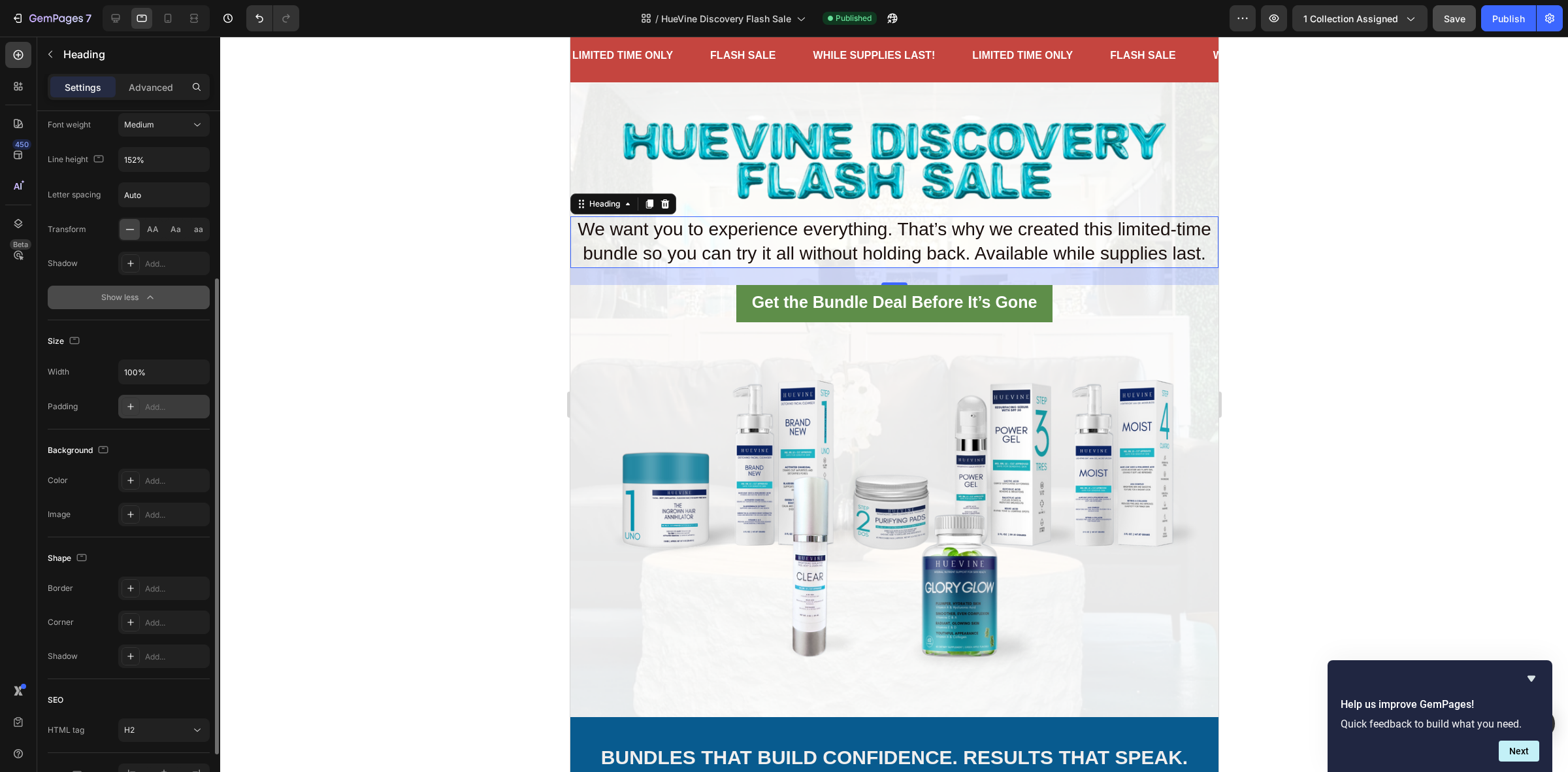
click at [135, 410] on icon at bounding box center [131, 407] width 11 height 11
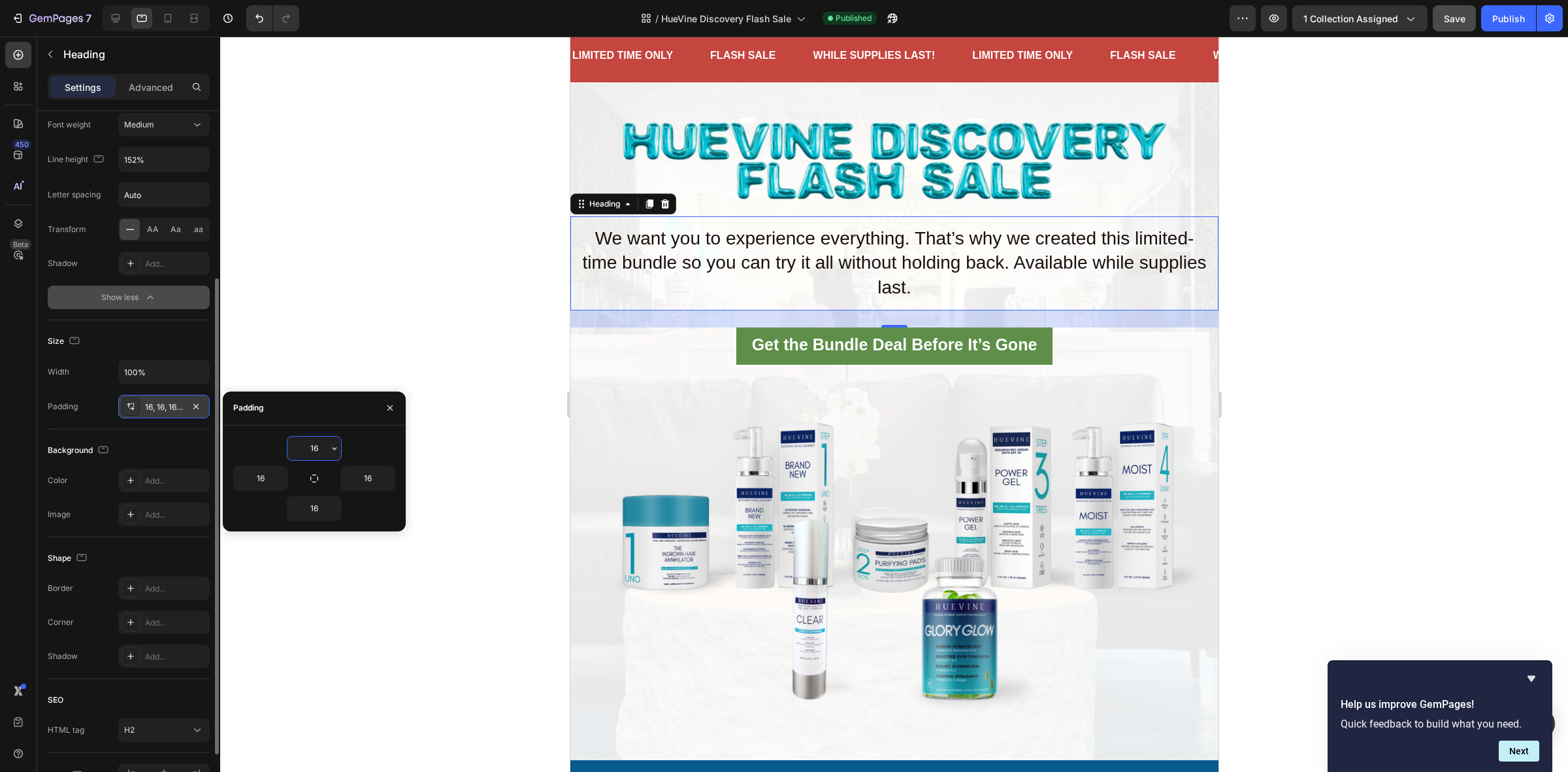
click at [397, 321] on div at bounding box center [893, 404] width 1347 height 735
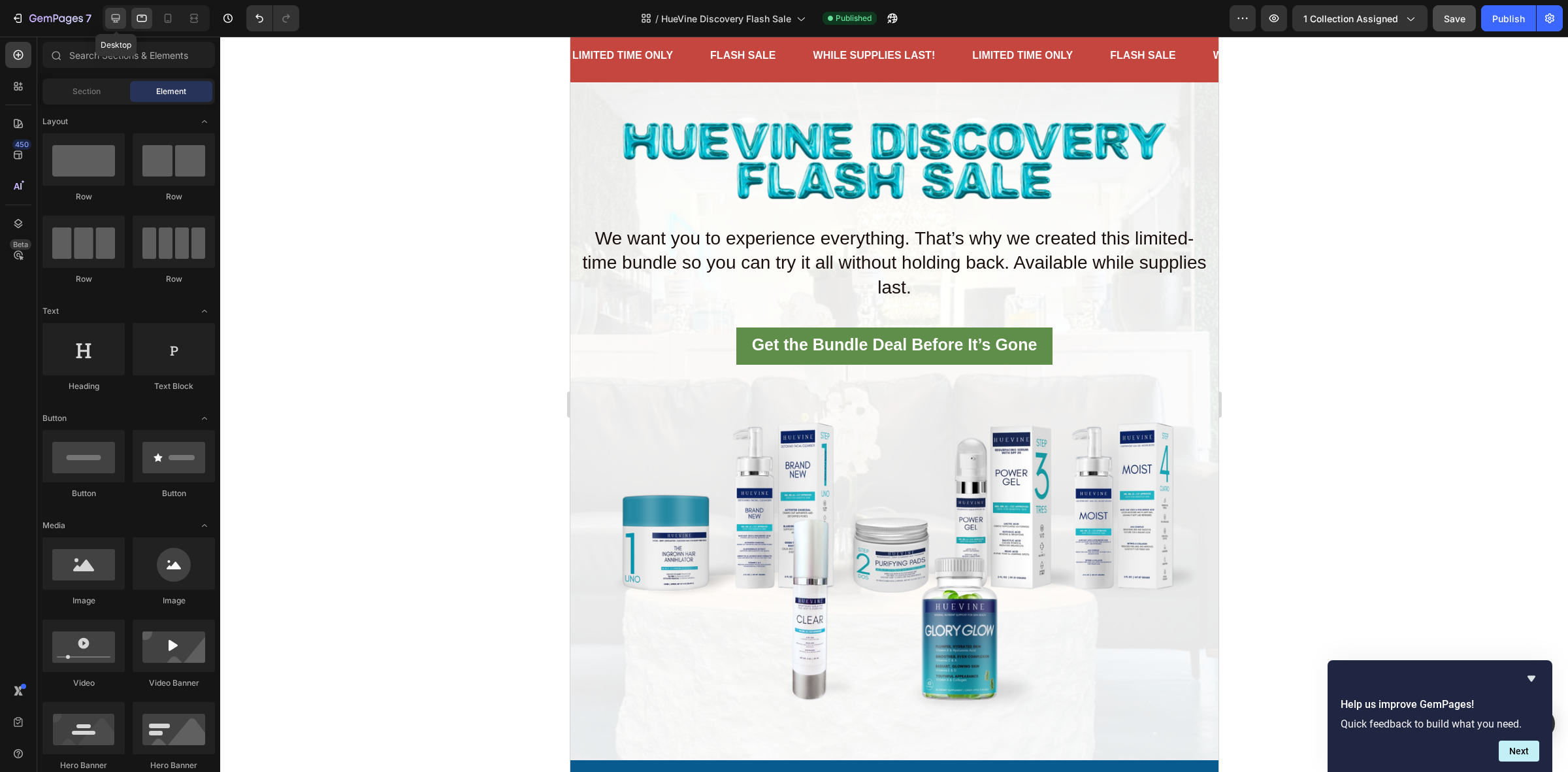
click at [112, 11] on icon at bounding box center [116, 18] width 13 height 13
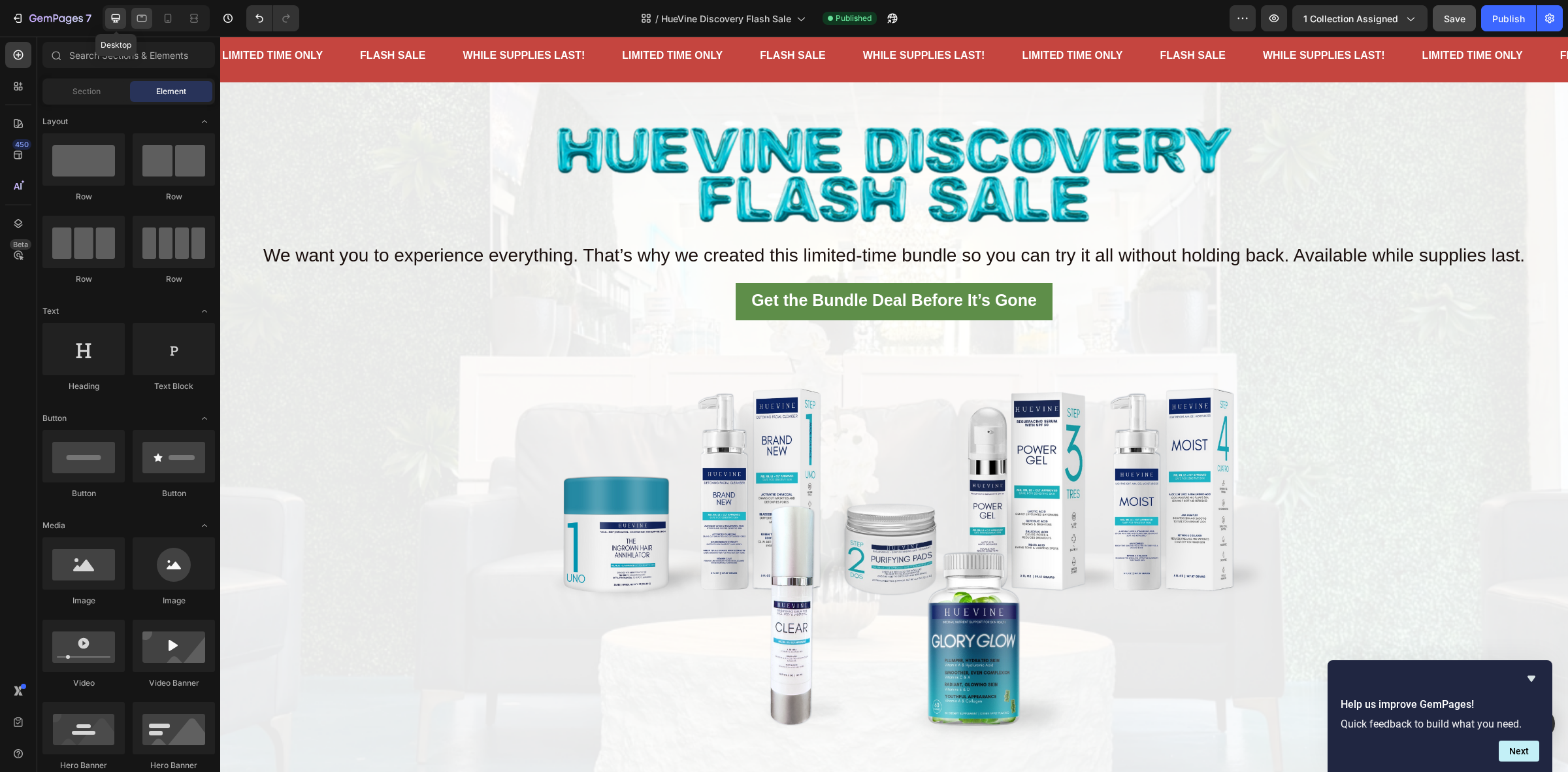
click at [141, 15] on icon at bounding box center [142, 18] width 10 height 7
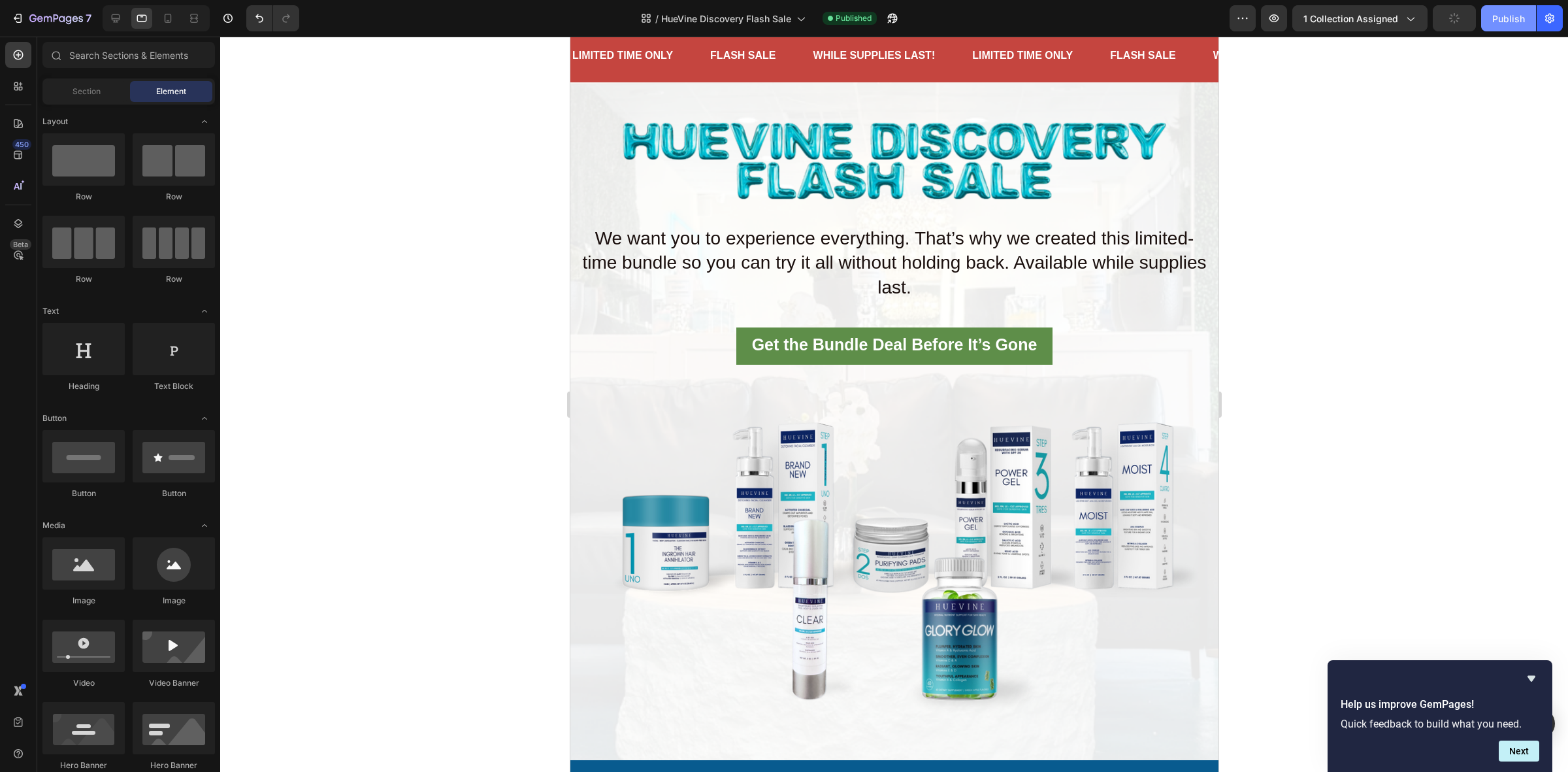
click at [1497, 15] on div "Publish" at bounding box center [1508, 18] width 33 height 14
click at [111, 17] on icon at bounding box center [116, 18] width 13 height 13
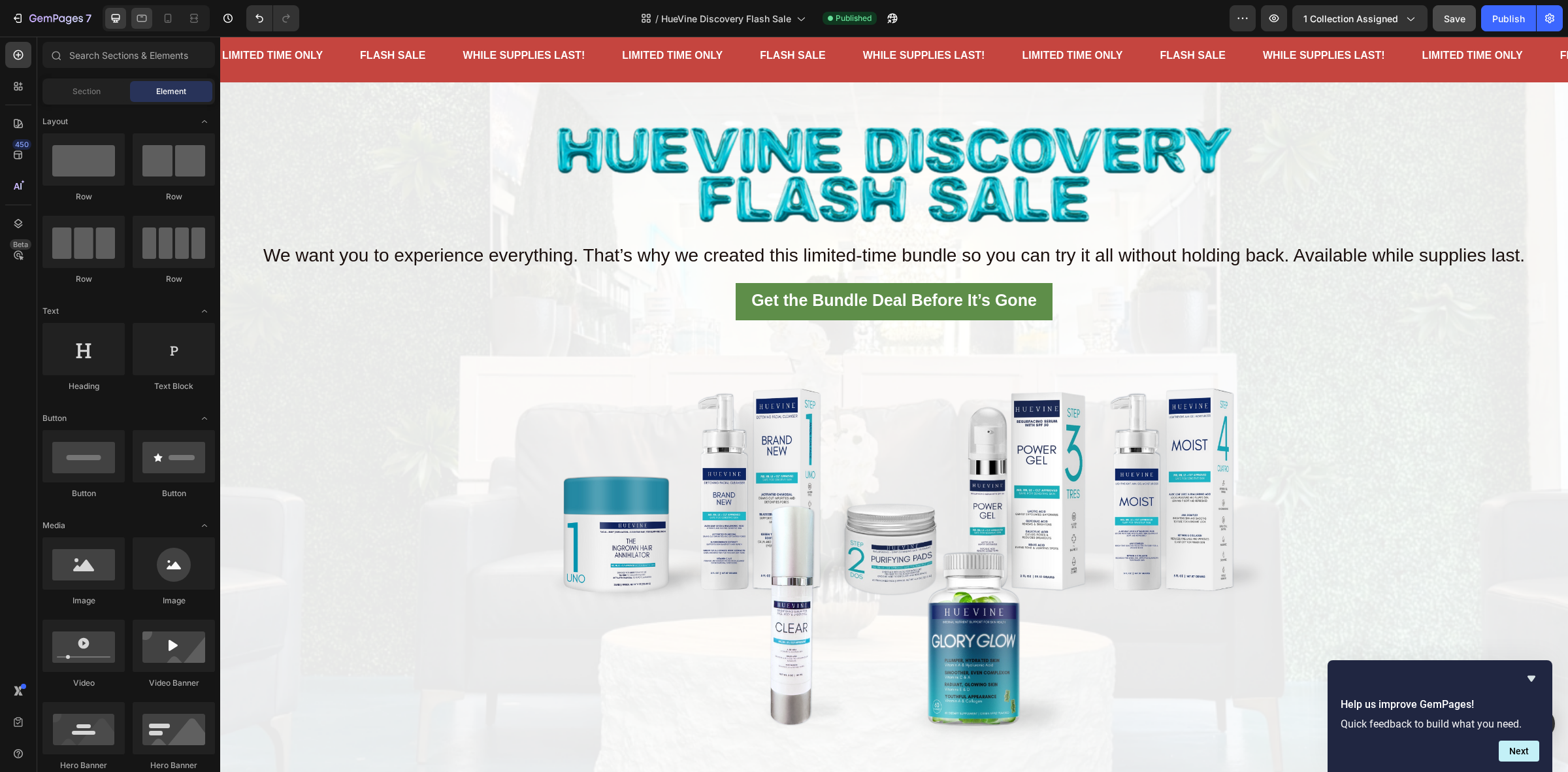
click at [132, 21] on div at bounding box center [141, 18] width 21 height 21
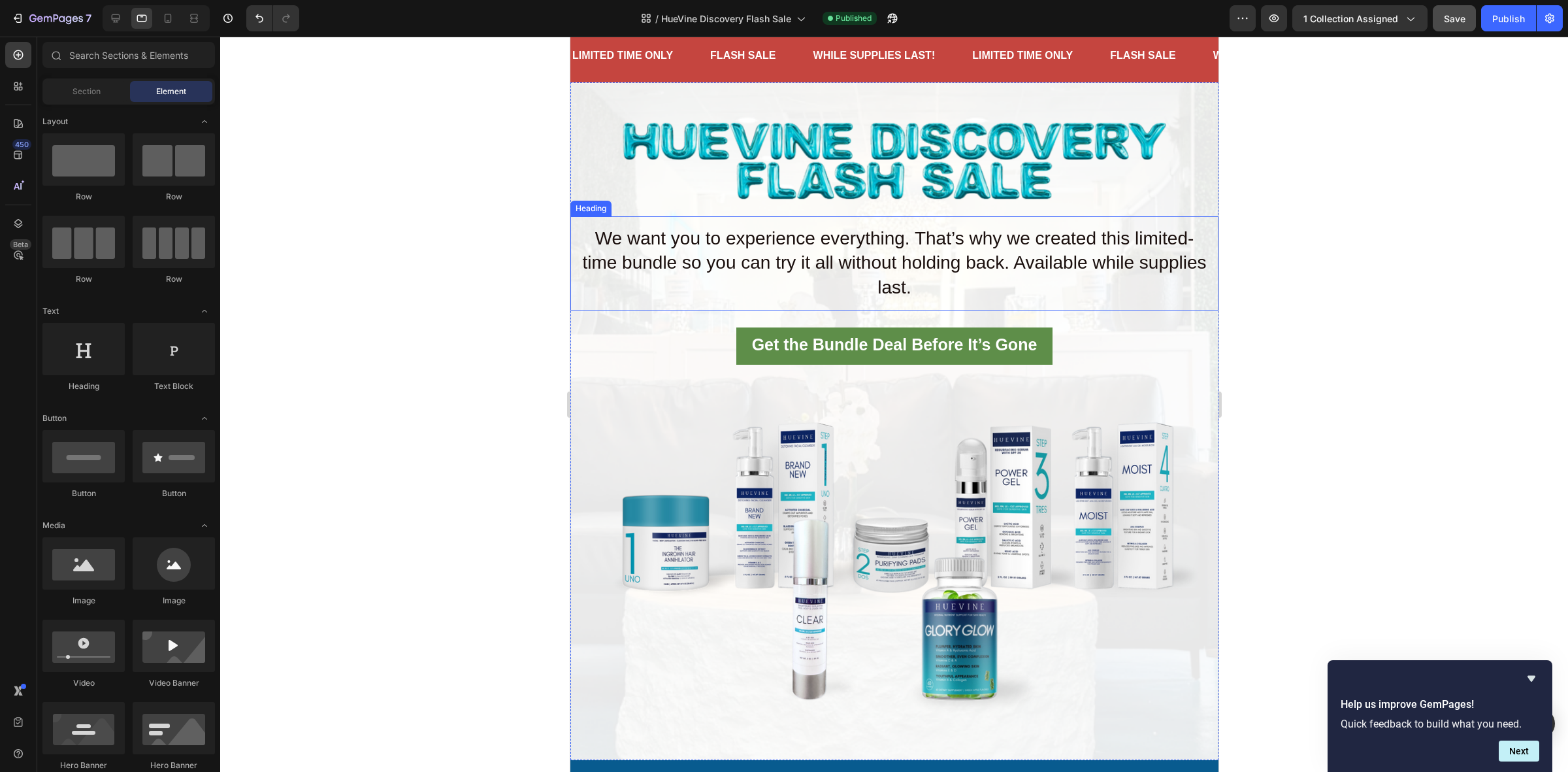
click at [1041, 265] on span "We want you to experience everything. That’s why we created this limited-time b…" at bounding box center [893, 263] width 624 height 69
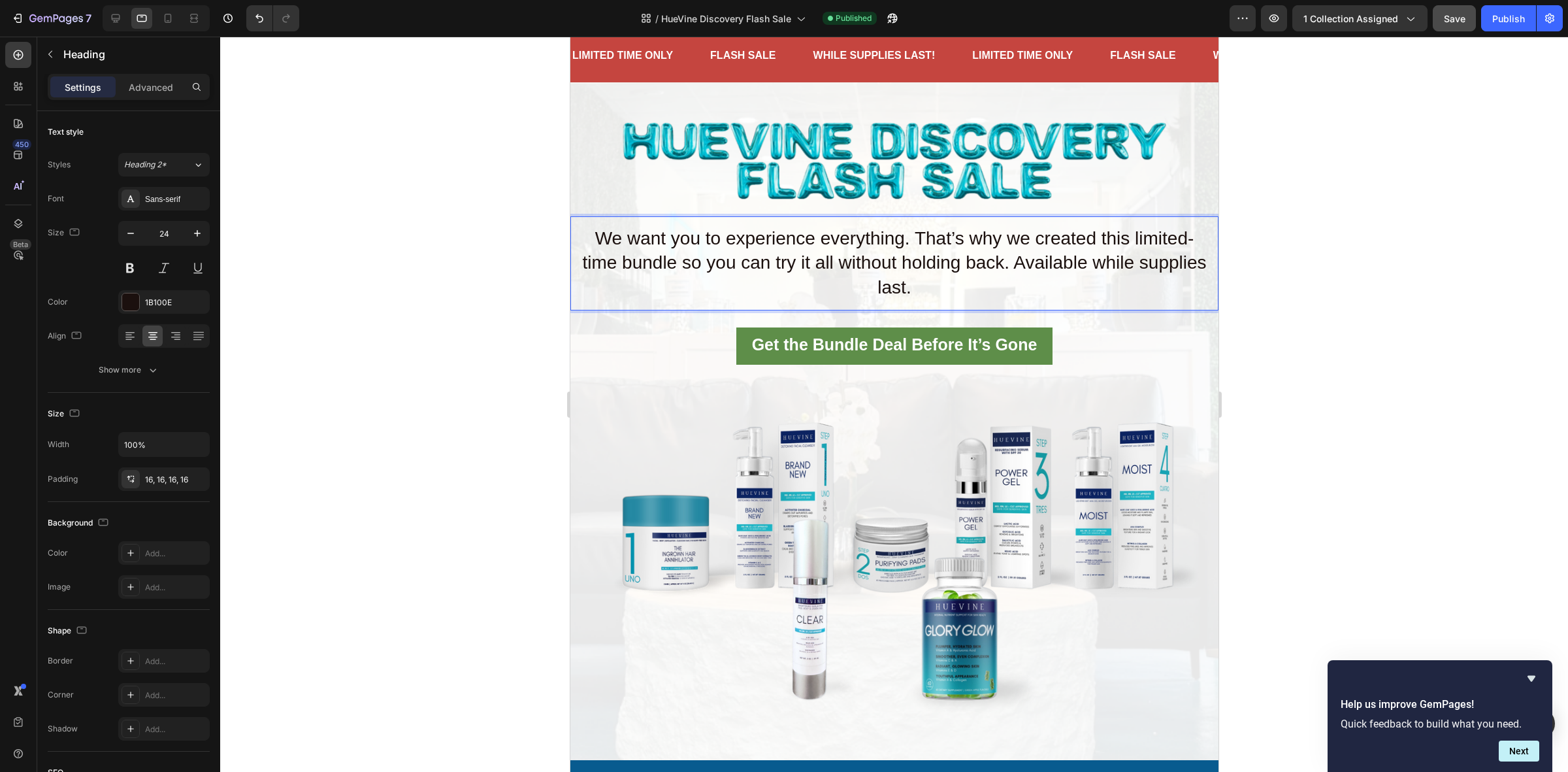
click at [1043, 265] on span "We want you to experience everything. That’s why we created this limited-time b…" at bounding box center [893, 263] width 624 height 69
click at [1514, 11] on div "Publish" at bounding box center [1508, 18] width 33 height 14
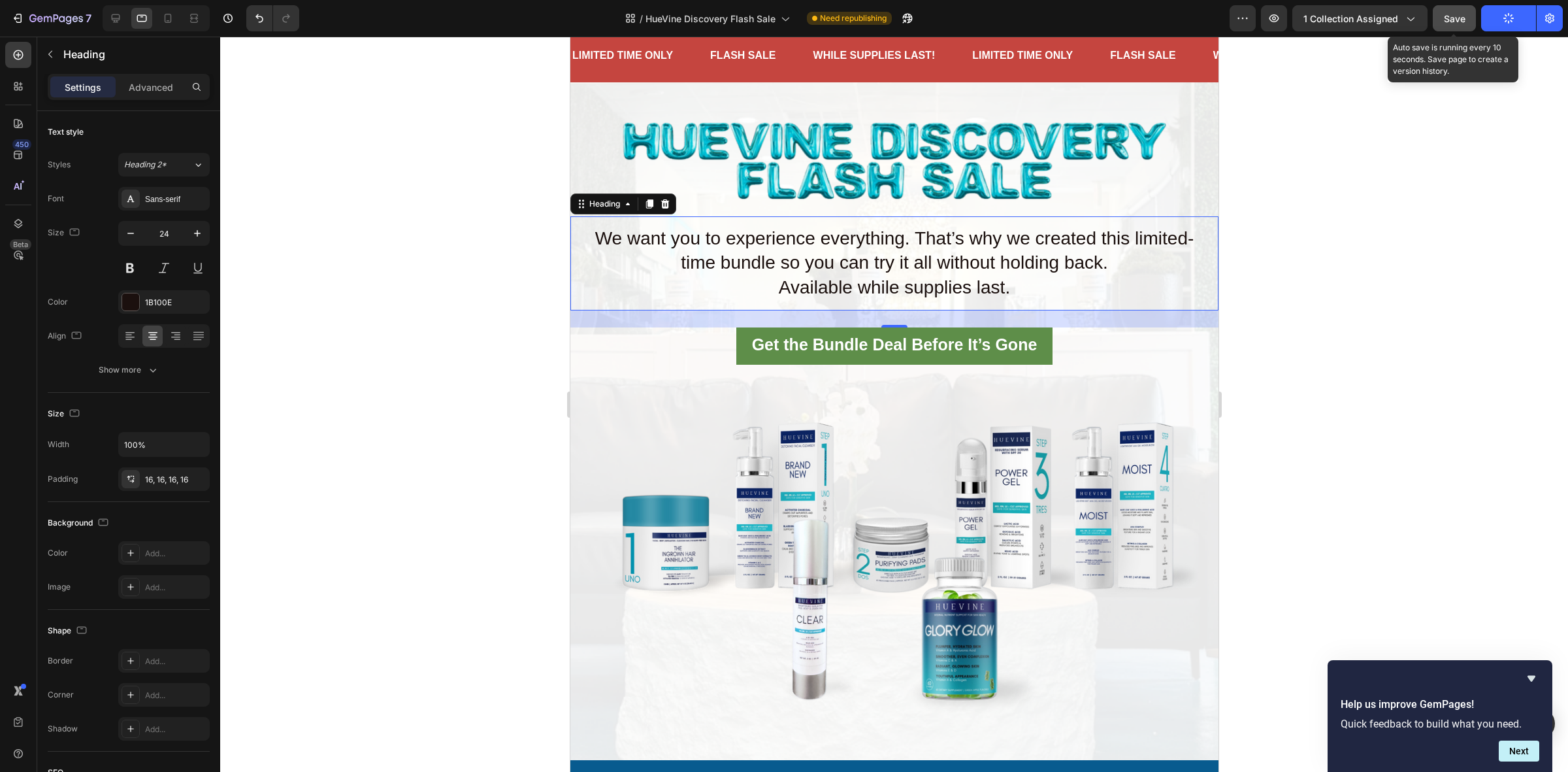
click at [1448, 17] on span "Save" at bounding box center [1454, 19] width 21 height 11
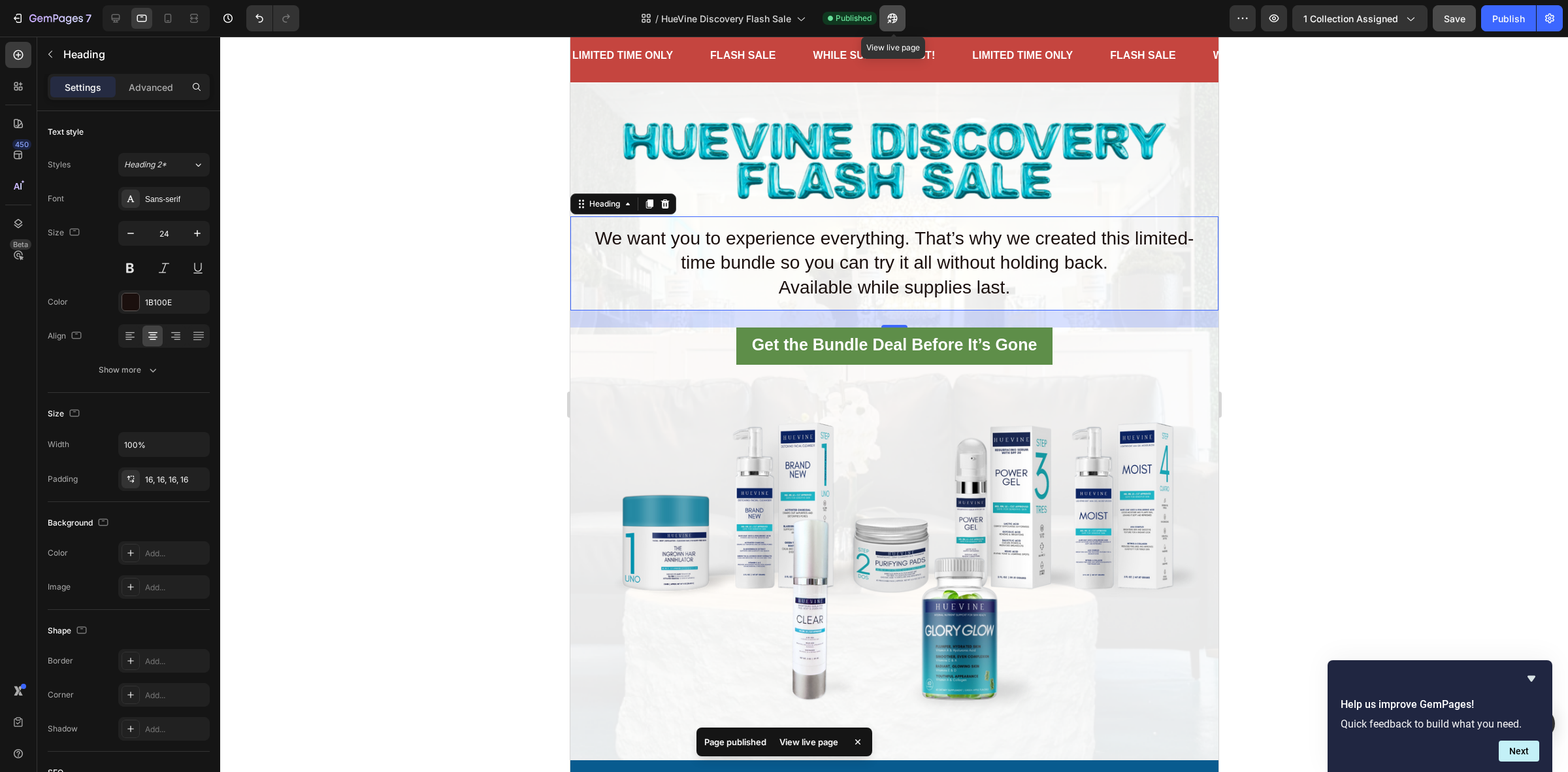
click at [893, 15] on icon "button" at bounding box center [892, 18] width 13 height 13
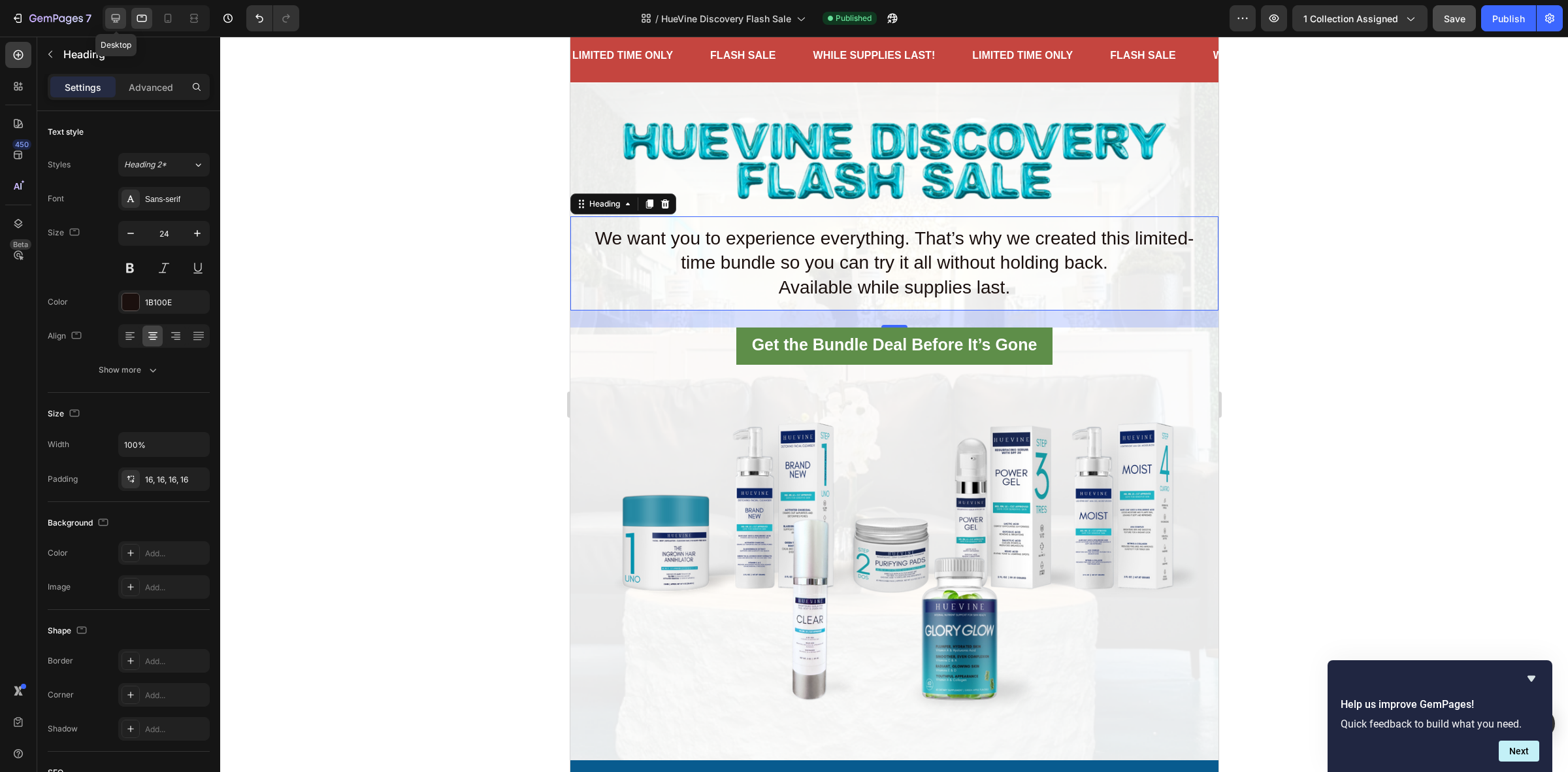
click at [119, 15] on icon at bounding box center [116, 18] width 13 height 13
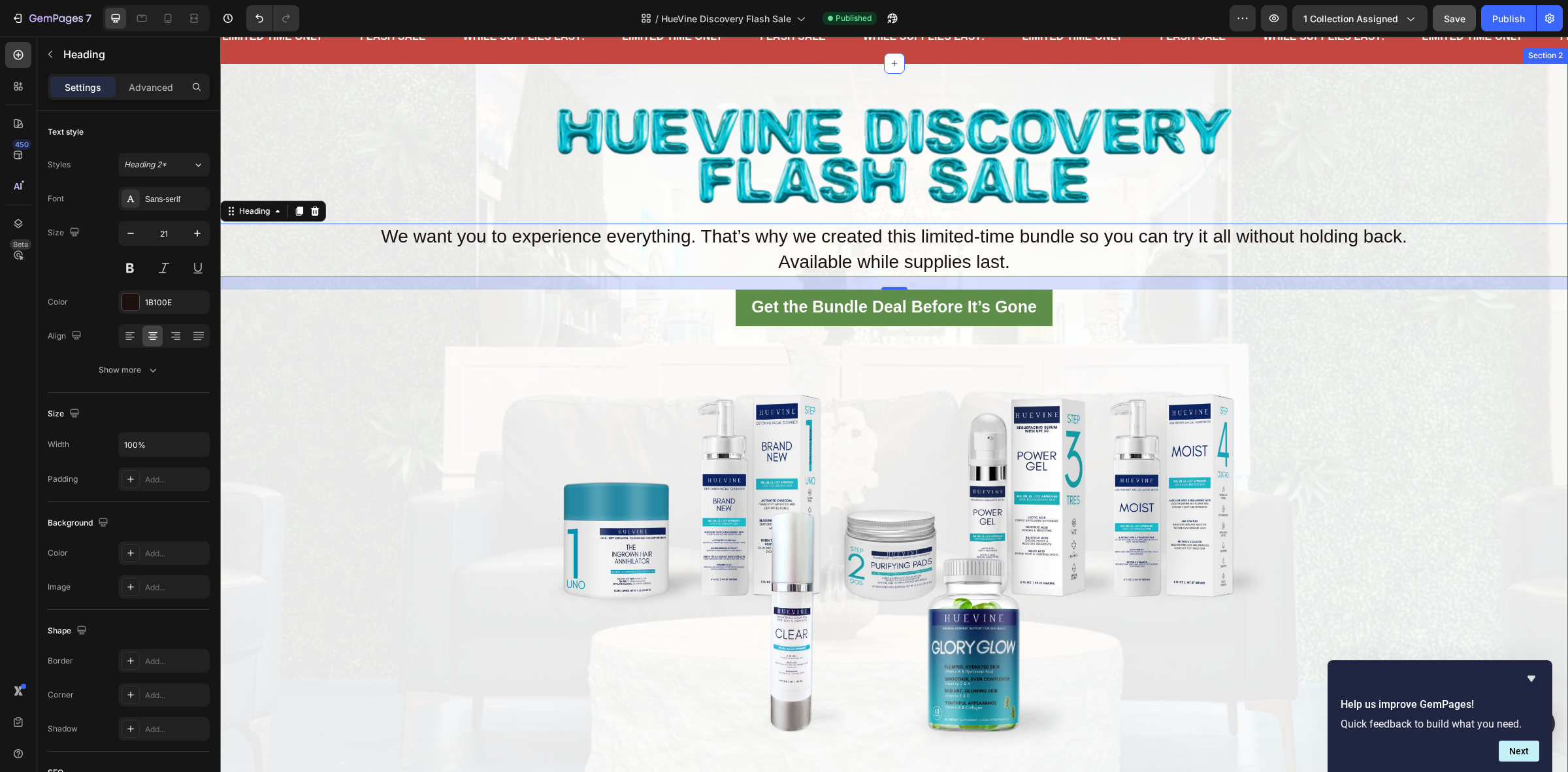
scroll to position [81, 0]
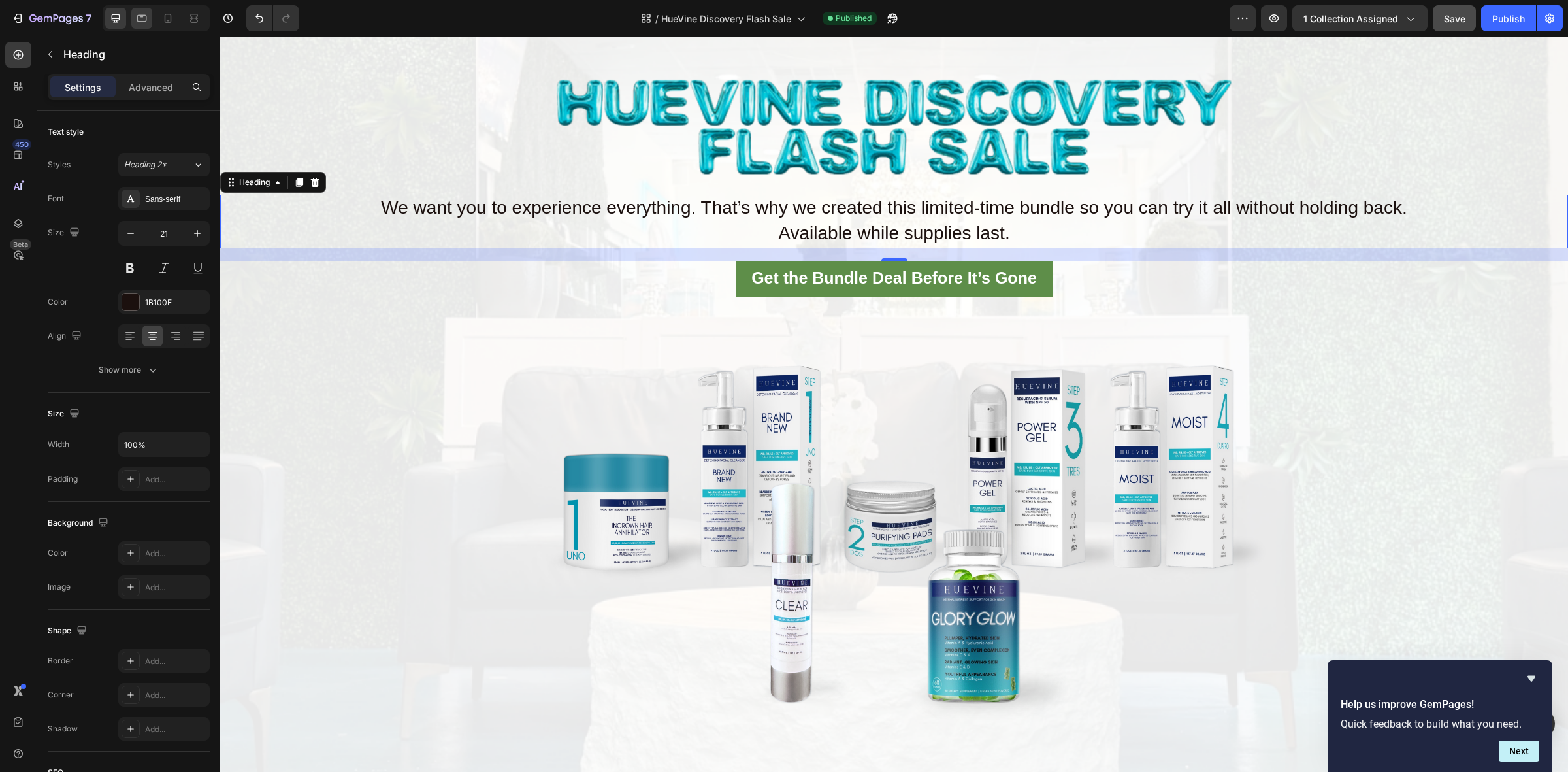
click at [145, 11] on icon at bounding box center [142, 18] width 13 height 13
type input "24"
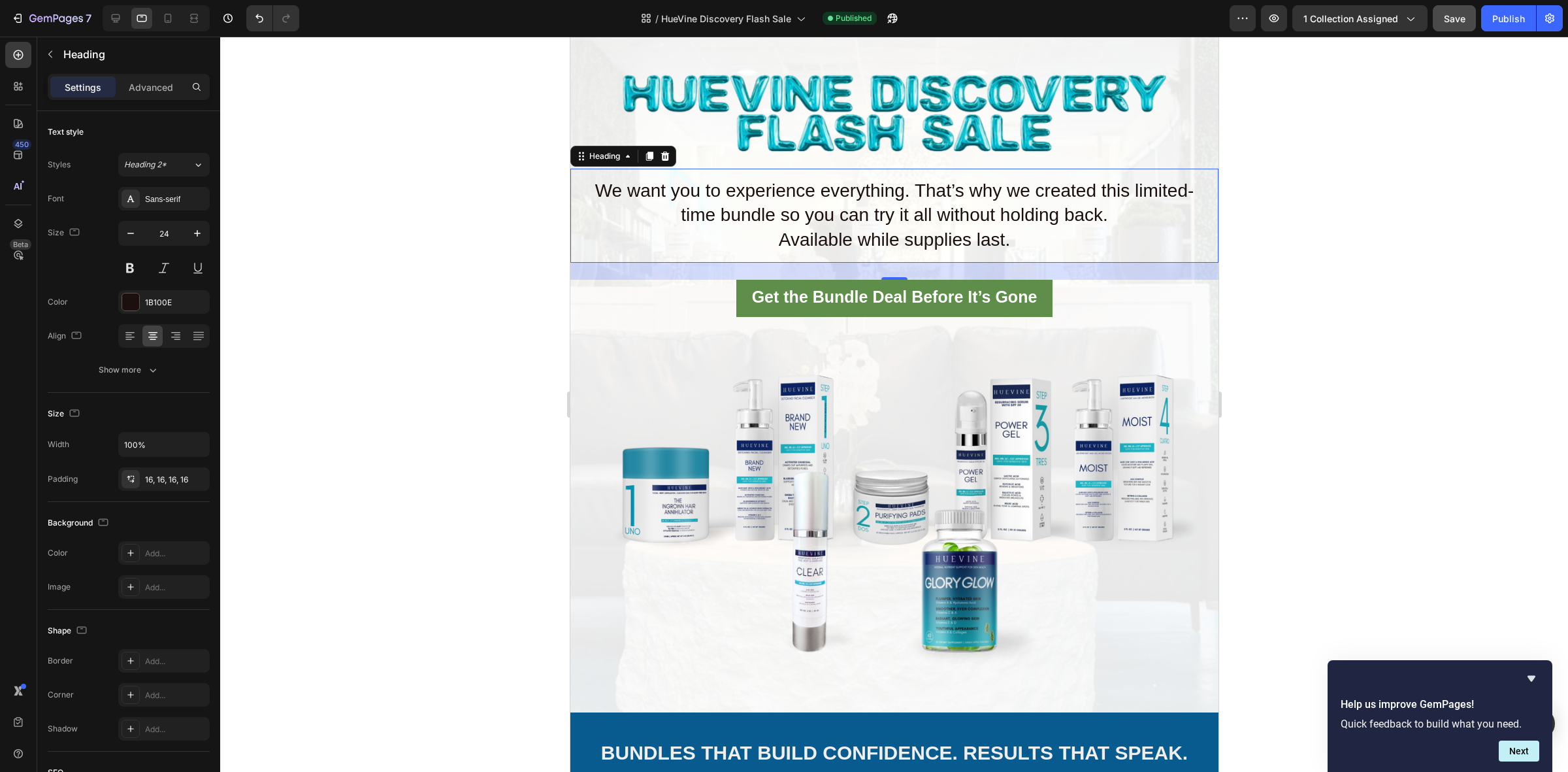
scroll to position [165, 0]
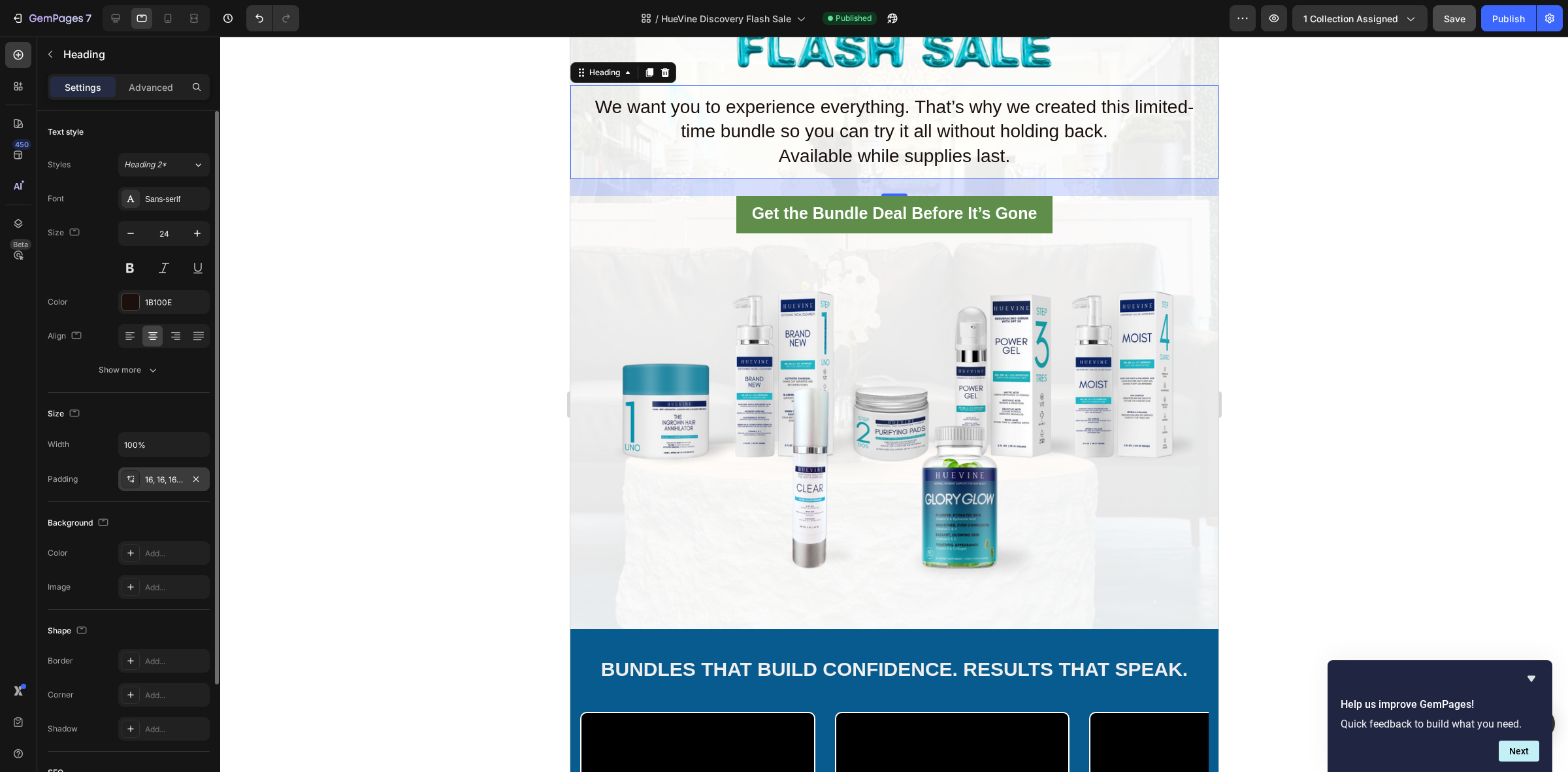
click at [171, 482] on div "16, 16, 16, 16" at bounding box center [164, 480] width 38 height 11
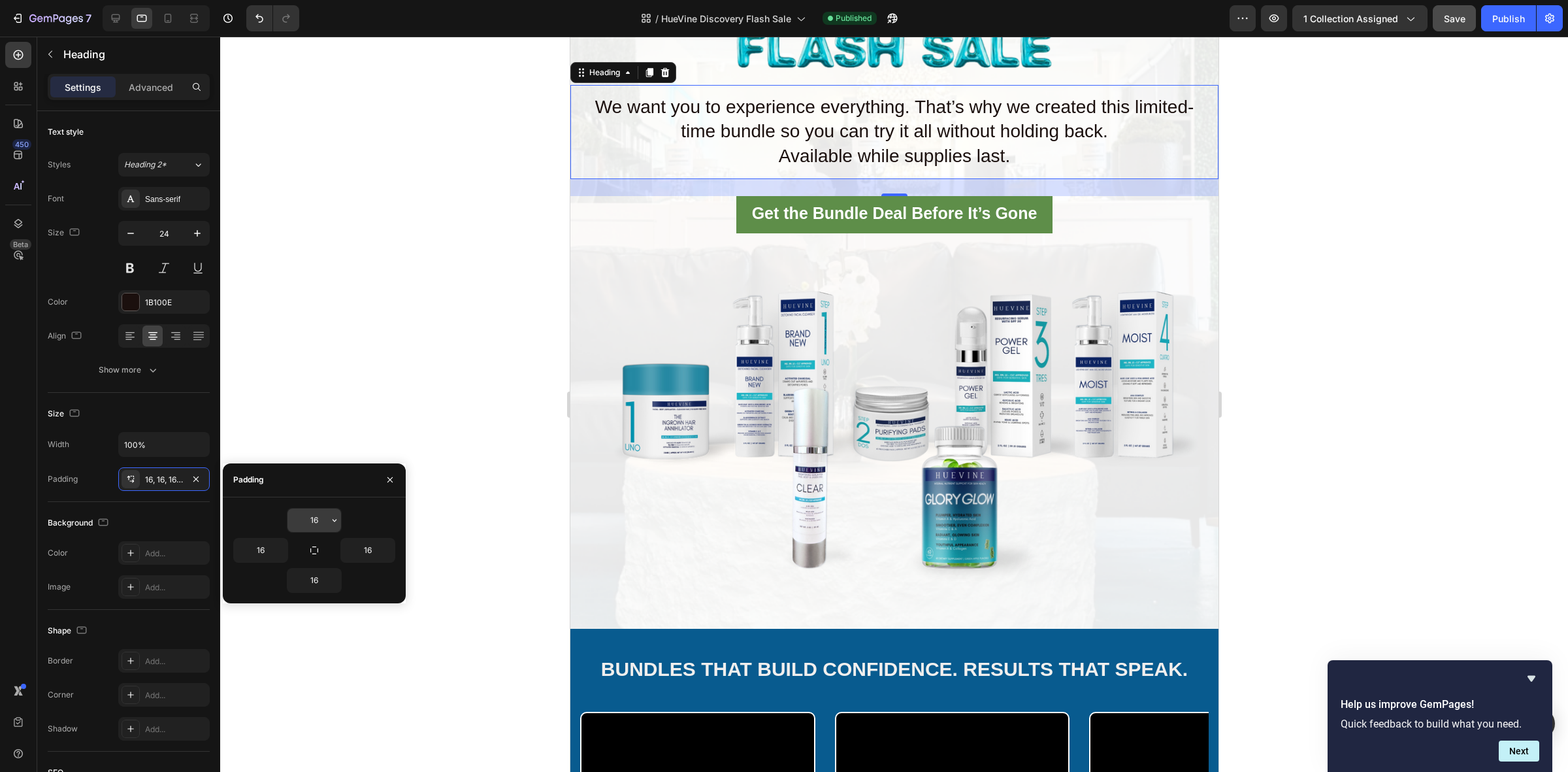
click at [323, 517] on input "16" at bounding box center [314, 520] width 53 height 24
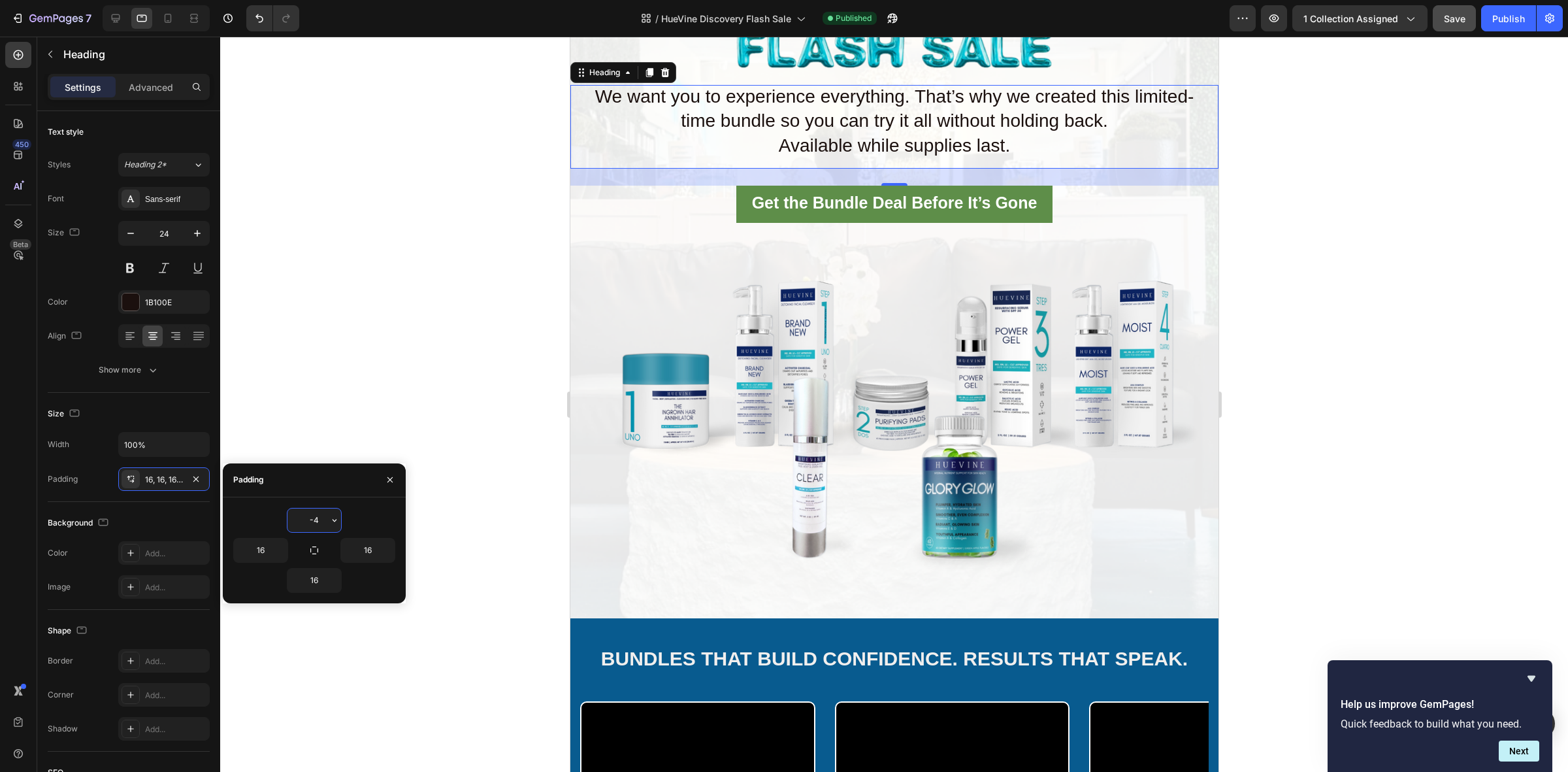
type input "-5"
click at [366, 377] on div at bounding box center [893, 404] width 1347 height 735
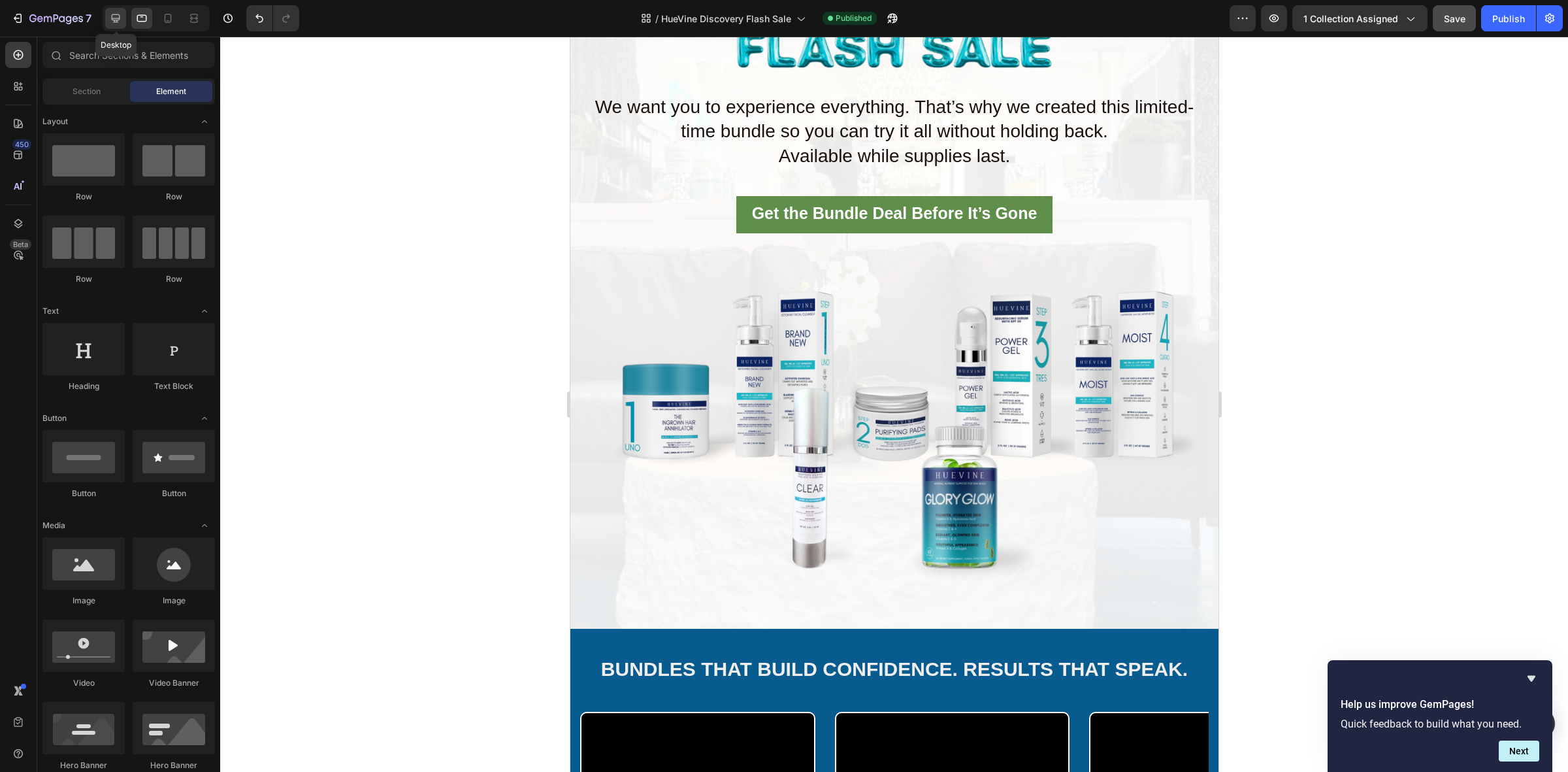
click at [115, 10] on div at bounding box center [115, 18] width 21 height 21
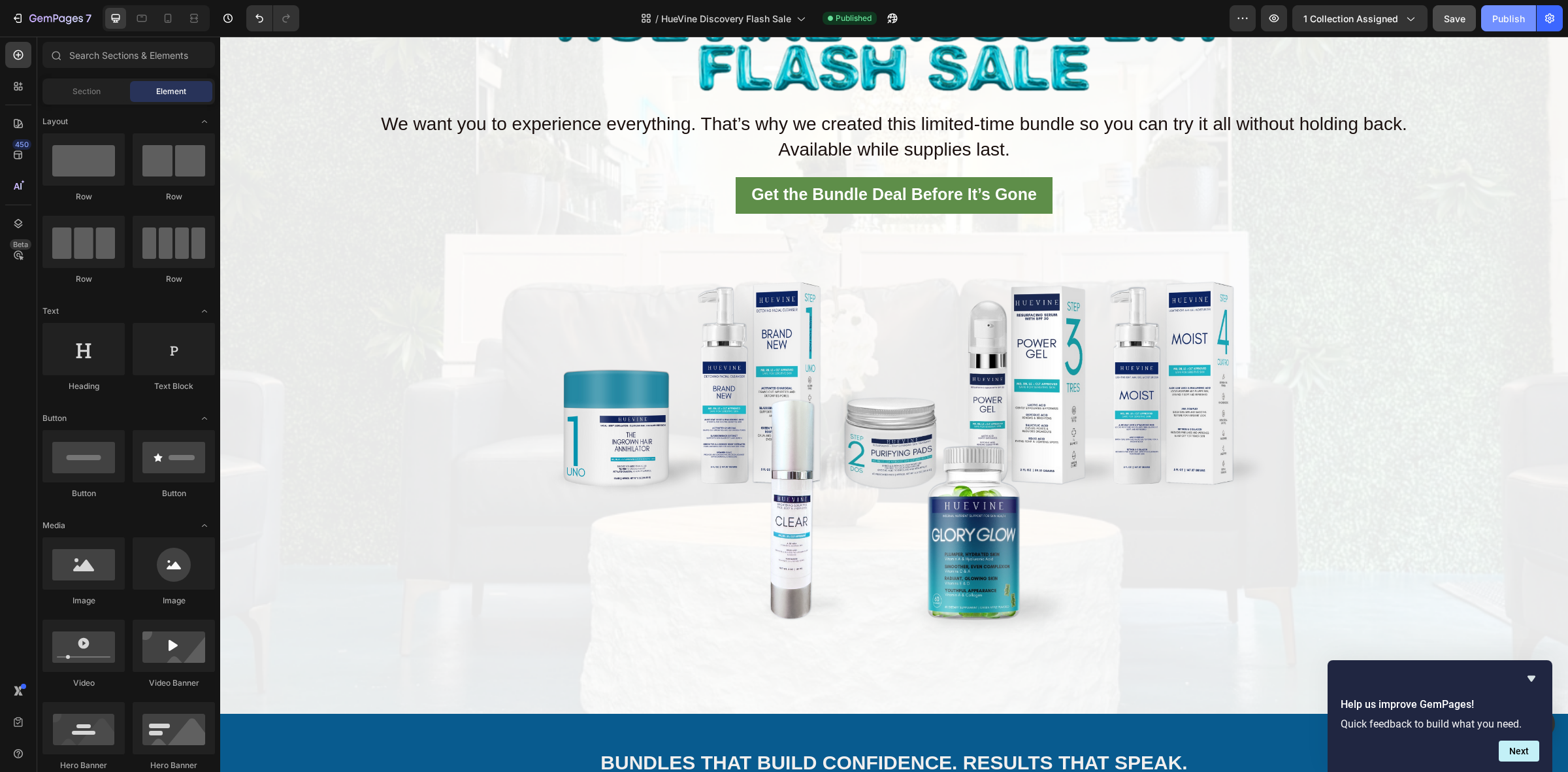
click at [1497, 14] on div "Publish" at bounding box center [1508, 18] width 33 height 14
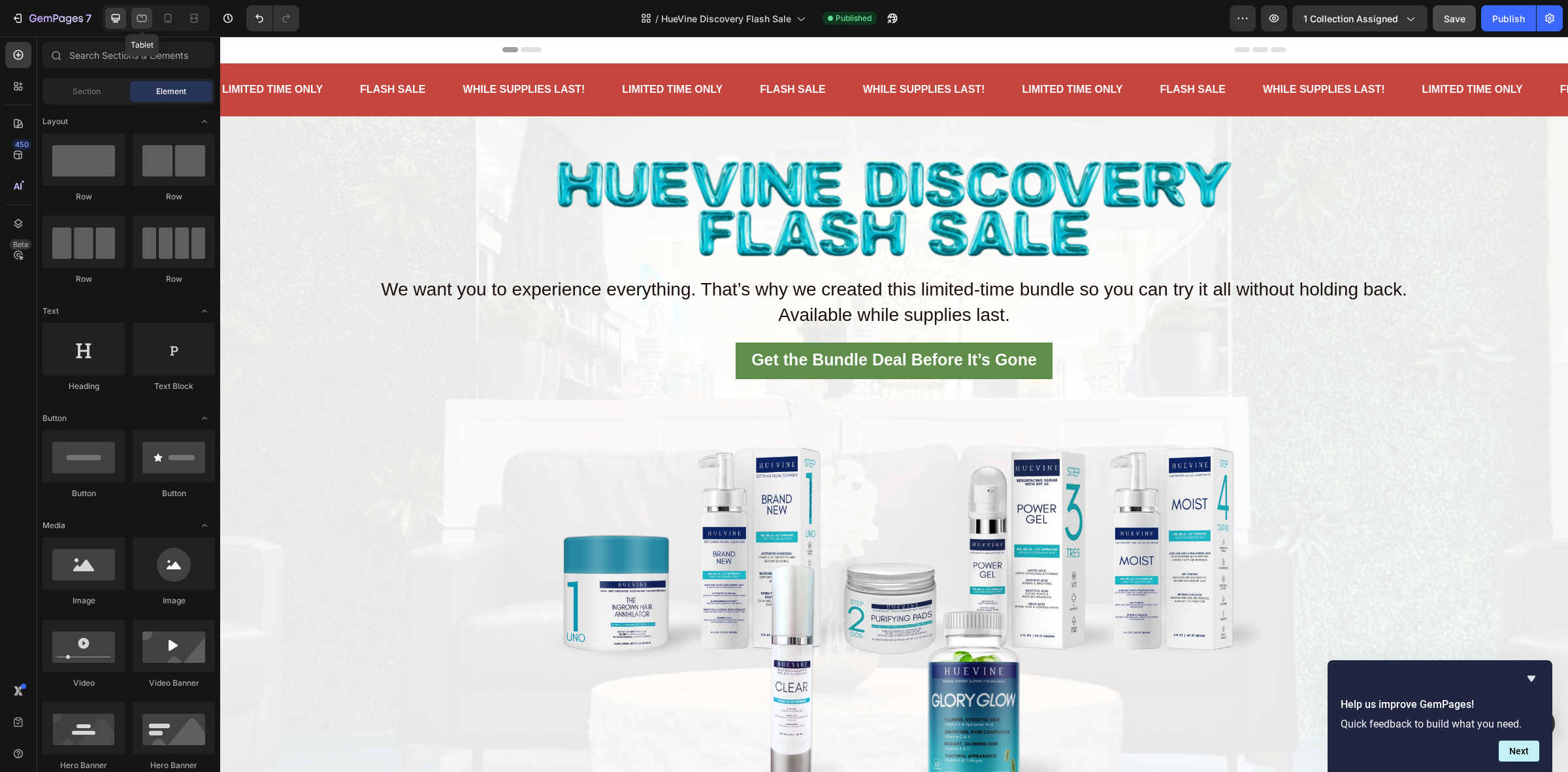
click at [137, 11] on div at bounding box center [141, 18] width 21 height 21
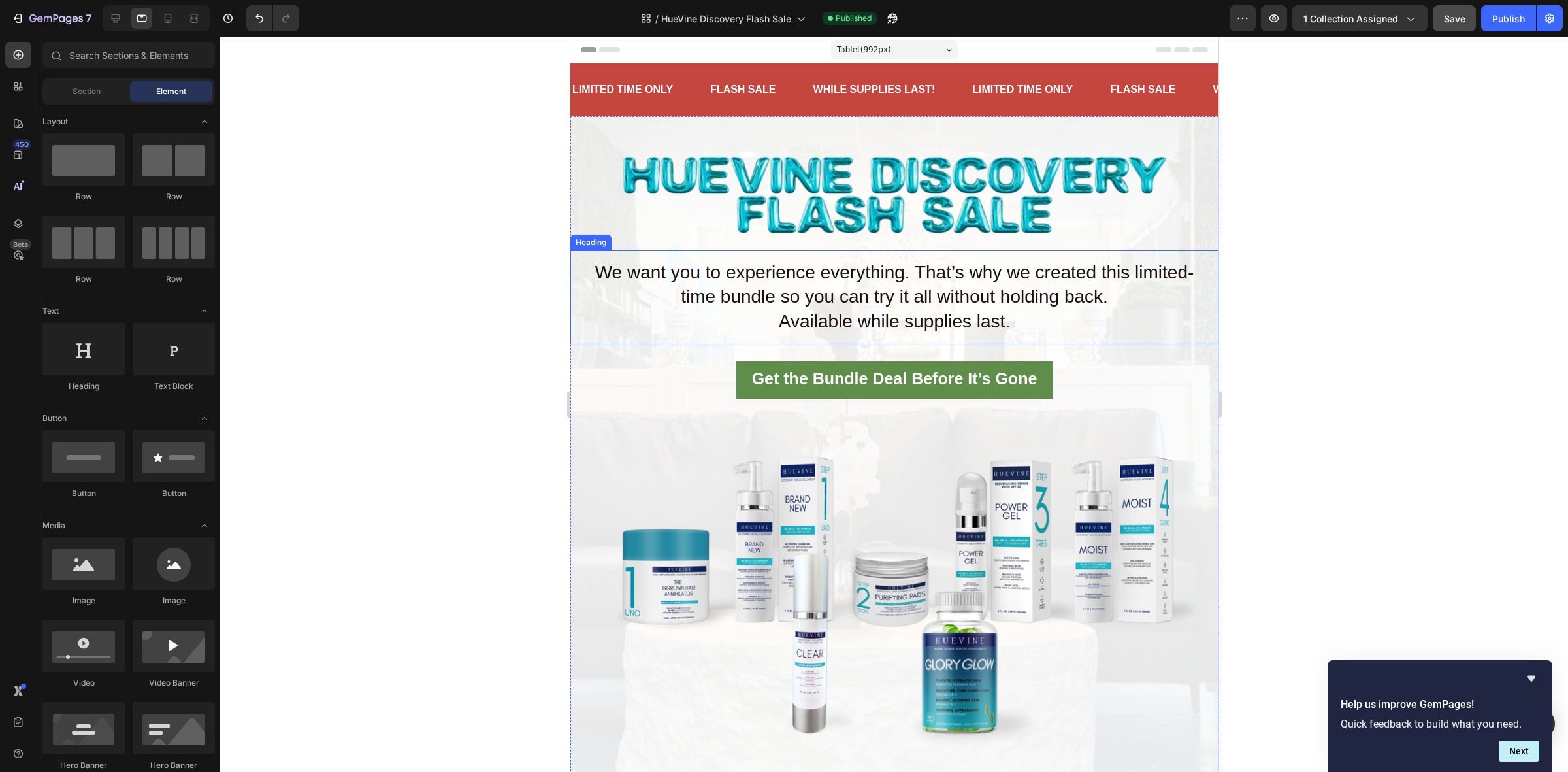
click at [903, 306] on h2 "We want you to experience everything. That’s why we created this limited-time b…" at bounding box center [893, 297] width 648 height 94
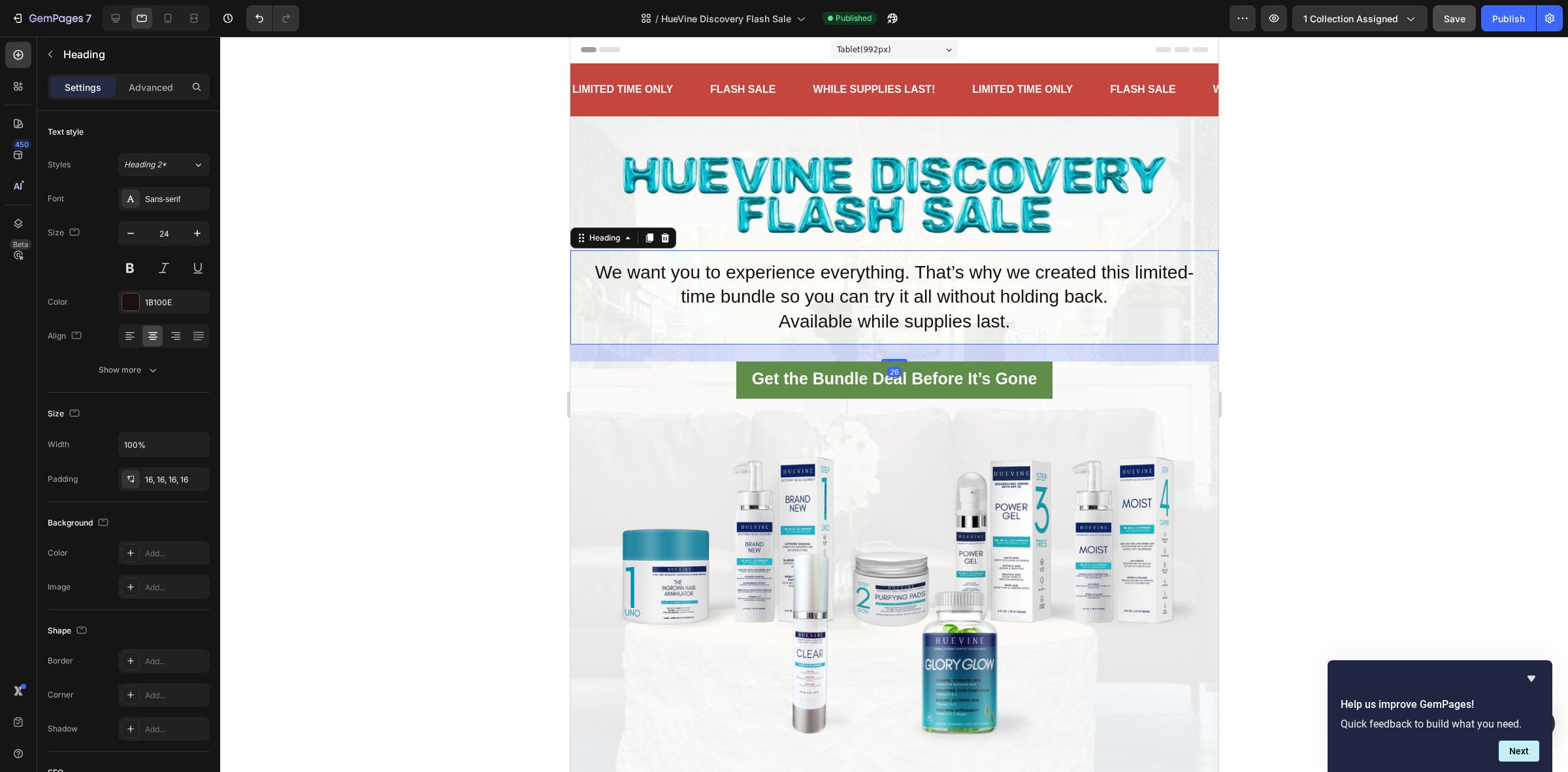
click at [1024, 324] on h2 "We want you to experience everything. That’s why we created this limited-time b…" at bounding box center [893, 297] width 648 height 94
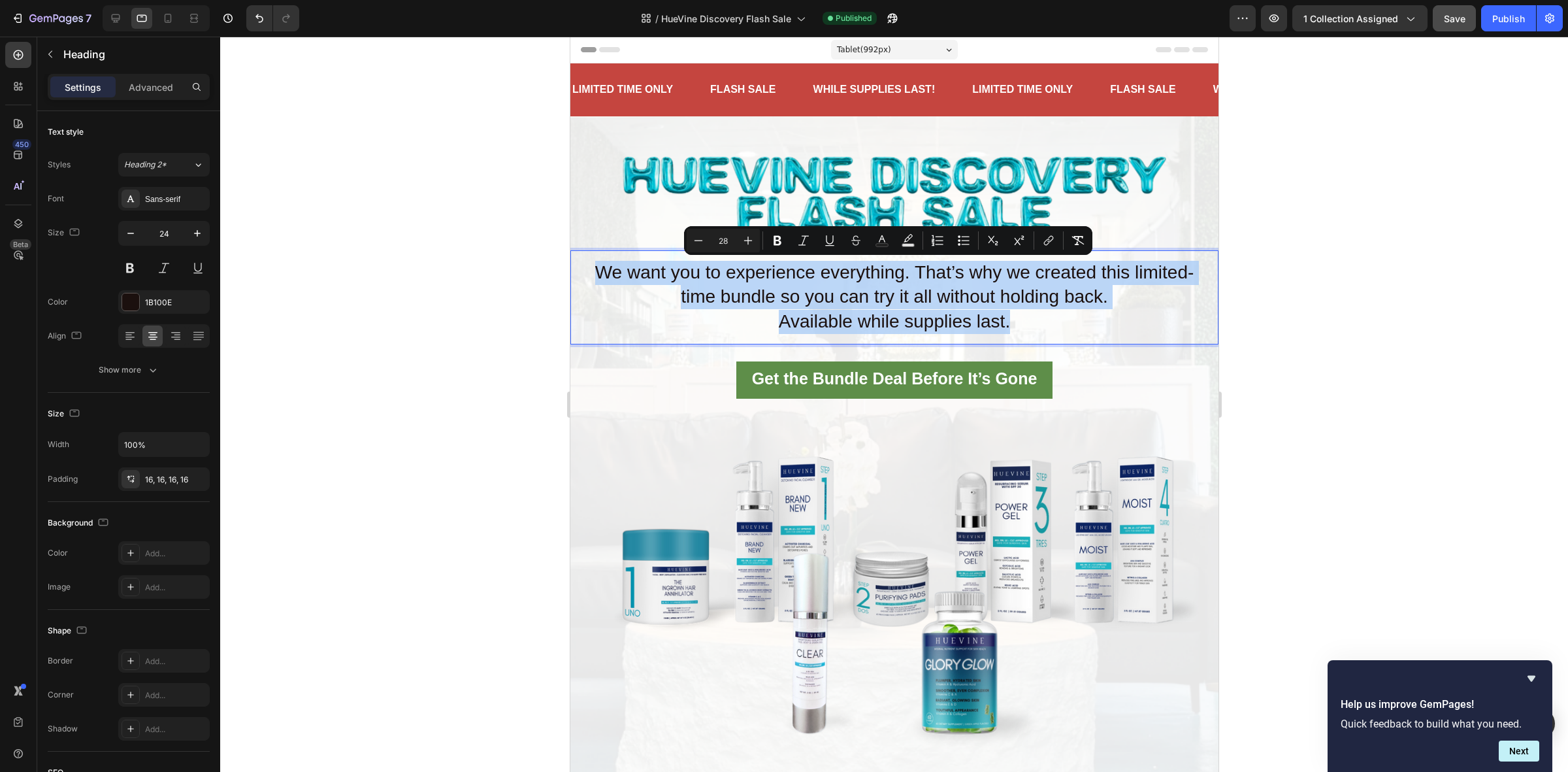
drag, startPoint x: 1019, startPoint y: 324, endPoint x: 1130, endPoint y: 316, distance: 111.3
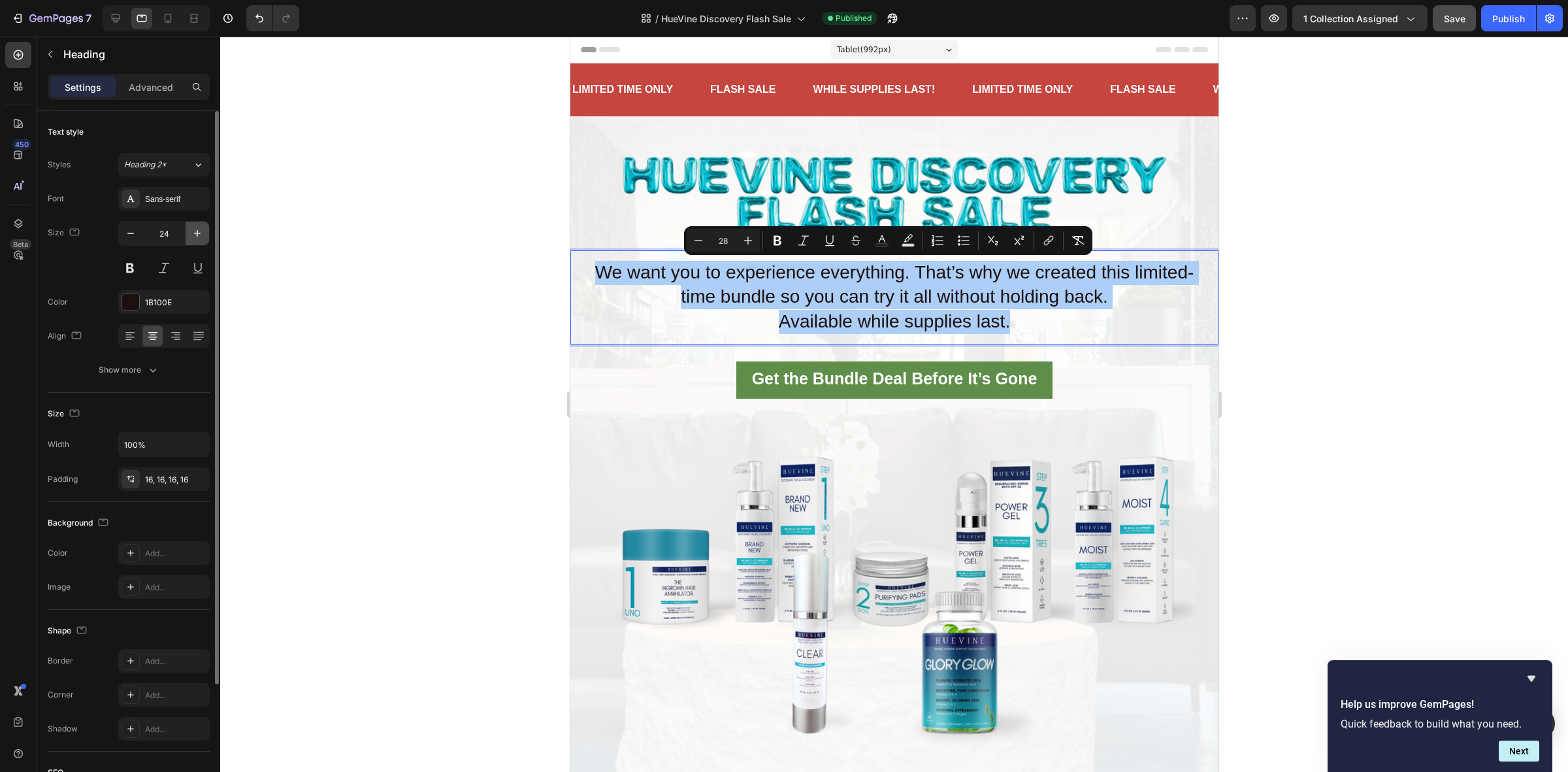
click at [188, 237] on button "button" at bounding box center [197, 233] width 24 height 24
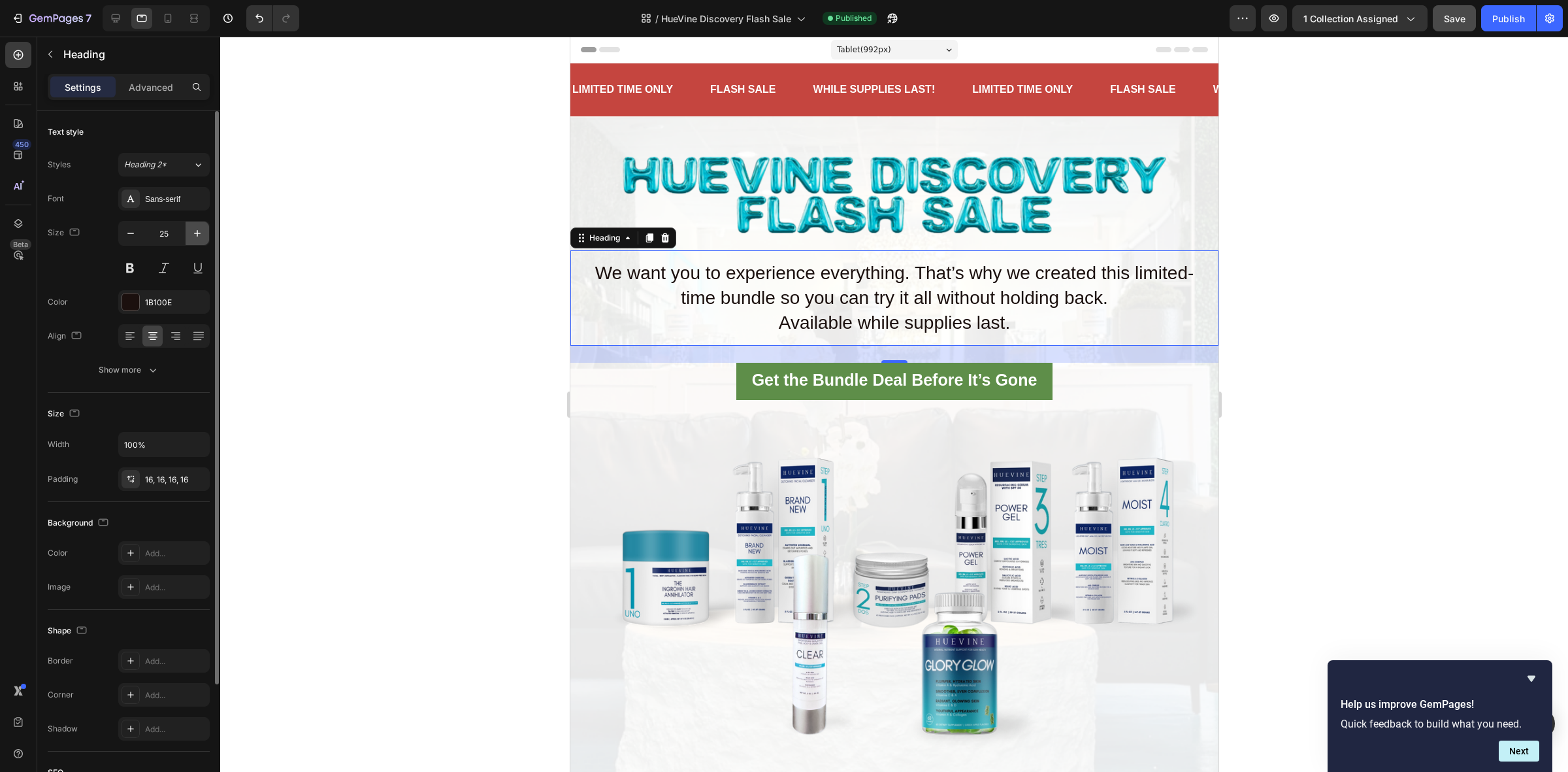
click at [188, 237] on button "button" at bounding box center [197, 233] width 24 height 24
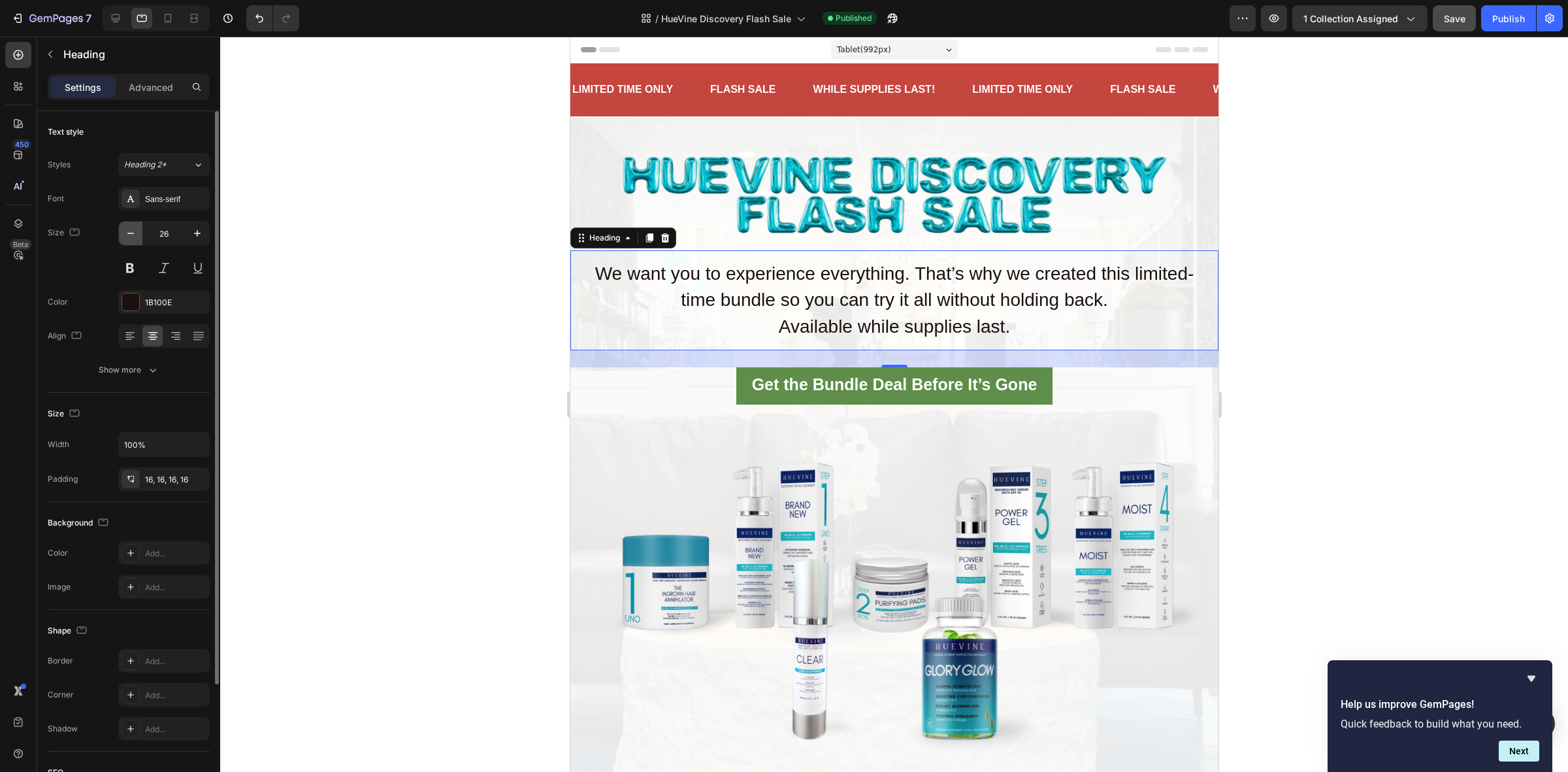
click at [134, 235] on icon "button" at bounding box center [131, 233] width 13 height 13
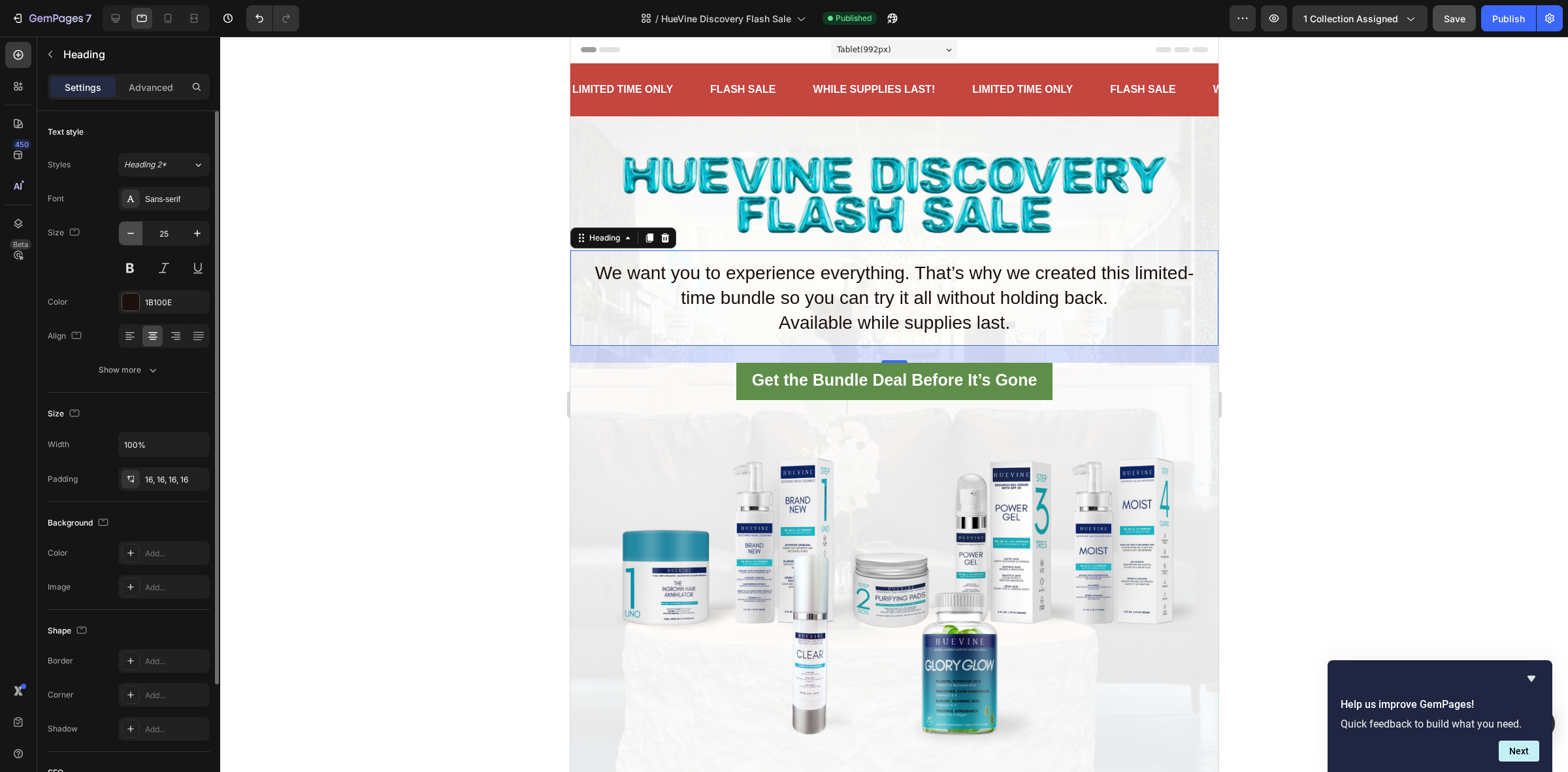
click at [134, 235] on icon "button" at bounding box center [131, 233] width 13 height 13
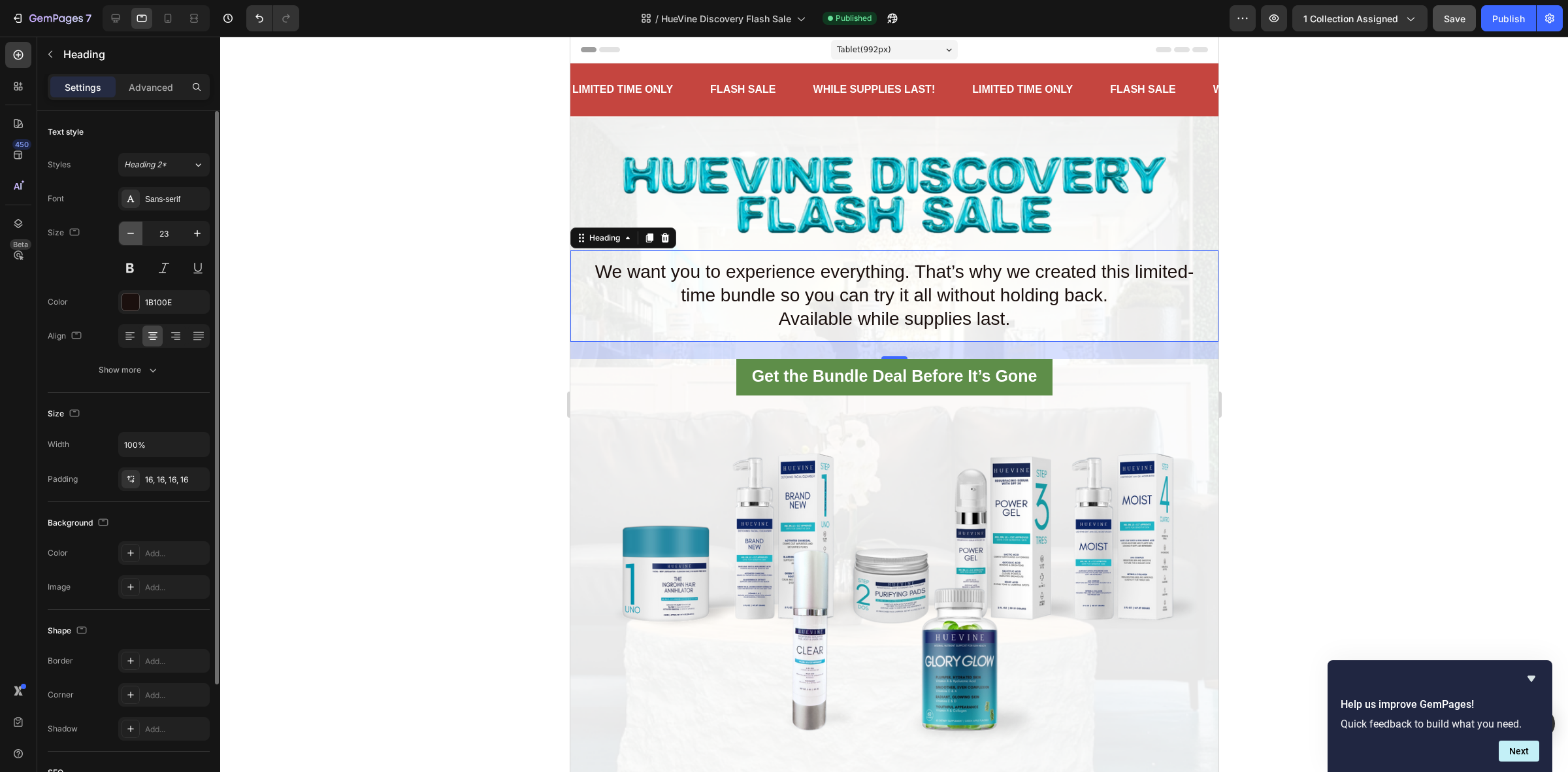
click at [134, 235] on icon "button" at bounding box center [131, 233] width 13 height 13
type input "21"
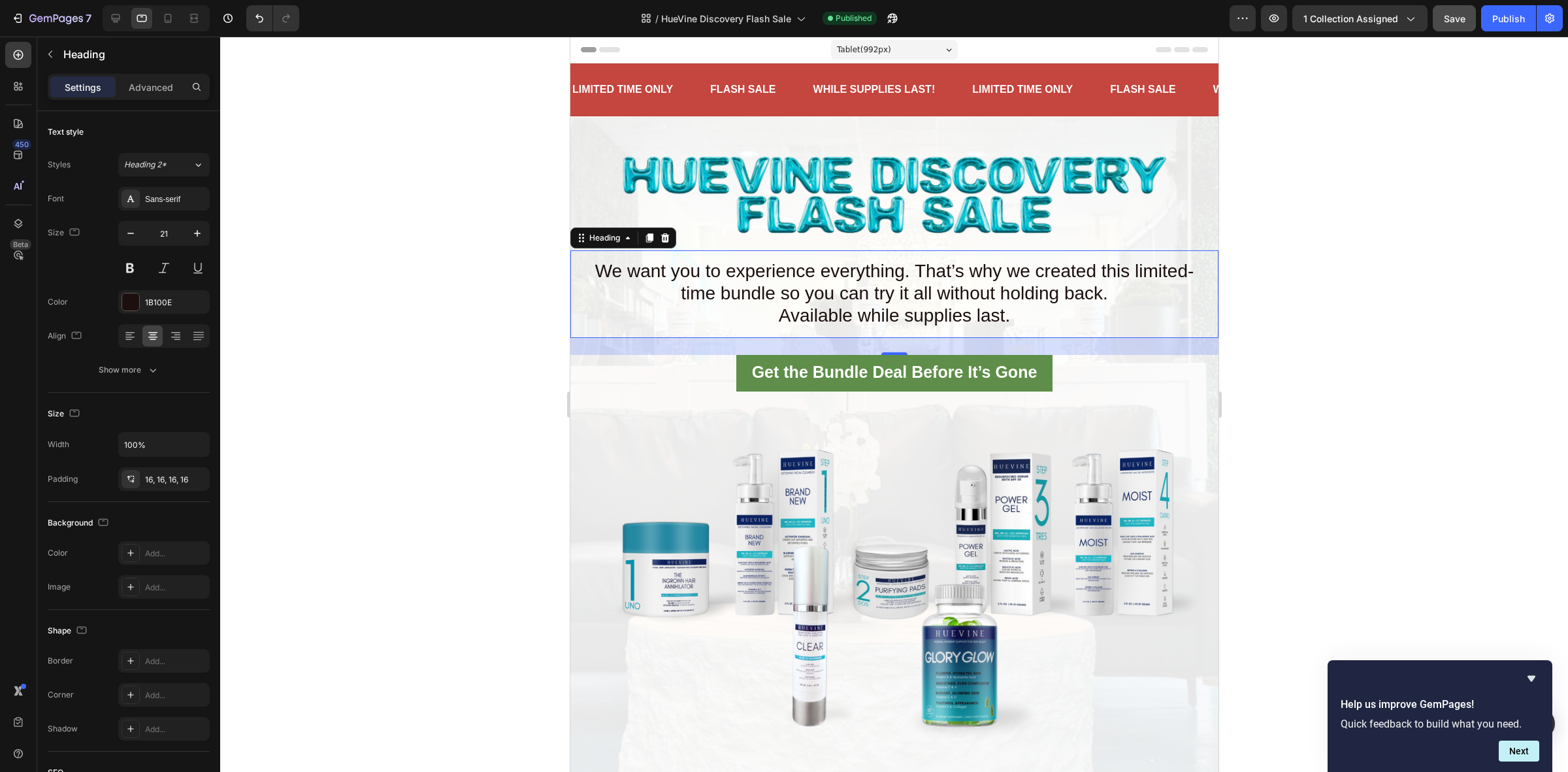
click at [944, 308] on span "Available while supplies last." at bounding box center [894, 315] width 232 height 21
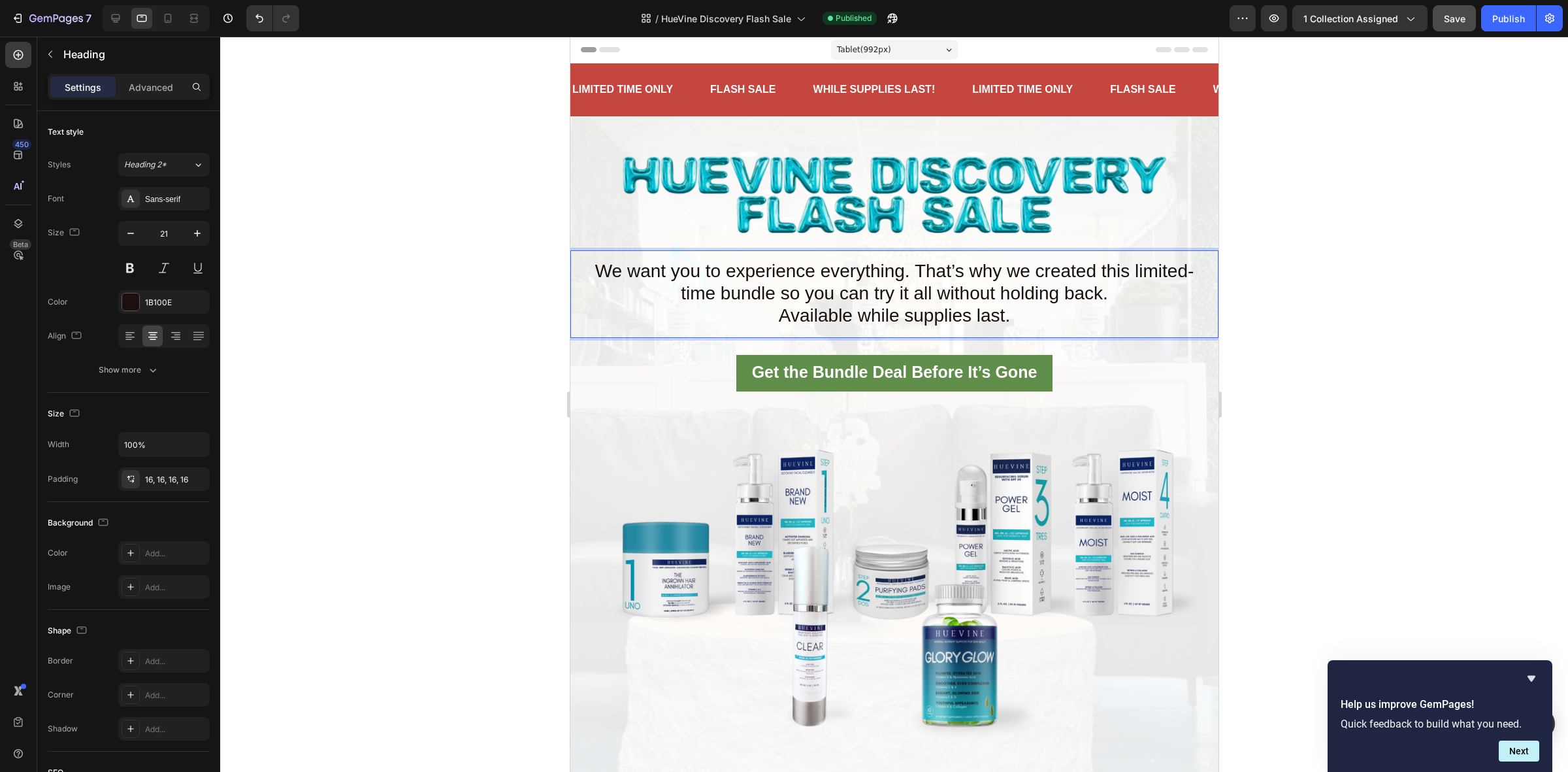
click at [1011, 309] on p "We want you to experience everything. That’s why we created this limited-time b…" at bounding box center [894, 293] width 627 height 67
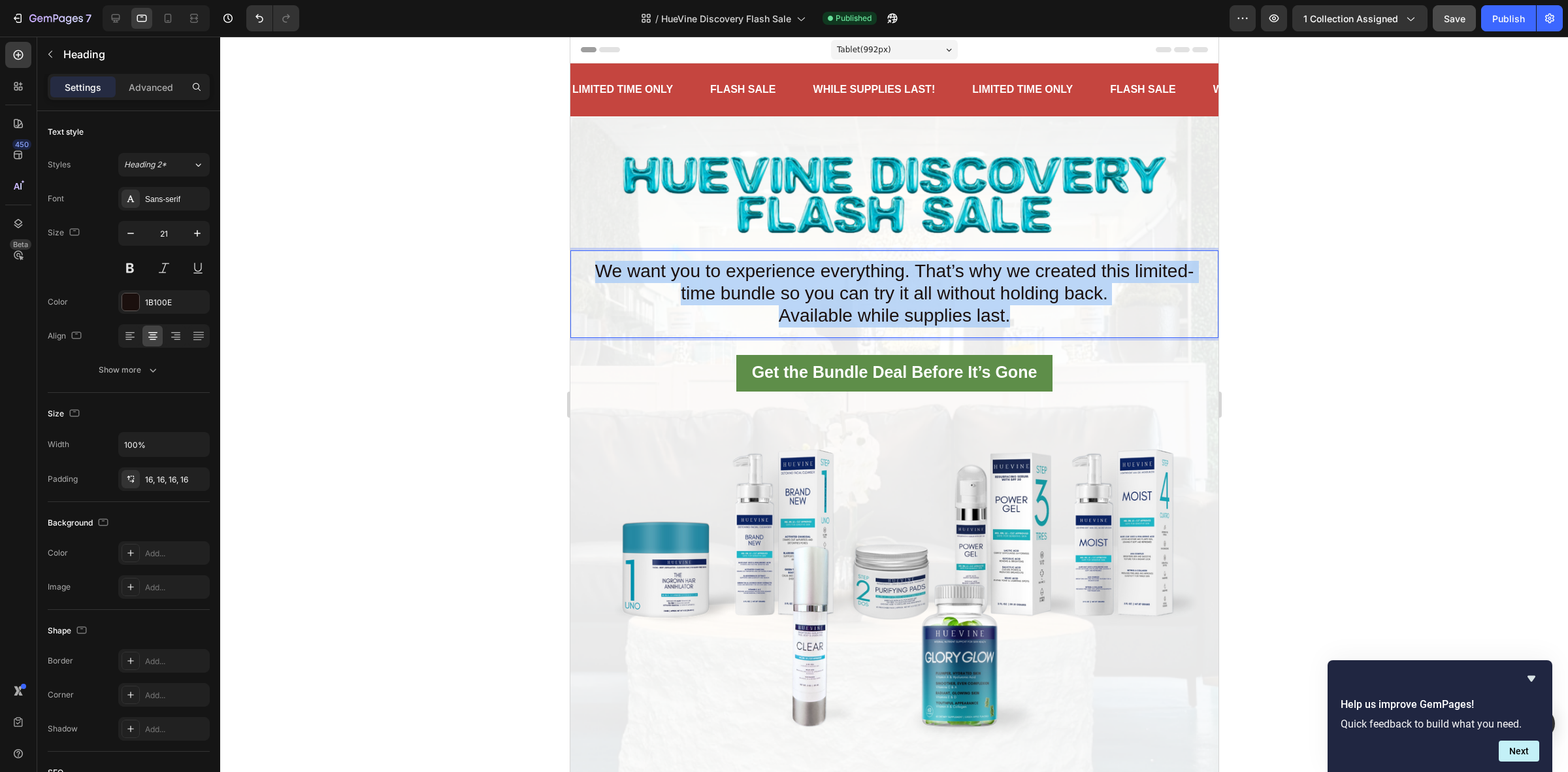
drag, startPoint x: 1014, startPoint y: 311, endPoint x: 590, endPoint y: 281, distance: 425.1
click at [590, 281] on p "We want you to experience everything. That’s why we created this limited-time b…" at bounding box center [894, 293] width 627 height 67
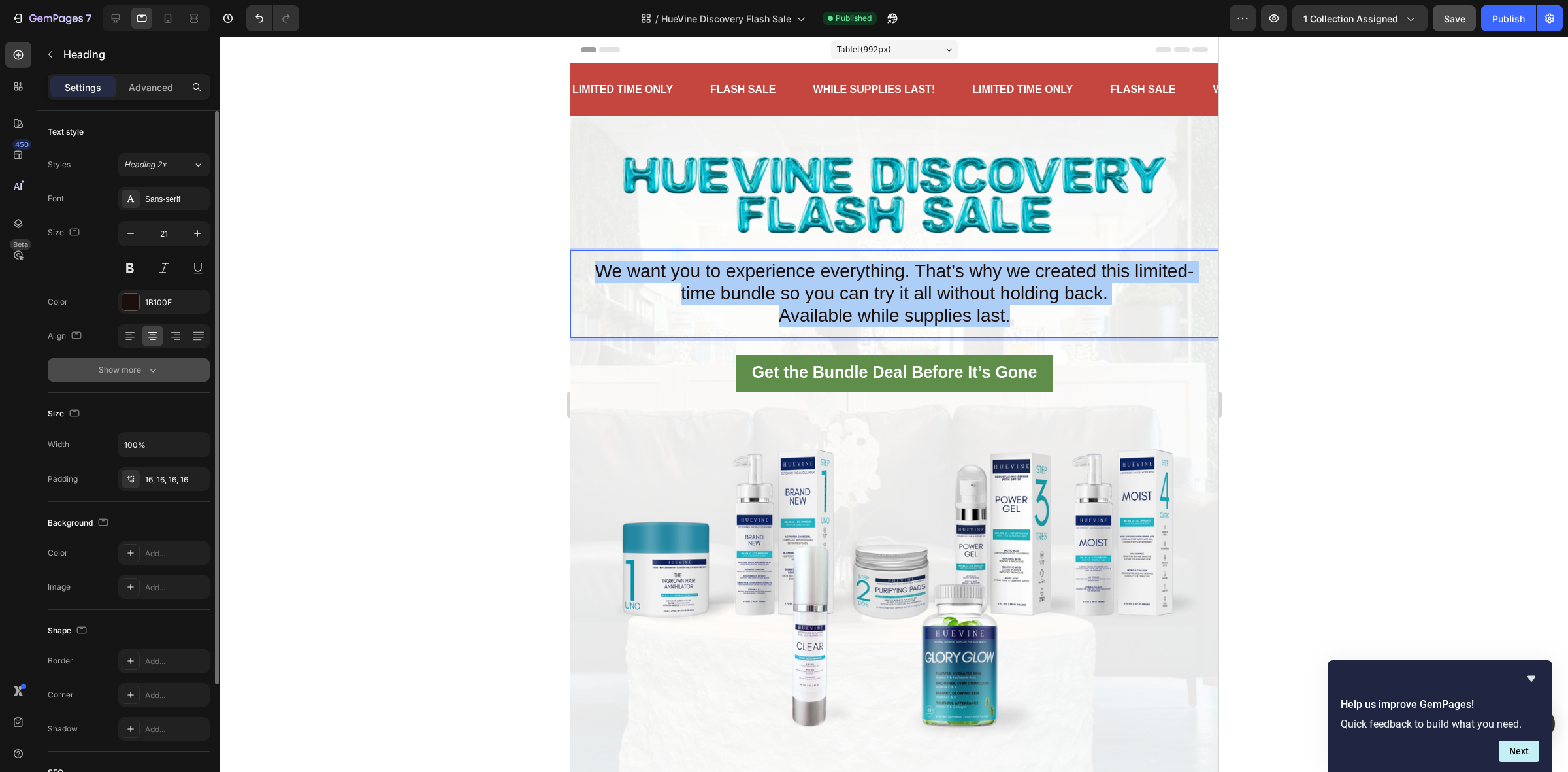
click at [148, 378] on button "Show more" at bounding box center [128, 370] width 162 height 24
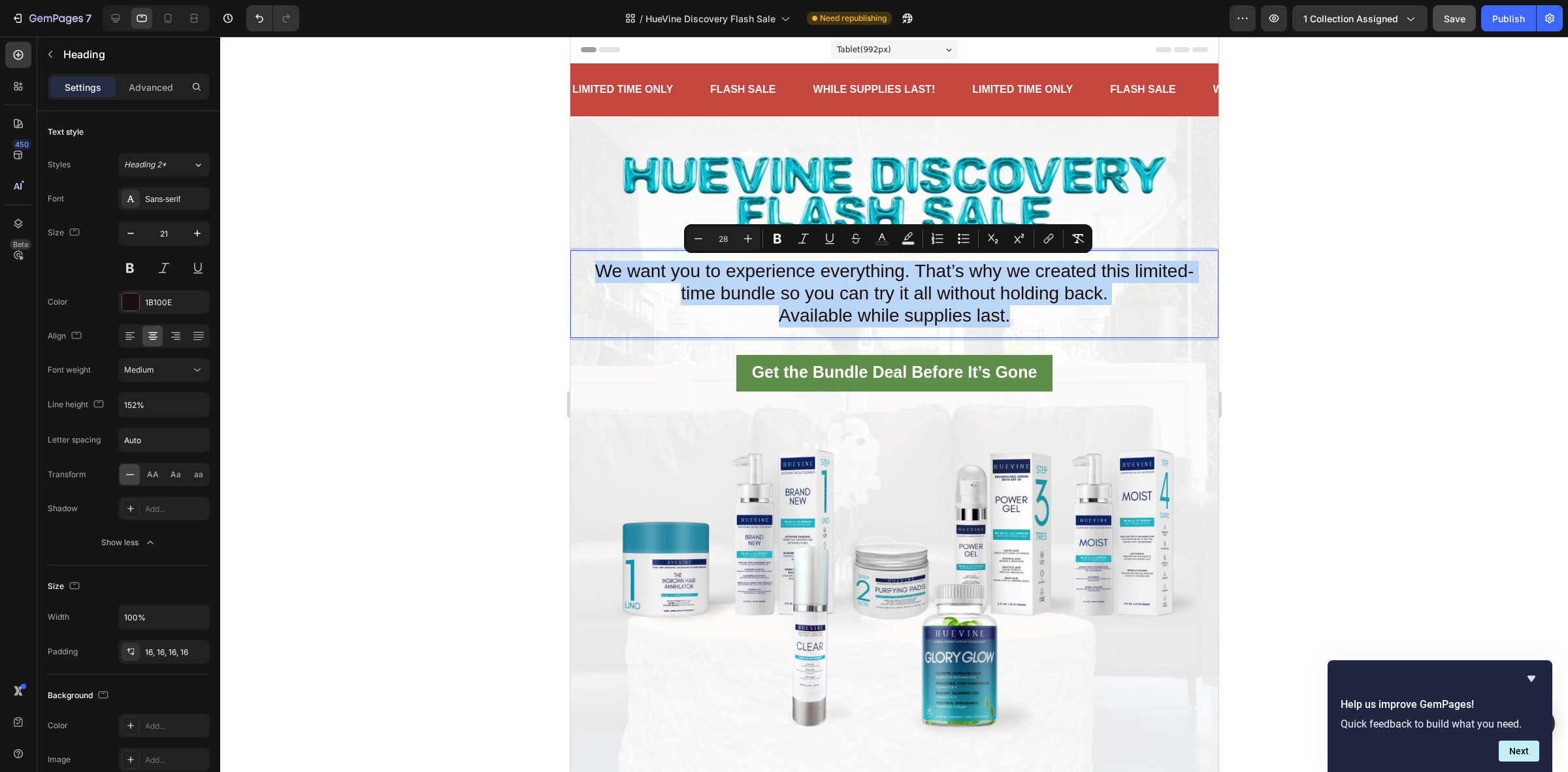
drag, startPoint x: 589, startPoint y: 265, endPoint x: 1002, endPoint y: 315, distance: 416.0
click at [1002, 315] on p "We want you to experience everything. That’s why we created this limited-time b…" at bounding box center [894, 293] width 627 height 67
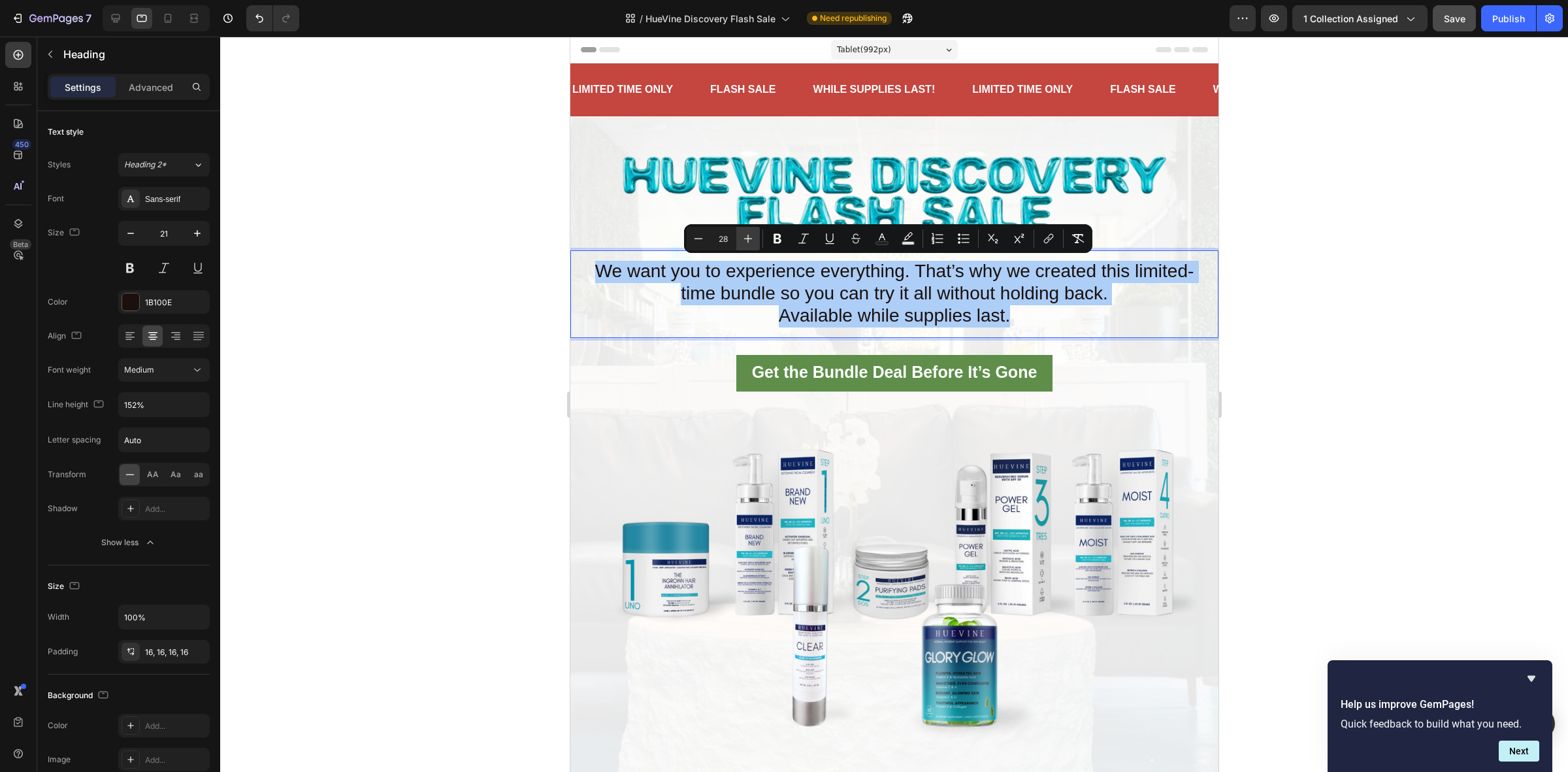
click at [756, 237] on button "Plus" at bounding box center [748, 238] width 24 height 24
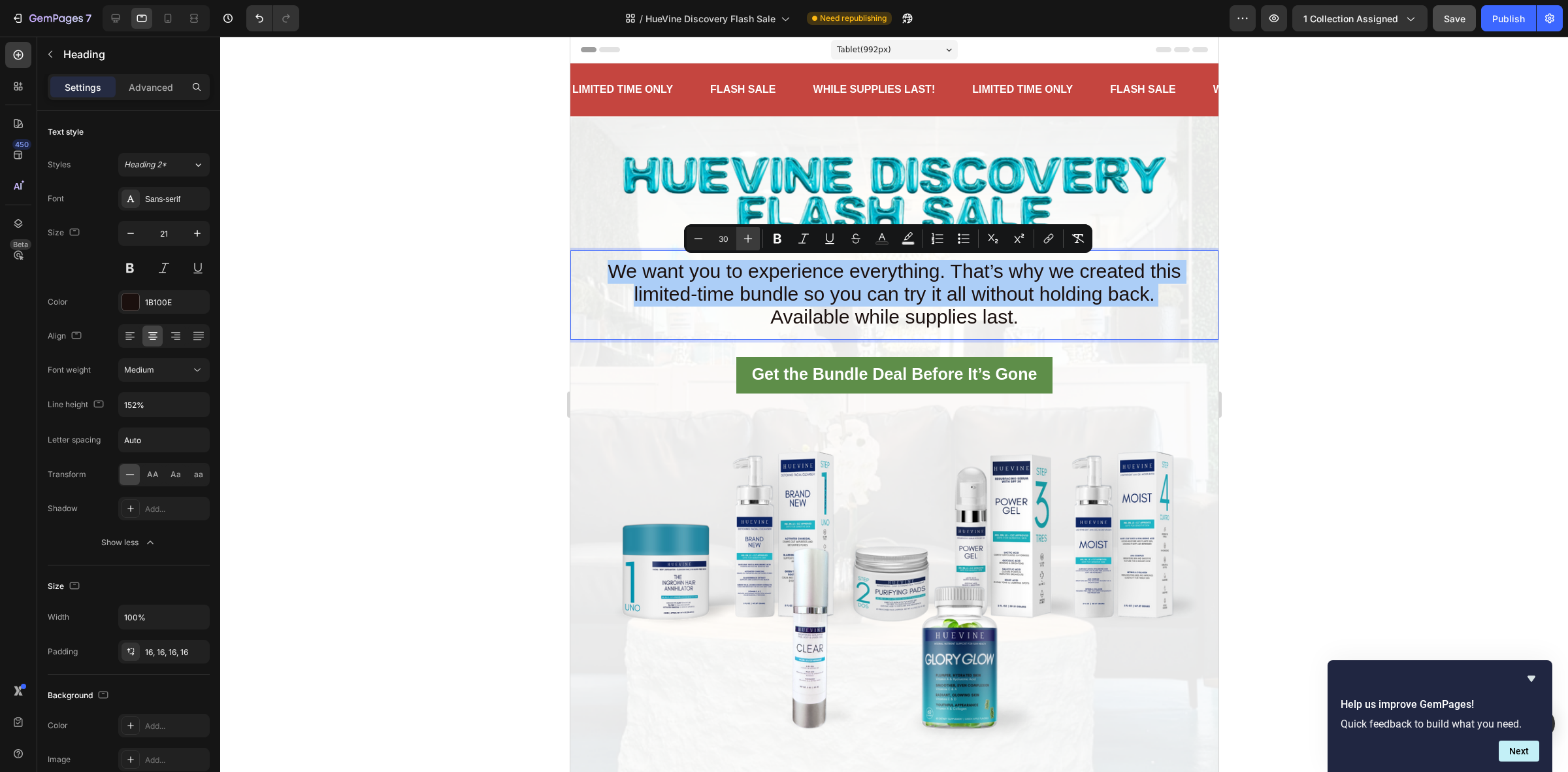
click at [756, 237] on button "Plus" at bounding box center [748, 238] width 24 height 24
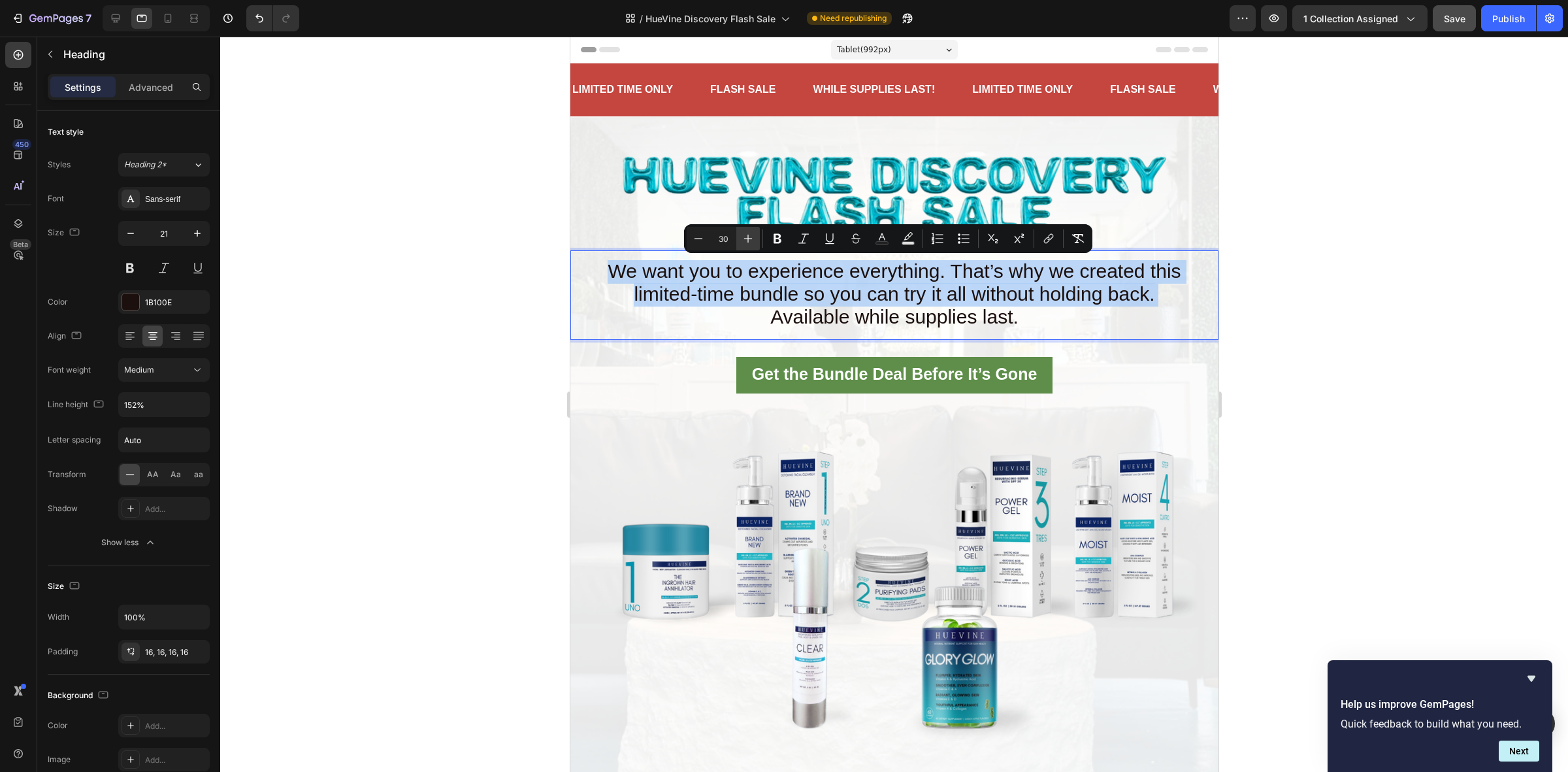
type input "31"
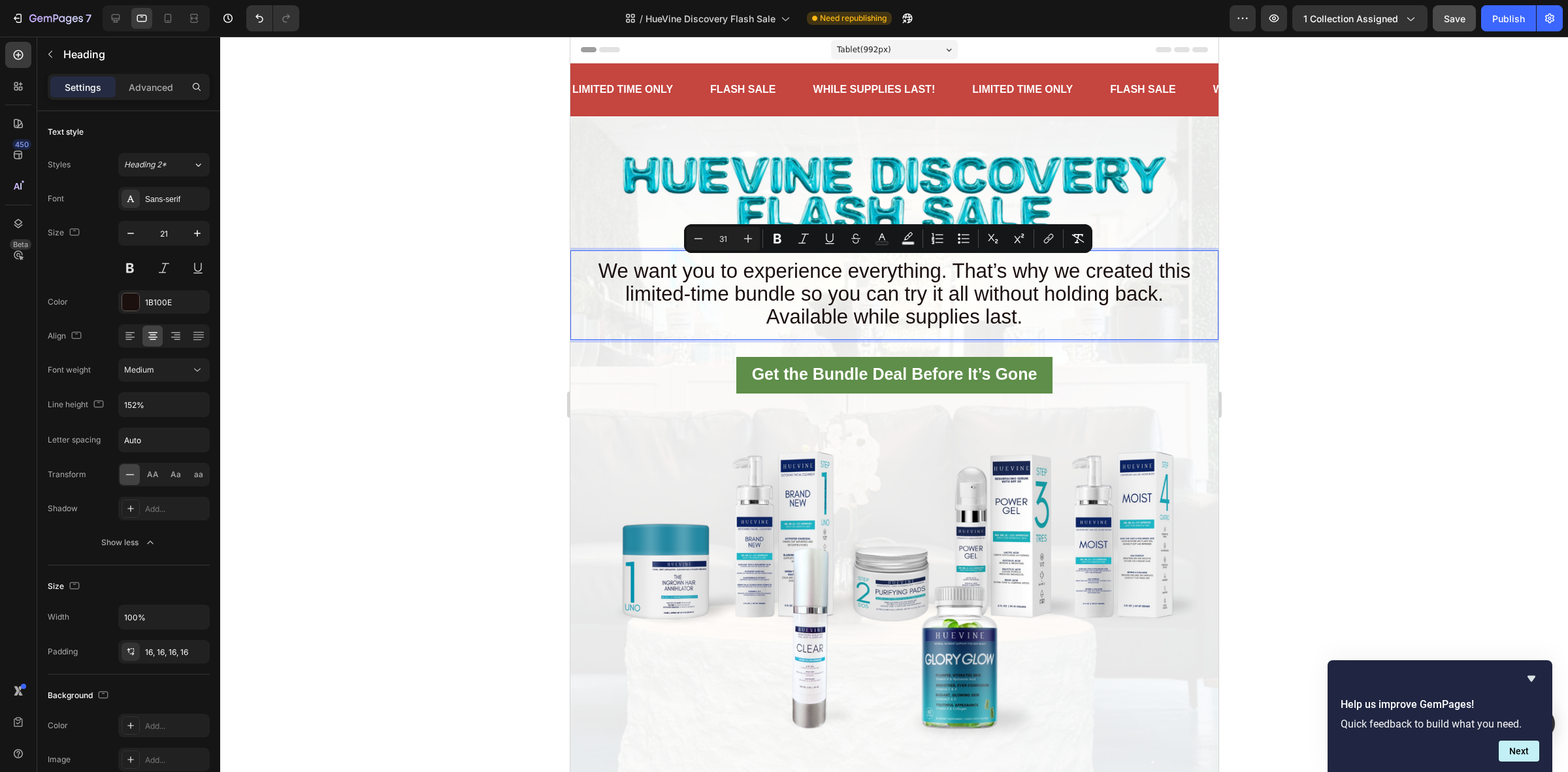
click at [392, 317] on div at bounding box center [893, 404] width 1347 height 735
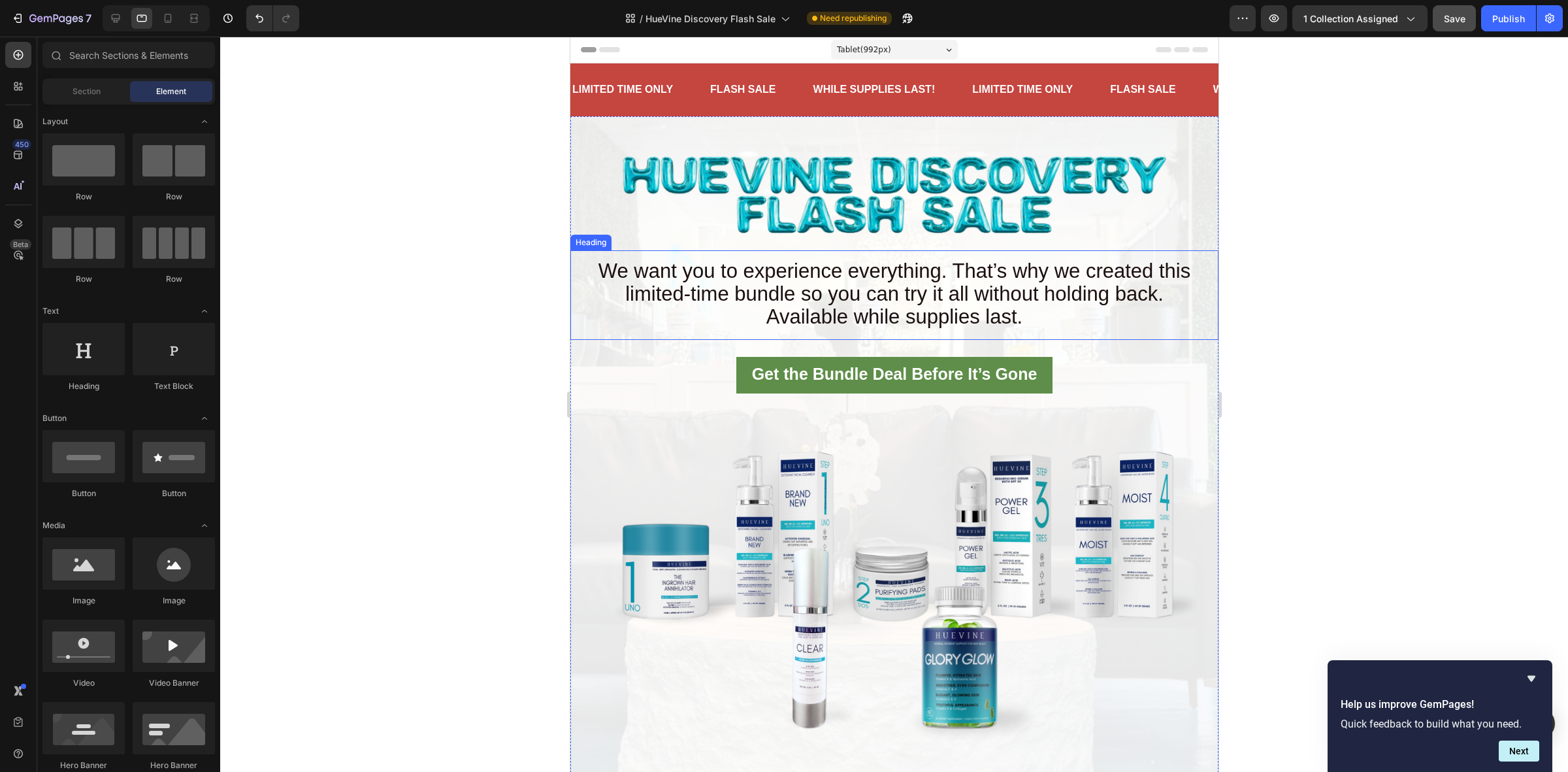
click at [750, 298] on span "We want you to experience everything. That’s why we created this limited-time b…" at bounding box center [893, 283] width 592 height 46
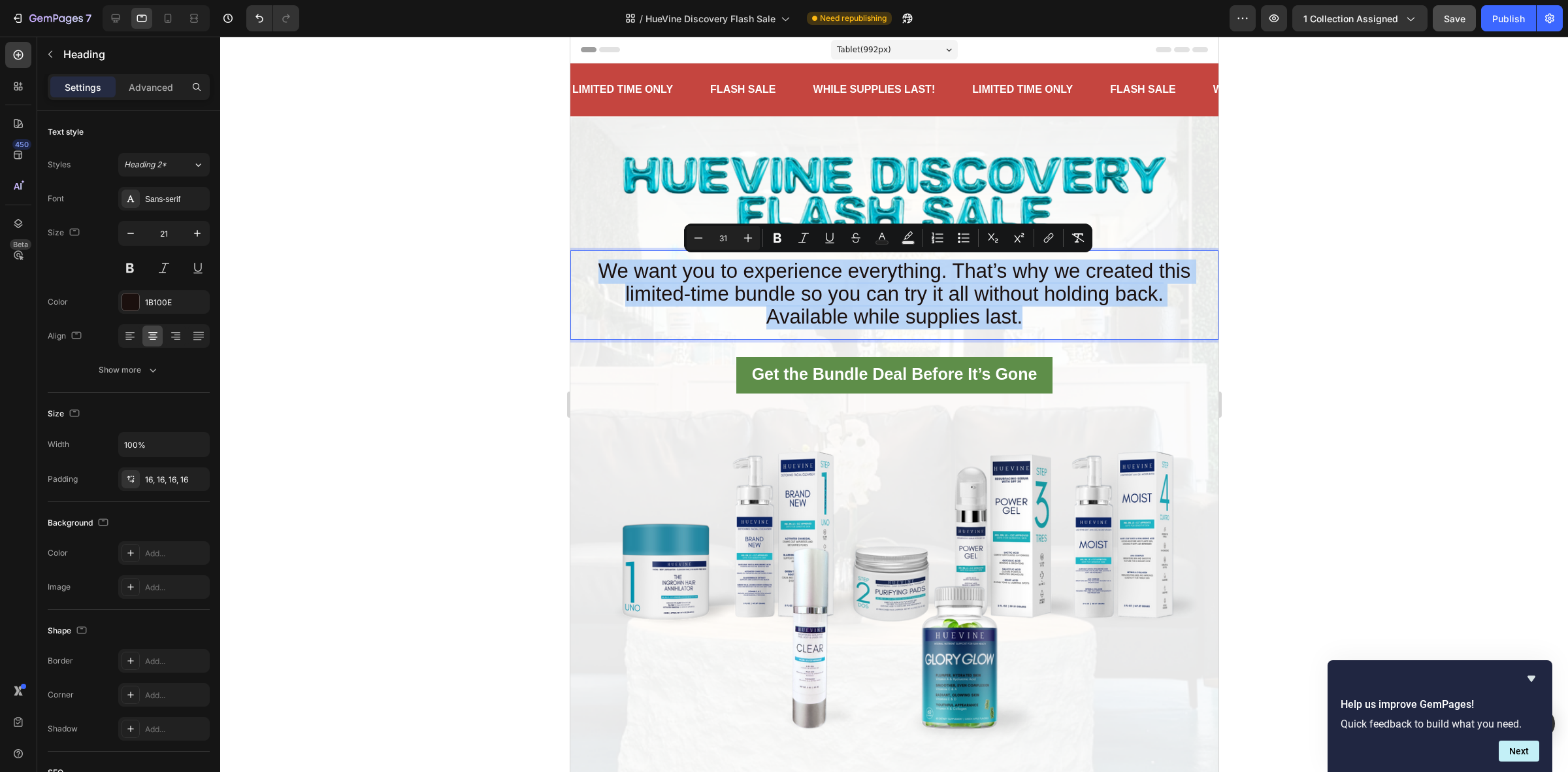
drag, startPoint x: 1021, startPoint y: 317, endPoint x: 584, endPoint y: 275, distance: 439.0
click at [584, 275] on p "We want you to experience everything. That’s why we created this limited-time b…" at bounding box center [894, 295] width 627 height 69
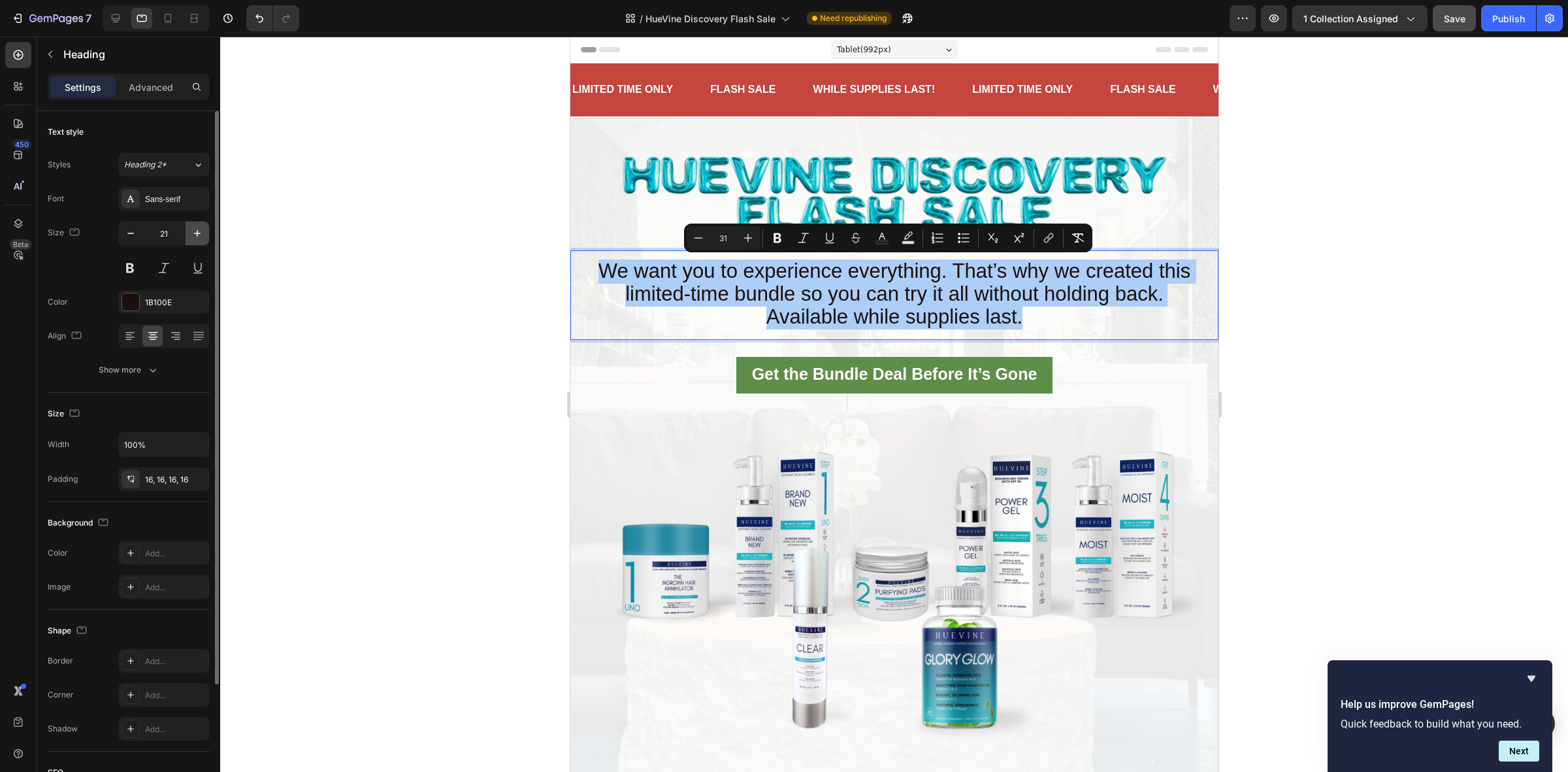
click at [200, 236] on icon "button" at bounding box center [197, 233] width 13 height 13
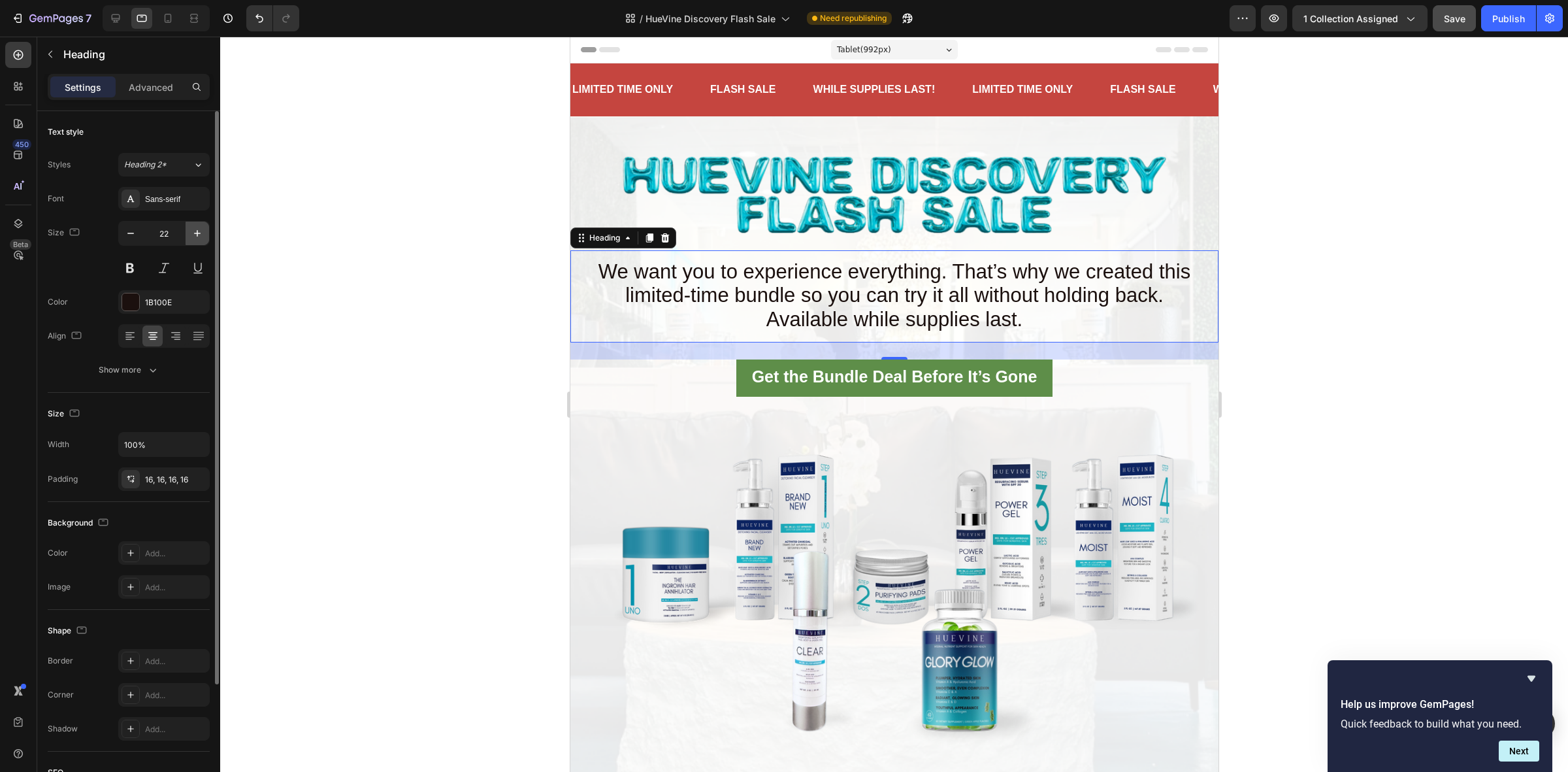
click at [200, 236] on icon "button" at bounding box center [197, 233] width 13 height 13
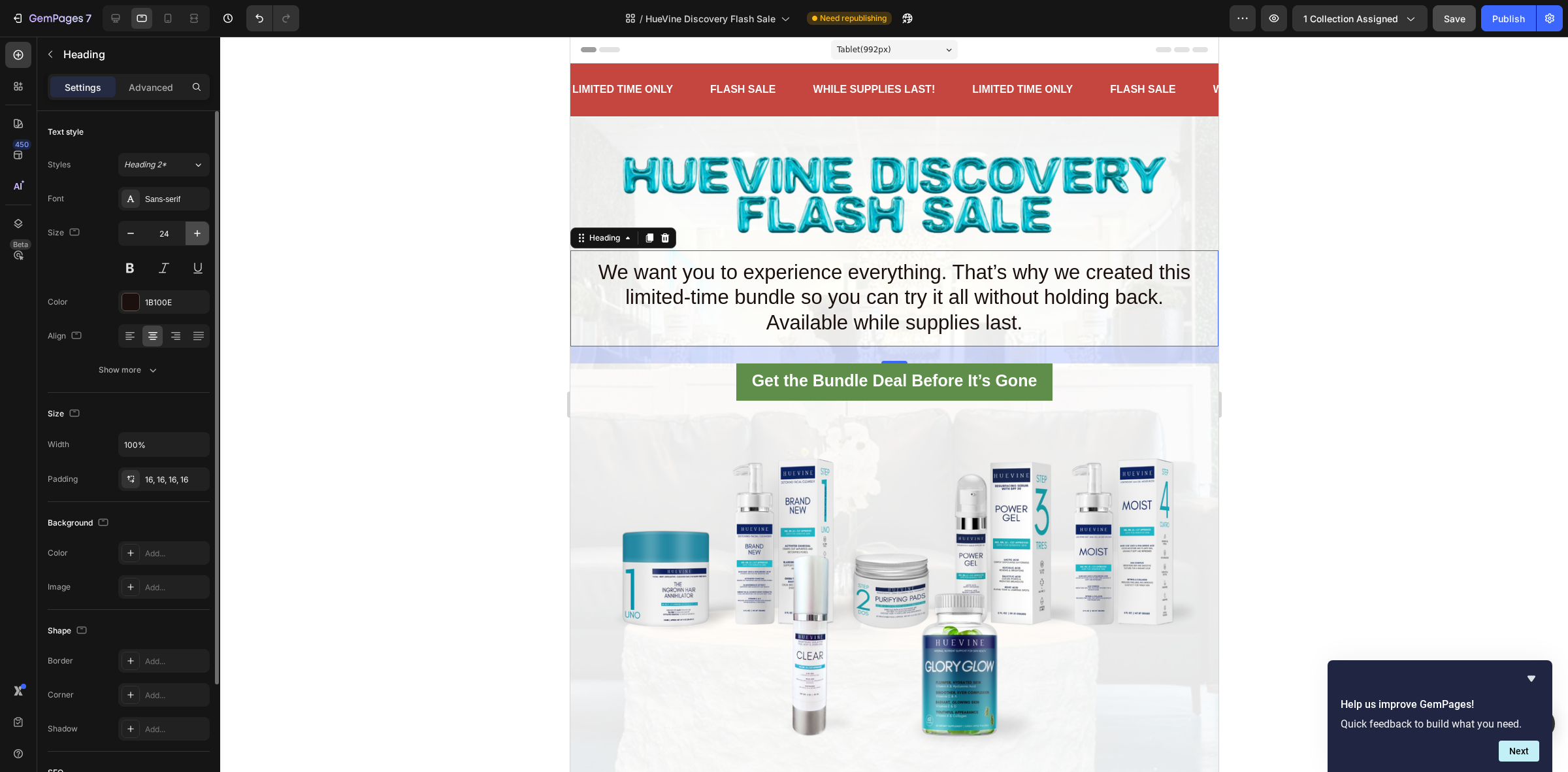
click at [200, 236] on icon "button" at bounding box center [197, 233] width 13 height 13
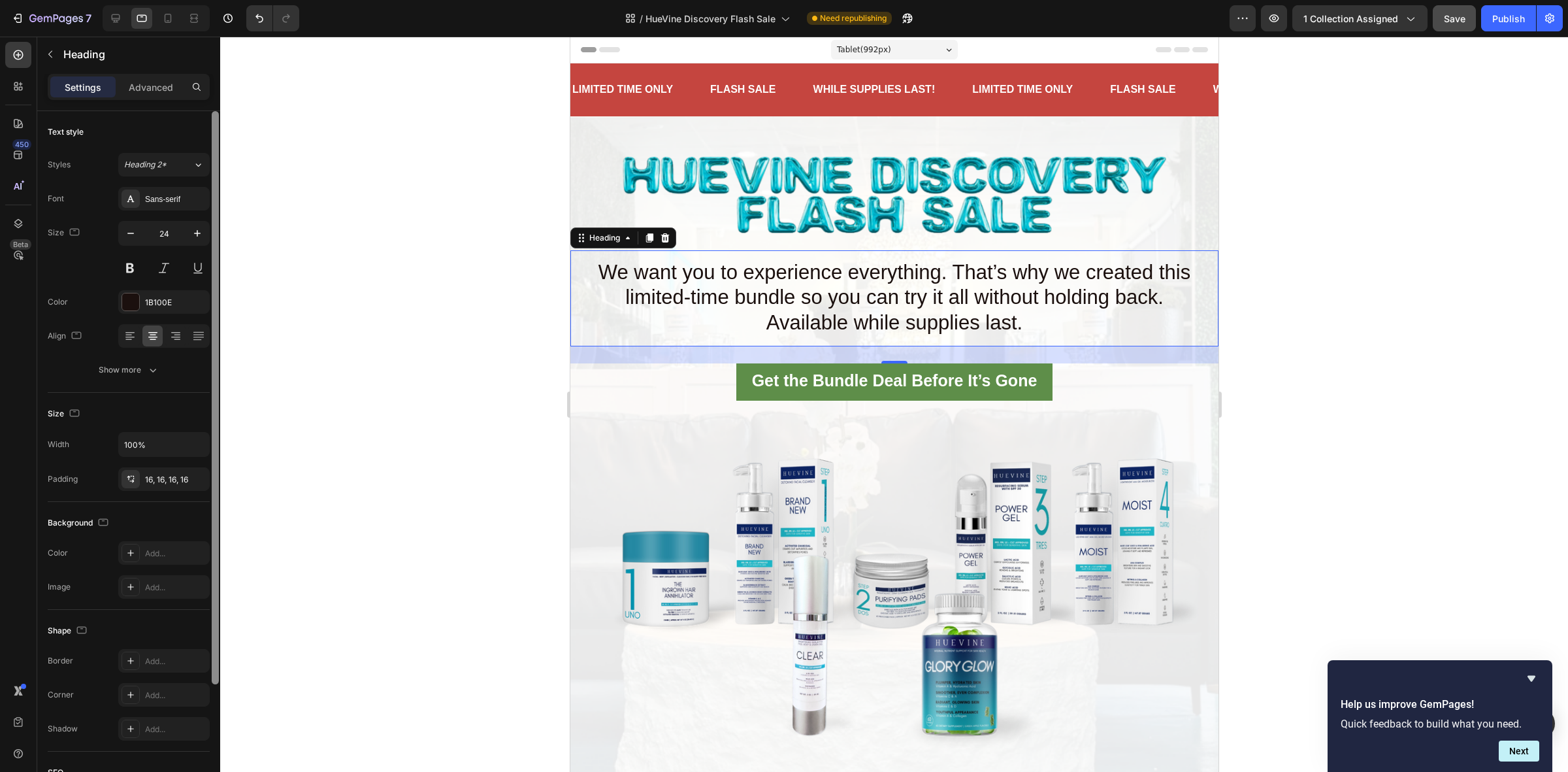
type input "25"
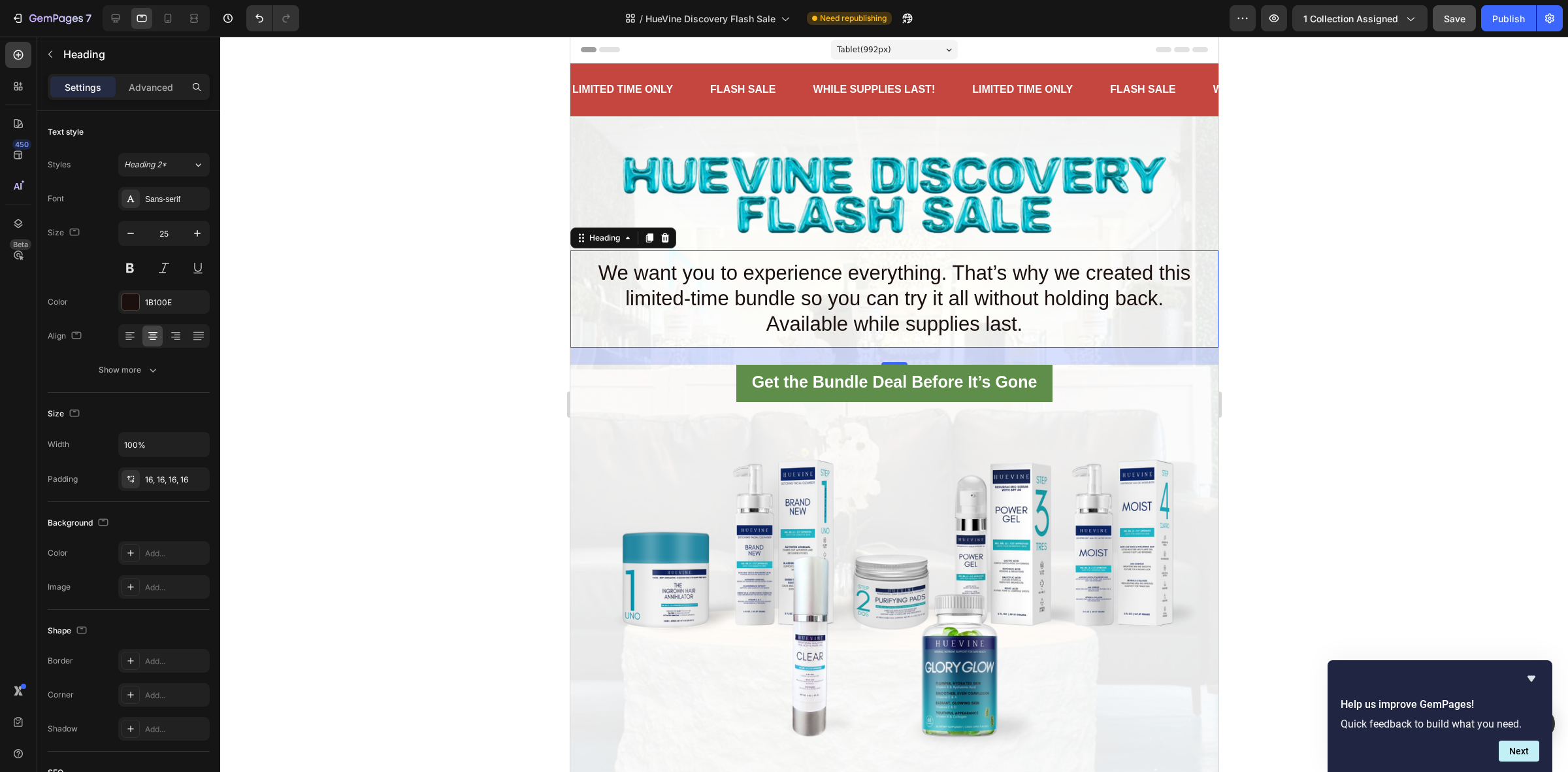
click at [475, 228] on div at bounding box center [893, 404] width 1347 height 735
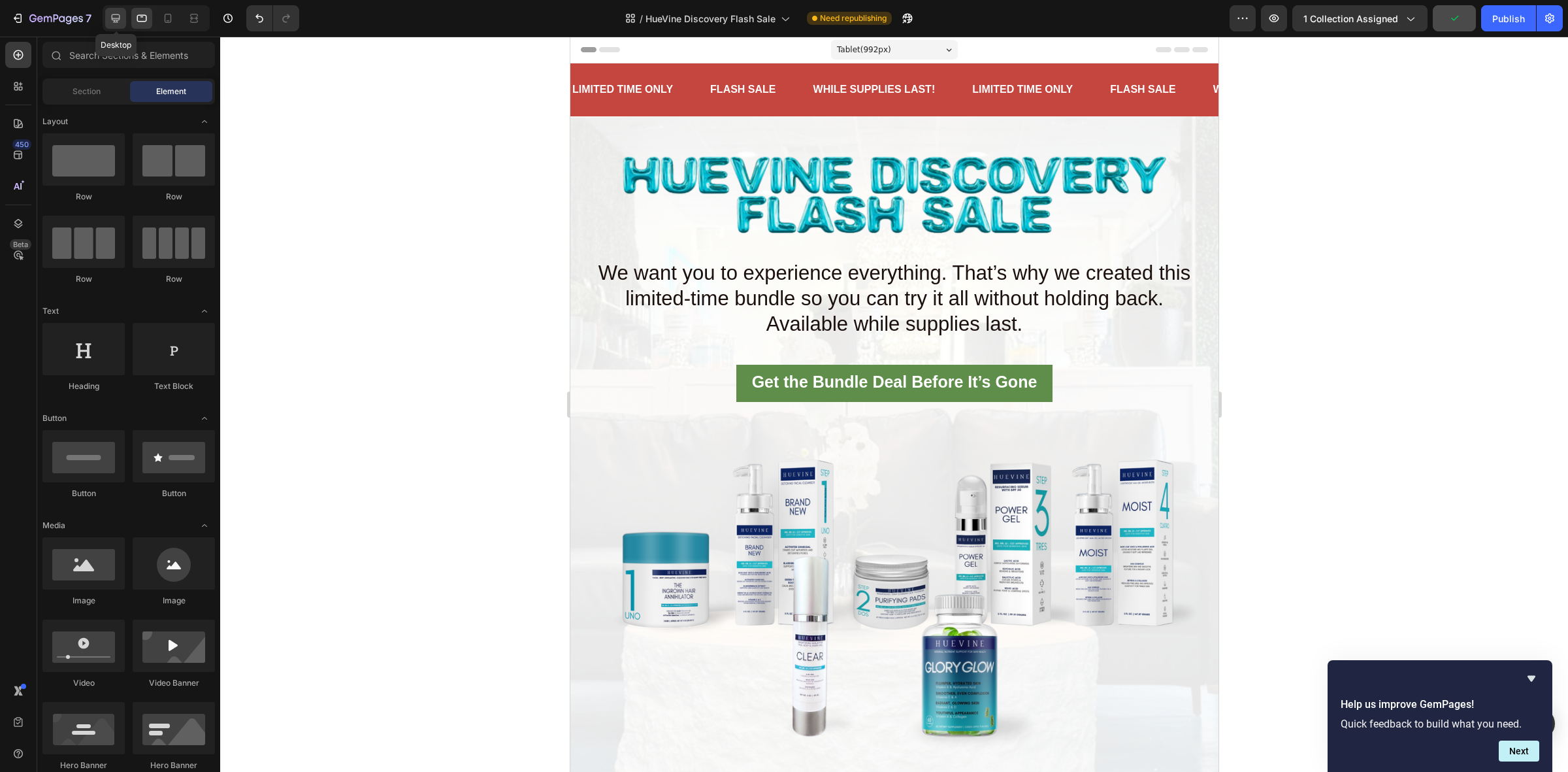
click at [118, 15] on icon at bounding box center [116, 18] width 13 height 13
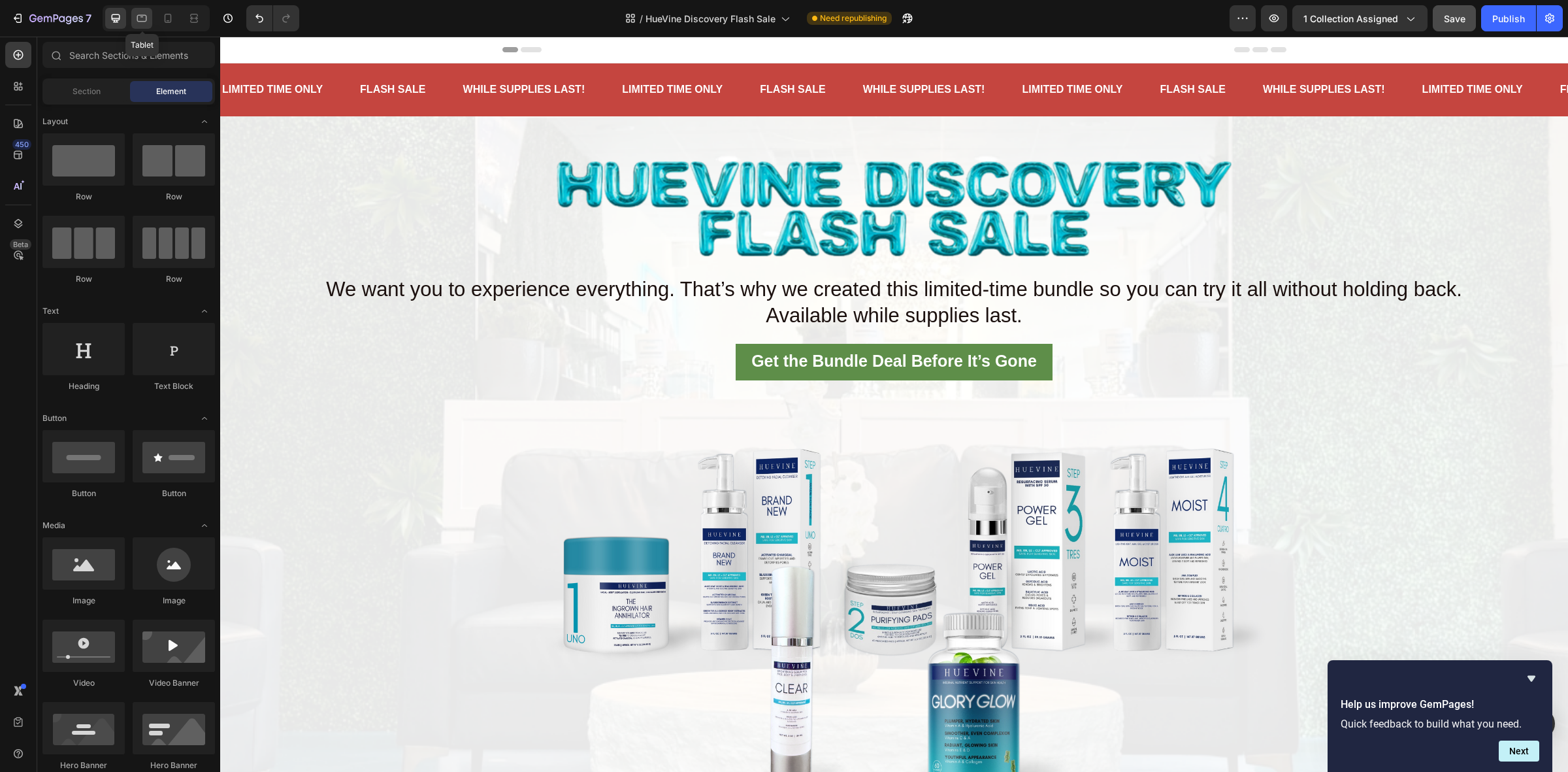
click at [138, 16] on icon at bounding box center [142, 18] width 10 height 7
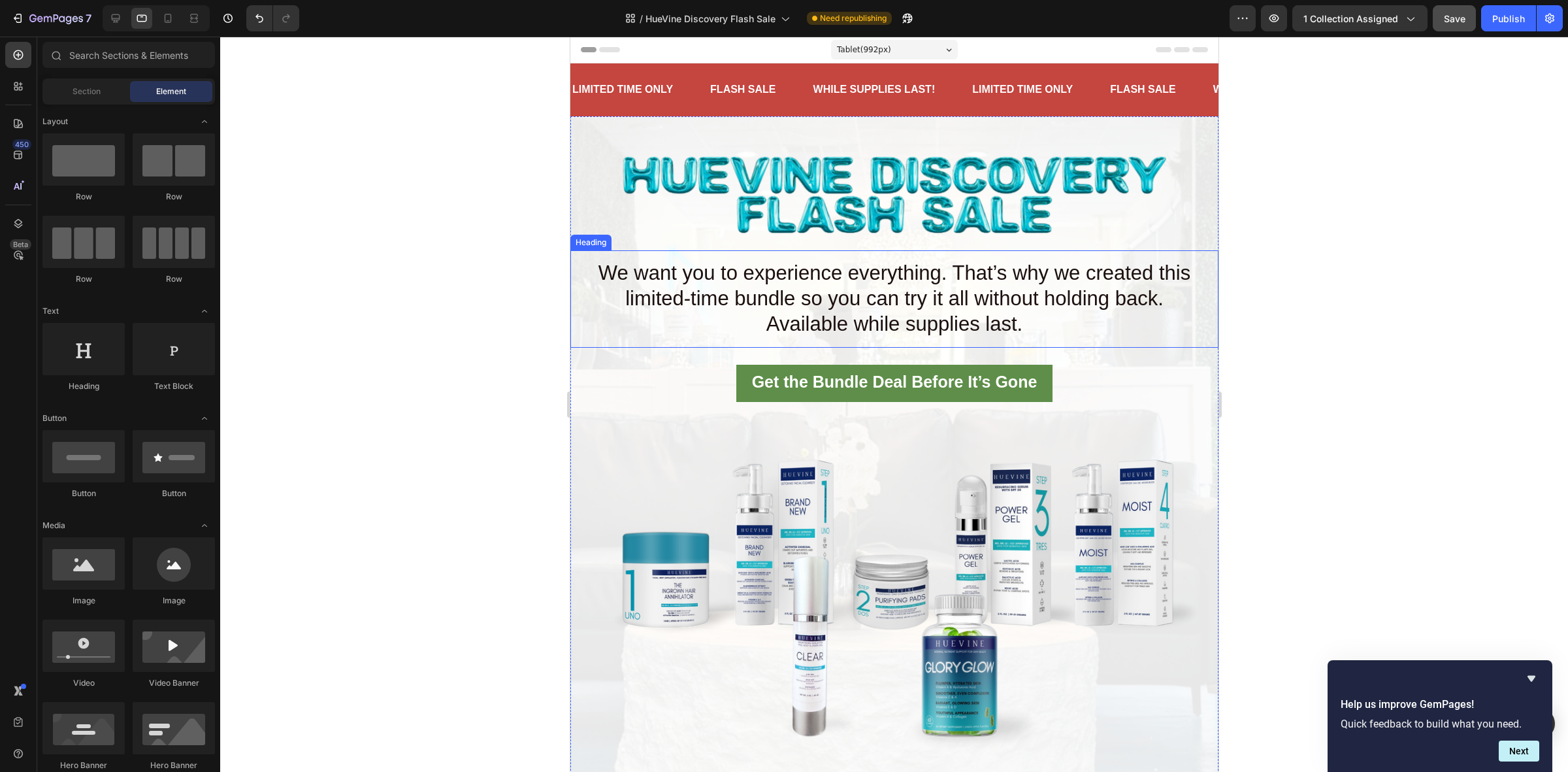
click at [981, 334] on p "⁠⁠⁠⁠⁠⁠⁠ We want you to experience everything. That’s why we created this limite…" at bounding box center [894, 298] width 627 height 76
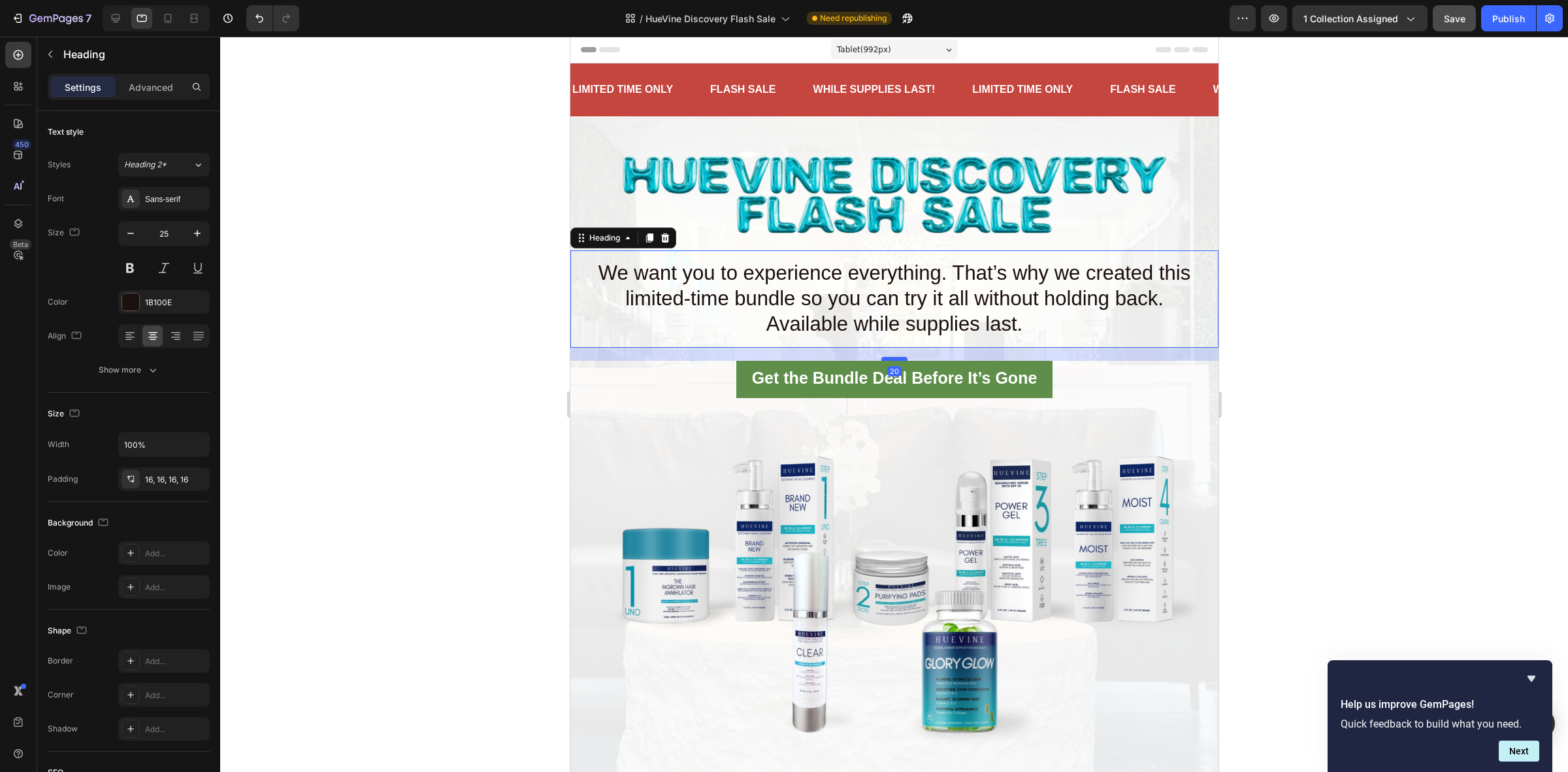
click at [887, 357] on div at bounding box center [894, 358] width 26 height 4
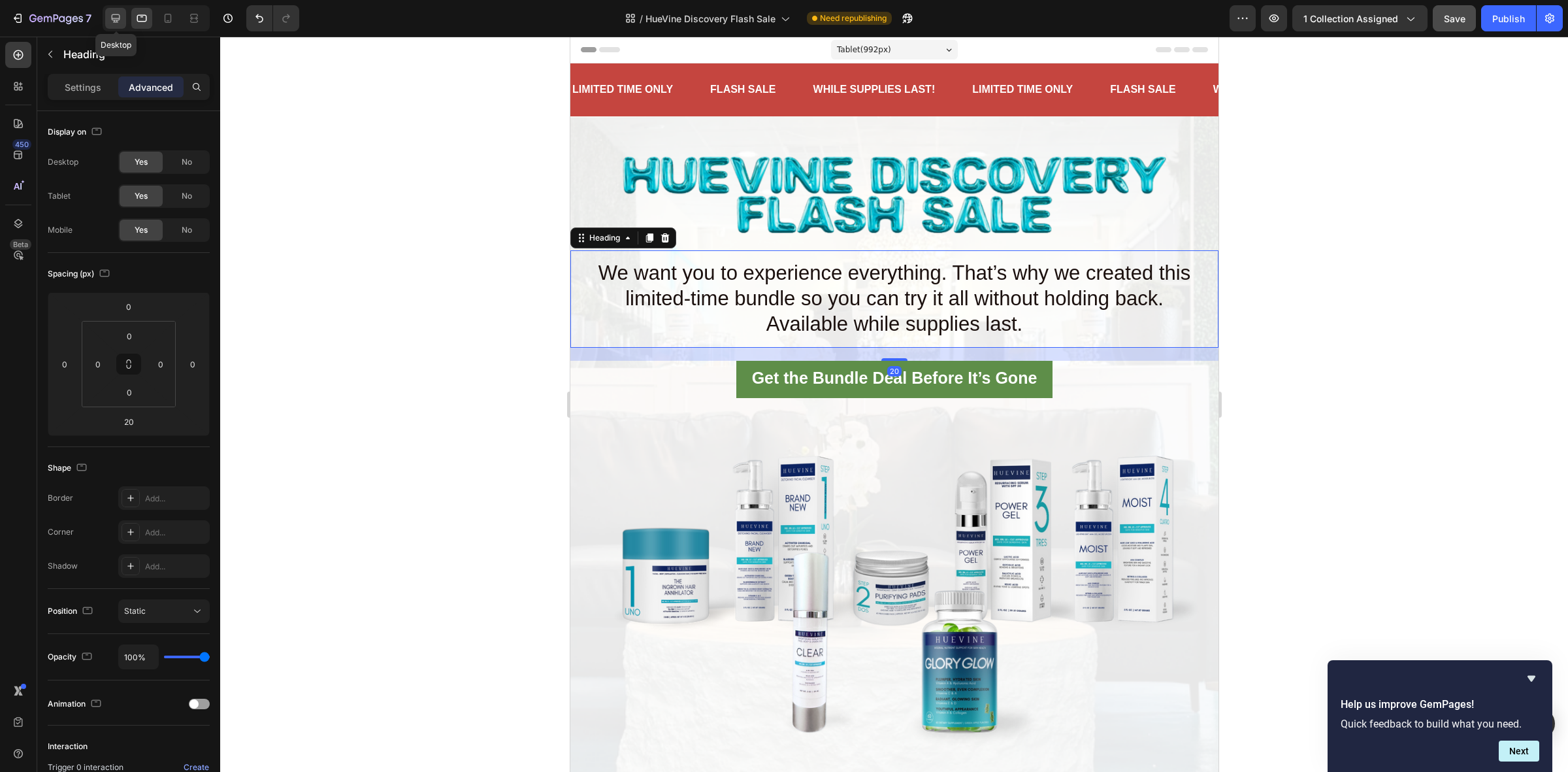
click at [117, 24] on icon at bounding box center [116, 18] width 13 height 13
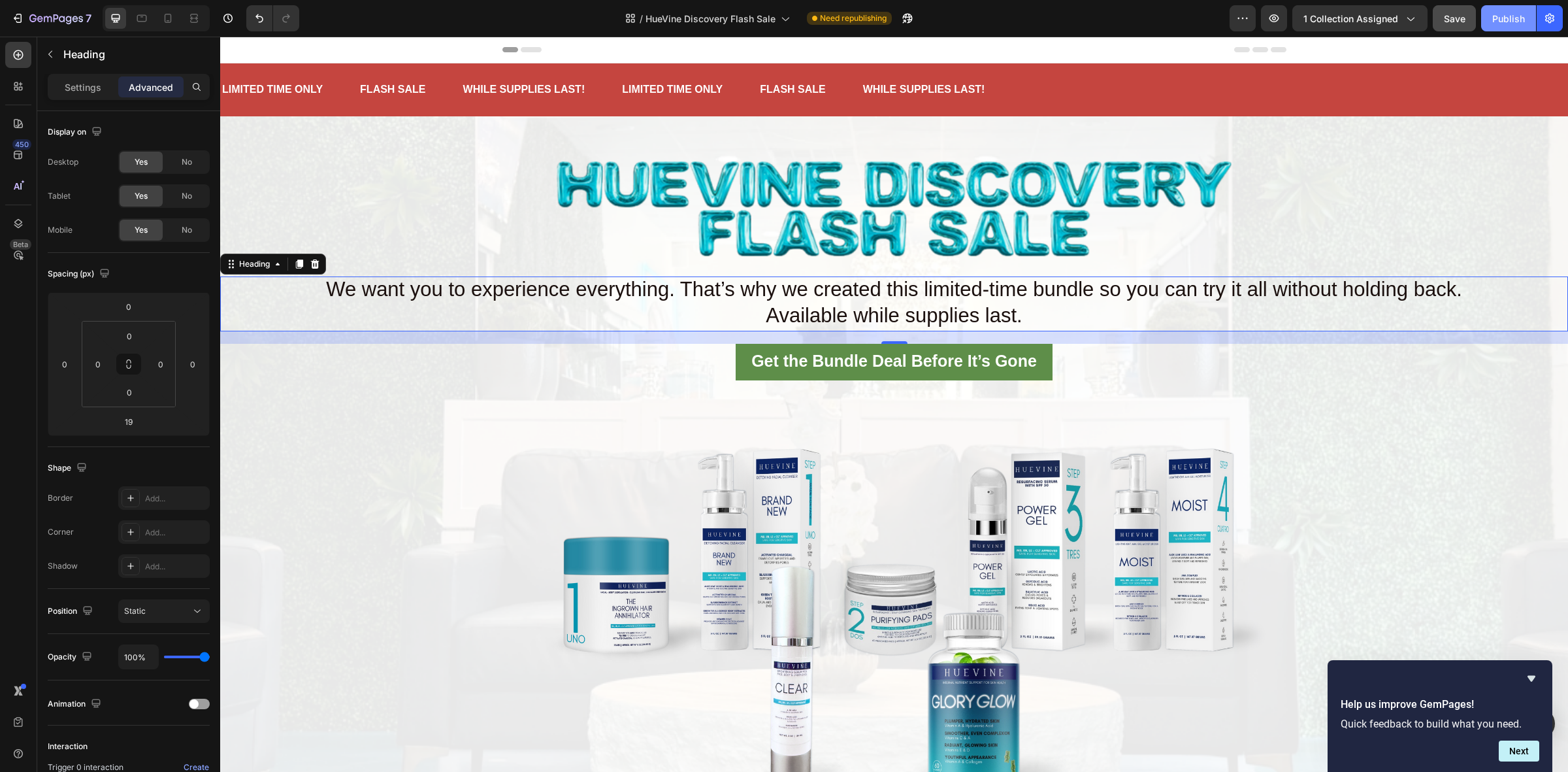
click at [1507, 20] on div "Publish" at bounding box center [1508, 18] width 33 height 14
click at [140, 13] on icon at bounding box center [142, 18] width 13 height 13
type input "20"
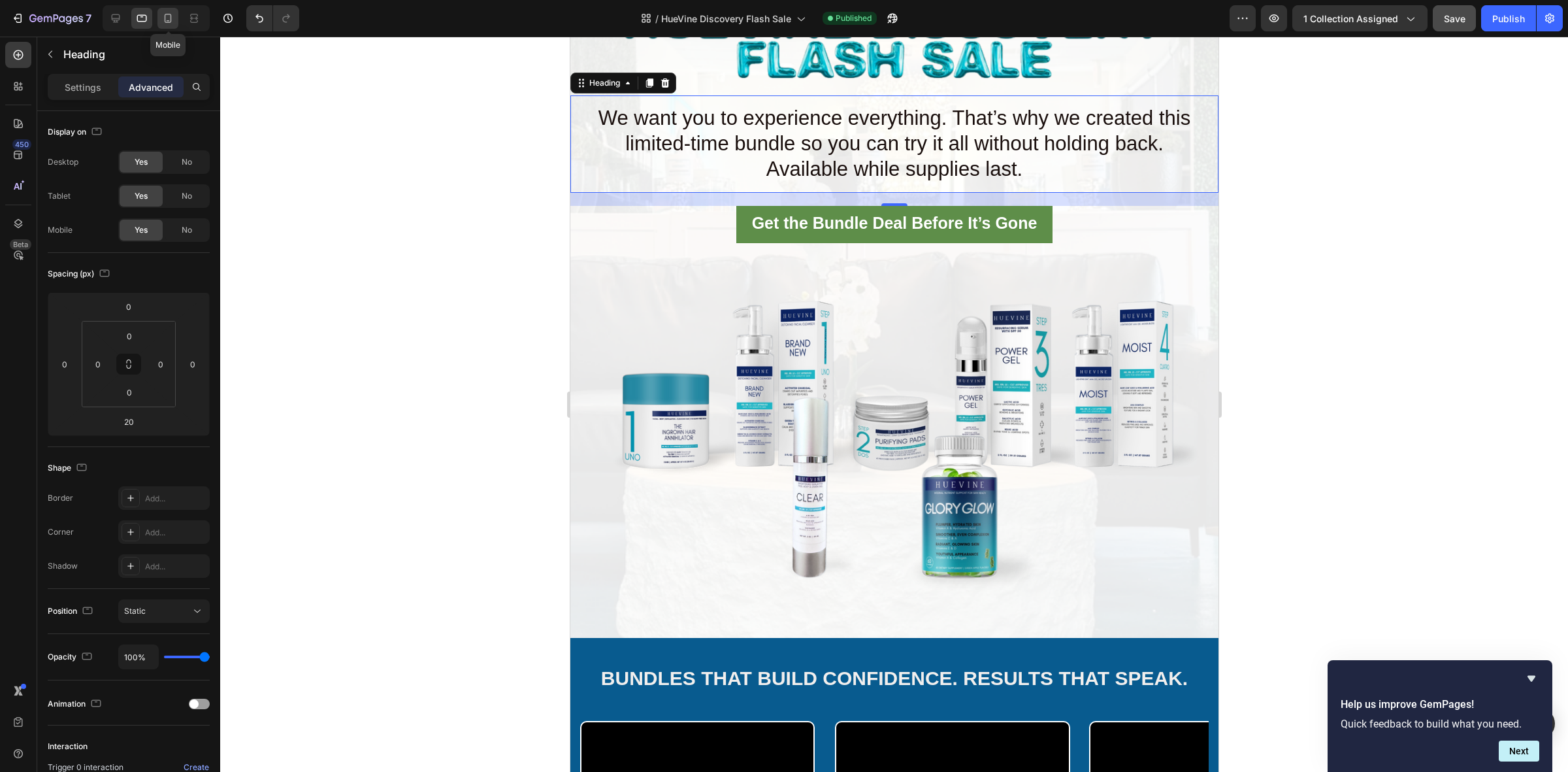
scroll to position [165, 0]
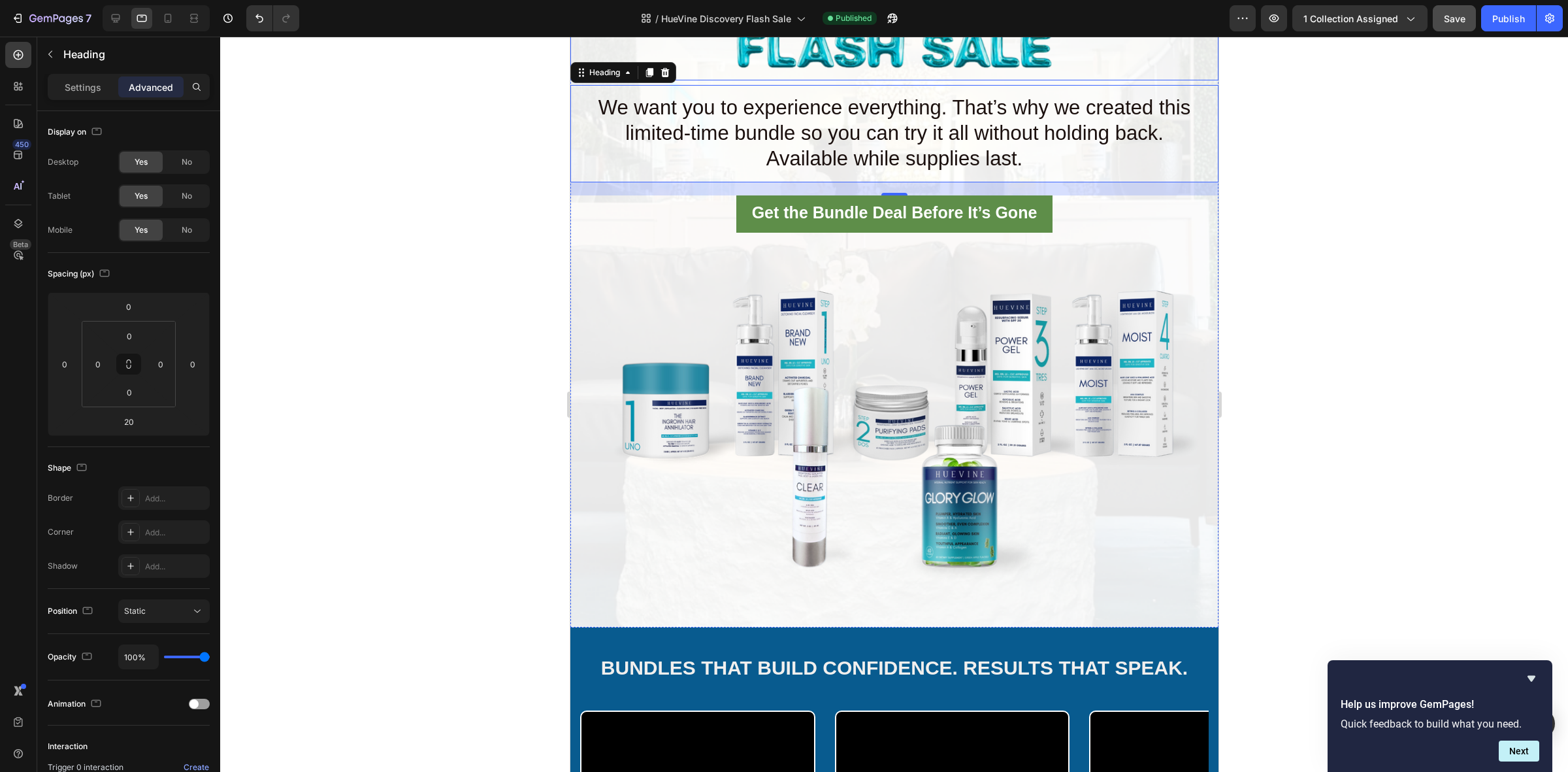
click at [807, 49] on img at bounding box center [893, 26] width 564 height 108
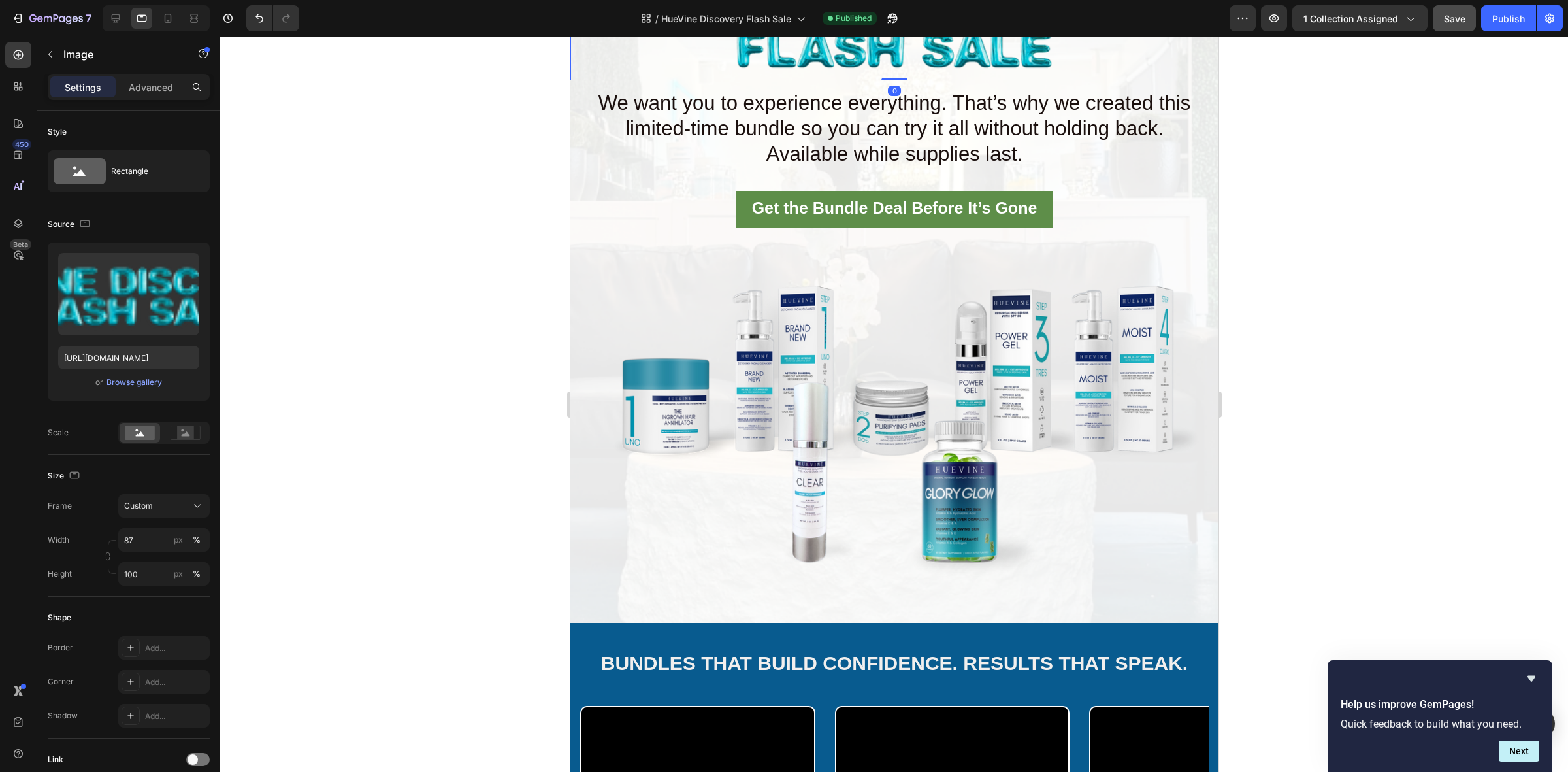
drag, startPoint x: 887, startPoint y: 81, endPoint x: 887, endPoint y: 62, distance: 19.0
click at [887, 62] on div "Image 0" at bounding box center [893, 26] width 648 height 108
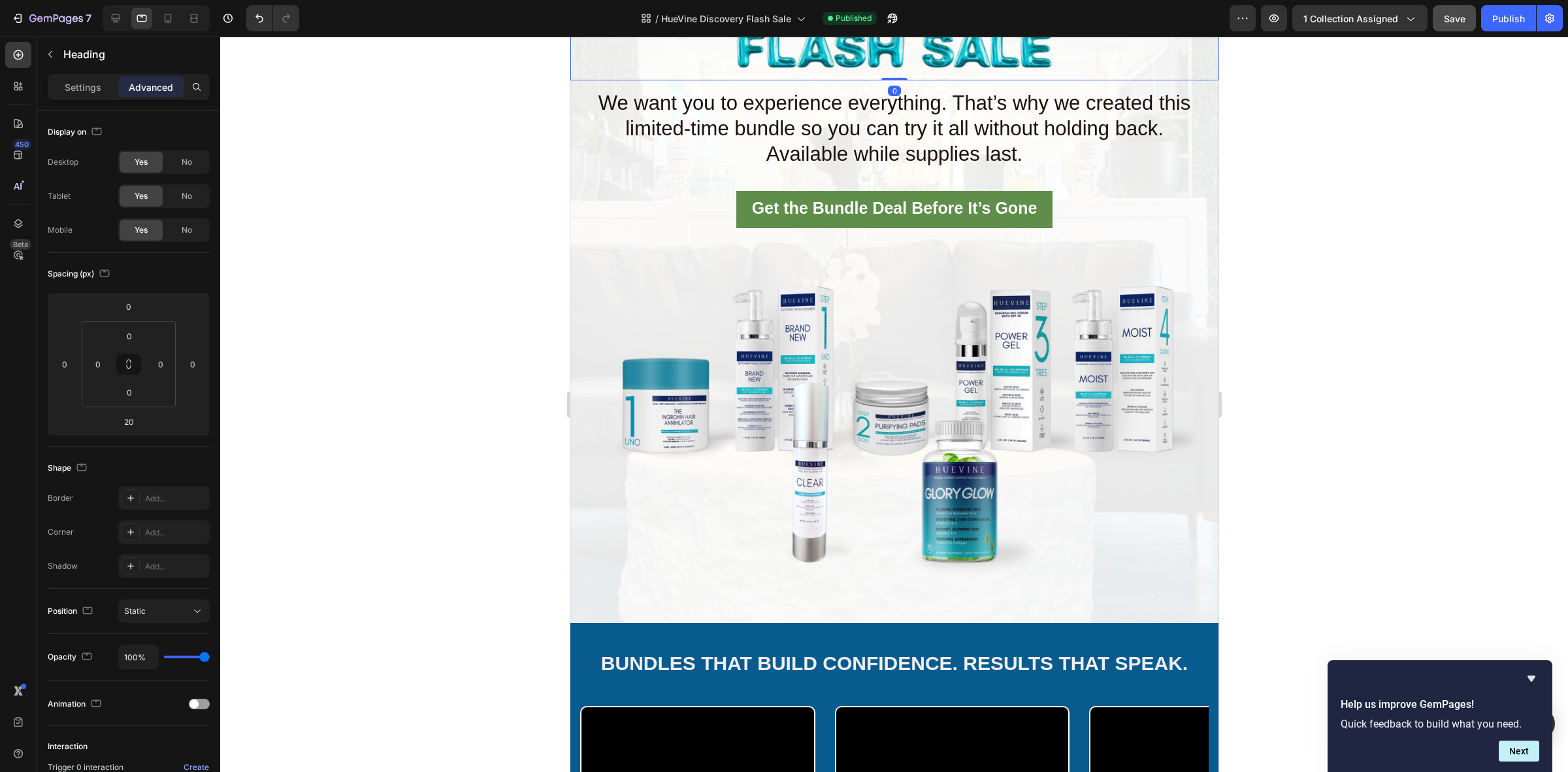
click at [781, 121] on span "We want you to experience everything. That’s why we created this limited-time b…" at bounding box center [893, 115] width 592 height 48
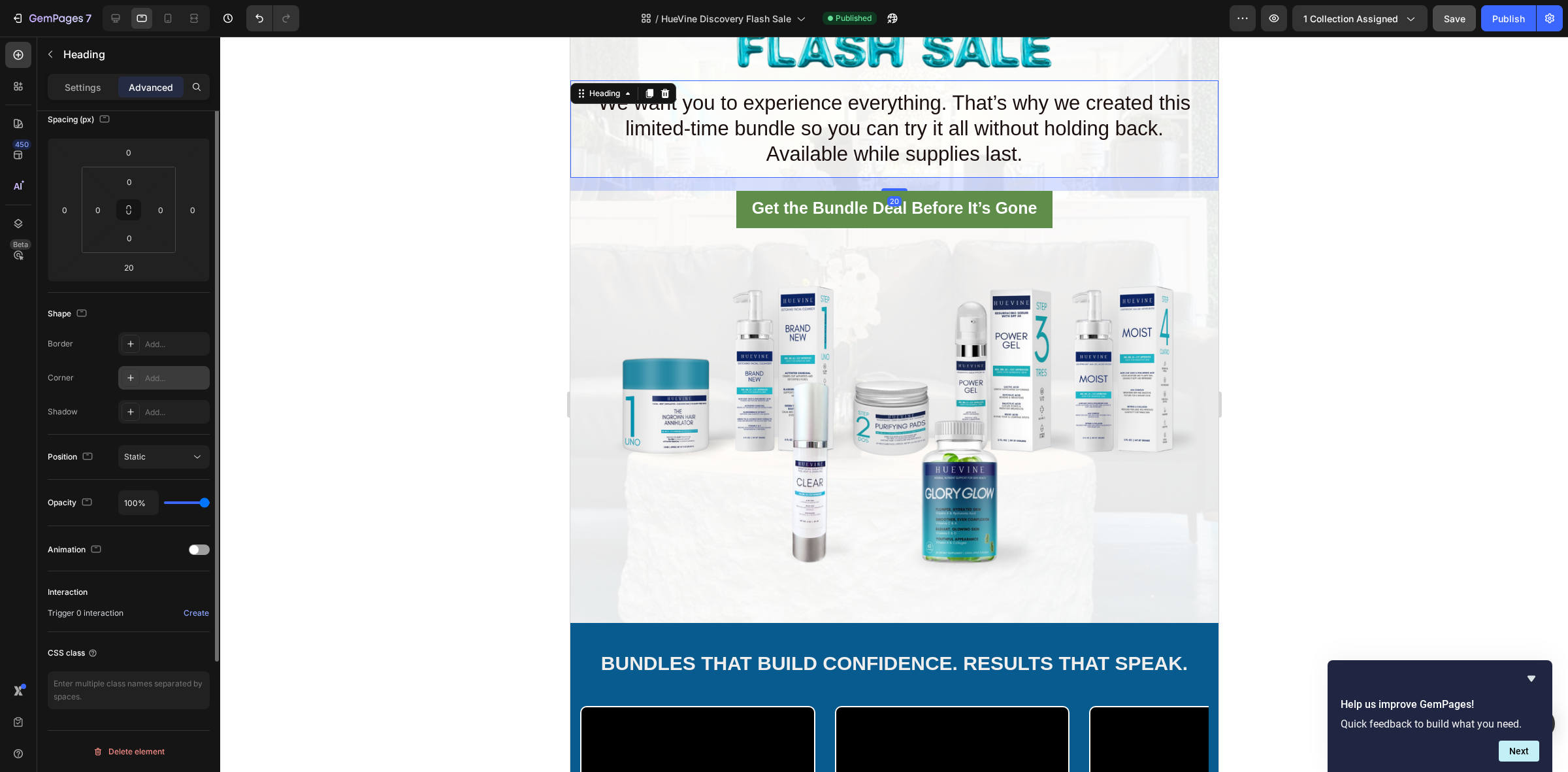
scroll to position [0, 0]
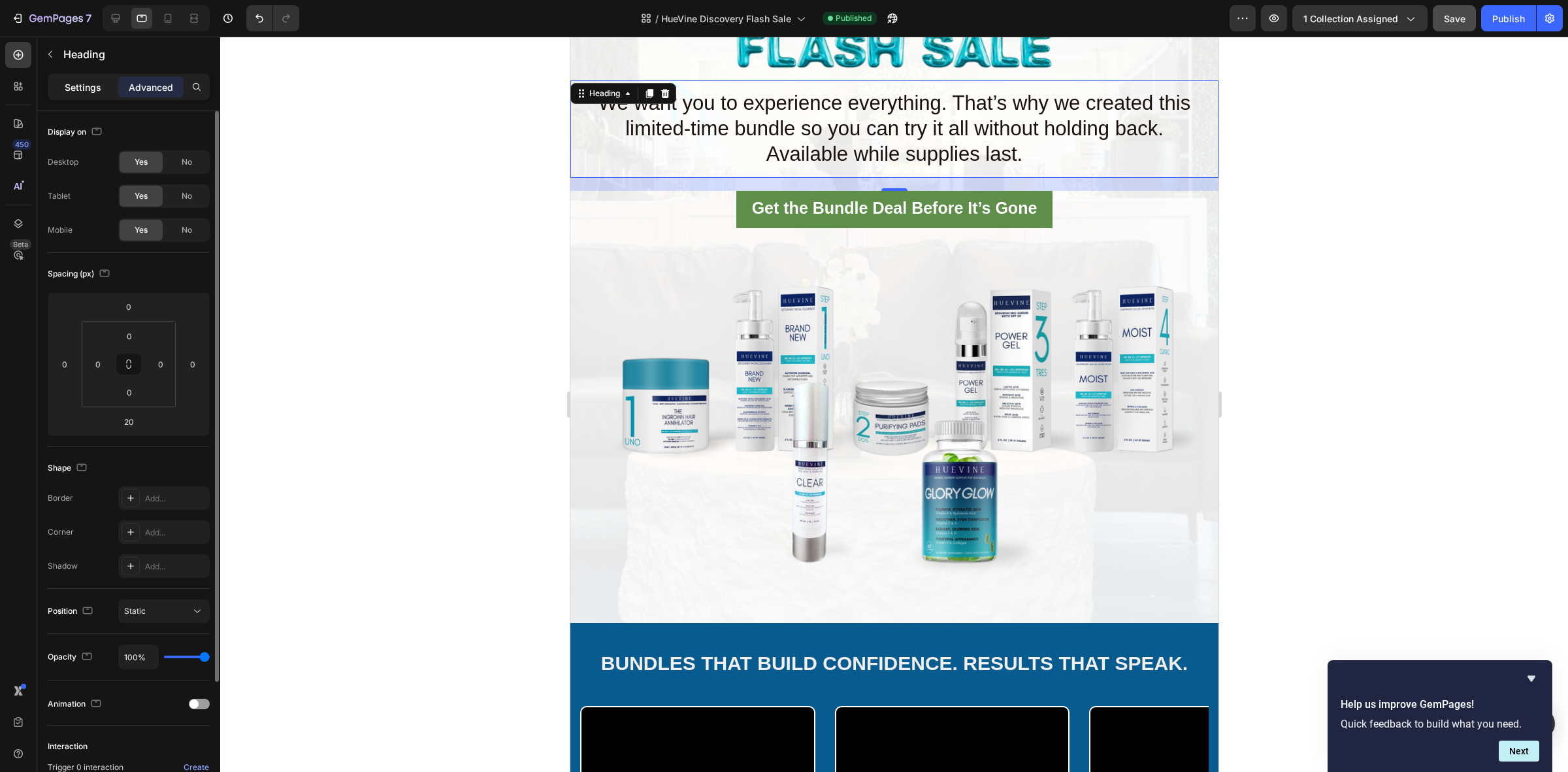
click at [99, 93] on p "Settings" at bounding box center [83, 87] width 37 height 14
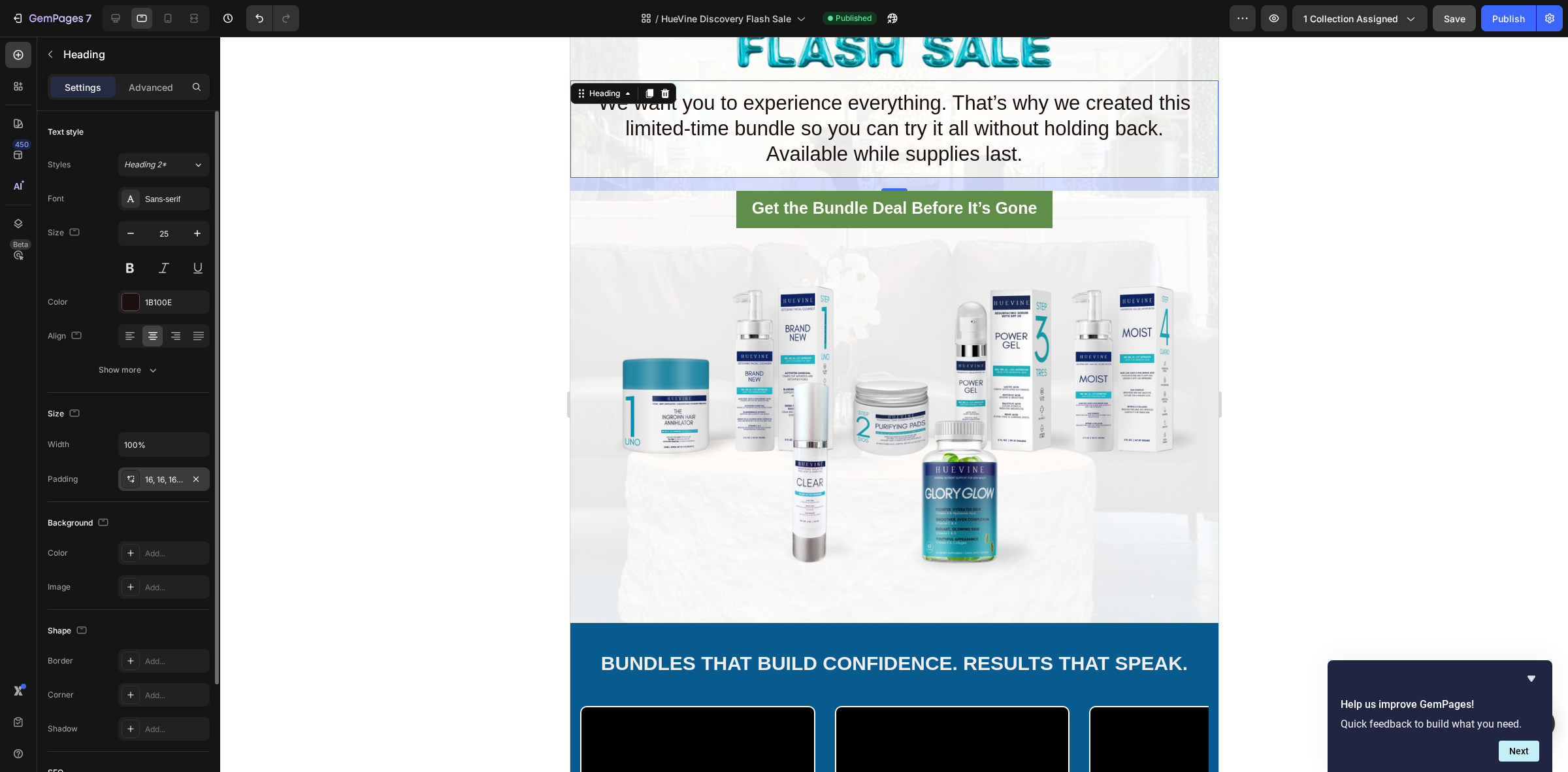
click at [148, 481] on div "16, 16, 16, 16" at bounding box center [164, 480] width 38 height 11
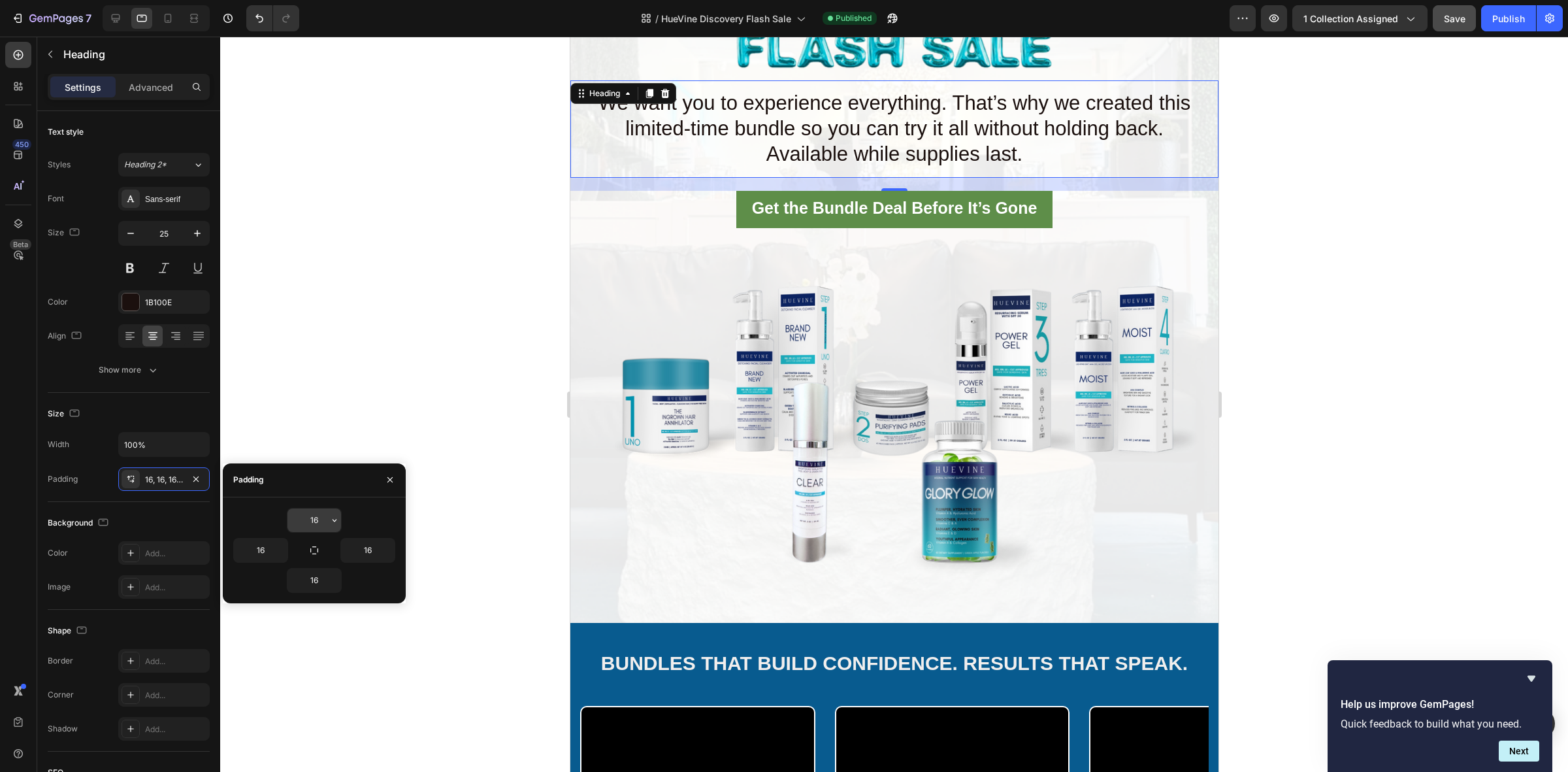
click at [321, 513] on input "16" at bounding box center [314, 520] width 53 height 24
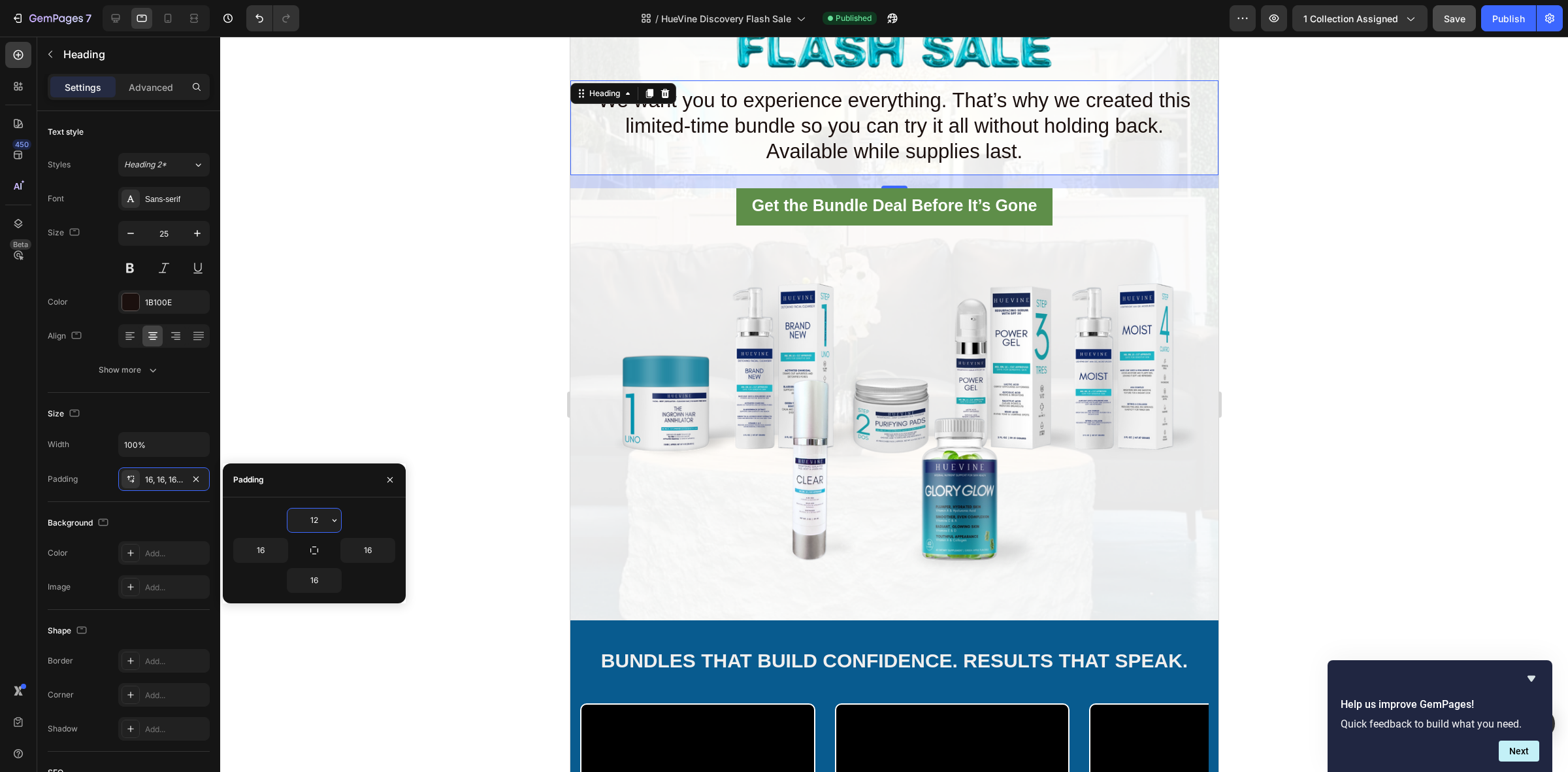
type input "11"
click at [1488, 13] on button "Publish" at bounding box center [1508, 18] width 55 height 26
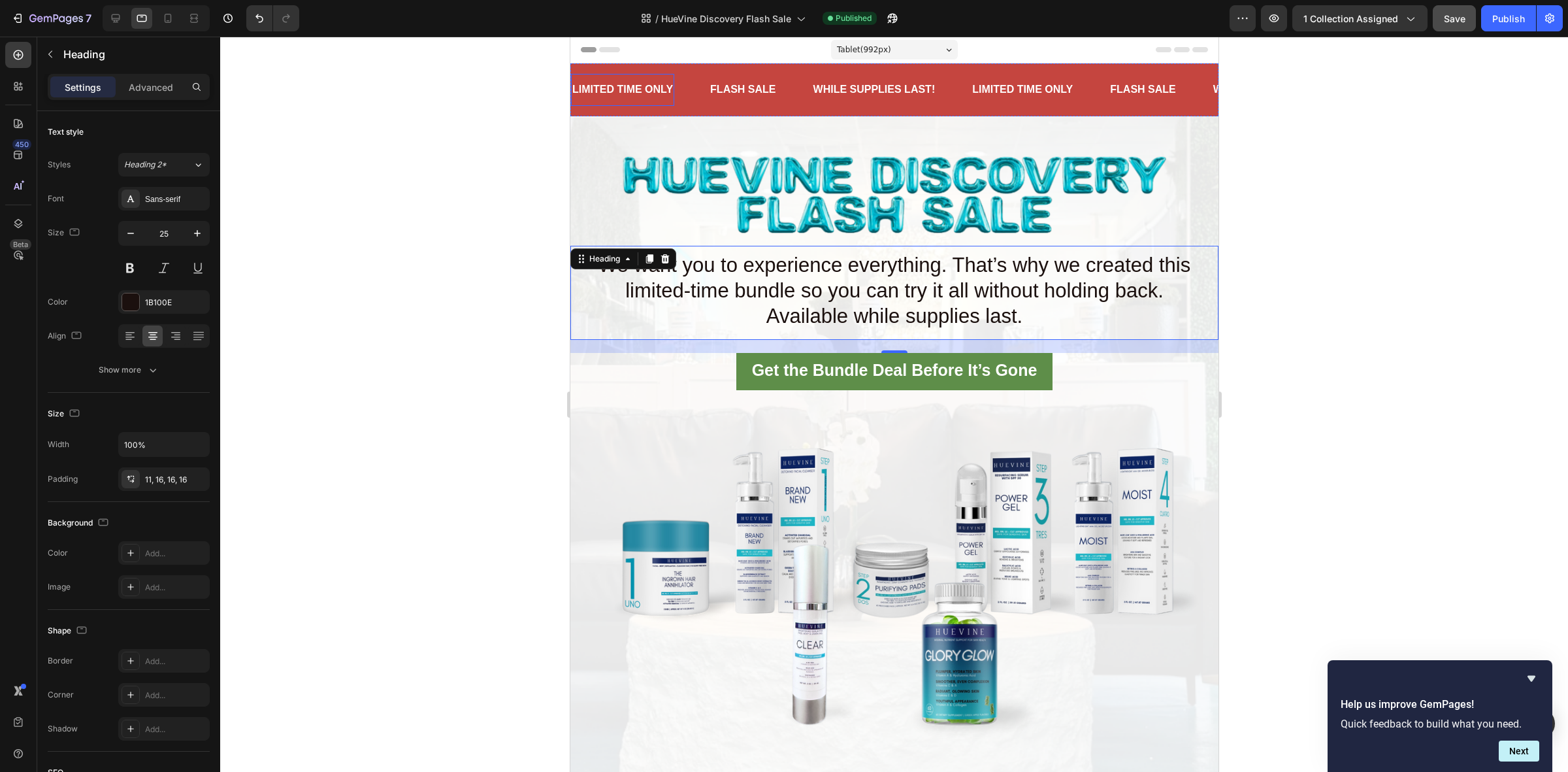
click at [376, 292] on div at bounding box center [893, 404] width 1347 height 735
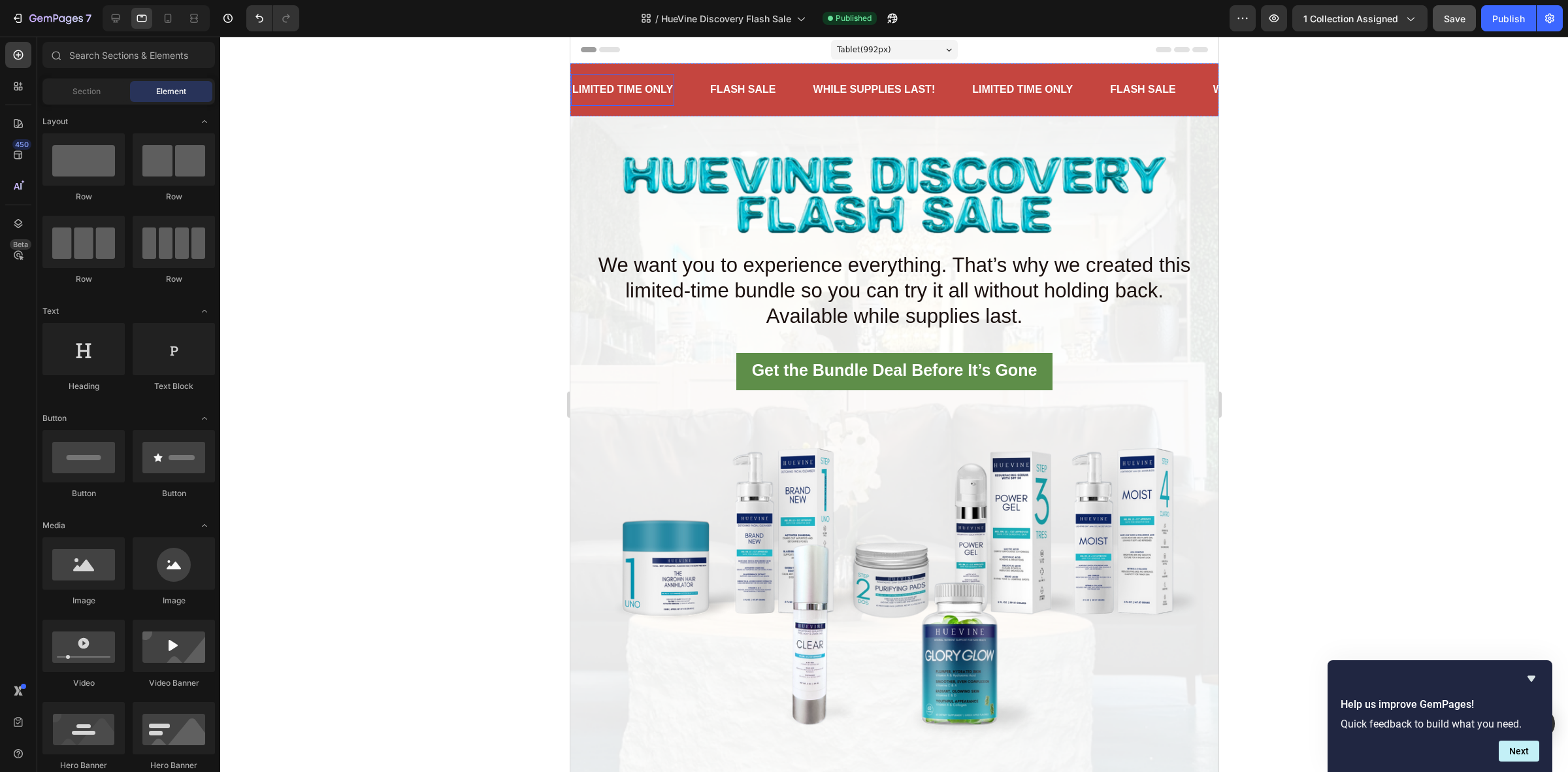
click at [452, 270] on div at bounding box center [893, 404] width 1347 height 735
